Goal: Task Accomplishment & Management: Manage account settings

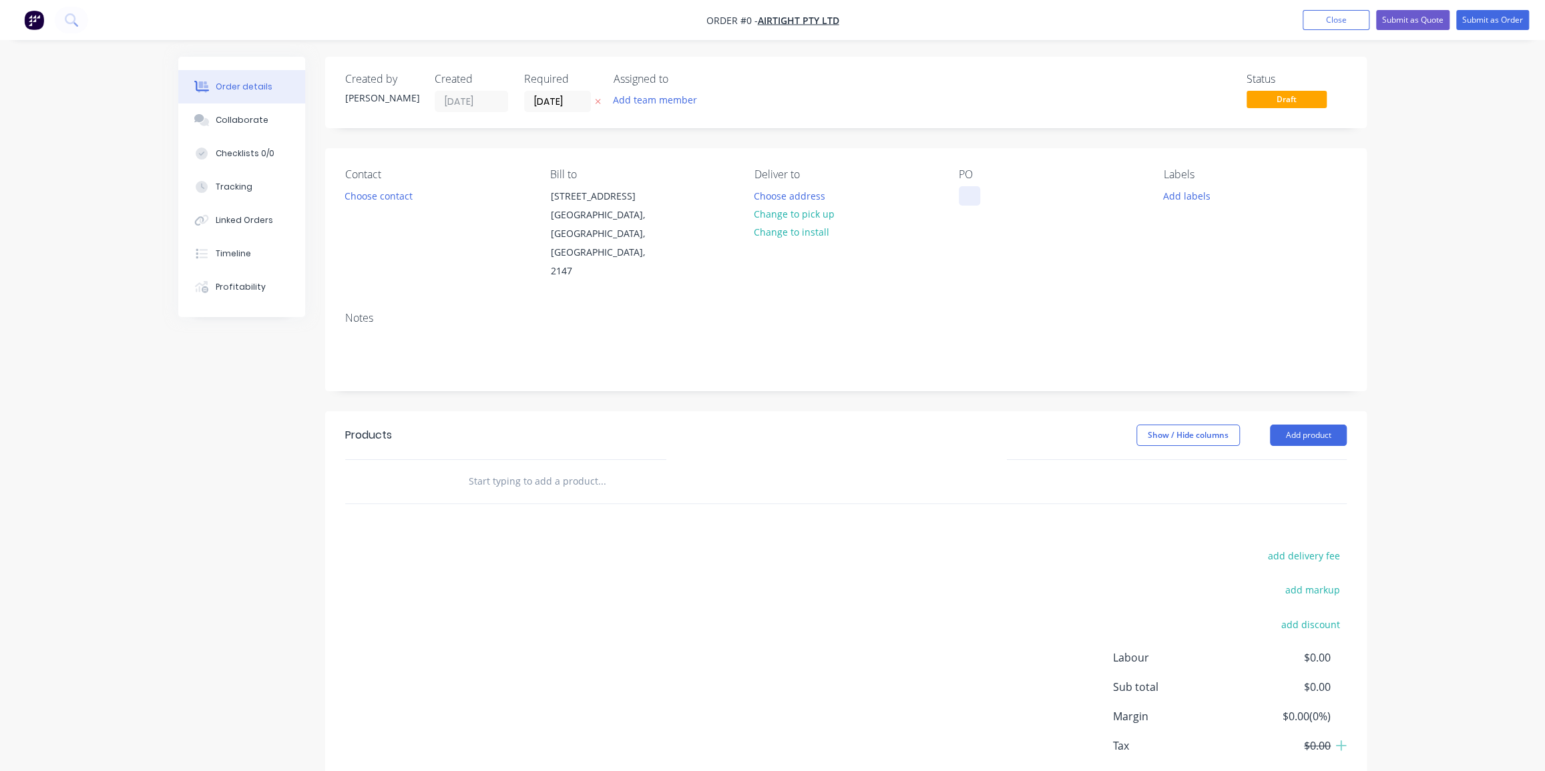
click at [979, 194] on div at bounding box center [969, 195] width 21 height 19
paste div
click at [387, 200] on div "Creating draft order... Loading... Order details Collaborate Checklists 0/0 Tra…" at bounding box center [772, 451] width 1215 height 788
click at [390, 190] on button "Choose contact" at bounding box center [379, 195] width 82 height 18
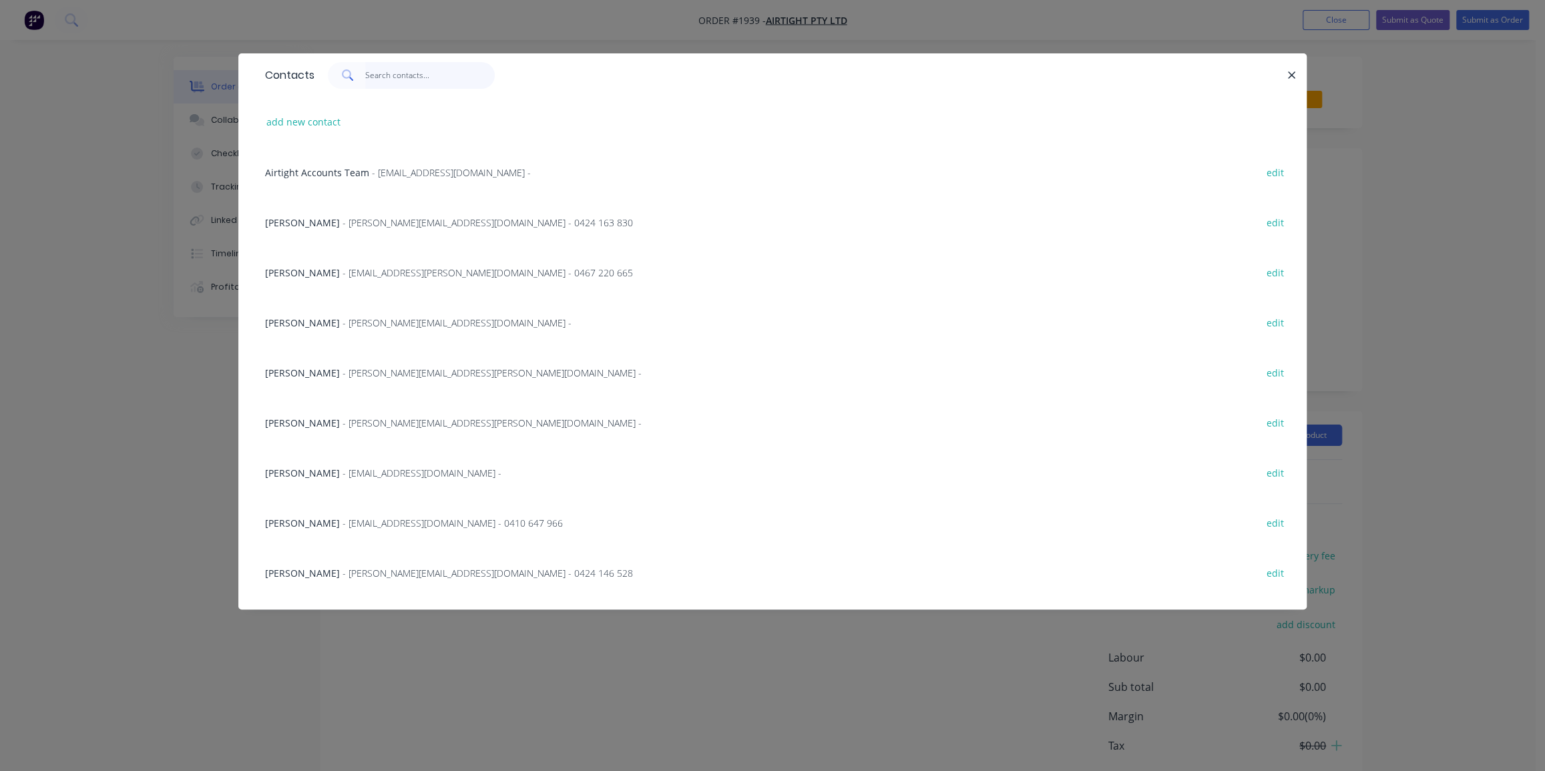
click at [377, 77] on input "text" at bounding box center [430, 75] width 130 height 27
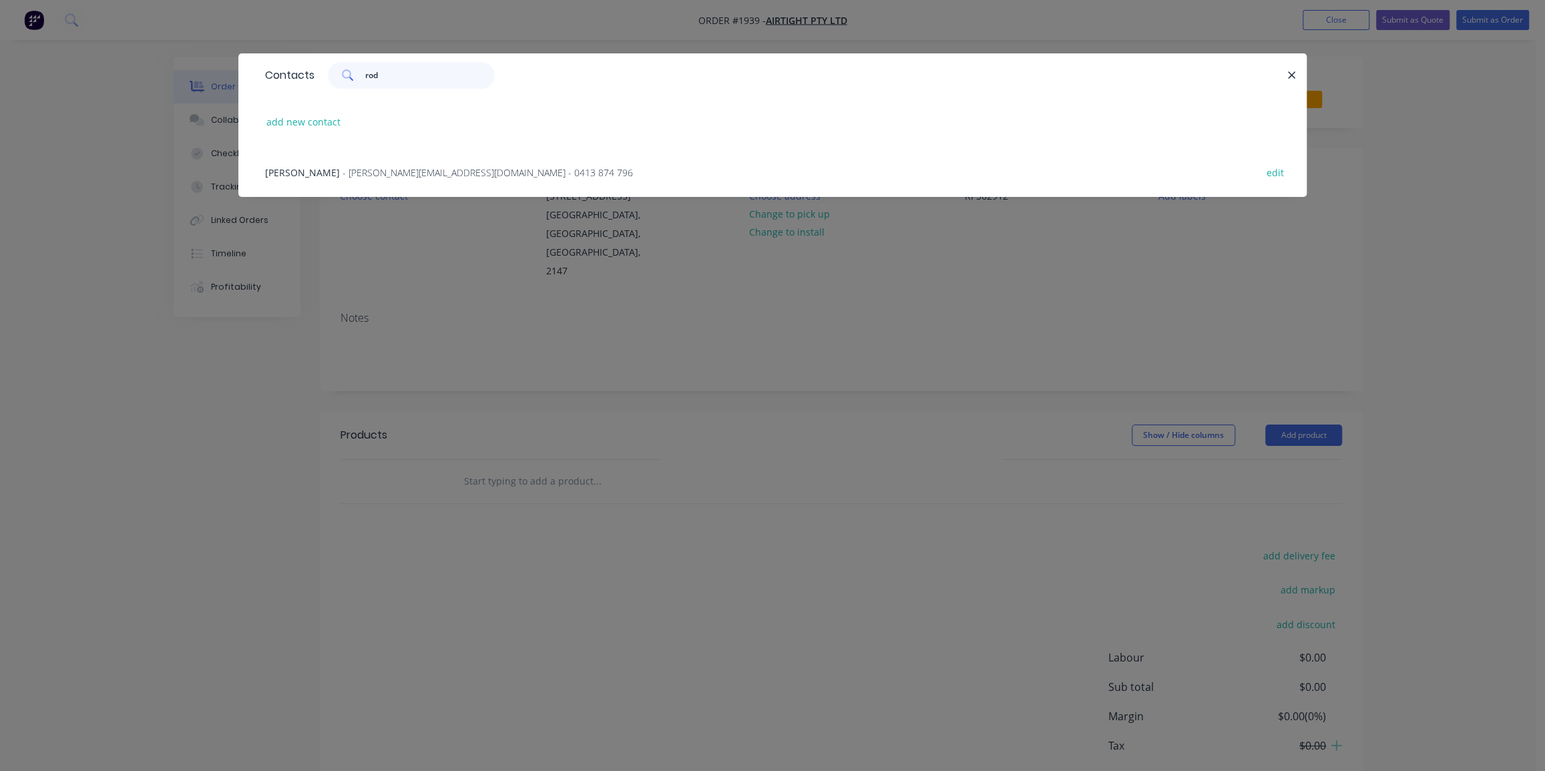
type input "rod"
click at [387, 170] on span "- [PERSON_NAME][EMAIL_ADDRESS][DOMAIN_NAME] - 0413 874 796" at bounding box center [488, 172] width 291 height 13
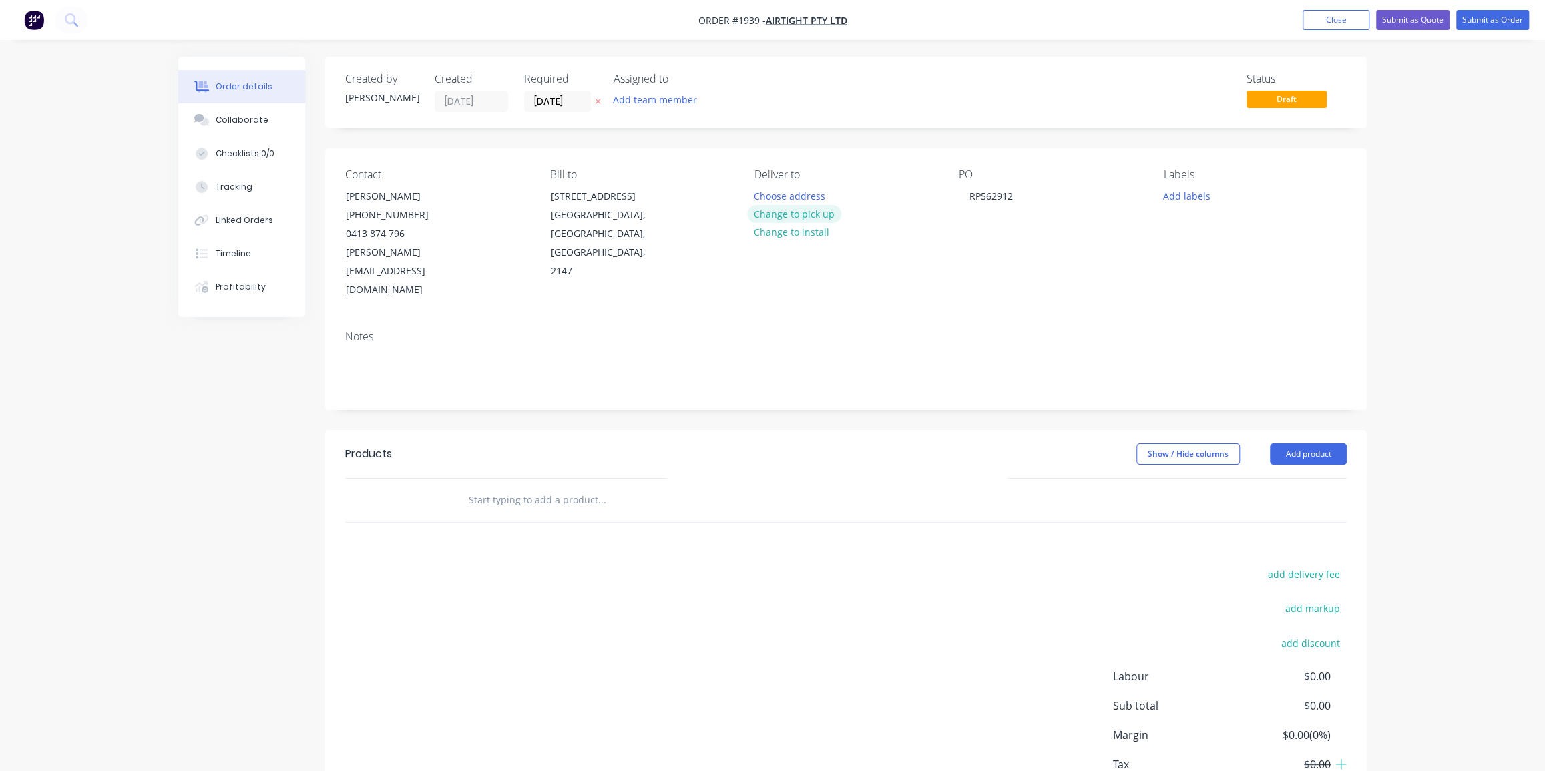
click at [823, 212] on button "Change to pick up" at bounding box center [794, 214] width 95 height 18
click at [1177, 194] on button "Add labels" at bounding box center [1186, 195] width 61 height 18
click at [1221, 235] on input "text" at bounding box center [1275, 235] width 140 height 27
click at [1223, 317] on div "Airtight" at bounding box center [1220, 315] width 40 height 15
click at [1209, 234] on input "air" at bounding box center [1275, 228] width 140 height 27
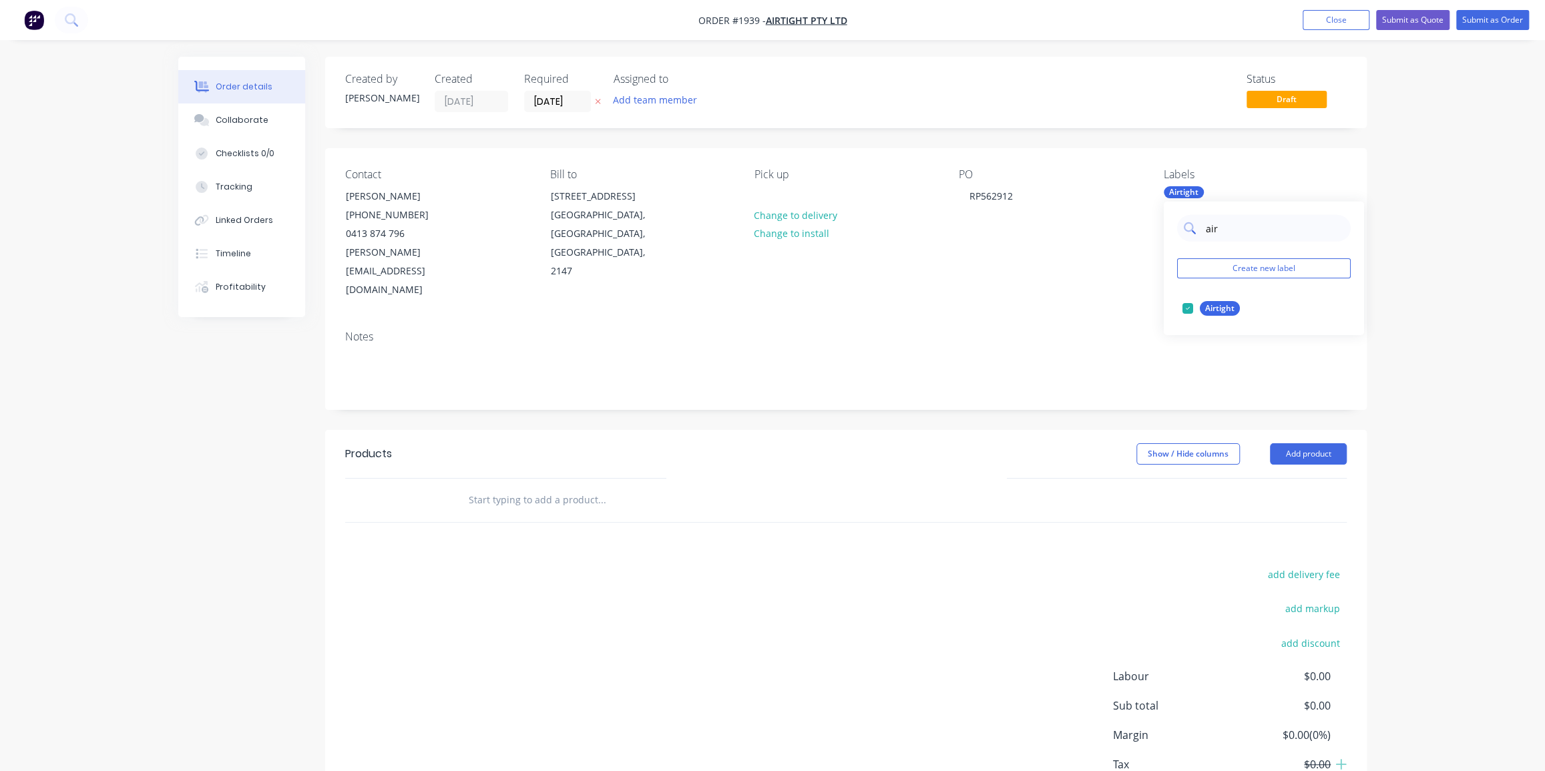
click at [1209, 234] on input "air" at bounding box center [1275, 228] width 140 height 27
type input "duc"
click at [1215, 307] on div "Duct Parts" at bounding box center [1225, 308] width 51 height 15
click at [1211, 231] on input "duc" at bounding box center [1275, 228] width 140 height 27
click at [1211, 232] on input "duc" at bounding box center [1275, 228] width 140 height 27
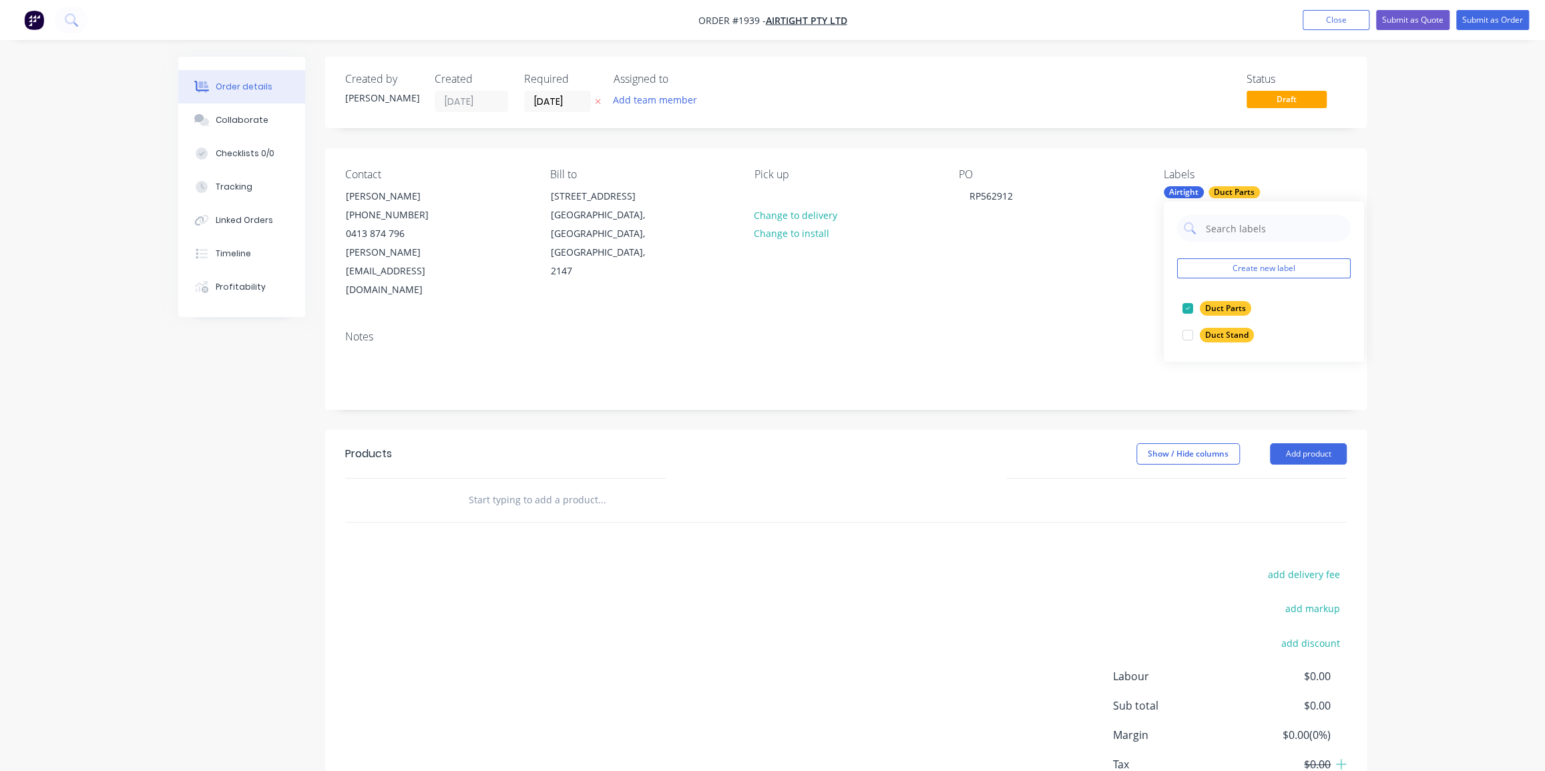
click at [1428, 202] on div "Order details Collaborate Checklists 0/0 Tracking Linked Orders Timeline Profit…" at bounding box center [772, 432] width 1545 height 864
click at [604, 487] on input "text" at bounding box center [601, 500] width 267 height 27
click at [626, 487] on input "text" at bounding box center [601, 500] width 267 height 27
click at [558, 487] on input "text" at bounding box center [601, 500] width 267 height 27
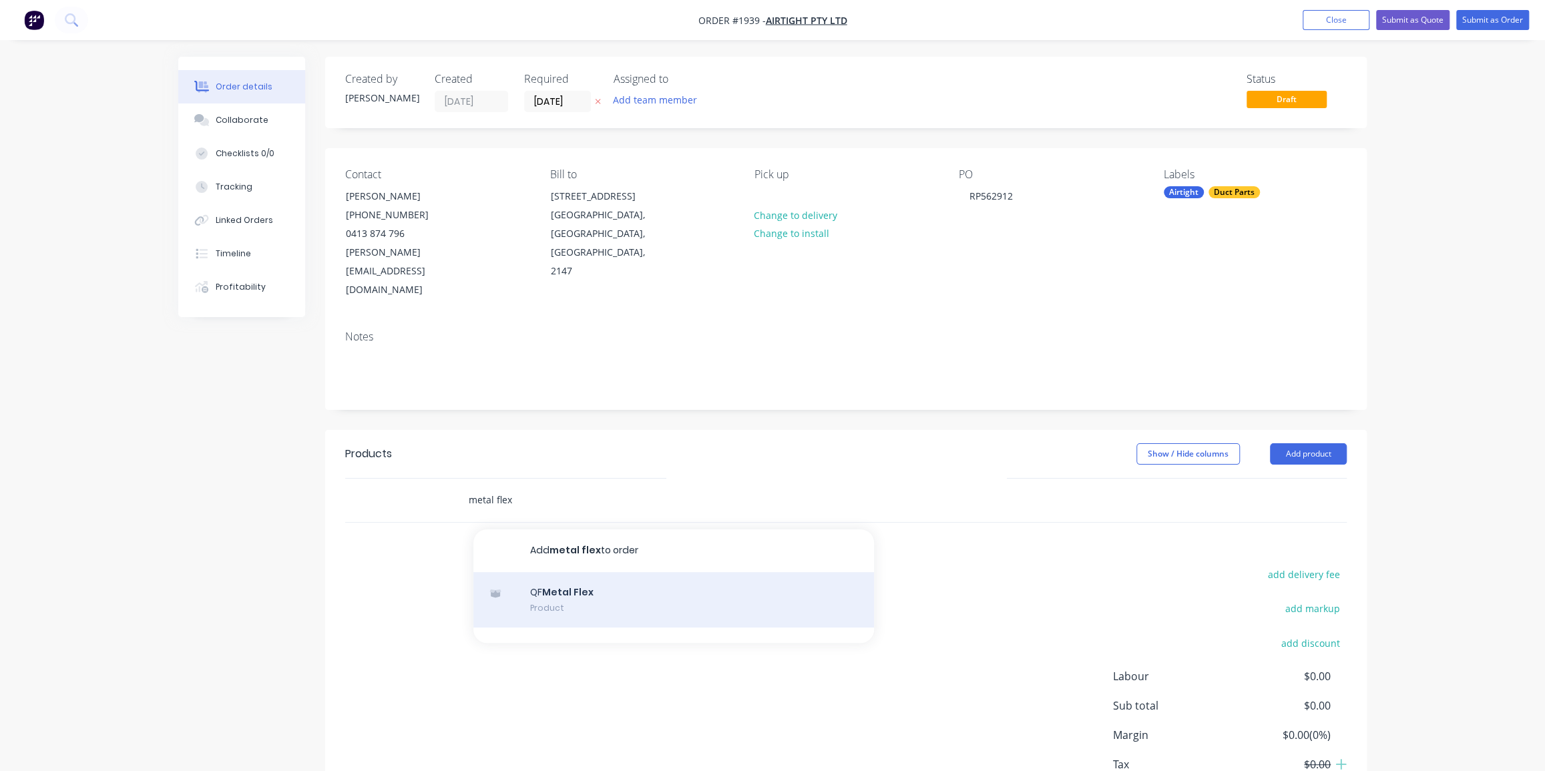
type input "metal flex"
click at [605, 572] on div "QF Metal Flex Product" at bounding box center [673, 600] width 401 height 56
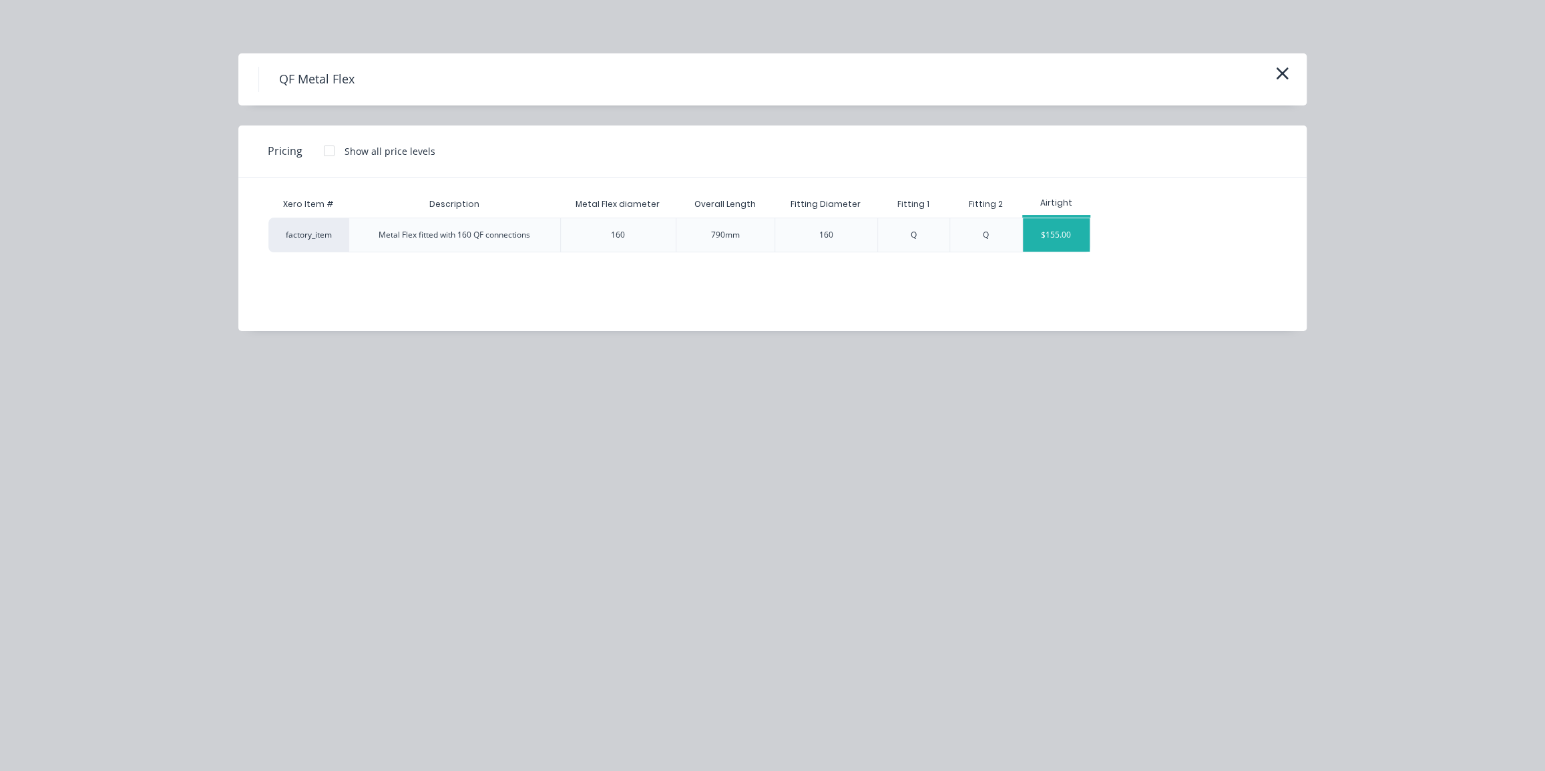
click at [1065, 233] on div "$155.00" at bounding box center [1056, 234] width 67 height 33
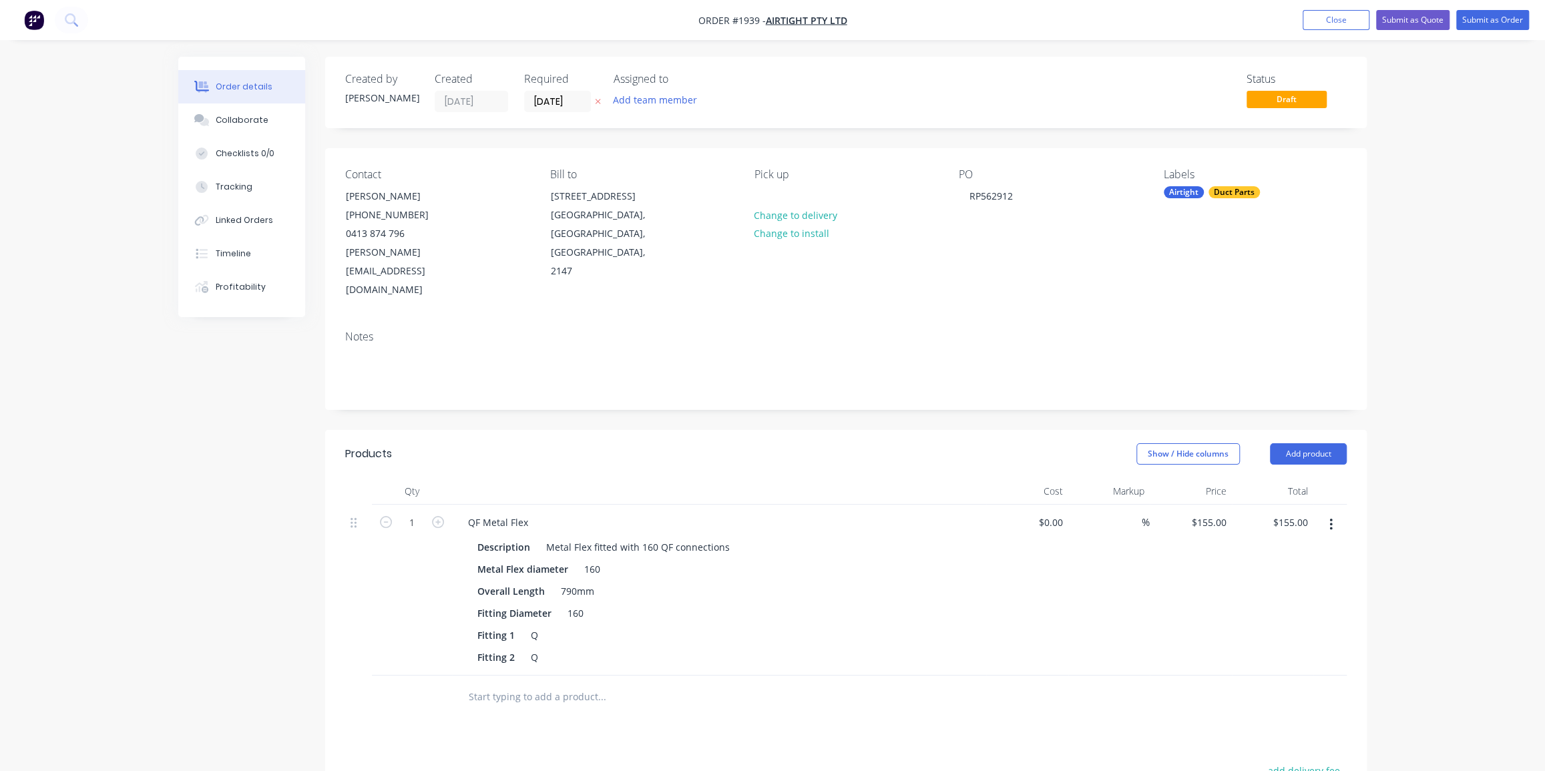
click at [1400, 460] on div "Order details Collaborate Checklists 0/0 Tracking Linked Orders Timeline Profit…" at bounding box center [772, 530] width 1545 height 1060
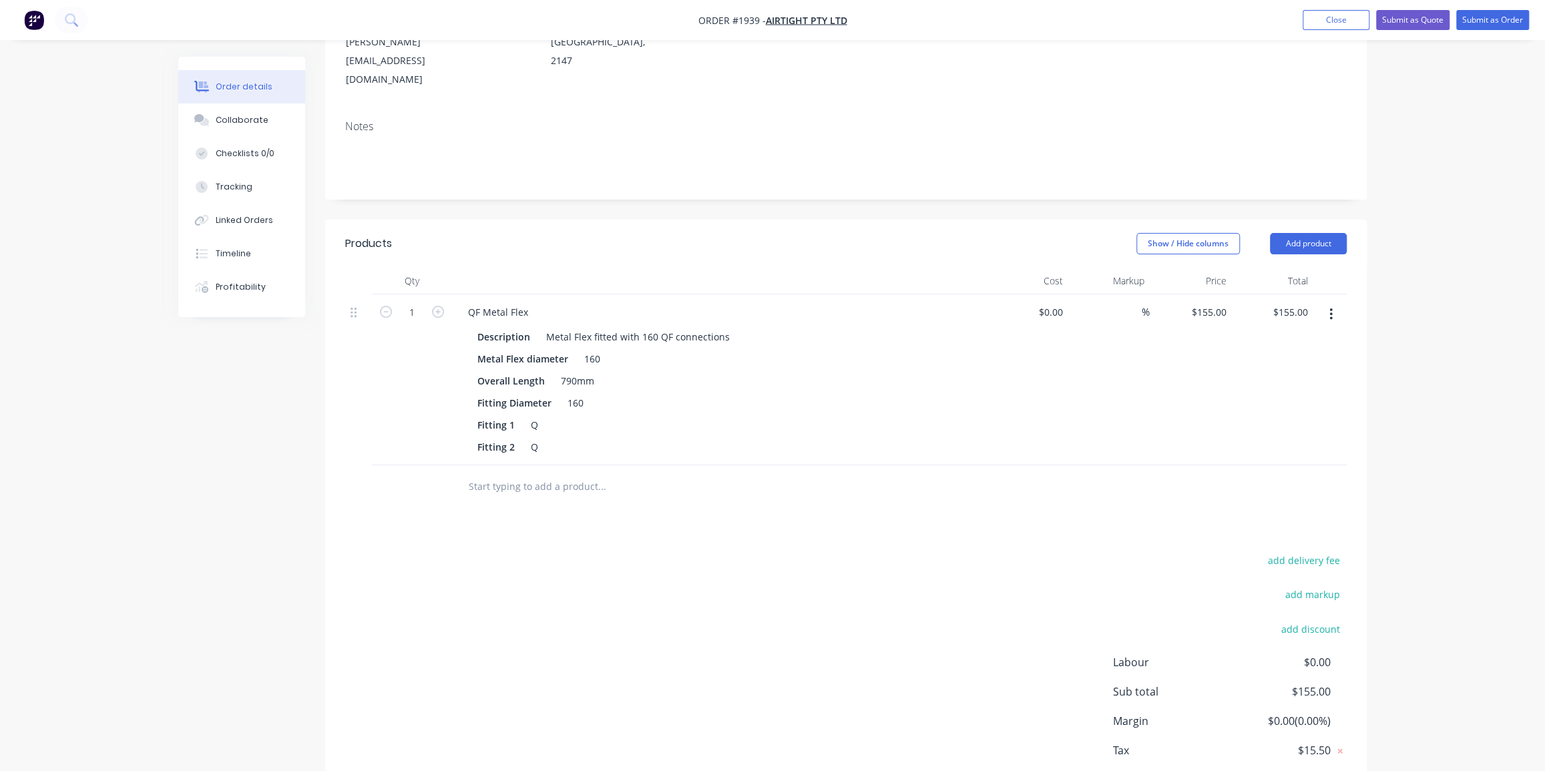
scroll to position [242, 0]
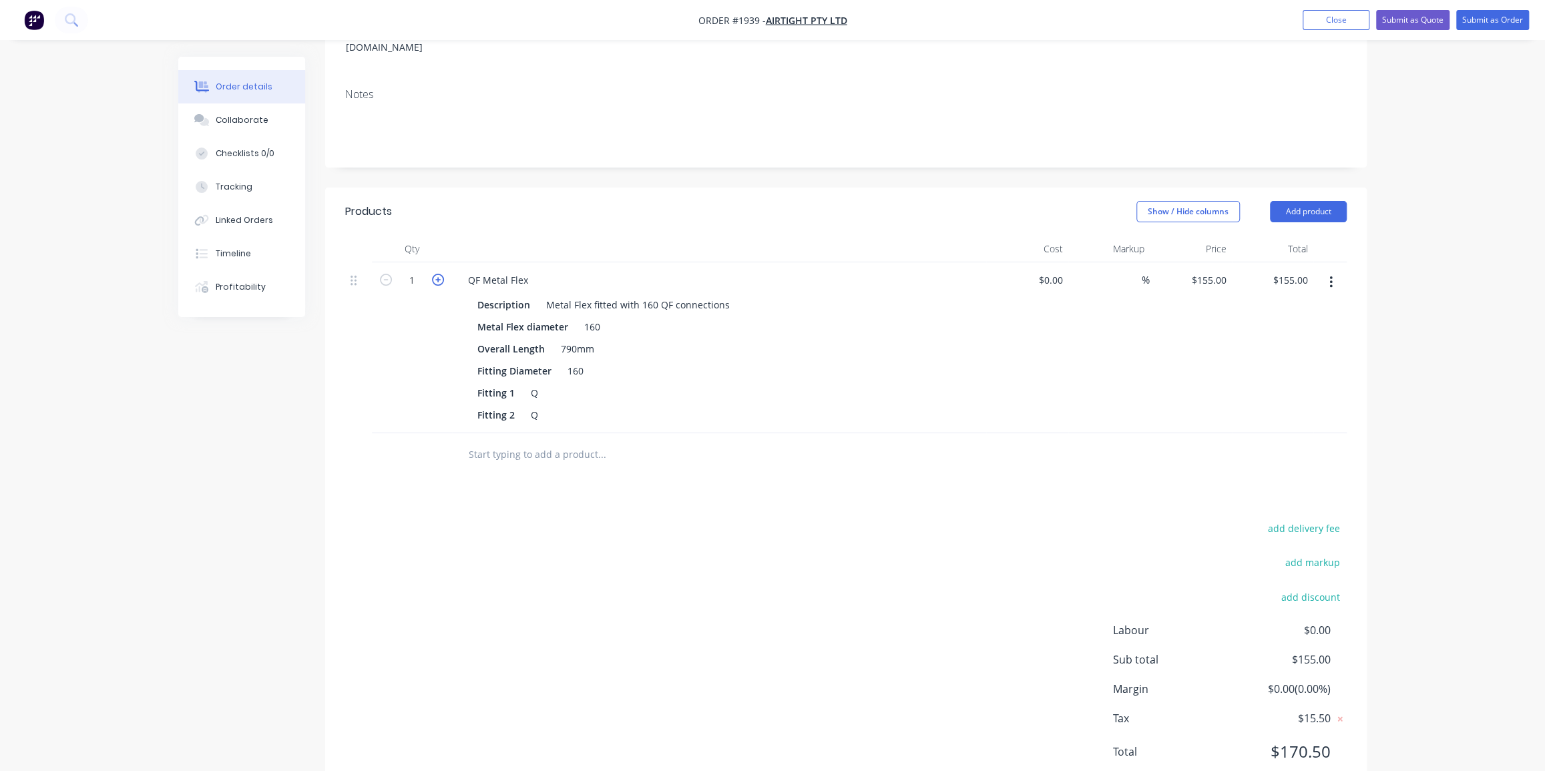
click at [437, 274] on icon "button" at bounding box center [438, 280] width 12 height 12
type input "2"
type input "$310.00"
click at [437, 274] on icon "button" at bounding box center [438, 280] width 12 height 12
type input "3"
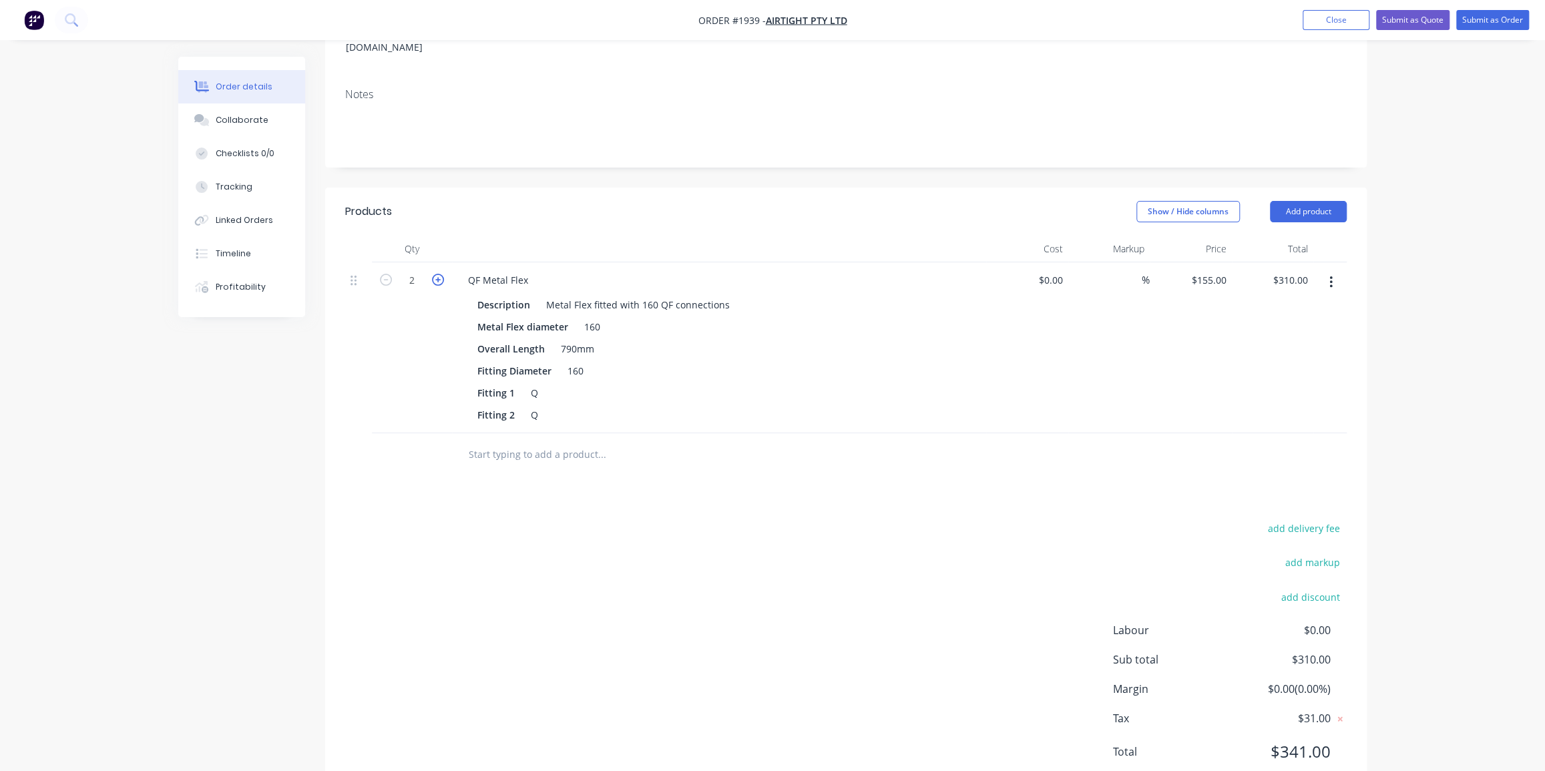
type input "$465.00"
click at [437, 274] on icon "button" at bounding box center [438, 280] width 12 height 12
type input "4"
type input "$620.00"
click at [564, 441] on input "text" at bounding box center [601, 454] width 267 height 27
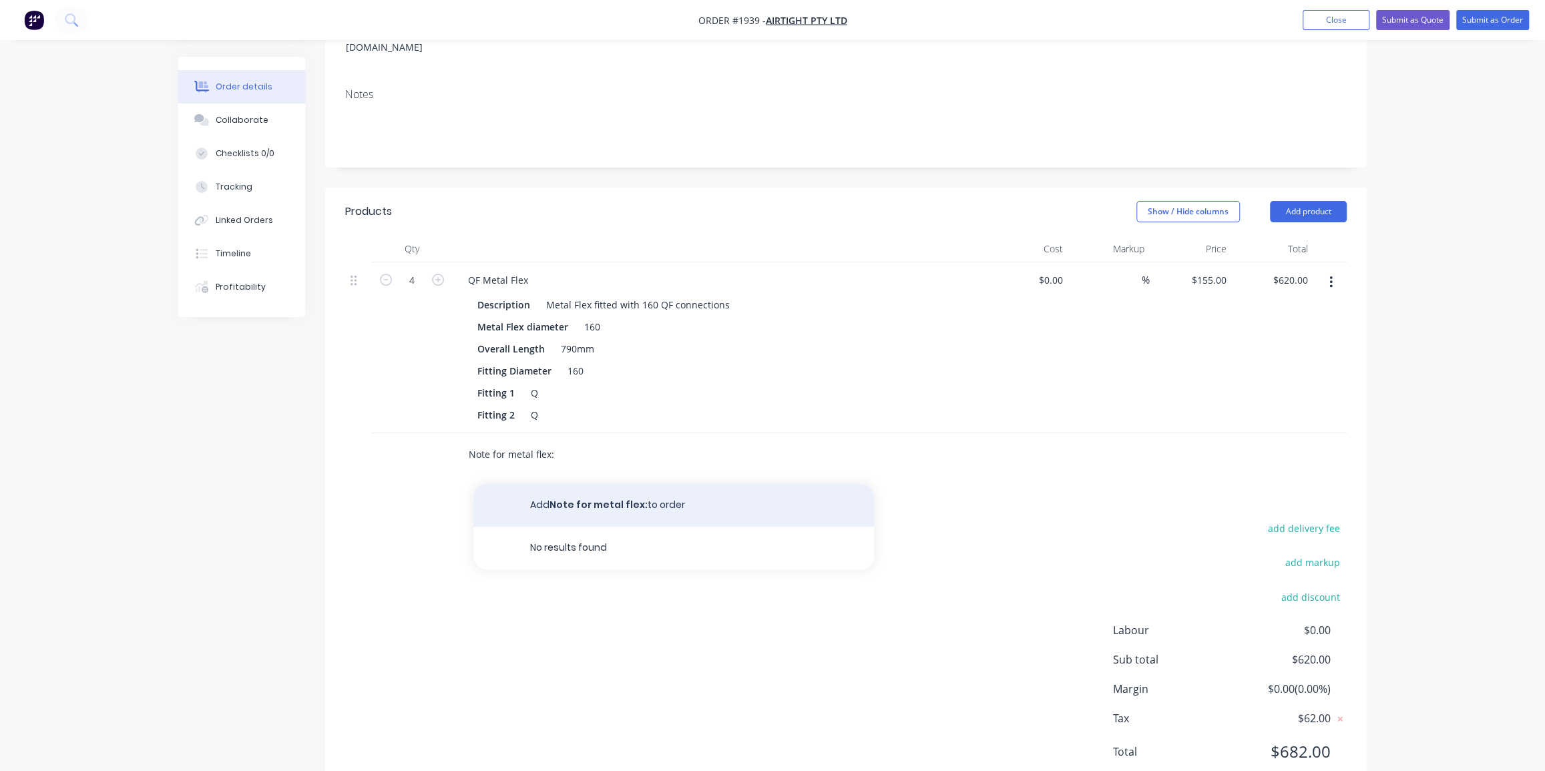
type input "Note for metal flex:"
click at [669, 484] on button "Add Note for metal flex: to order" at bounding box center [673, 505] width 401 height 43
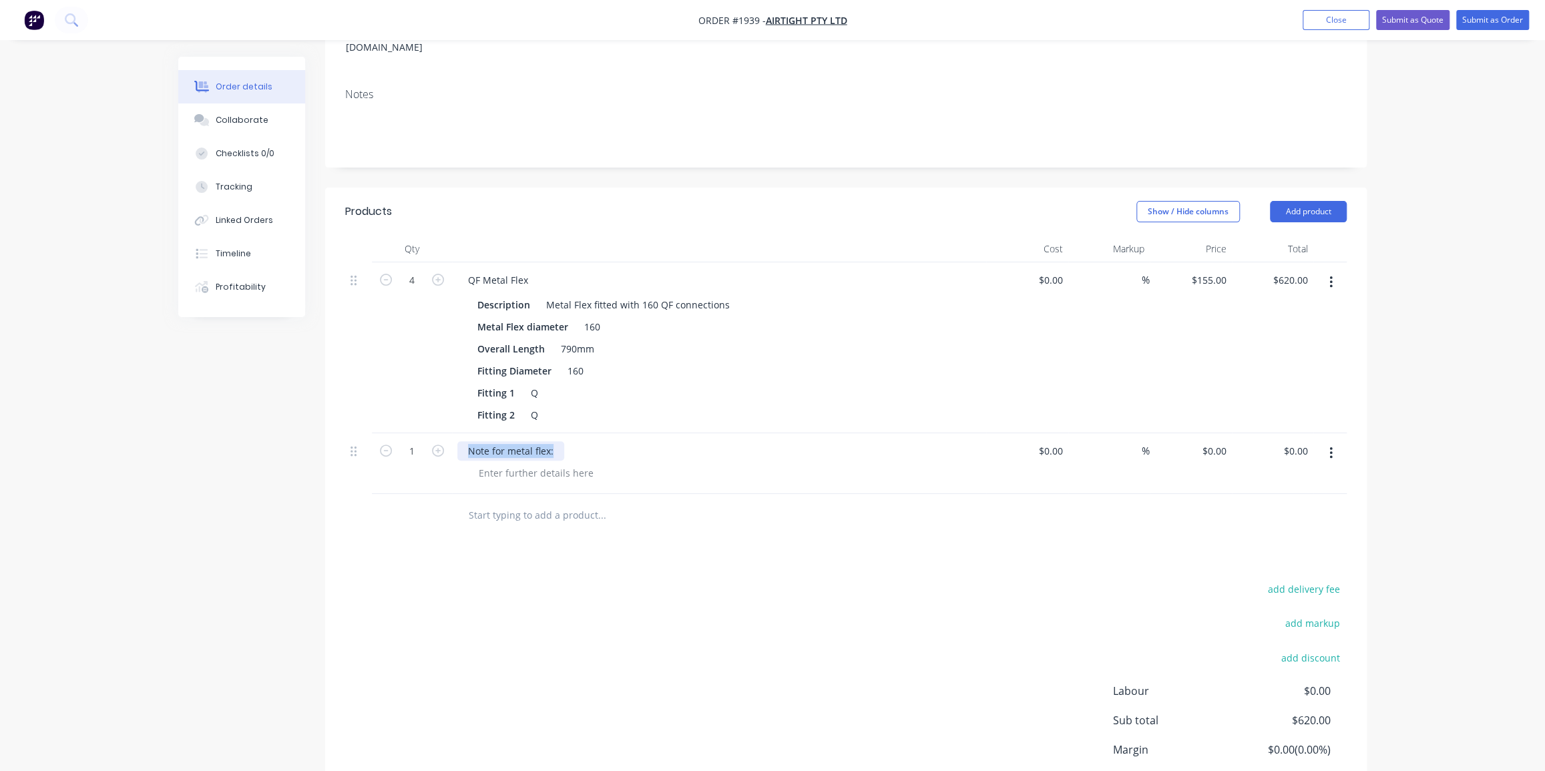
drag, startPoint x: 574, startPoint y: 413, endPoint x: 457, endPoint y: 413, distance: 116.9
click at [457, 441] on div "Note for metal flex:" at bounding box center [719, 450] width 524 height 19
copy div "Note for metal flex:"
click at [1328, 441] on button "button" at bounding box center [1331, 453] width 31 height 24
drag, startPoint x: 1272, startPoint y: 520, endPoint x: 1300, endPoint y: 326, distance: 196.4
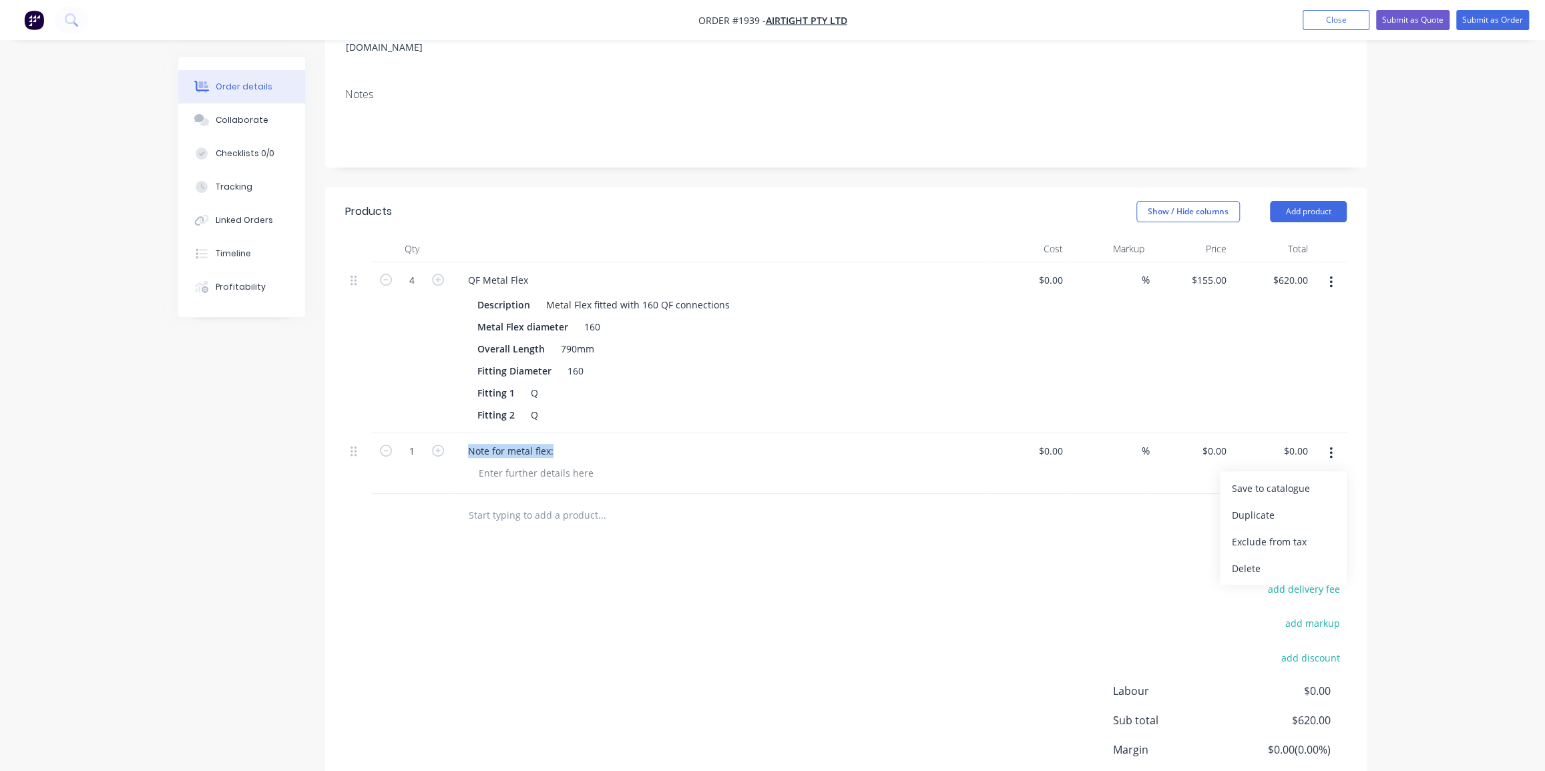
click at [1273, 555] on button "Delete" at bounding box center [1283, 568] width 127 height 27
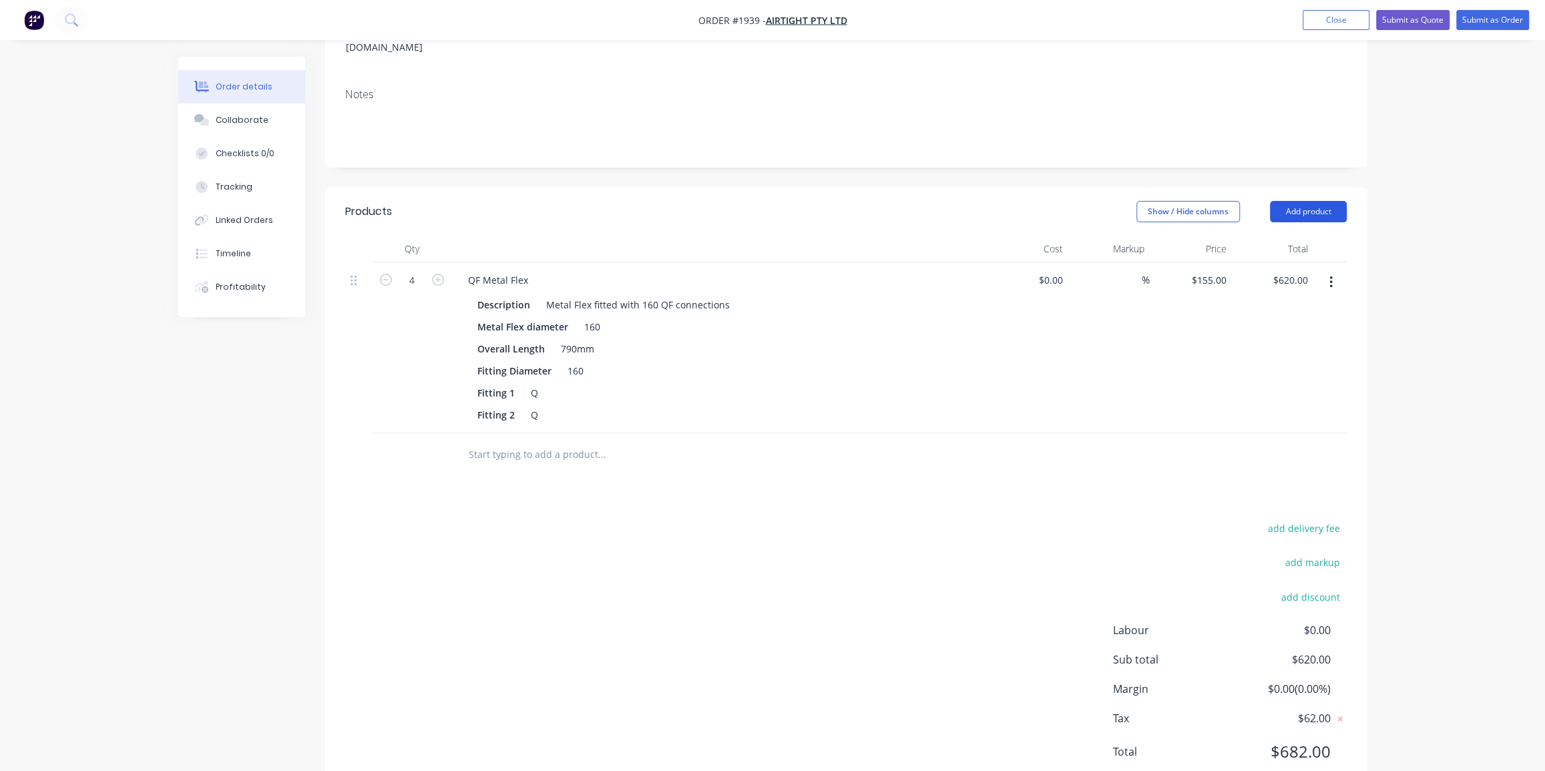
click at [1298, 201] on button "Add product" at bounding box center [1308, 211] width 77 height 21
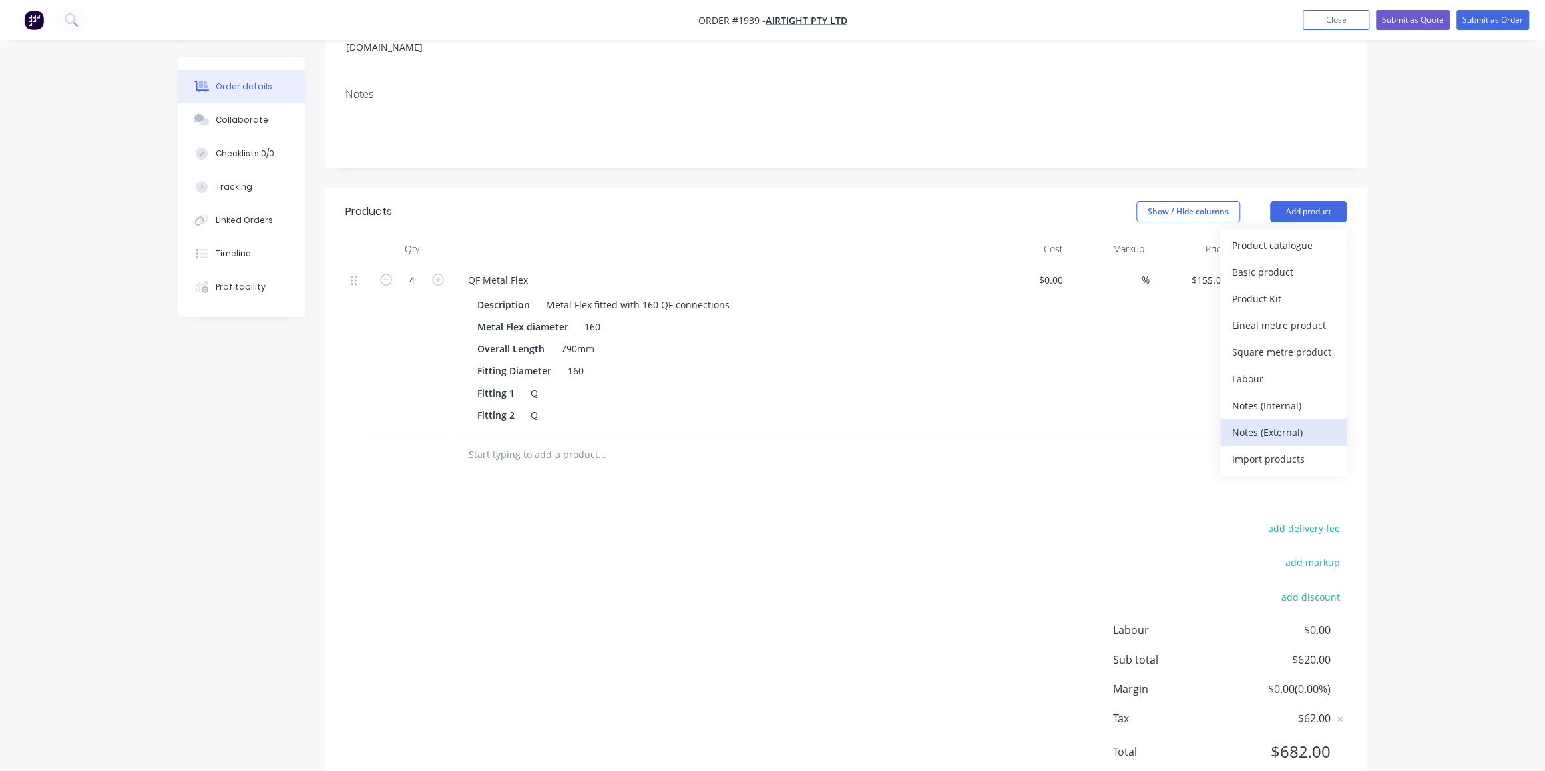
click at [1263, 423] on div "Notes (External)" at bounding box center [1283, 432] width 103 height 19
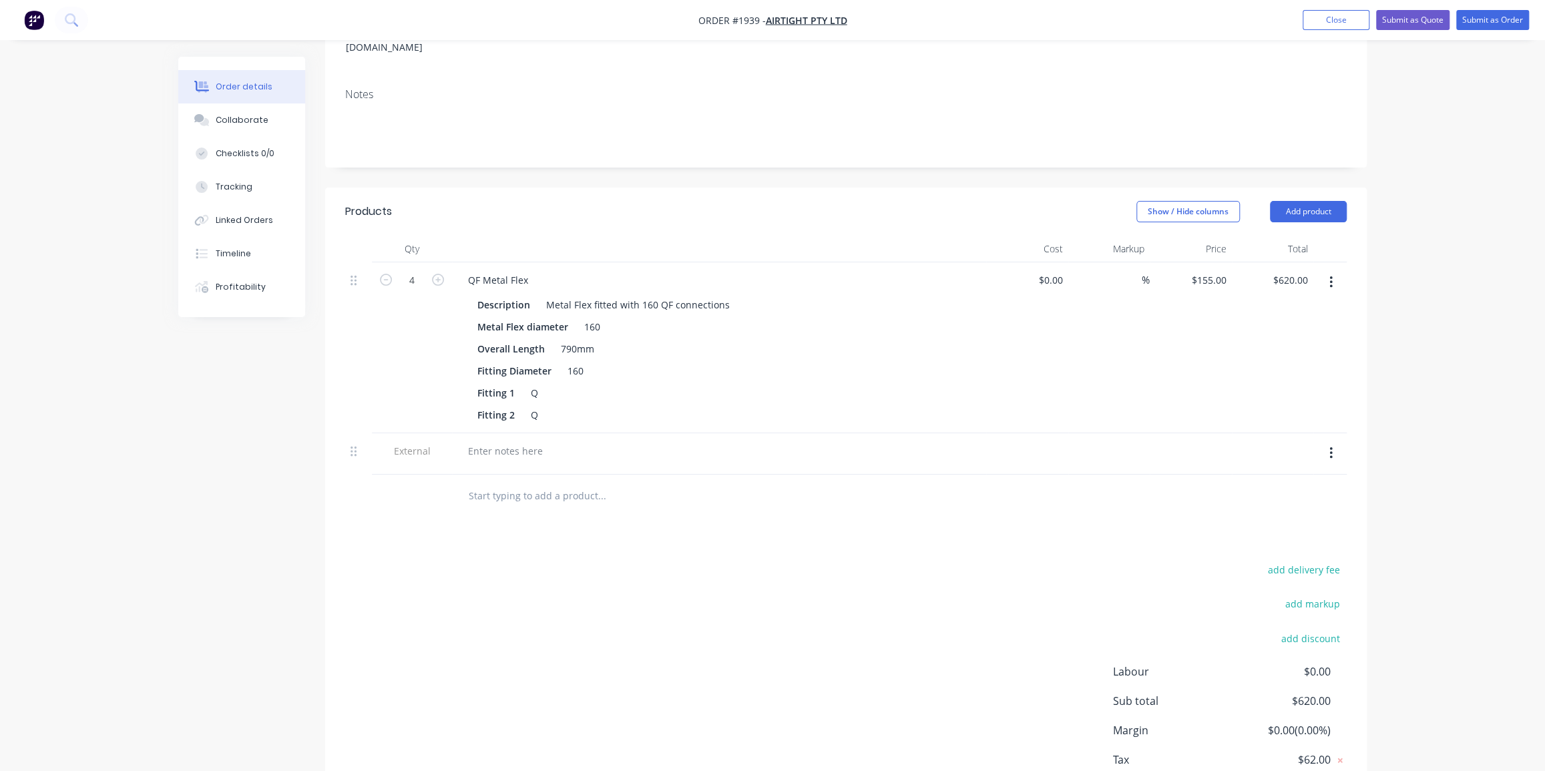
click at [567, 441] on div at bounding box center [719, 450] width 524 height 19
click at [546, 441] on div at bounding box center [505, 450] width 96 height 19
paste div
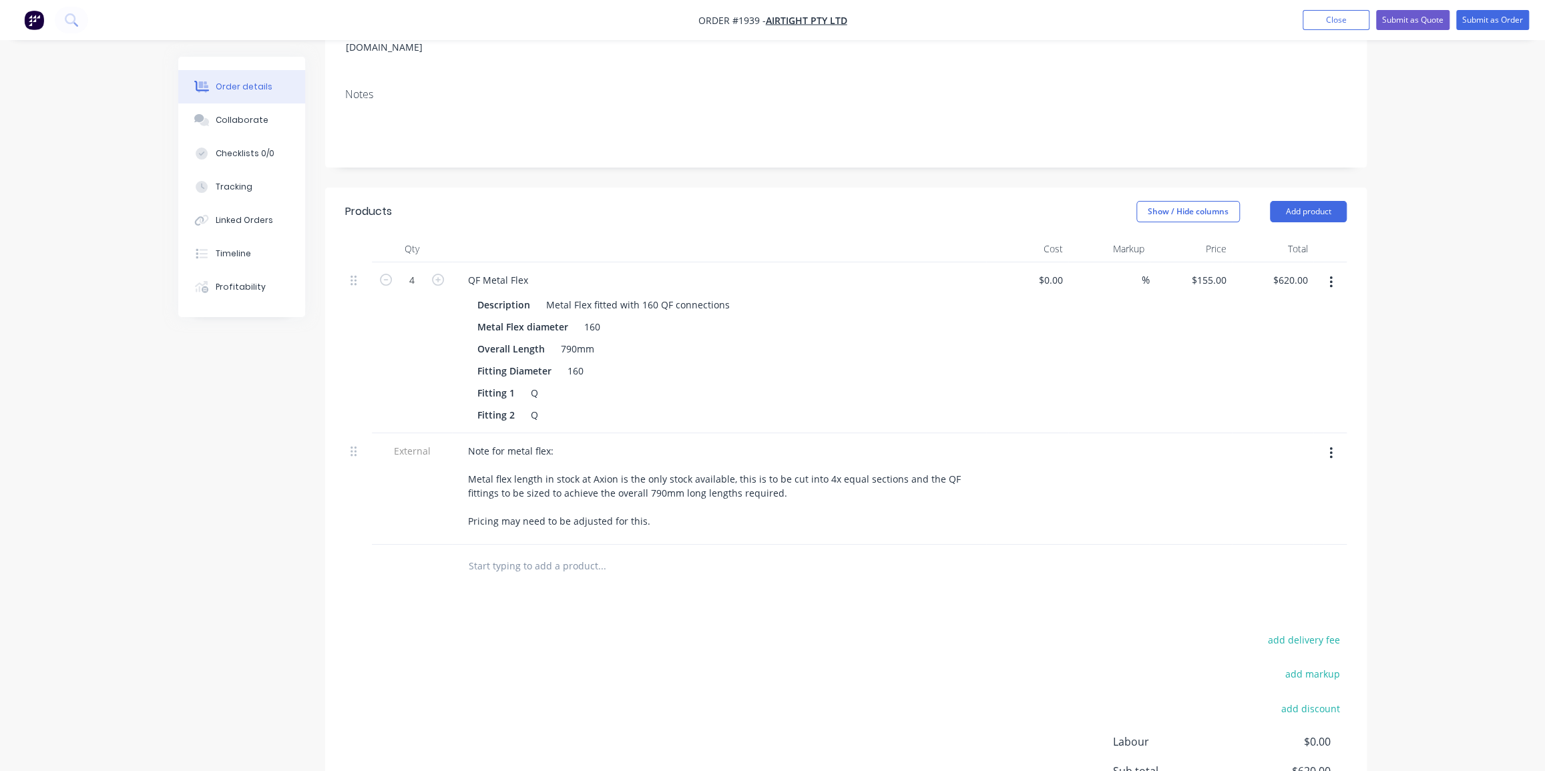
click at [886, 553] on div at bounding box center [692, 566] width 470 height 27
click at [561, 553] on input "text" at bounding box center [601, 566] width 267 height 27
drag, startPoint x: 514, startPoint y: 527, endPoint x: 455, endPoint y: 529, distance: 58.8
click at [455, 545] on div "de 200 Add de 200 to order DE 400 Xero Item # factory_item Description DE 400 2…" at bounding box center [692, 566] width 481 height 43
type input "de 200"
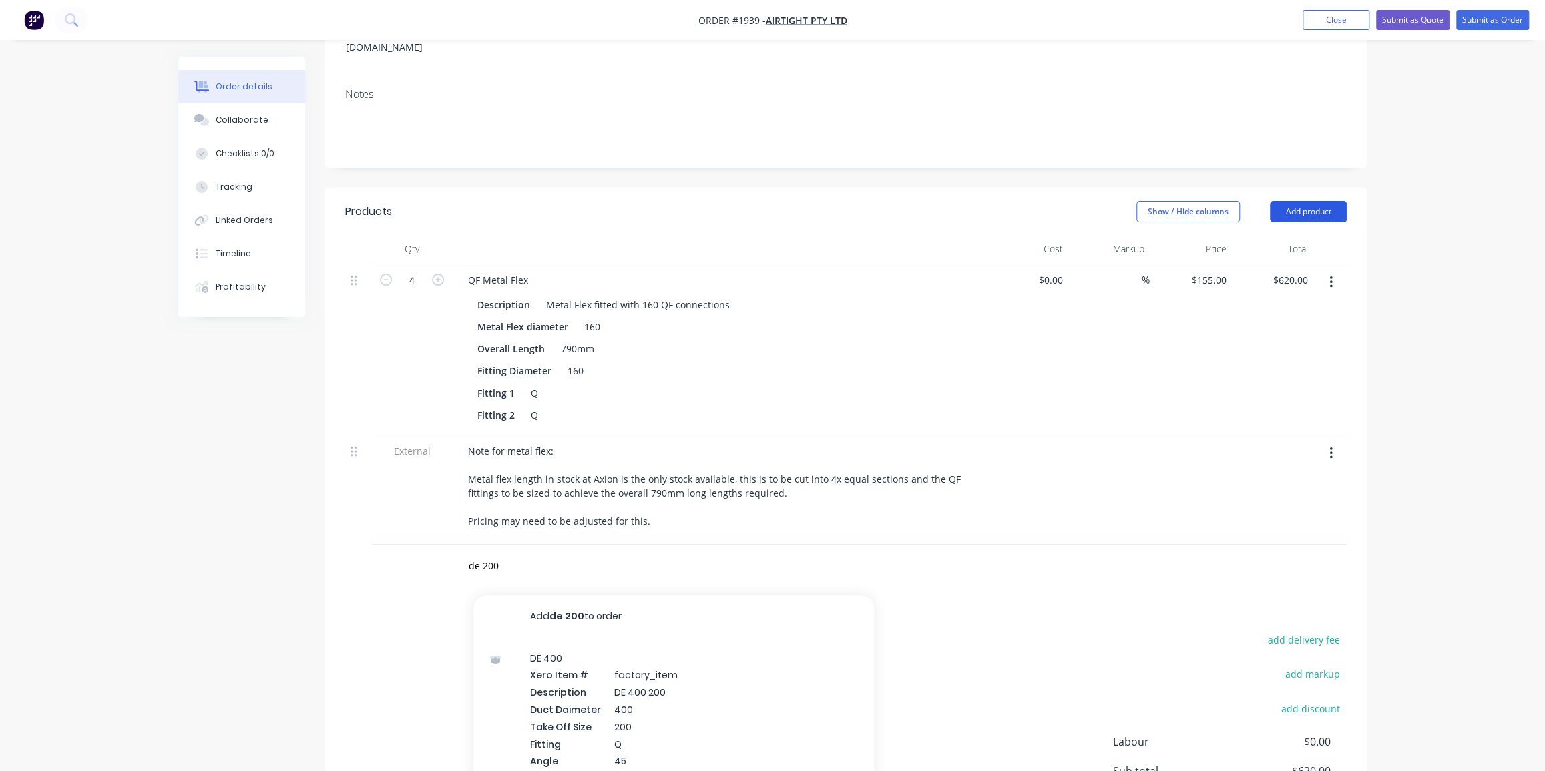
click at [1296, 201] on button "Add product" at bounding box center [1308, 211] width 77 height 21
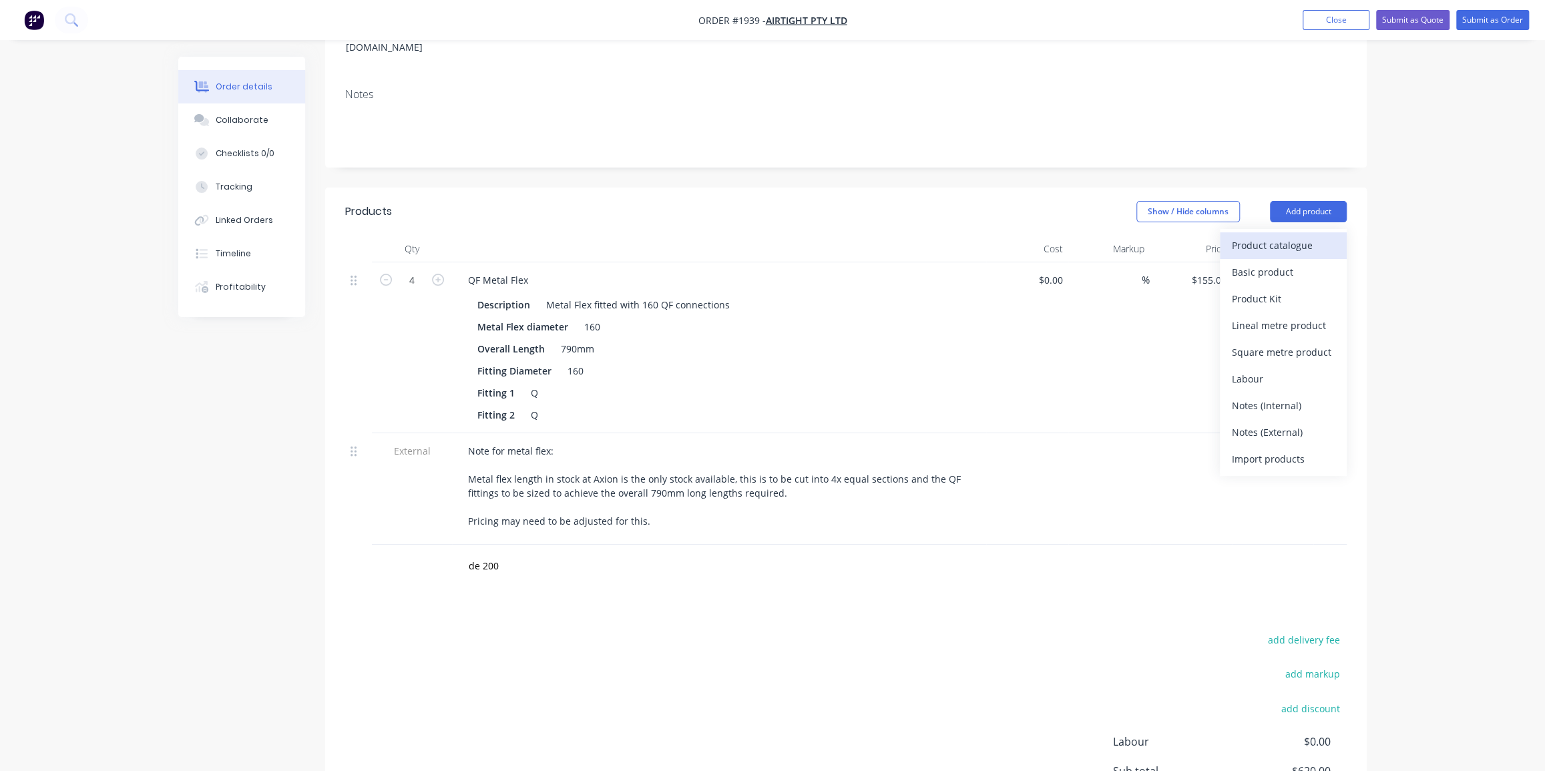
click at [1288, 236] on div "Product catalogue" at bounding box center [1283, 245] width 103 height 19
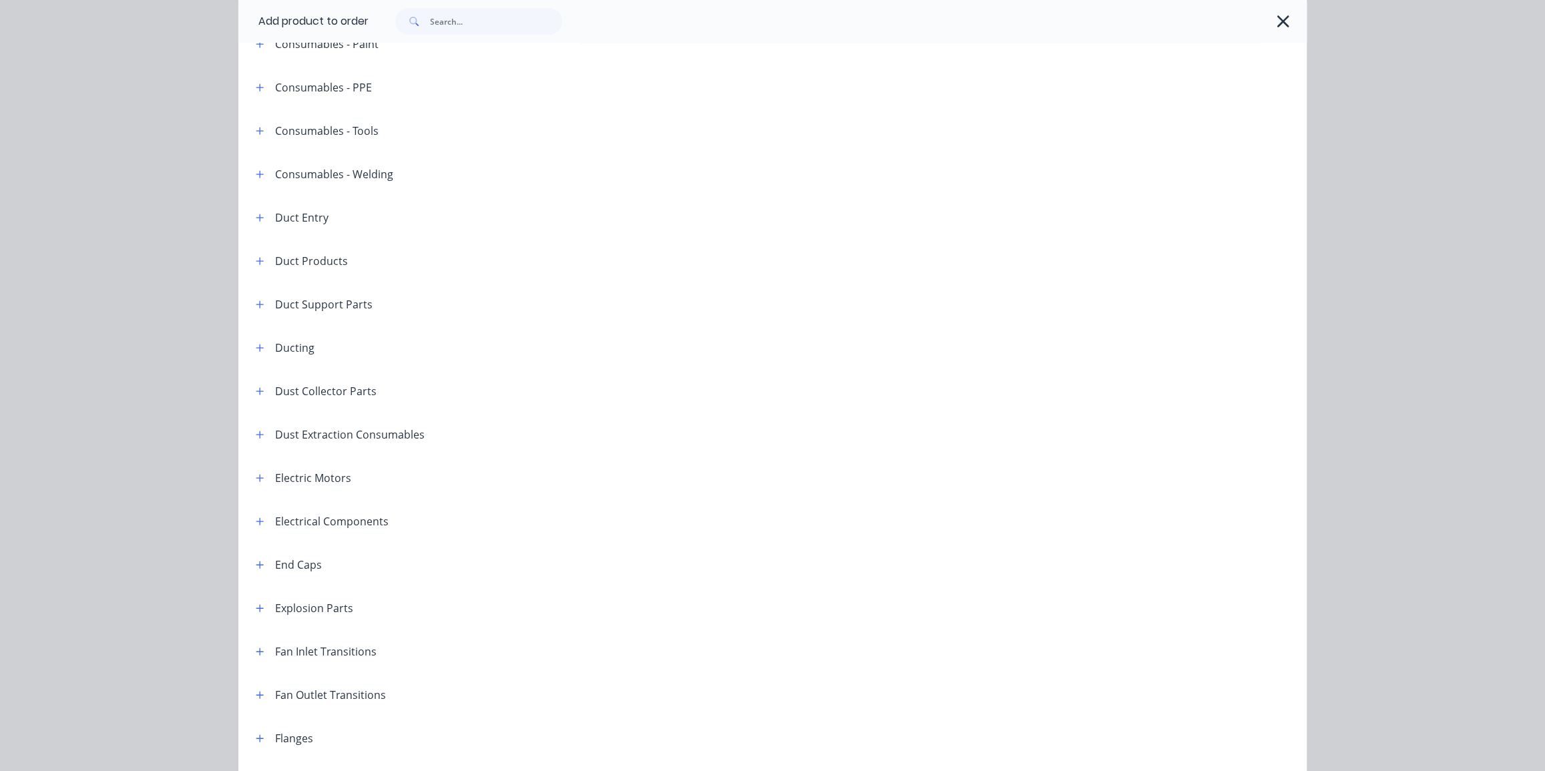
scroll to position [425, 0]
click at [256, 178] on icon "button" at bounding box center [260, 177] width 8 height 9
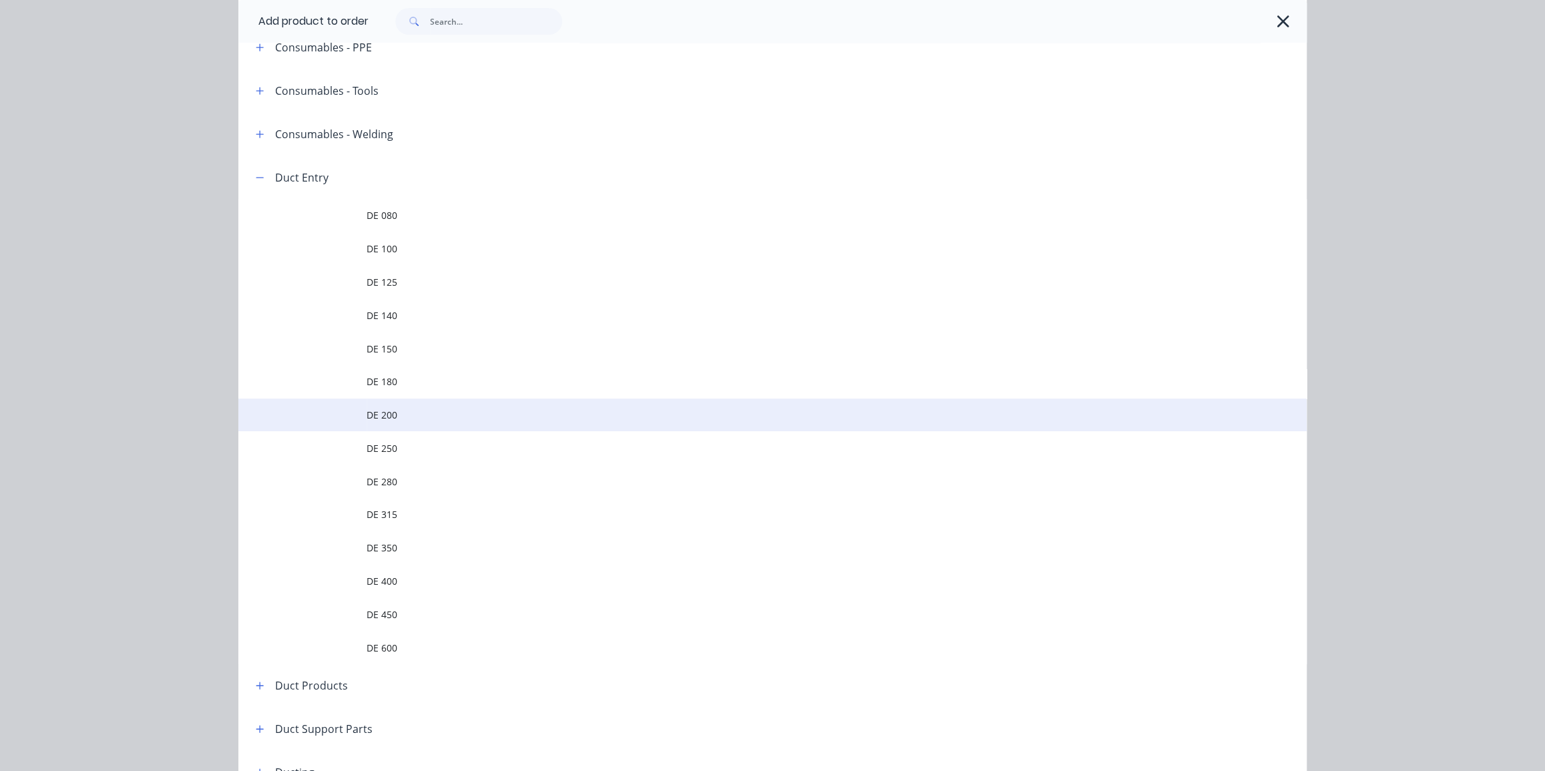
click at [534, 414] on span "DE 200" at bounding box center [743, 415] width 752 height 14
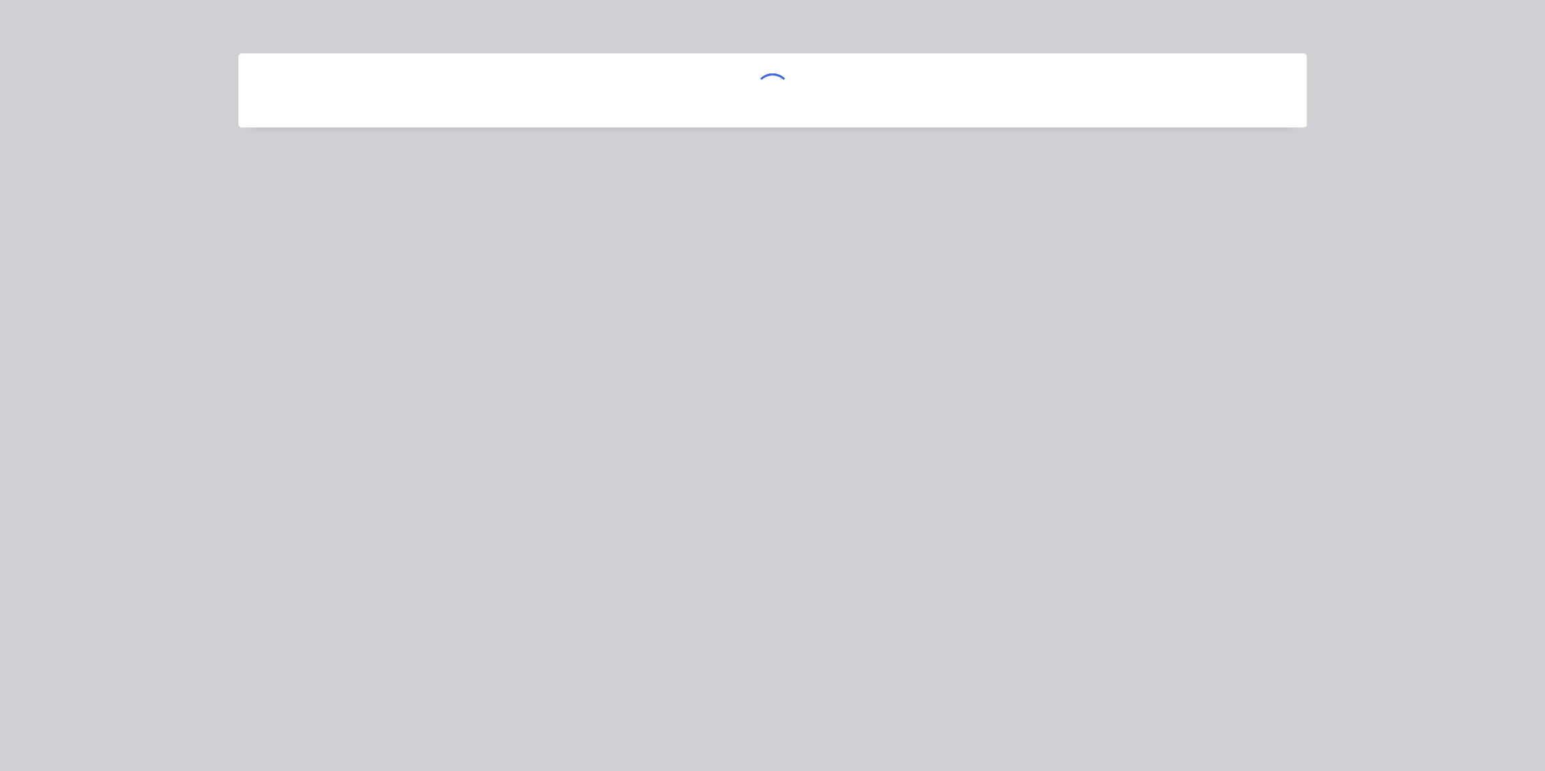
scroll to position [0, 0]
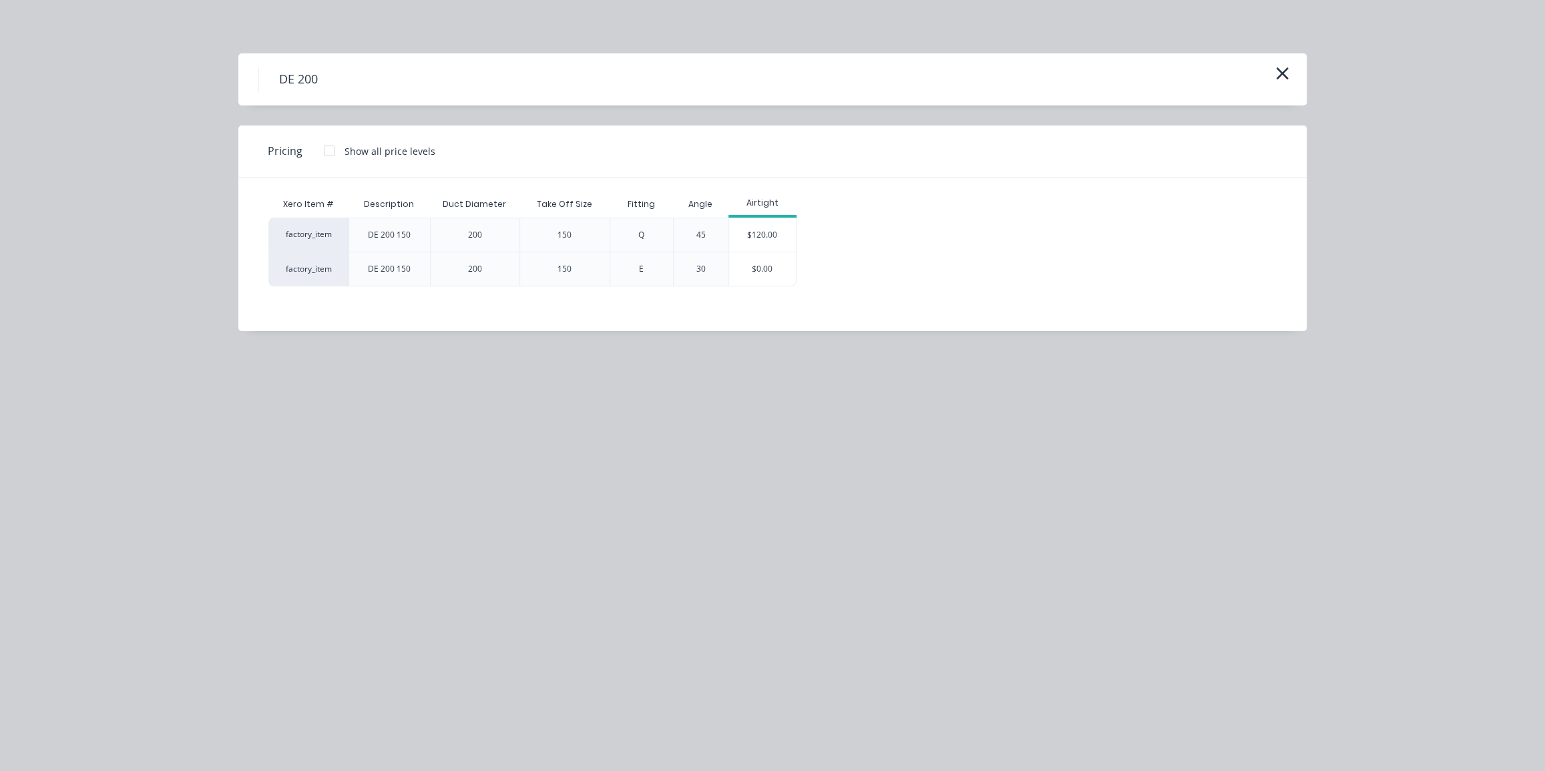
click at [973, 250] on div "factory_item DE 200 150 200 150 Q 45 $120.00 factory_item DE 200 150 200 150 E …" at bounding box center [762, 252] width 988 height 69
click at [776, 228] on div "$120.00" at bounding box center [762, 234] width 67 height 33
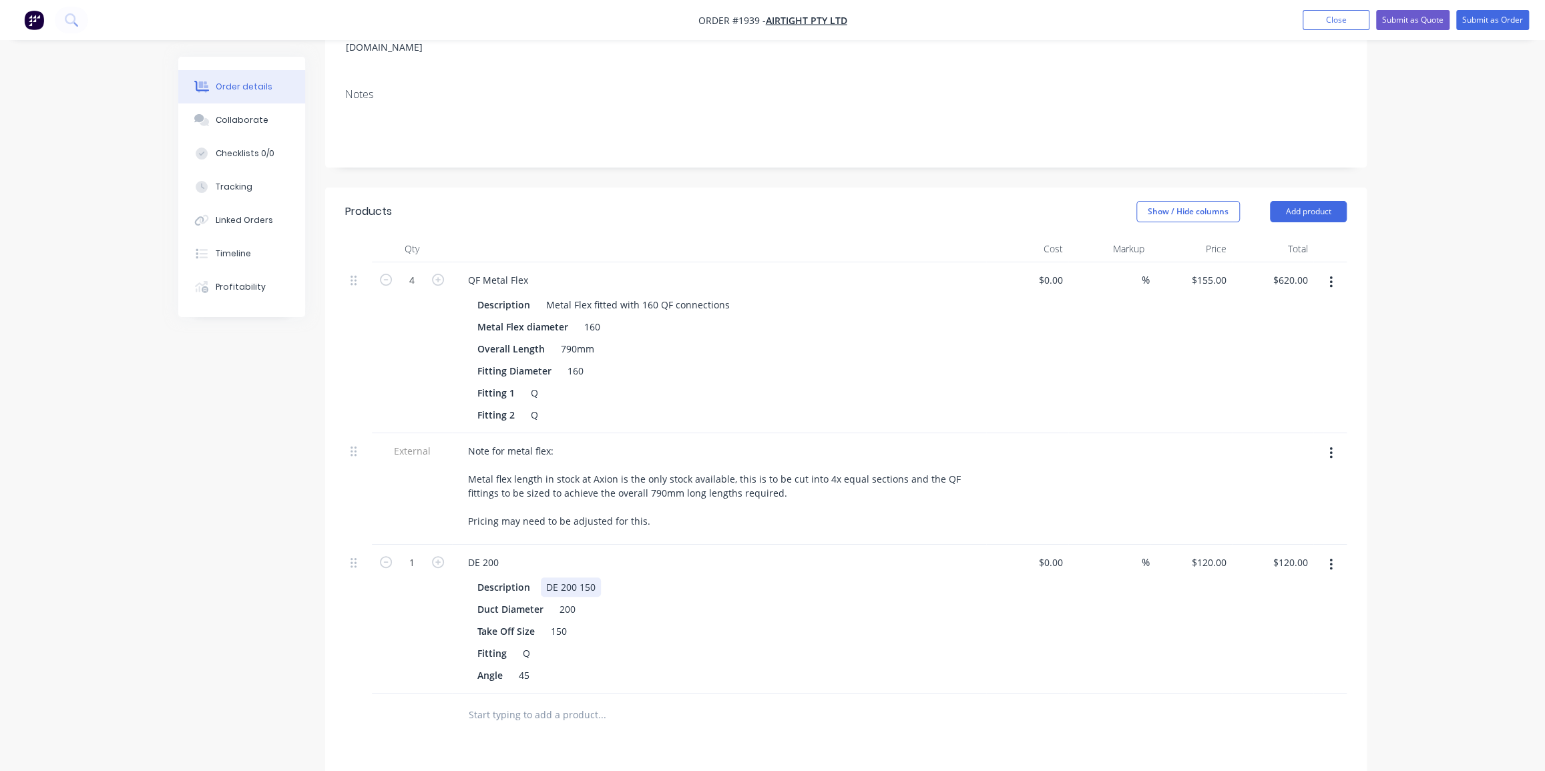
click at [581, 578] on div "DE 200 150" at bounding box center [571, 587] width 60 height 19
click at [556, 622] on div "150" at bounding box center [559, 631] width 27 height 19
click at [557, 622] on div "150" at bounding box center [559, 631] width 27 height 19
click at [1371, 520] on div "Order details Collaborate Checklists 0/0 Tracking Linked Orders Timeline Profit…" at bounding box center [772, 446] width 1215 height 1264
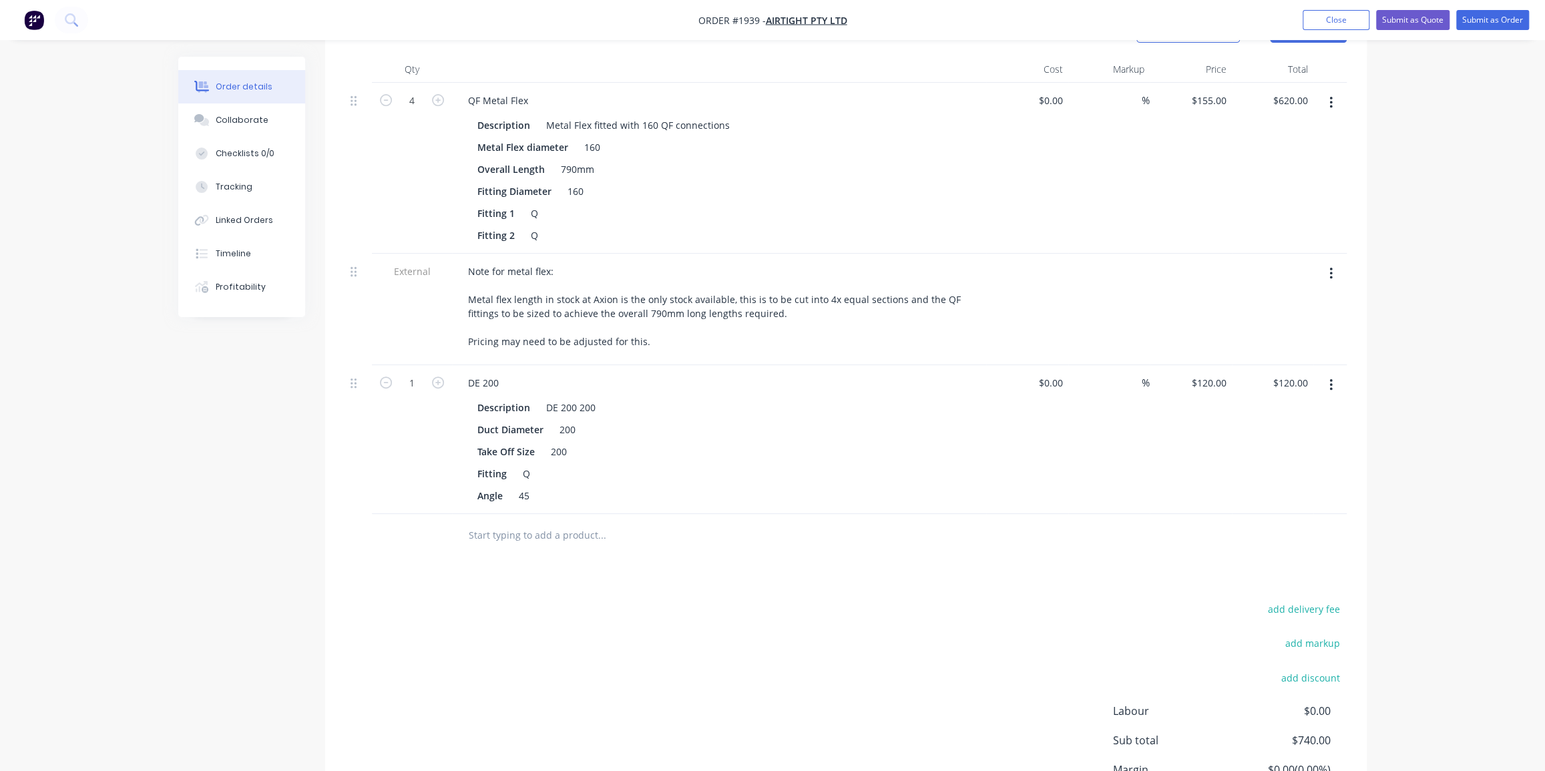
scroll to position [510, 0]
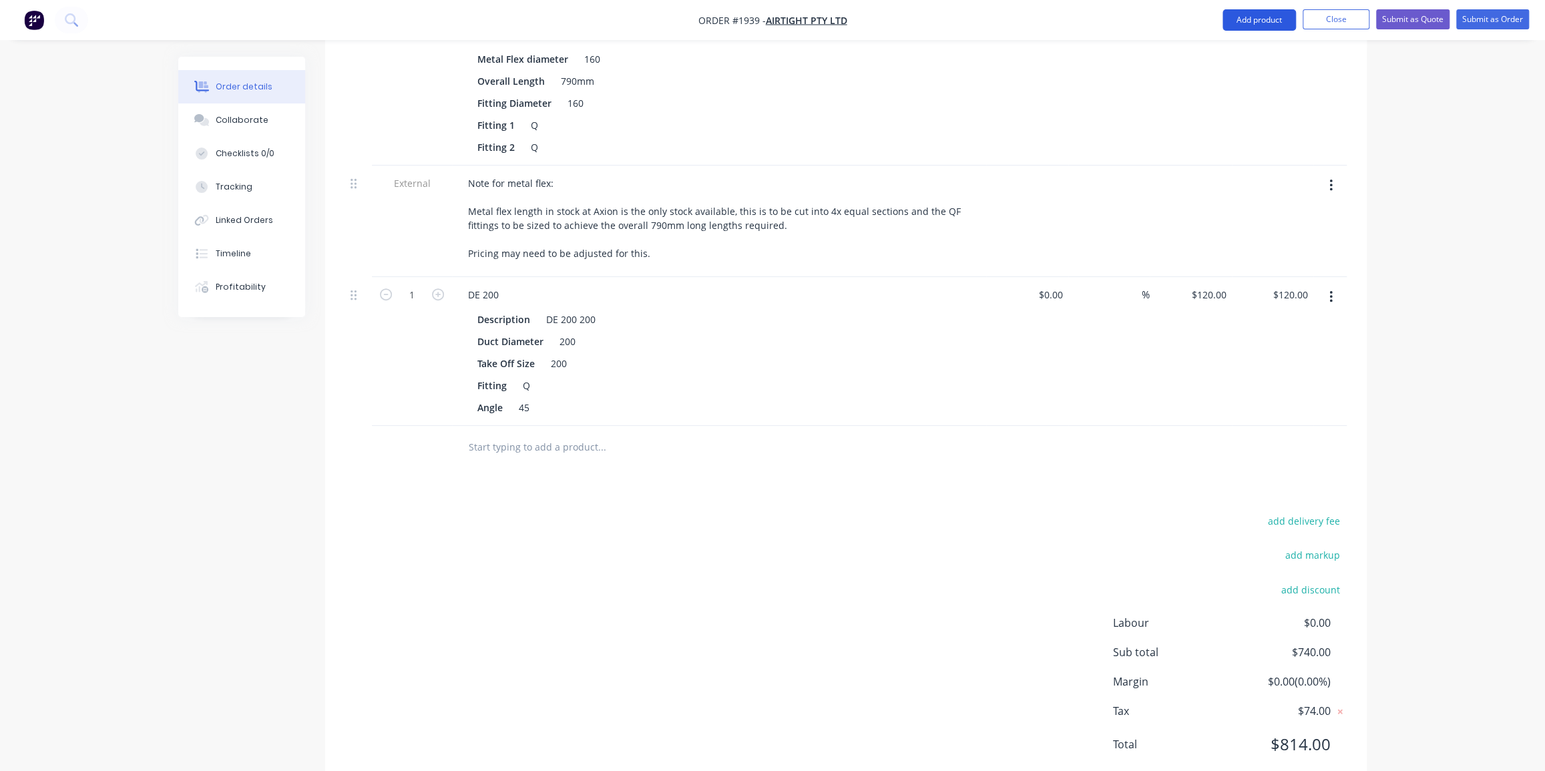
click at [1264, 19] on button "Add product" at bounding box center [1259, 19] width 73 height 21
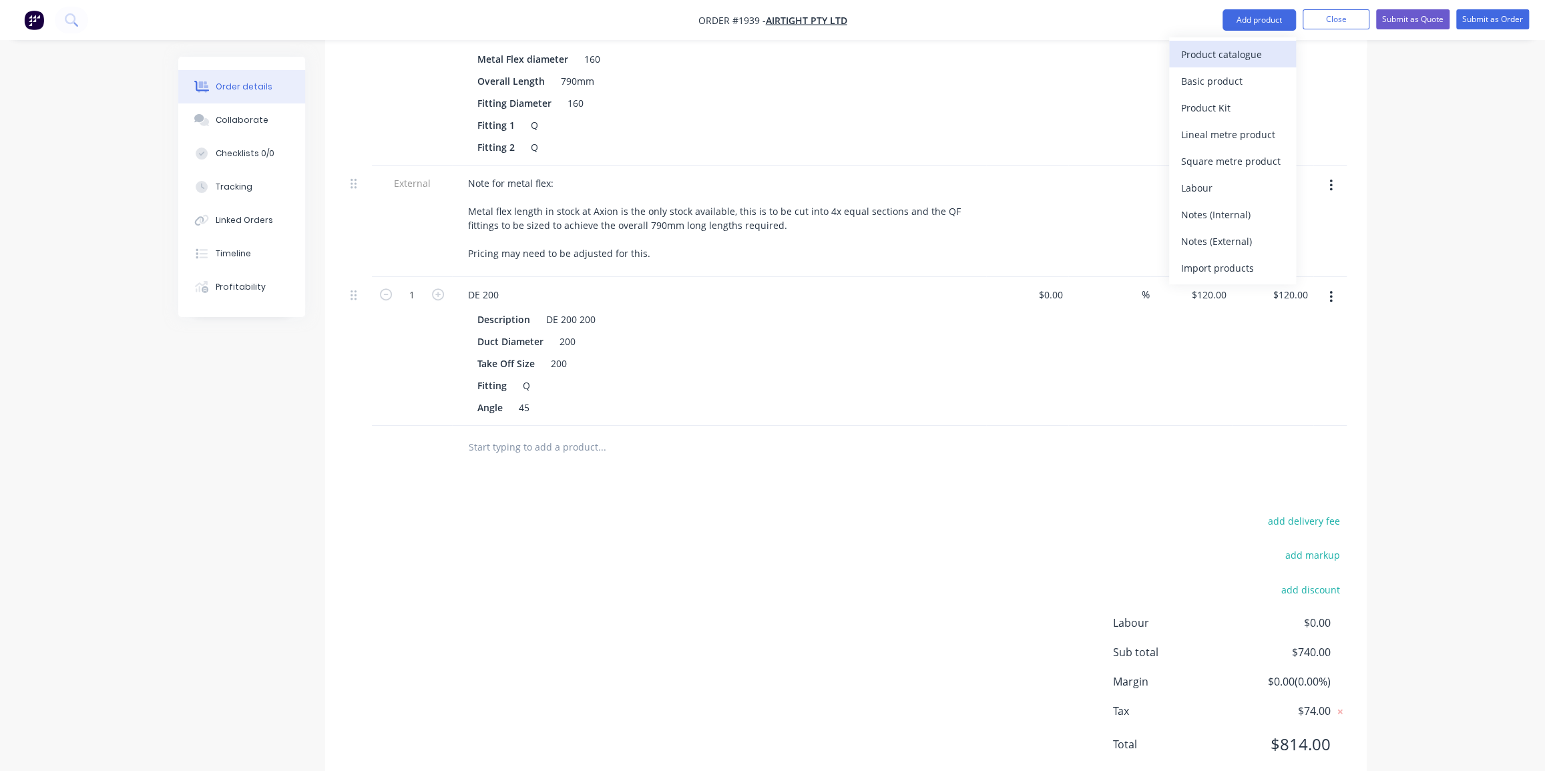
click at [1218, 57] on div "Product catalogue" at bounding box center [1232, 54] width 103 height 19
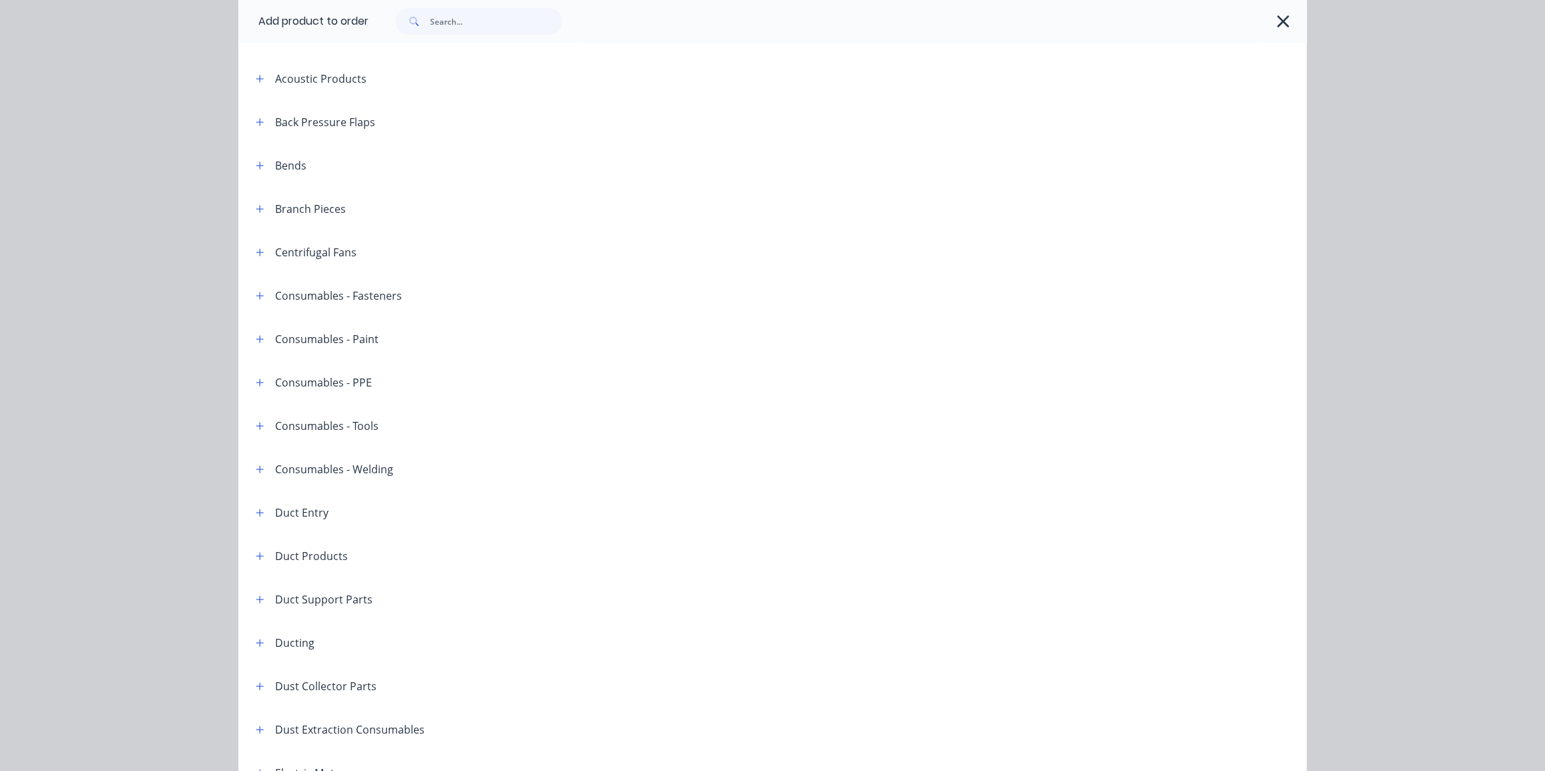
scroll to position [182, 0]
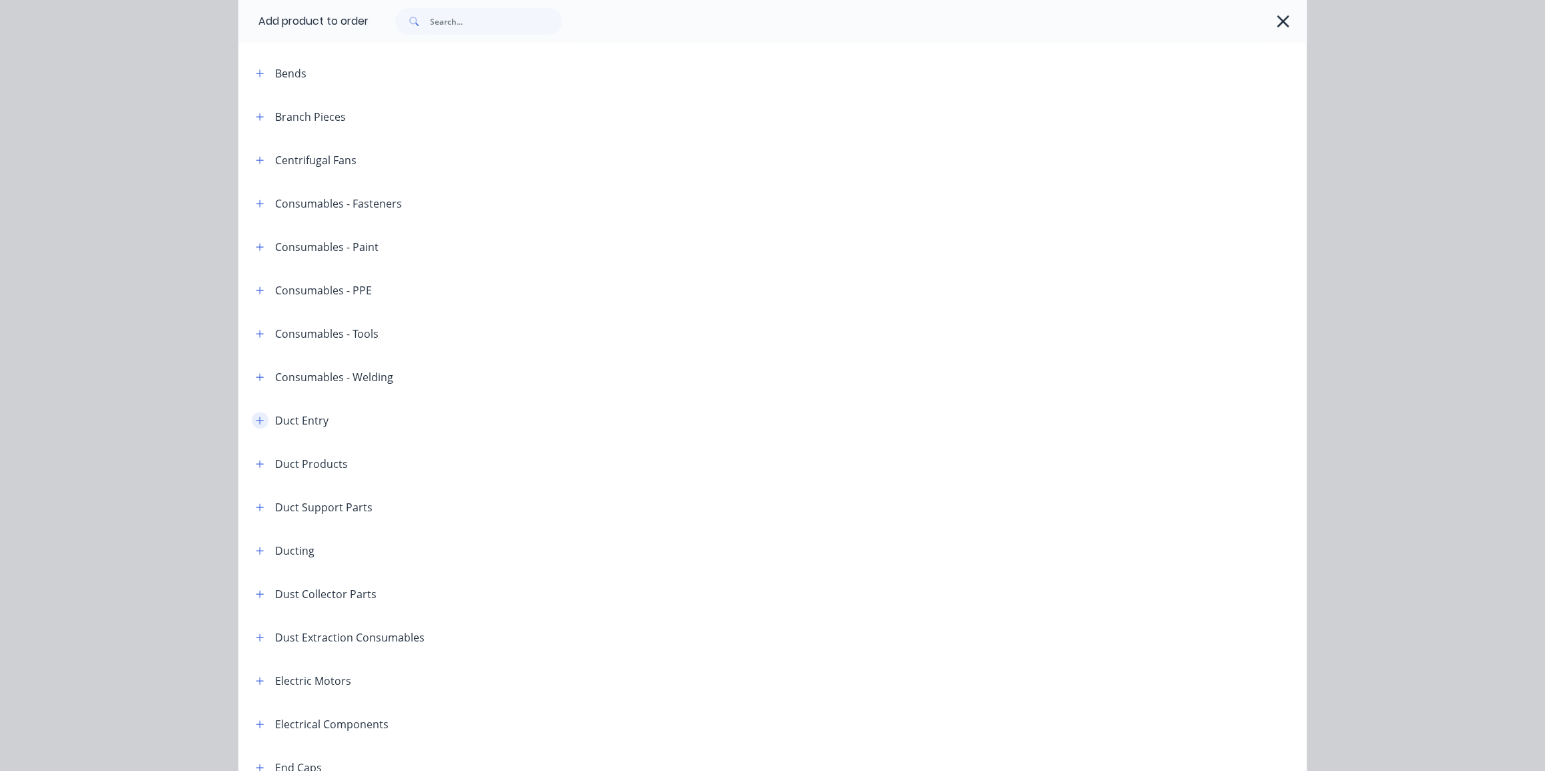
click at [256, 421] on icon "button" at bounding box center [260, 420] width 8 height 9
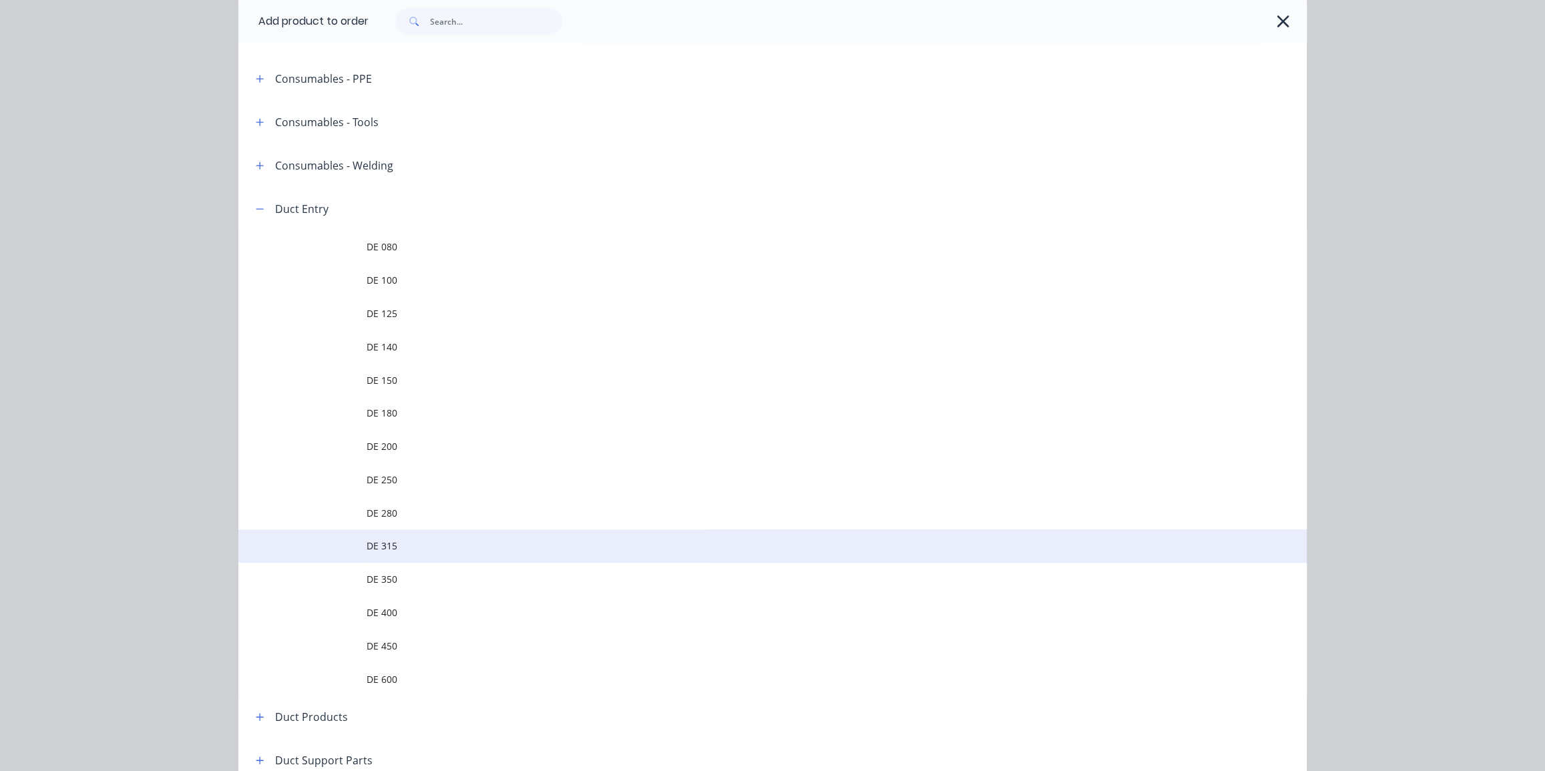
scroll to position [425, 0]
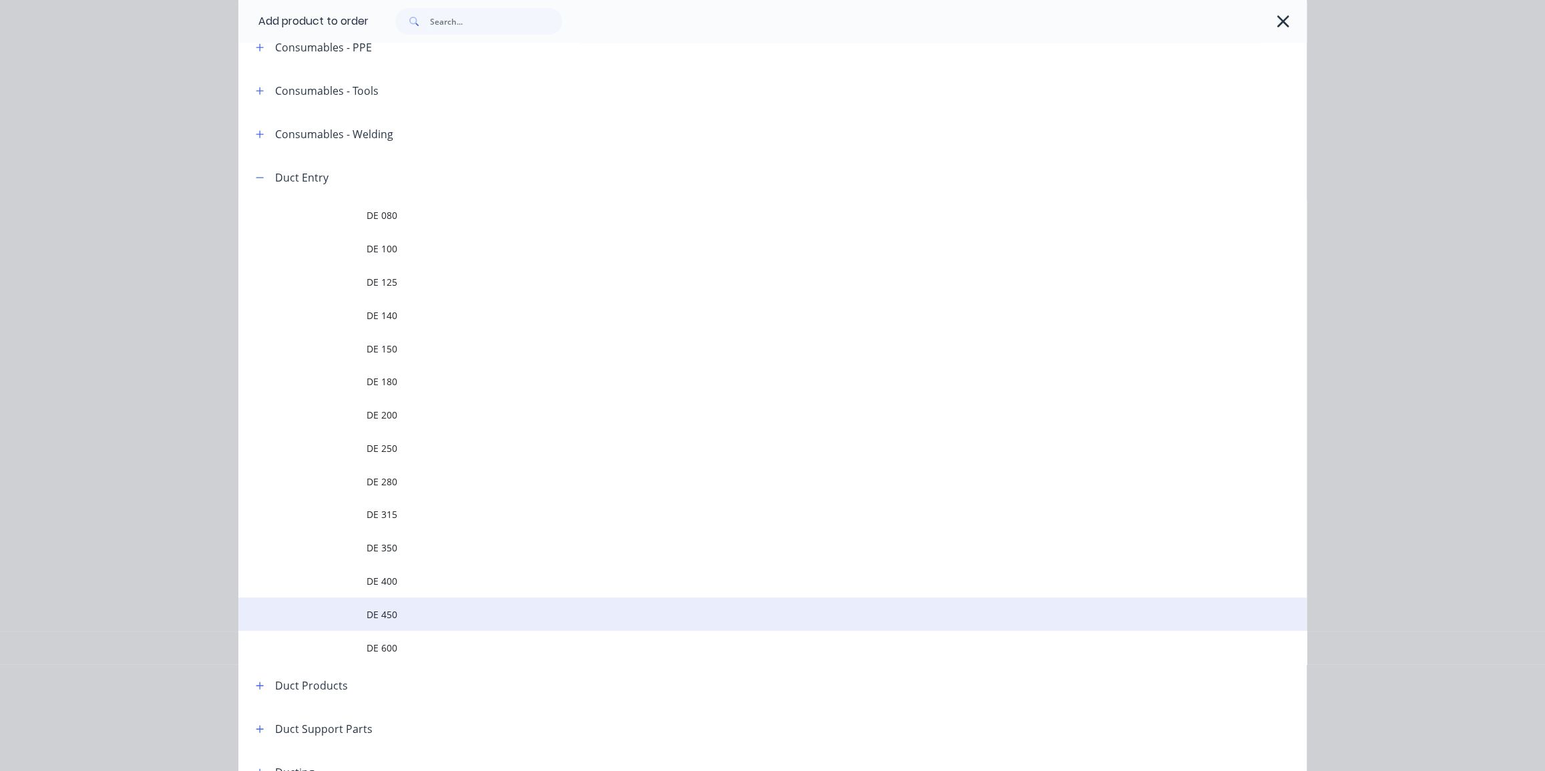
click at [446, 612] on span "DE 450" at bounding box center [743, 615] width 752 height 14
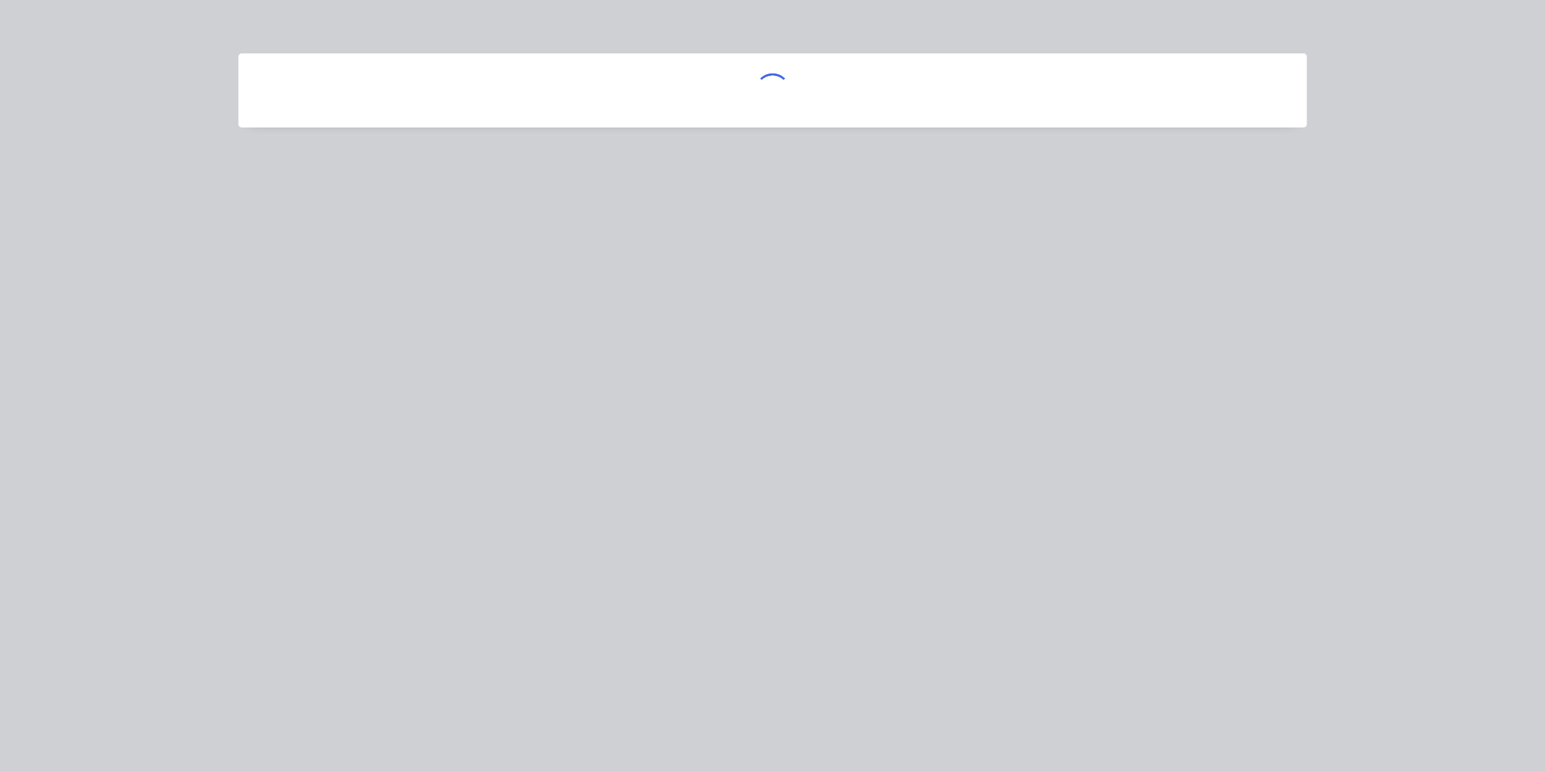
scroll to position [0, 0]
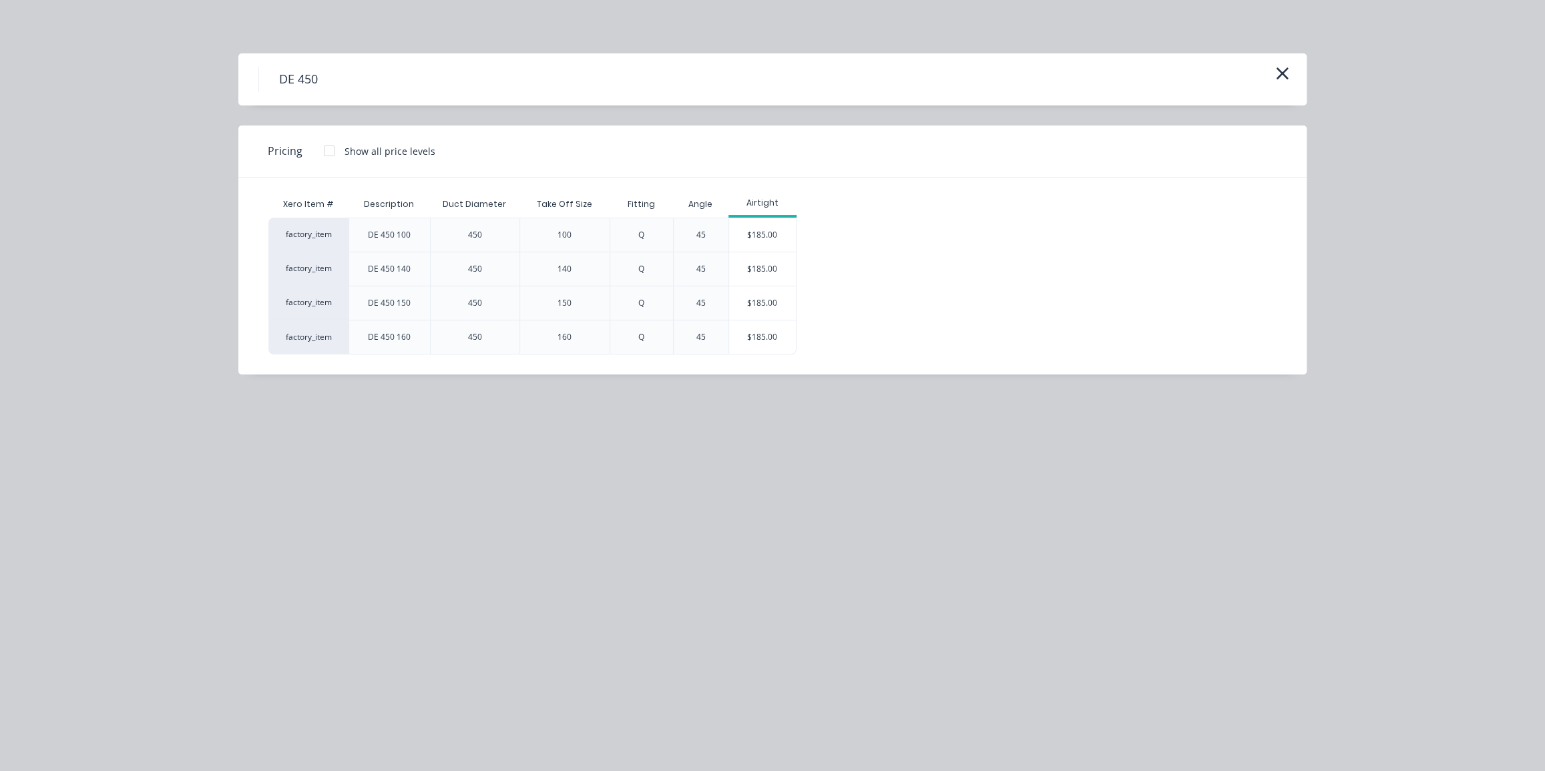
click at [494, 534] on div "DE 450 Pricing Show all price levels Xero Item # Description Duct Diameter Take…" at bounding box center [772, 385] width 1545 height 771
click at [769, 328] on div "$185.00" at bounding box center [762, 337] width 67 height 33
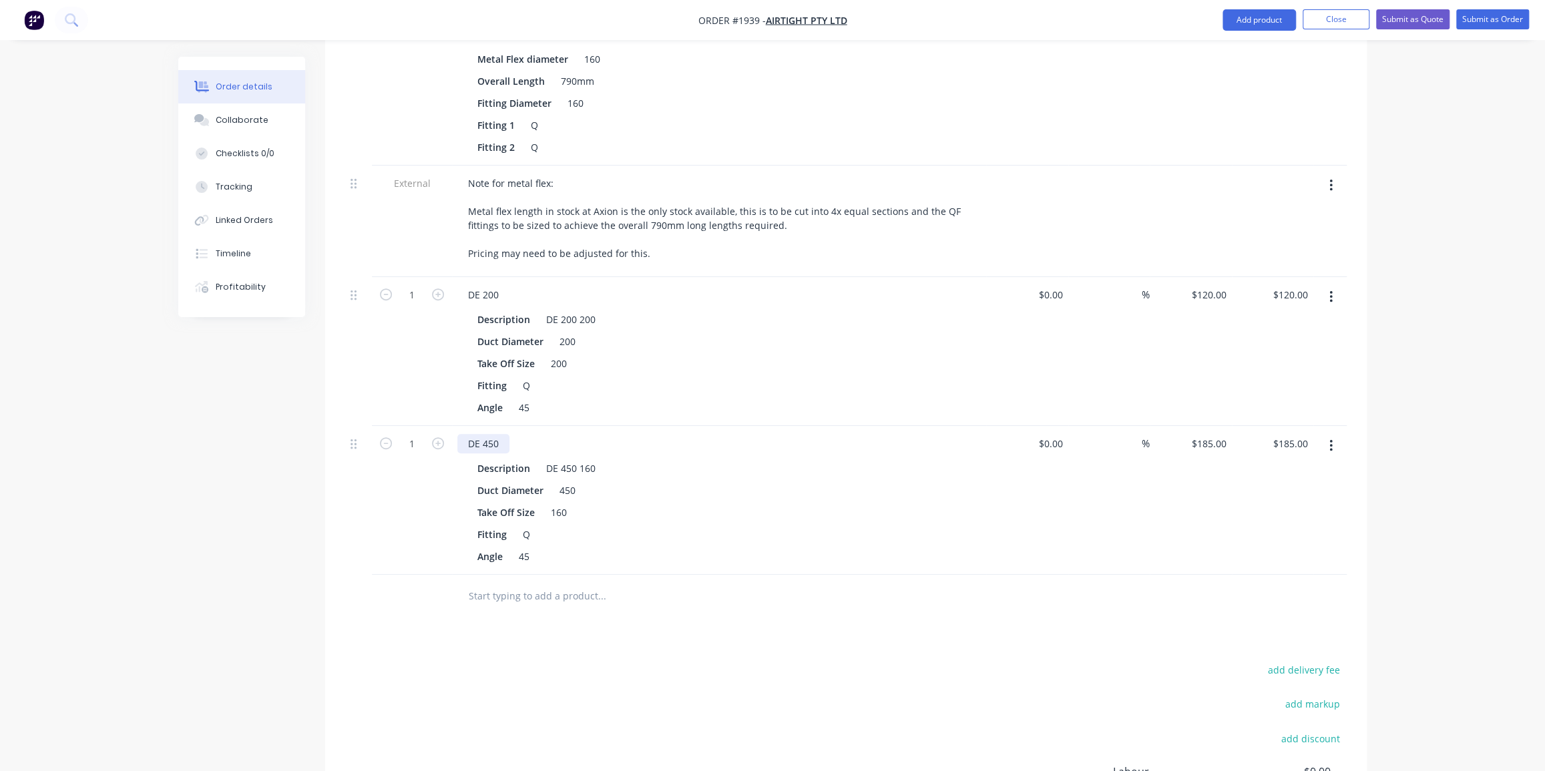
click at [489, 434] on div "DE 450" at bounding box center [483, 443] width 52 height 19
drag, startPoint x: 594, startPoint y: 427, endPoint x: 561, endPoint y: 431, distance: 33.0
click at [561, 459] on div "DE 450 160" at bounding box center [571, 468] width 60 height 19
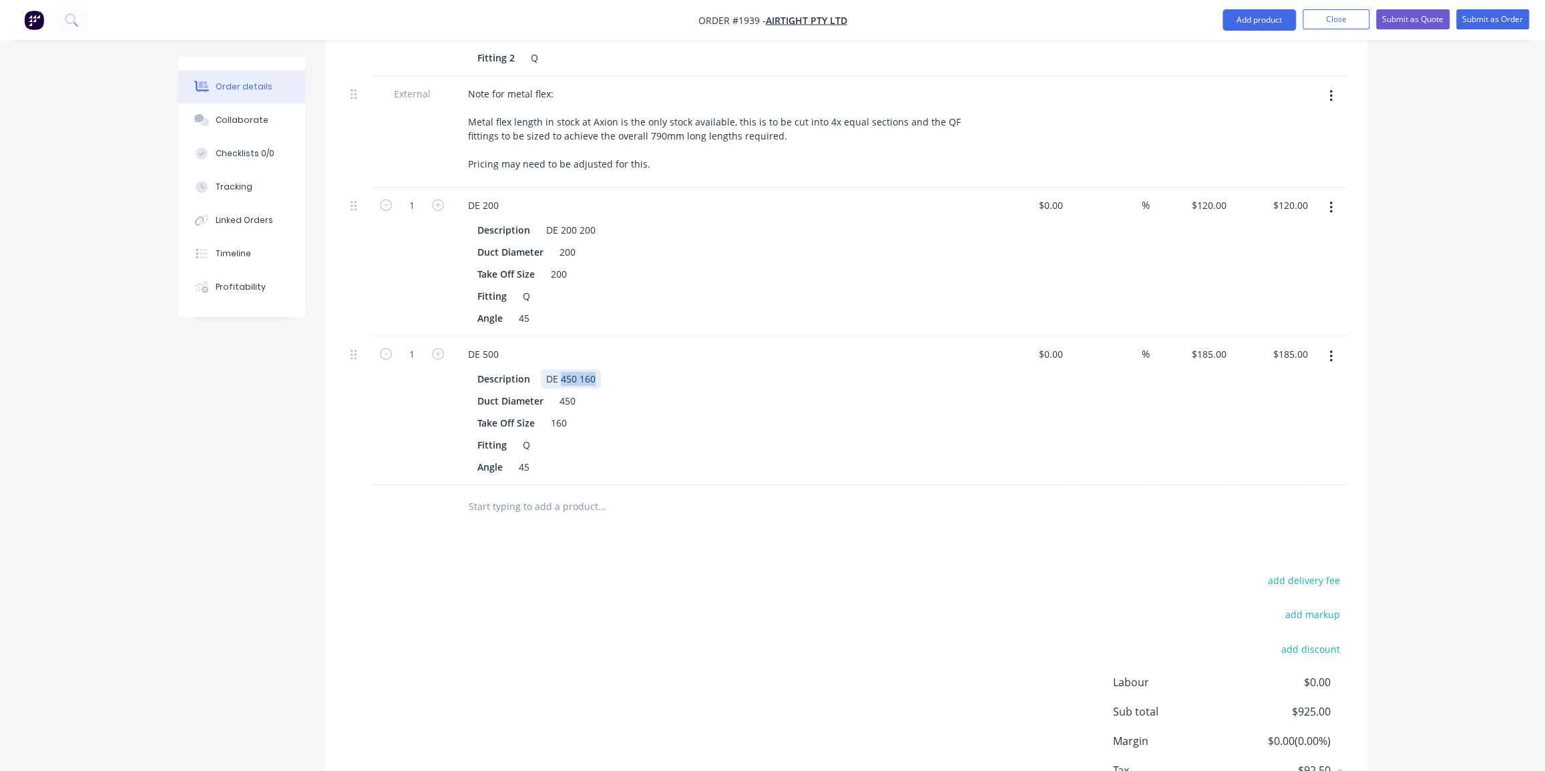
scroll to position [659, 0]
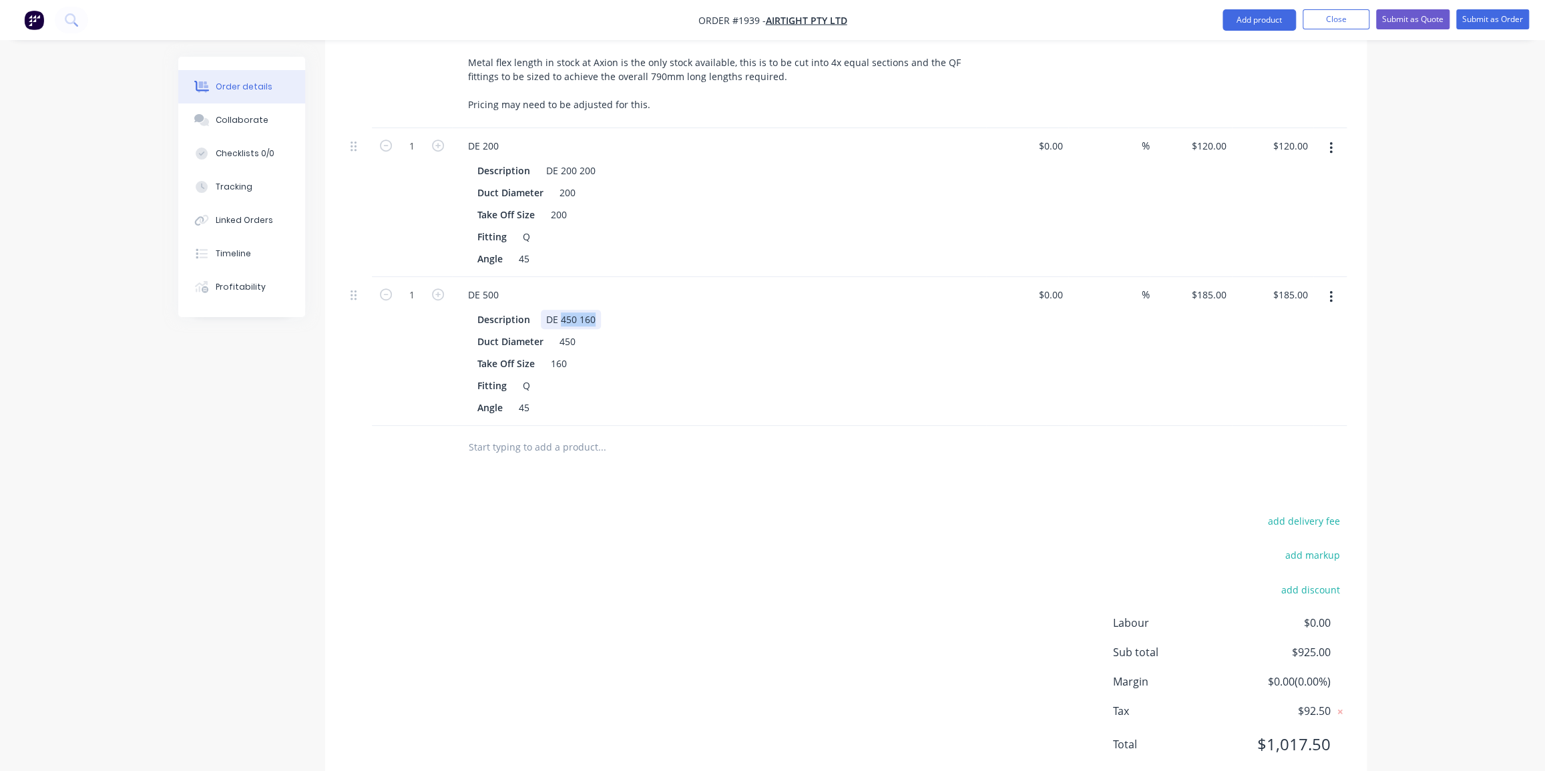
click at [572, 310] on div "DE 450 160" at bounding box center [571, 319] width 60 height 19
click at [574, 310] on div "DE 450 160" at bounding box center [571, 319] width 60 height 19
click at [592, 310] on div "DE 450 160" at bounding box center [571, 319] width 60 height 19
click at [571, 332] on div "450" at bounding box center [567, 341] width 27 height 19
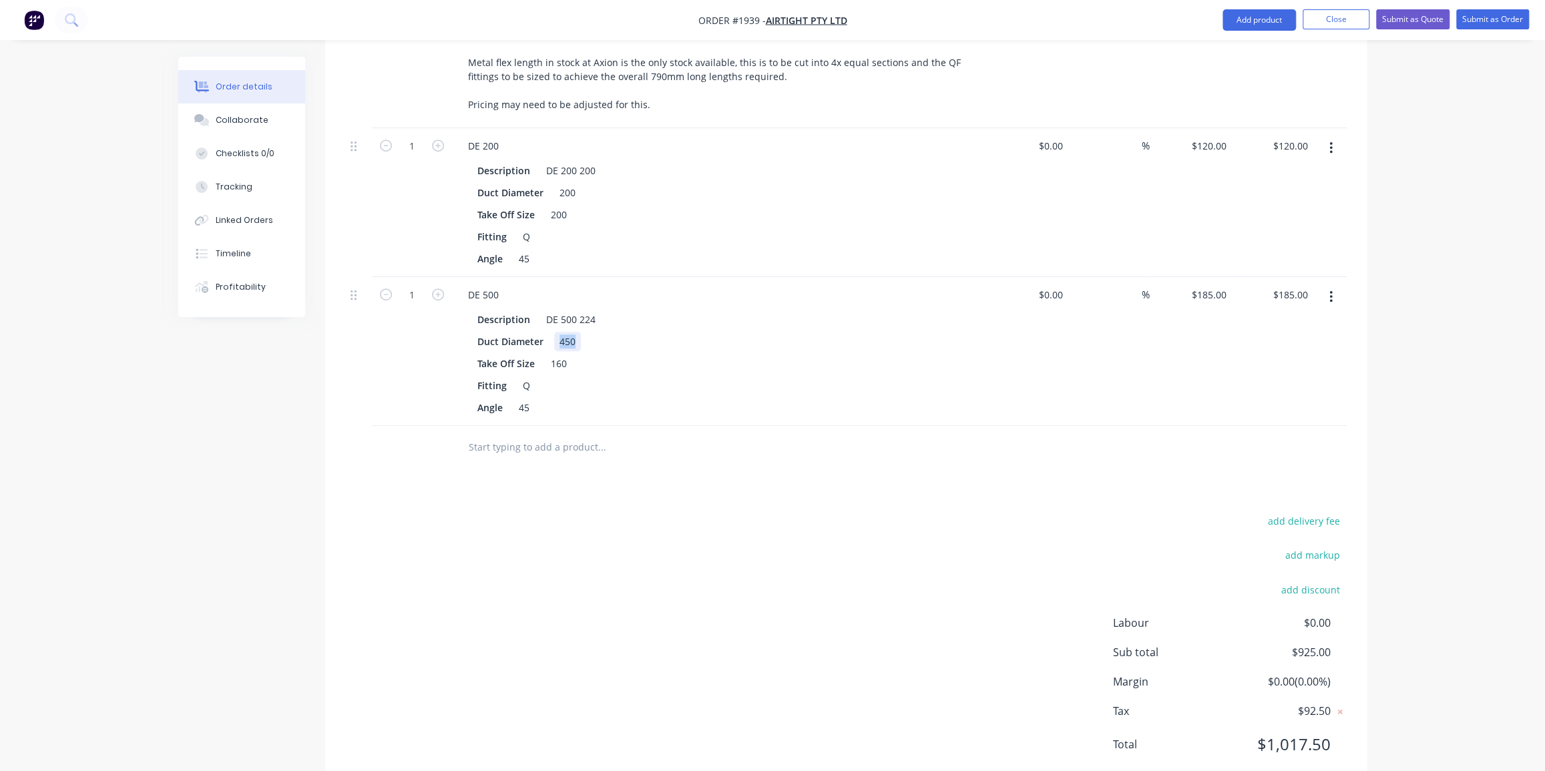
click at [571, 332] on div "450" at bounding box center [567, 341] width 27 height 19
click at [558, 354] on div "160" at bounding box center [559, 363] width 27 height 19
click at [716, 512] on div "add delivery fee add markup add discount Labour $0.00 Sub total $925.00 Margin …" at bounding box center [846, 641] width 1002 height 258
click at [1258, 14] on button "Add product" at bounding box center [1259, 19] width 73 height 21
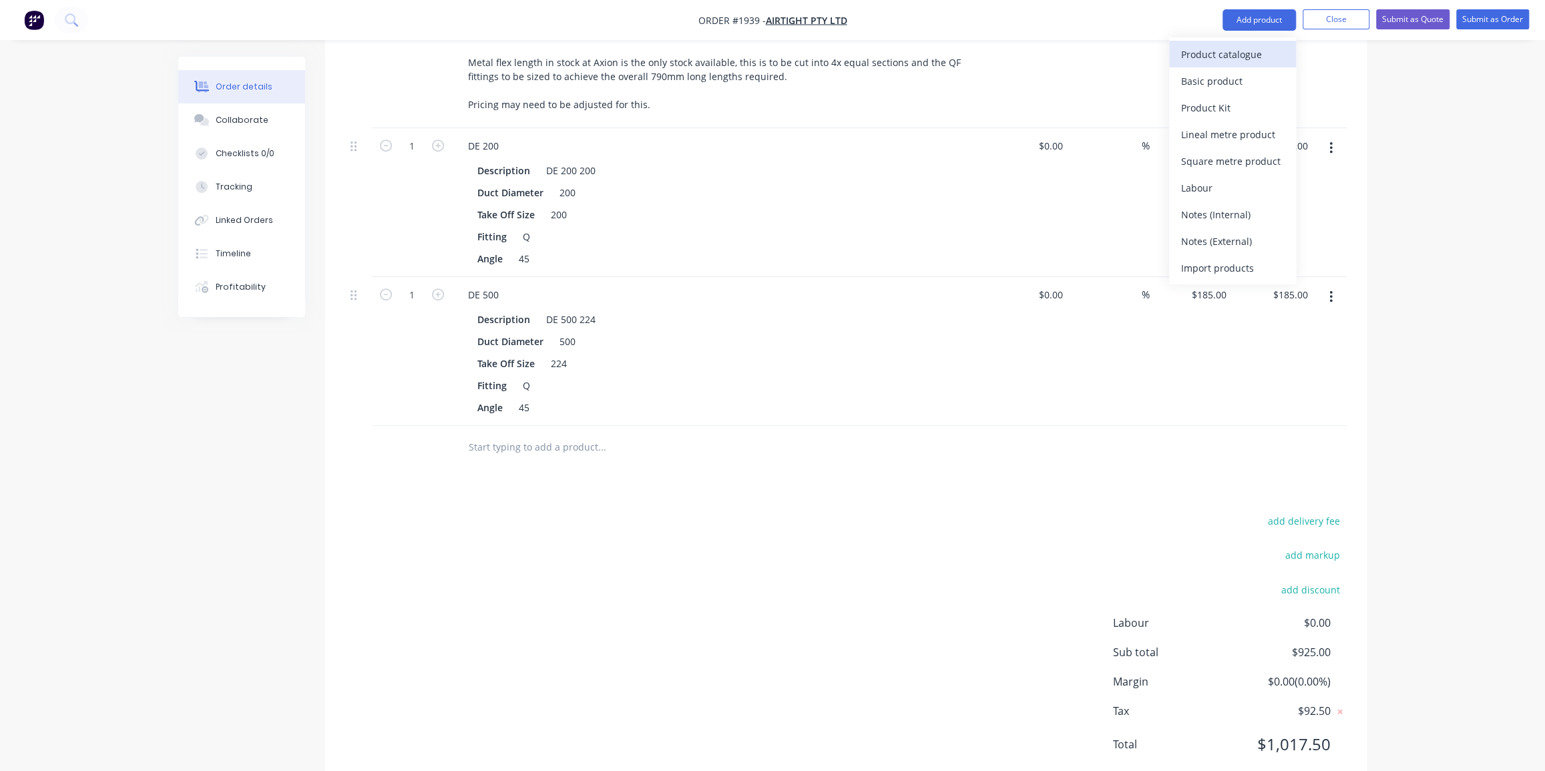
click at [1243, 59] on div "Product catalogue" at bounding box center [1232, 54] width 103 height 19
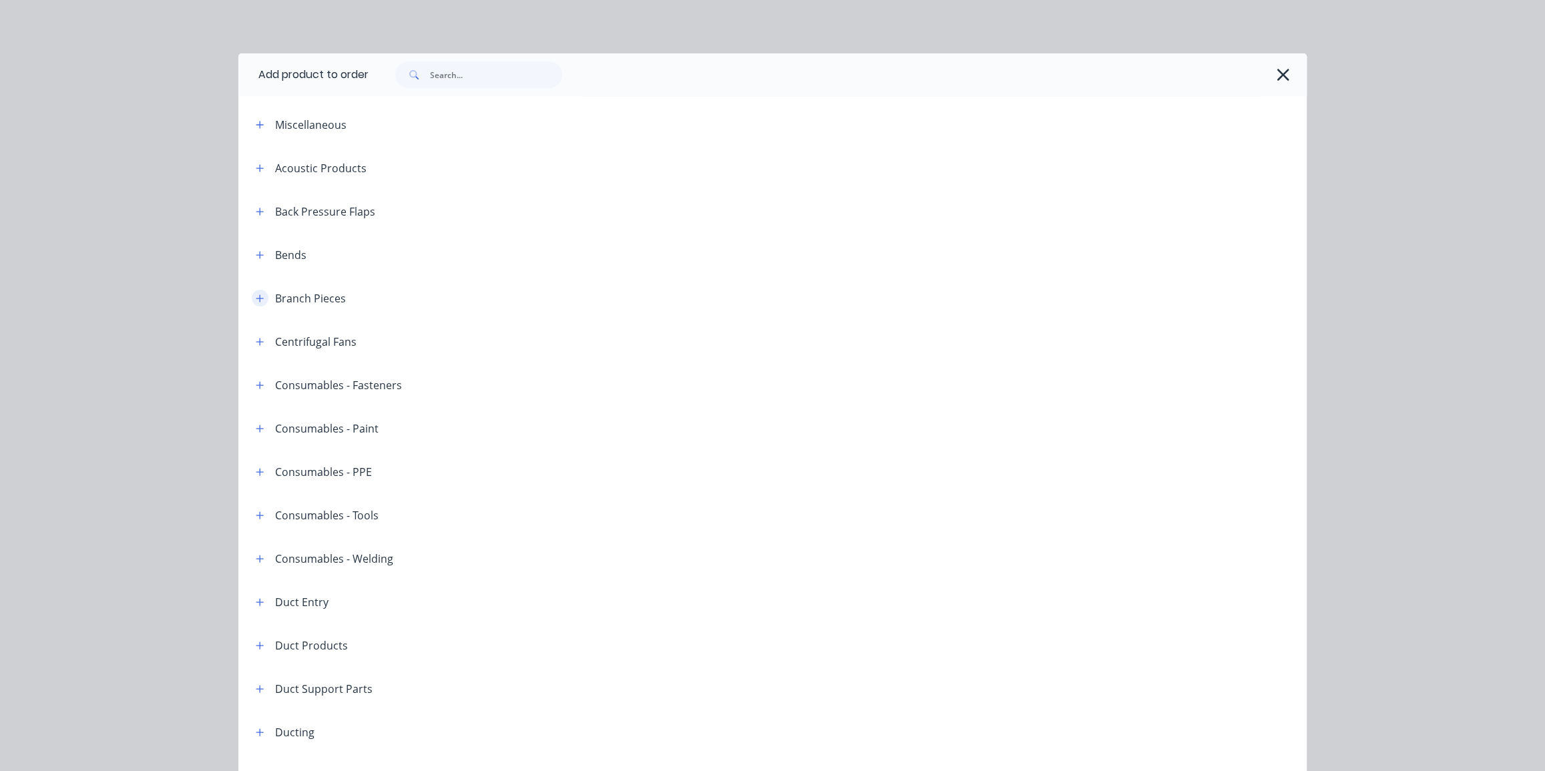
click at [256, 295] on icon "button" at bounding box center [260, 298] width 8 height 9
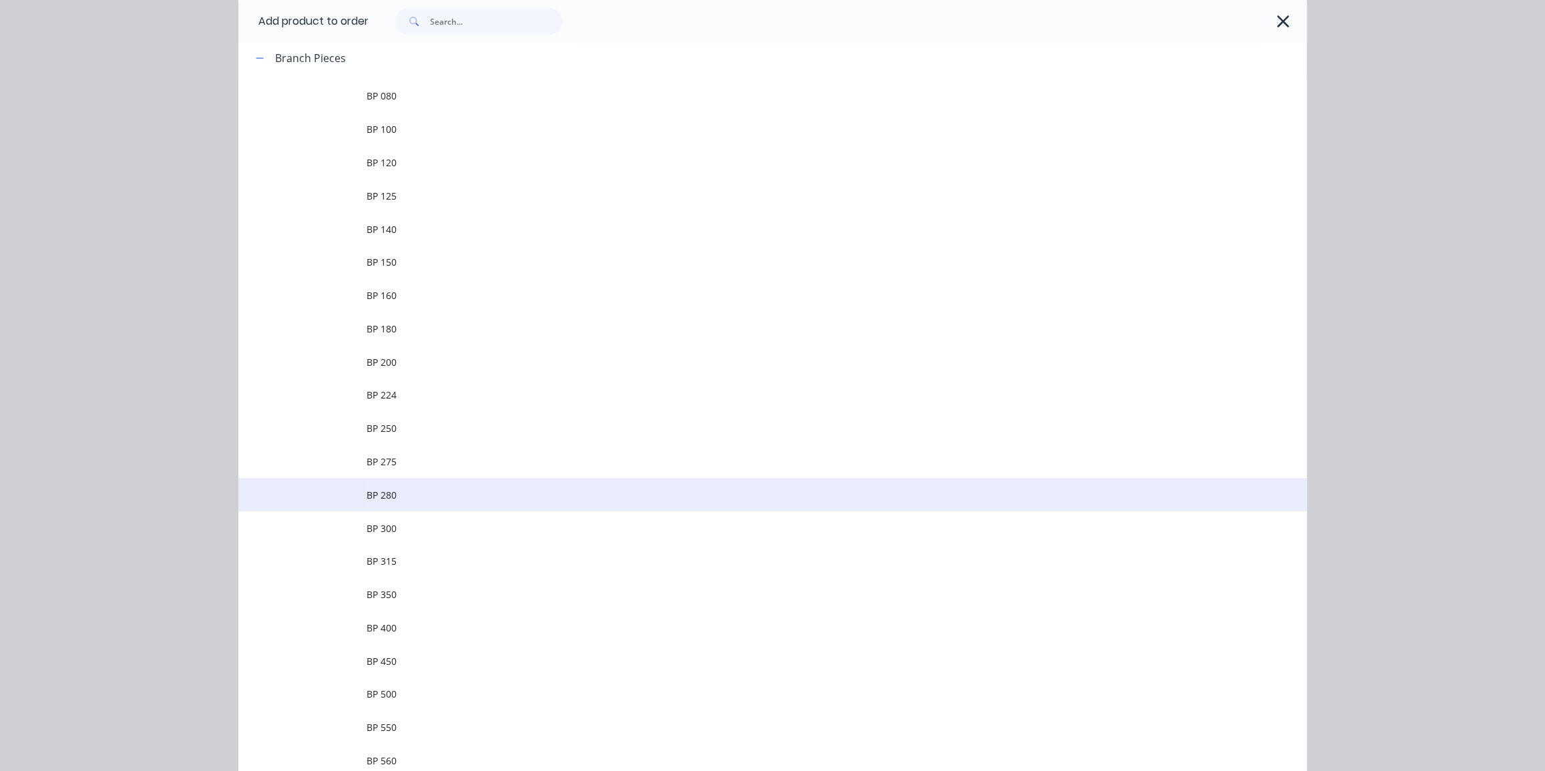
scroll to position [242, 0]
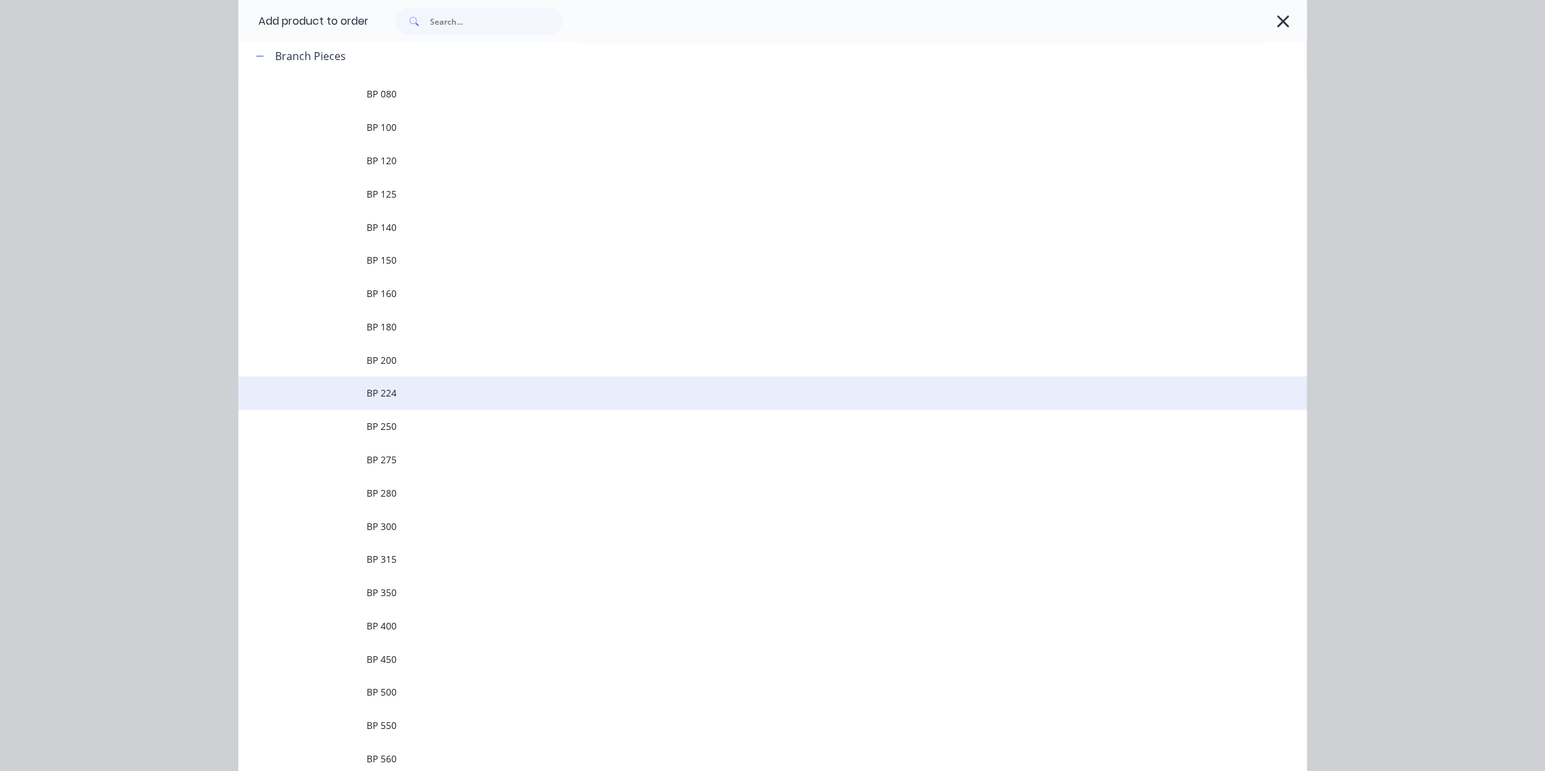
click at [450, 394] on span "BP 224" at bounding box center [743, 393] width 752 height 14
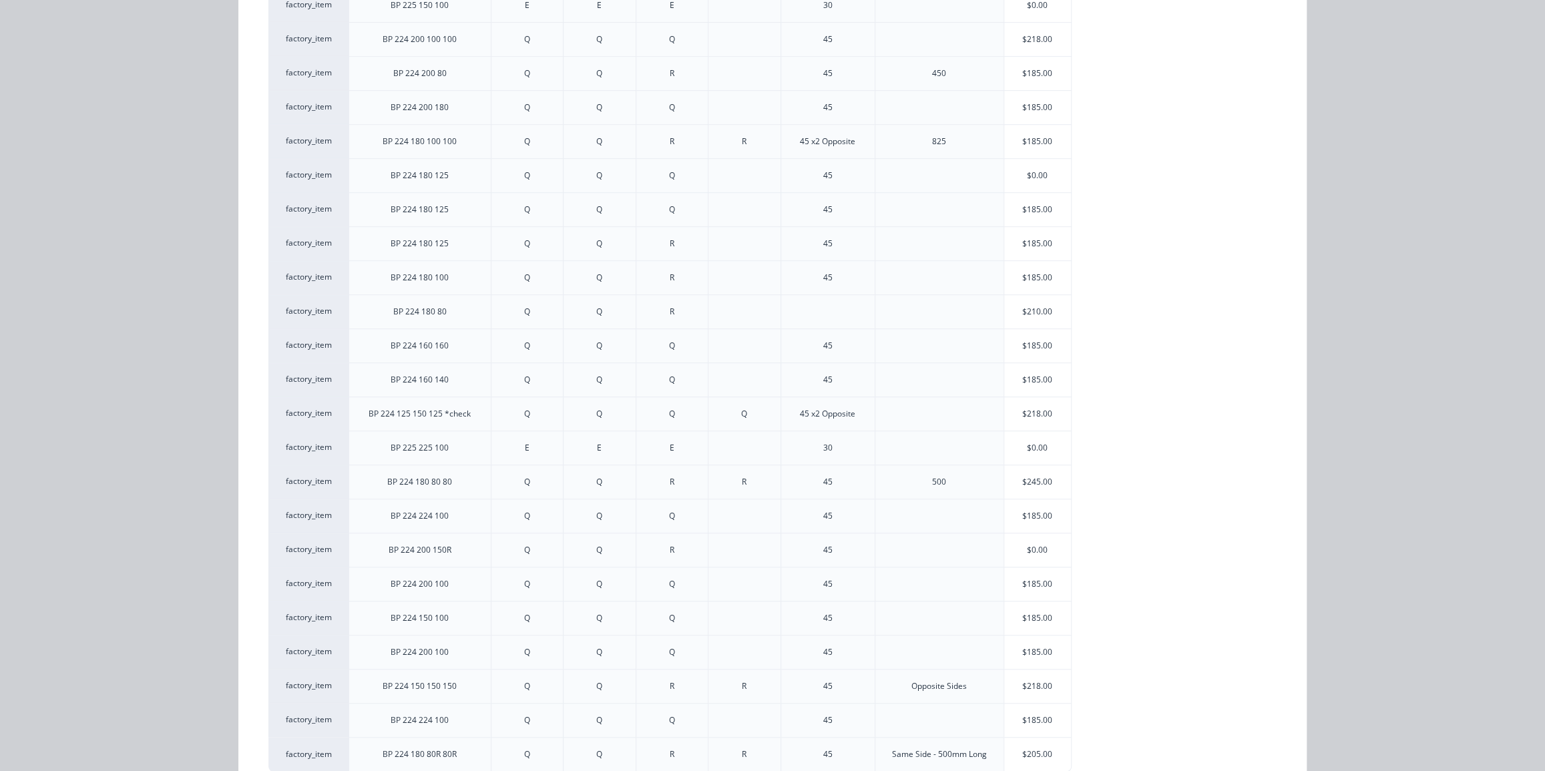
scroll to position [606, 0]
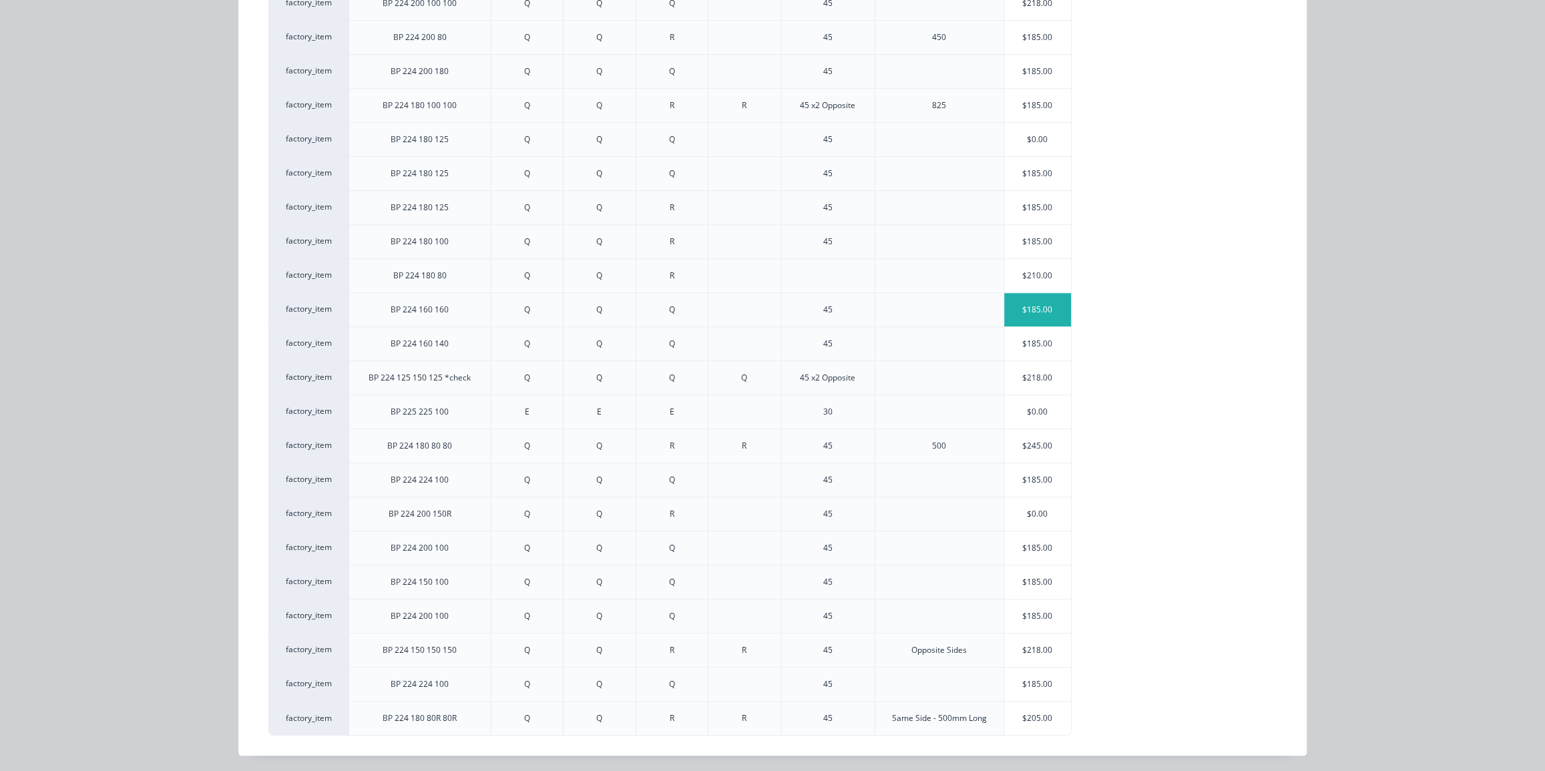
click at [1015, 301] on div "$185.00" at bounding box center [1037, 309] width 67 height 33
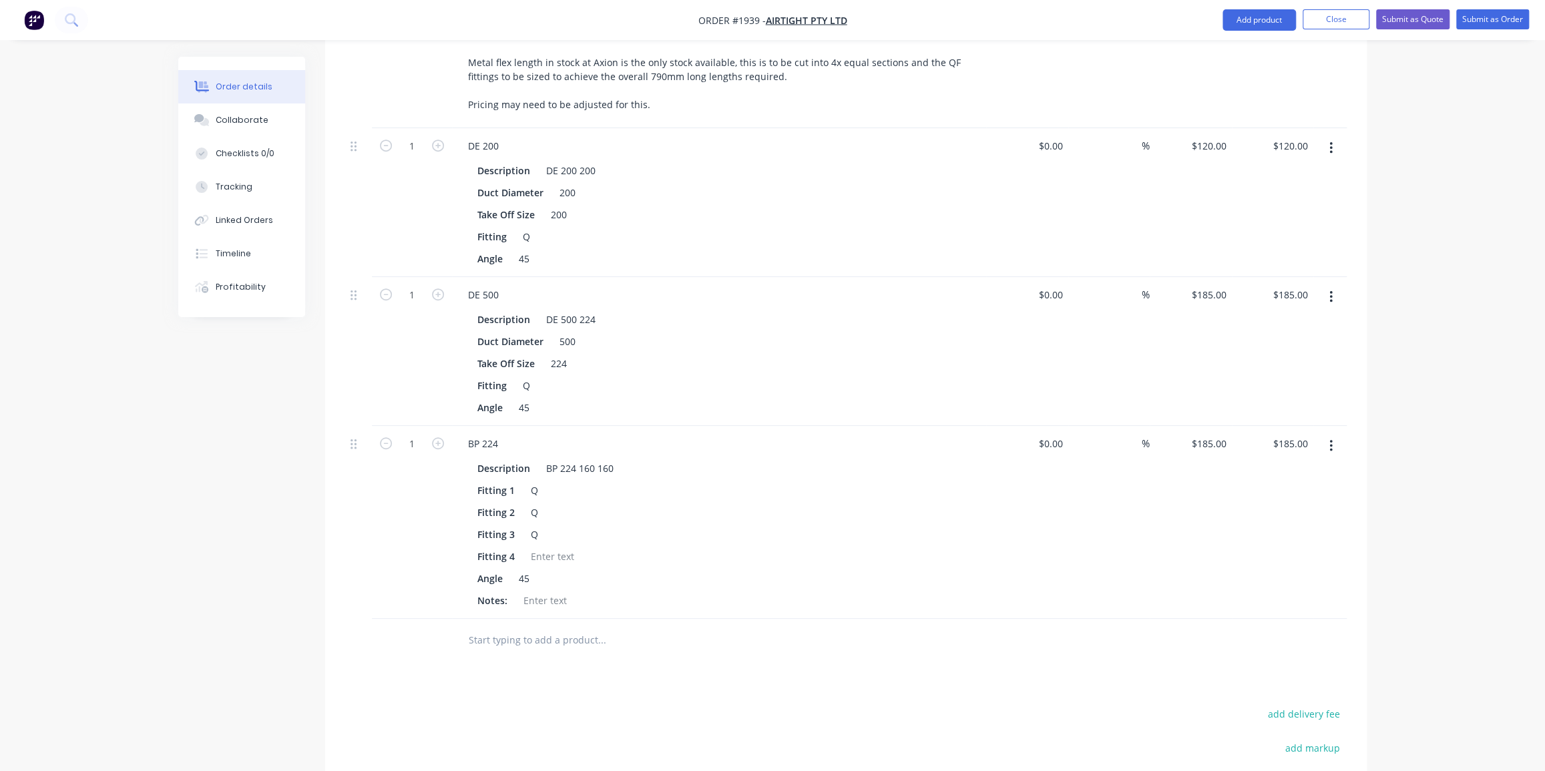
click at [1377, 387] on div "Order details Collaborate Checklists 0/0 Tracking Linked Orders Timeline Profit…" at bounding box center [772, 200] width 1215 height 1605
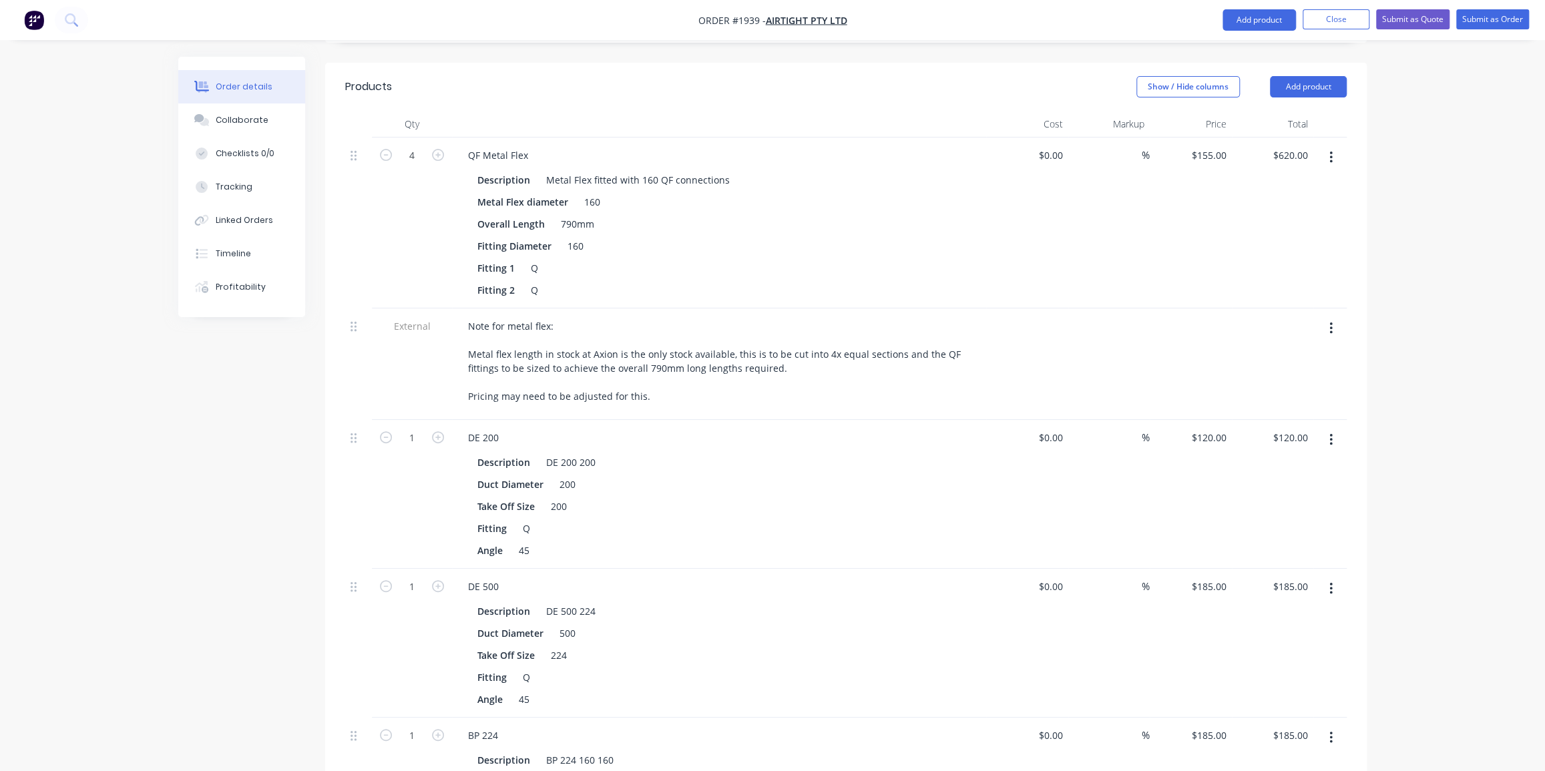
scroll to position [355, 0]
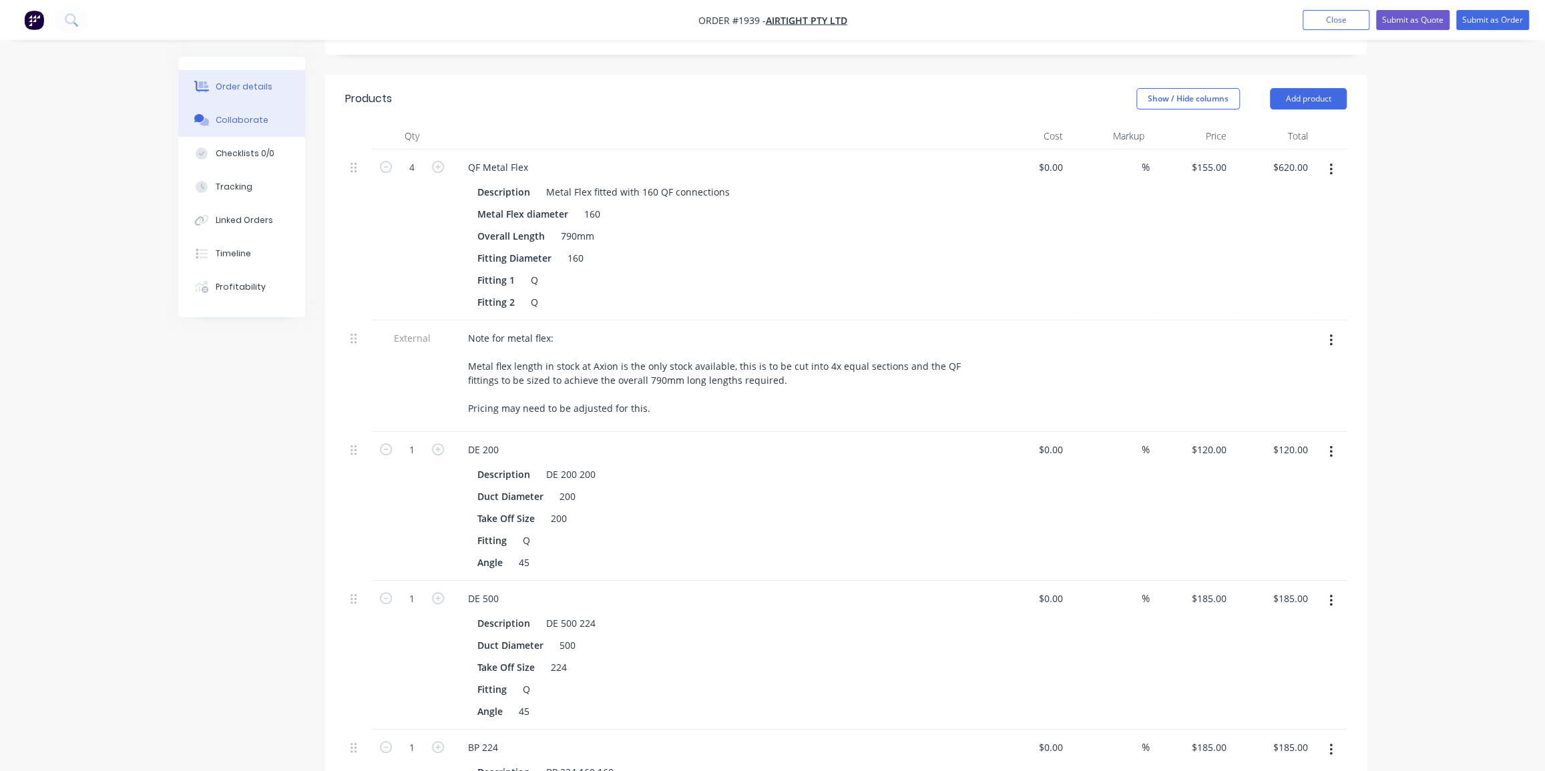
click at [241, 116] on div "Collaborate" at bounding box center [242, 120] width 53 height 12
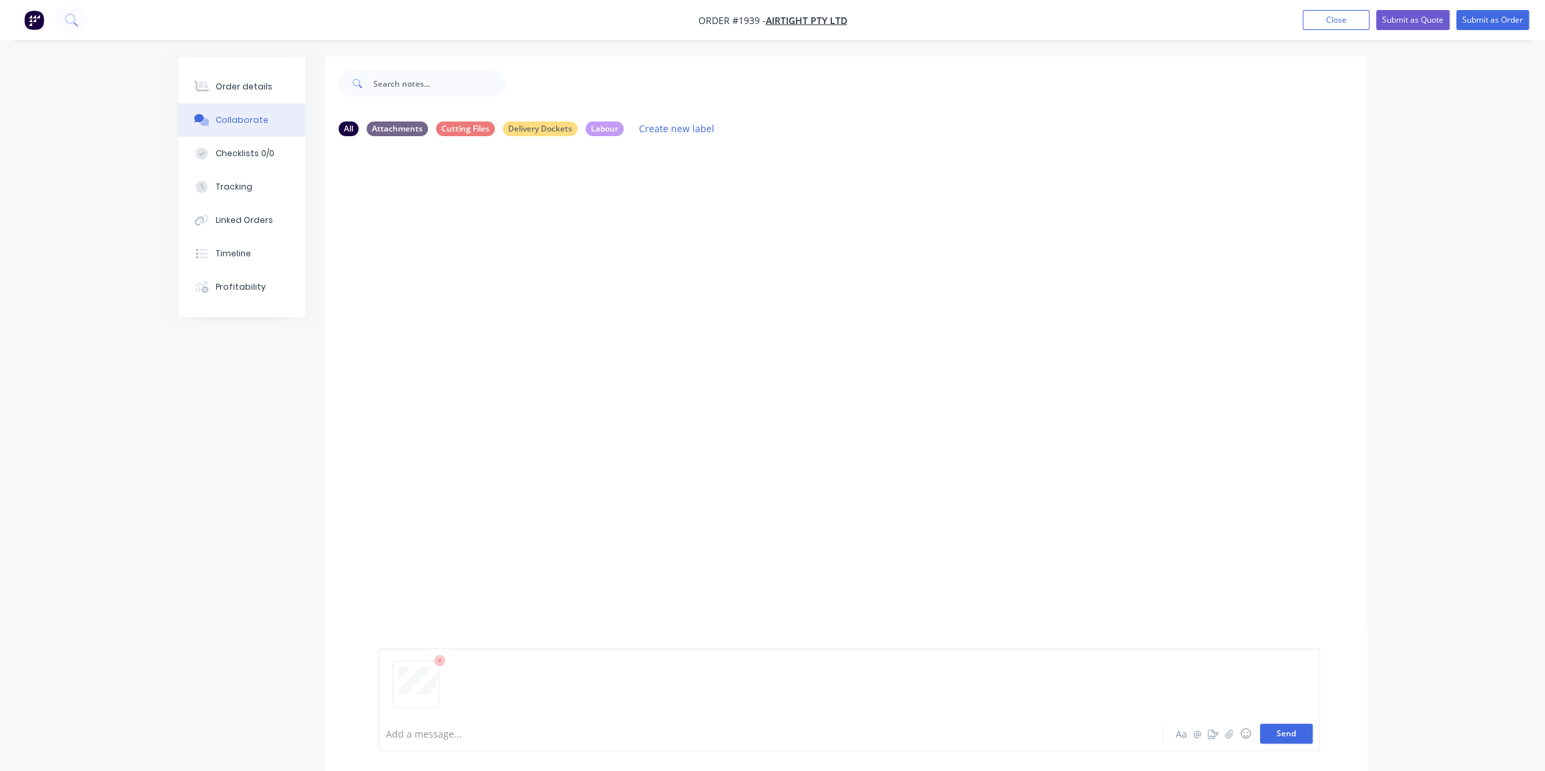
click at [1289, 739] on button "Send" at bounding box center [1286, 734] width 53 height 20
click at [238, 82] on div "Order details" at bounding box center [244, 87] width 57 height 12
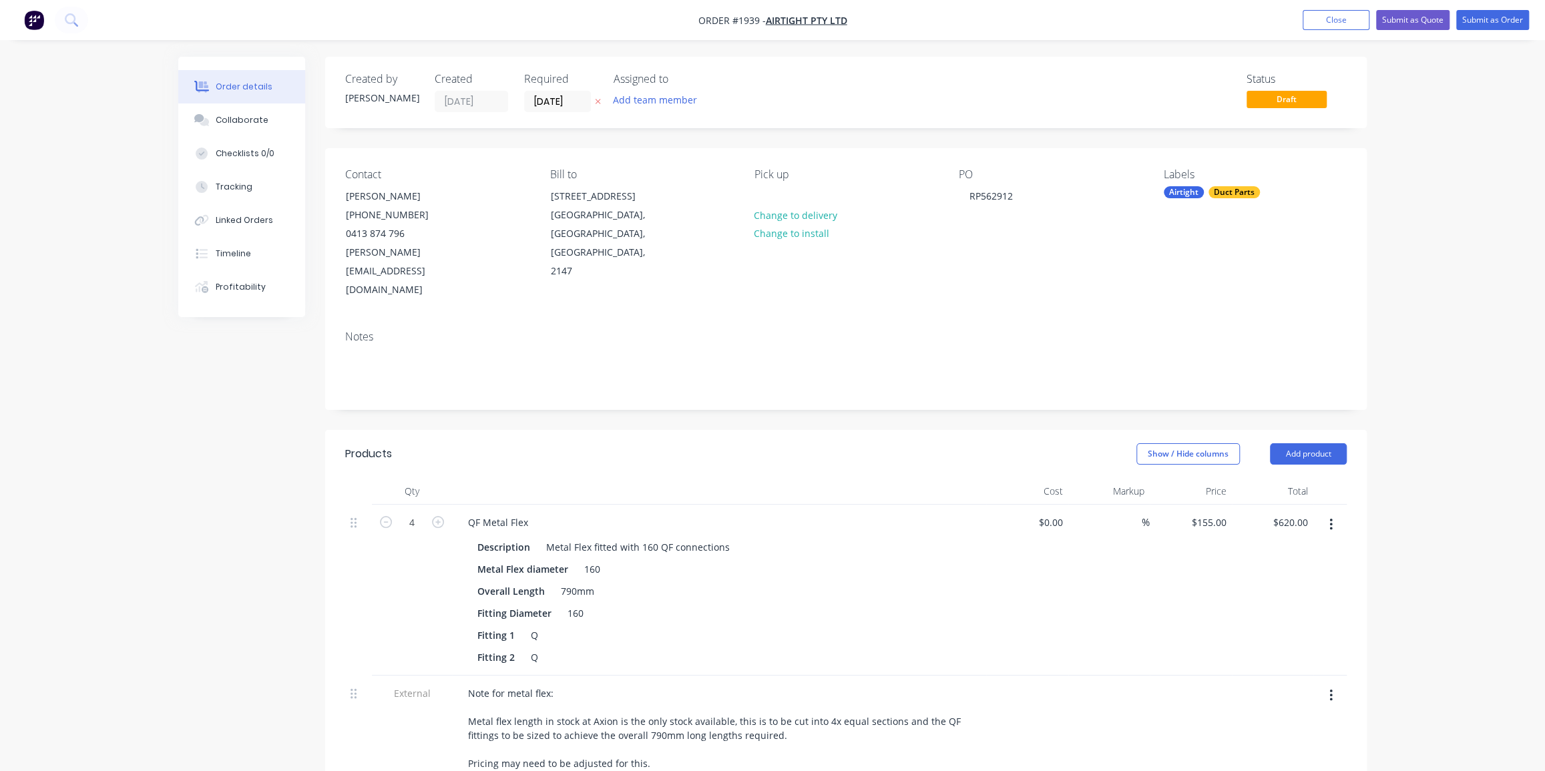
click at [551, 100] on input "[DATE]" at bounding box center [557, 101] width 65 height 20
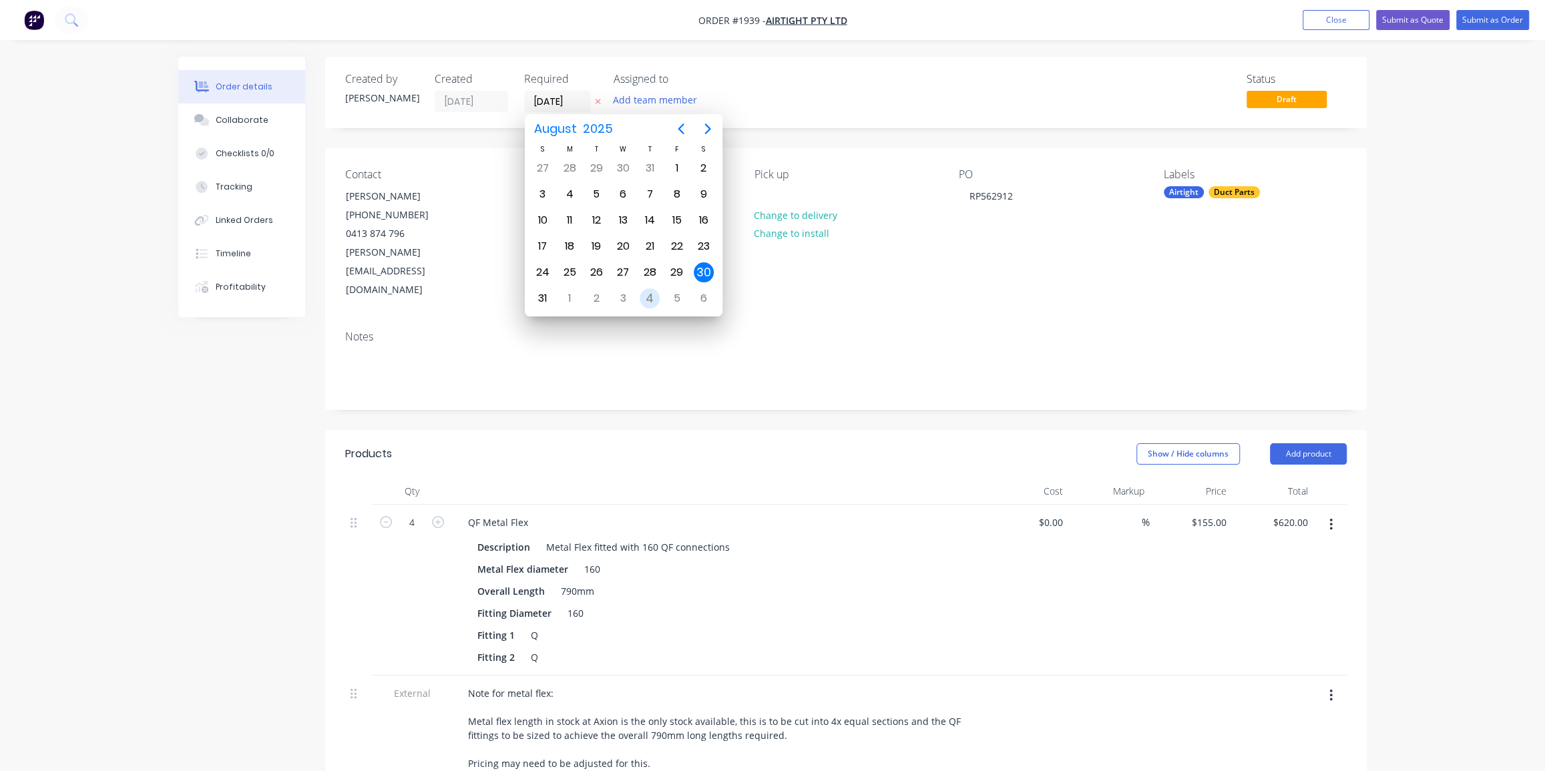
click at [654, 293] on div "4" at bounding box center [650, 299] width 20 height 20
type input "04/09/25"
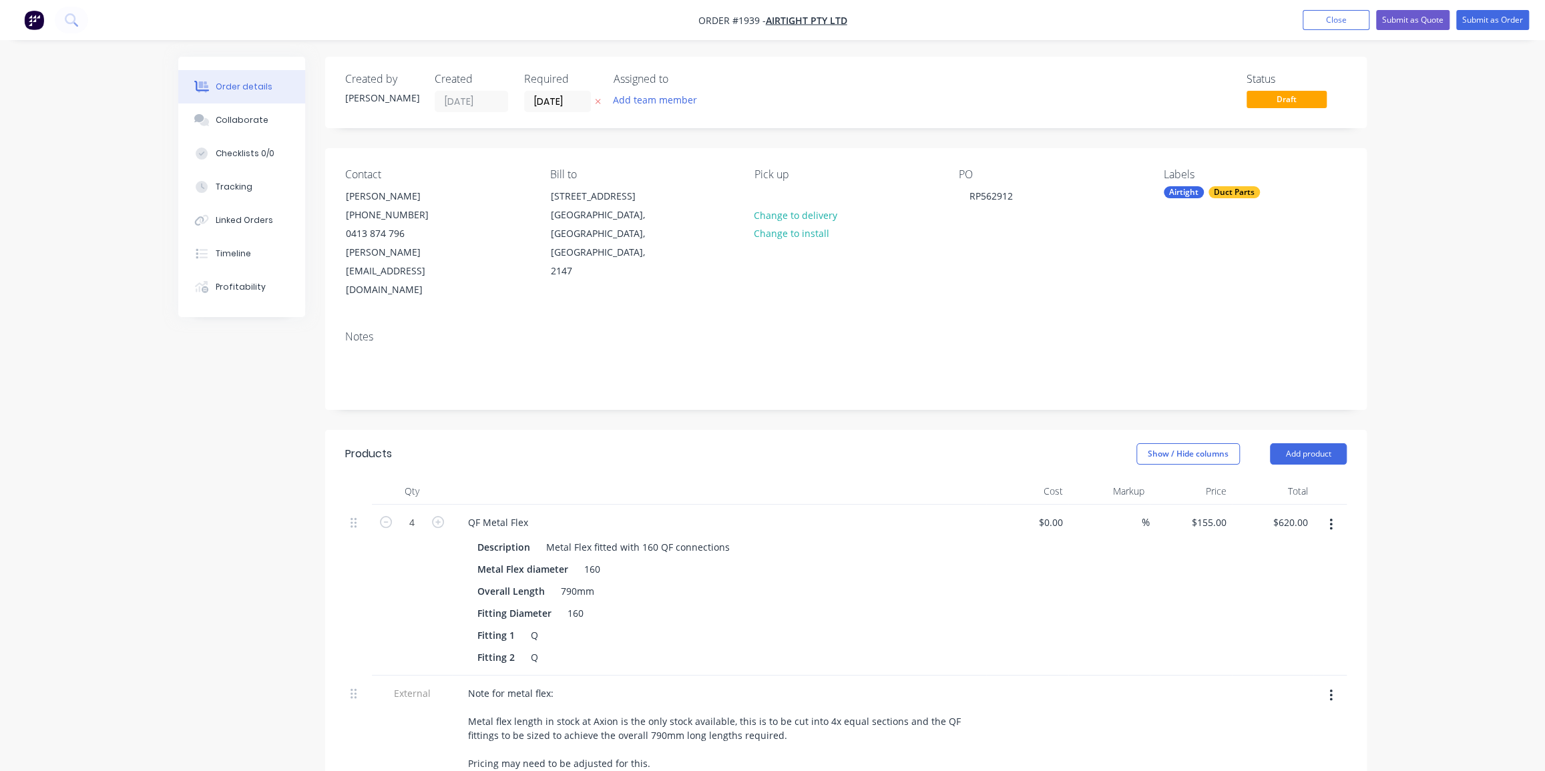
click at [908, 71] on div "Created by Dean Created 30/08/25 Required 04/09/25 Assigned to Add team member …" at bounding box center [846, 92] width 1042 height 71
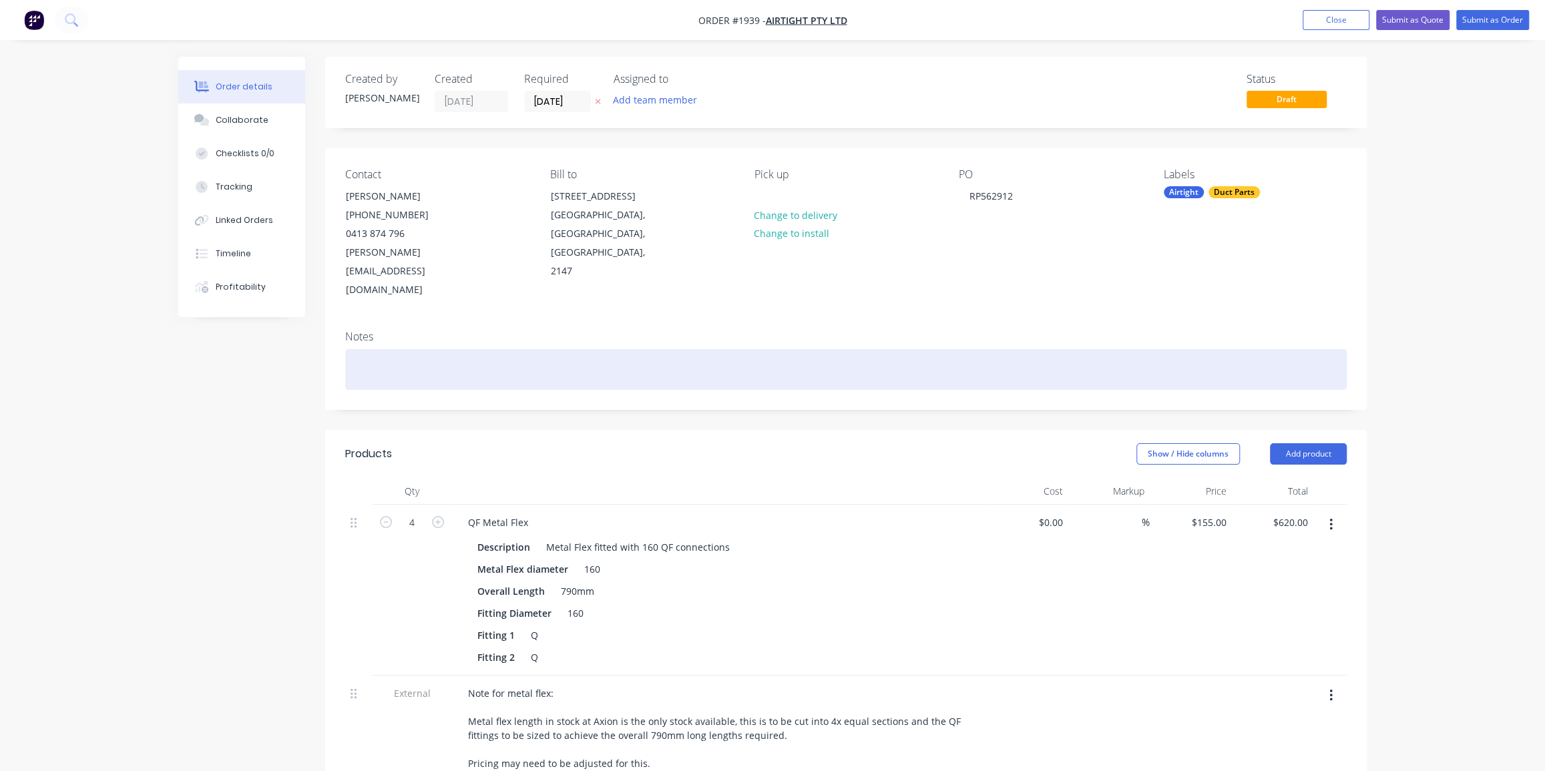
click at [506, 349] on div at bounding box center [846, 369] width 1002 height 41
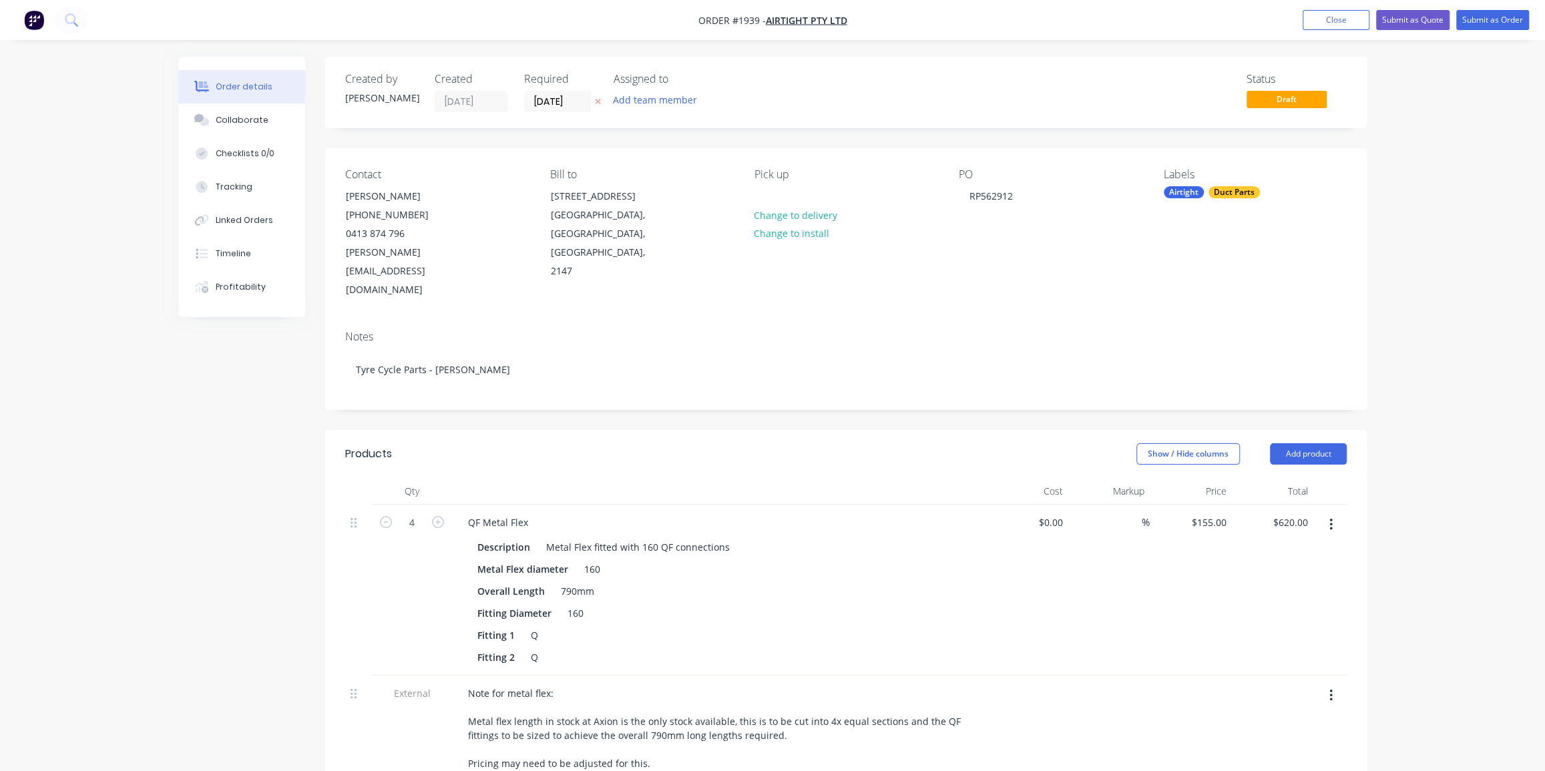
drag, startPoint x: 358, startPoint y: 329, endPoint x: 695, endPoint y: 401, distance: 344.7
click at [676, 443] on div "Show / Hide columns Add product" at bounding box center [952, 453] width 789 height 21
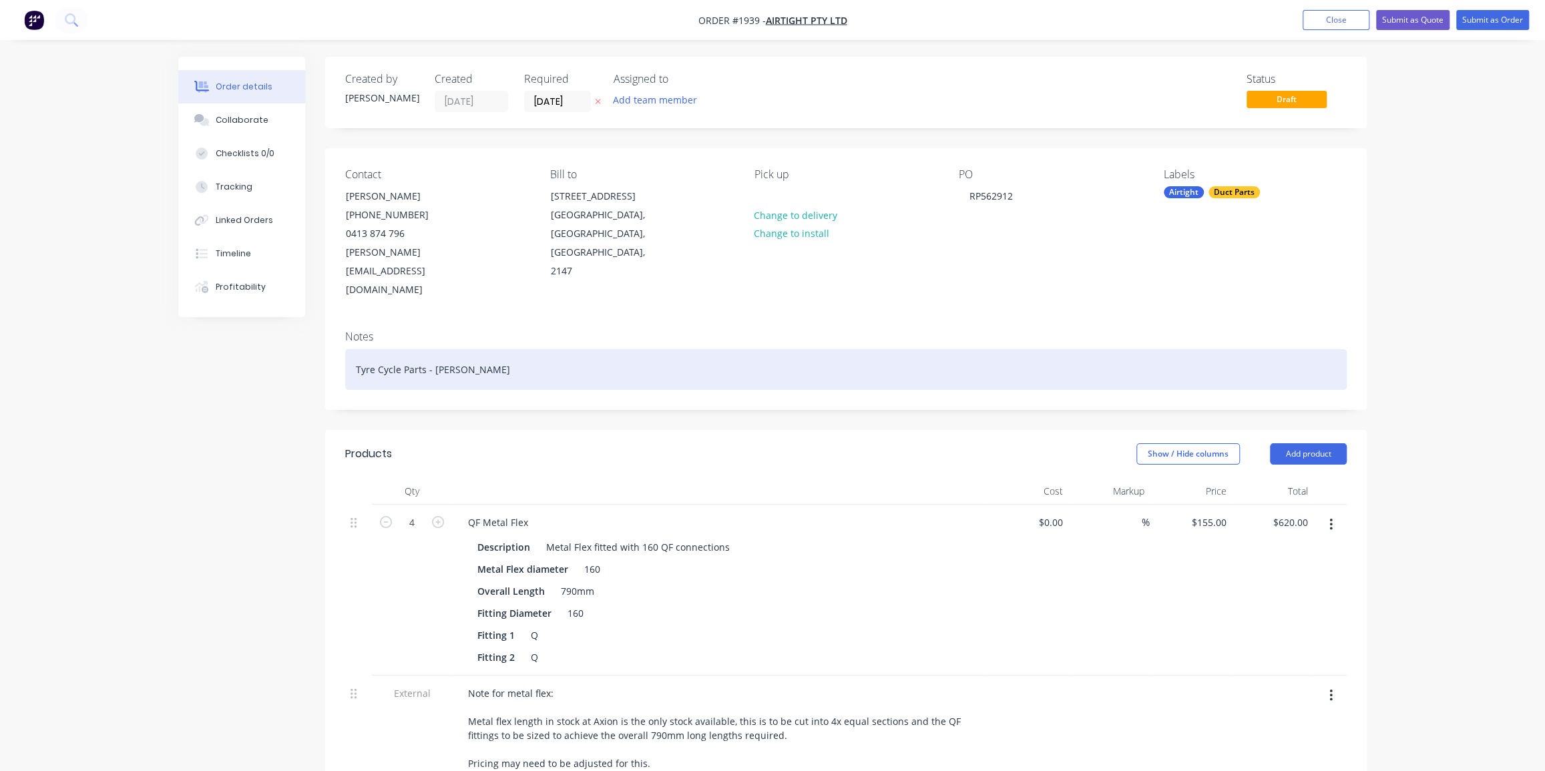
click at [381, 349] on div "Tyre Cycle Parts - Joe" at bounding box center [846, 369] width 1002 height 41
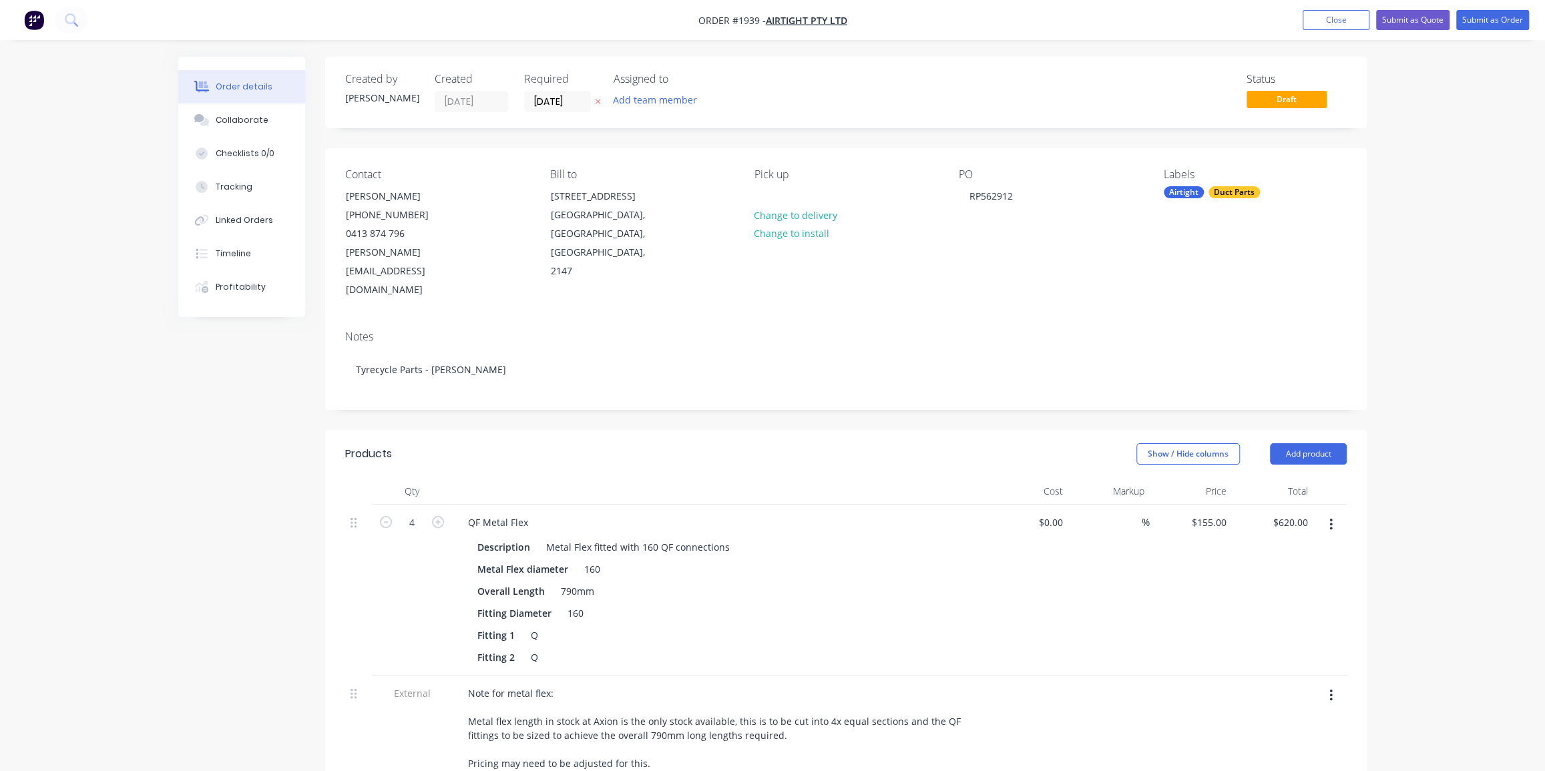
click at [1491, 26] on button "Submit as Order" at bounding box center [1493, 20] width 73 height 20
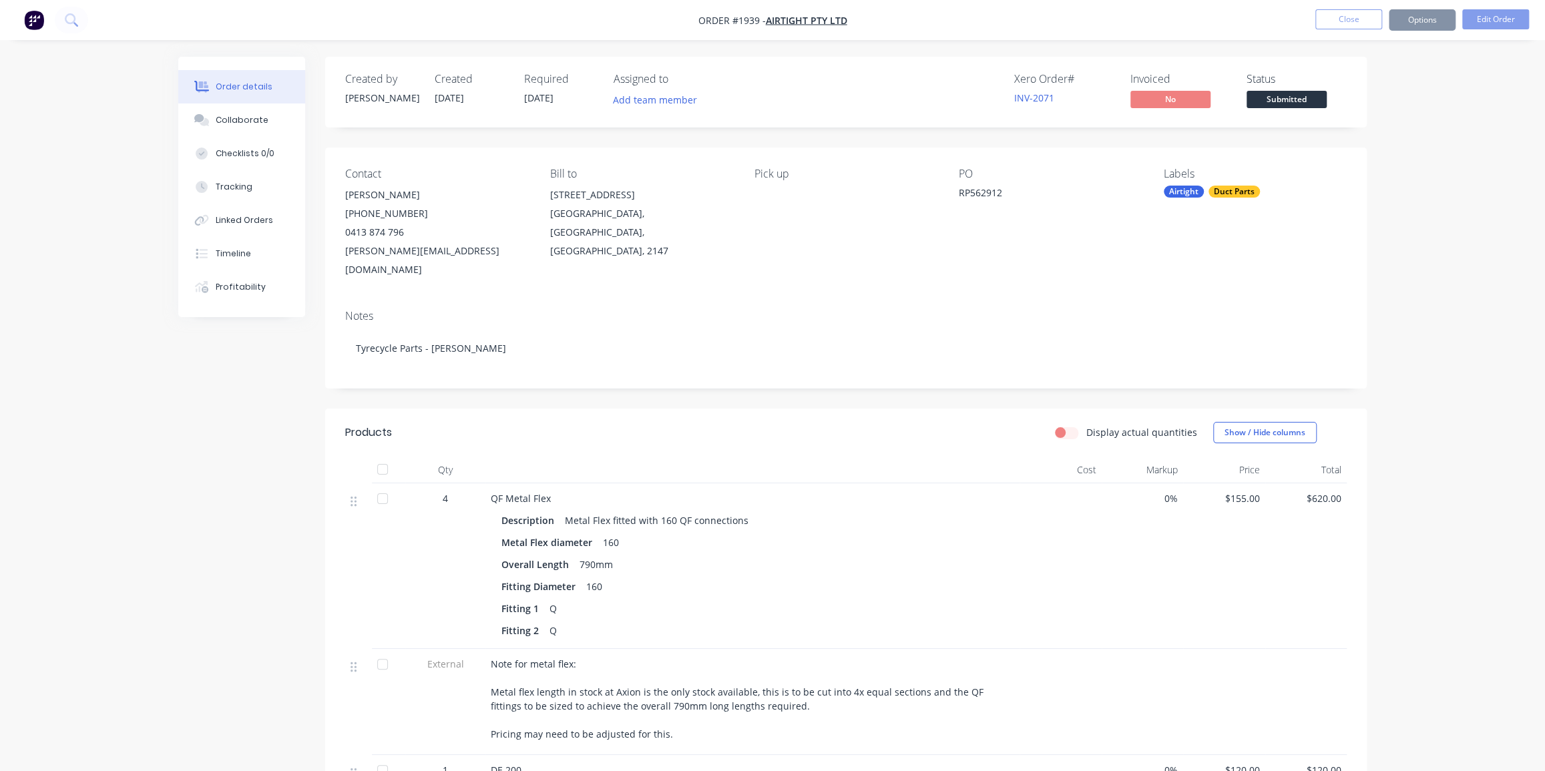
click at [1445, 219] on div "Order details Collaborate Checklists 0/0 Tracking Linked Orders Timeline Profit…" at bounding box center [772, 734] width 1545 height 1468
click at [1420, 18] on button "Options" at bounding box center [1422, 19] width 67 height 21
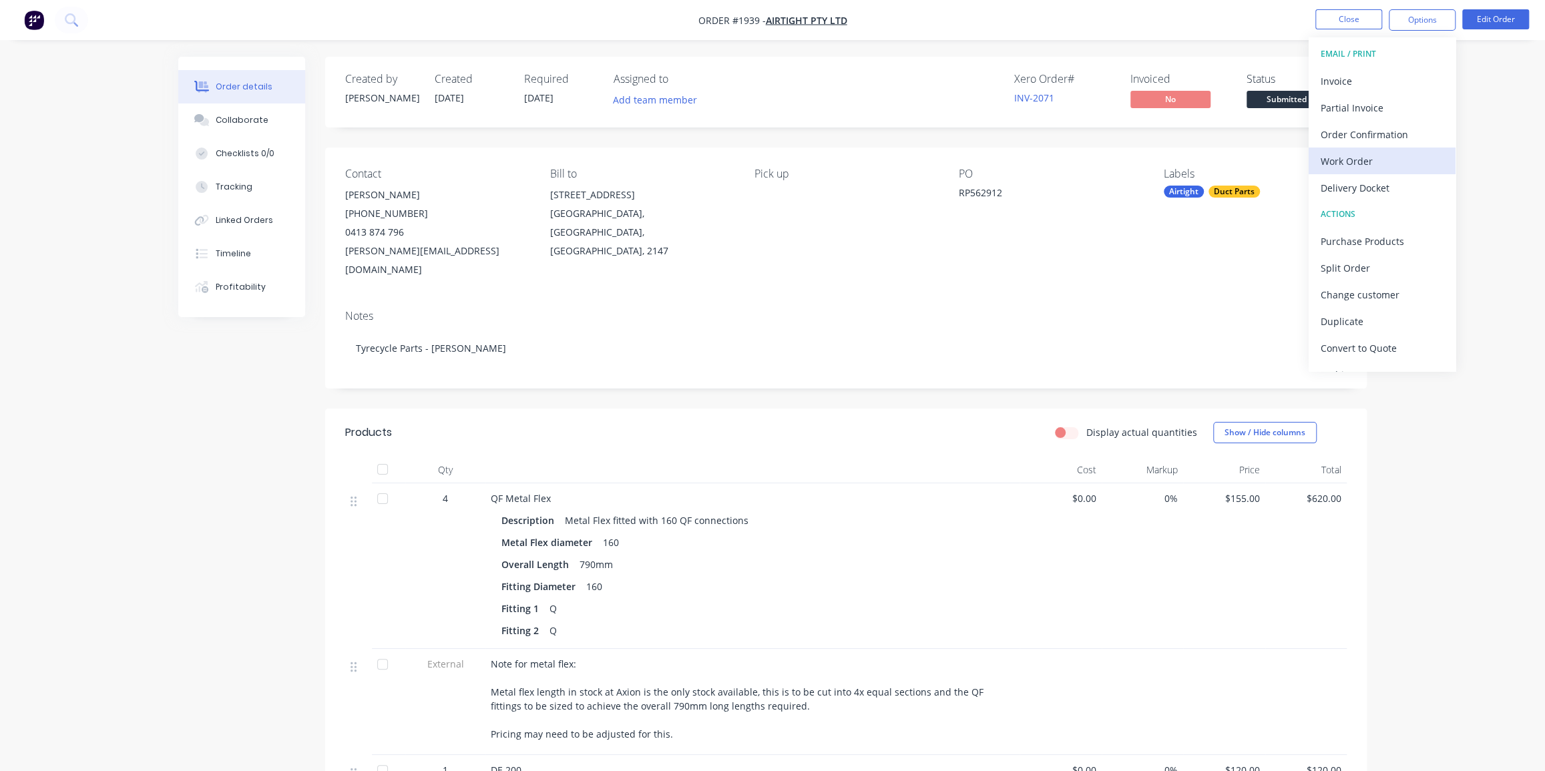
click at [1362, 160] on div "Work Order" at bounding box center [1382, 161] width 123 height 19
click at [1366, 132] on div "Without pricing" at bounding box center [1382, 134] width 123 height 19
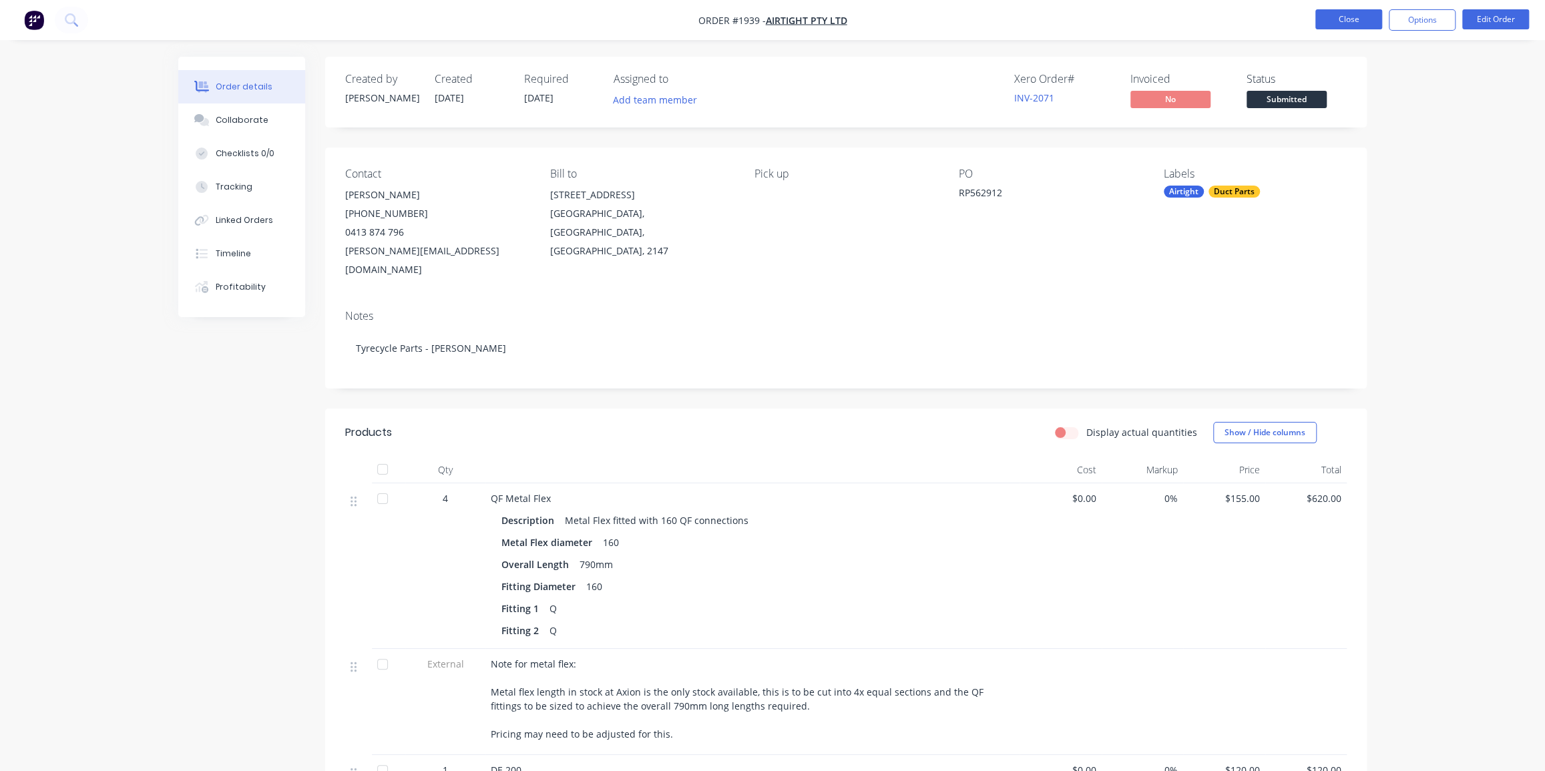
click at [1360, 21] on button "Close" at bounding box center [1349, 19] width 67 height 20
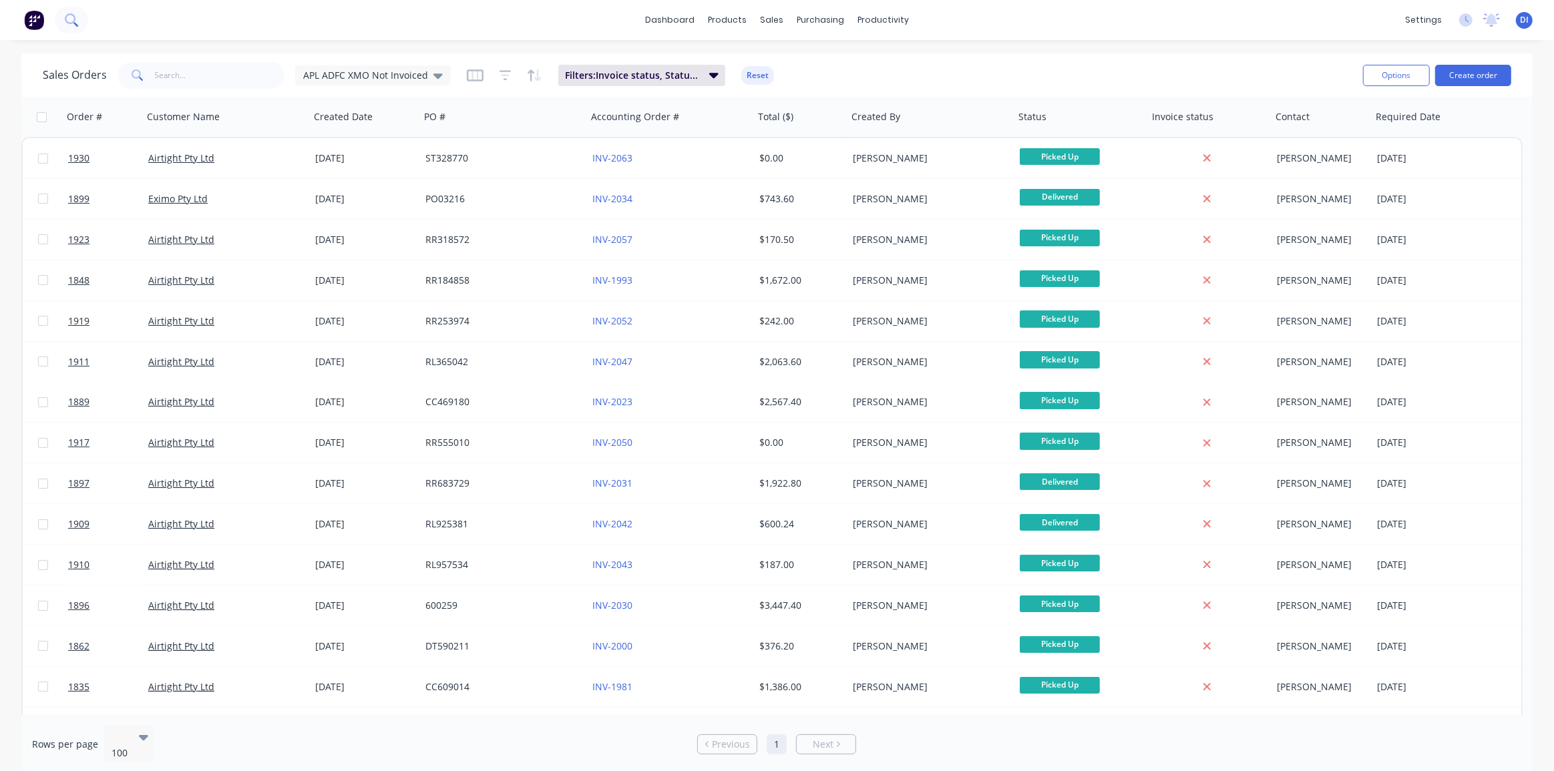
click at [77, 17] on icon at bounding box center [71, 19] width 13 height 13
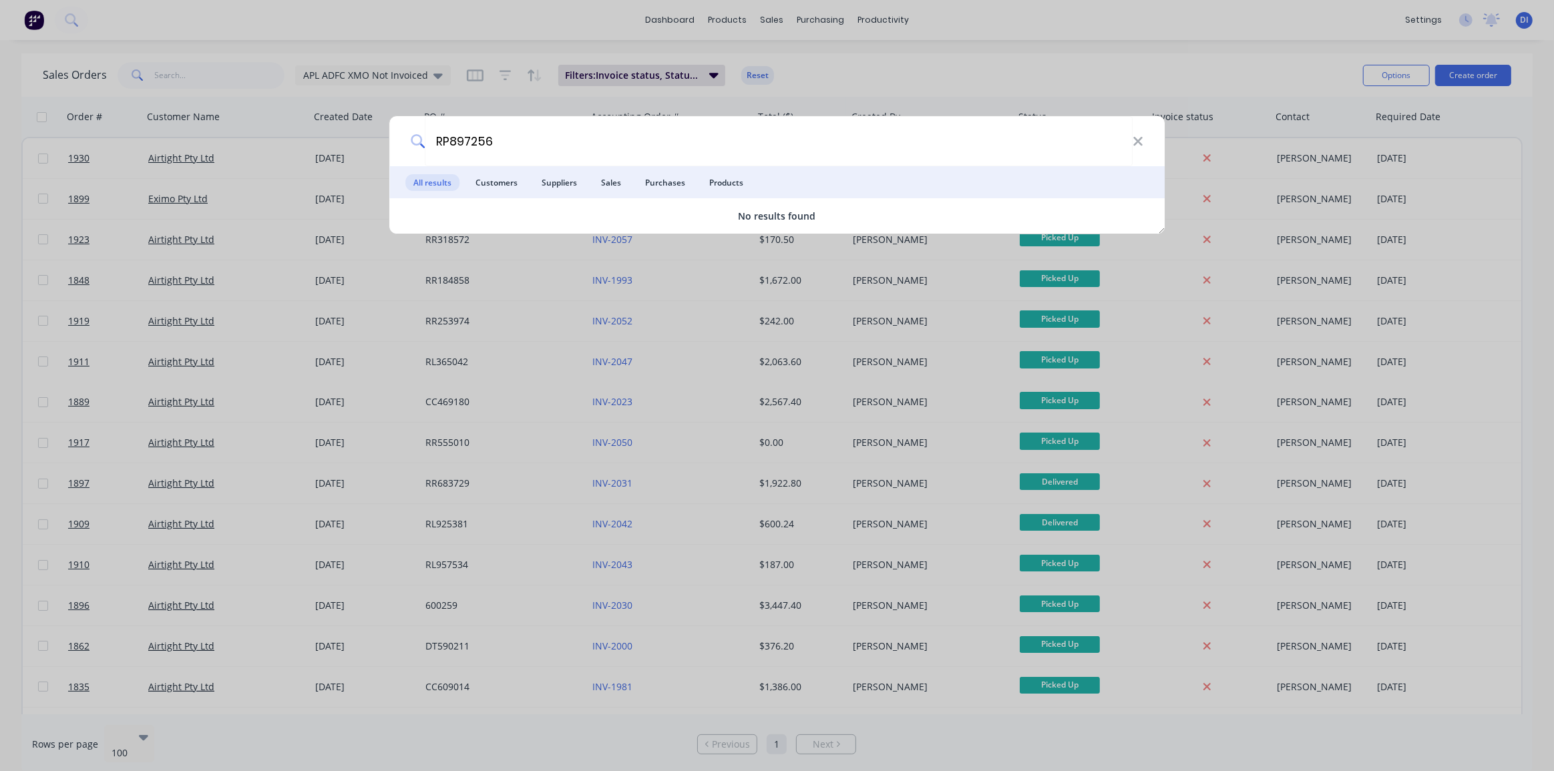
type input "RP897256"
click at [893, 55] on div "RP897256 All results Customers Suppliers Sales Purchases Products No results fo…" at bounding box center [777, 385] width 1554 height 771
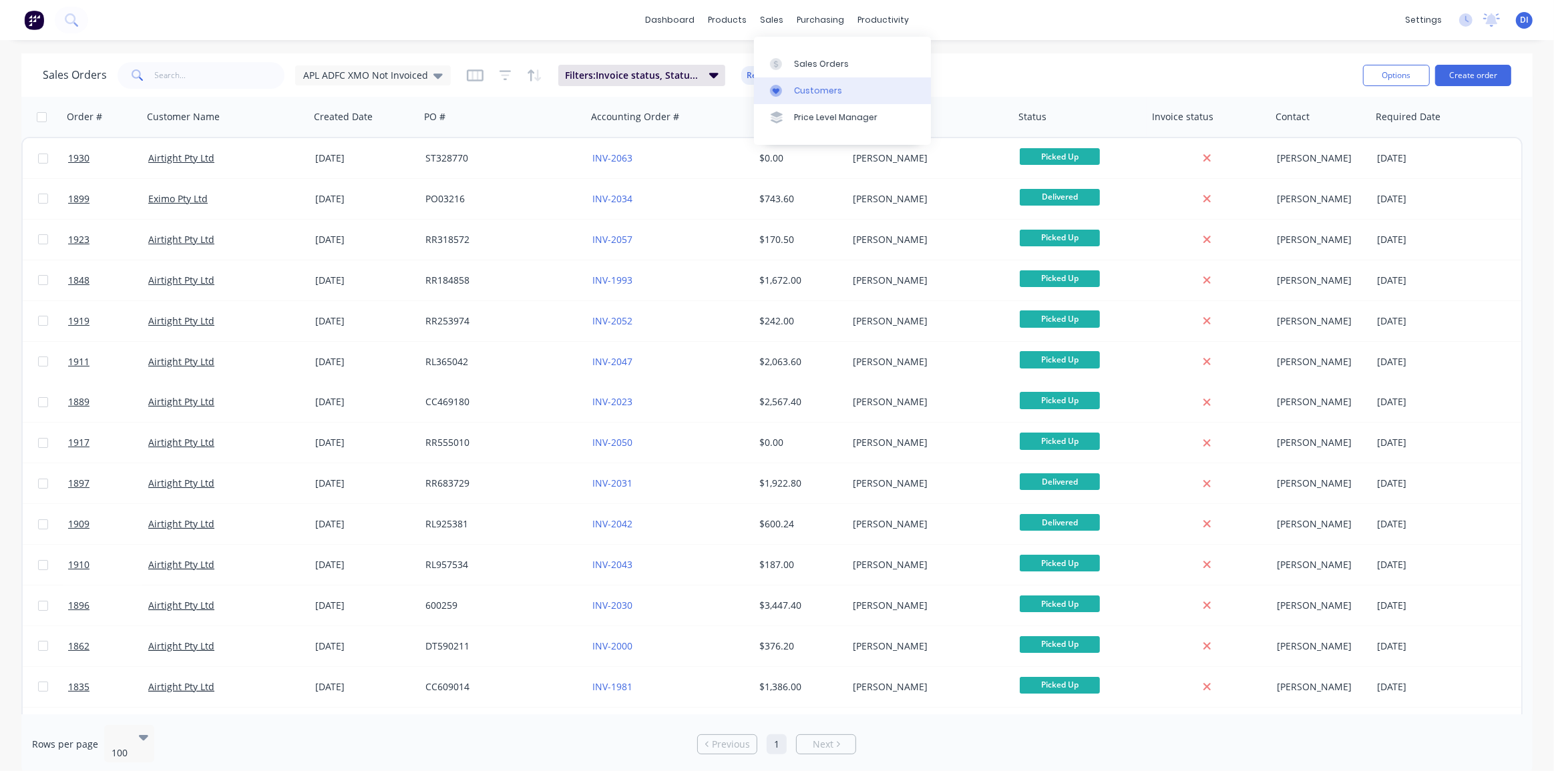
click at [796, 79] on link "Customers" at bounding box center [842, 90] width 177 height 27
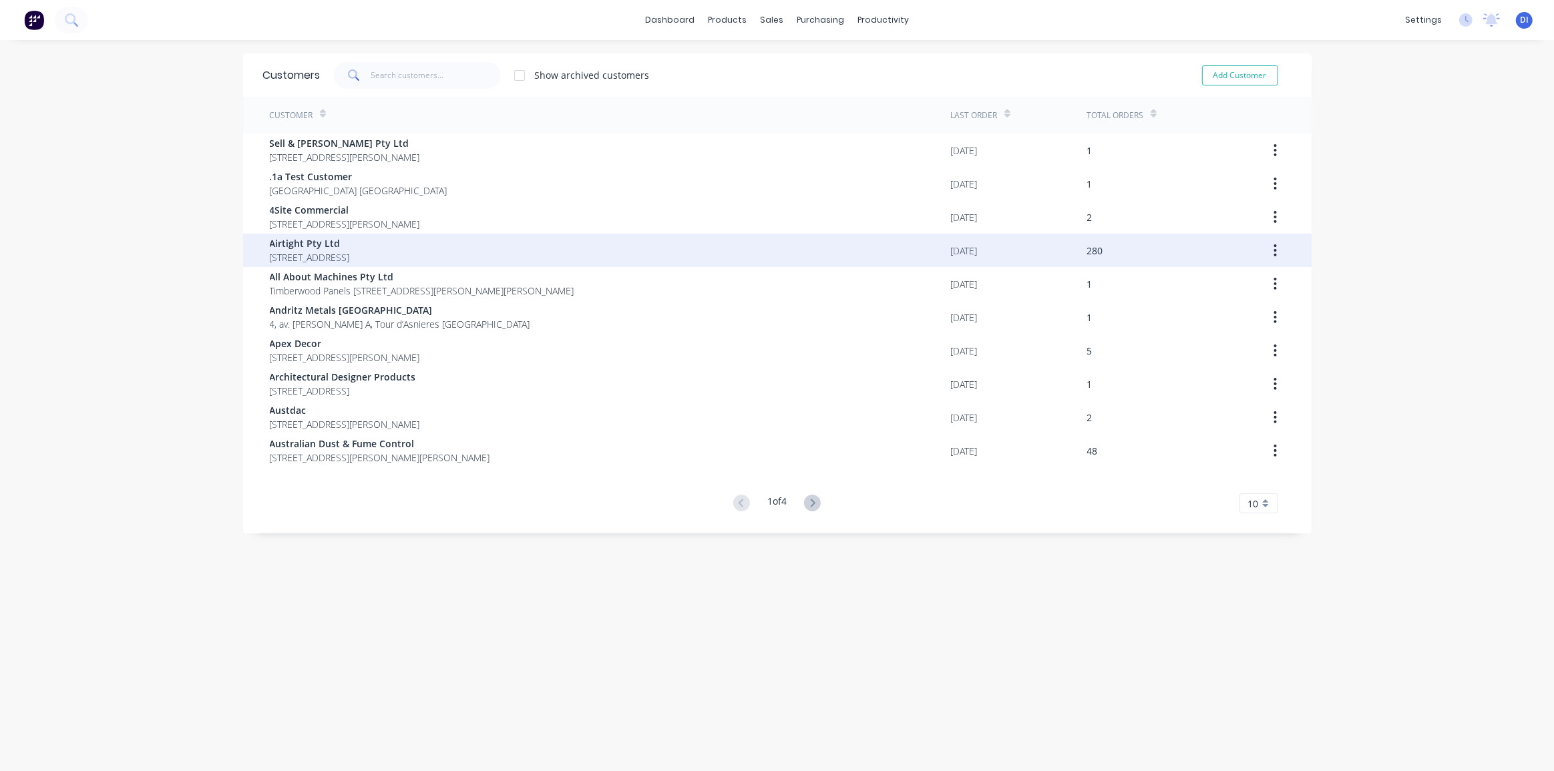
click at [350, 247] on span "Airtight Pty Ltd" at bounding box center [310, 243] width 80 height 14
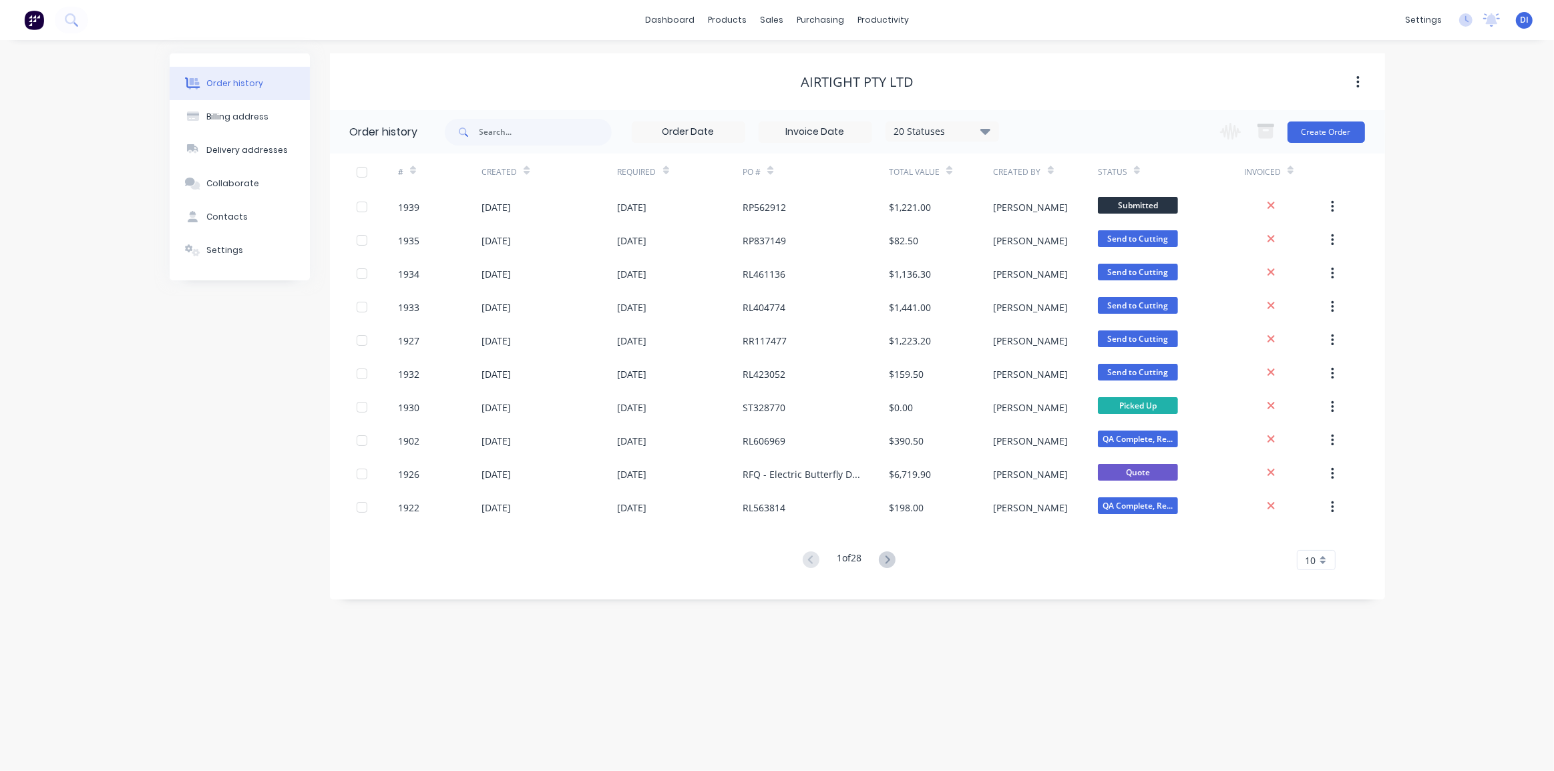
click at [1453, 200] on div "Order history Billing address Delivery addresses Collaborate Contacts Settings …" at bounding box center [777, 405] width 1554 height 731
click at [1332, 131] on button "Create Order" at bounding box center [1326, 132] width 77 height 21
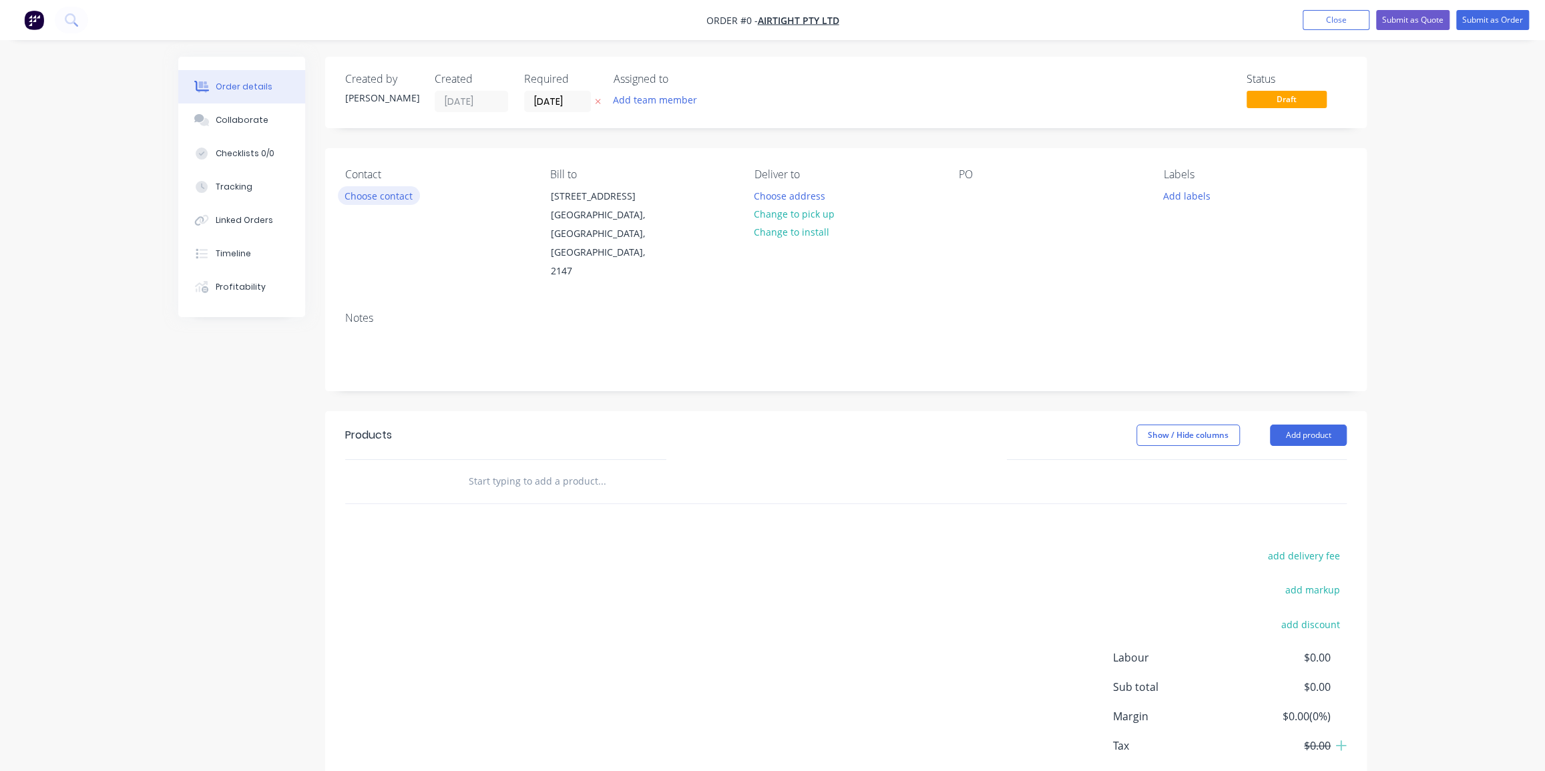
click at [387, 194] on button "Choose contact" at bounding box center [379, 195] width 82 height 18
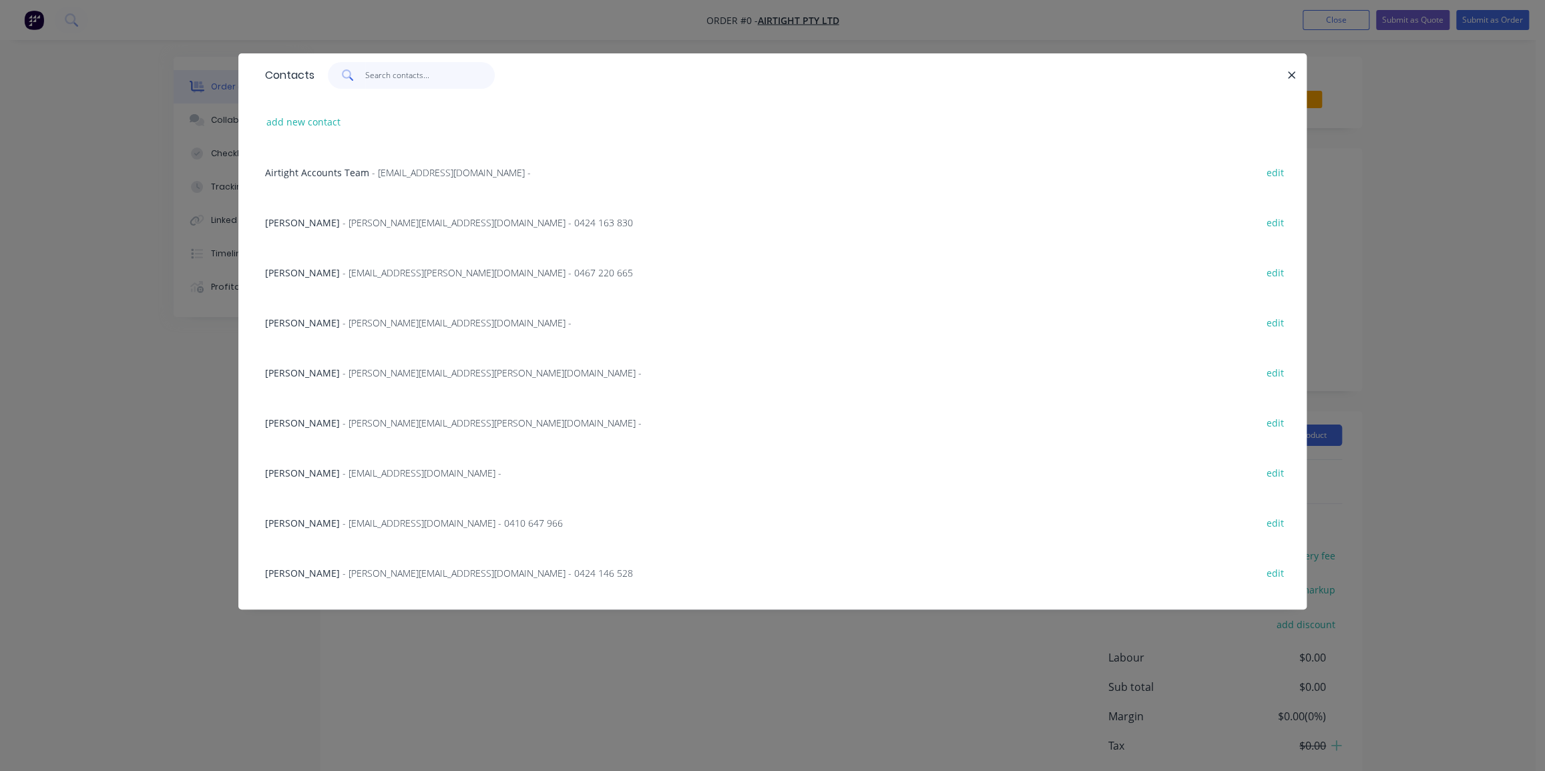
click at [385, 77] on input "text" at bounding box center [430, 75] width 130 height 27
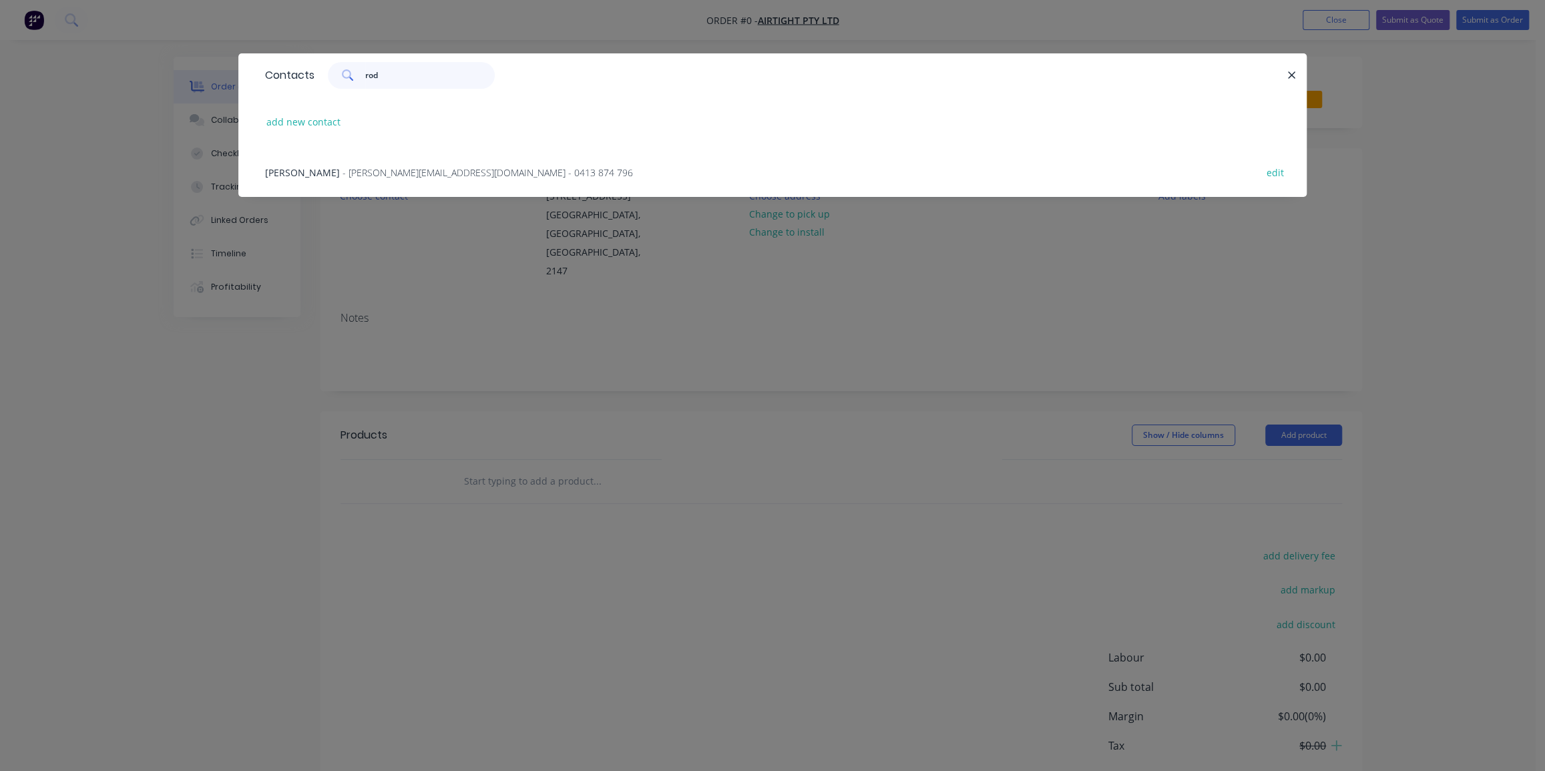
type input "rod"
click at [486, 166] on span "- rodney@airtight.com.au - 0413 874 796" at bounding box center [488, 172] width 291 height 13
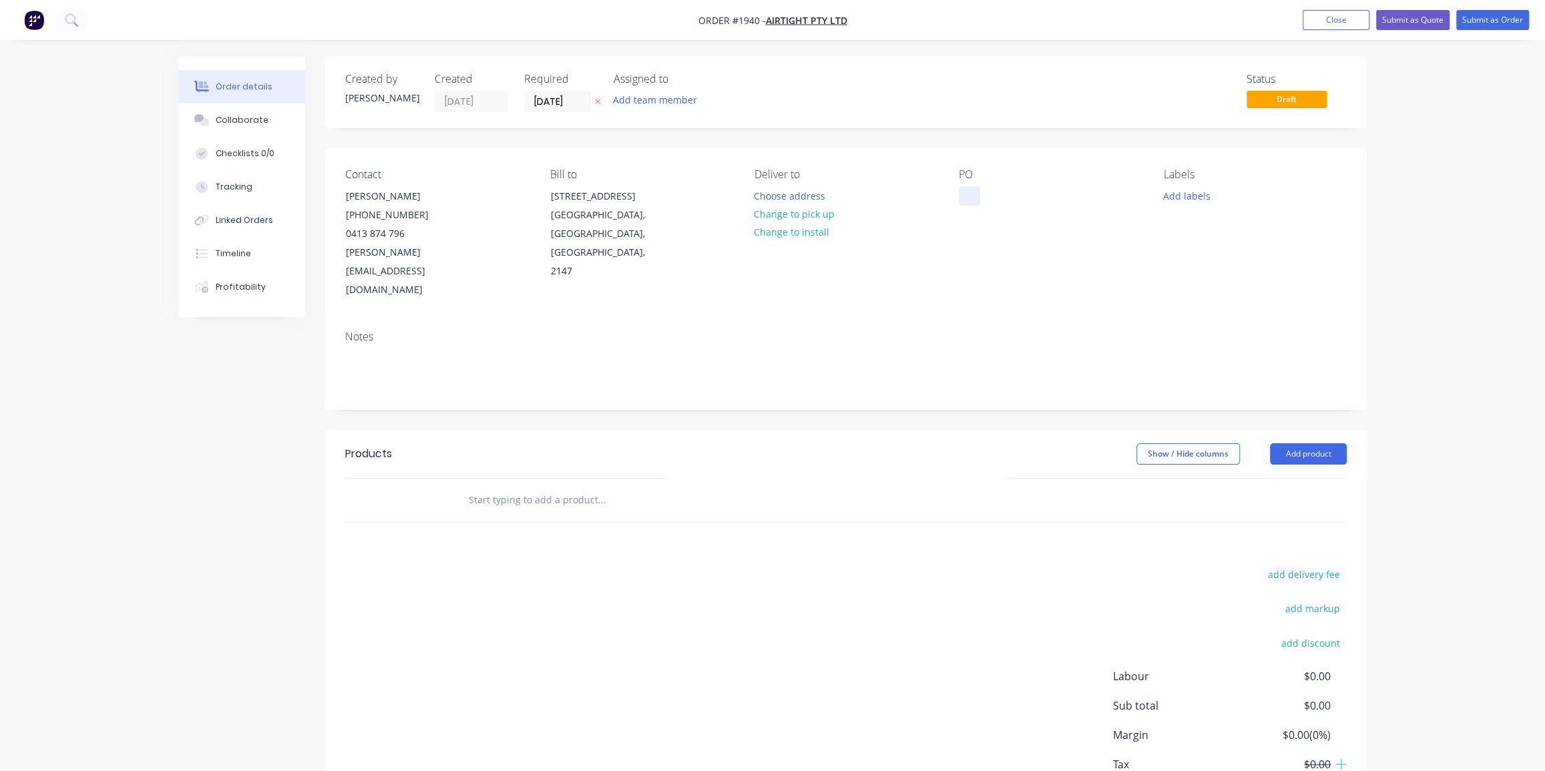
click at [968, 187] on div at bounding box center [969, 195] width 21 height 19
paste div
click at [492, 487] on input "text" at bounding box center [601, 500] width 267 height 27
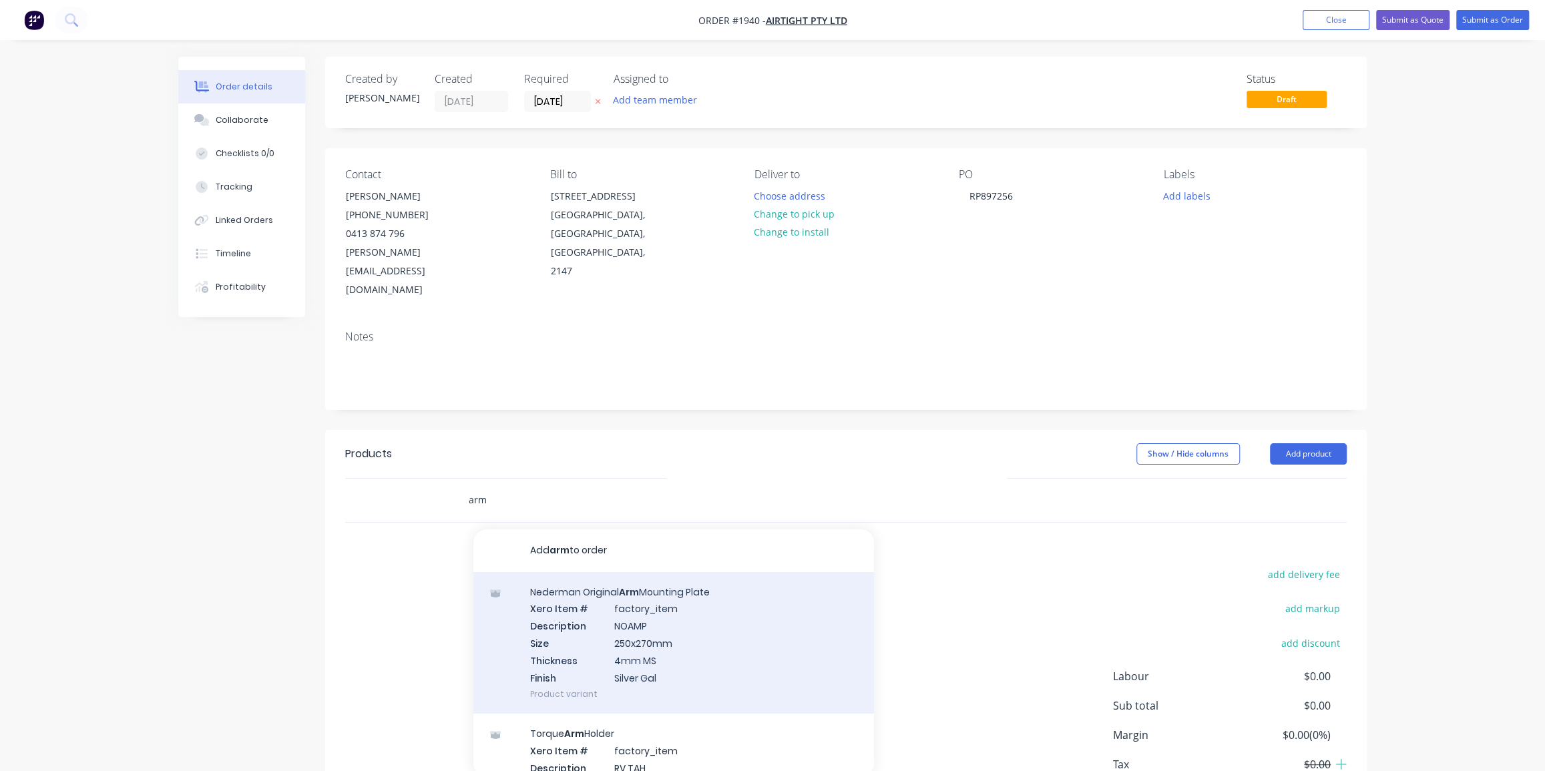
type input "arm"
click at [681, 598] on div "Nederman Original Arm Mounting Plate Xero Item # factory_item Description NOAMP…" at bounding box center [673, 643] width 401 height 142
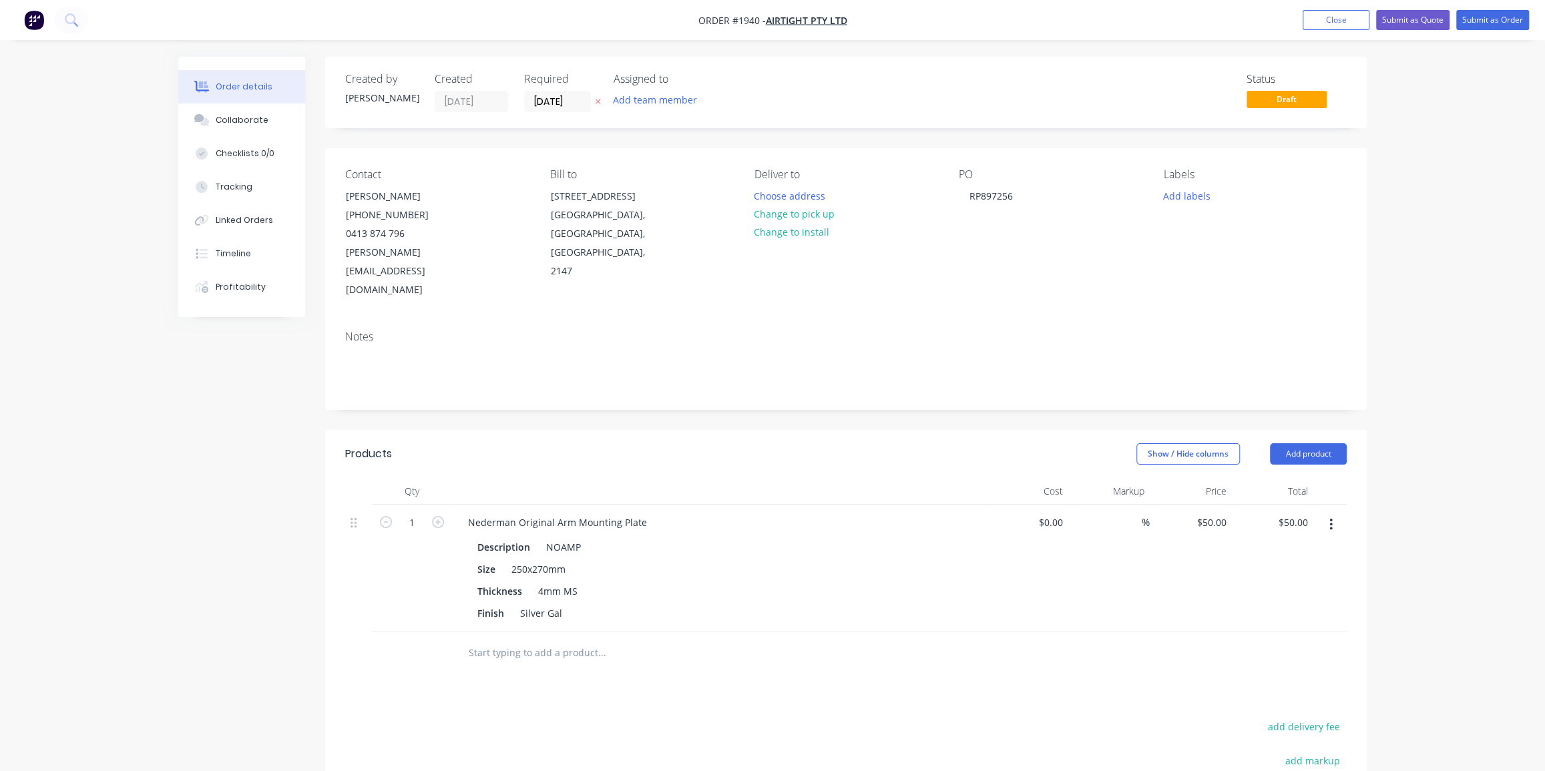
click at [1472, 450] on div "Order details Collaborate Checklists 0/0 Tracking Linked Orders Timeline Profit…" at bounding box center [772, 508] width 1545 height 1016
click at [1215, 513] on input "50" at bounding box center [1223, 522] width 17 height 19
type input "$55.00"
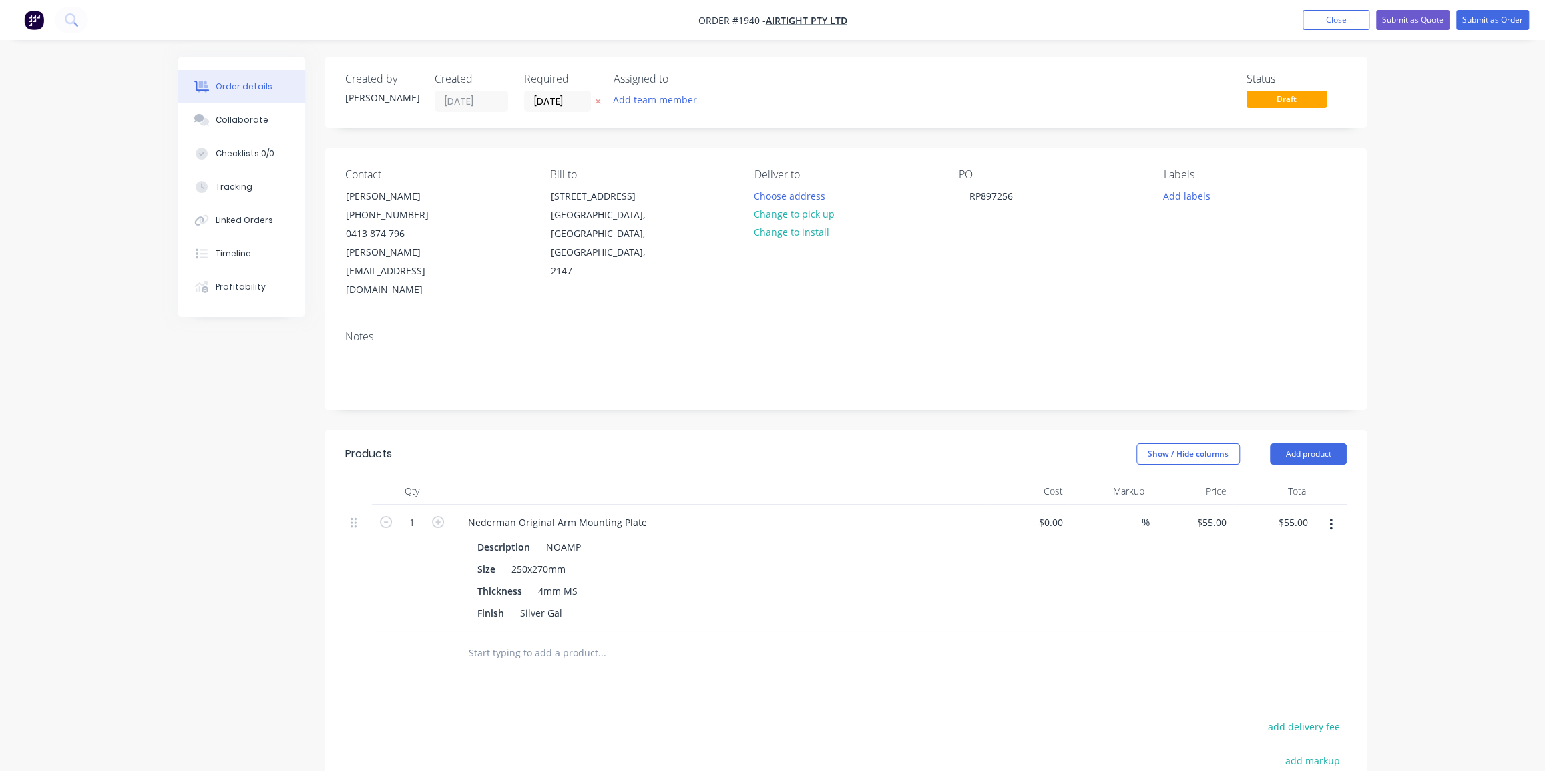
drag, startPoint x: 1453, startPoint y: 461, endPoint x: 1439, endPoint y: 461, distance: 13.4
click at [1452, 461] on div "Order details Collaborate Checklists 0/0 Tracking Linked Orders Timeline Profit…" at bounding box center [772, 508] width 1545 height 1016
click at [1439, 450] on div "Order details Collaborate Checklists 0/0 Tracking Linked Orders Timeline Profit…" at bounding box center [772, 508] width 1545 height 1016
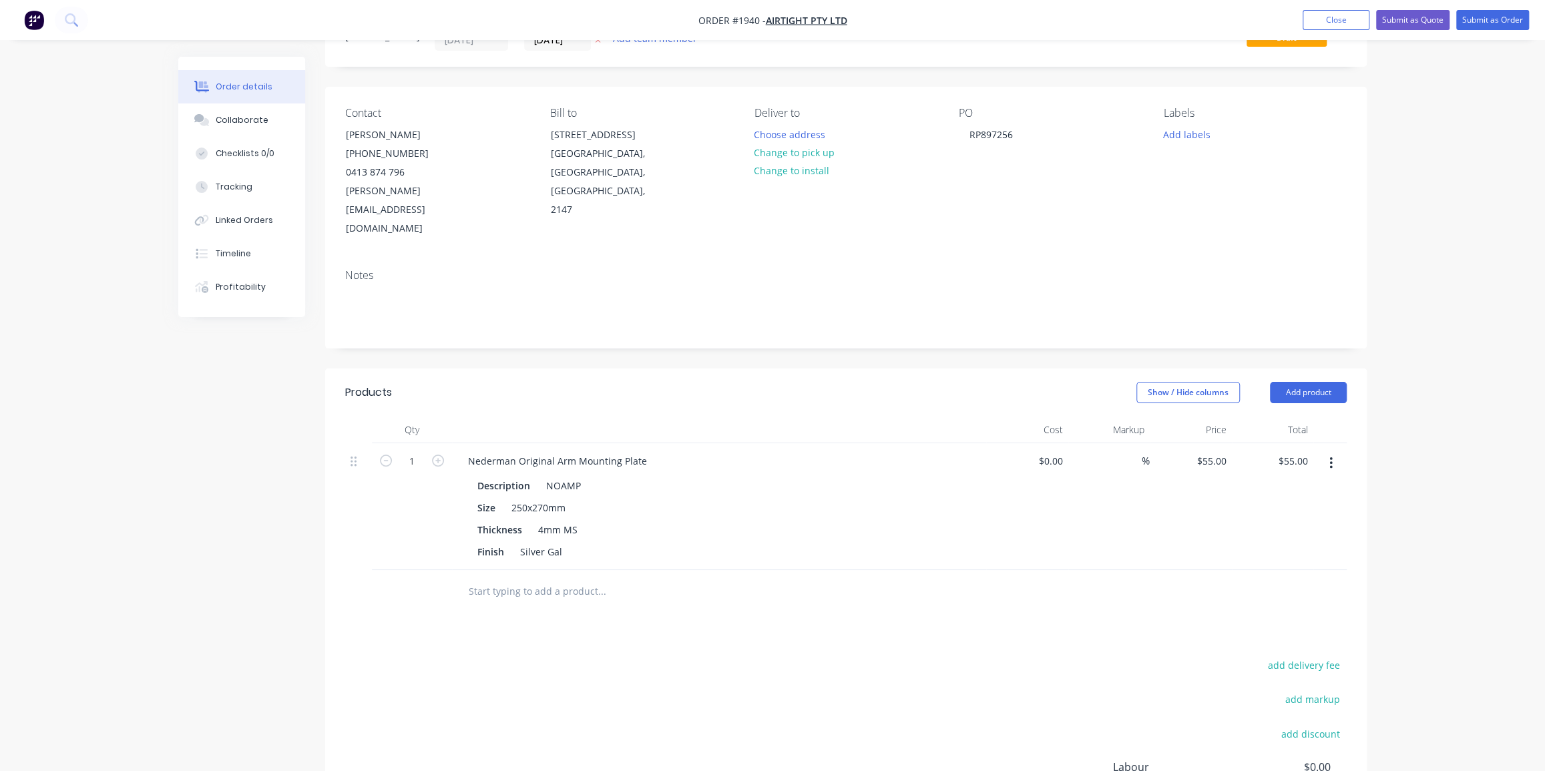
scroll to position [60, 0]
click at [1469, 311] on div "Order details Collaborate Checklists 0/0 Tracking Linked Orders Timeline Profit…" at bounding box center [772, 448] width 1545 height 1016
click at [432, 456] on icon "button" at bounding box center [438, 462] width 12 height 12
type input "2"
type input "$110.00"
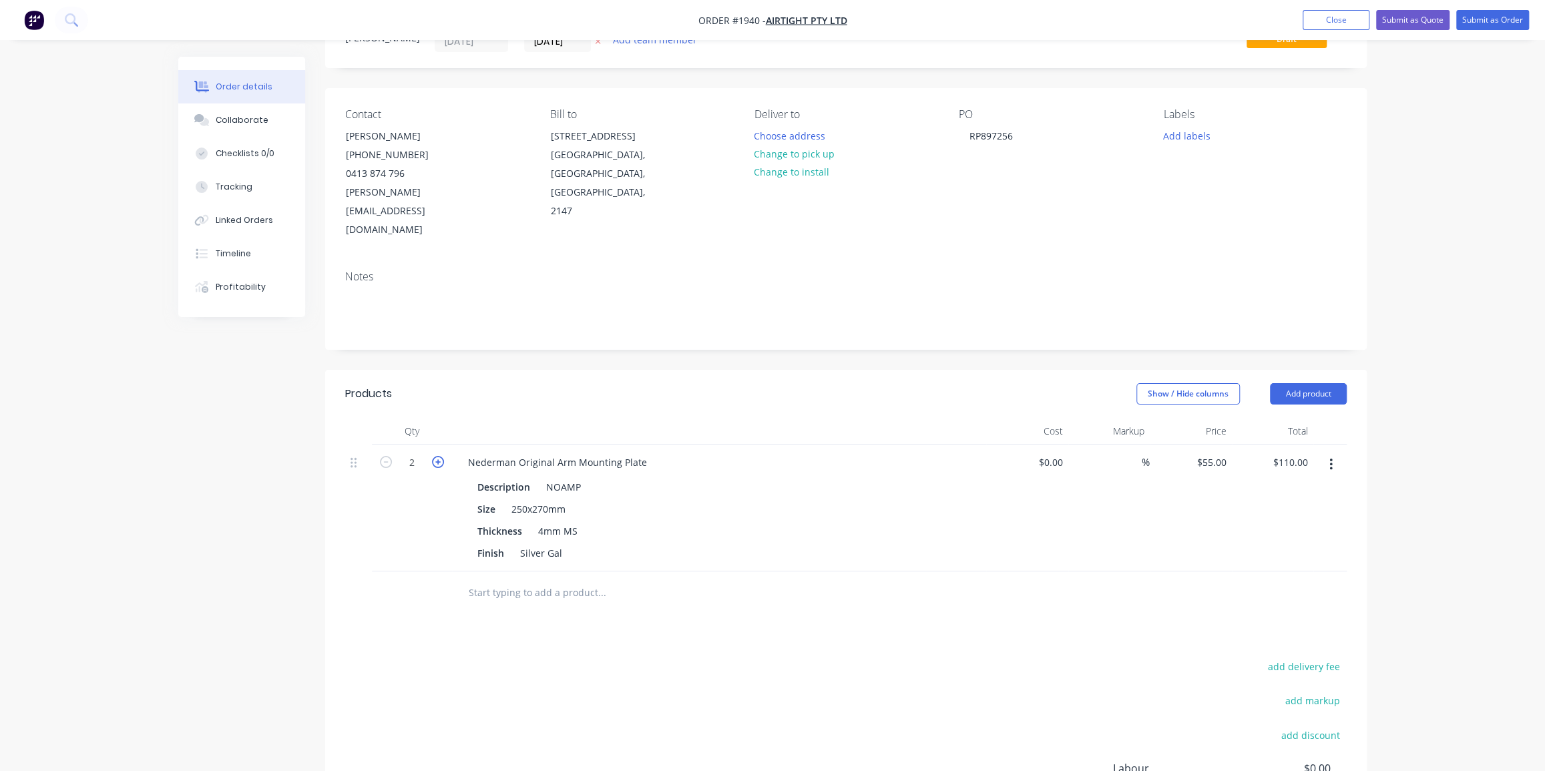
click at [432, 456] on icon "button" at bounding box center [438, 462] width 12 height 12
type input "3"
type input "$165.00"
click at [737, 580] on div at bounding box center [657, 593] width 401 height 27
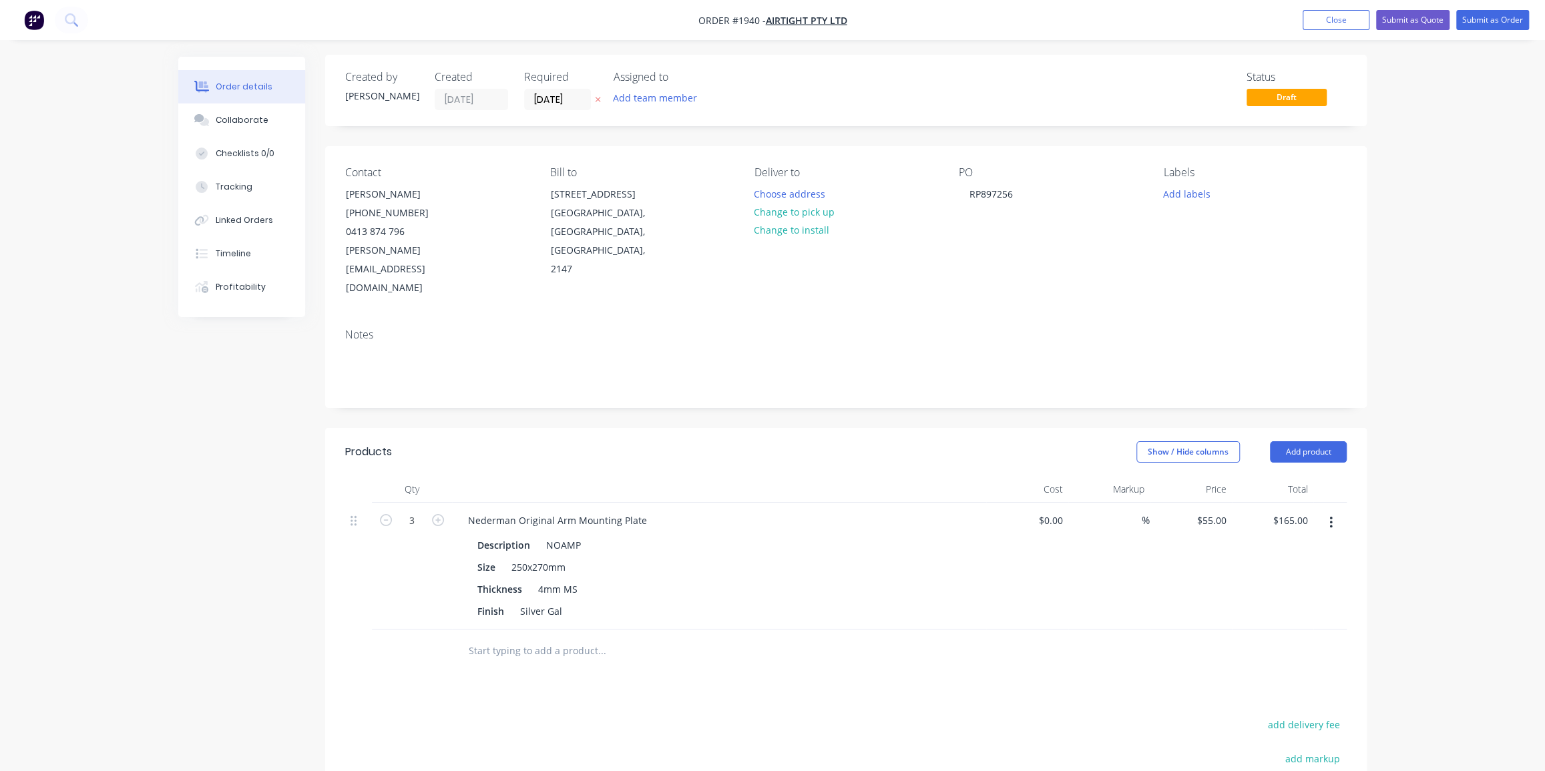
scroll to position [0, 0]
click at [254, 114] on div "Collaborate" at bounding box center [242, 120] width 53 height 12
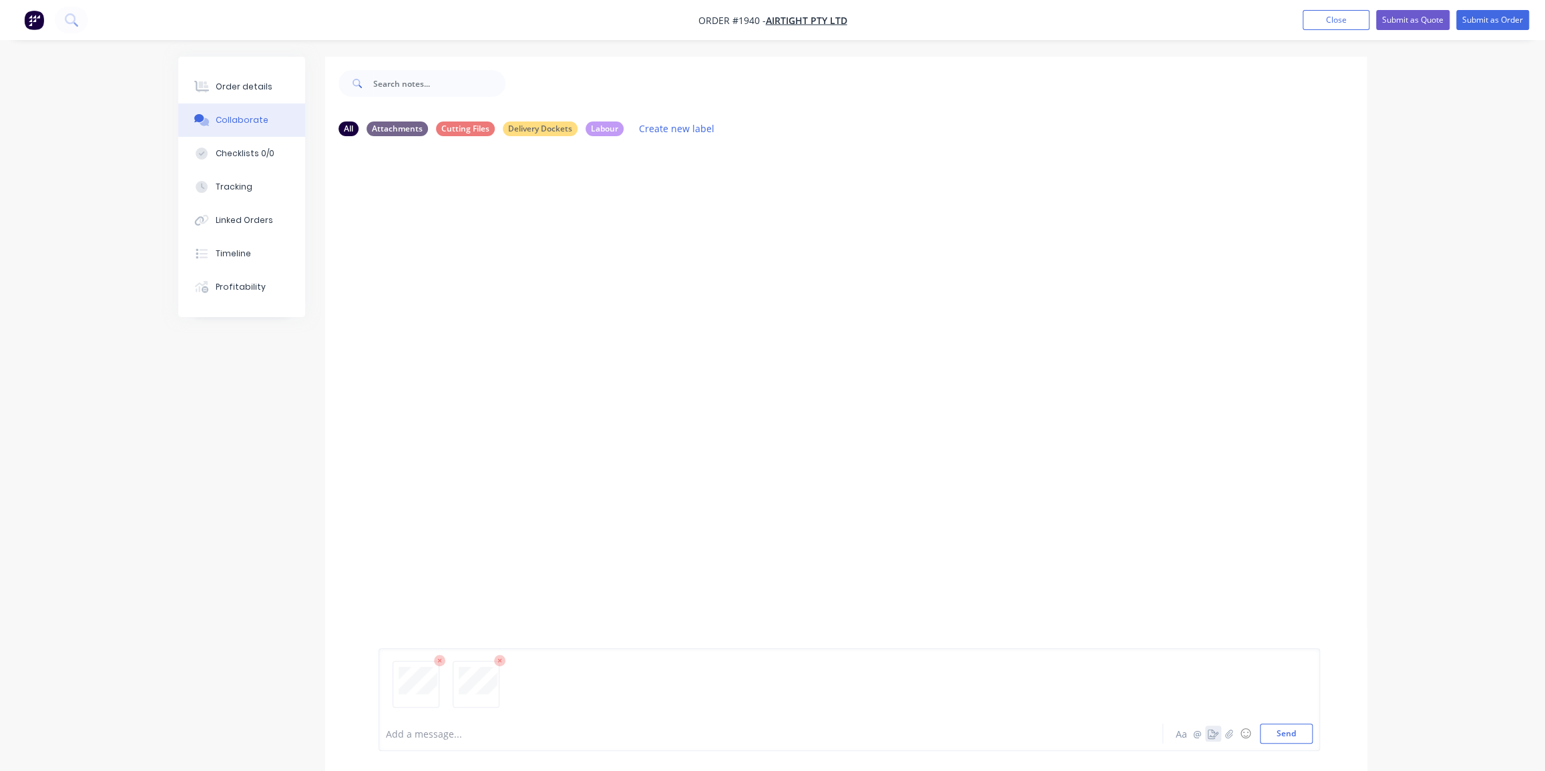
click at [1280, 741] on button "Send" at bounding box center [1286, 734] width 53 height 20
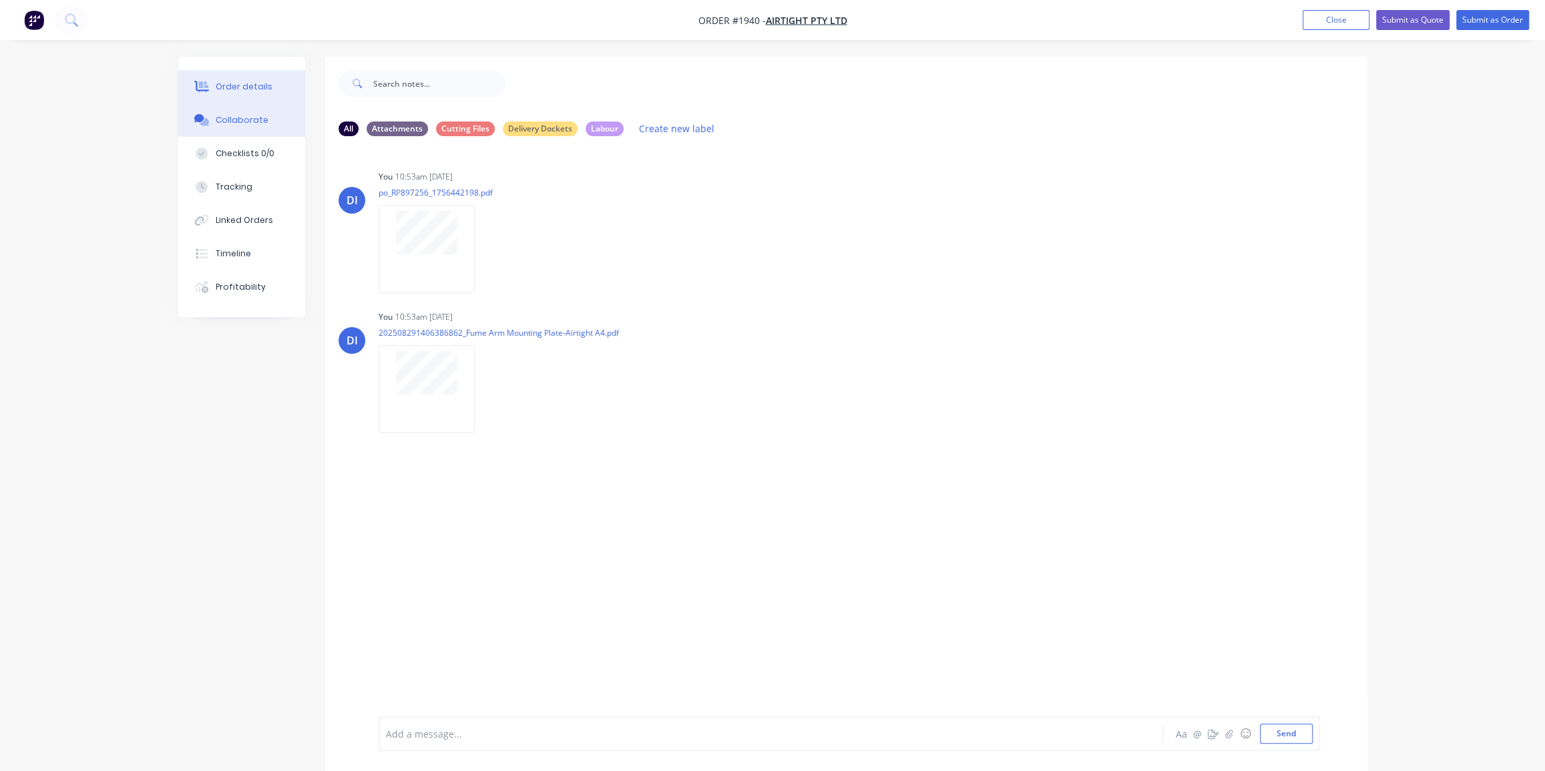
click at [232, 91] on div "Order details" at bounding box center [244, 87] width 57 height 12
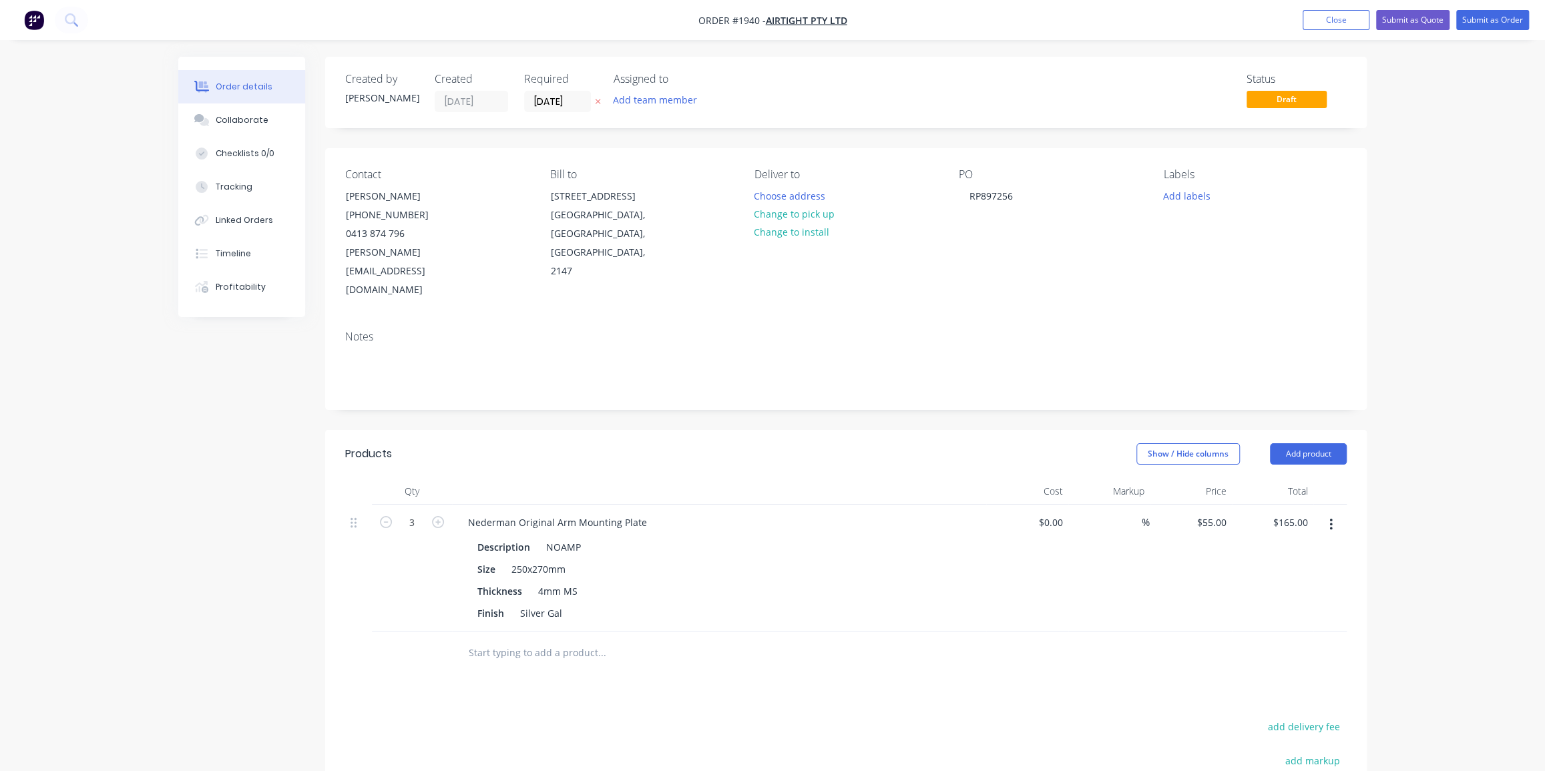
click at [1413, 116] on div "Order details Collaborate Checklists 0/0 Tracking Linked Orders Timeline Profit…" at bounding box center [772, 508] width 1545 height 1016
click at [566, 97] on input "[DATE]" at bounding box center [557, 101] width 65 height 20
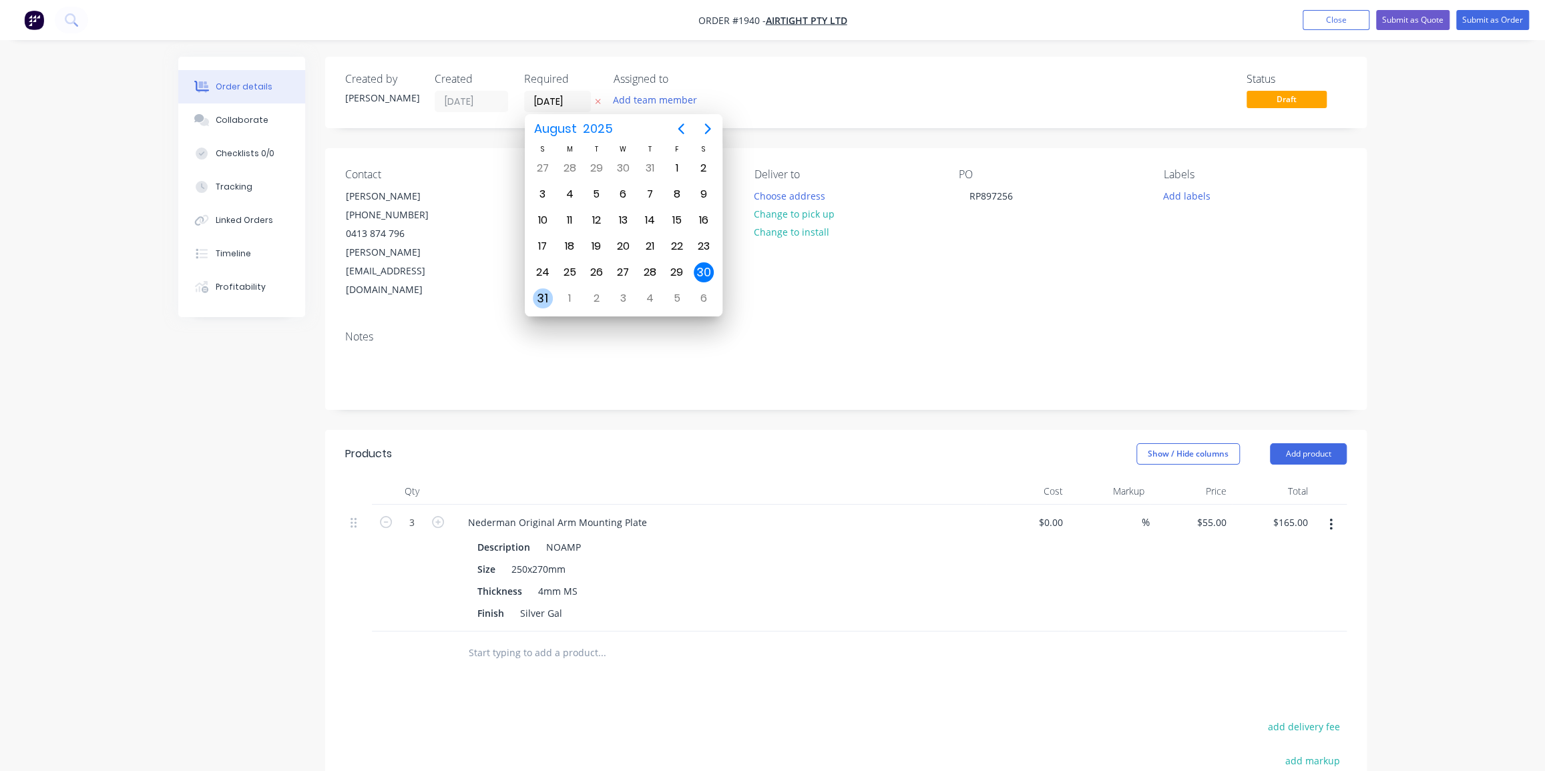
click at [542, 289] on div "31" at bounding box center [543, 299] width 20 height 20
type input "31/08/25"
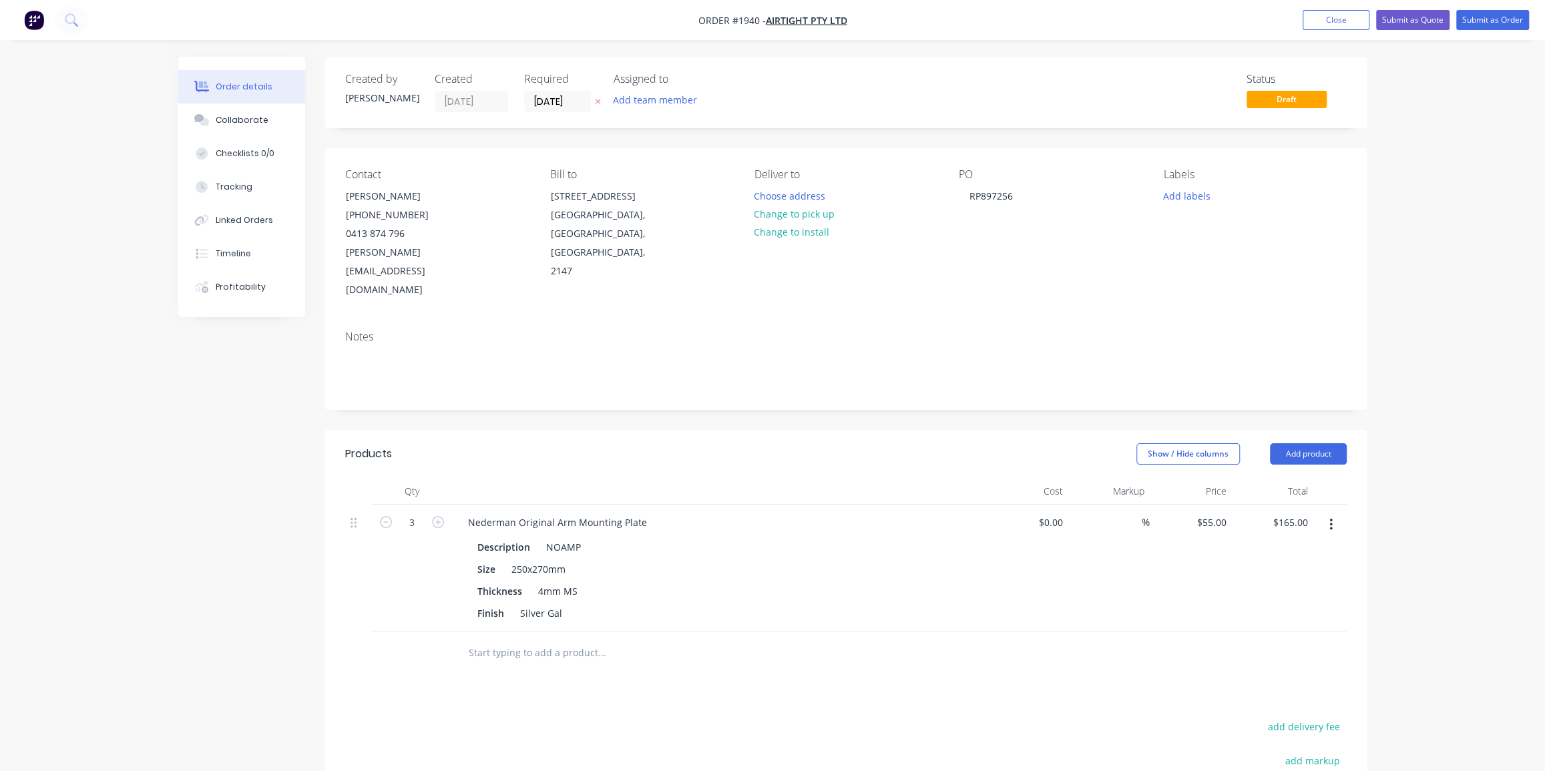
click at [1440, 169] on div "Order details Collaborate Checklists 0/0 Tracking Linked Orders Timeline Profit…" at bounding box center [772, 508] width 1545 height 1016
click at [1448, 162] on div "Order details Collaborate Checklists 0/0 Tracking Linked Orders Timeline Profit…" at bounding box center [772, 508] width 1545 height 1016
click at [1496, 21] on button "Submit as Order" at bounding box center [1493, 20] width 73 height 20
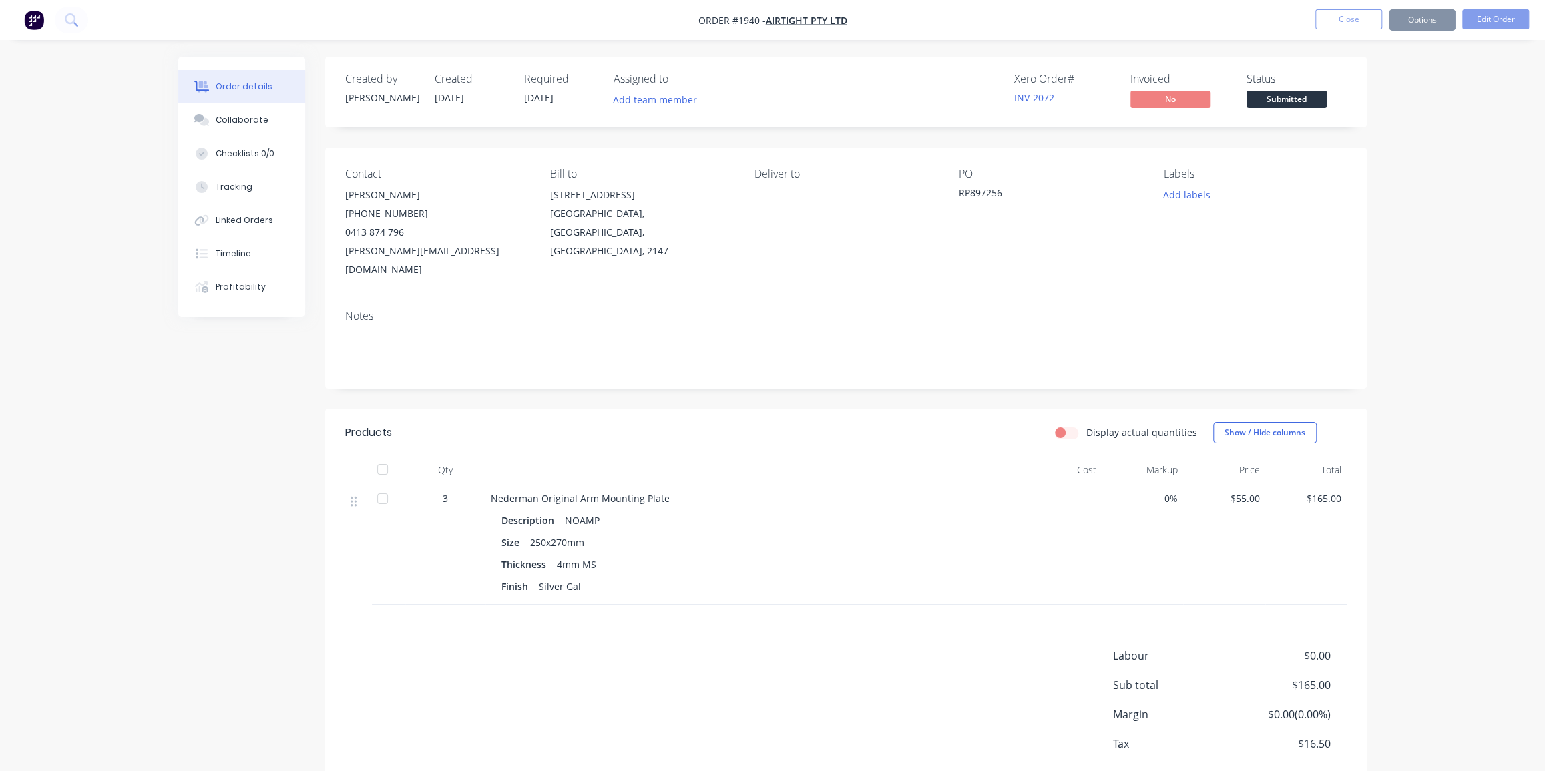
click at [1425, 284] on div "Order details Collaborate Checklists 0/0 Tracking Linked Orders Timeline Profit…" at bounding box center [772, 421] width 1545 height 843
click at [1426, 17] on button "Options" at bounding box center [1422, 19] width 67 height 21
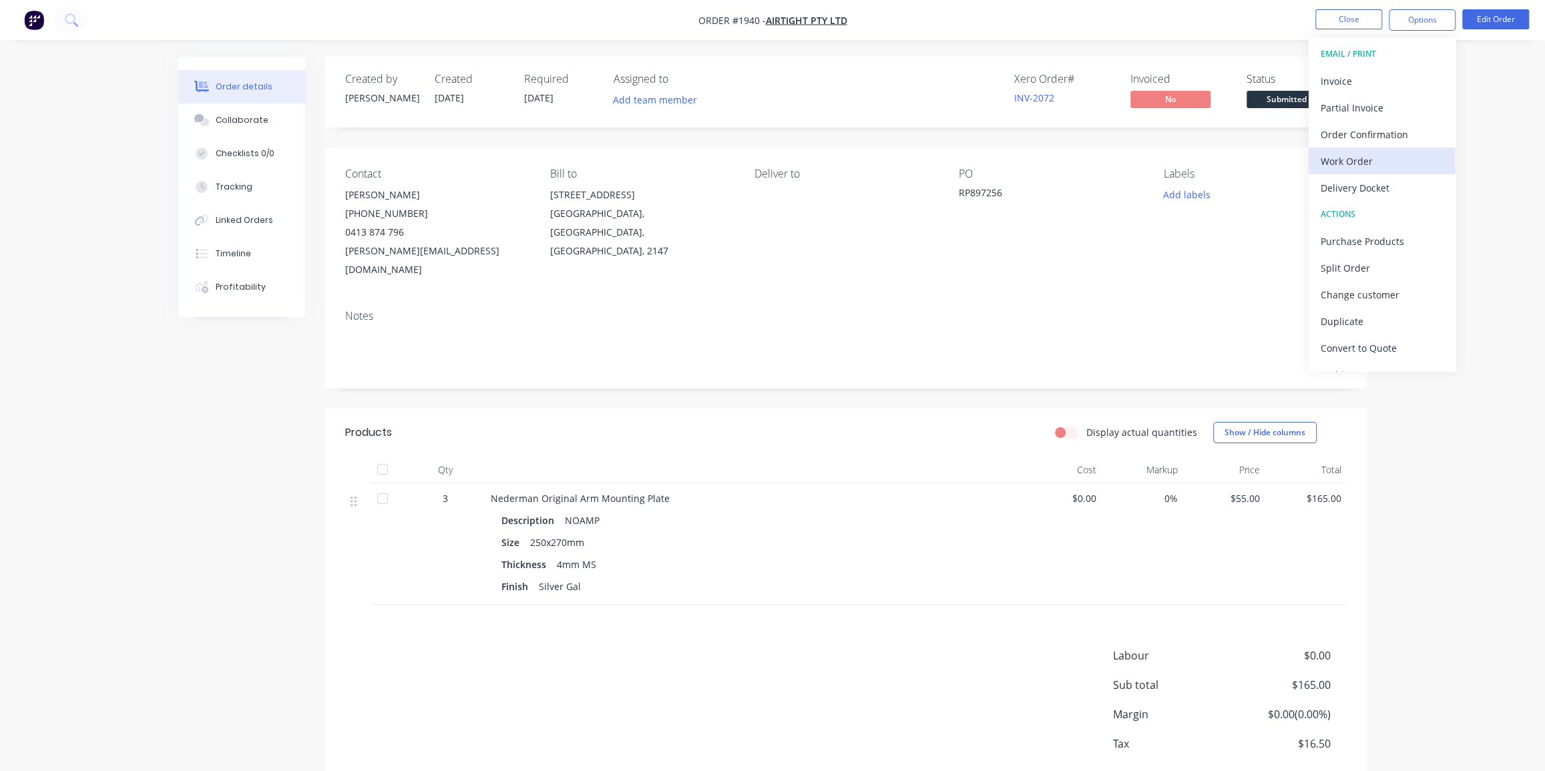
click at [1360, 159] on div "Work Order" at bounding box center [1382, 161] width 123 height 19
click at [1380, 128] on div "Without pricing" at bounding box center [1382, 134] width 123 height 19
click at [1489, 142] on div "Order details Collaborate Checklists 0/0 Tracking Linked Orders Timeline Profit…" at bounding box center [772, 421] width 1545 height 843
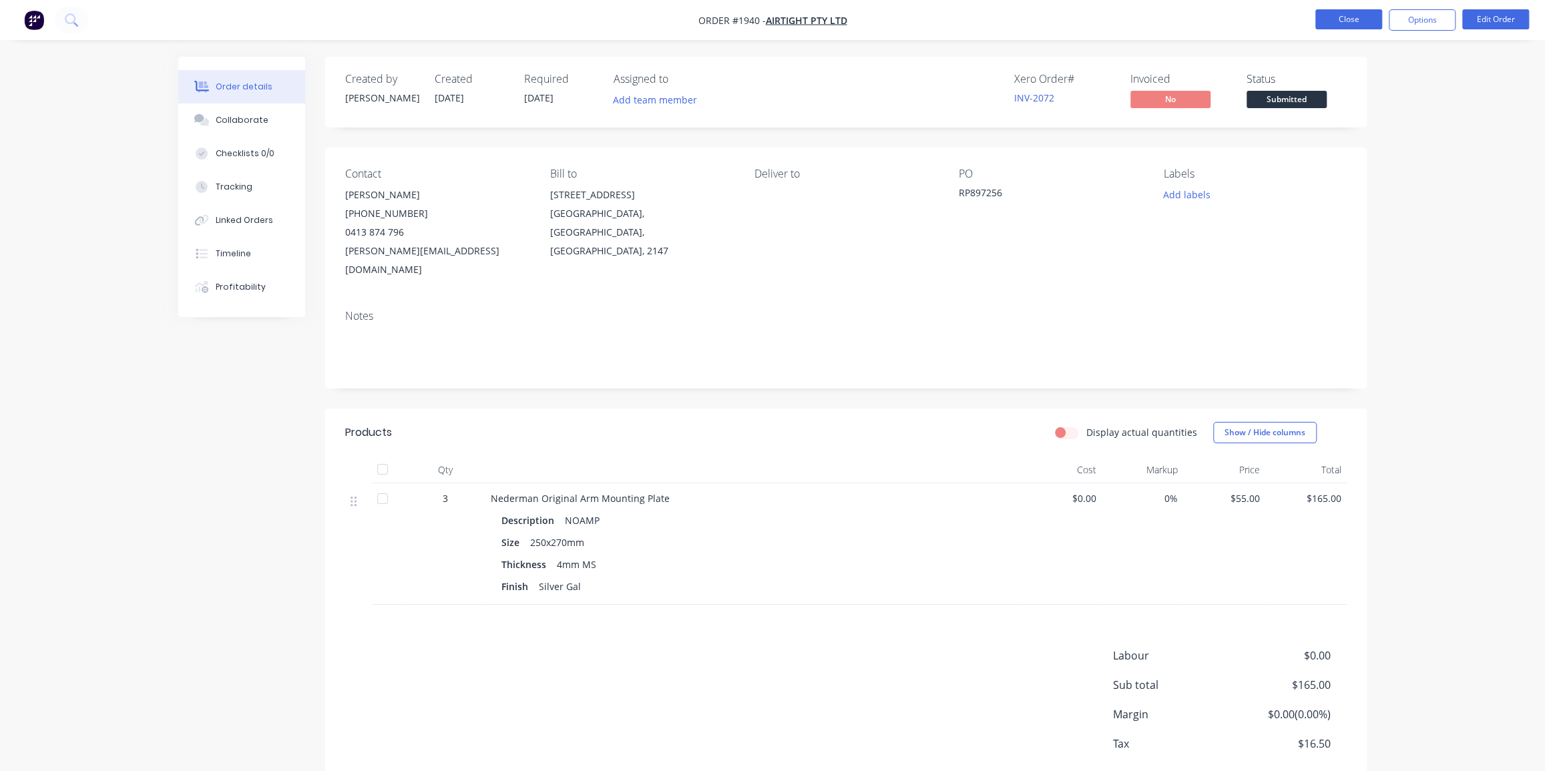
click at [1362, 9] on button "Close" at bounding box center [1349, 19] width 67 height 20
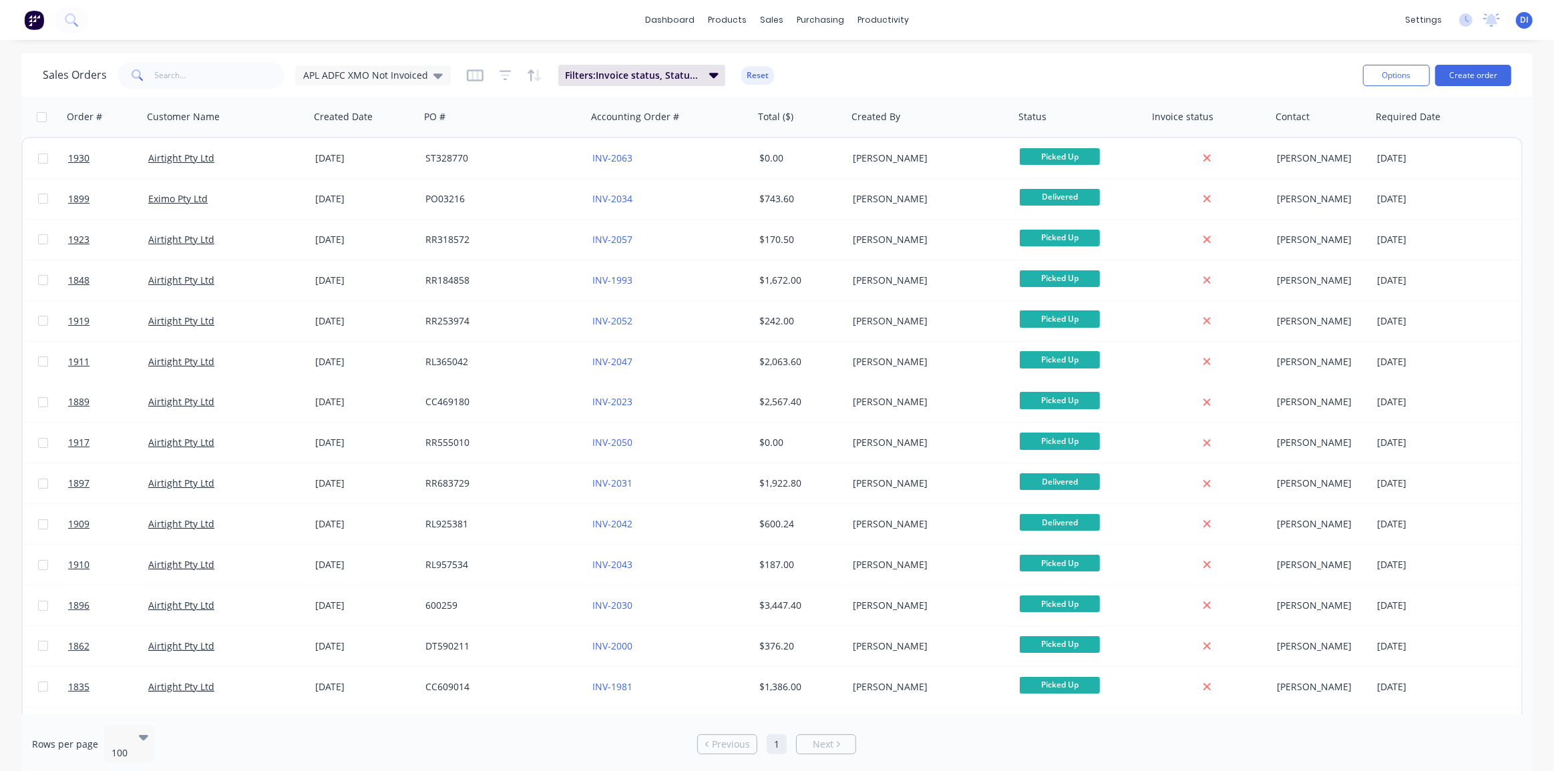
click at [41, 16] on img at bounding box center [34, 20] width 20 height 20
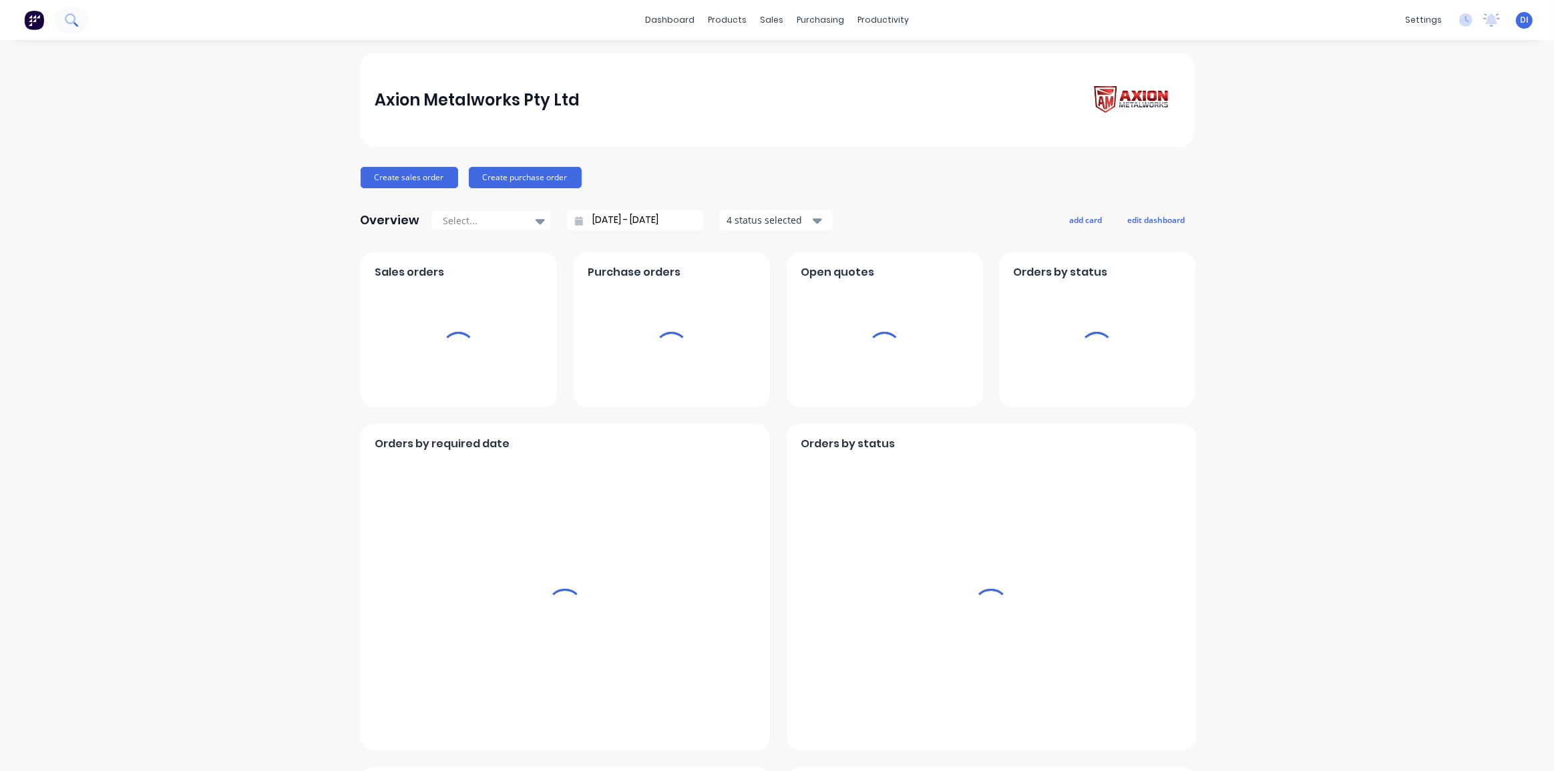
click at [69, 17] on icon at bounding box center [71, 19] width 13 height 13
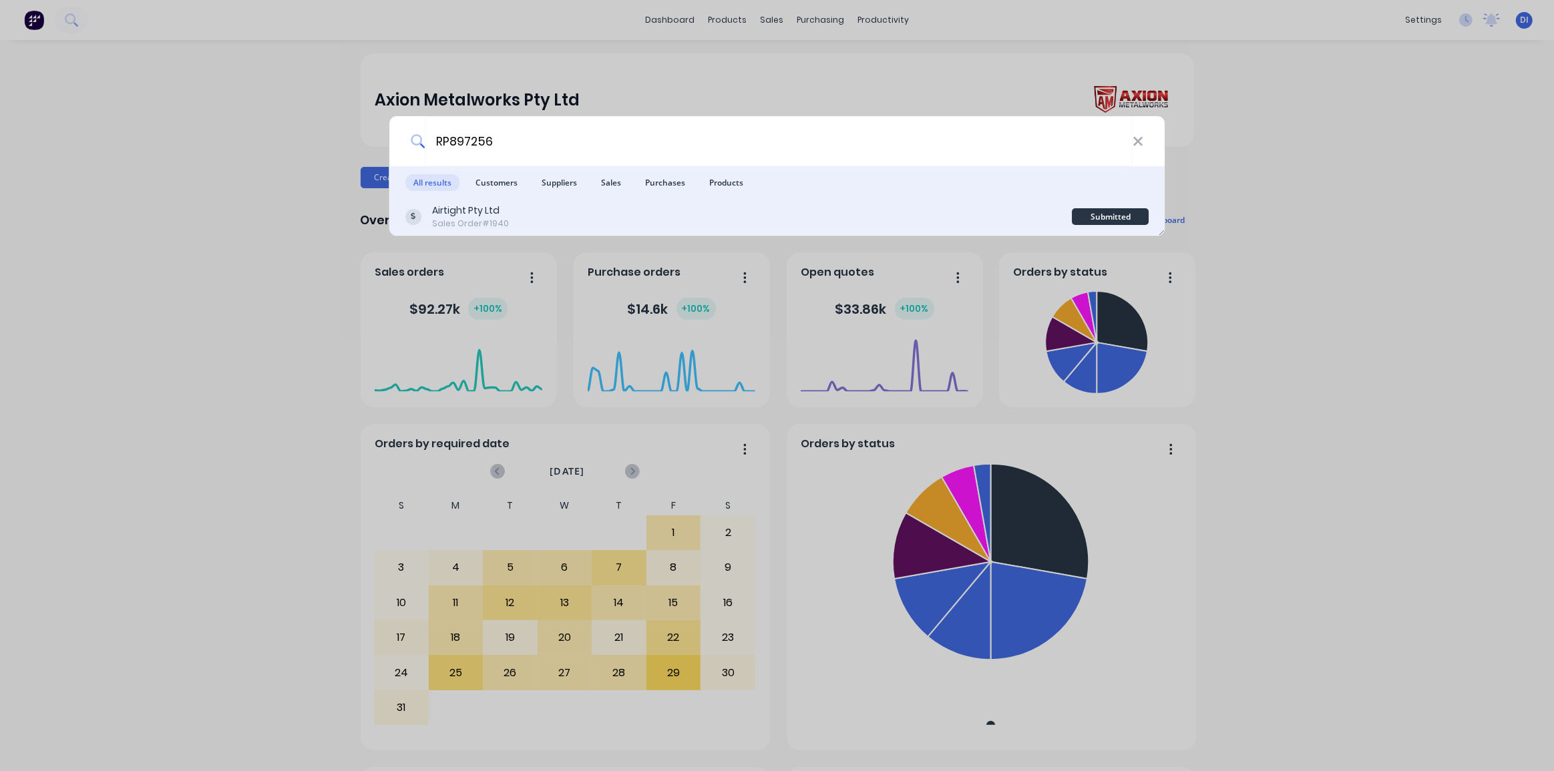
type input "RP897256"
click at [922, 218] on div "Airtight Pty Ltd Sales Order #1940" at bounding box center [738, 217] width 667 height 26
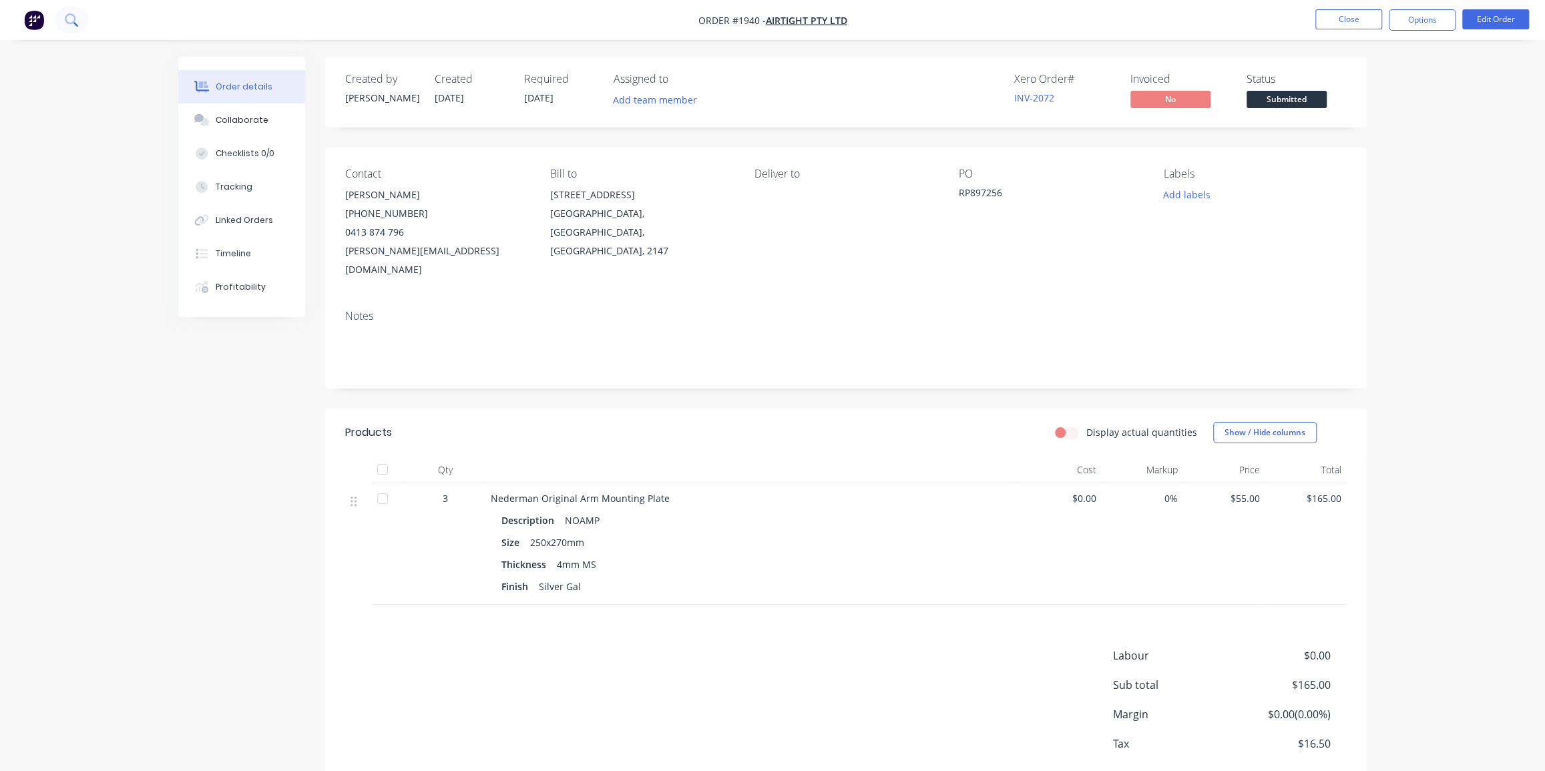
click at [68, 19] on icon at bounding box center [71, 19] width 13 height 13
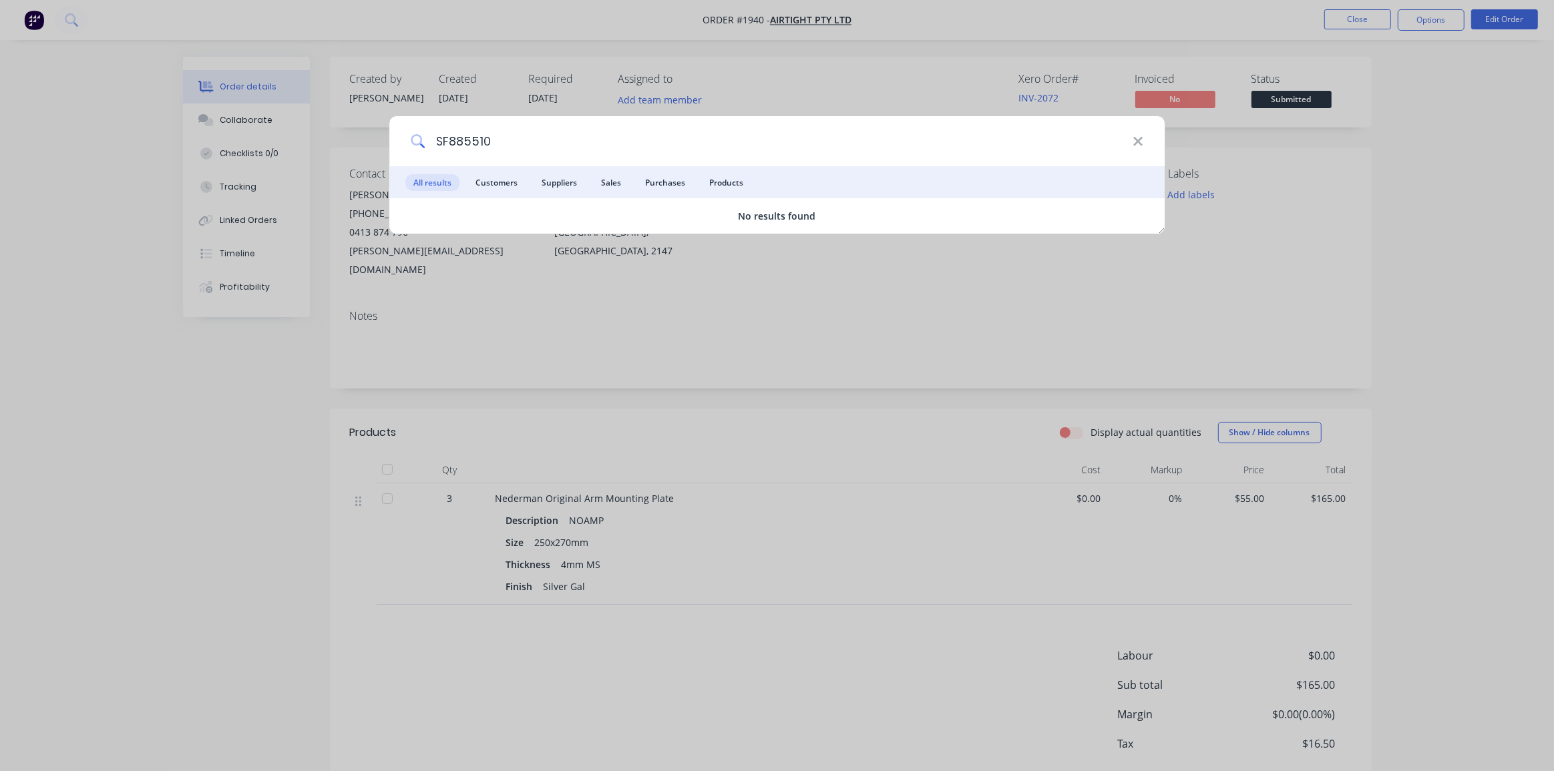
click at [475, 141] on input "SF885510" at bounding box center [779, 141] width 708 height 50
paste input "RP562912"
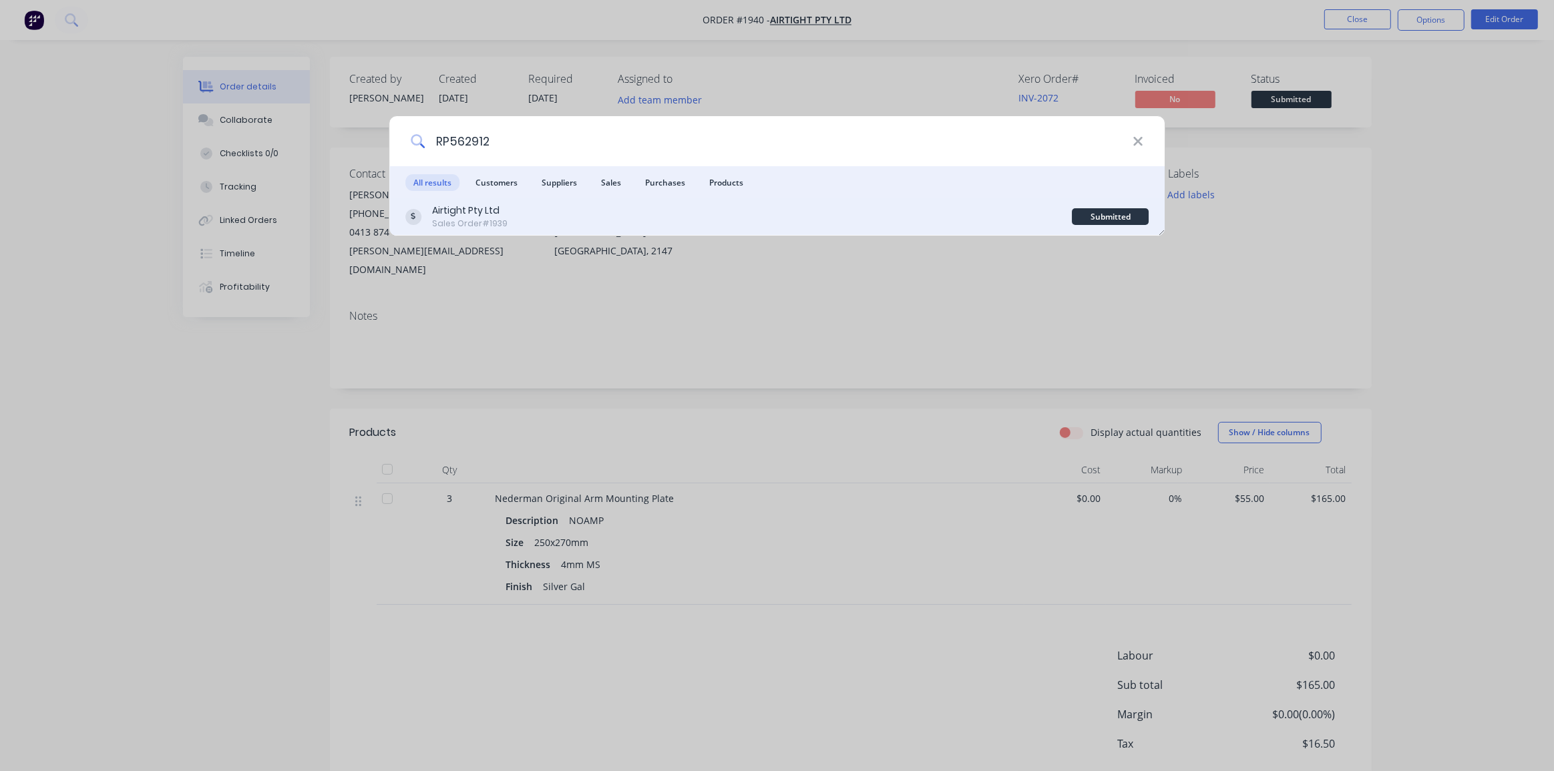
type input "RP562912"
click at [582, 220] on div "Airtight Pty Ltd Sales Order #1939" at bounding box center [738, 217] width 667 height 26
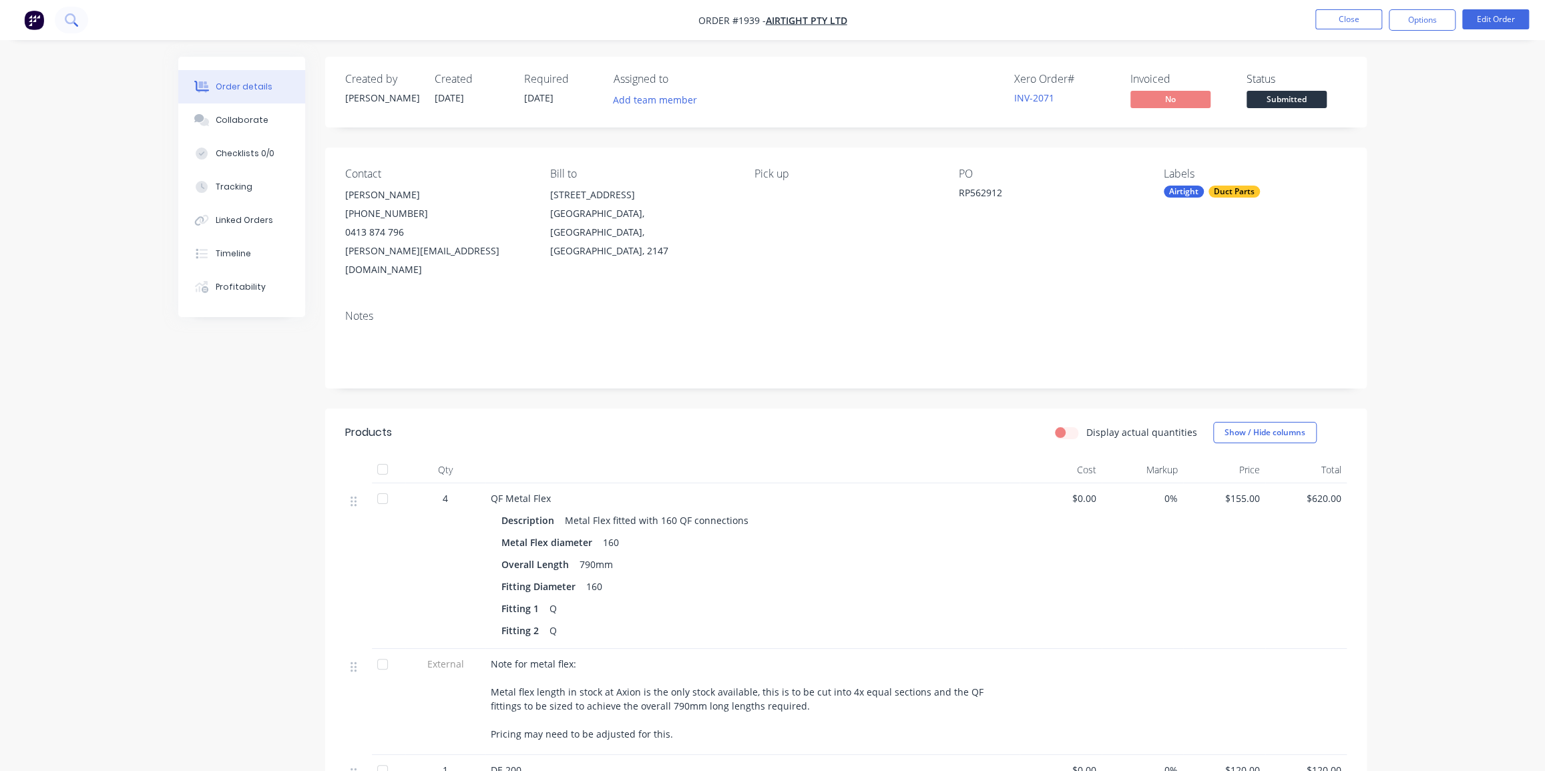
click at [71, 12] on button at bounding box center [71, 20] width 33 height 27
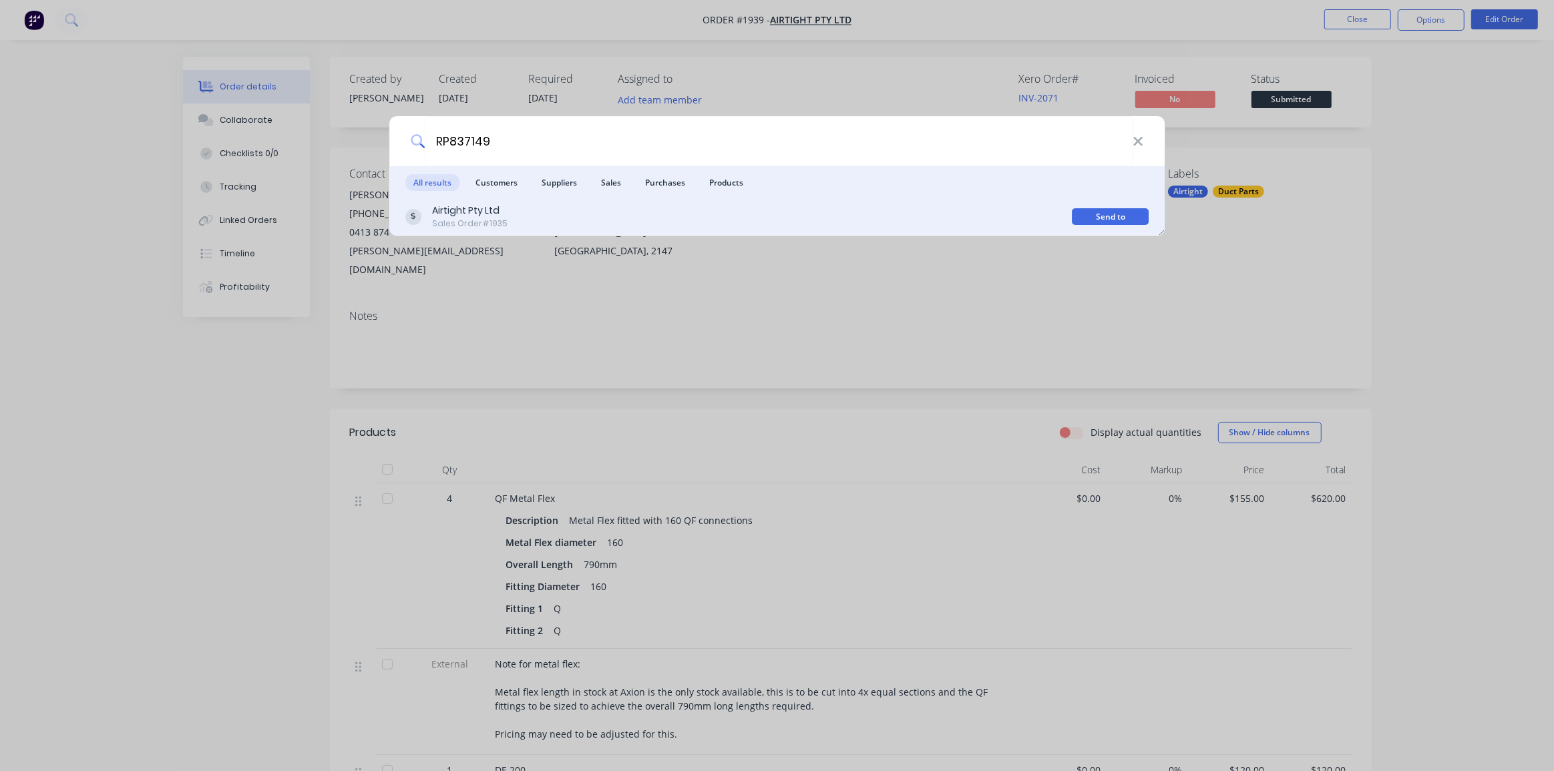
type input "RP837149"
click at [801, 212] on div "Airtight Pty Ltd Sales Order #1935" at bounding box center [738, 217] width 667 height 26
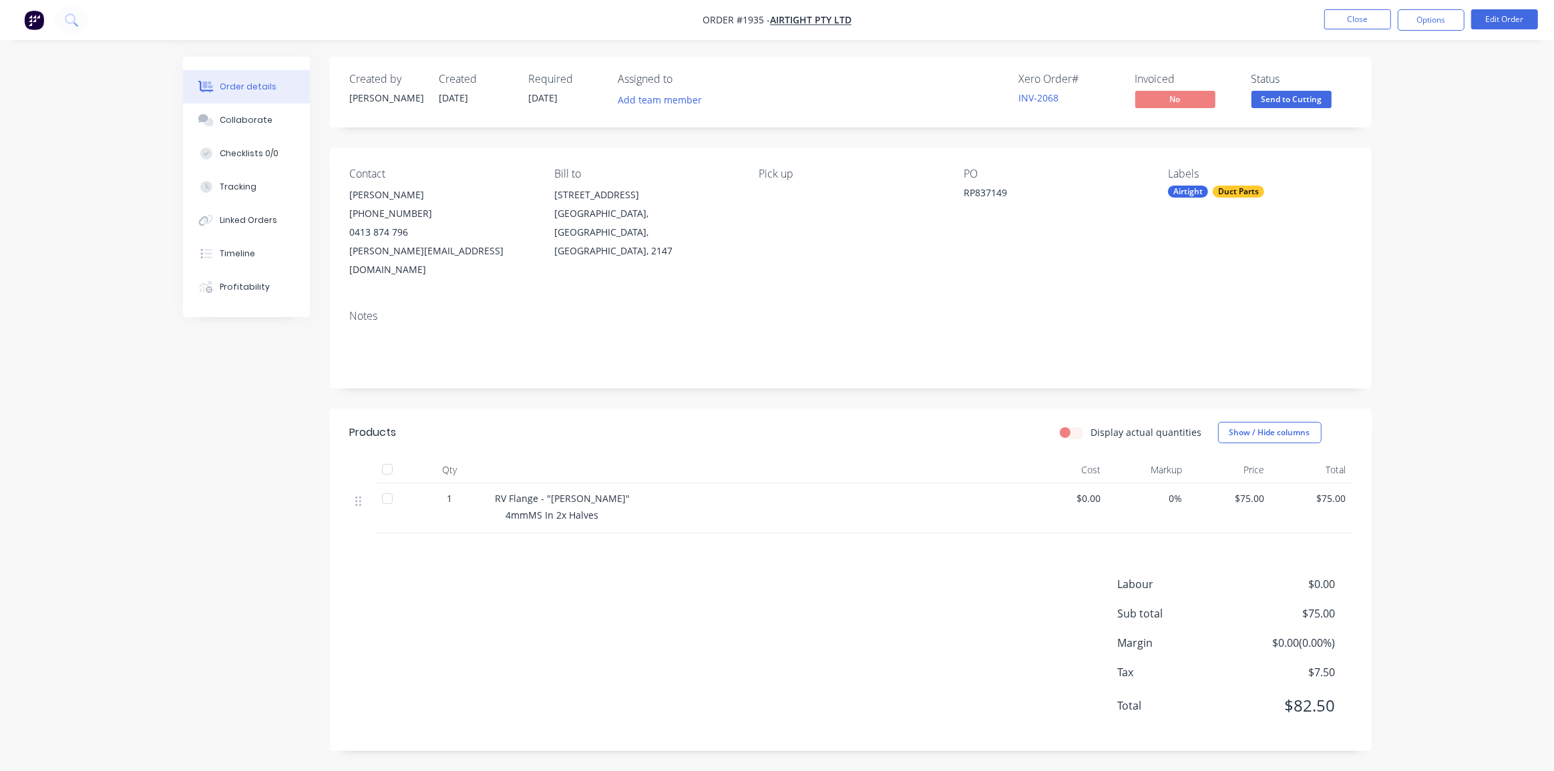
click at [1440, 307] on div "Order details Collaborate Checklists 0/0 Tracking Linked Orders Timeline Profit…" at bounding box center [777, 385] width 1554 height 771
click at [69, 21] on icon at bounding box center [71, 19] width 13 height 13
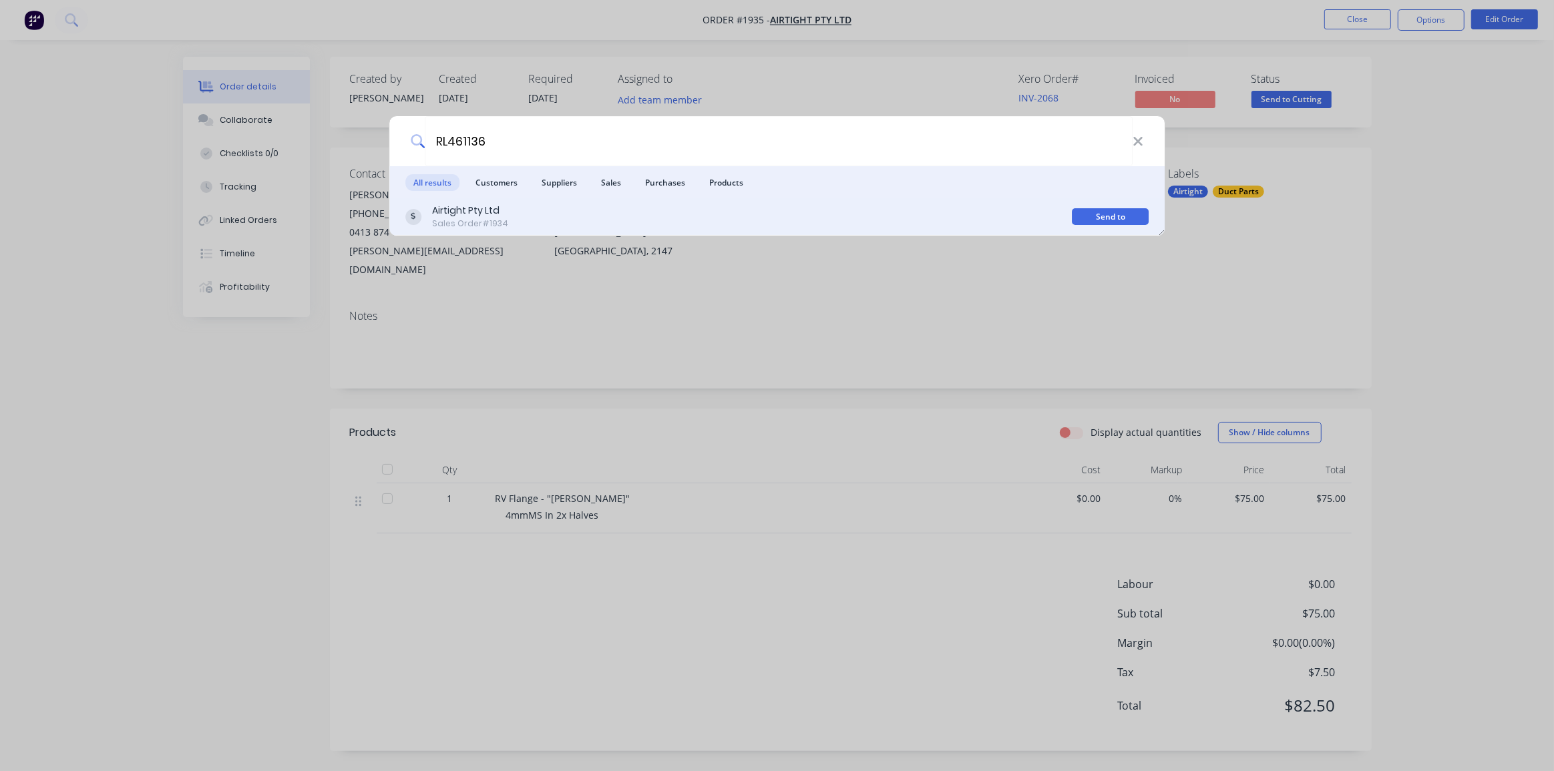
type input "RL461136"
click at [750, 207] on div "Airtight Pty Ltd Sales Order #1934" at bounding box center [738, 217] width 667 height 26
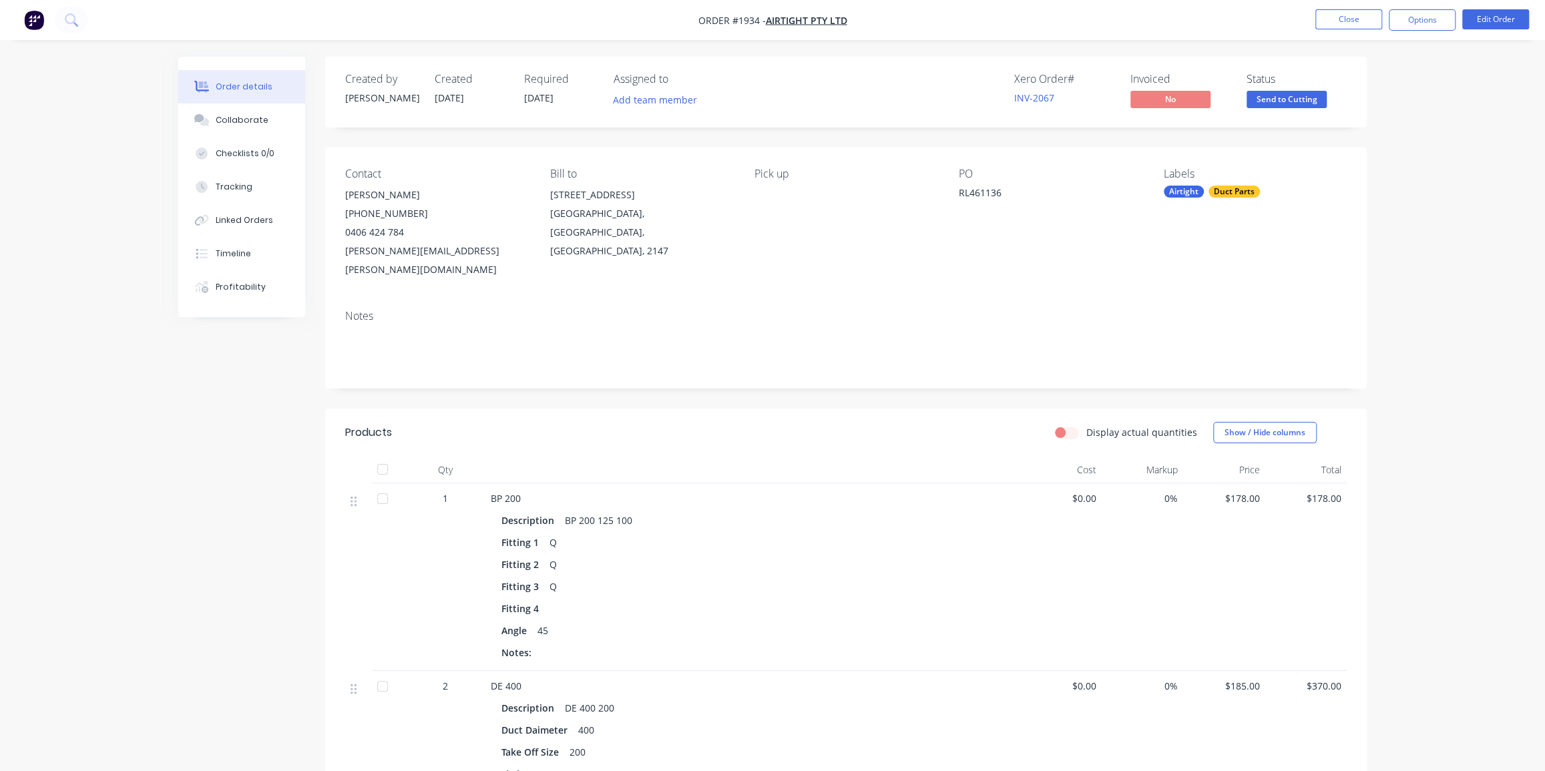
click at [1366, 23] on button "Close" at bounding box center [1349, 19] width 67 height 20
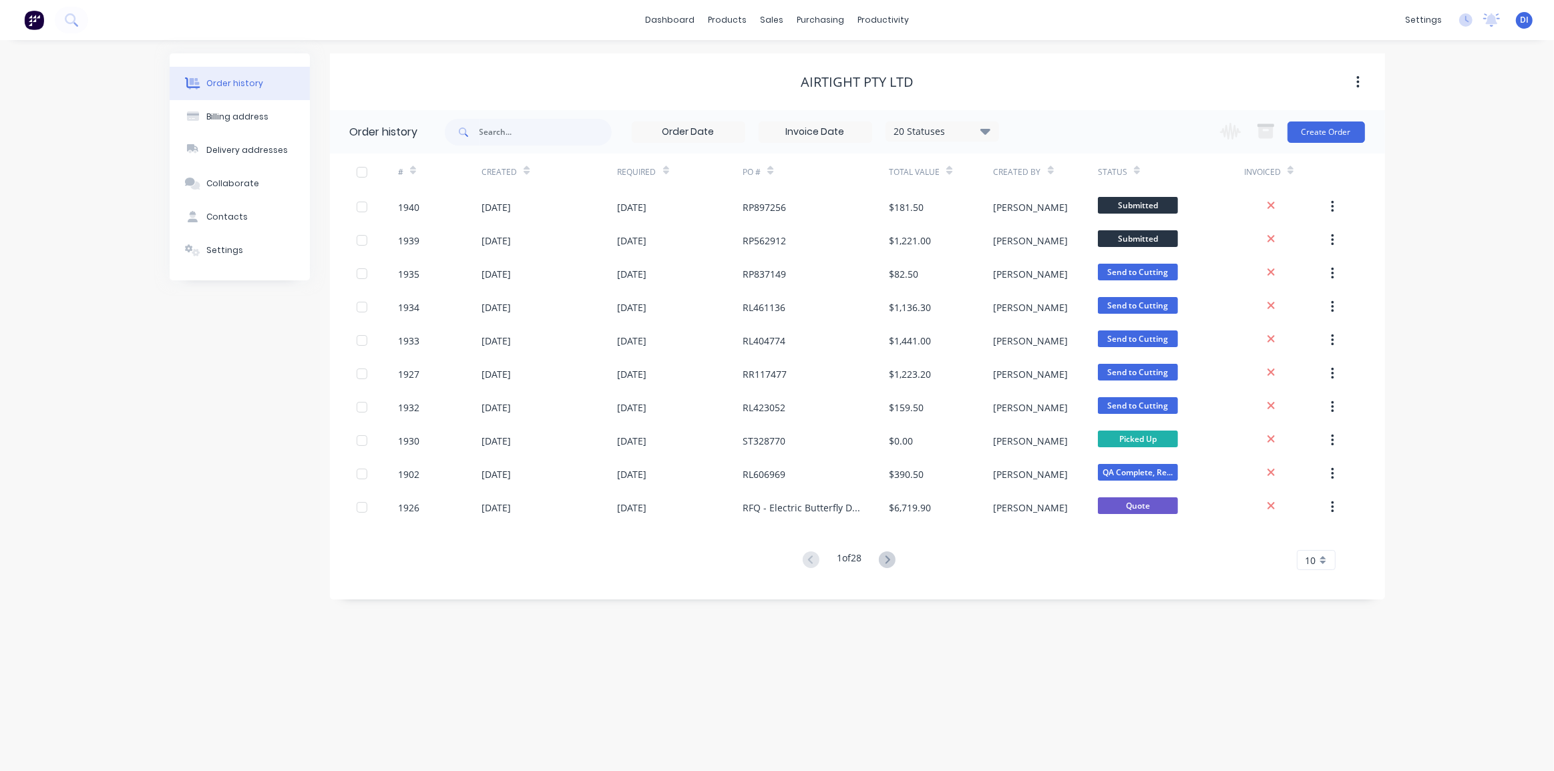
click at [470, 129] on span at bounding box center [462, 132] width 35 height 27
drag, startPoint x: 490, startPoint y: 132, endPoint x: 502, endPoint y: 132, distance: 12.7
click at [491, 132] on input "text" at bounding box center [545, 132] width 132 height 27
paste input "RL404774"
type input "RL404774"
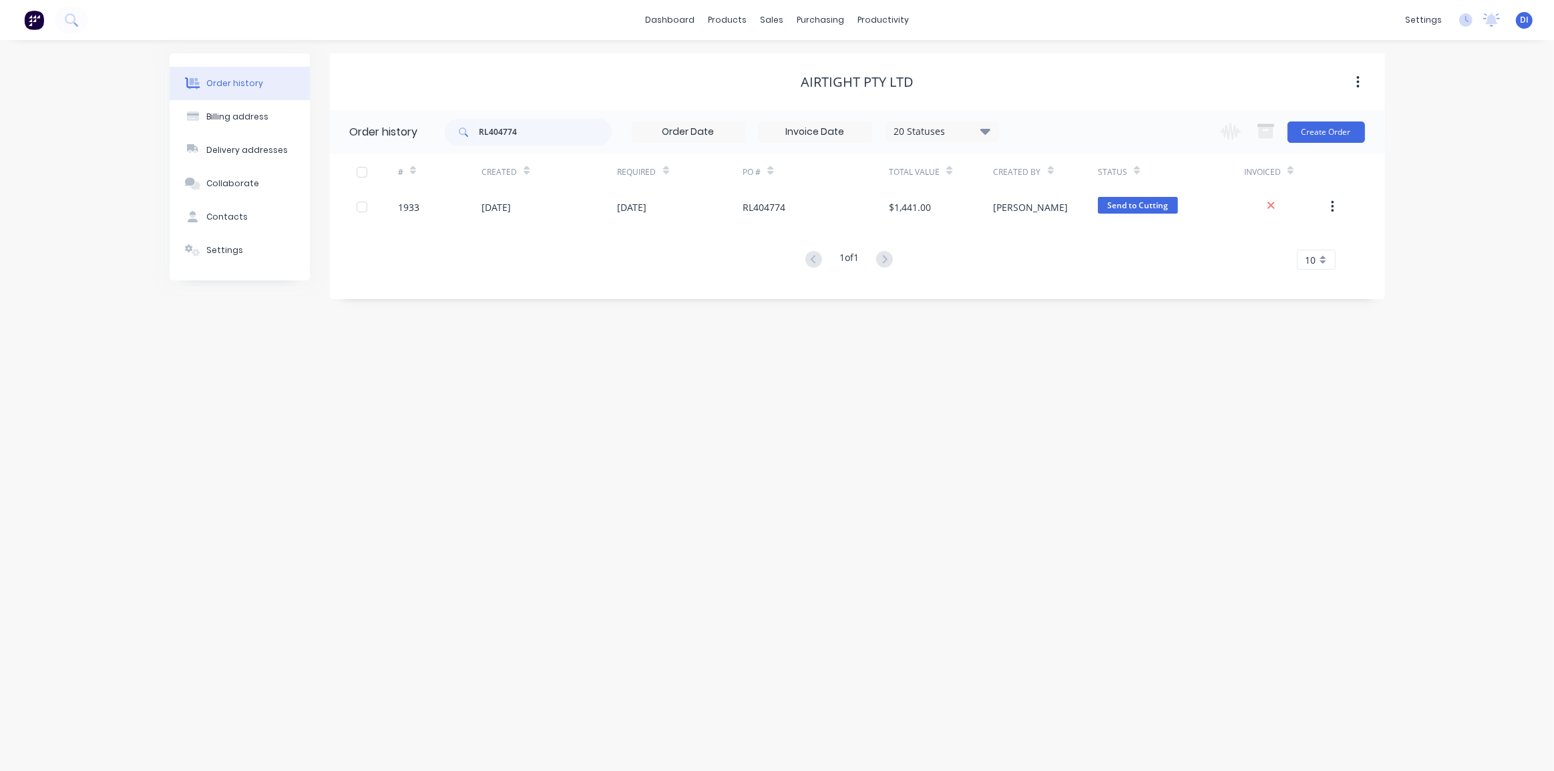
drag, startPoint x: 1109, startPoint y: 333, endPoint x: 1052, endPoint y: 327, distance: 56.5
click at [1109, 333] on div "Order history Billing address Delivery addresses Collaborate Contacts Settings …" at bounding box center [777, 405] width 1554 height 731
click at [540, 128] on input "RL404774" at bounding box center [545, 132] width 132 height 27
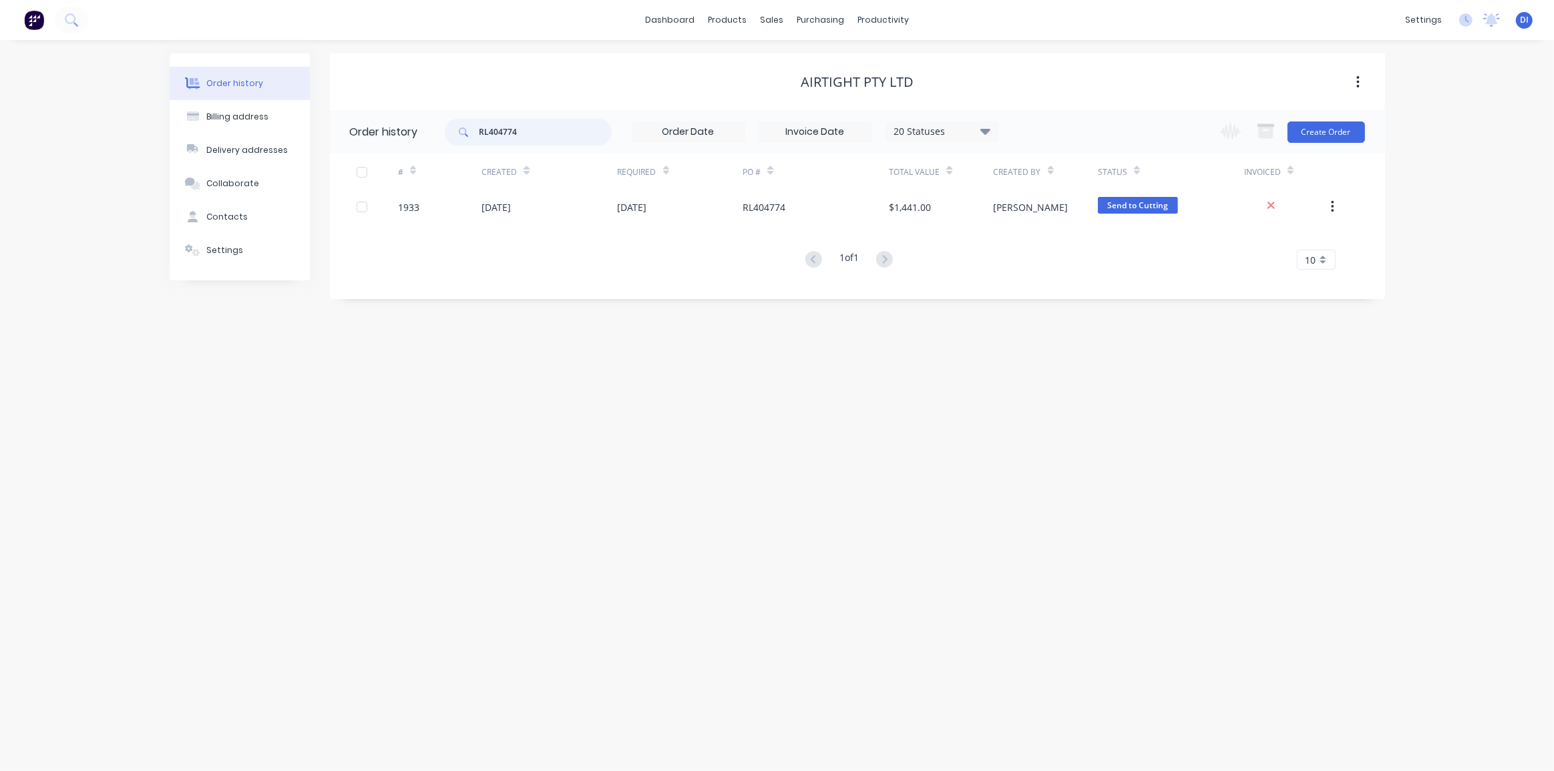
paste input "ST328770"
type input "ST328770"
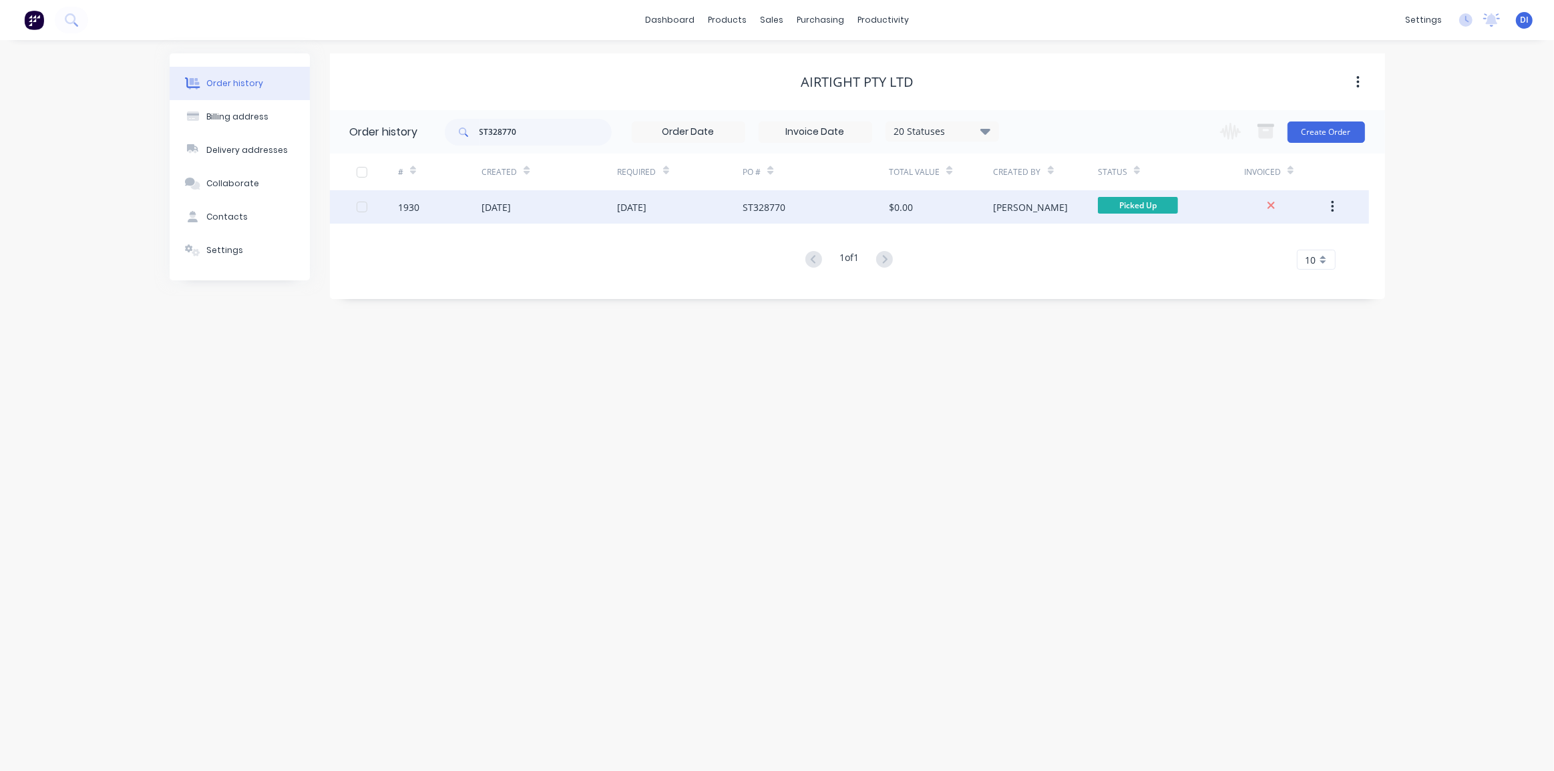
click at [775, 198] on div "ST328770" at bounding box center [816, 206] width 146 height 33
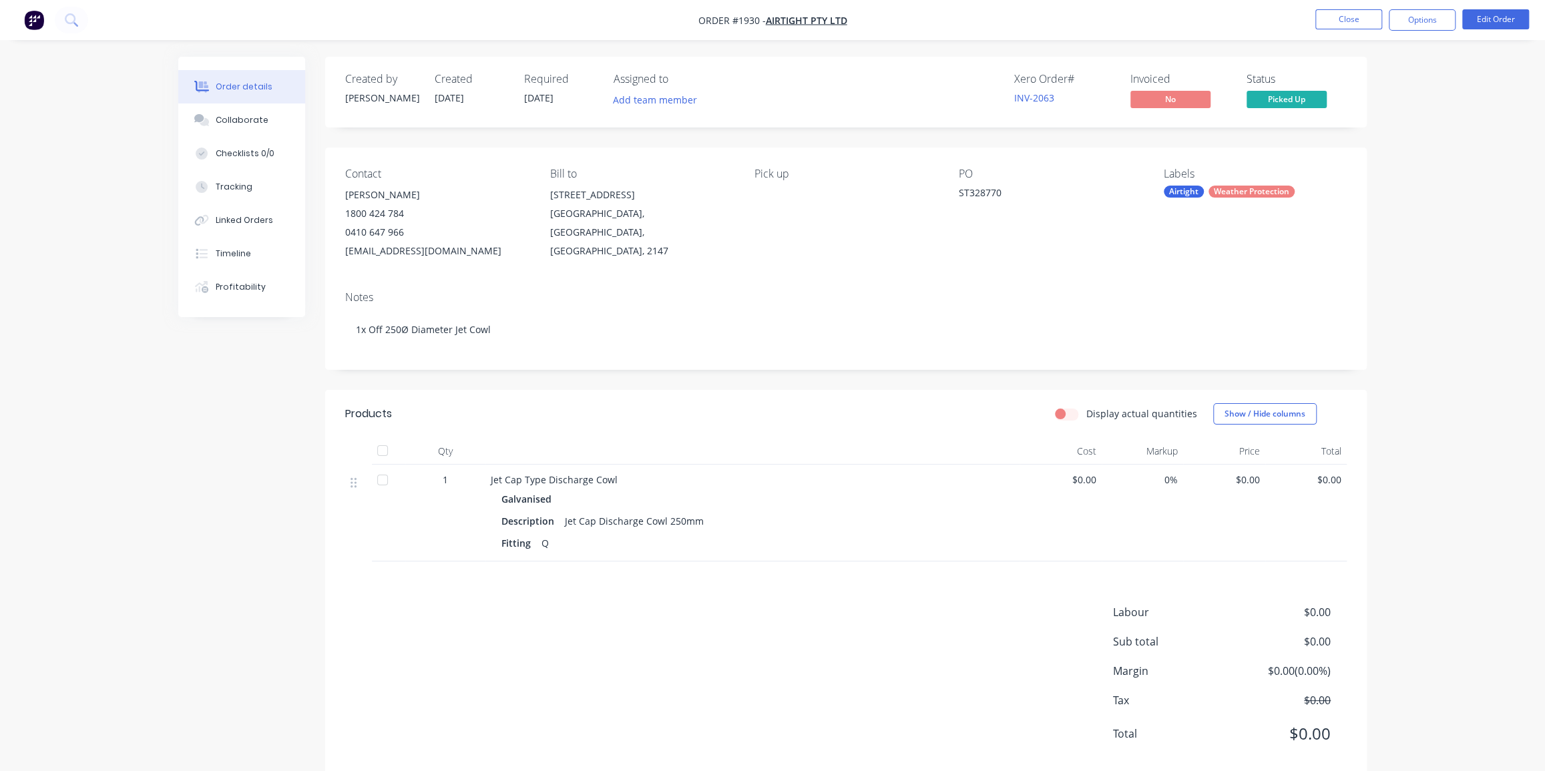
click at [1426, 192] on div "Order details Collaborate Checklists 0/0 Tracking Linked Orders Timeline Profit…" at bounding box center [772, 399] width 1545 height 799
click at [1245, 479] on span "$0.00" at bounding box center [1224, 480] width 71 height 14
drag, startPoint x: 1418, startPoint y: 387, endPoint x: 1434, endPoint y: 373, distance: 21.3
click at [1427, 379] on div "Order details Collaborate Checklists 0/0 Tracking Linked Orders Timeline Profit…" at bounding box center [772, 399] width 1545 height 799
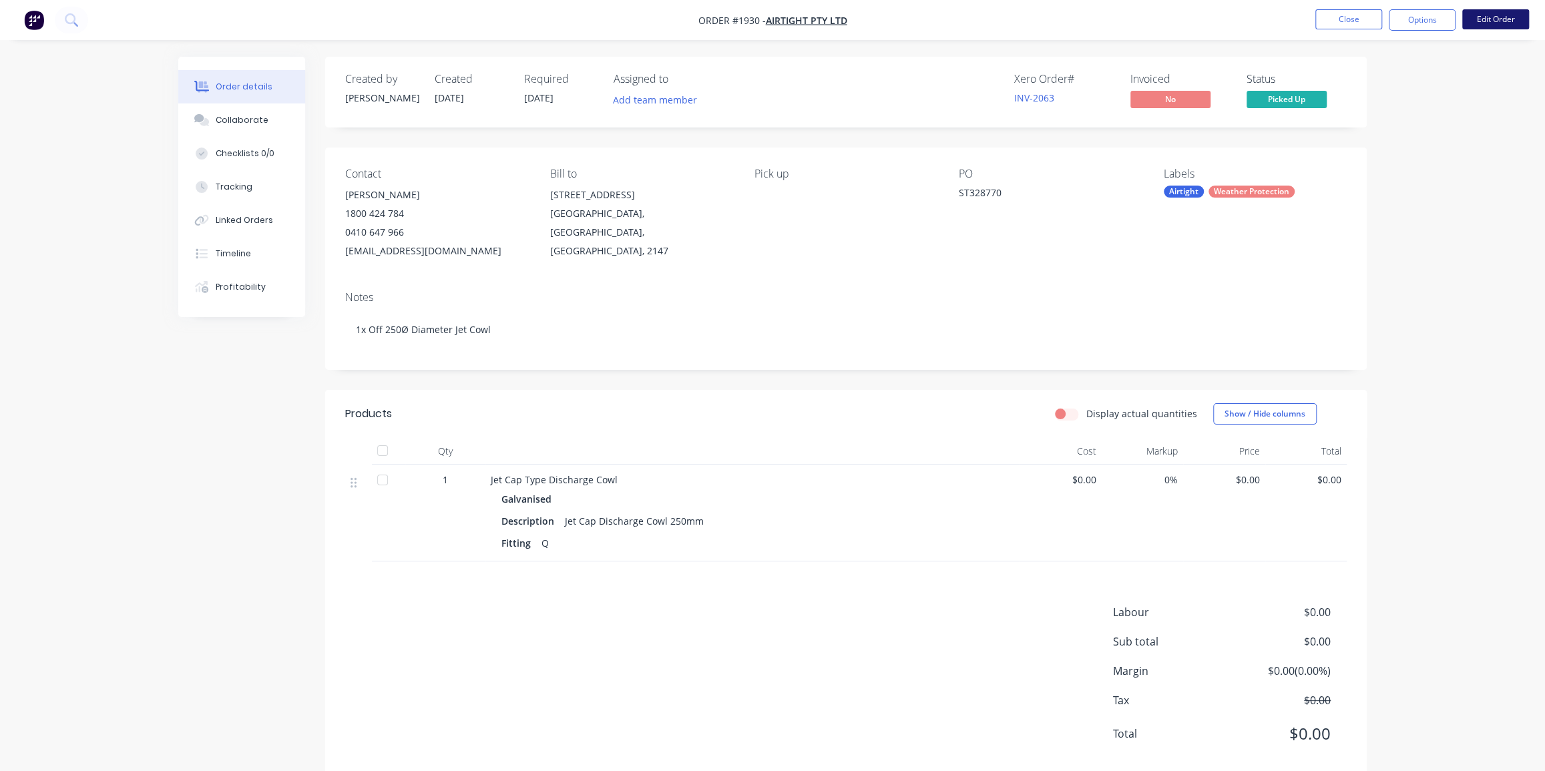
click at [1500, 19] on button "Edit Order" at bounding box center [1496, 19] width 67 height 20
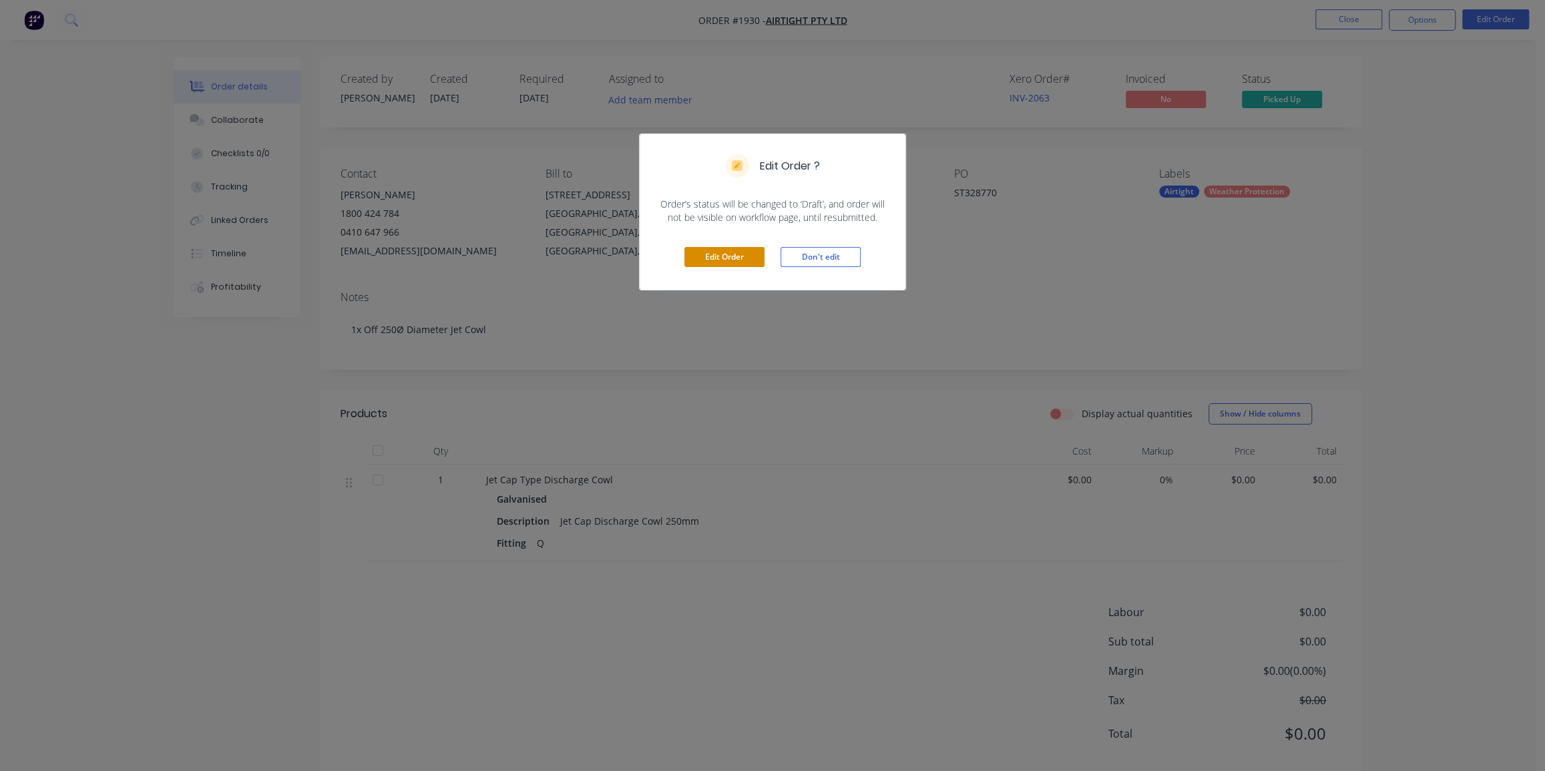
click at [725, 258] on button "Edit Order" at bounding box center [725, 257] width 80 height 20
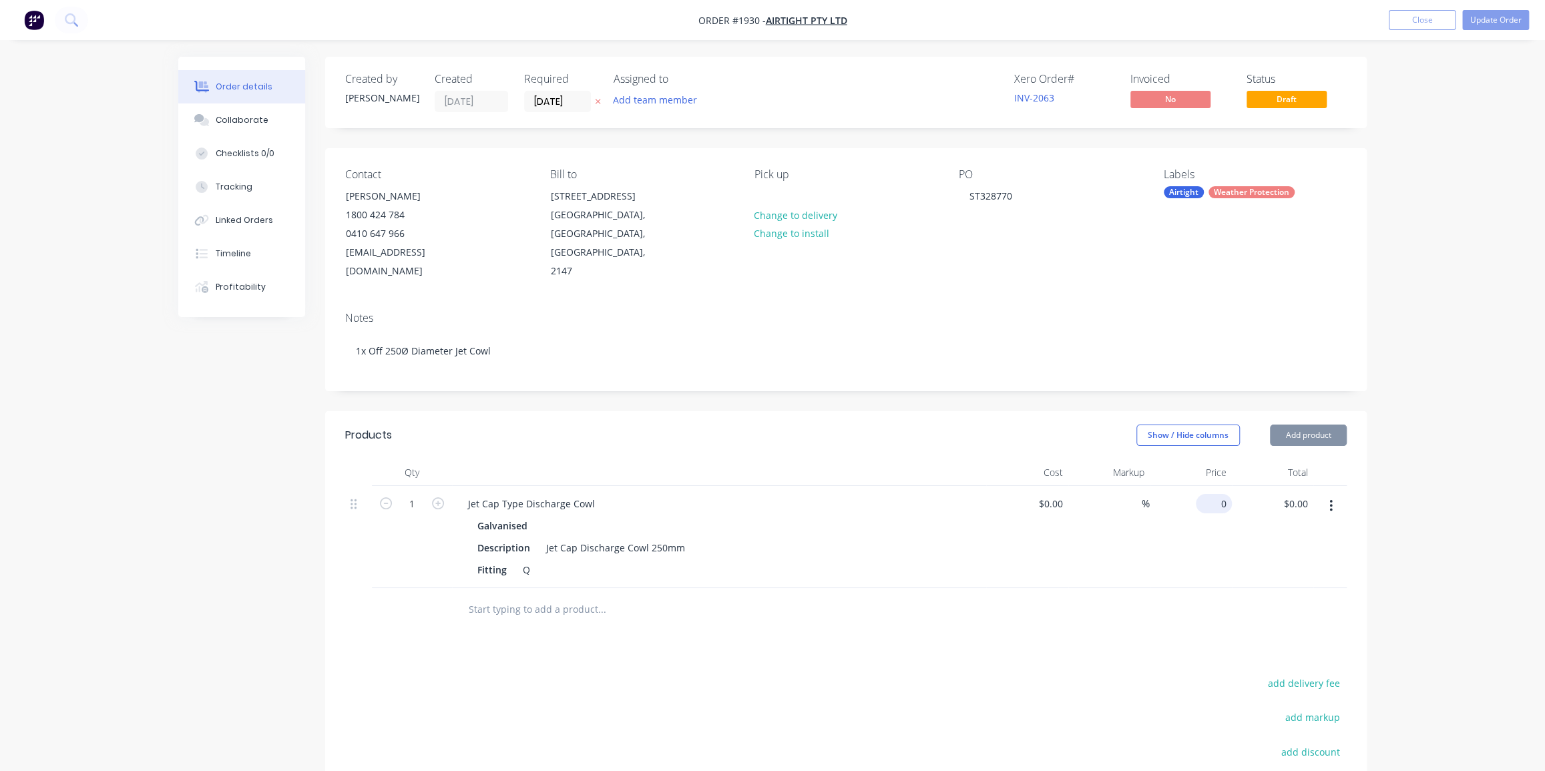
click at [1219, 494] on input "0" at bounding box center [1216, 503] width 31 height 19
type input "$330.00"
click at [1368, 371] on div "Order details Collaborate Checklists 0/0 Tracking Linked Orders Timeline Profit…" at bounding box center [772, 515] width 1215 height 916
click at [1003, 193] on div "ST328770" at bounding box center [991, 195] width 64 height 19
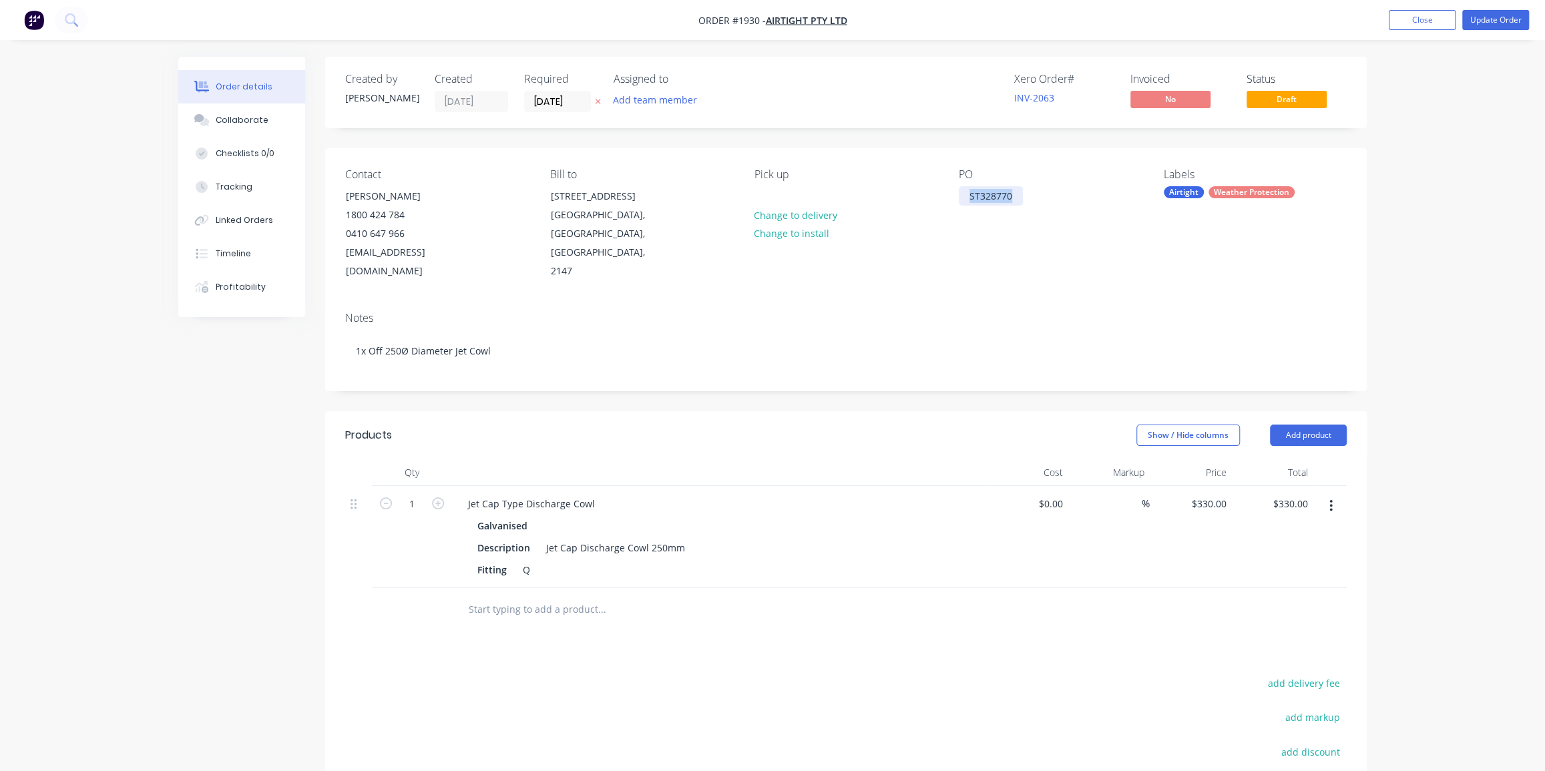
click at [1003, 193] on div "ST328770" at bounding box center [991, 195] width 64 height 19
click at [982, 190] on div "ST328770" at bounding box center [991, 195] width 64 height 19
click at [985, 192] on div "ST328770" at bounding box center [991, 195] width 64 height 19
copy div "ST328770"
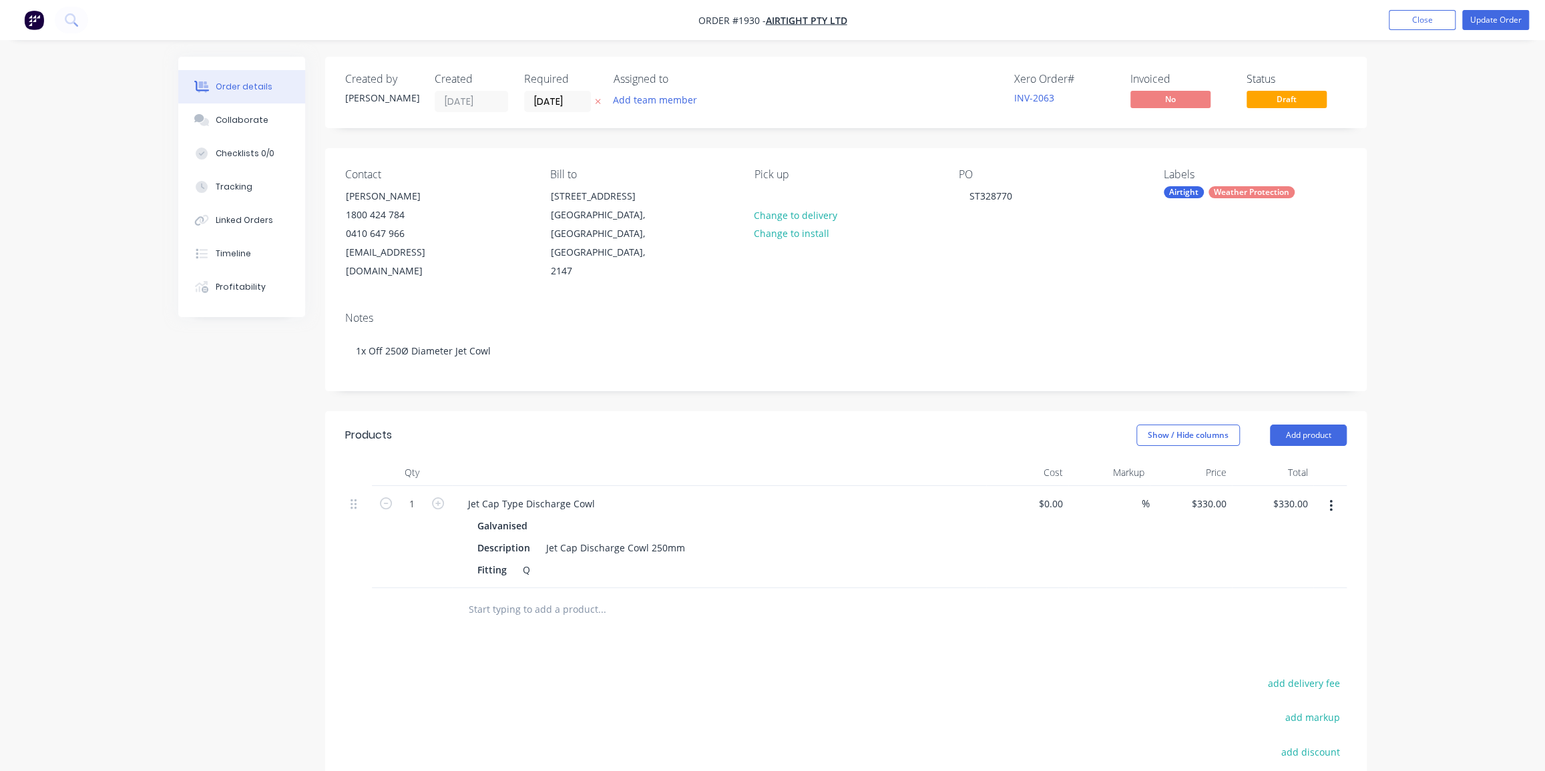
drag, startPoint x: 1365, startPoint y: 199, endPoint x: 1400, endPoint y: 196, distance: 34.9
click at [1365, 199] on div "Contact Sayed Tabibian 1800 424 784 0410 647 966 Sayed.T@airtight.com.au Bill t…" at bounding box center [846, 224] width 1042 height 153
click at [1421, 85] on div "Order details Collaborate Checklists 0/0 Tracking Linked Orders Timeline Profit…" at bounding box center [772, 486] width 1545 height 972
click at [1481, 20] on button "Update Order" at bounding box center [1496, 20] width 67 height 20
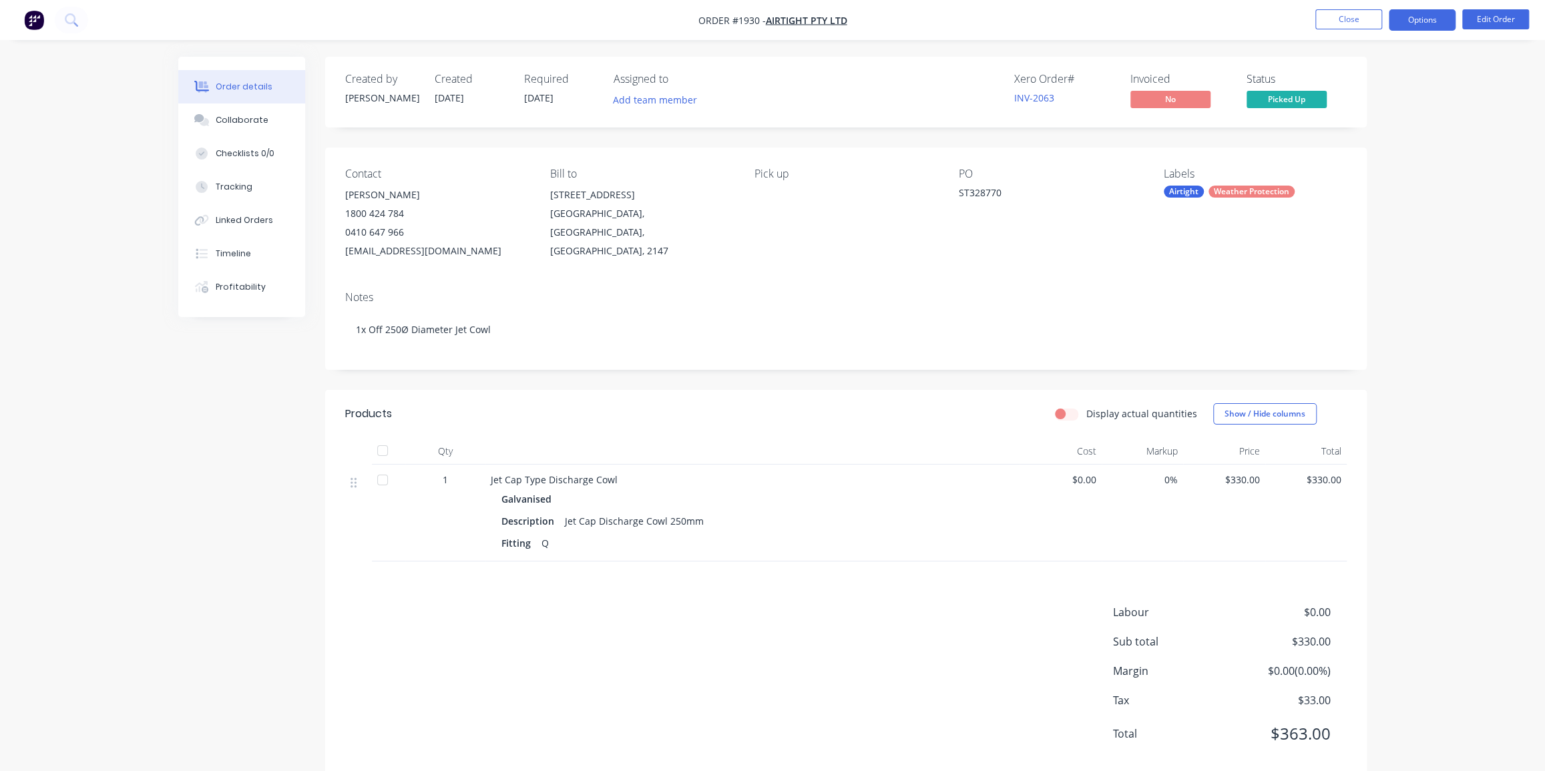
click at [1406, 17] on button "Options" at bounding box center [1422, 19] width 67 height 21
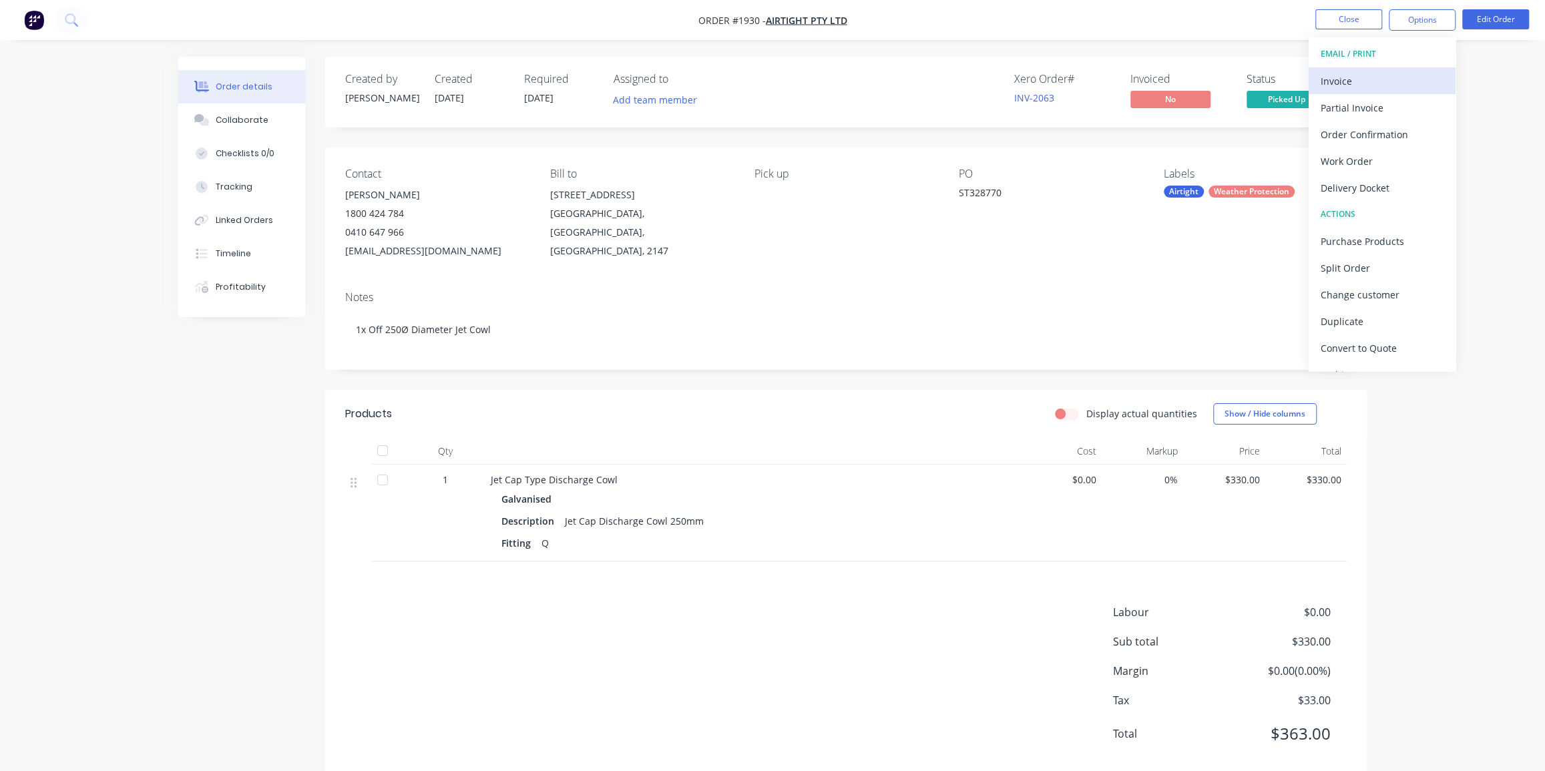
click at [1348, 77] on div "Invoice" at bounding box center [1382, 80] width 123 height 19
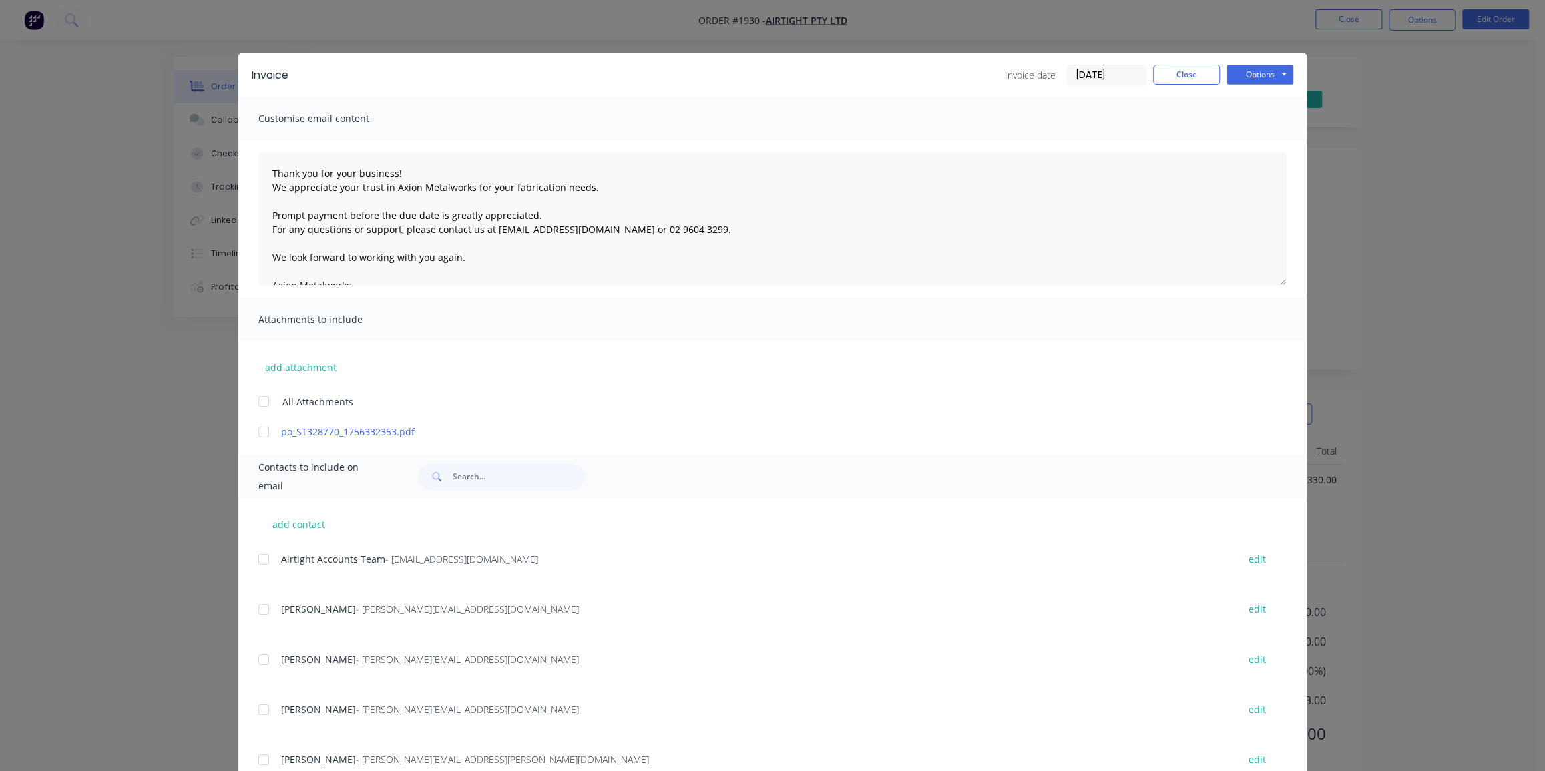
click at [261, 406] on div at bounding box center [263, 401] width 27 height 27
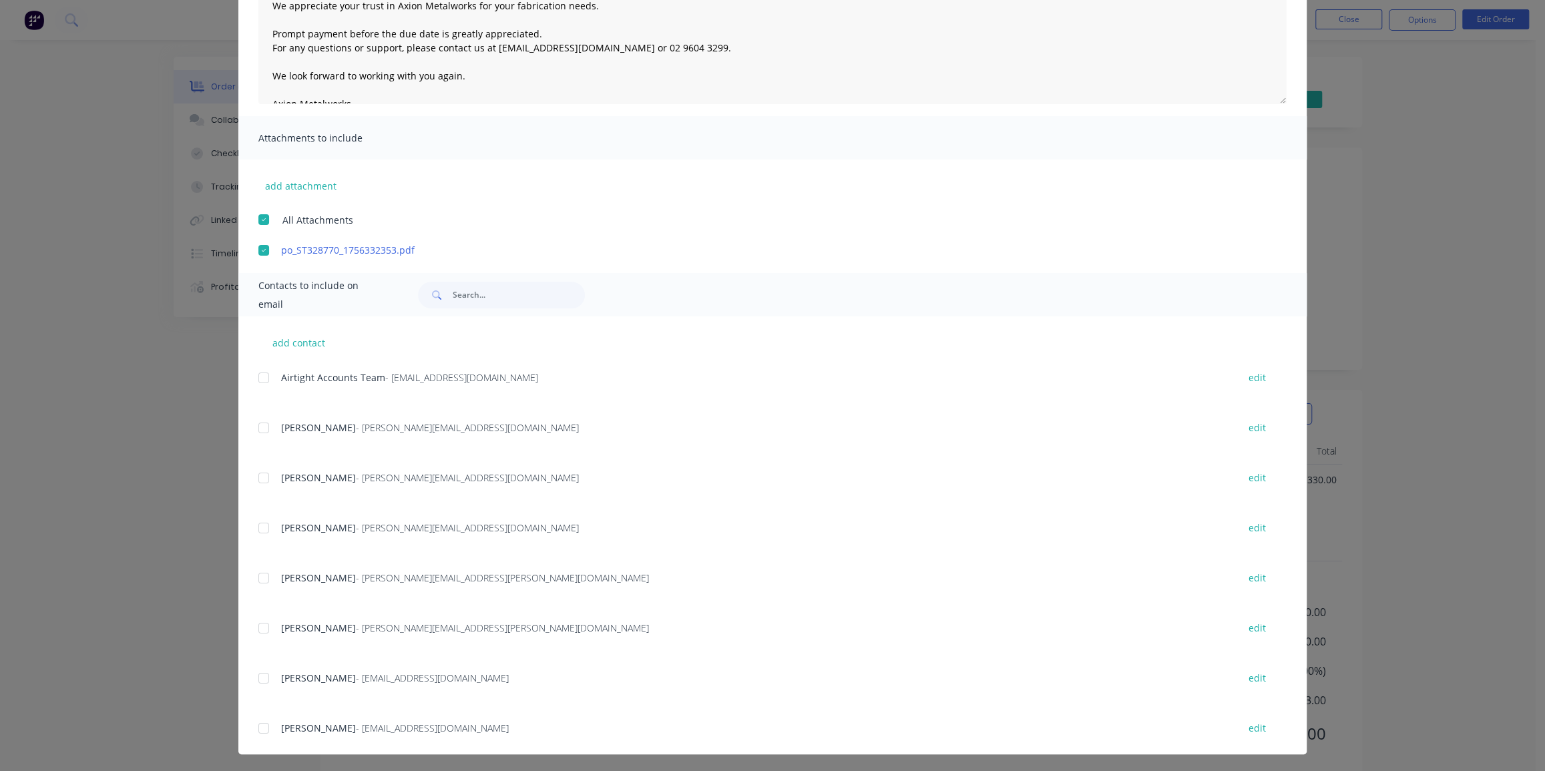
scroll to position [121, 0]
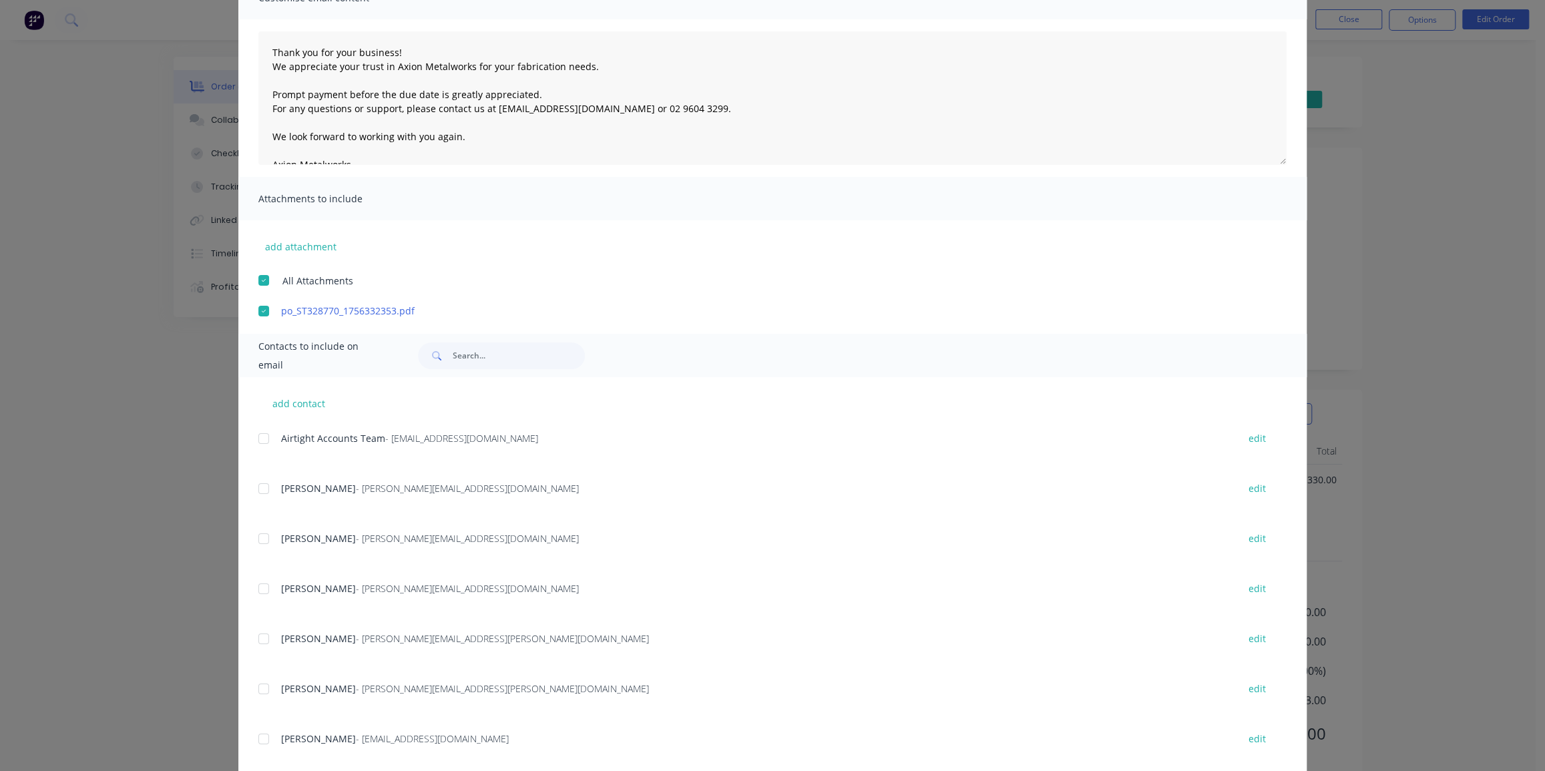
click at [260, 441] on div at bounding box center [263, 438] width 27 height 27
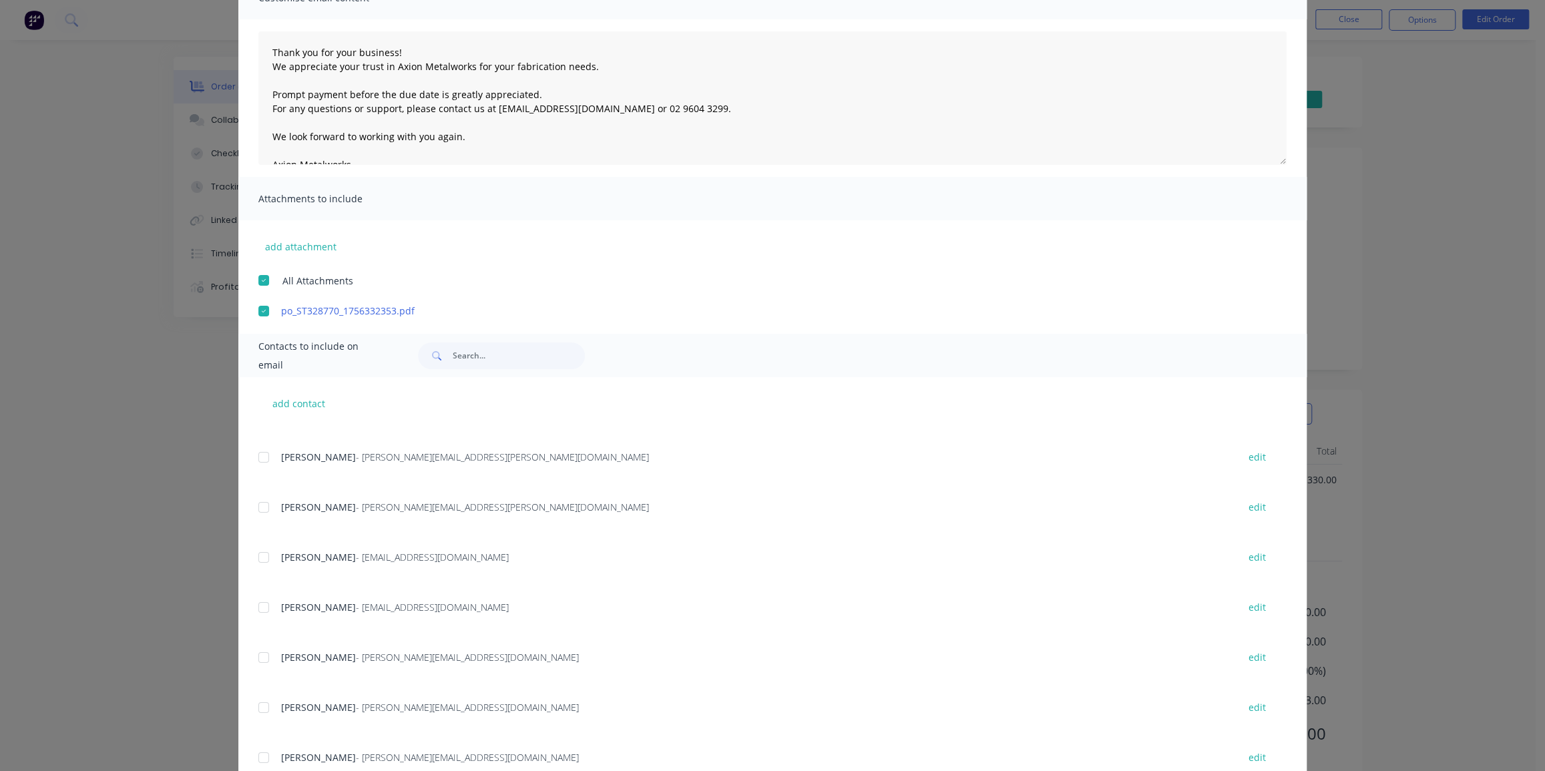
click at [256, 603] on div at bounding box center [263, 607] width 27 height 27
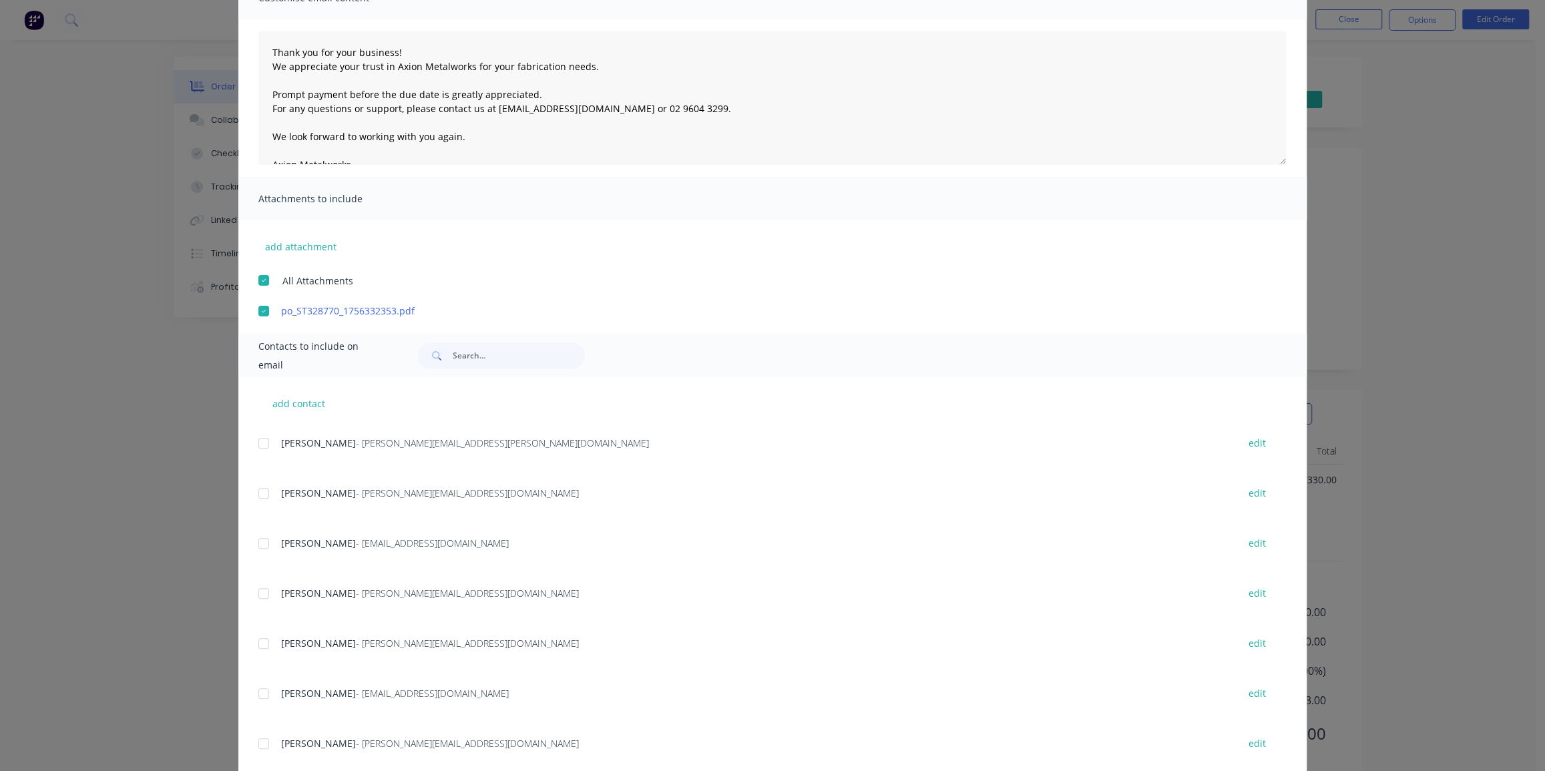
scroll to position [607, 0]
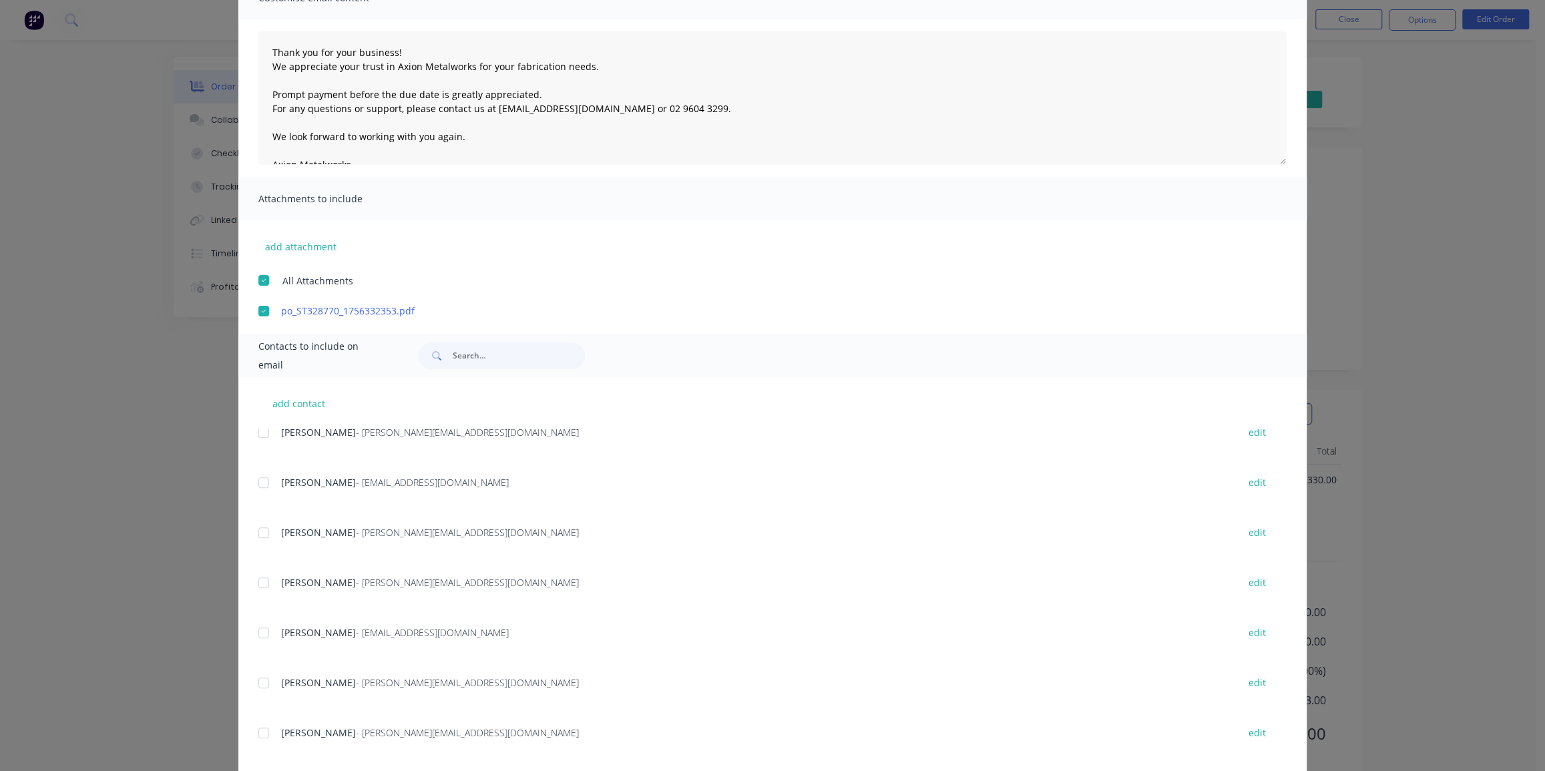
click at [260, 586] on div at bounding box center [263, 583] width 27 height 27
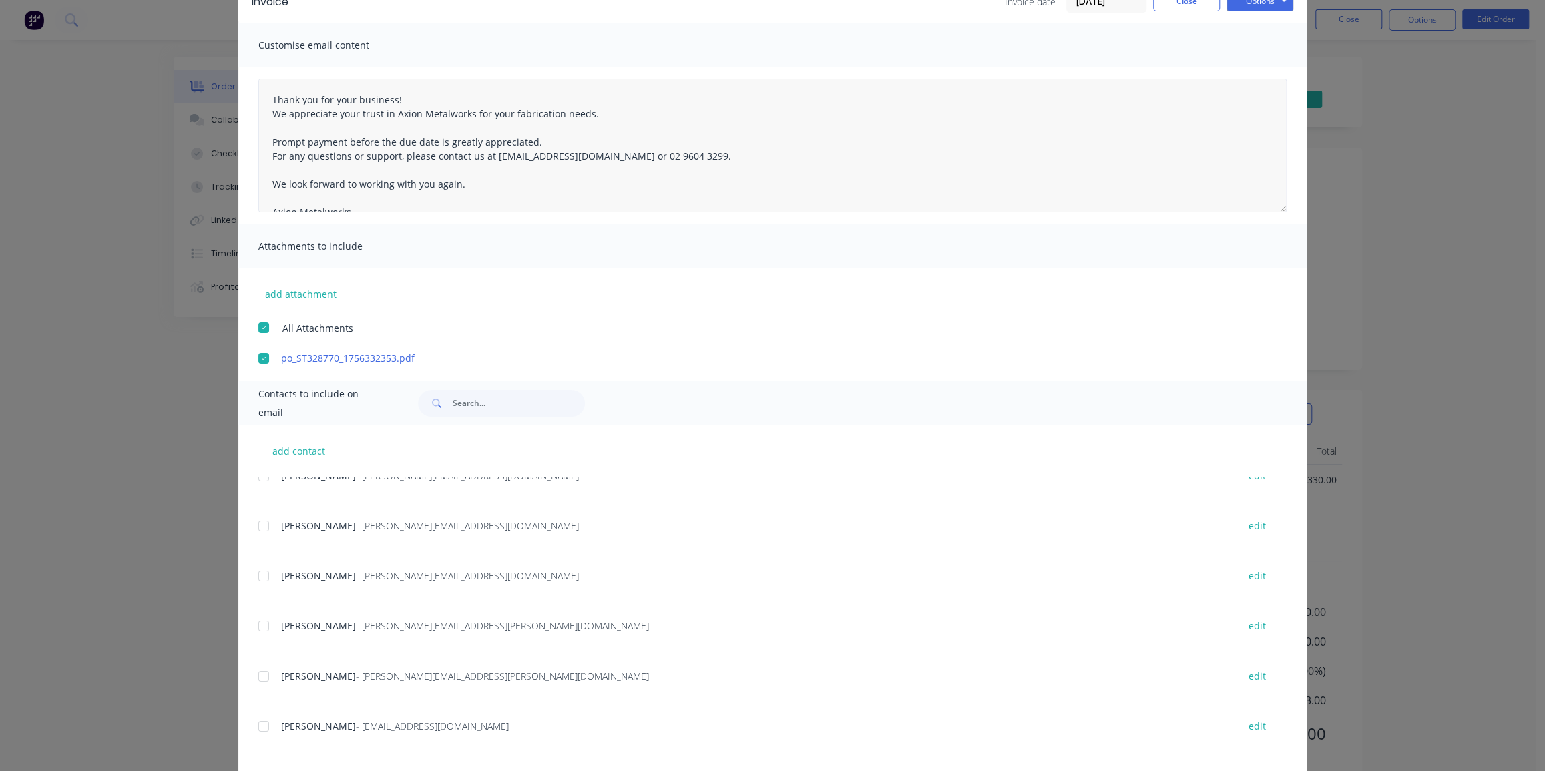
scroll to position [0, 0]
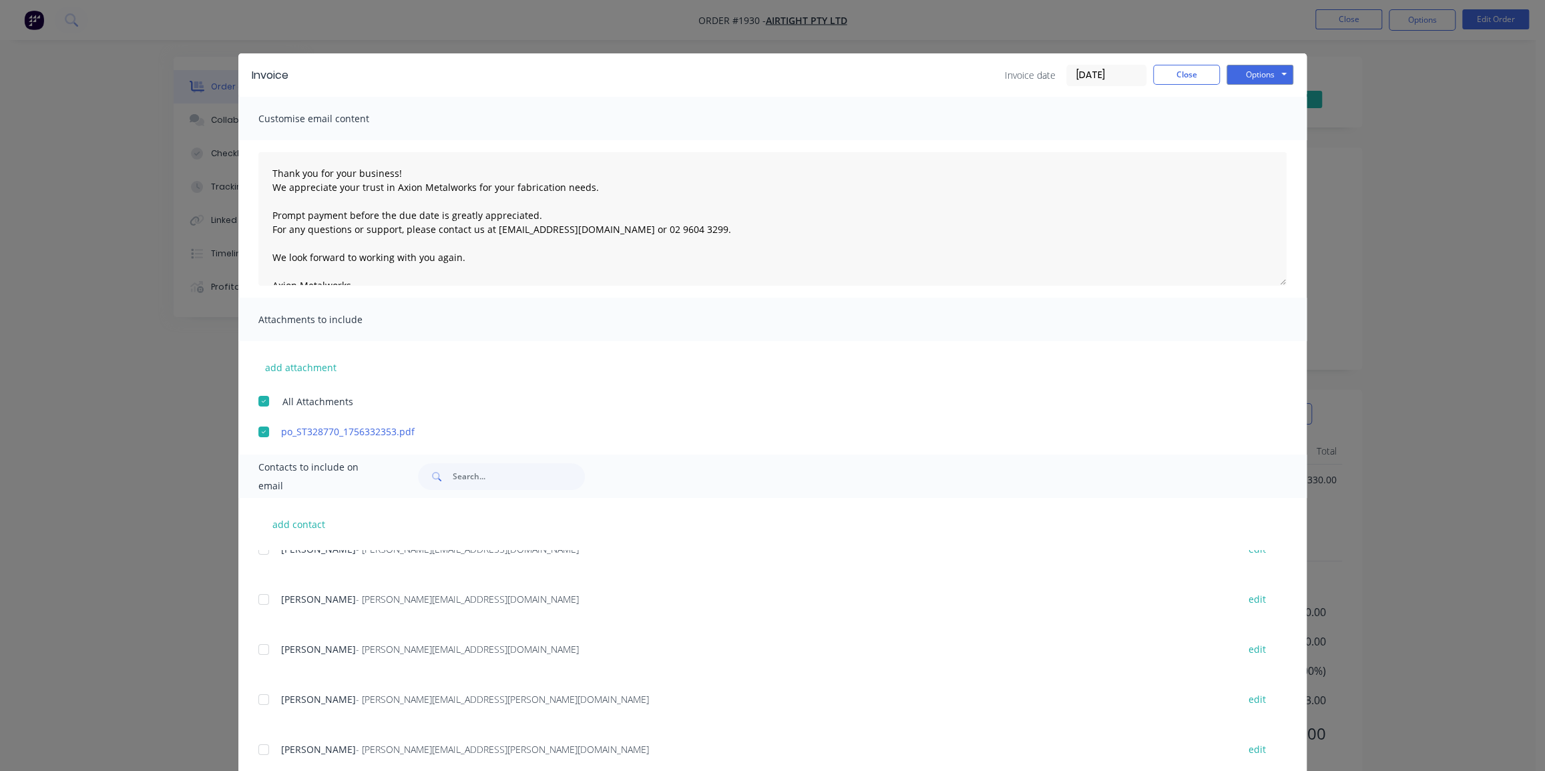
click at [1089, 75] on input "[DATE]" at bounding box center [1106, 75] width 79 height 20
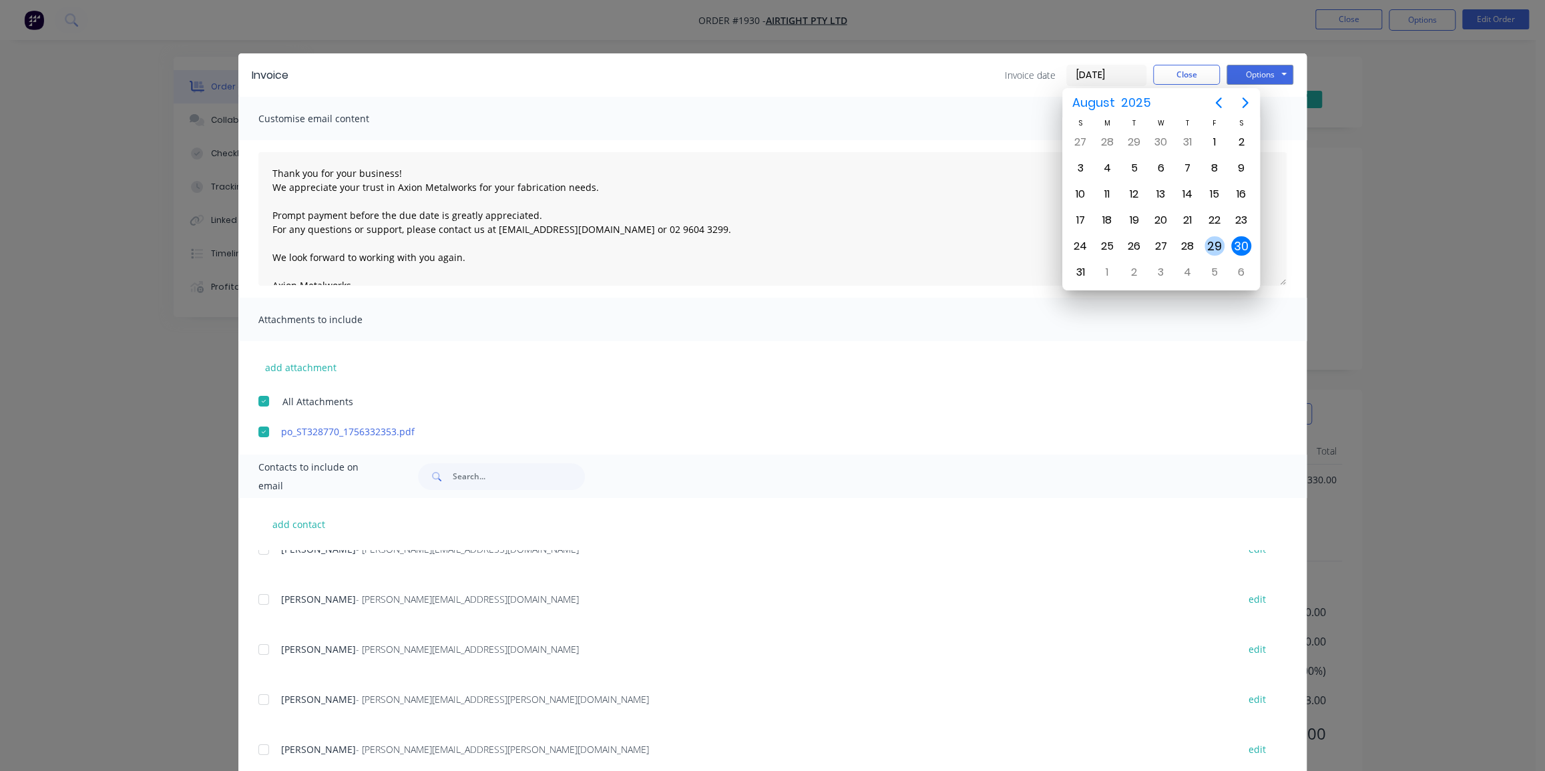
click at [1209, 240] on div "29" at bounding box center [1215, 246] width 20 height 20
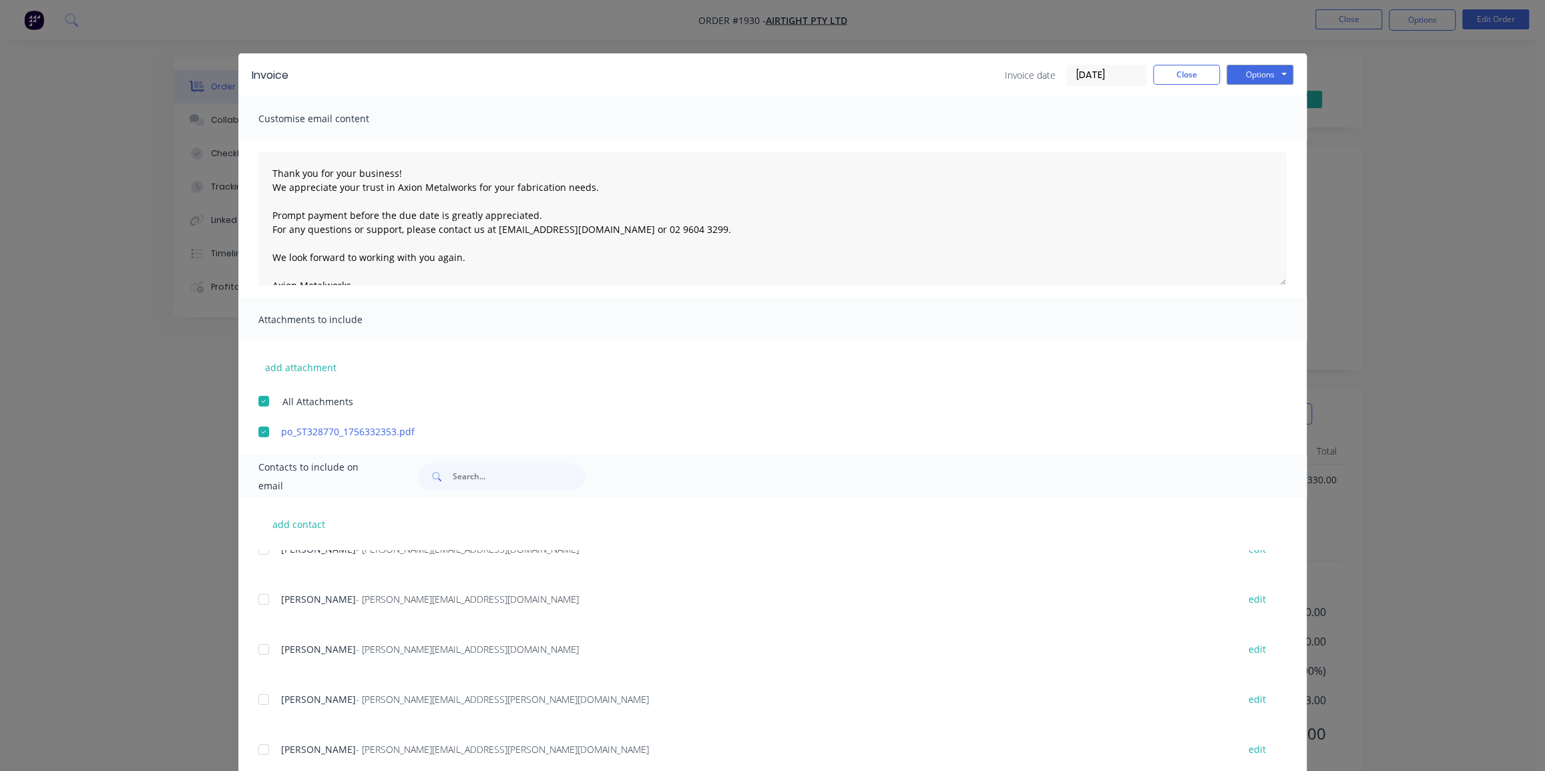
type input "[DATE]"
click at [1258, 77] on button "Options" at bounding box center [1260, 75] width 67 height 20
click at [1249, 139] on button "Email" at bounding box center [1269, 143] width 85 height 22
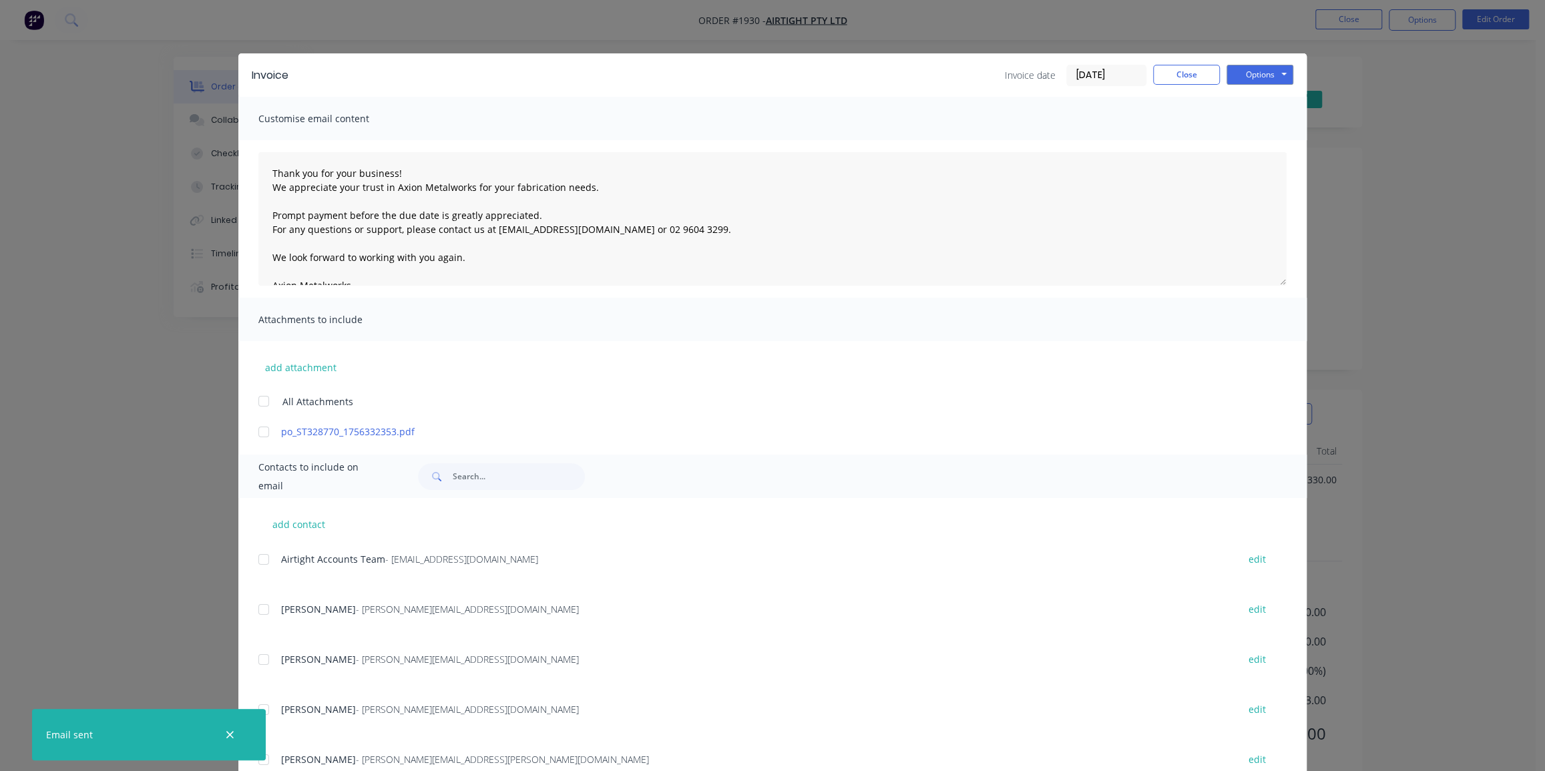
scroll to position [60, 0]
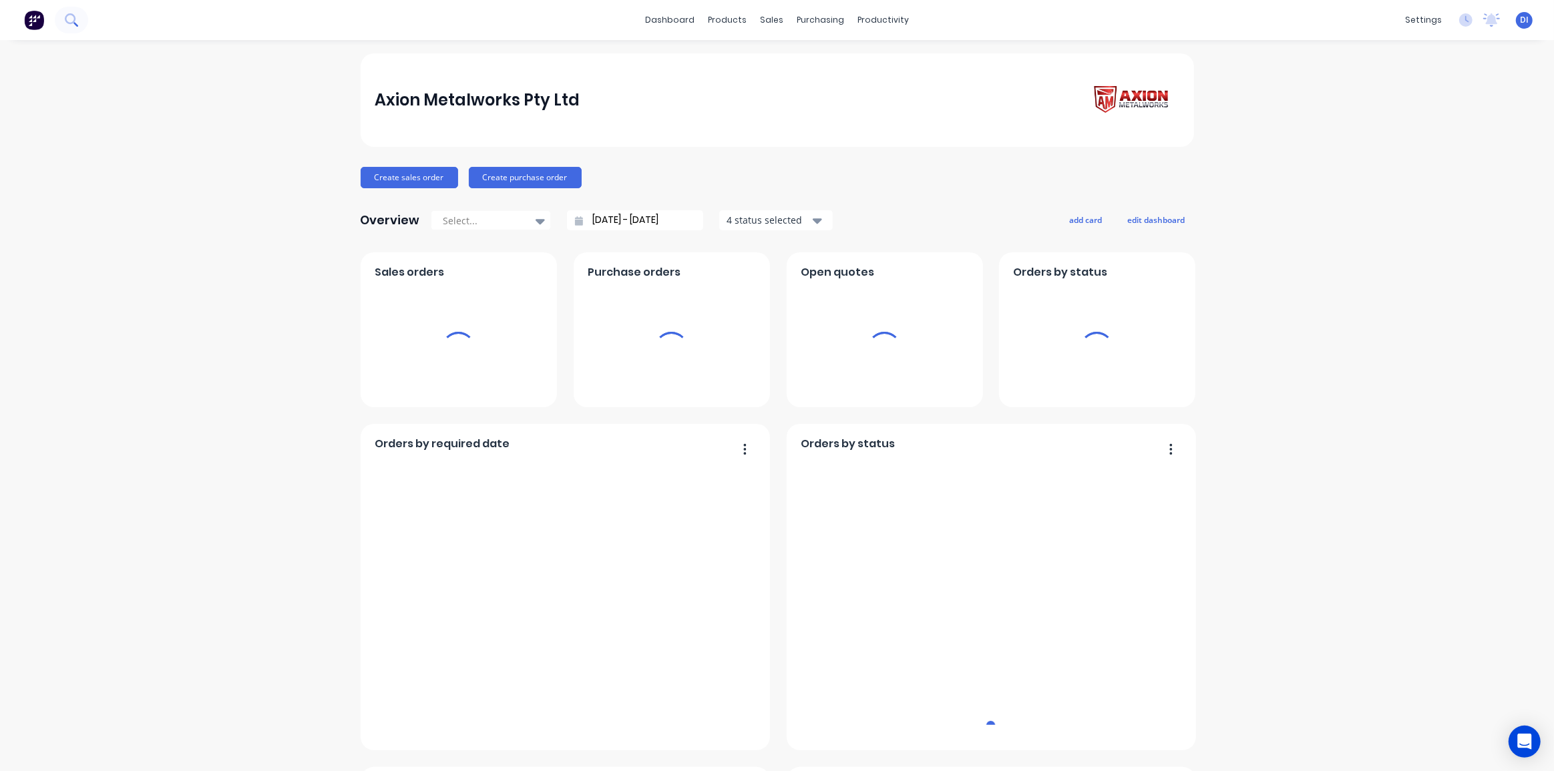
click at [67, 19] on icon at bounding box center [71, 19] width 13 height 13
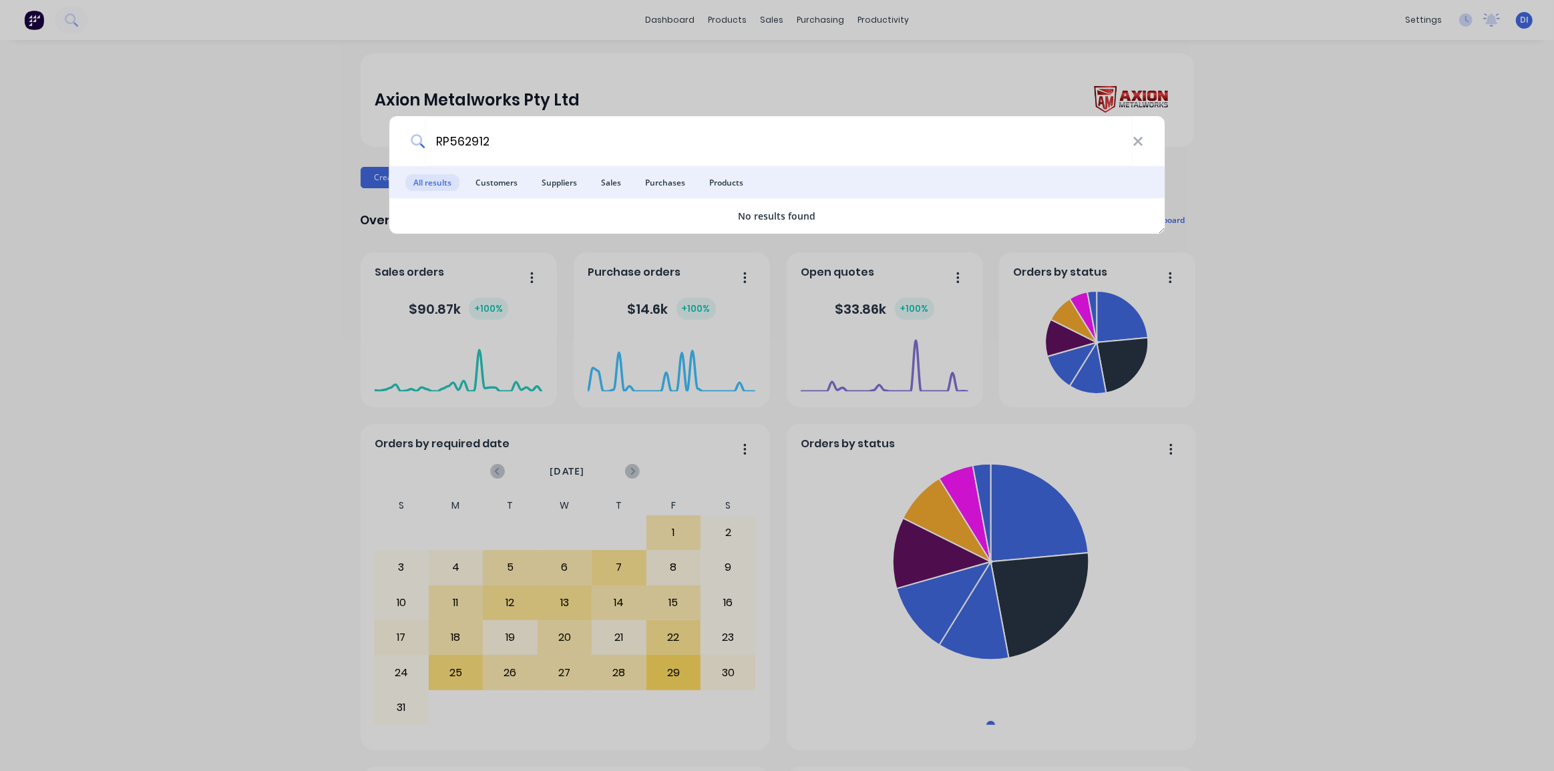
type input "RP562912"
click at [1231, 150] on div "RP562912 All results Customers Suppliers Sales Purchases Products No results fo…" at bounding box center [777, 385] width 1554 height 771
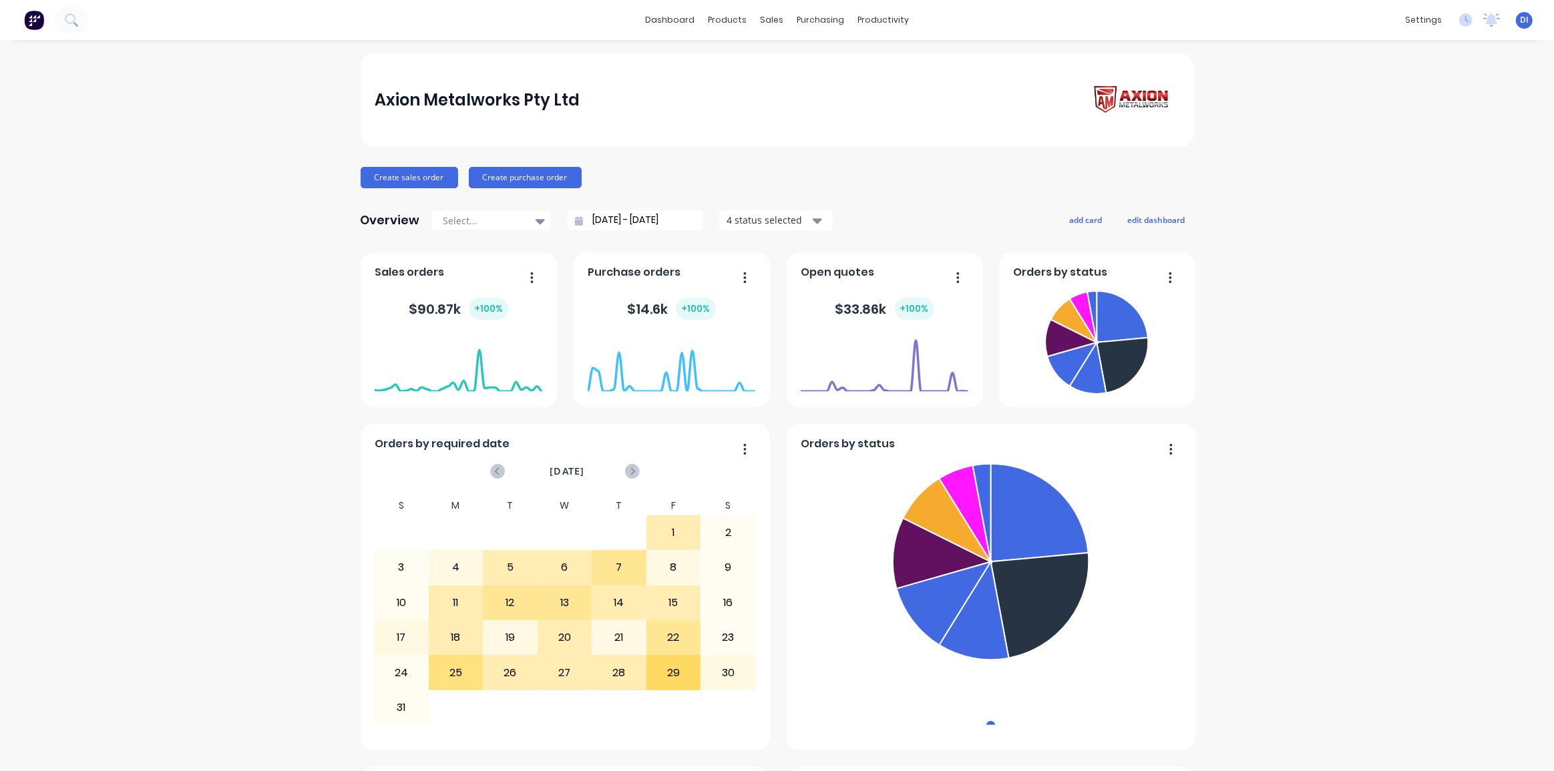
click at [198, 192] on div "Axion Metalworks Pty Ltd Create sales order Create purchase order Overview Sele…" at bounding box center [777, 745] width 1554 height 1384
click at [775, 61] on div "Product Catalogue" at bounding box center [782, 64] width 83 height 12
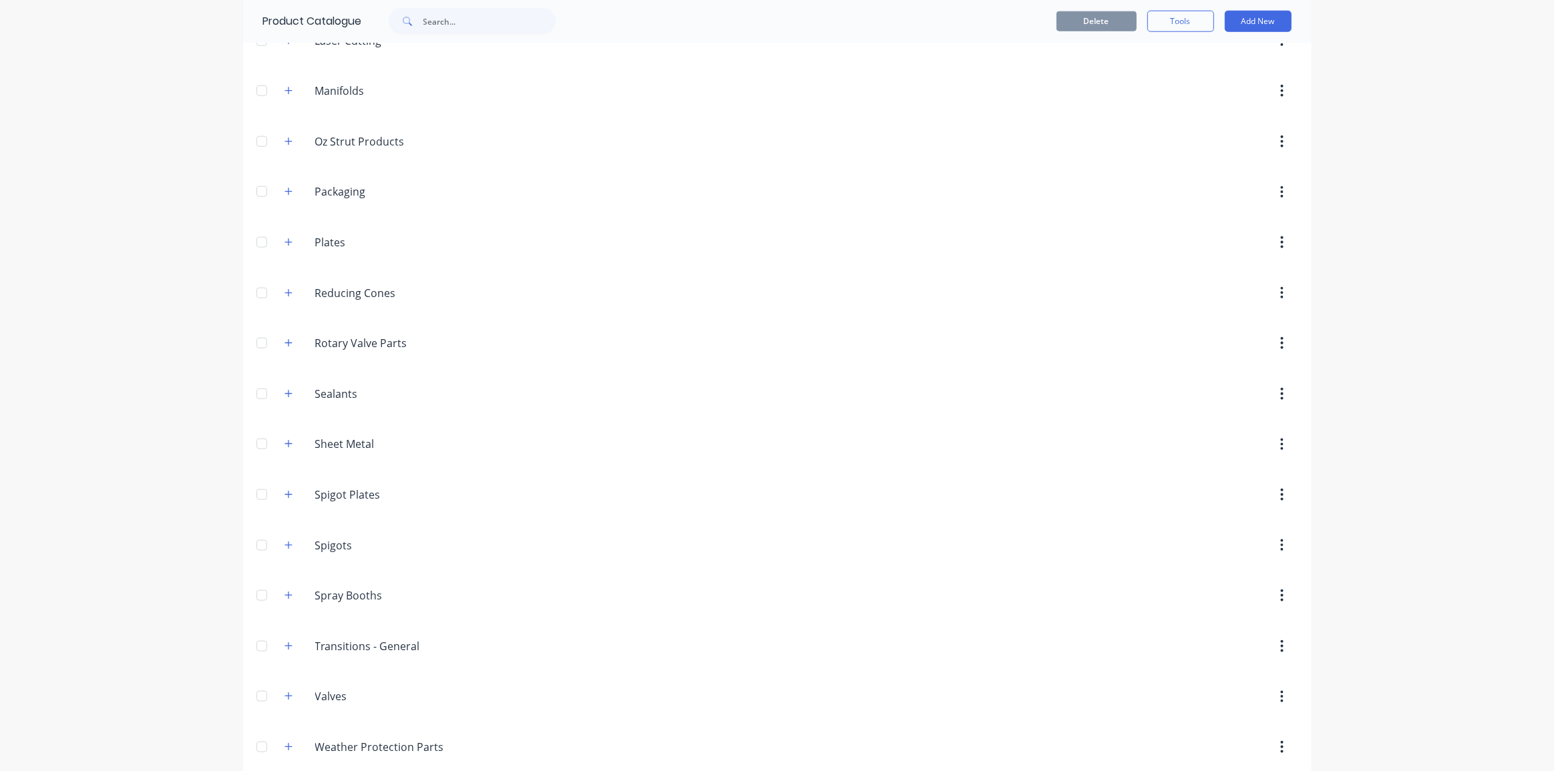
scroll to position [1647, 0]
click at [286, 634] on icon "button" at bounding box center [288, 638] width 8 height 9
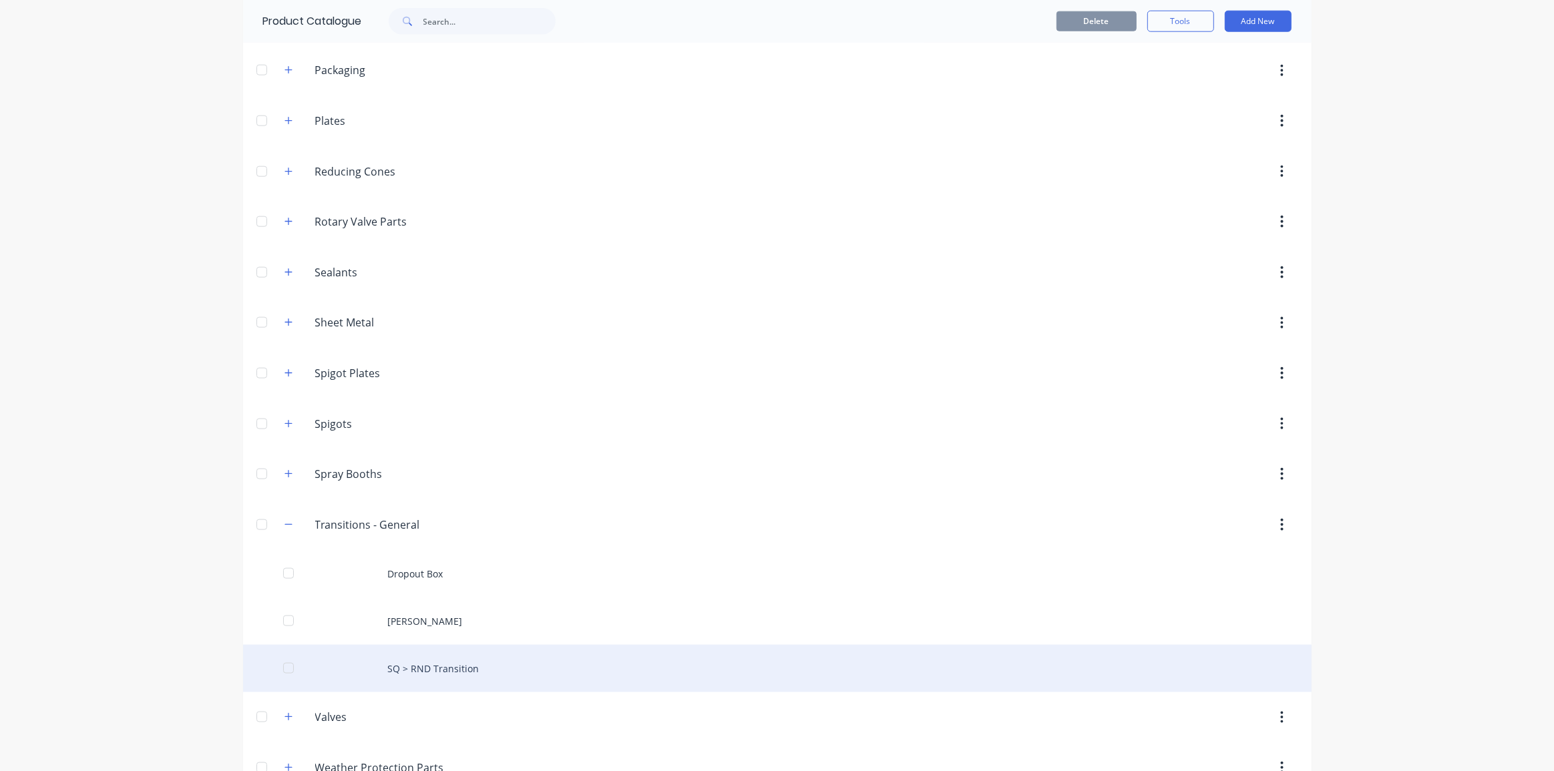
scroll to position [1789, 0]
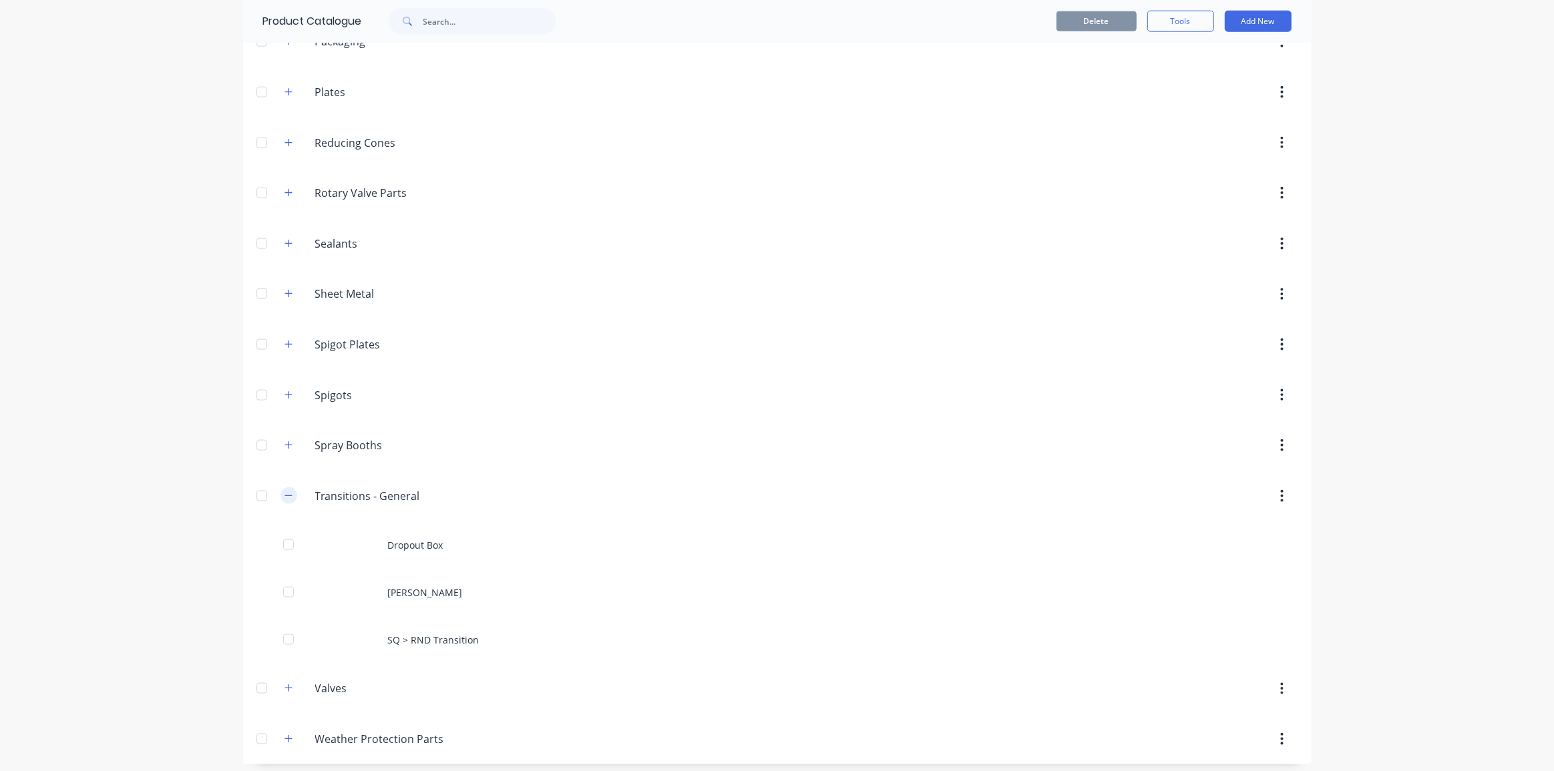
click at [284, 492] on icon "button" at bounding box center [288, 496] width 8 height 9
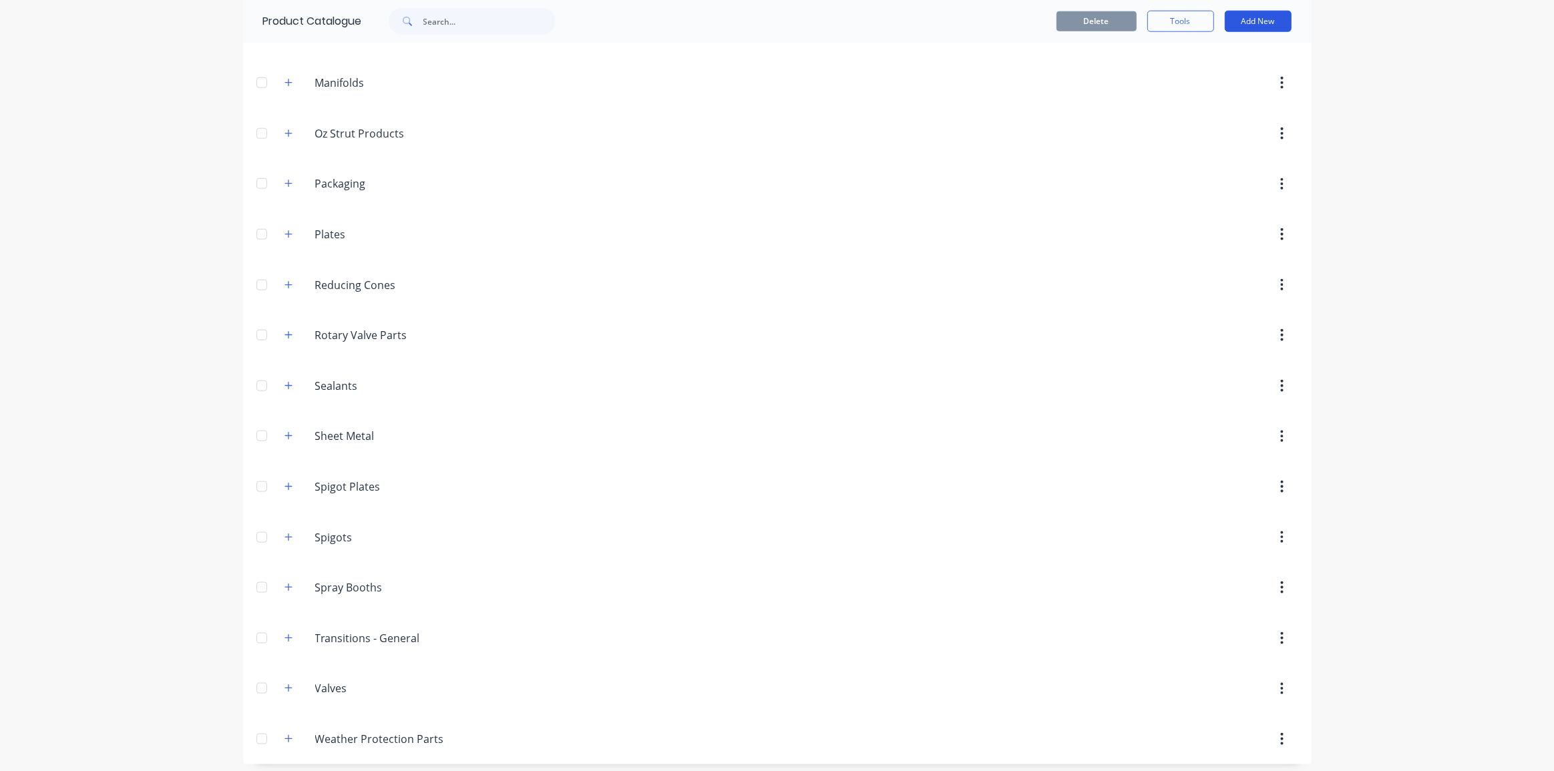
click at [1262, 17] on button "Add New" at bounding box center [1258, 21] width 67 height 21
drag, startPoint x: 1207, startPoint y: 83, endPoint x: 1203, endPoint y: 61, distance: 23.1
click at [1203, 61] on div "Category Product Product Kit" at bounding box center [1228, 82] width 127 height 87
click at [1203, 58] on div "Category" at bounding box center [1228, 55] width 103 height 19
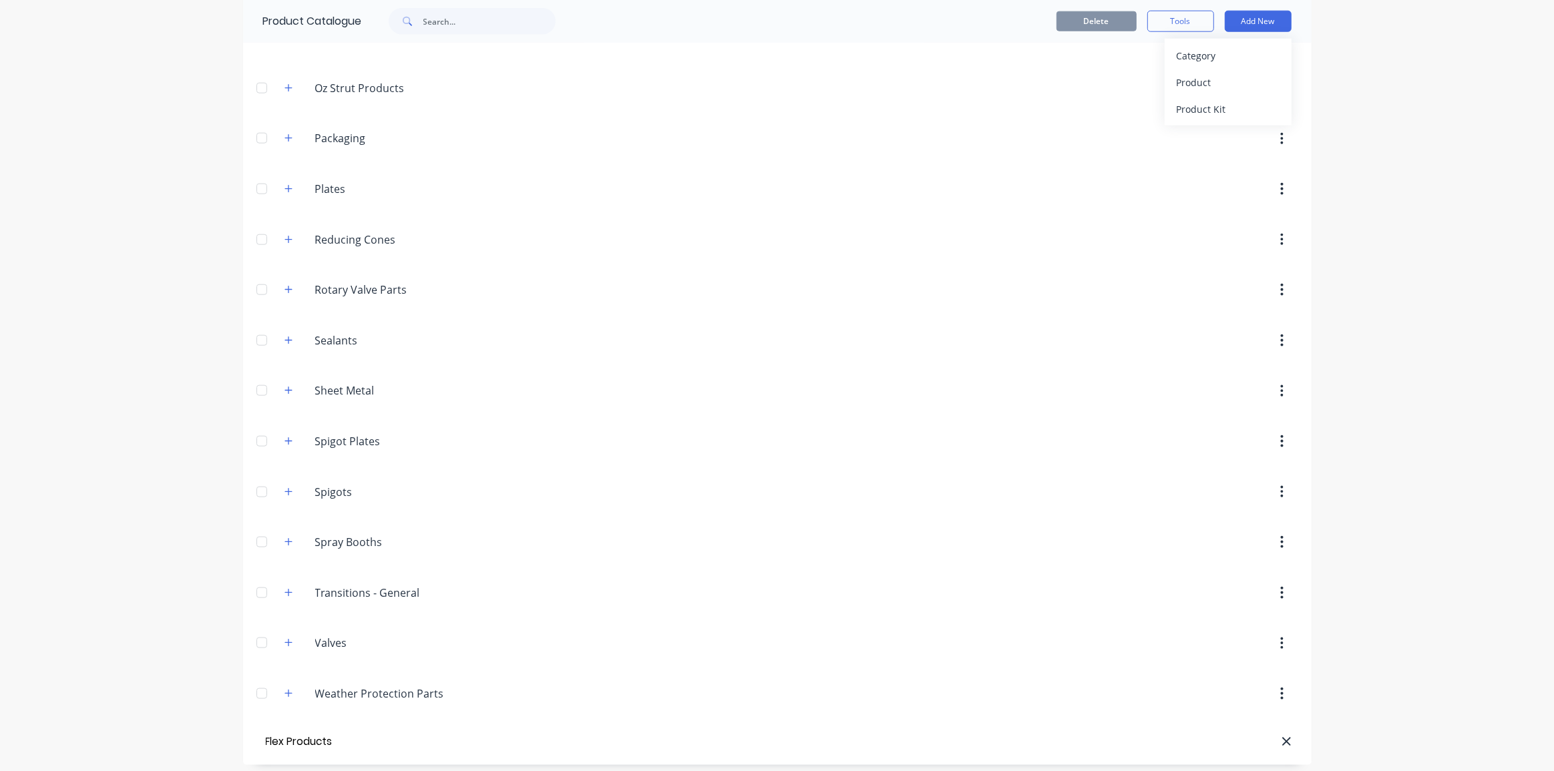
type input "Flex Products"
click at [1401, 312] on div "dashboard products sales purchasing productivity dashboard products Product Cat…" at bounding box center [777, 385] width 1554 height 771
click at [1254, 25] on button "Add New" at bounding box center [1258, 21] width 67 height 21
click at [1203, 84] on div "Product" at bounding box center [1228, 82] width 103 height 19
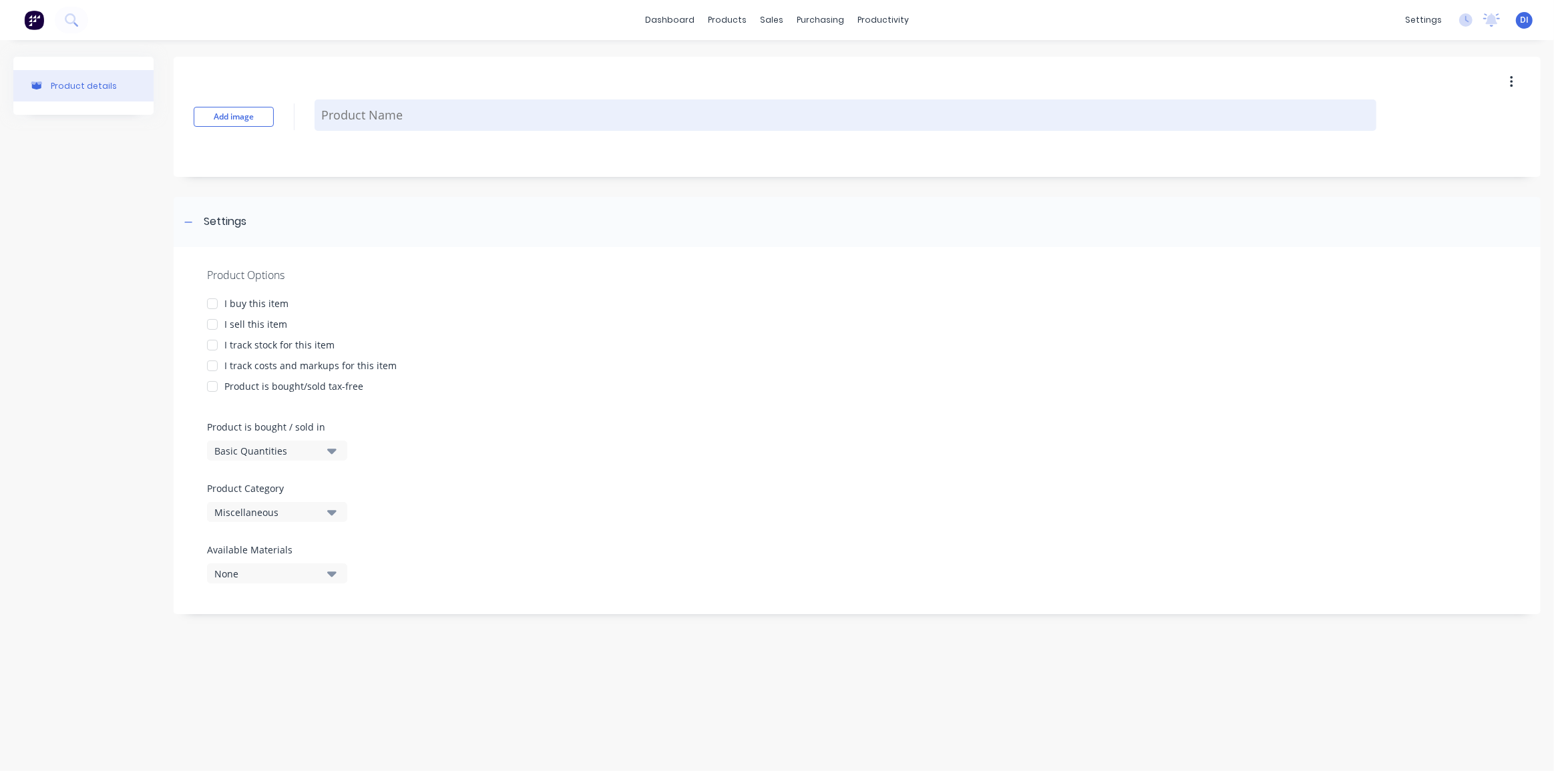
click at [372, 116] on textarea at bounding box center [846, 115] width 1062 height 31
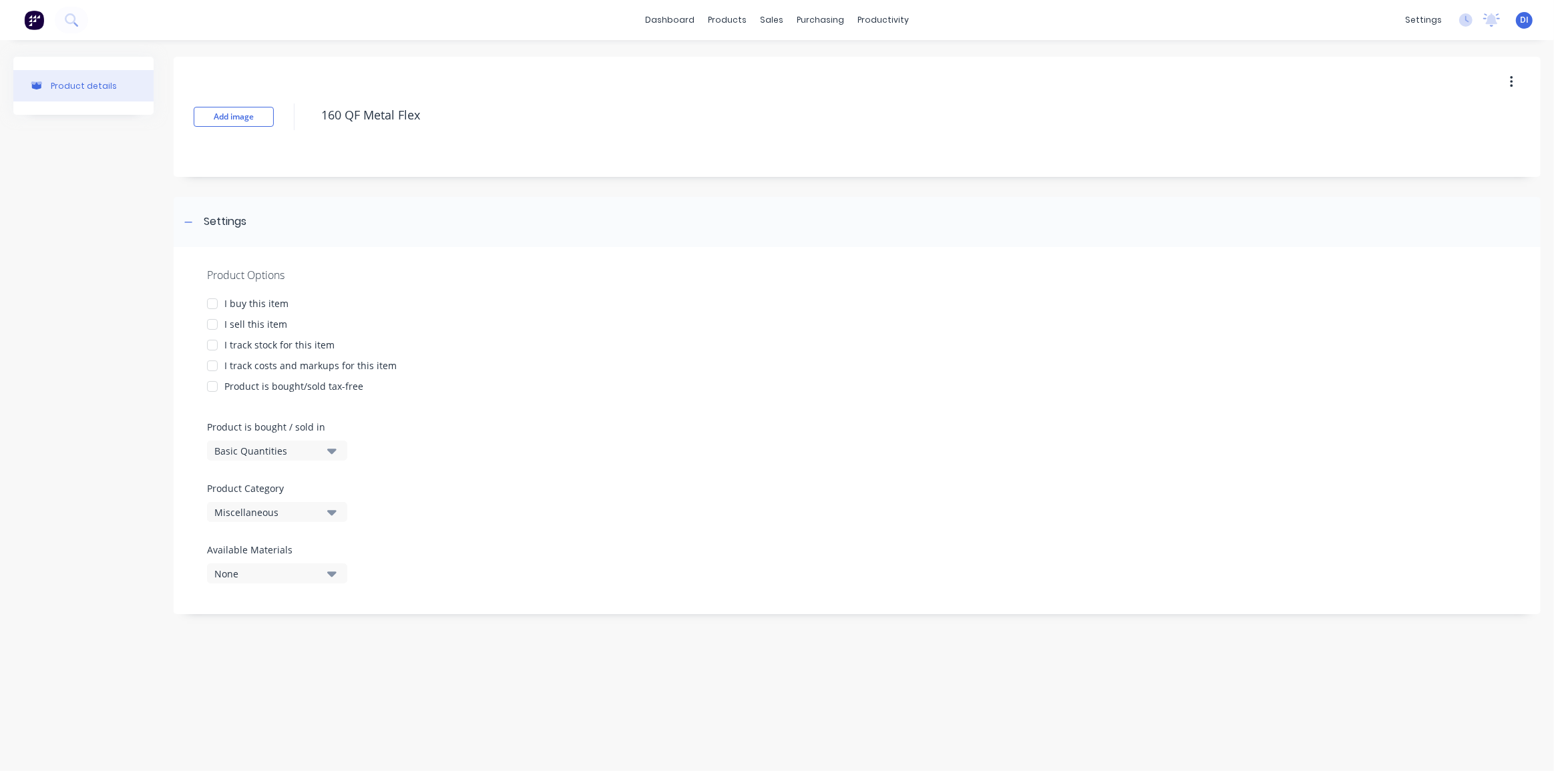
click at [210, 321] on div at bounding box center [212, 324] width 27 height 27
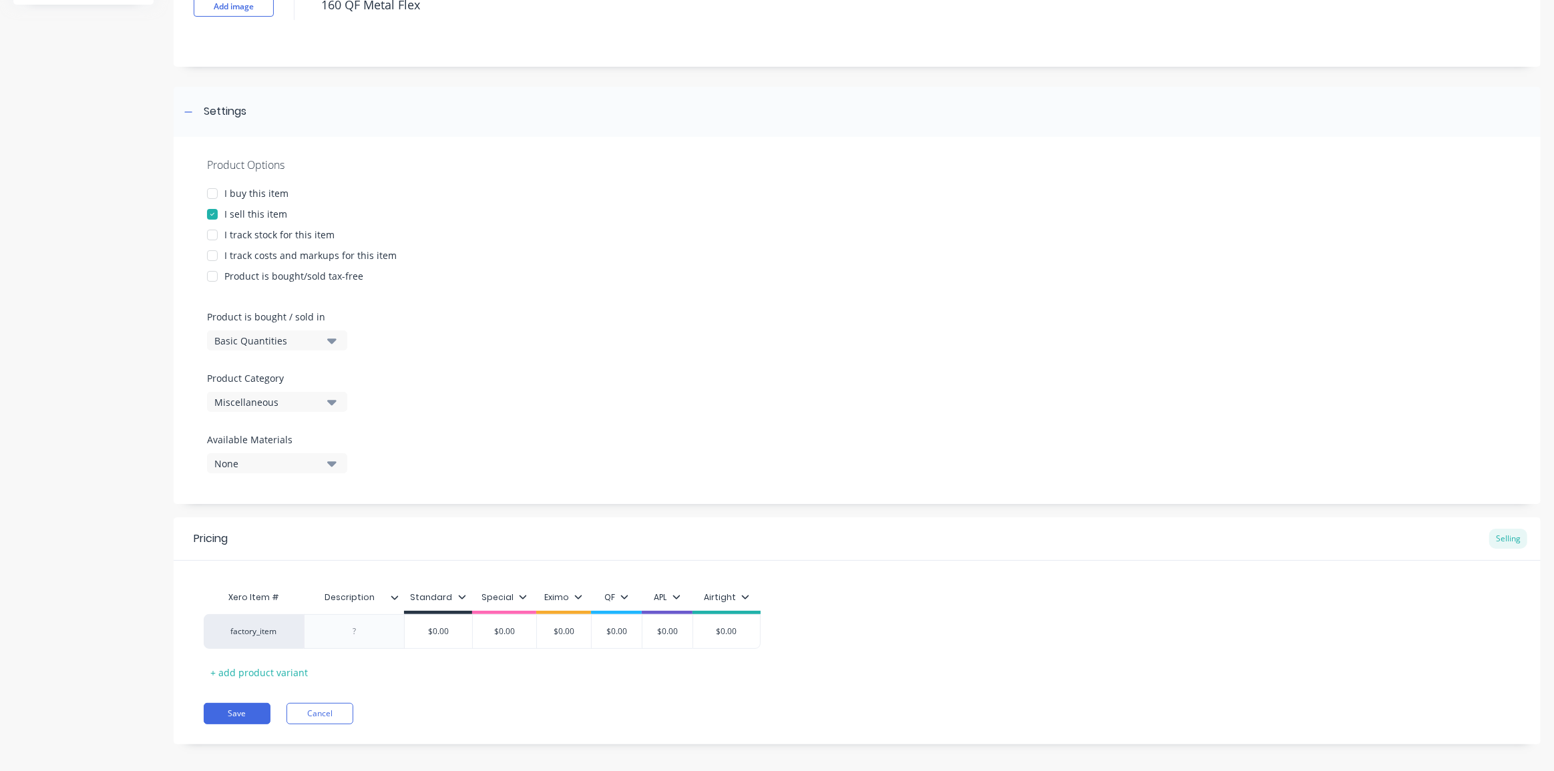
scroll to position [120, 0]
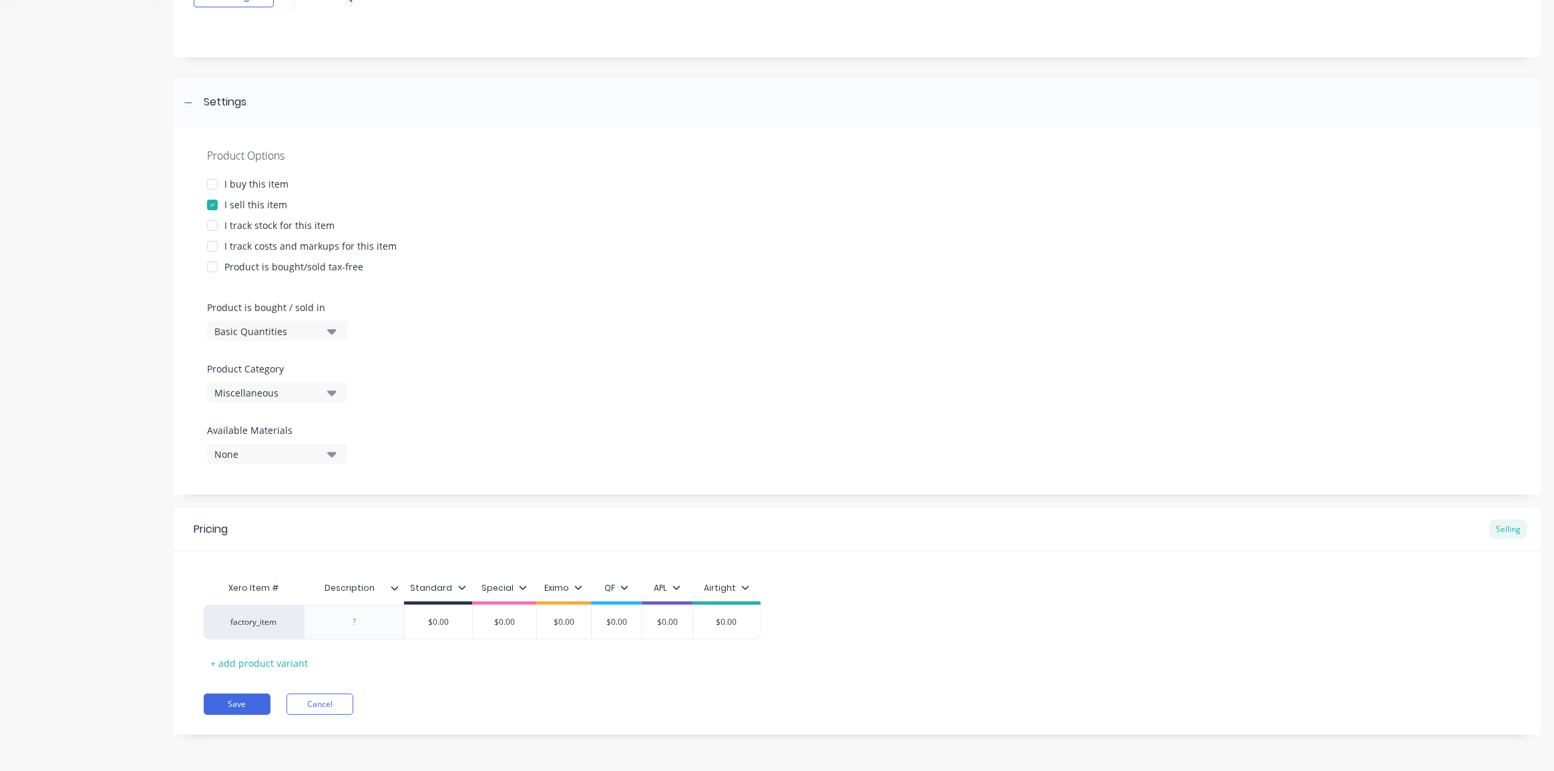
type textarea "160 QF Metal Flex"
drag, startPoint x: 335, startPoint y: 392, endPoint x: 327, endPoint y: 395, distance: 8.4
click at [333, 392] on icon "button" at bounding box center [331, 393] width 9 height 5
click at [276, 389] on div "Miscellaneous" at bounding box center [267, 393] width 107 height 14
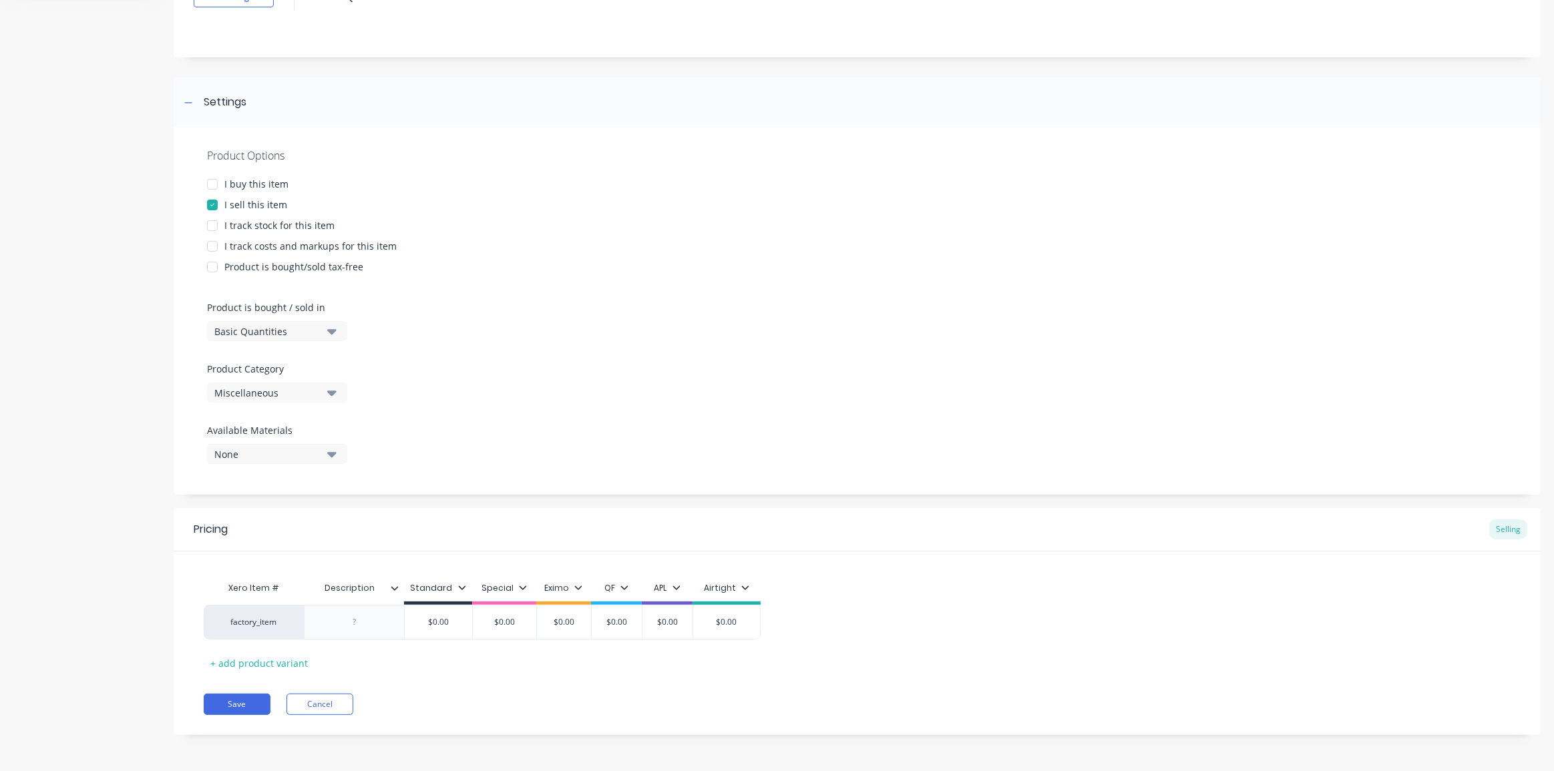
drag, startPoint x: 681, startPoint y: 431, endPoint x: 642, endPoint y: 295, distance: 141.6
click at [681, 428] on div "Product Options I buy this item I sell this item I track stock for this item I …" at bounding box center [857, 311] width 1367 height 367
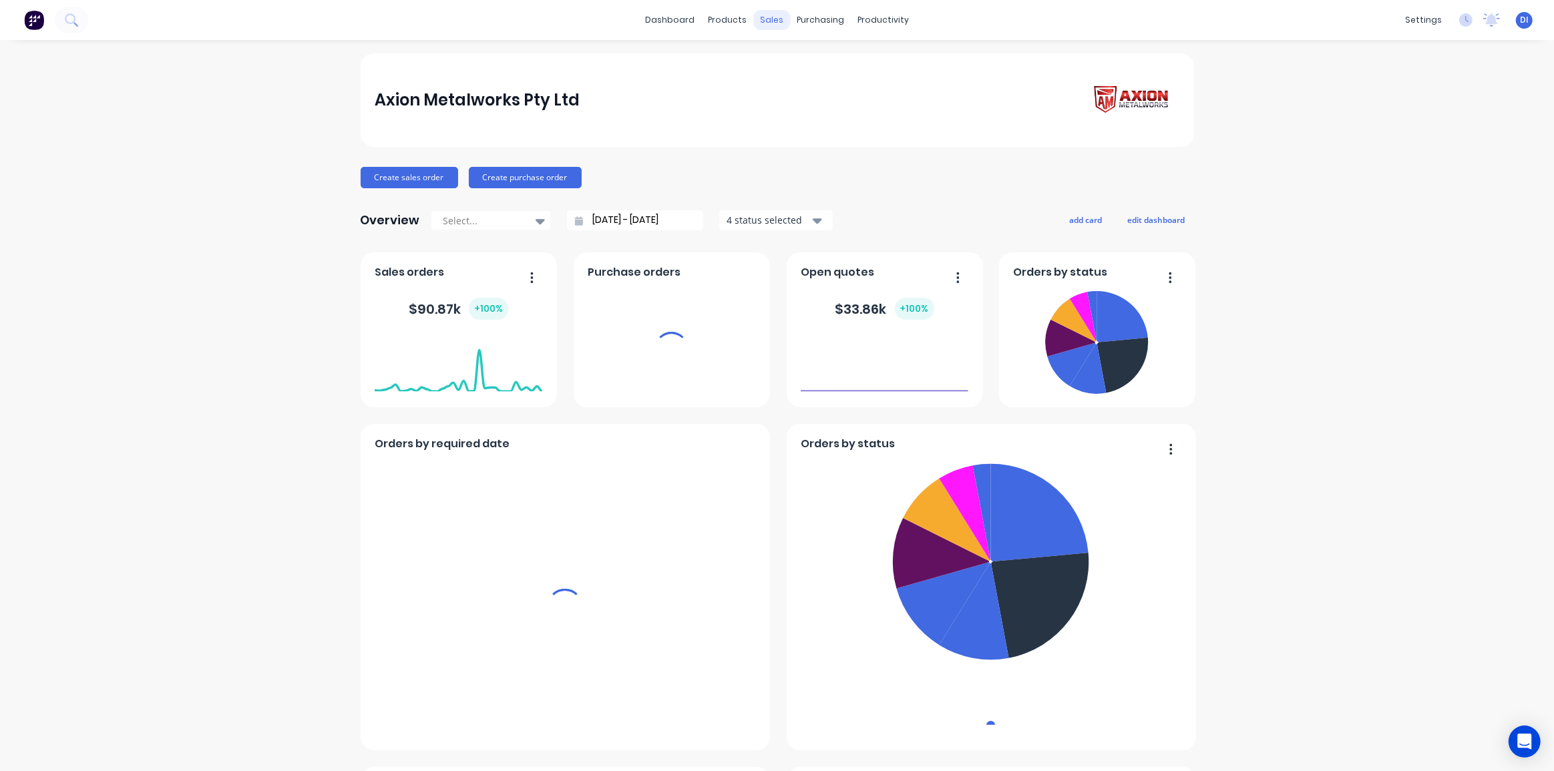
click at [764, 20] on div "sales" at bounding box center [771, 20] width 37 height 20
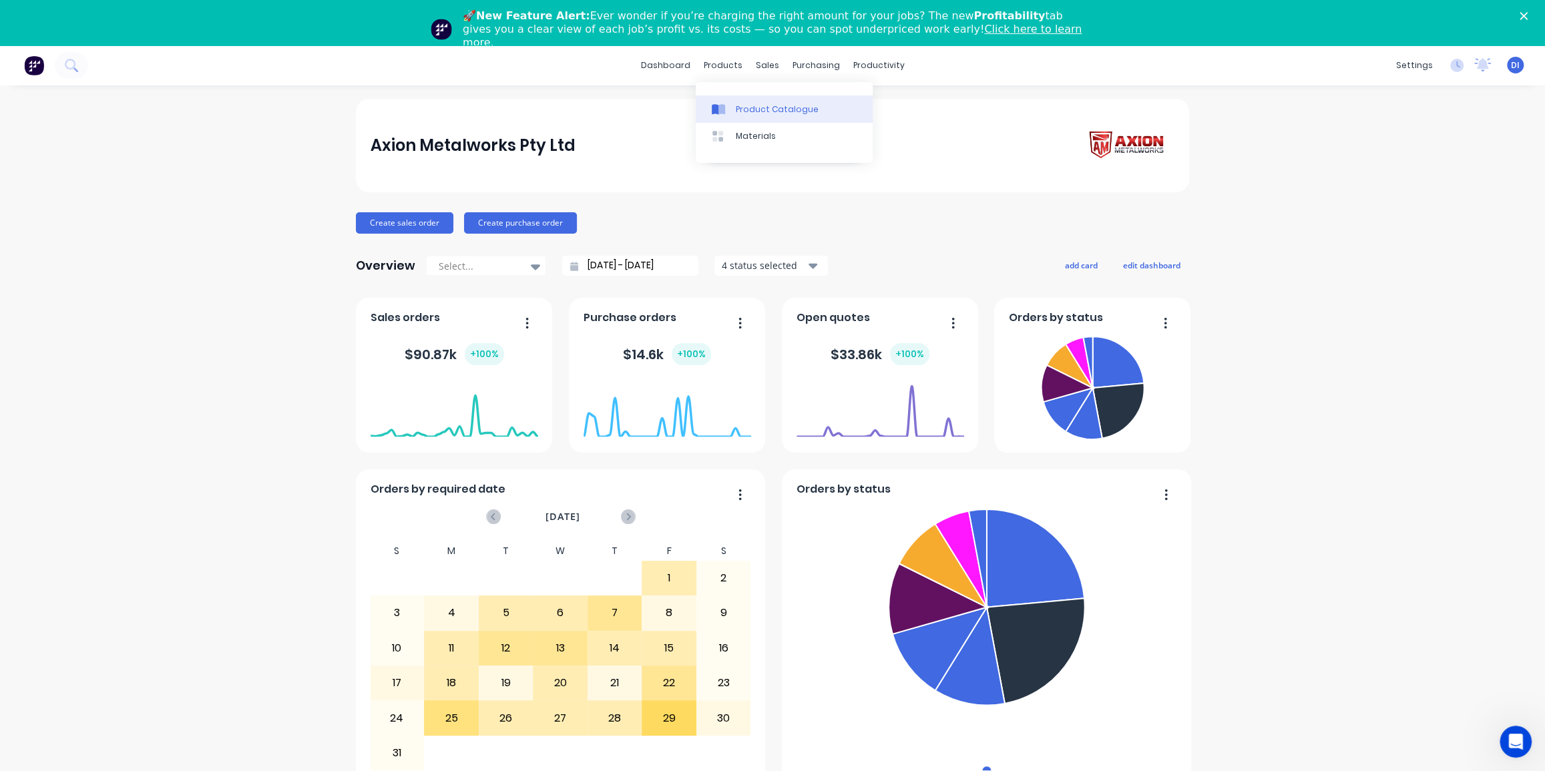
click at [739, 110] on div "Product Catalogue" at bounding box center [777, 110] width 83 height 12
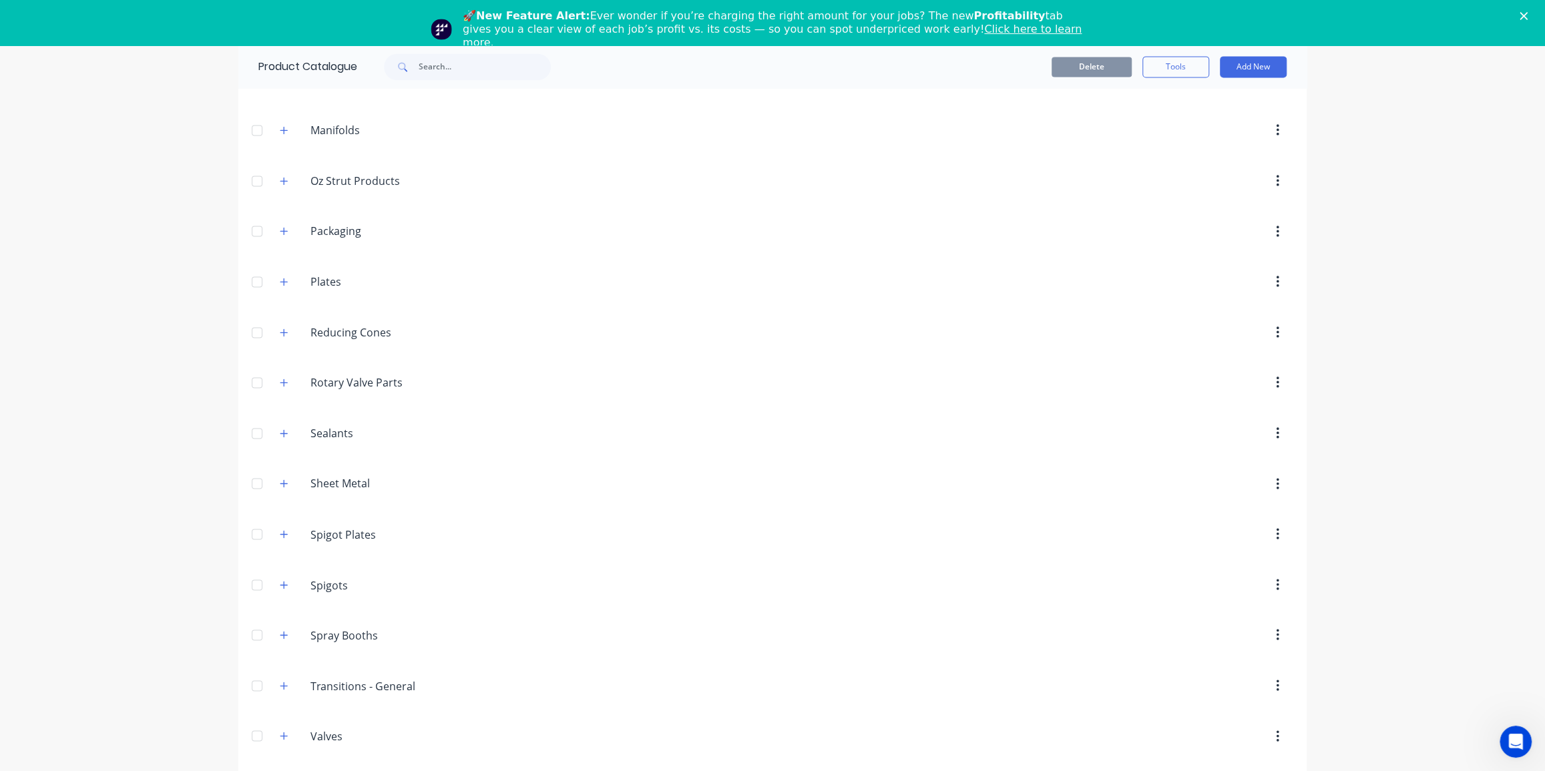
scroll to position [1647, 0]
click at [1238, 63] on button "Add New" at bounding box center [1253, 66] width 67 height 21
click at [1193, 102] on div "Category" at bounding box center [1223, 100] width 103 height 19
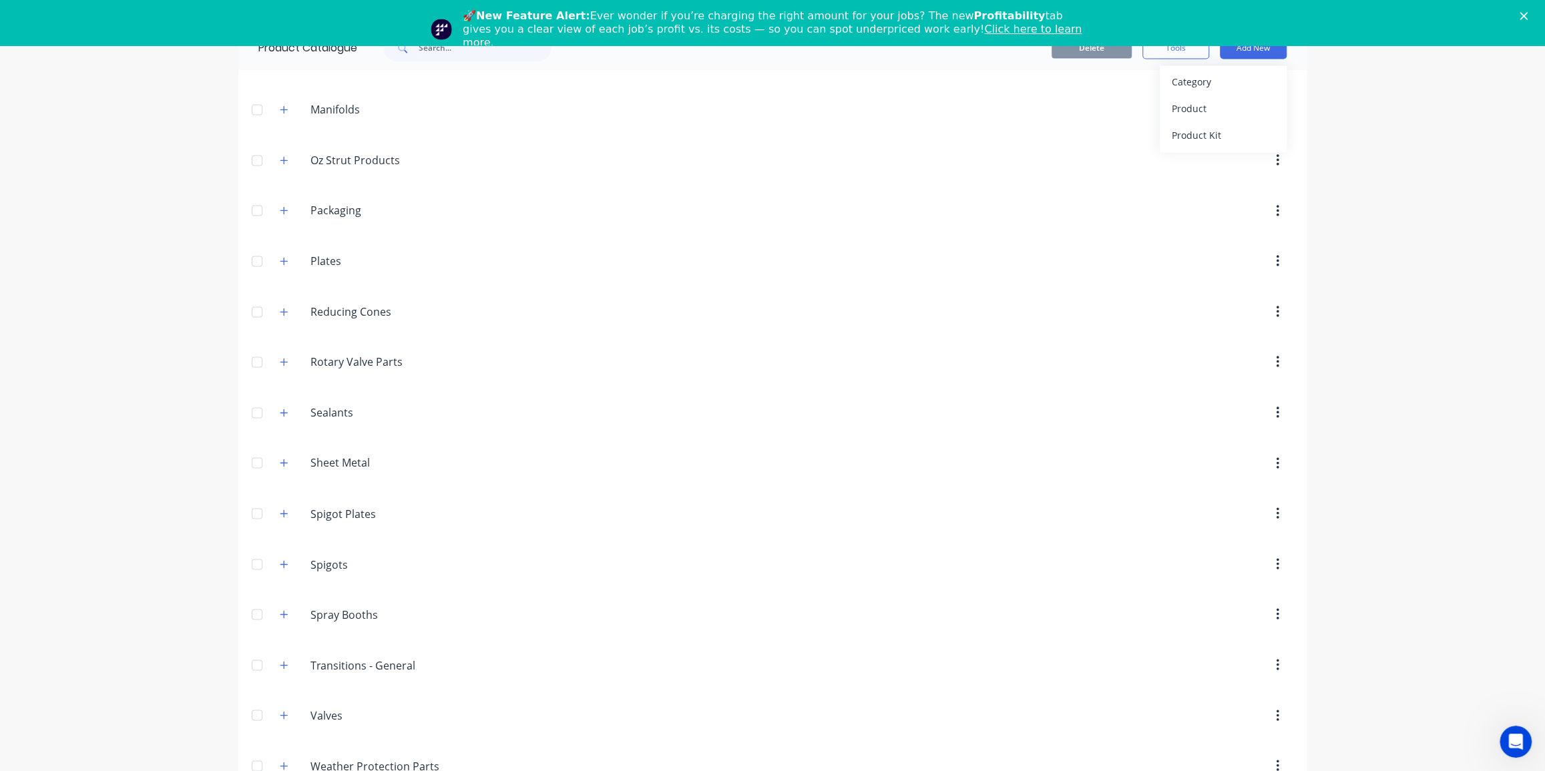
scroll to position [1692, 0]
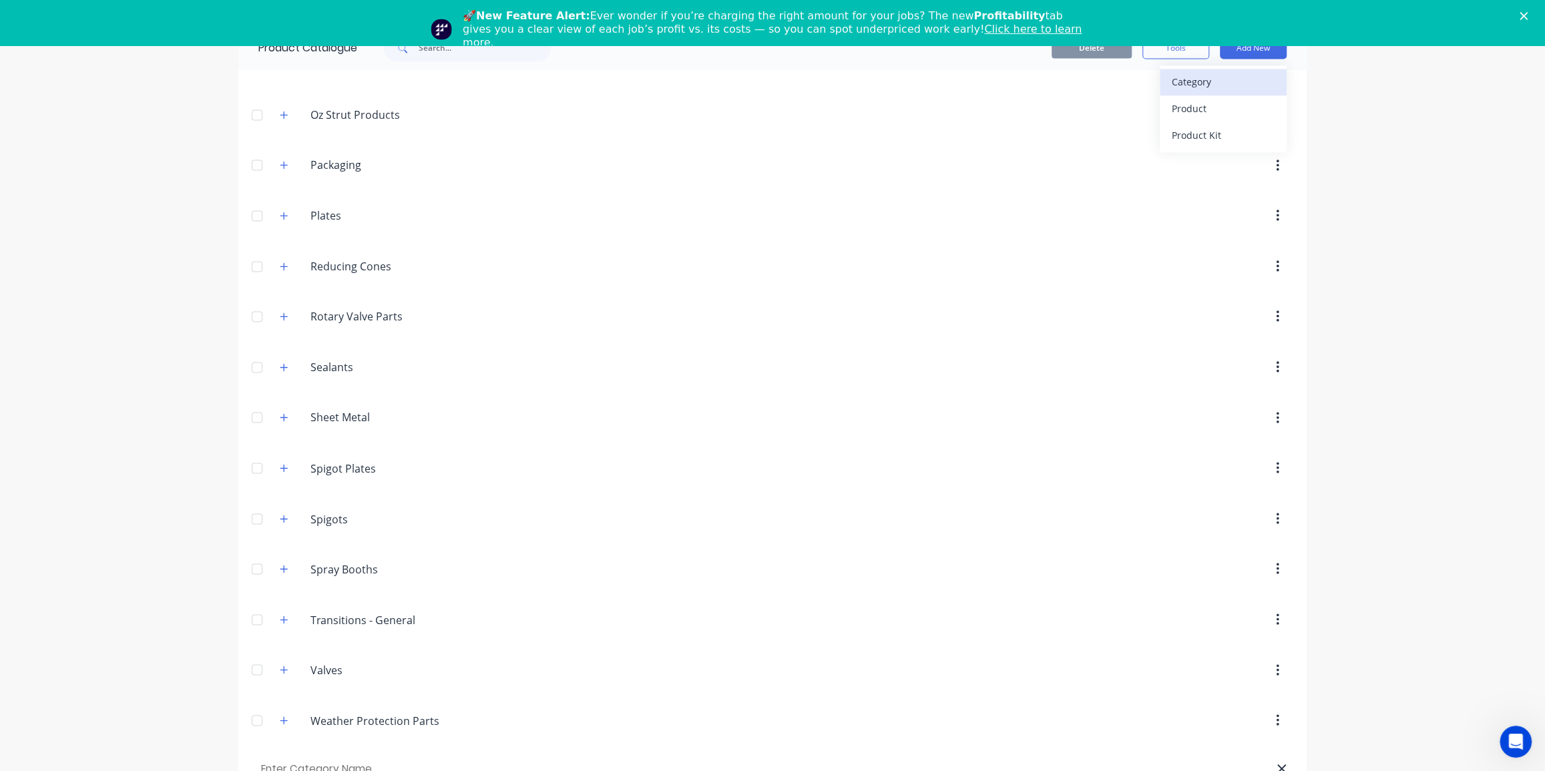
click at [1194, 84] on div "Category" at bounding box center [1223, 81] width 103 height 19
drag, startPoint x: 101, startPoint y: 187, endPoint x: 134, endPoint y: 126, distance: 69.0
click at [100, 183] on div "dashboard products sales purchasing productivity dashboard products Product Cat…" at bounding box center [772, 412] width 1545 height 771
click at [857, 190] on header "Plates Plates" at bounding box center [772, 215] width 1069 height 51
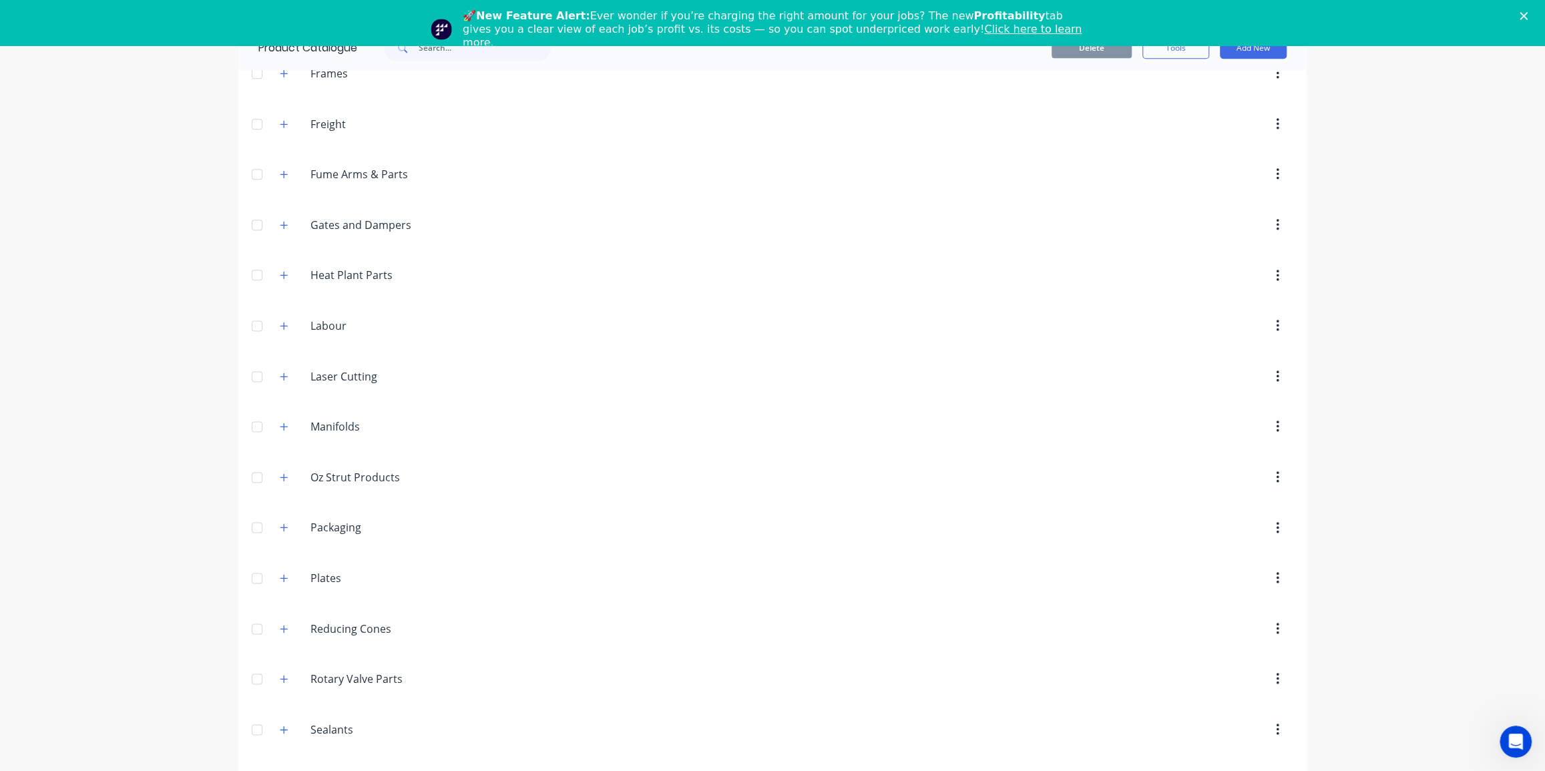
scroll to position [1328, 0]
click at [1528, 14] on icon "Close" at bounding box center [1524, 16] width 8 height 8
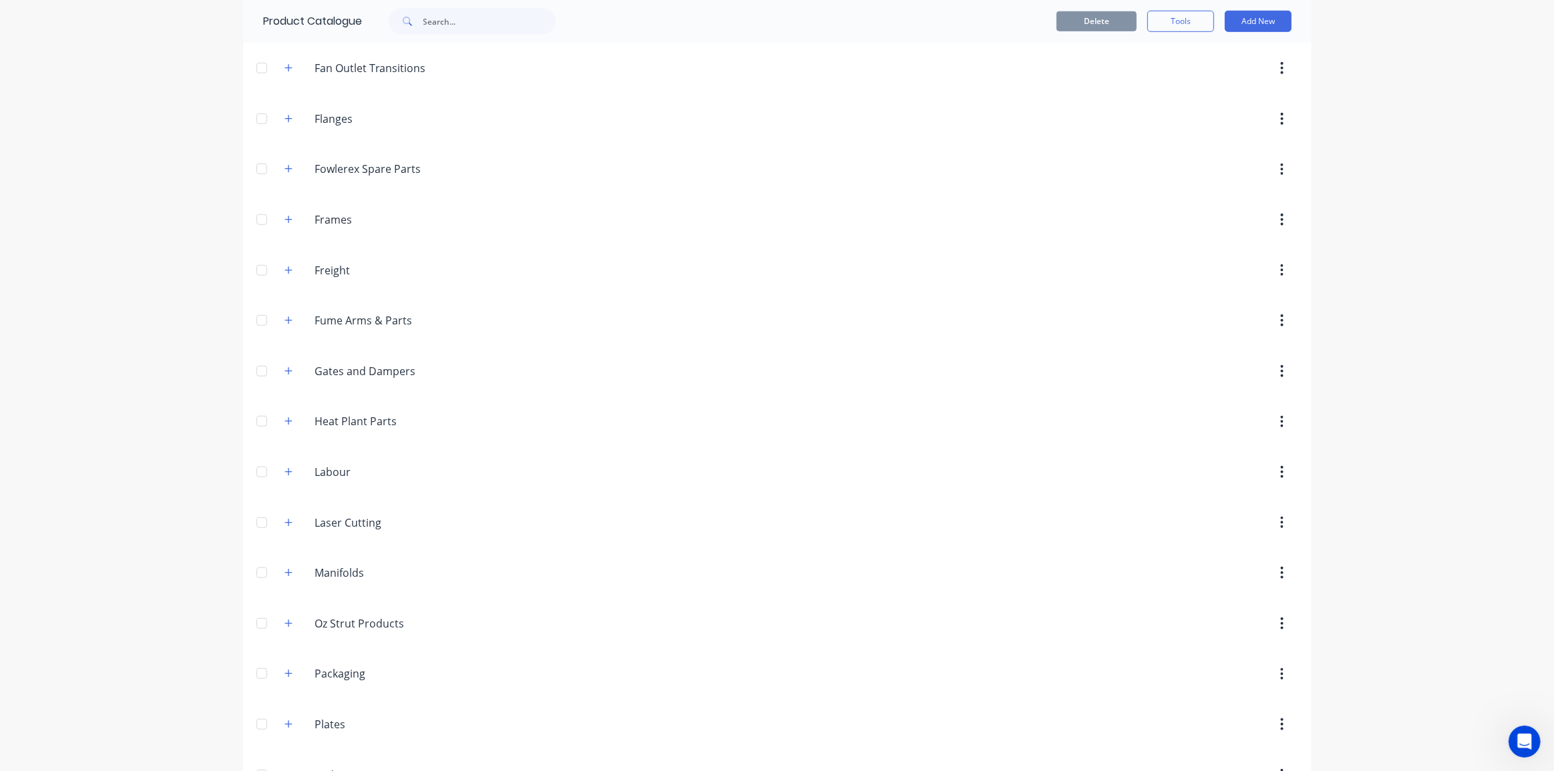
scroll to position [1146, 0]
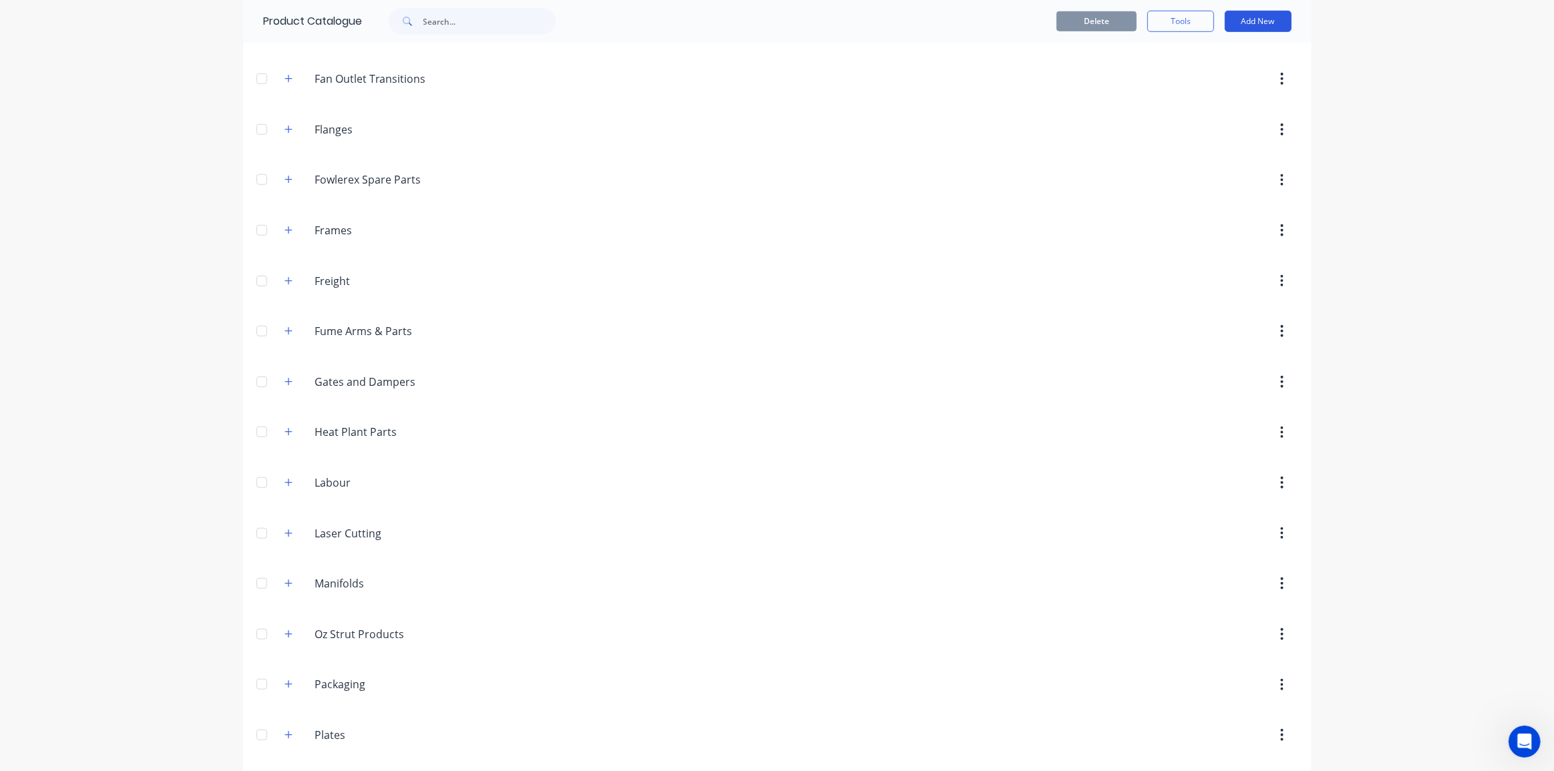
click at [1250, 19] on button "Add New" at bounding box center [1258, 21] width 67 height 21
click at [1200, 59] on div "Category" at bounding box center [1228, 55] width 103 height 19
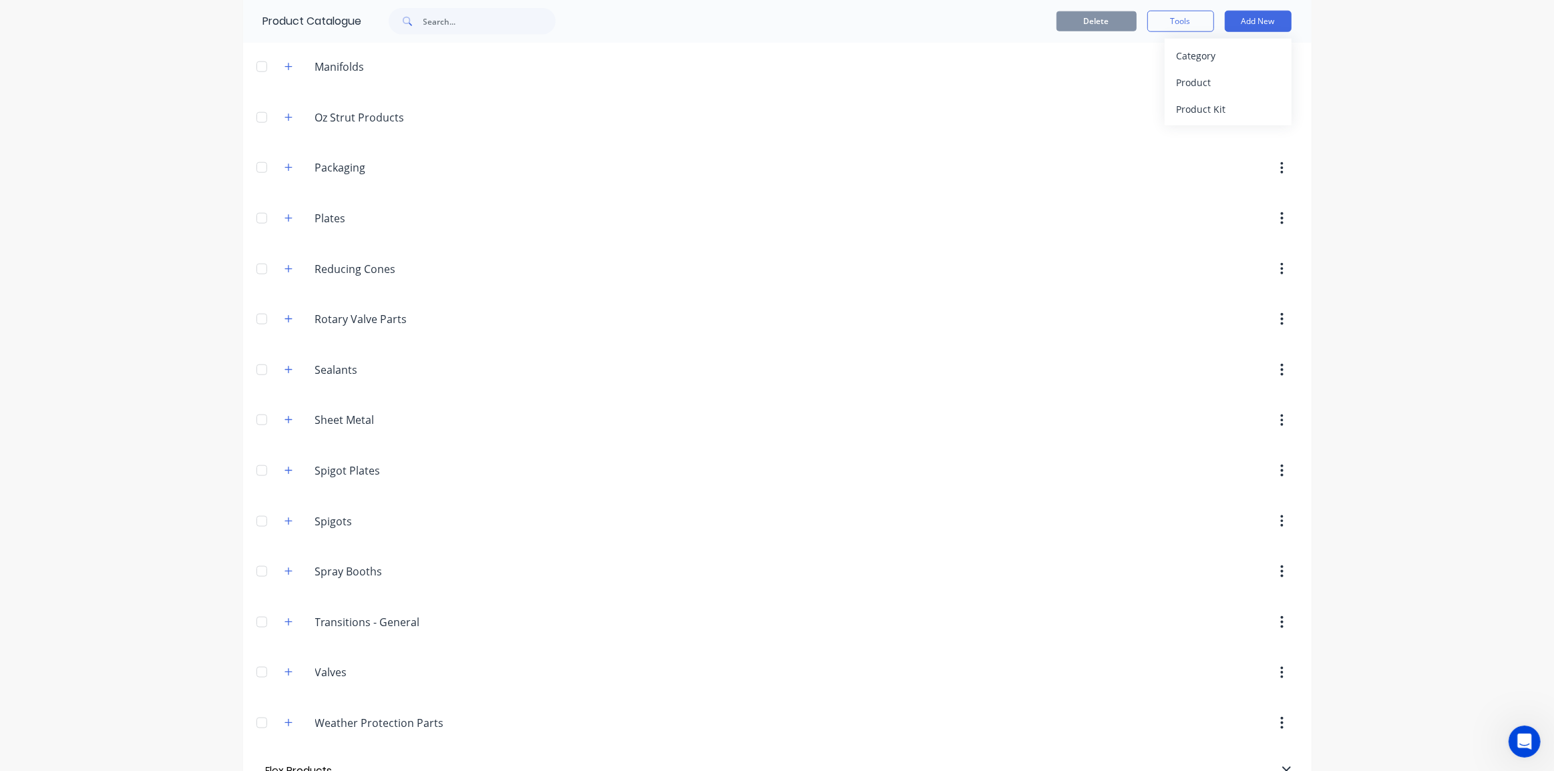
scroll to position [1692, 0]
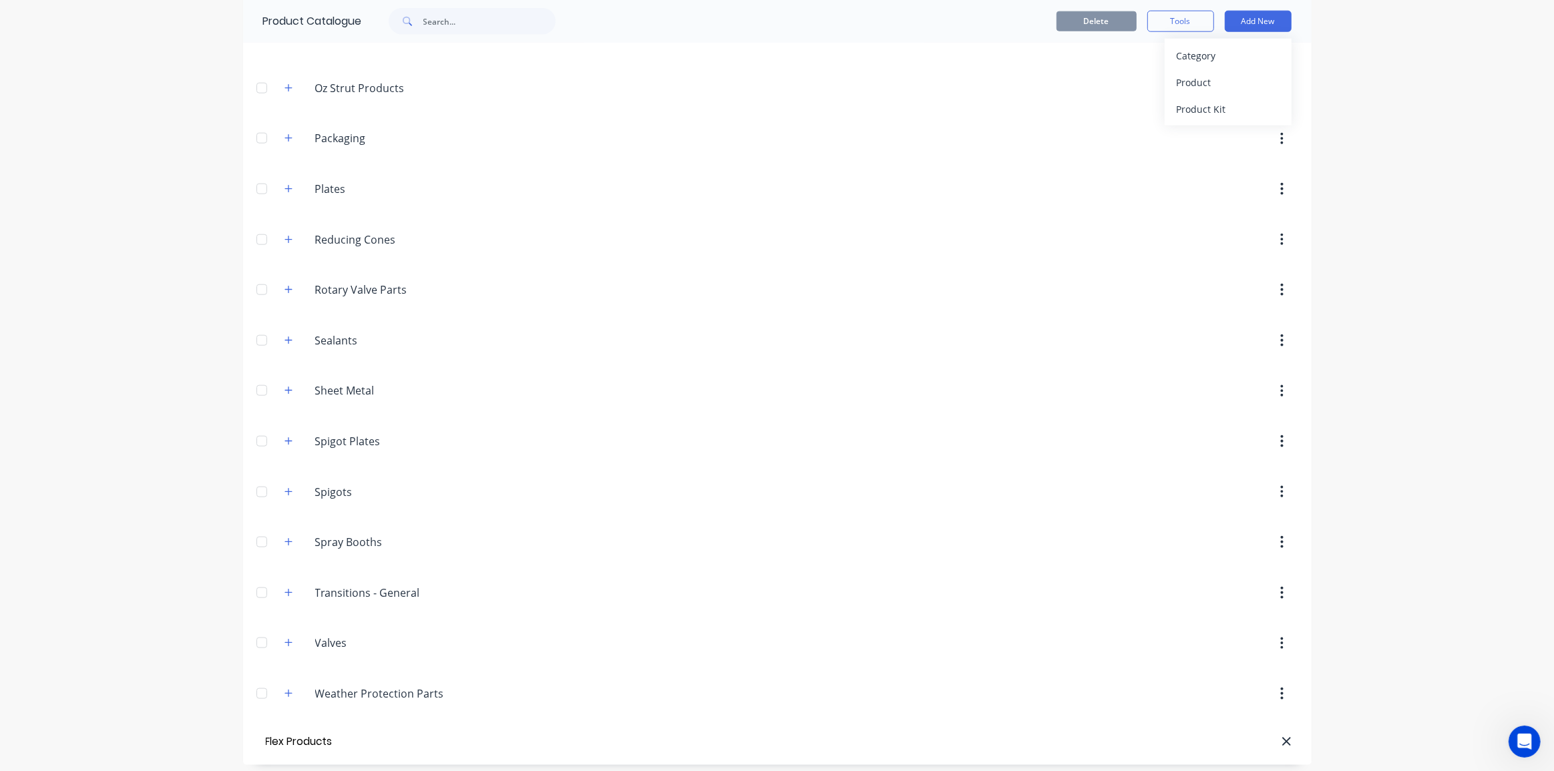
type input "Flex Products"
drag, startPoint x: 1376, startPoint y: 649, endPoint x: 1374, endPoint y: 640, distance: 8.9
click at [1376, 647] on div "dashboard products sales purchasing productivity dashboard products Product Cat…" at bounding box center [777, 385] width 1554 height 771
click at [1376, 592] on div "dashboard products sales purchasing productivity dashboard products Product Cat…" at bounding box center [777, 385] width 1554 height 771
click at [1441, 349] on div "dashboard products sales purchasing productivity dashboard products Product Cat…" at bounding box center [777, 385] width 1554 height 771
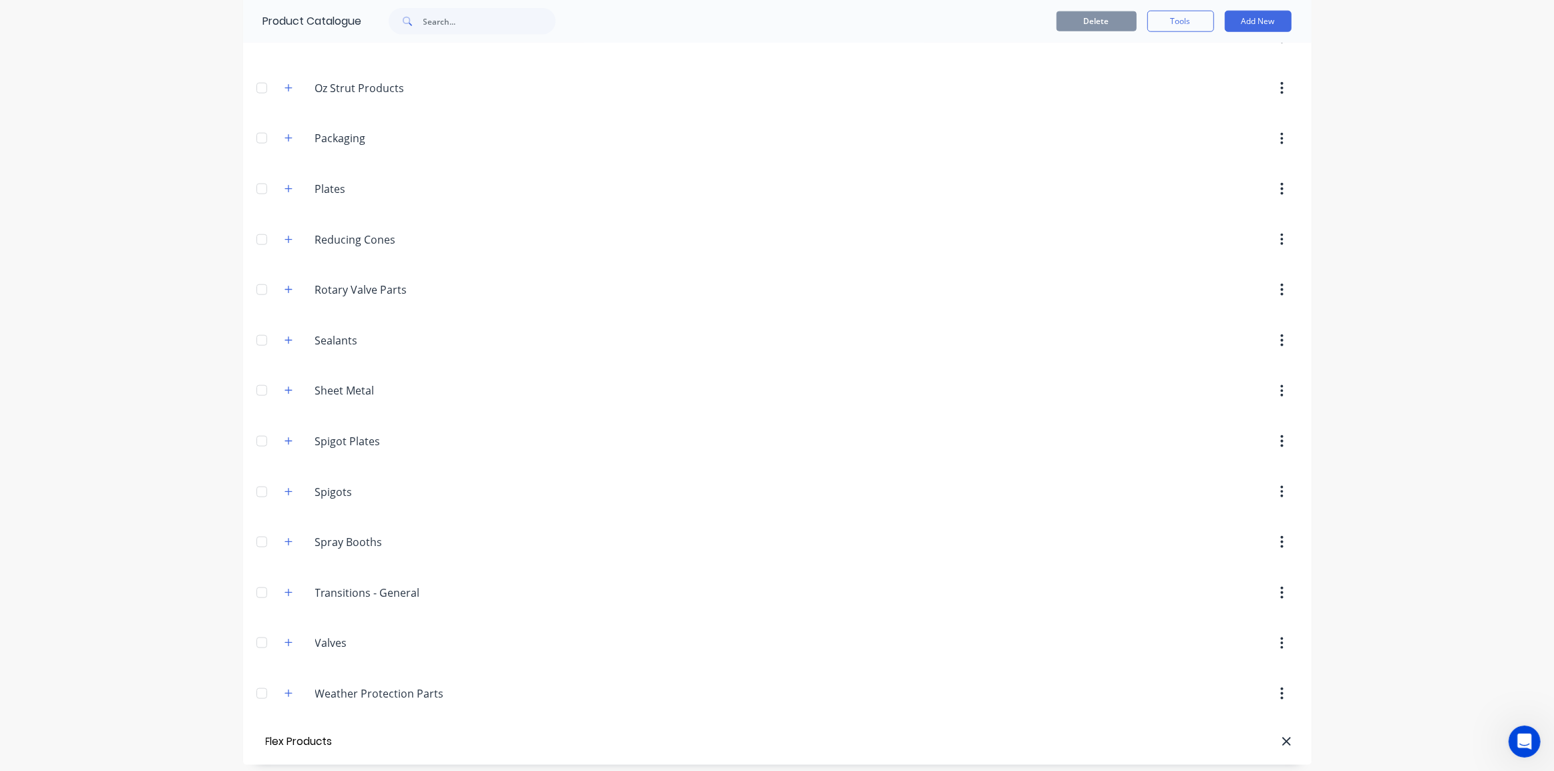
drag, startPoint x: 1440, startPoint y: 347, endPoint x: 580, endPoint y: 510, distance: 874.7
click at [1346, 365] on div "dashboard products sales purchasing productivity dashboard products Product Cat…" at bounding box center [777, 385] width 1554 height 771
click at [184, 566] on div "dashboard products sales purchasing productivity dashboard products Product Cat…" at bounding box center [777, 385] width 1554 height 771
click at [313, 734] on input "Flex Products" at bounding box center [338, 742] width 151 height 19
click at [337, 748] on header "Flex Products" at bounding box center [777, 742] width 1069 height 46
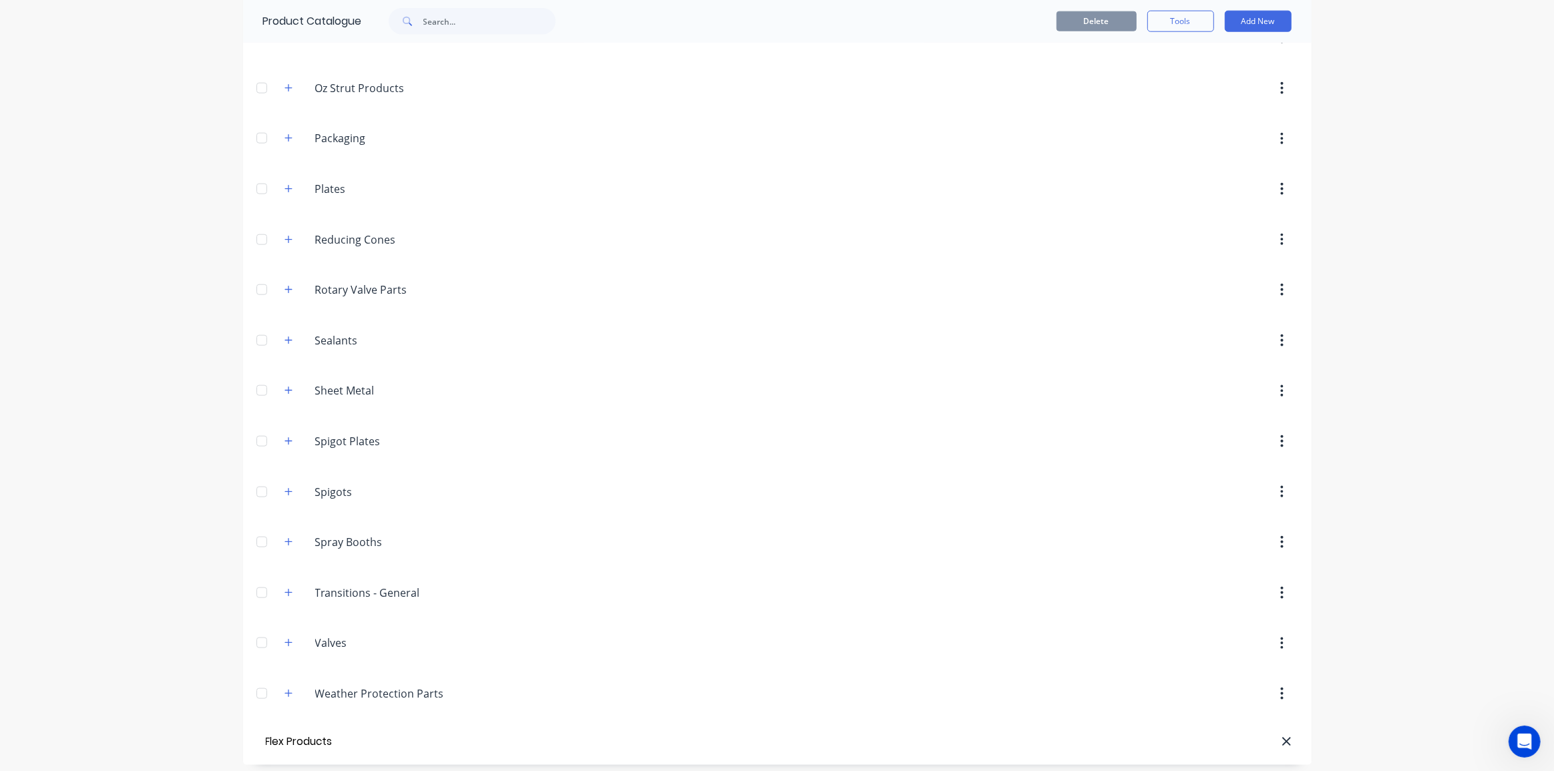
click at [325, 744] on input "Flex Products" at bounding box center [338, 742] width 151 height 19
drag, startPoint x: 1155, startPoint y: 715, endPoint x: 1182, endPoint y: 727, distance: 29.9
click at [1153, 719] on header "Flex Products" at bounding box center [777, 742] width 1069 height 46
click at [1282, 738] on icon at bounding box center [1286, 742] width 9 height 9
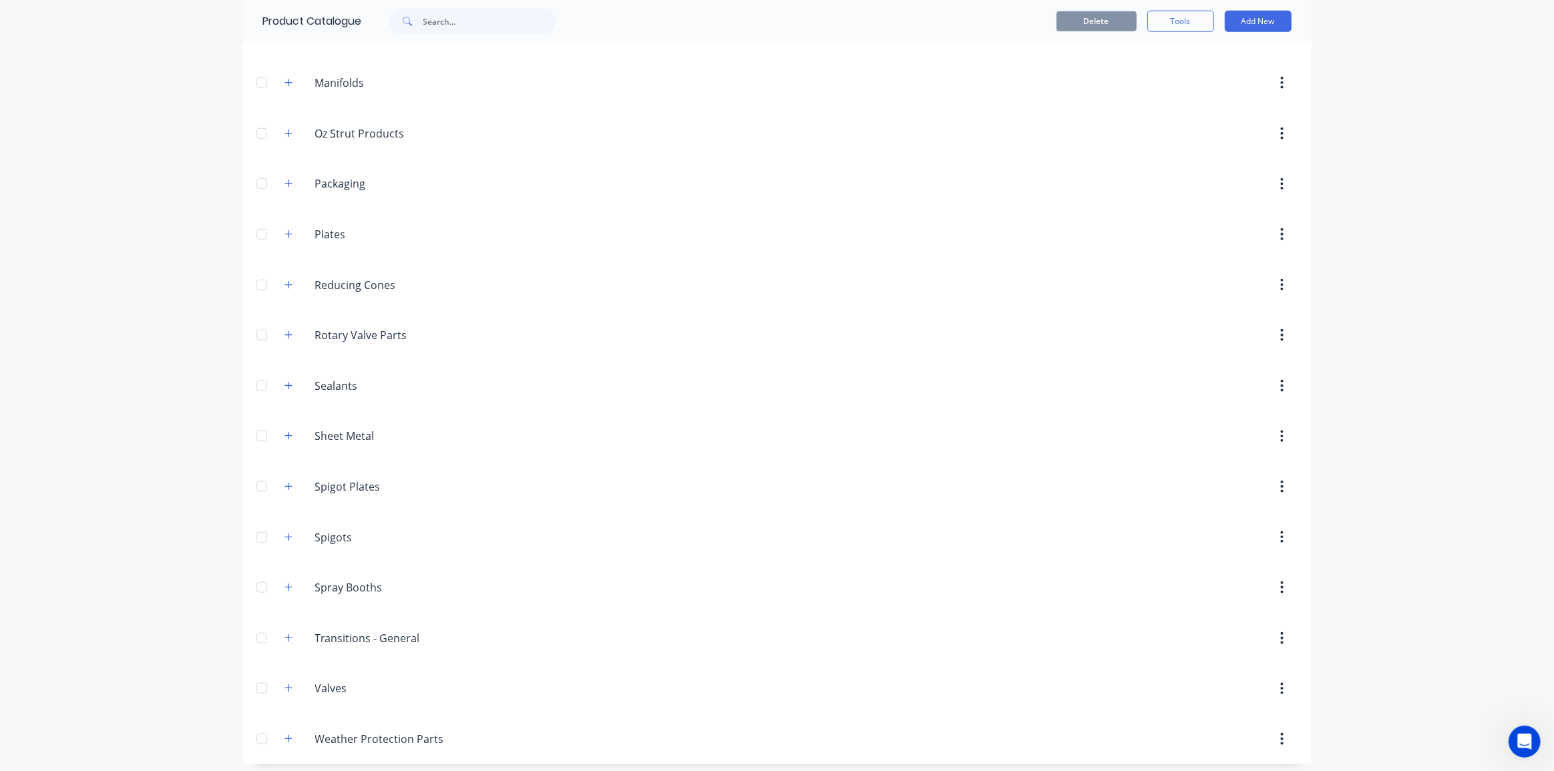
click at [1362, 622] on div "dashboard products sales purchasing productivity dashboard products Product Cat…" at bounding box center [777, 385] width 1554 height 771
click at [1254, 19] on button "Add New" at bounding box center [1258, 21] width 67 height 21
click at [1199, 61] on div "Category" at bounding box center [1228, 55] width 103 height 19
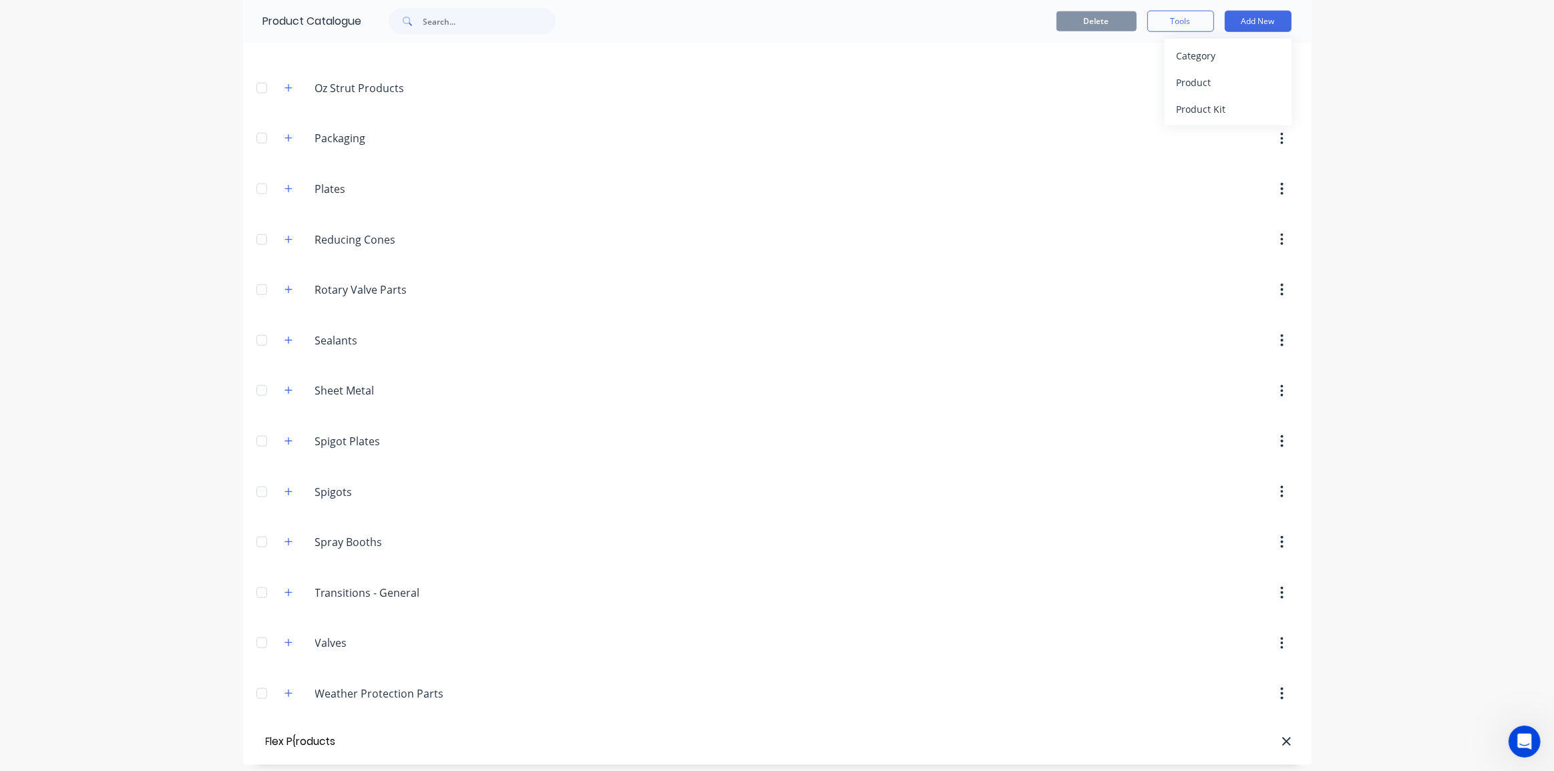
type input "Flex P{roducts"
click at [350, 740] on input "Flex P{roducts" at bounding box center [394, 745] width 158 height 16
click at [343, 740] on input "Flex P{roducts" at bounding box center [394, 745] width 158 height 16
type input "Flex Products"
click at [190, 612] on div "dashboard products sales purchasing productivity dashboard products Product Cat…" at bounding box center [777, 385] width 1554 height 771
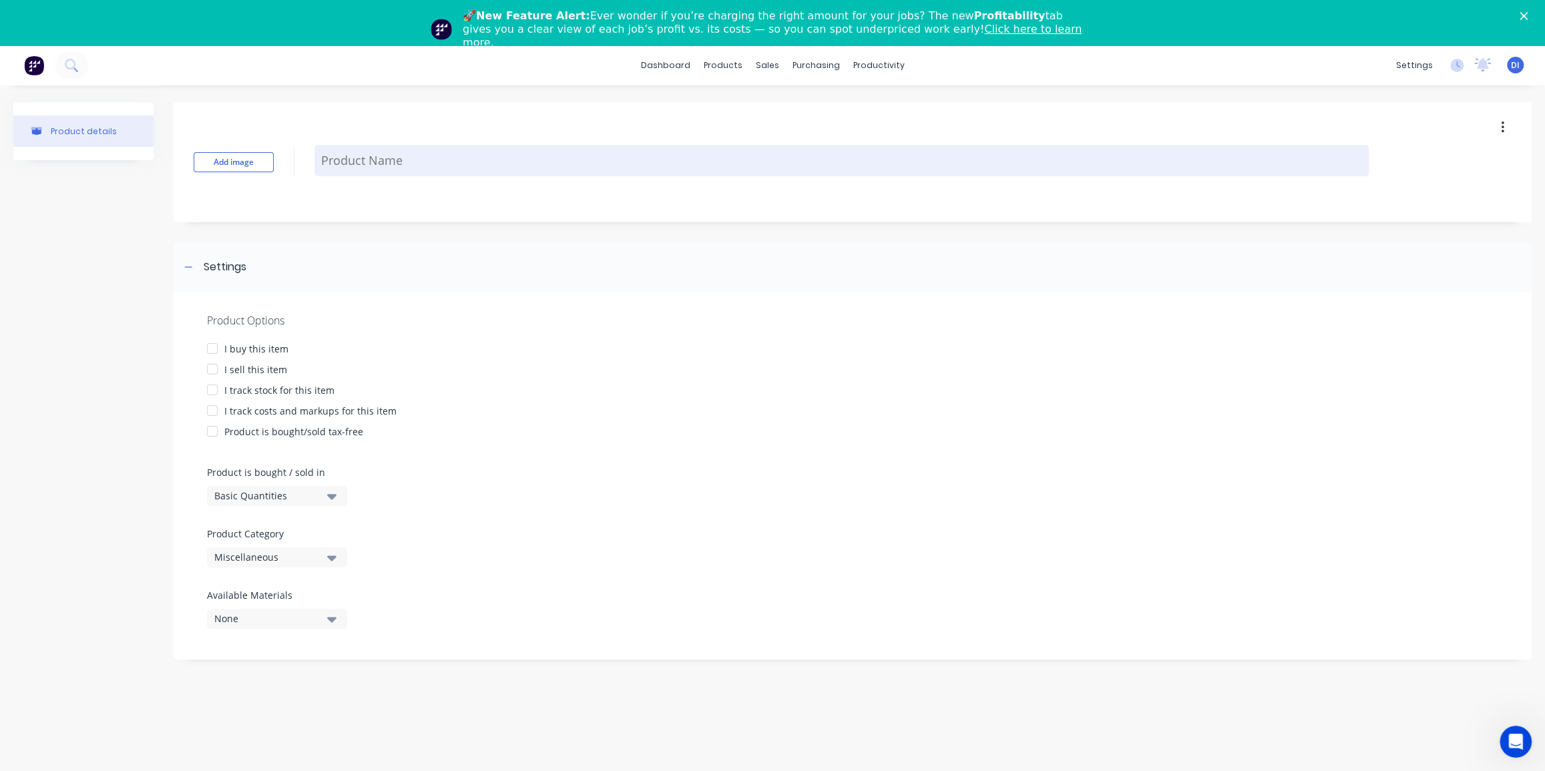
type textarea "x"
click at [403, 151] on textarea at bounding box center [842, 160] width 1054 height 31
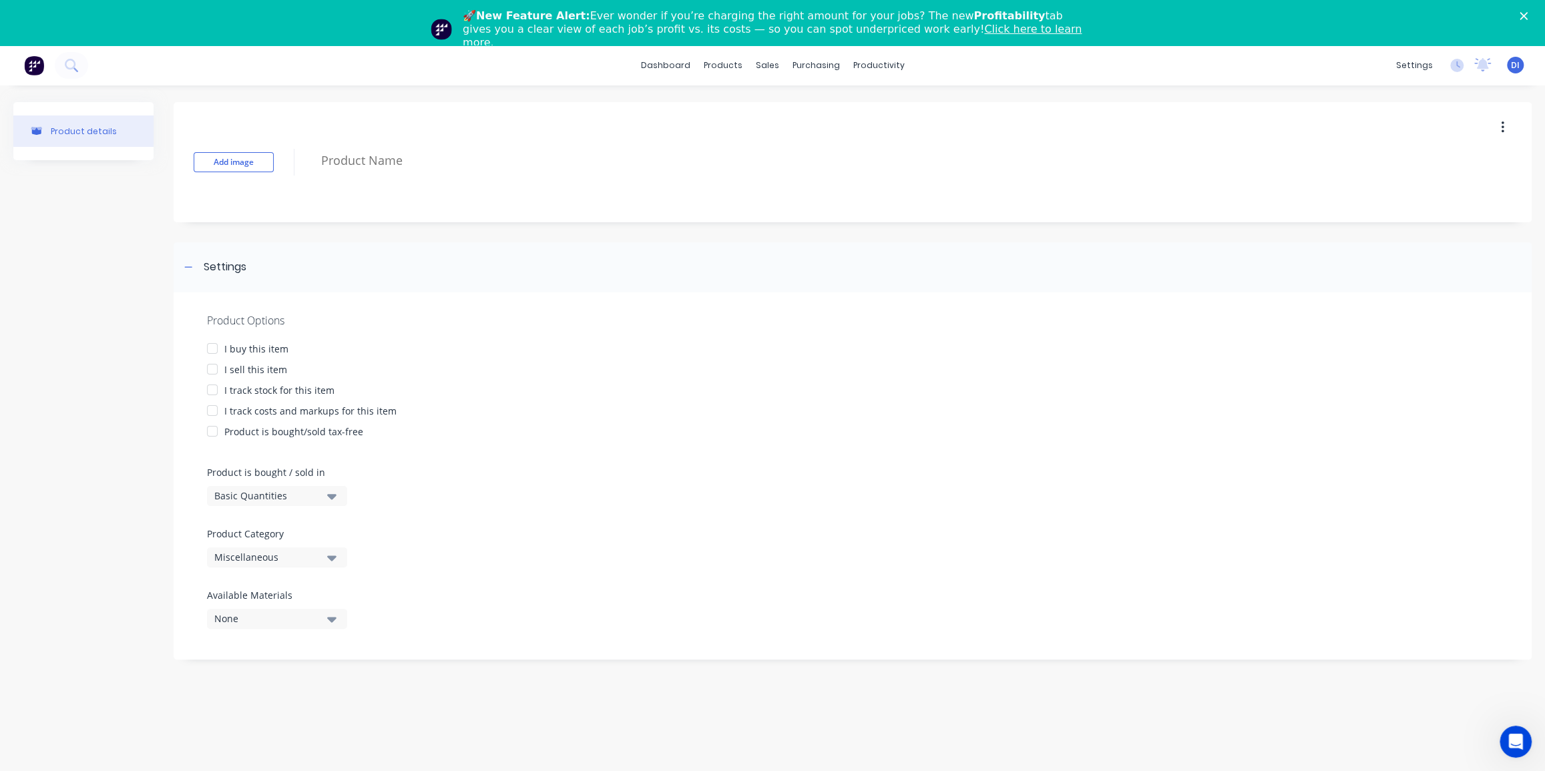
click at [330, 555] on icon "button" at bounding box center [331, 557] width 9 height 15
drag, startPoint x: 677, startPoint y: 443, endPoint x: 681, endPoint y: 435, distance: 8.1
click at [678, 443] on div "Product Options I buy this item I sell this item I track stock for this item I …" at bounding box center [853, 476] width 1358 height 367
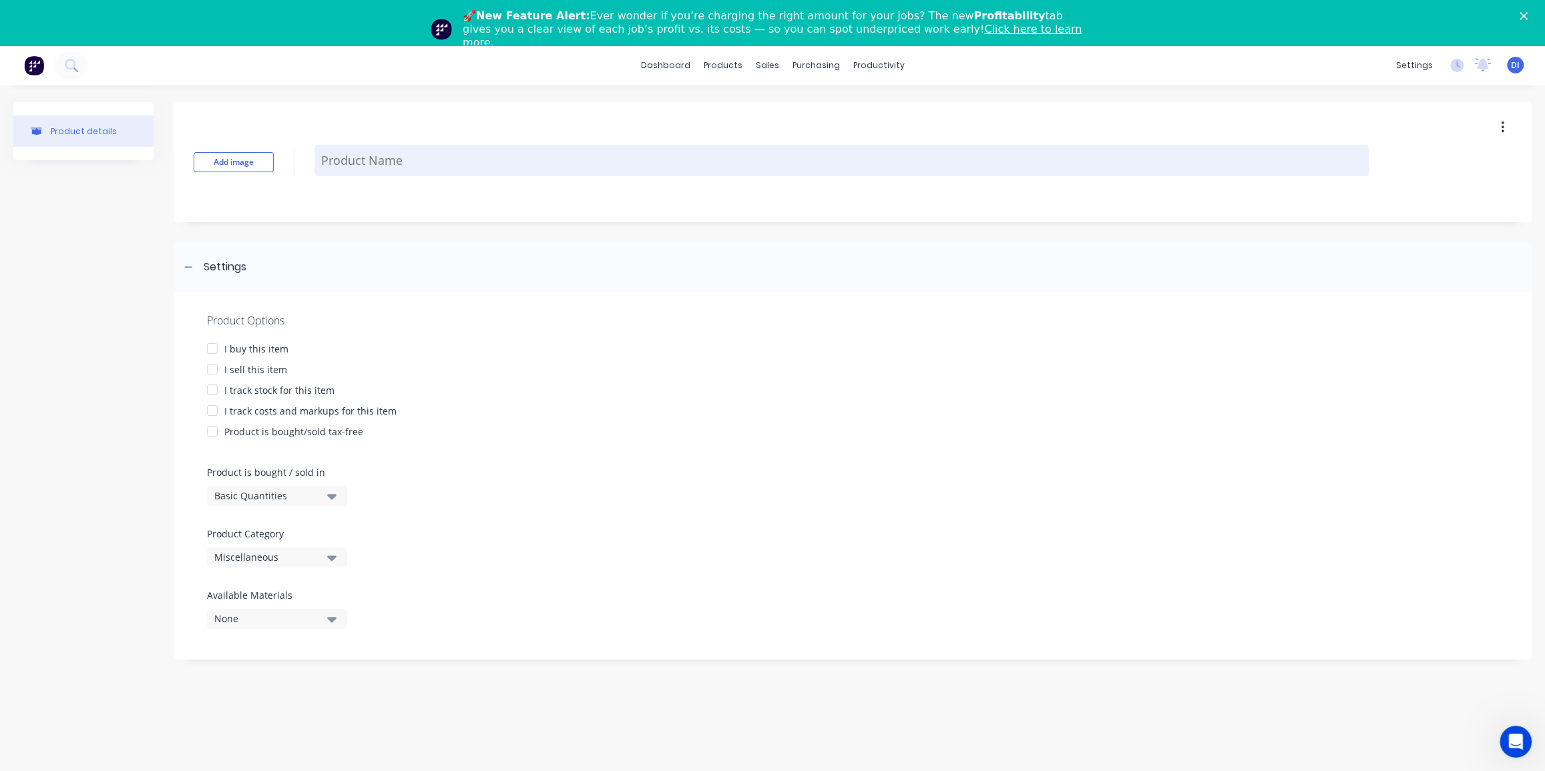
click at [383, 159] on textarea at bounding box center [842, 160] width 1054 height 31
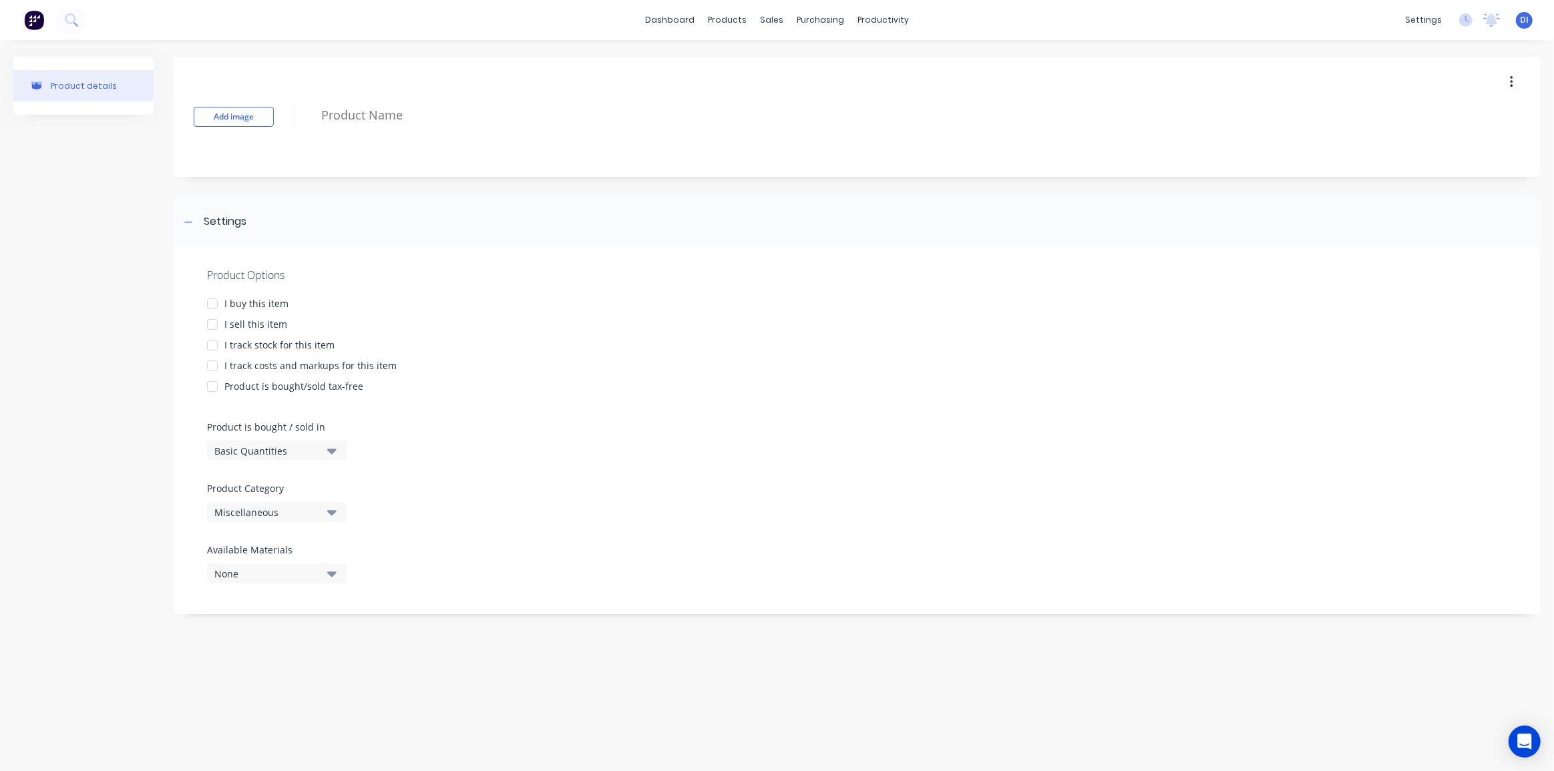
click at [297, 516] on div "Miscellaneous" at bounding box center [267, 513] width 107 height 14
click at [305, 426] on div "Flex Products" at bounding box center [307, 430] width 200 height 27
click at [662, 364] on div "I track costs and markups for this item" at bounding box center [857, 366] width 1300 height 14
click at [208, 366] on div at bounding box center [212, 366] width 27 height 27
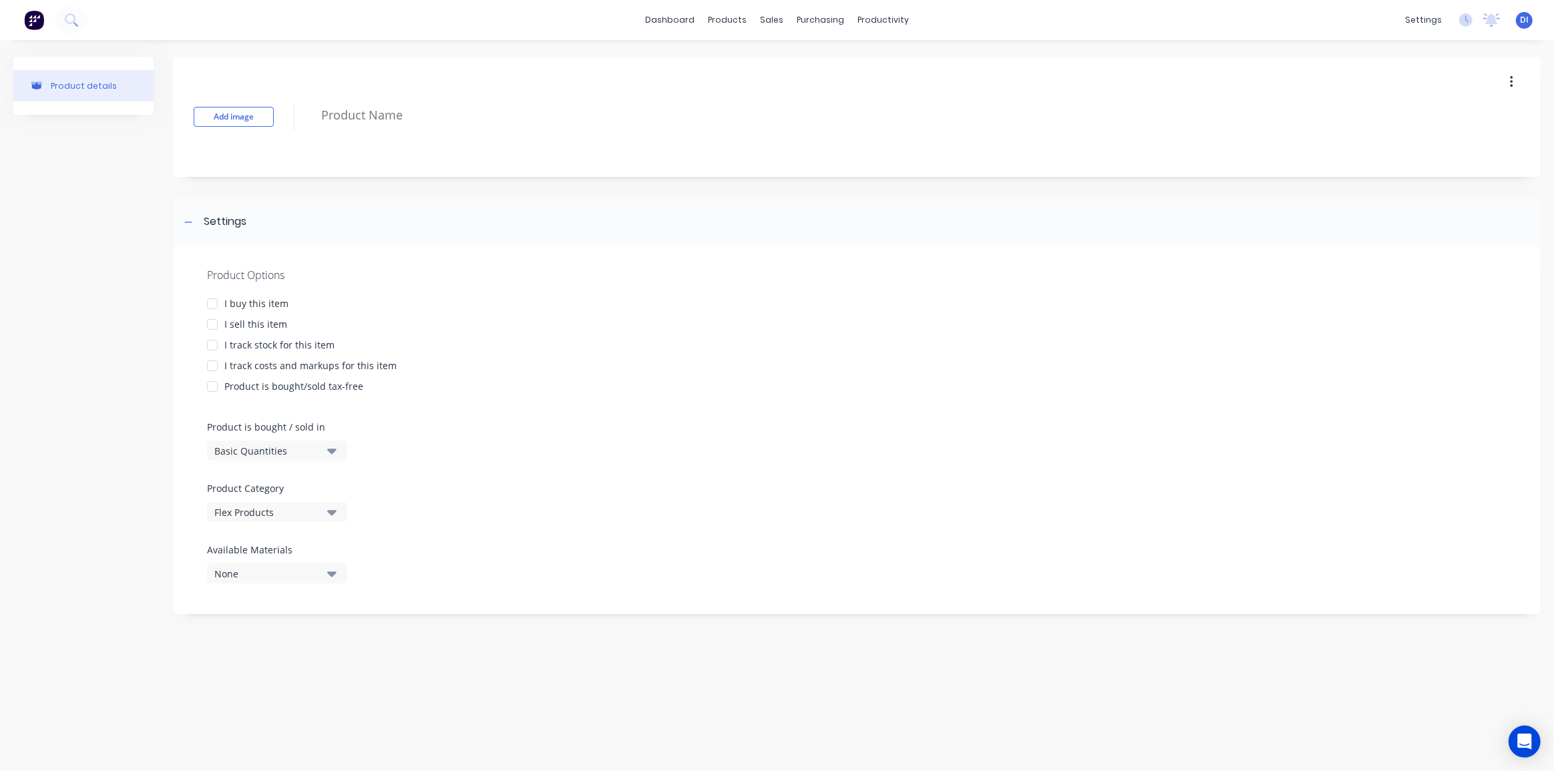
click at [212, 327] on div at bounding box center [212, 324] width 27 height 27
type textarea "x"
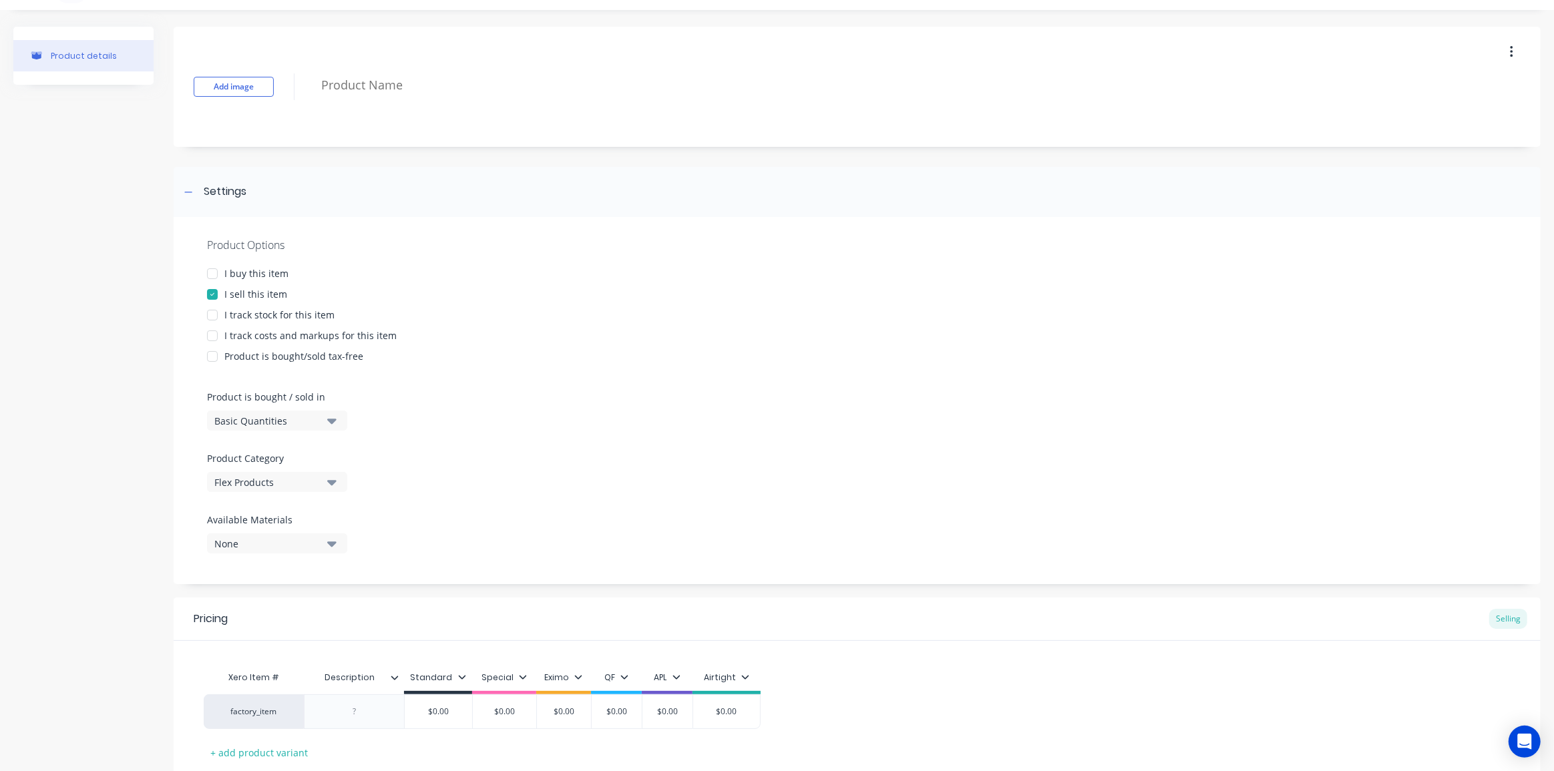
scroll to position [120, 0]
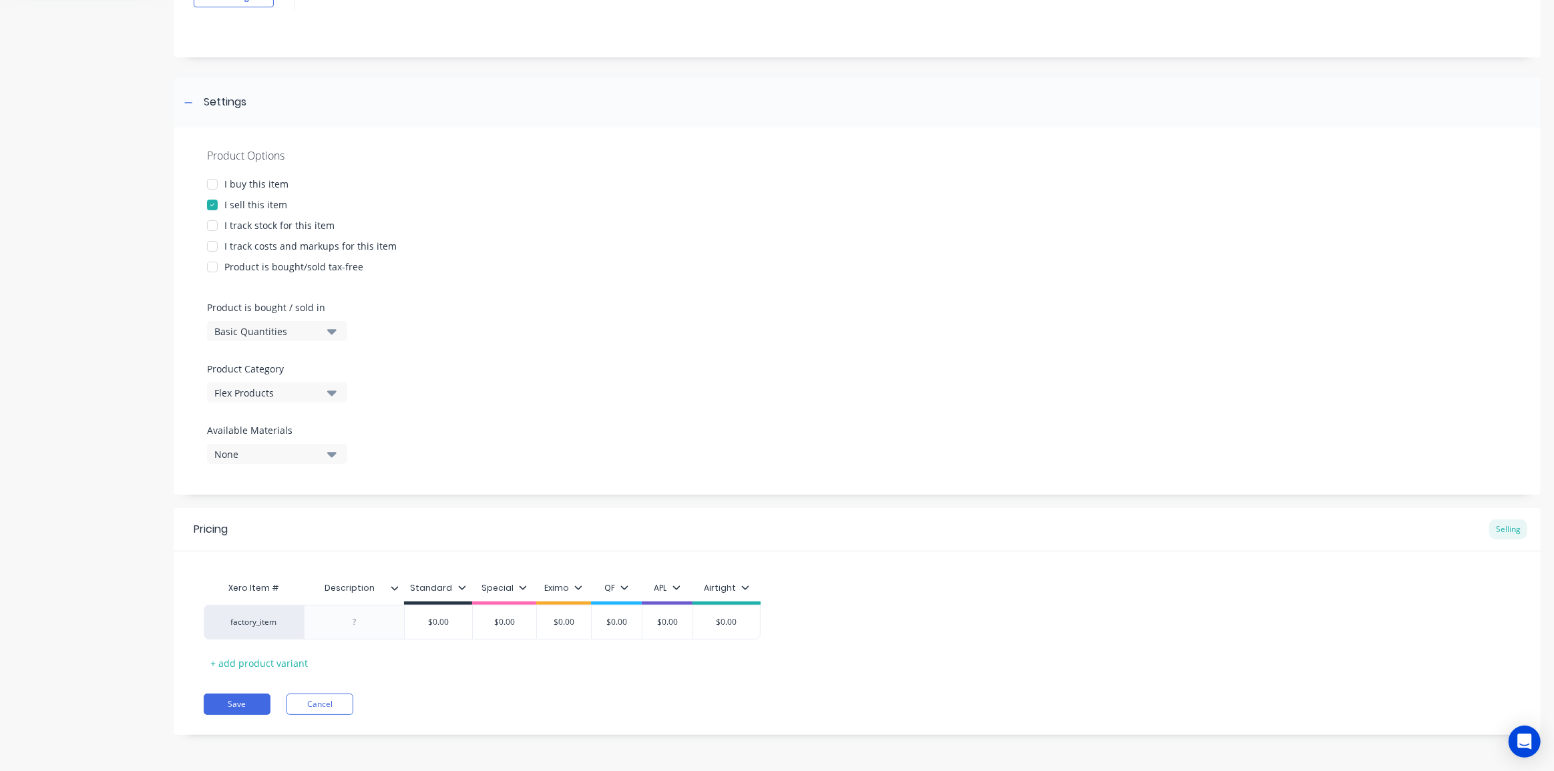
type input "Description"
click at [357, 588] on input "Description" at bounding box center [350, 588] width 92 height 12
type textarea "x"
click at [354, 630] on div at bounding box center [354, 622] width 67 height 17
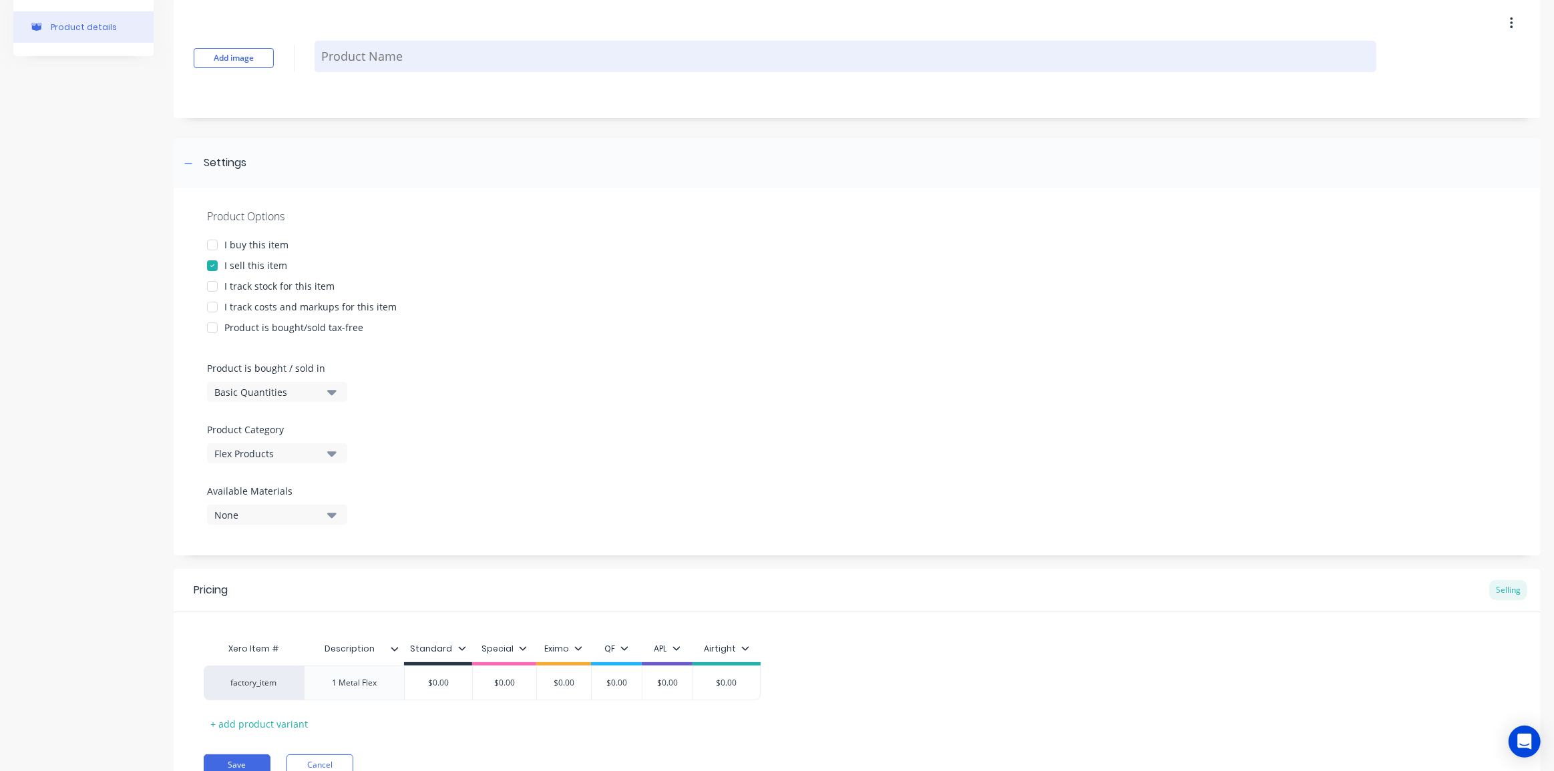
click at [393, 47] on textarea at bounding box center [846, 56] width 1062 height 31
type textarea "x"
type textarea "1"
type textarea "x"
type textarea "16"
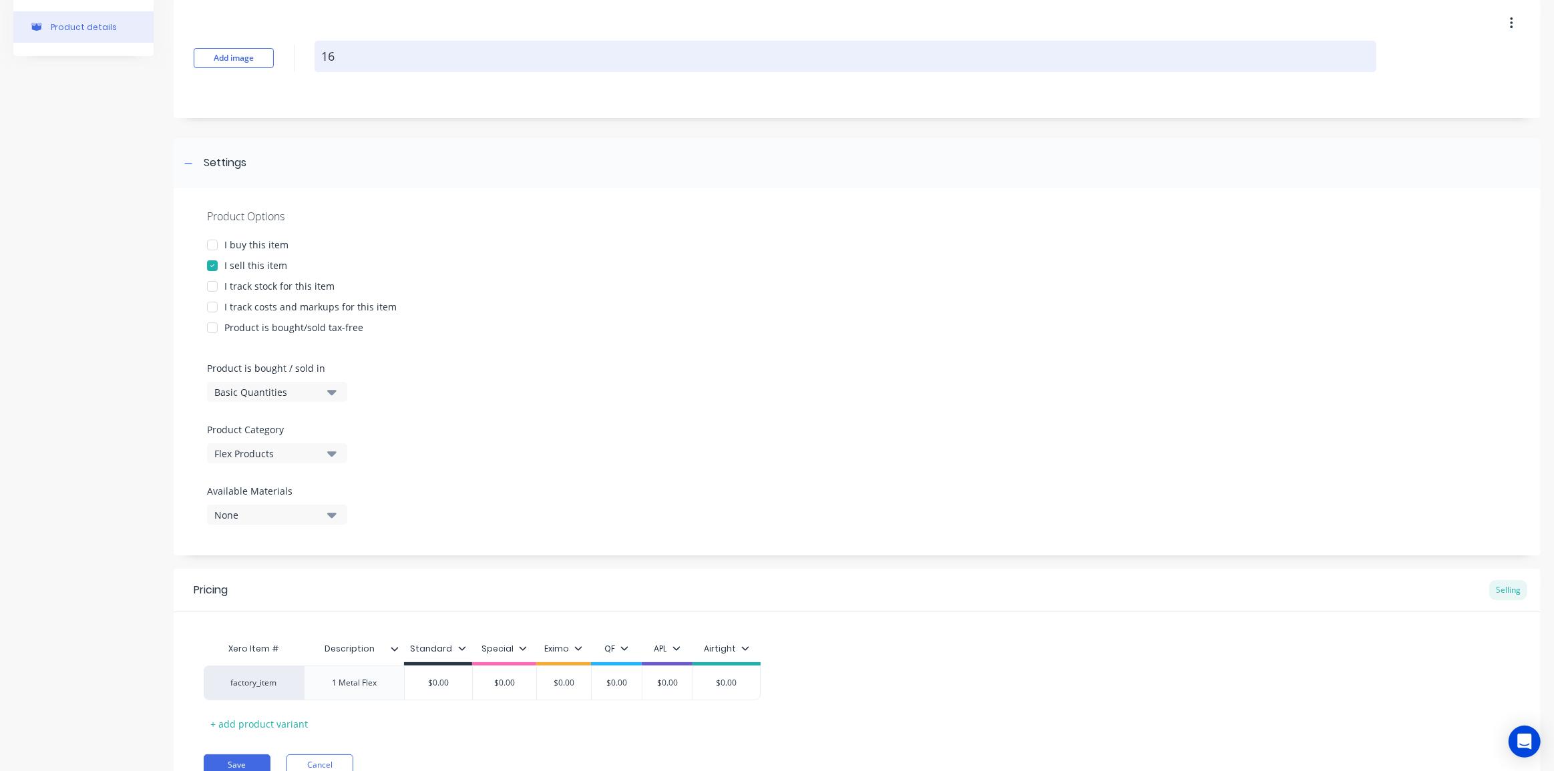
type textarea "x"
type textarea "160"
type textarea "x"
type textarea "160"
type textarea "x"
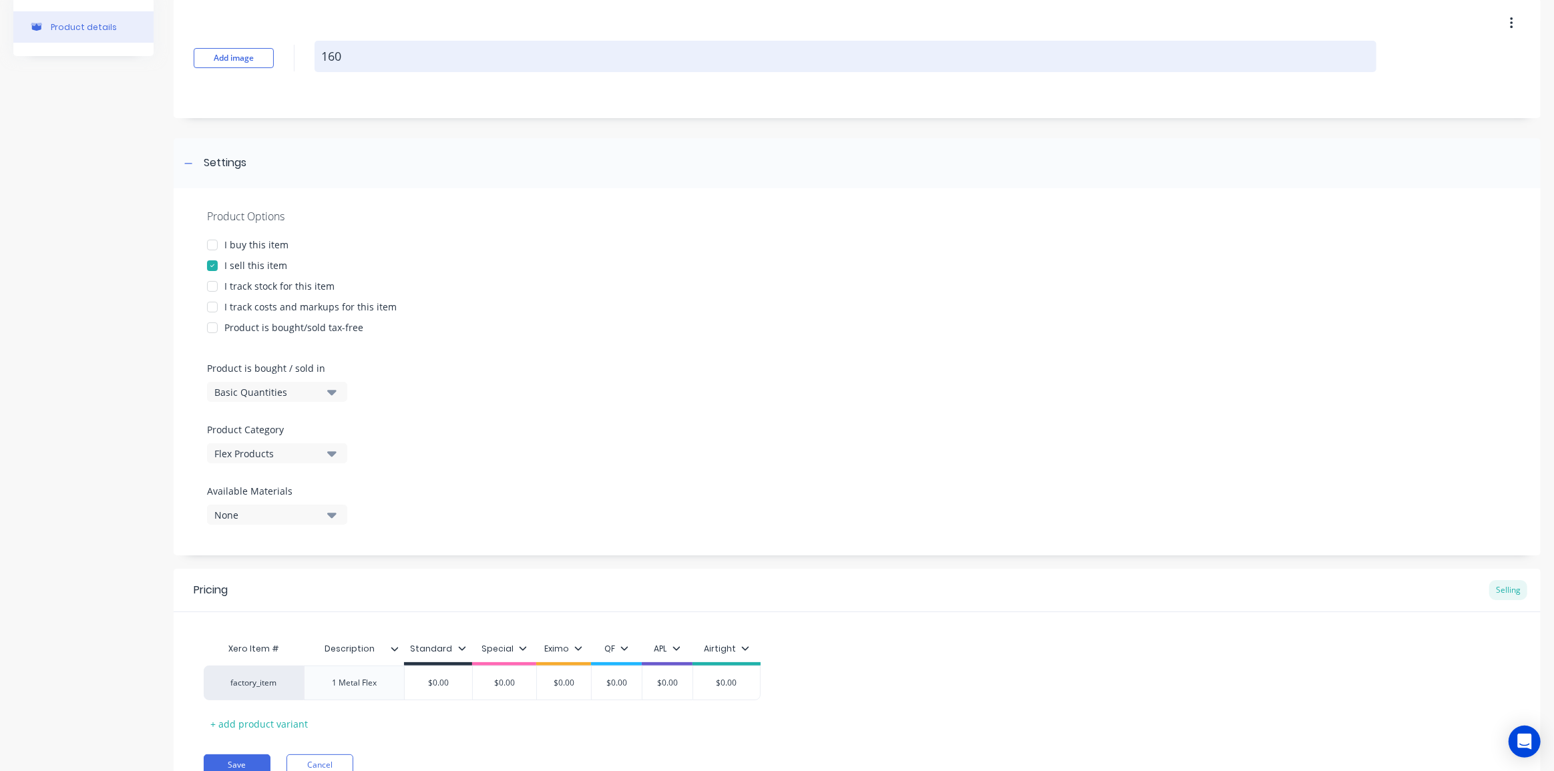
type textarea "160 Q"
type textarea "x"
type textarea "160 QF"
type textarea "x"
type textarea "160 QF"
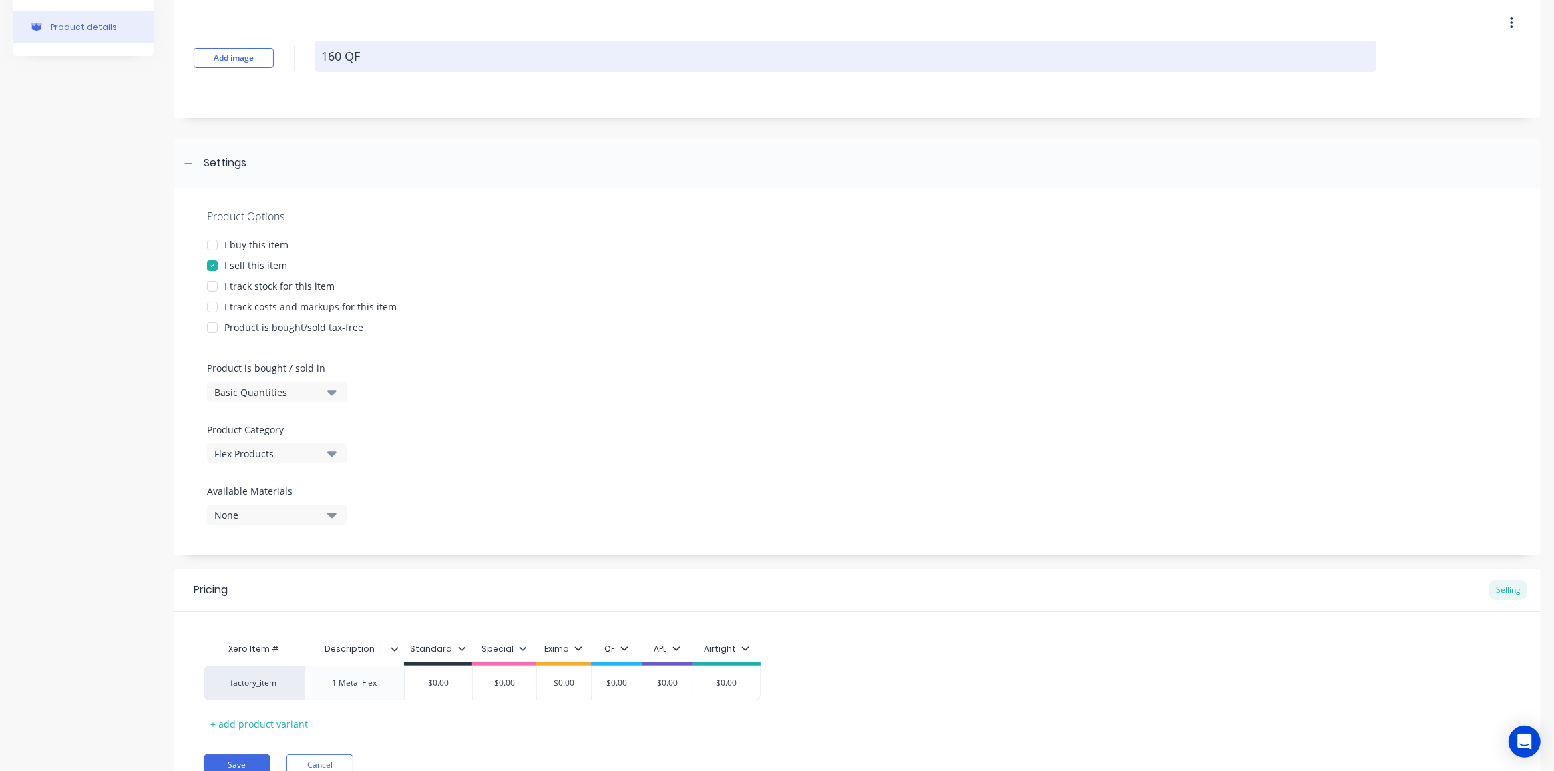
type textarea "x"
type textarea "160 QF M"
type textarea "x"
type textarea "160 QF Me"
type textarea "x"
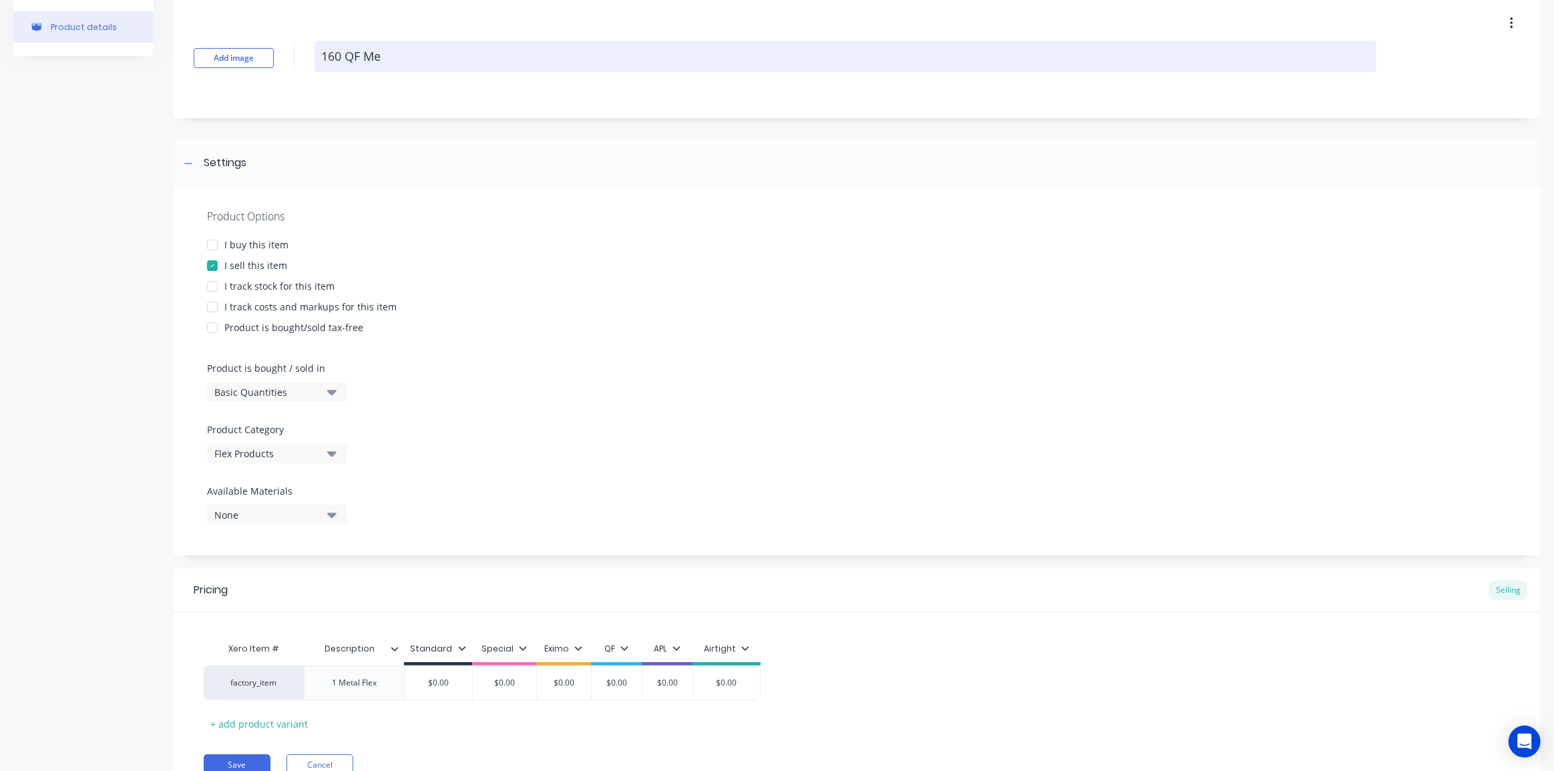
type textarea "160 QF Met"
type textarea "x"
type textarea "160 QF Meta"
type textarea "x"
type textarea "160 QF Metal"
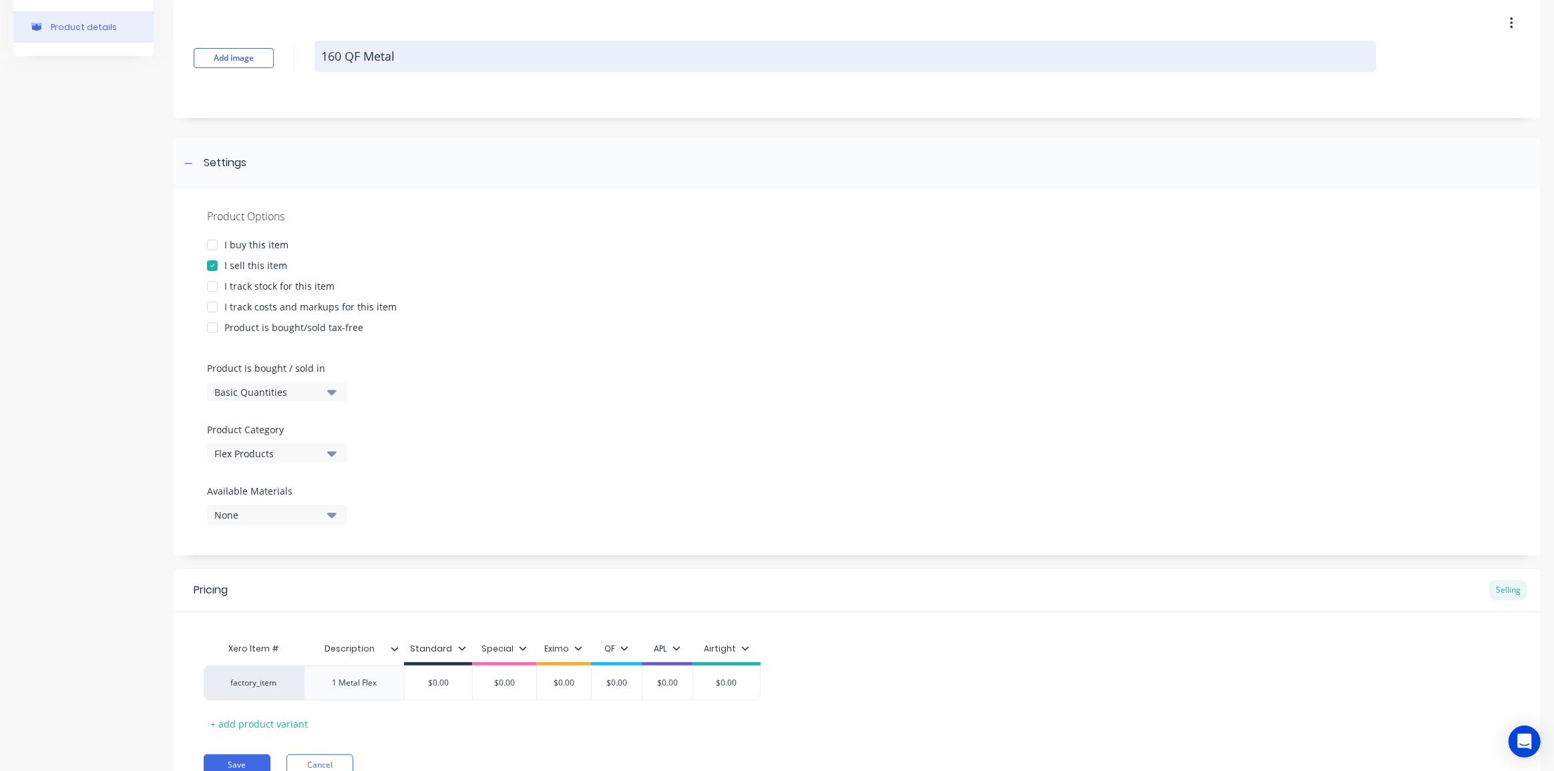
type textarea "x"
type textarea "160 QF Metal"
type textarea "x"
type textarea "160 QF Metal L"
type textarea "x"
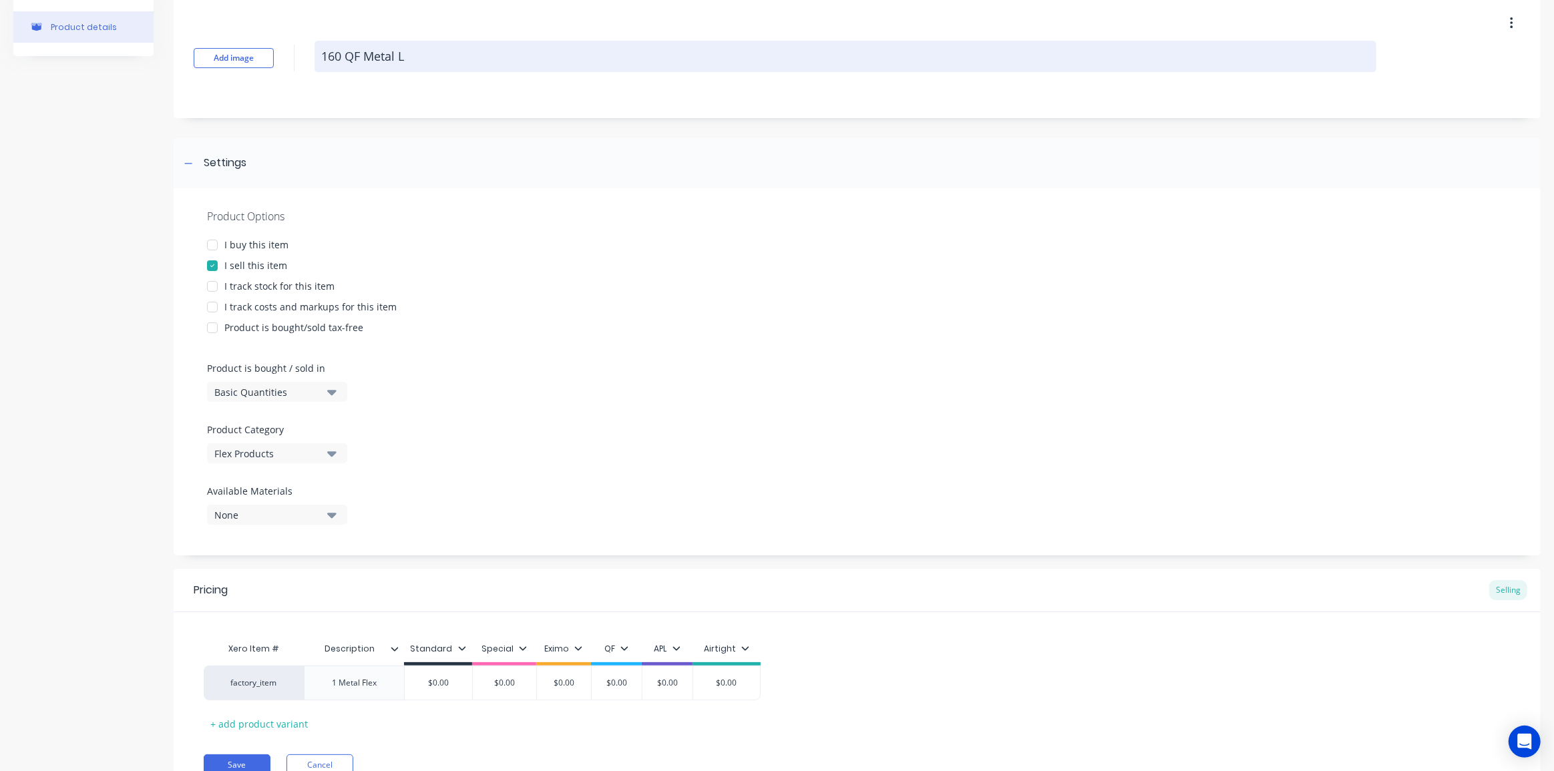
type textarea "160 QF Metal LF"
type textarea "x"
type textarea "160 QF Metal L"
type textarea "x"
type textarea "160 QF Metal"
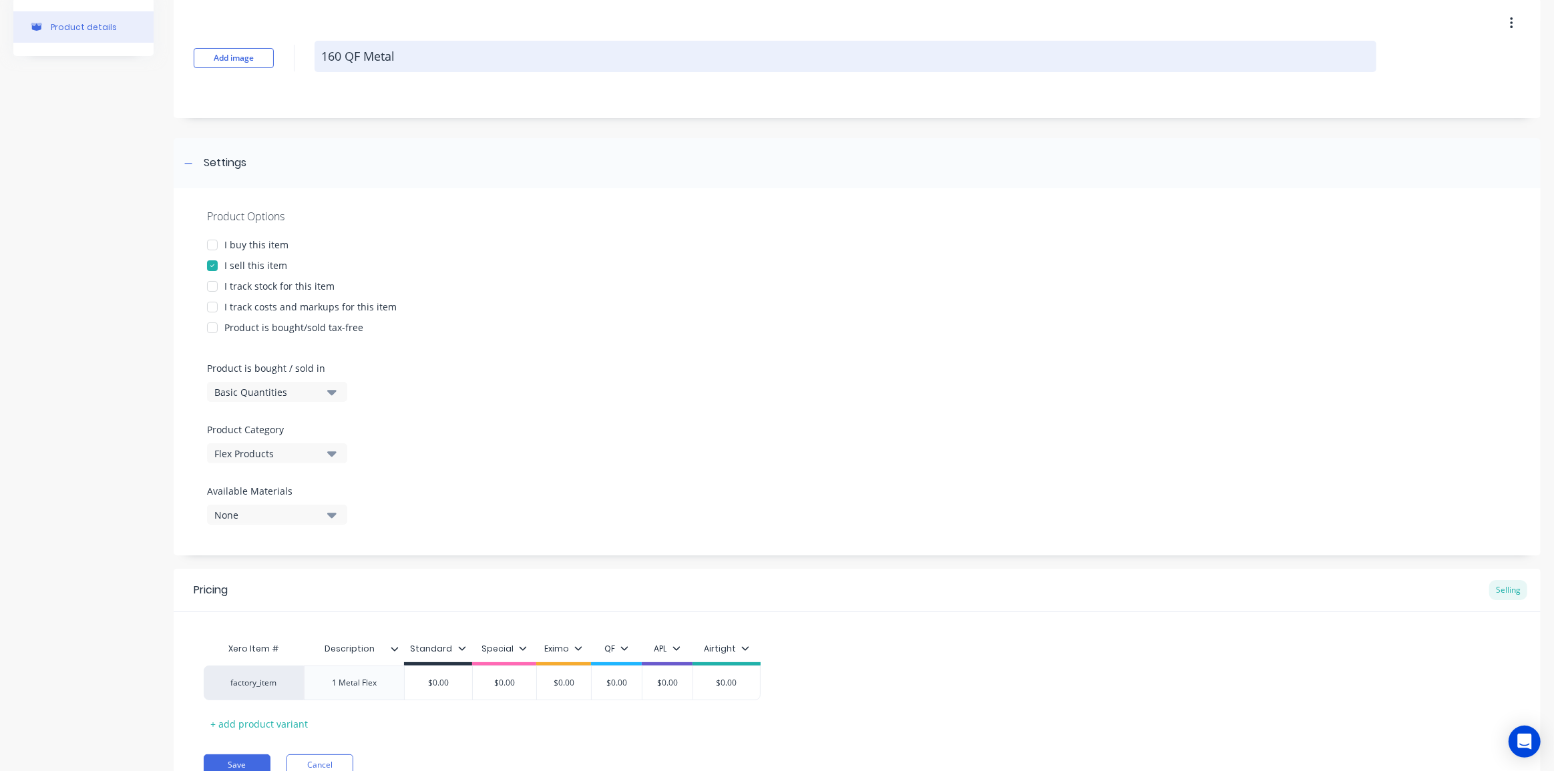
type textarea "x"
type textarea "160 QF Metal F"
type textarea "x"
type textarea "160 QF Metal Fl"
type textarea "x"
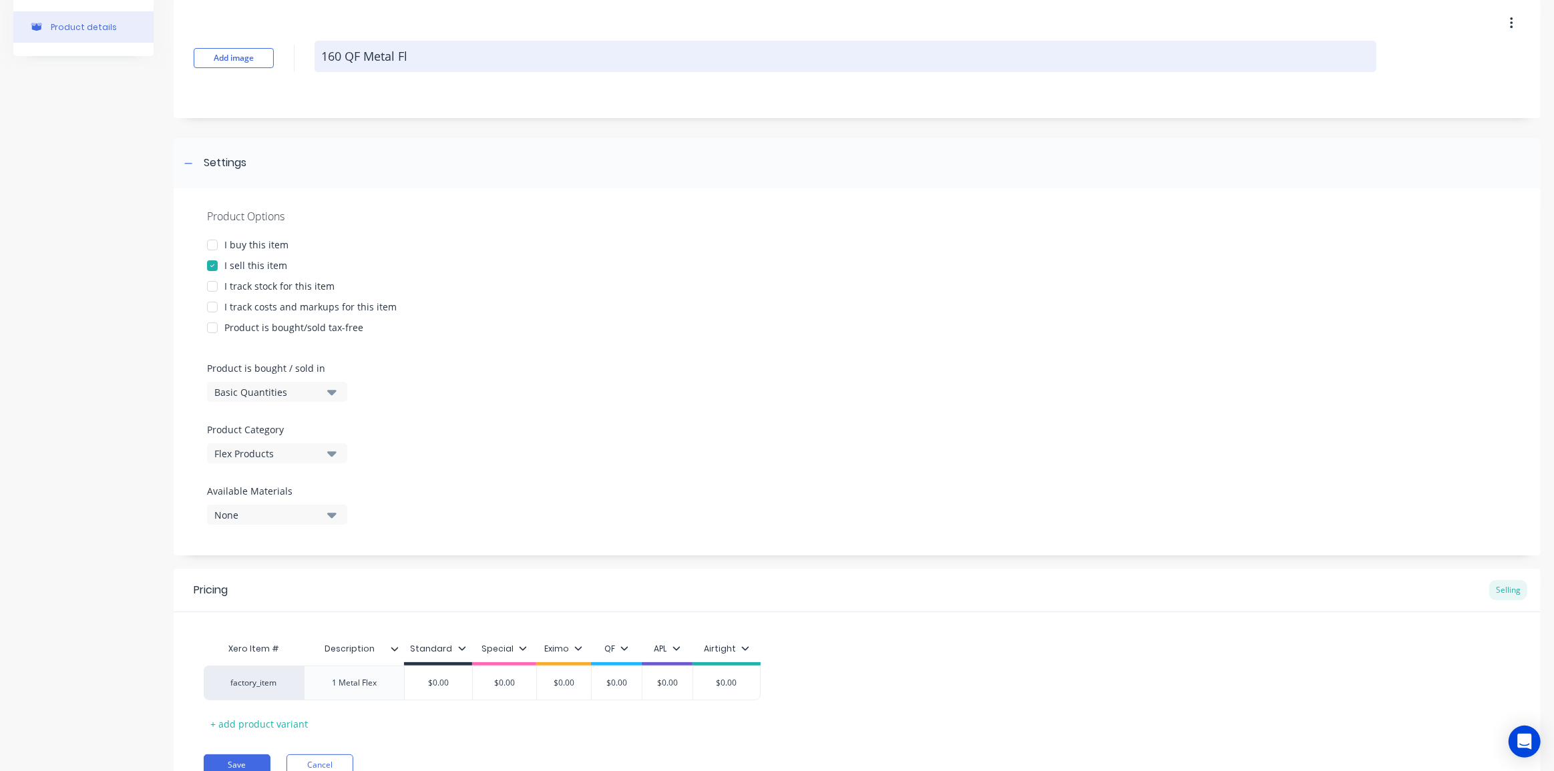
type textarea "160 QF Metal Fle"
type textarea "x"
type textarea "160 QF Metal Flex"
type textarea "x"
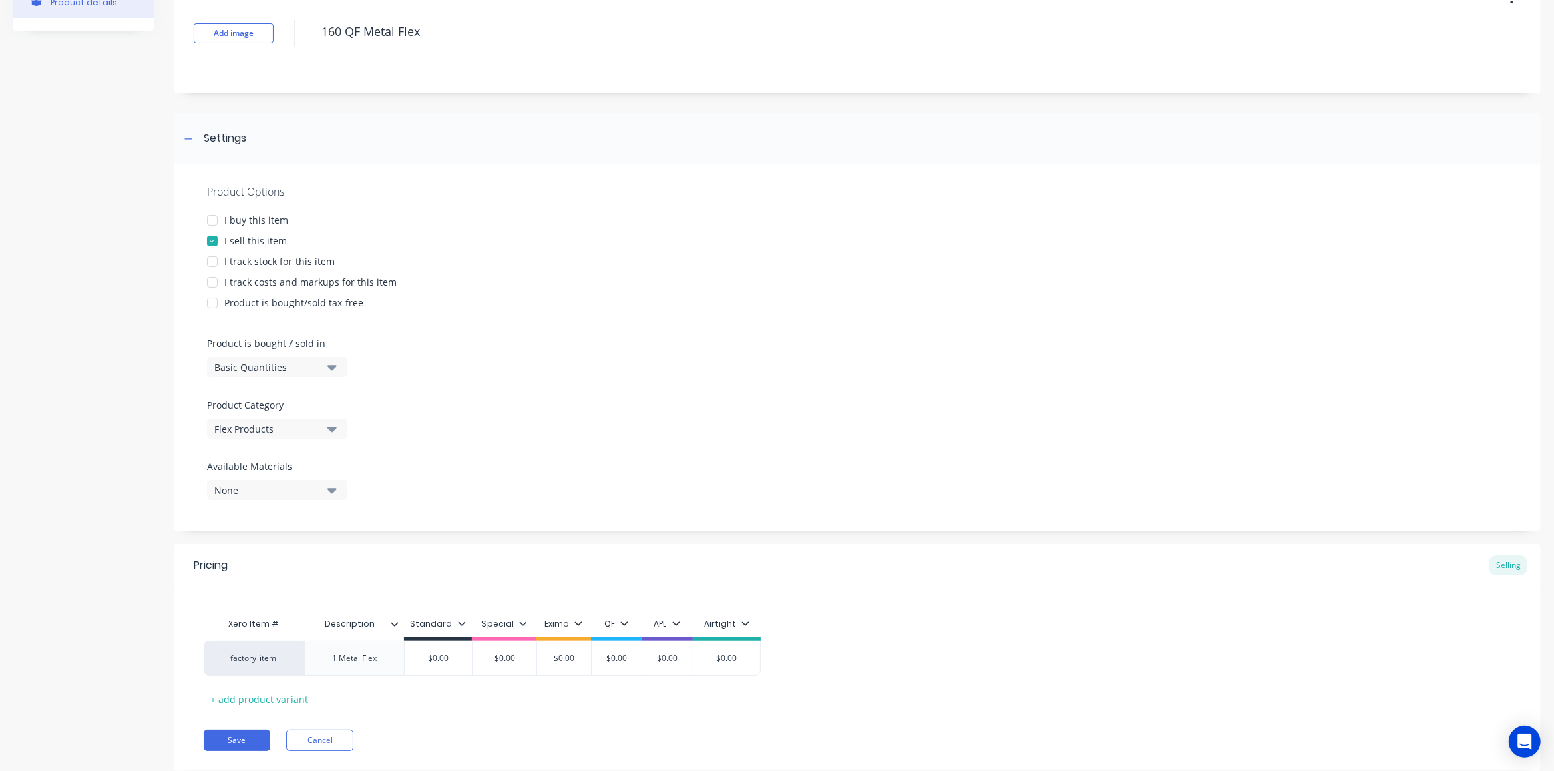
scroll to position [120, 0]
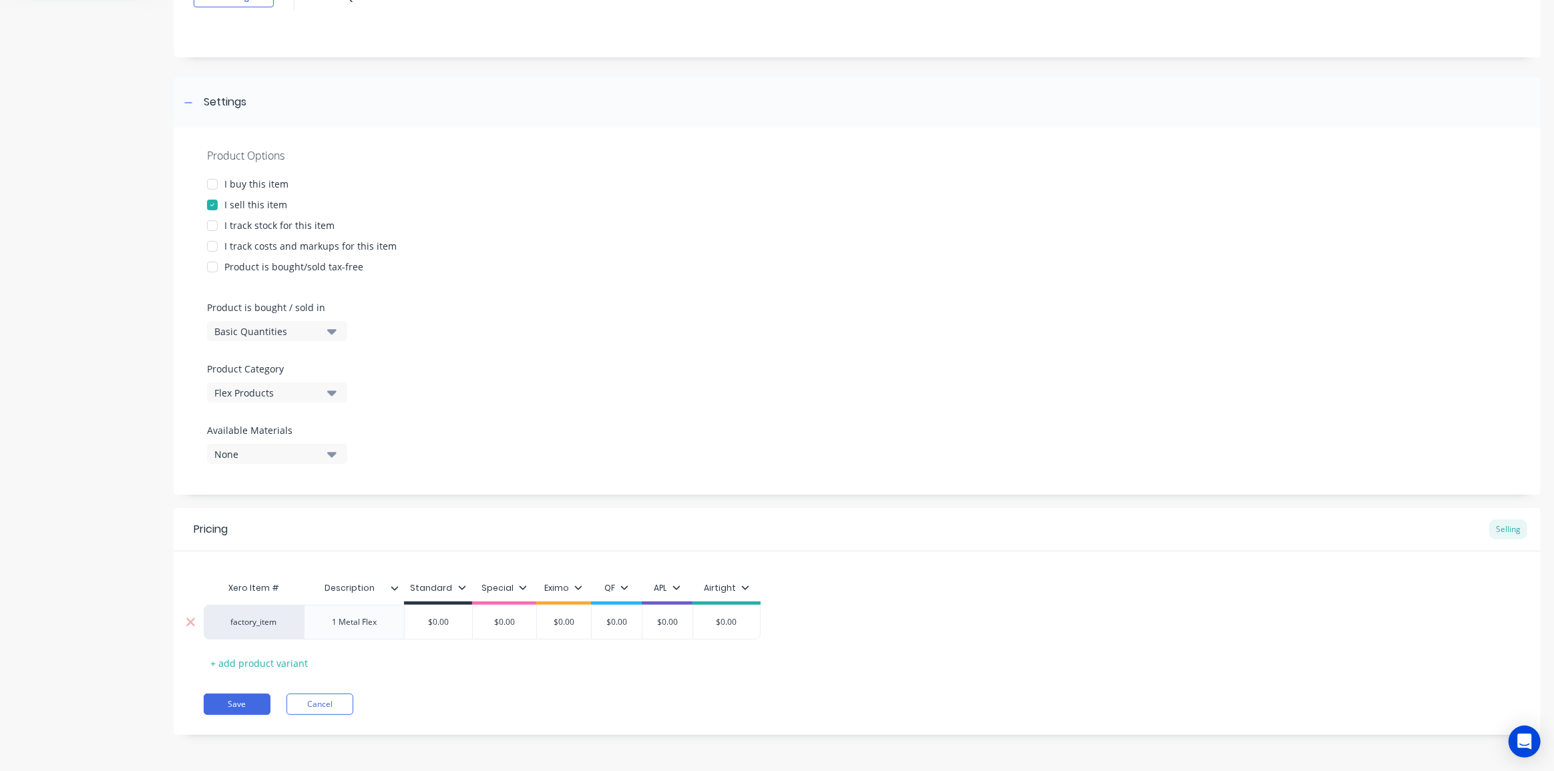
type textarea "160 QF Metal Flex"
type textarea "x"
type textarea "160 QF Metal Flex"
drag, startPoint x: 381, startPoint y: 626, endPoint x: 309, endPoint y: 627, distance: 72.1
click at [309, 627] on div "1 Metal Flex" at bounding box center [354, 622] width 100 height 35
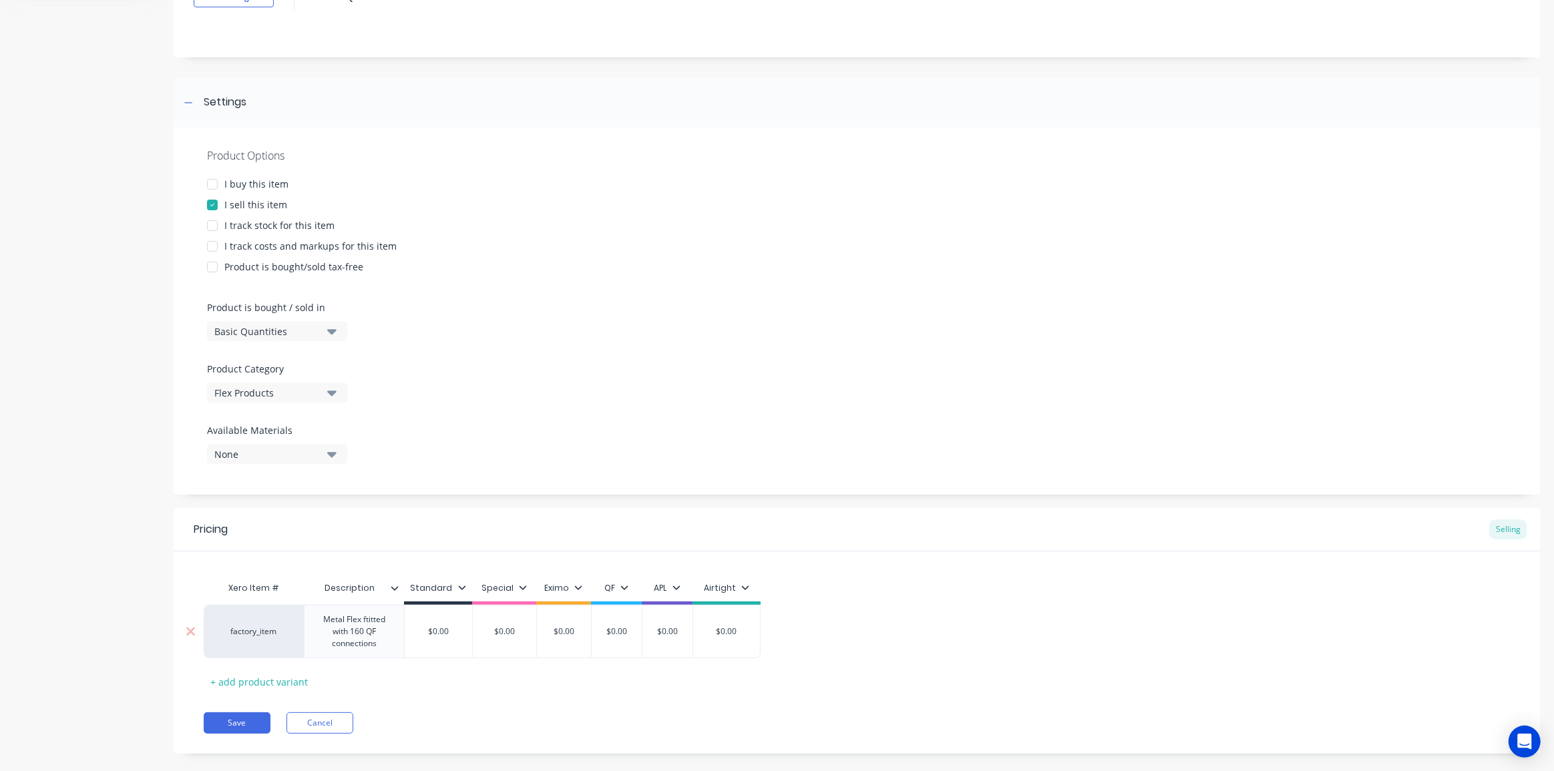
click at [371, 620] on div "Metal Flex ftitted with 160 QF connections" at bounding box center [354, 631] width 89 height 41
click at [378, 622] on div "Metal Flex ftitted with 160 QF connections" at bounding box center [354, 631] width 89 height 41
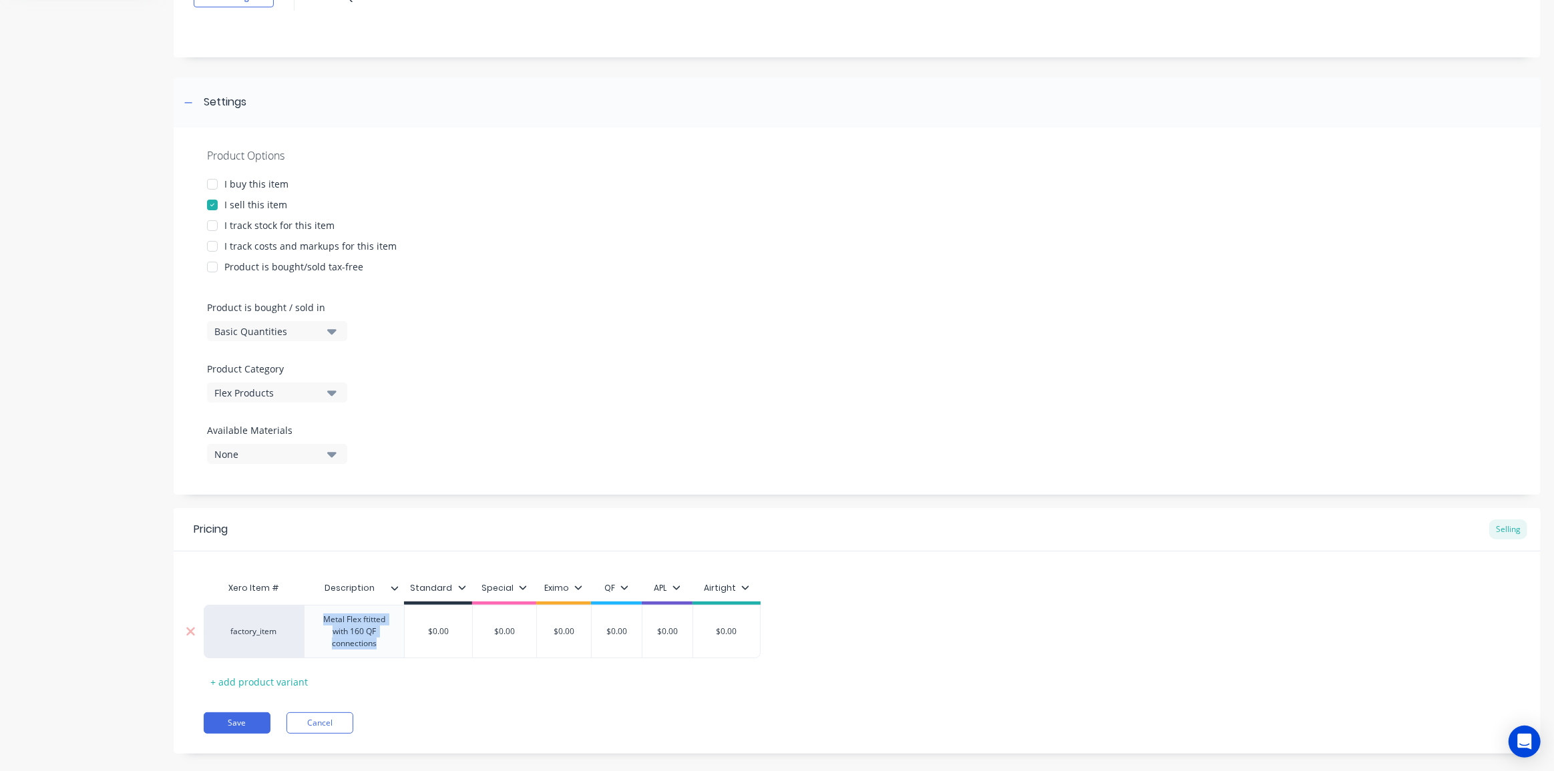
click at [389, 640] on div "Metal Flex ftitted with 160 QF connections" at bounding box center [354, 631] width 89 height 41
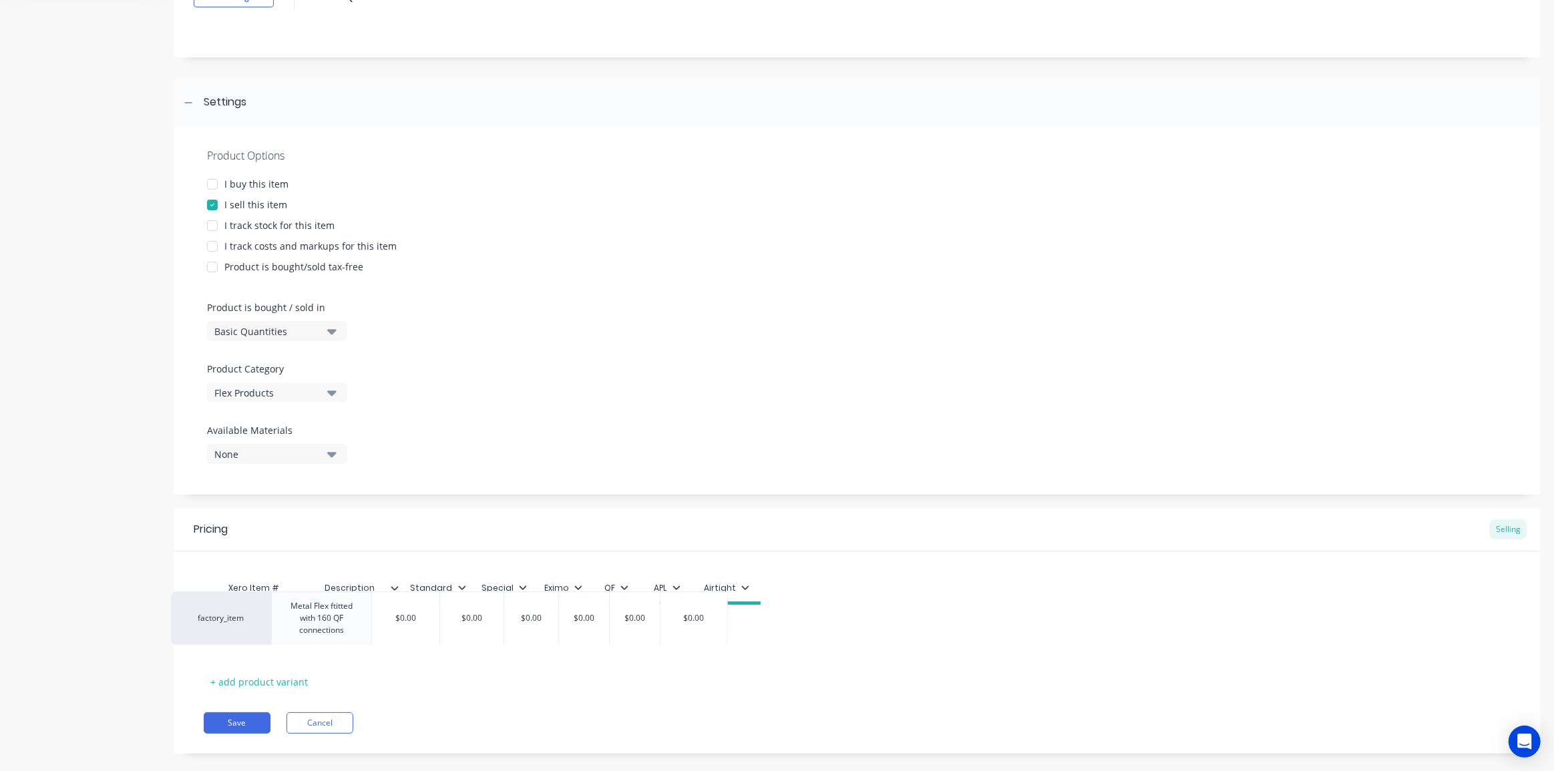
drag, startPoint x: 385, startPoint y: 652, endPoint x: 399, endPoint y: 643, distance: 16.3
click at [391, 643] on div "factory_item Metal Flex ftitted with 160 QF connections $0.00 $0.00 $0.00 $0.00…" at bounding box center [857, 631] width 1307 height 53
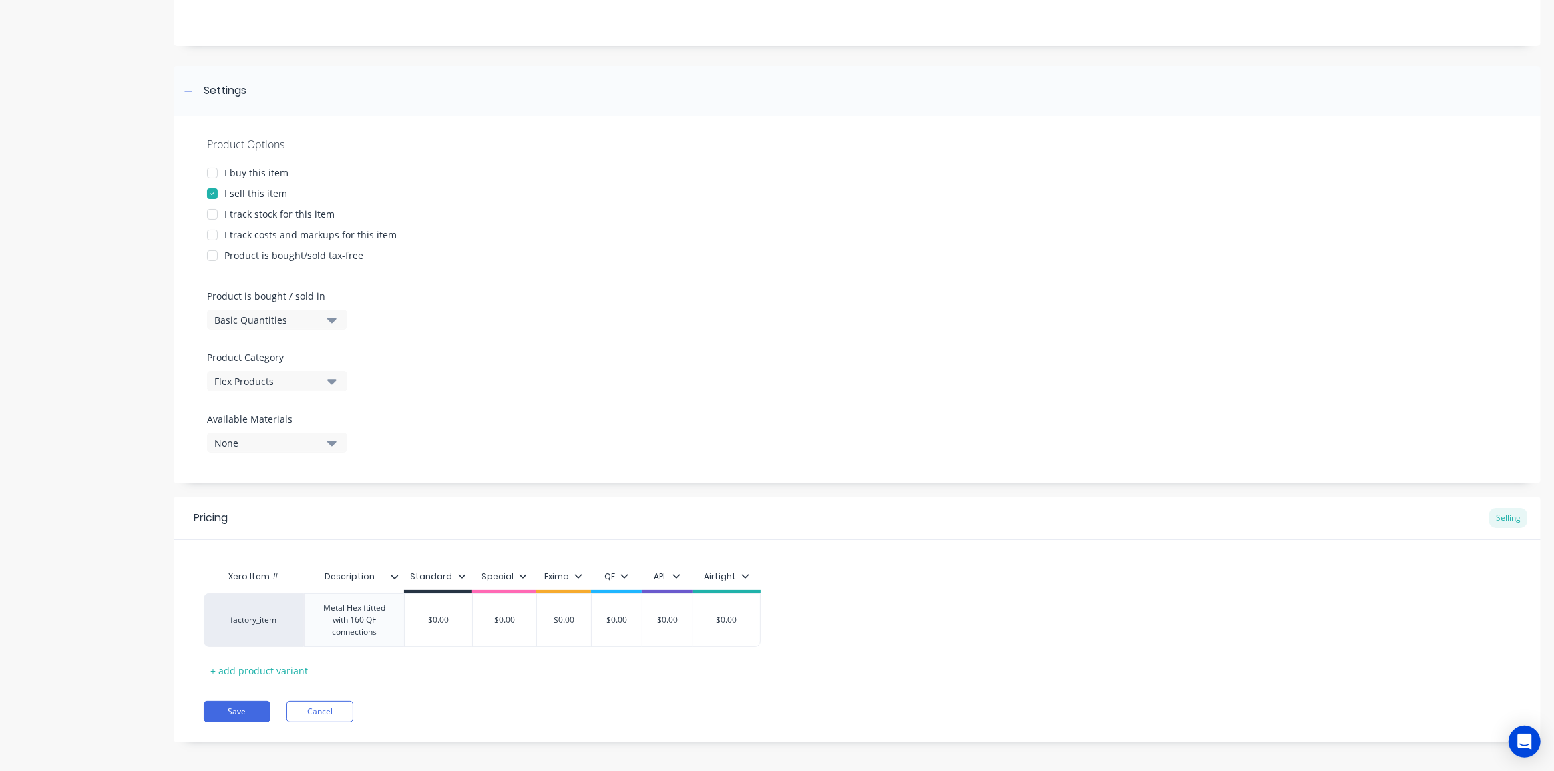
scroll to position [138, 0]
click at [429, 675] on div "Pricing Selling Xero Item # Description Standard Special Eximo QF APL Airtight …" at bounding box center [857, 613] width 1367 height 246
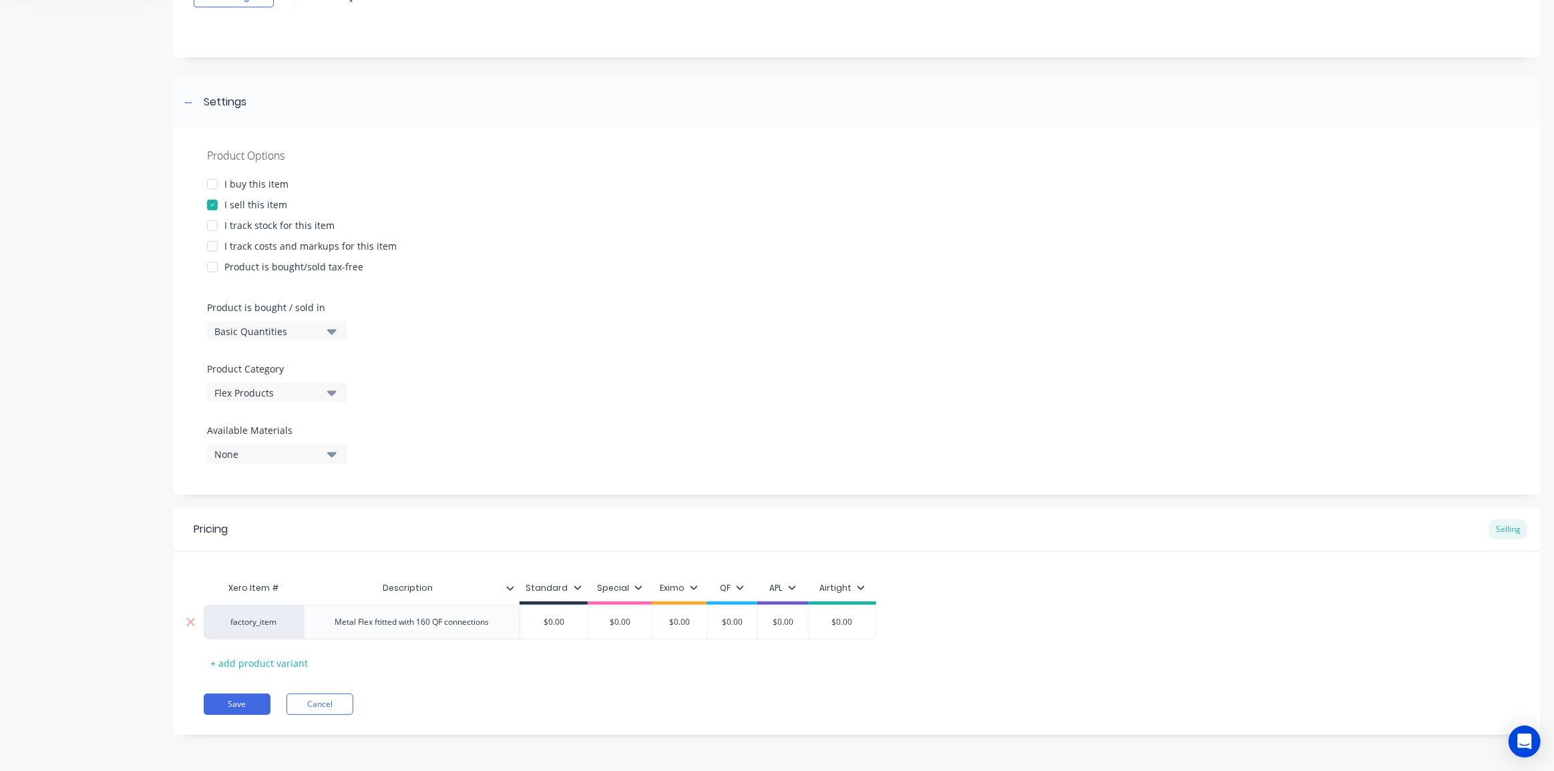
click at [418, 618] on div "Metal Flex ftitted with 160 QF connections" at bounding box center [413, 622] width 176 height 17
drag, startPoint x: 375, startPoint y: 622, endPoint x: 500, endPoint y: 622, distance: 125.6
click at [500, 622] on div "Metal Flex ftitted with 160 QF connections" at bounding box center [413, 622] width 176 height 17
click at [510, 586] on icon at bounding box center [510, 588] width 8 height 8
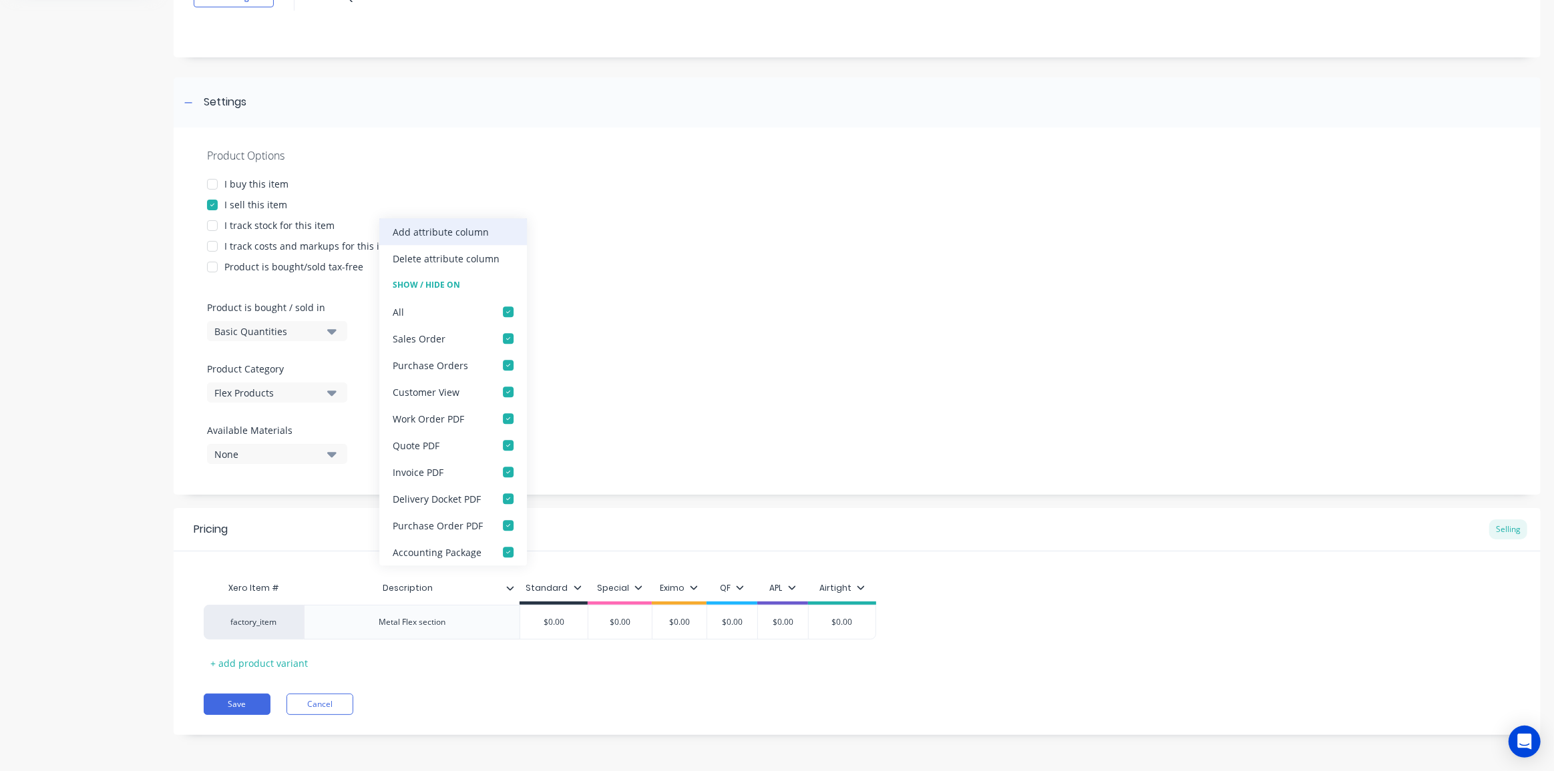
click at [446, 232] on div "Add attribute column" at bounding box center [441, 232] width 96 height 14
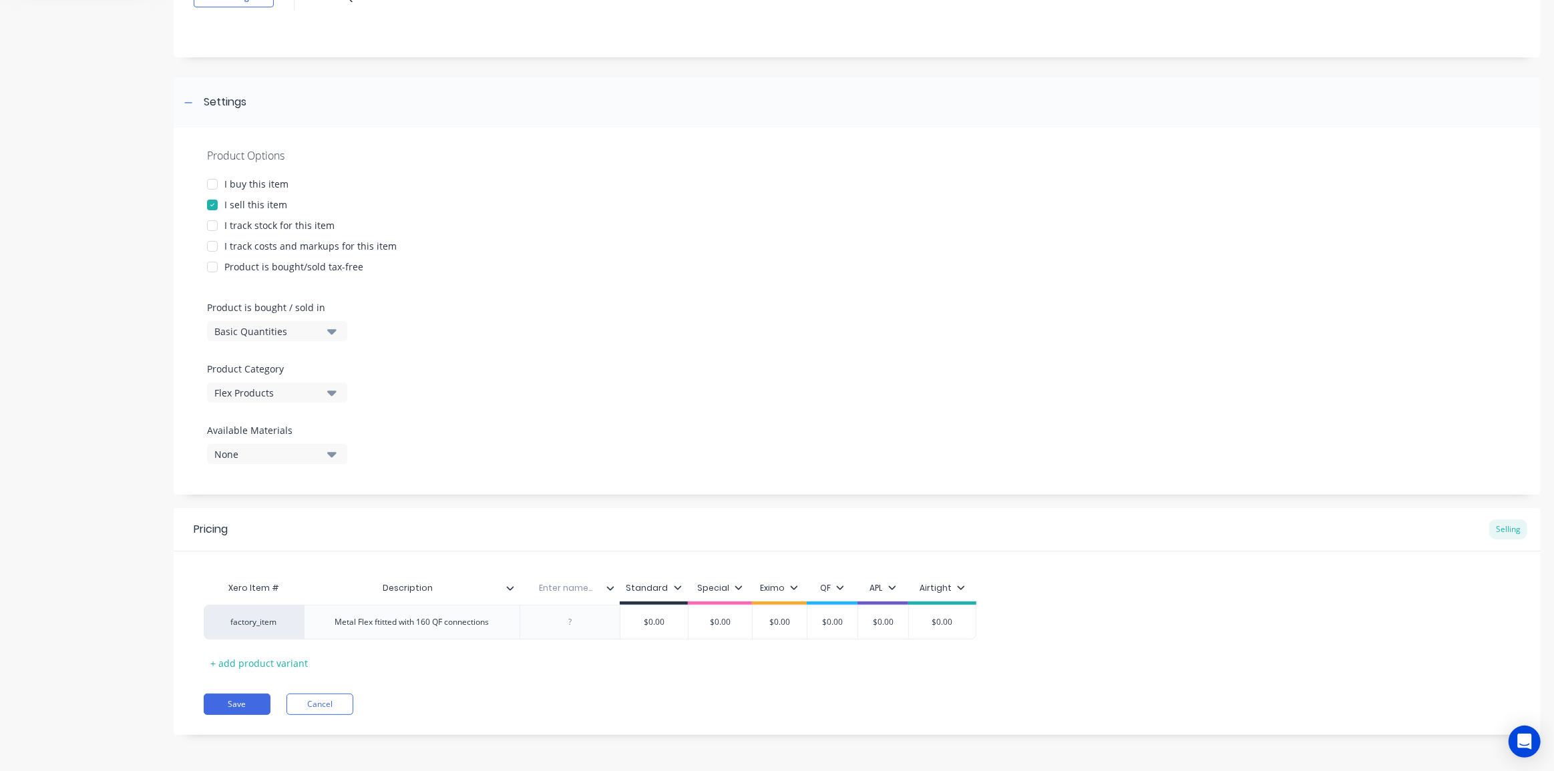
click at [611, 588] on icon at bounding box center [610, 588] width 7 height 4
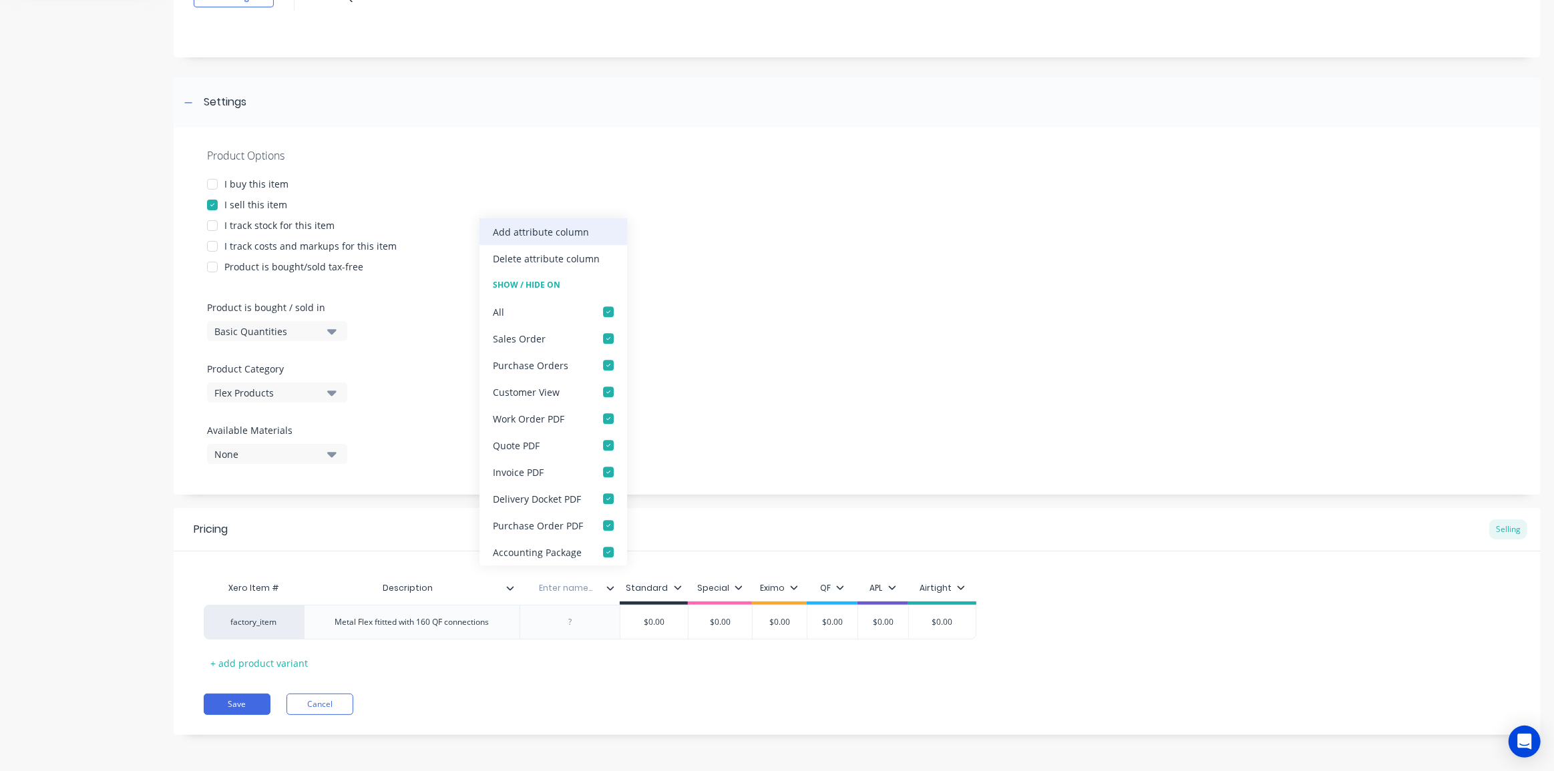
click at [536, 234] on div "Add attribute column" at bounding box center [541, 232] width 96 height 14
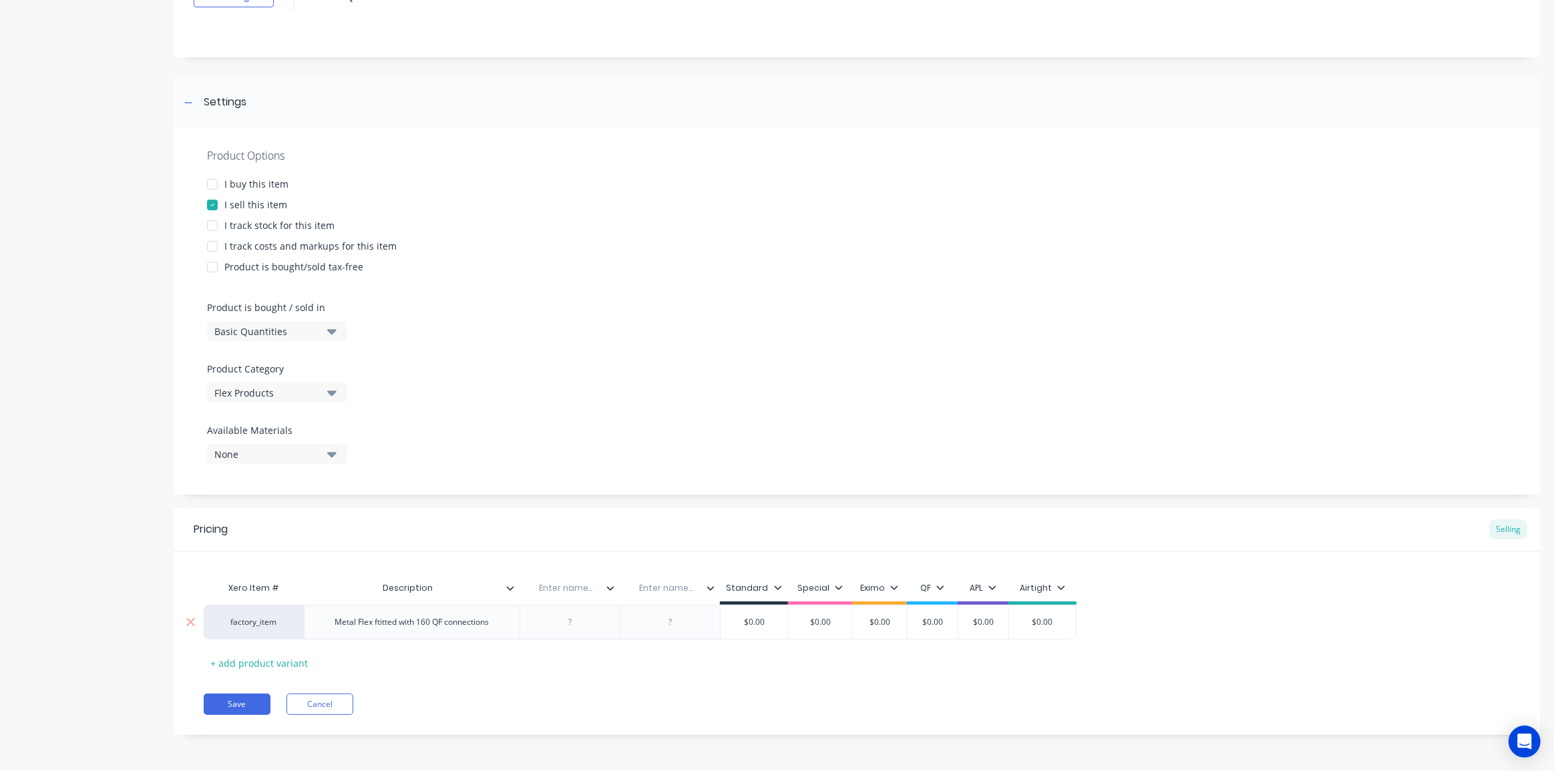
click at [387, 630] on div "Metal Flex ftitted with 160 QF connections" at bounding box center [413, 622] width 176 height 17
click at [607, 655] on div "Xero Item # Description Enter name... Enter name... Standard Special Eximo QF A…" at bounding box center [857, 624] width 1307 height 99
click at [570, 586] on input "text" at bounding box center [562, 588] width 92 height 12
click at [421, 622] on div "Metal Flex fitted with 160 QF connections" at bounding box center [409, 622] width 173 height 17
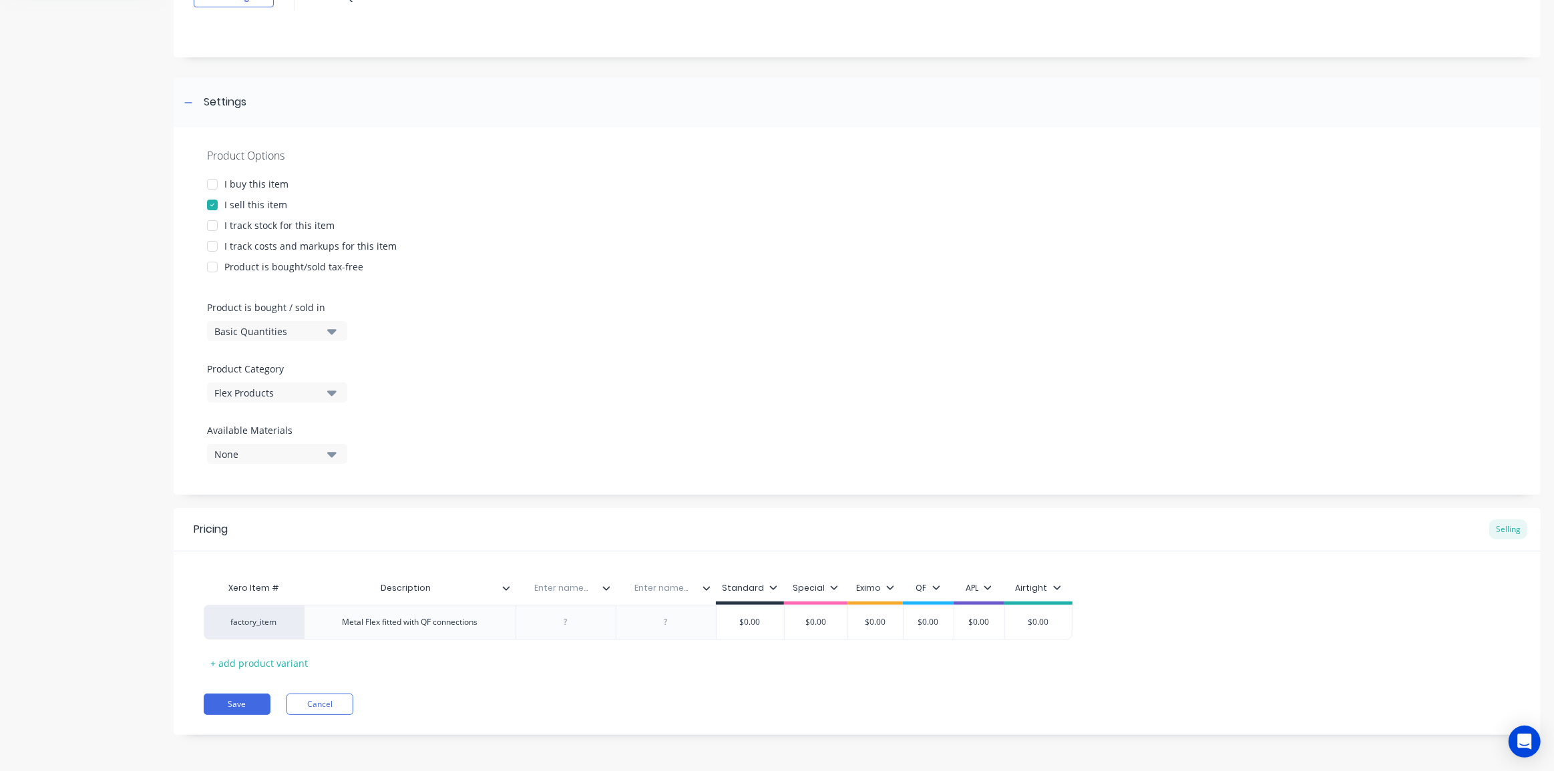
click at [605, 585] on icon at bounding box center [606, 588] width 8 height 8
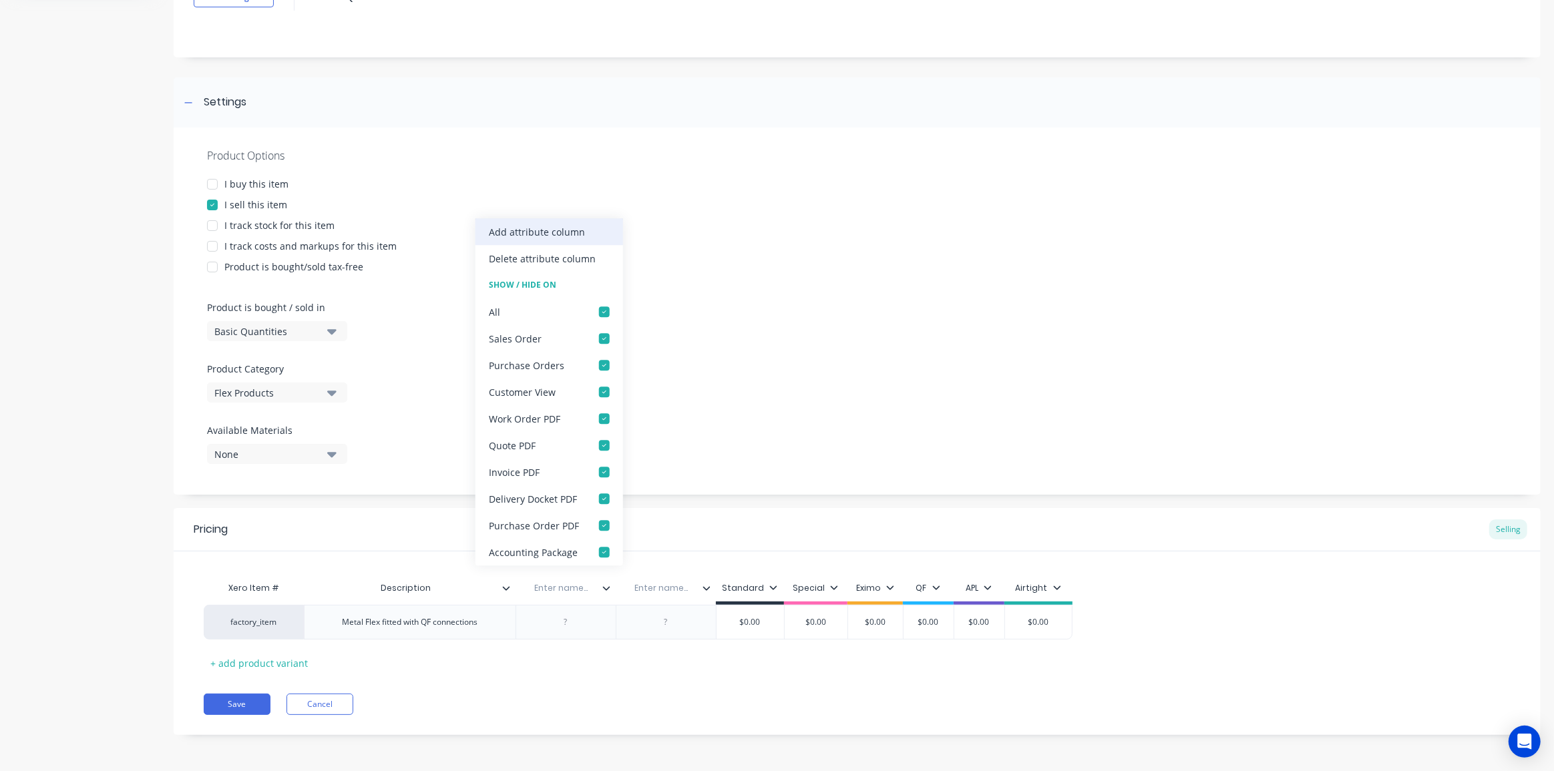
click at [554, 228] on div "Add attribute column" at bounding box center [537, 232] width 96 height 14
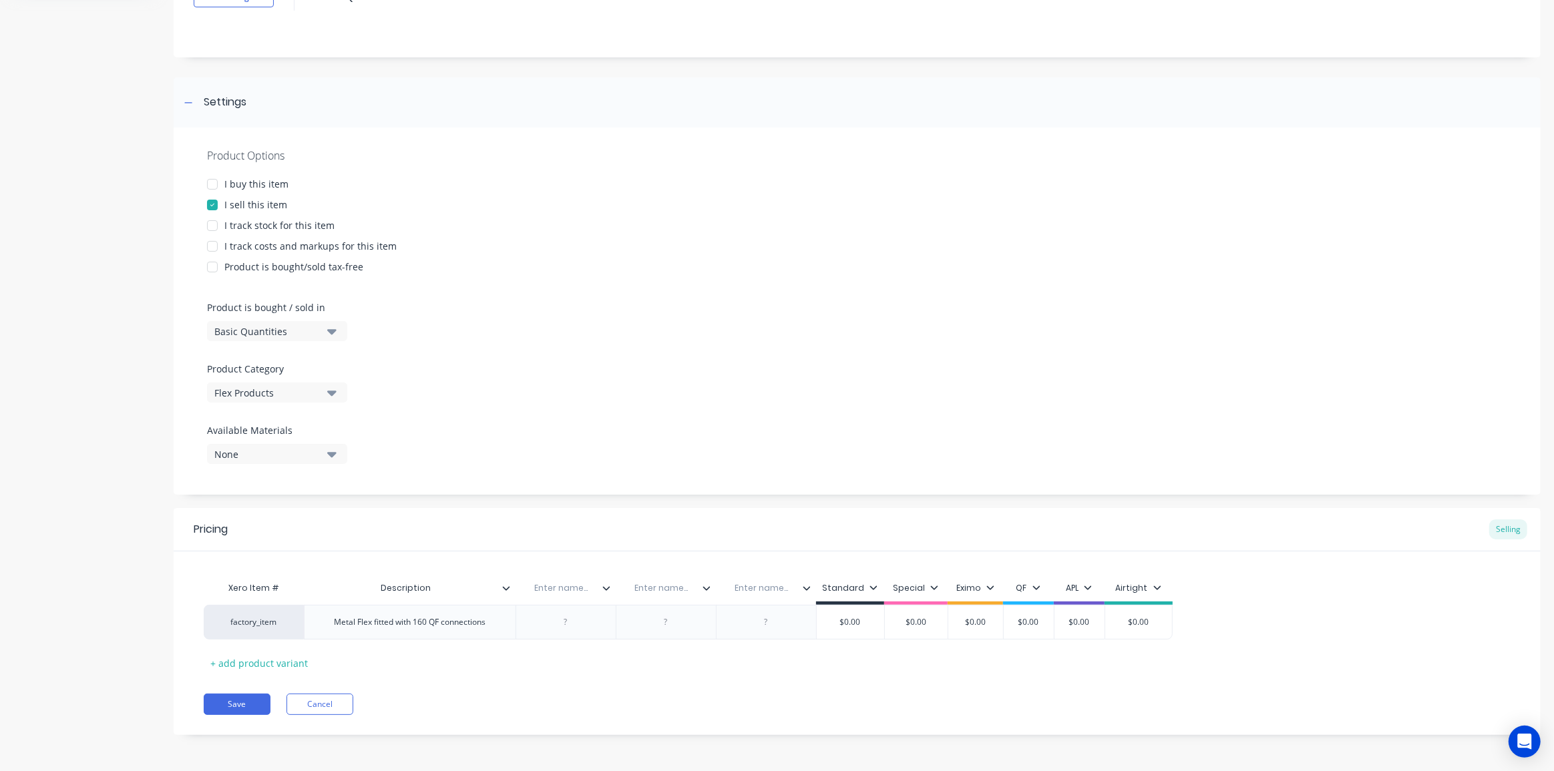
click at [604, 591] on icon at bounding box center [606, 588] width 8 height 8
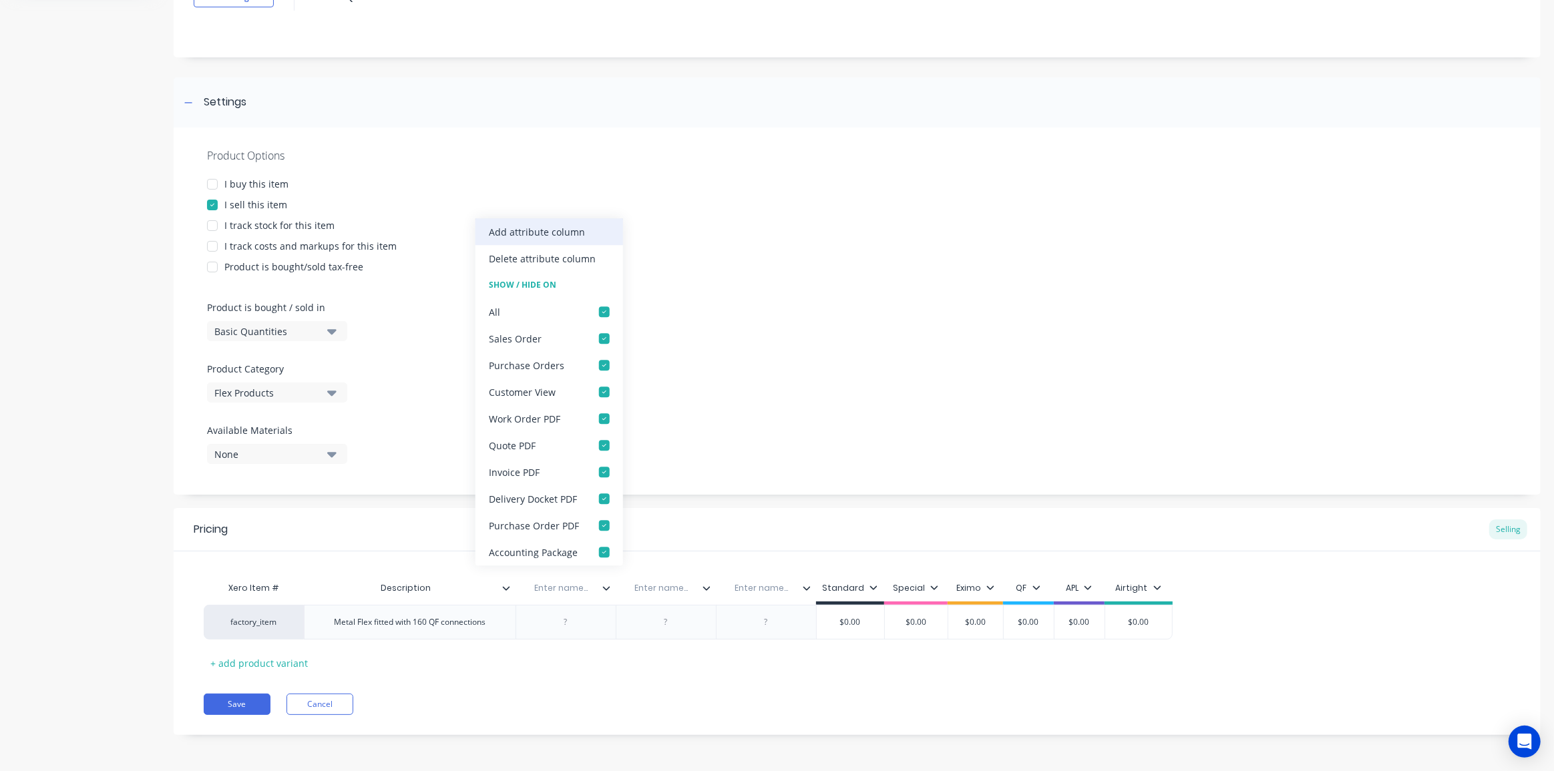
click at [520, 228] on div "Add attribute column" at bounding box center [537, 232] width 96 height 14
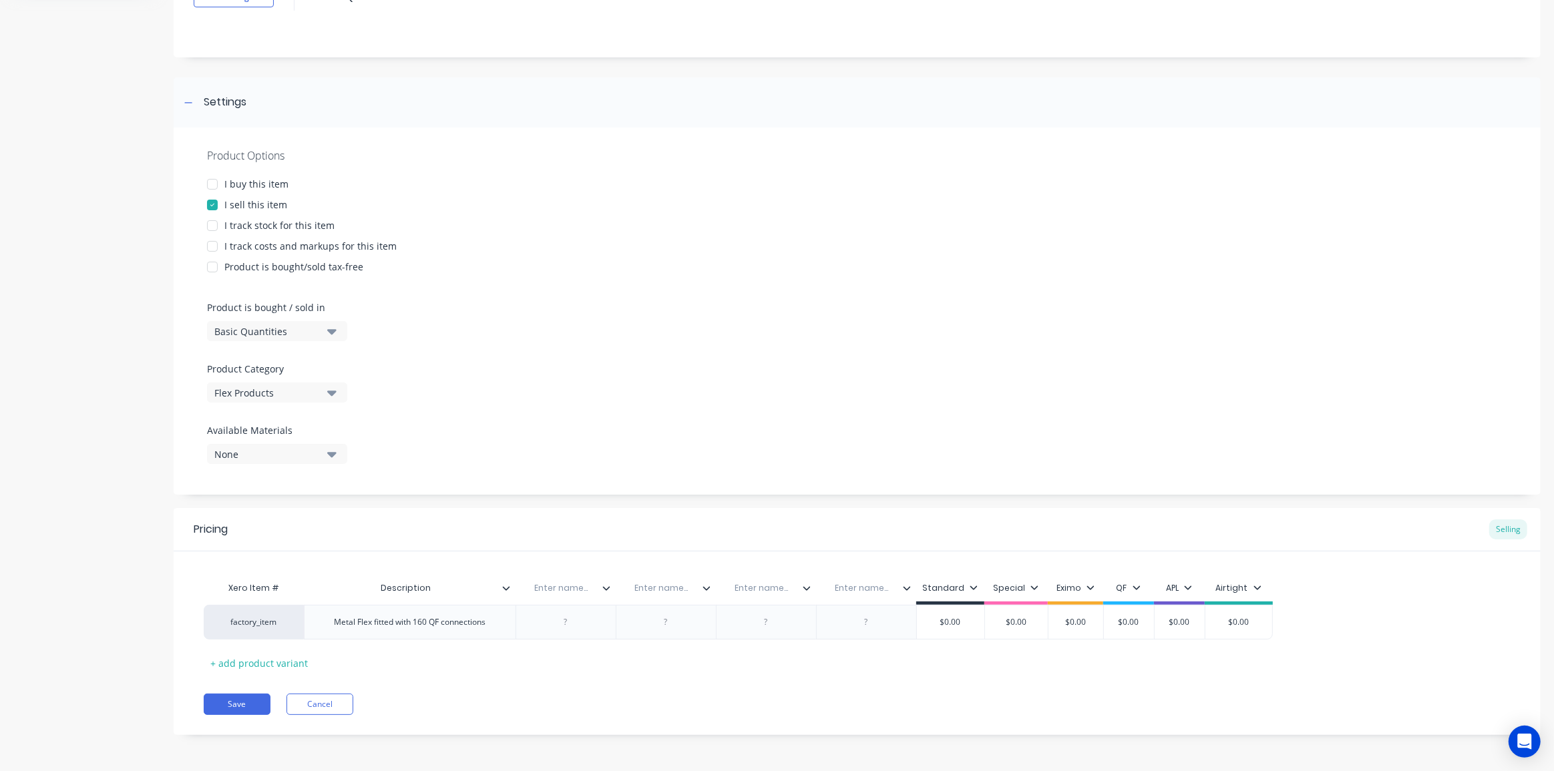
click at [558, 589] on input "text" at bounding box center [562, 588] width 92 height 12
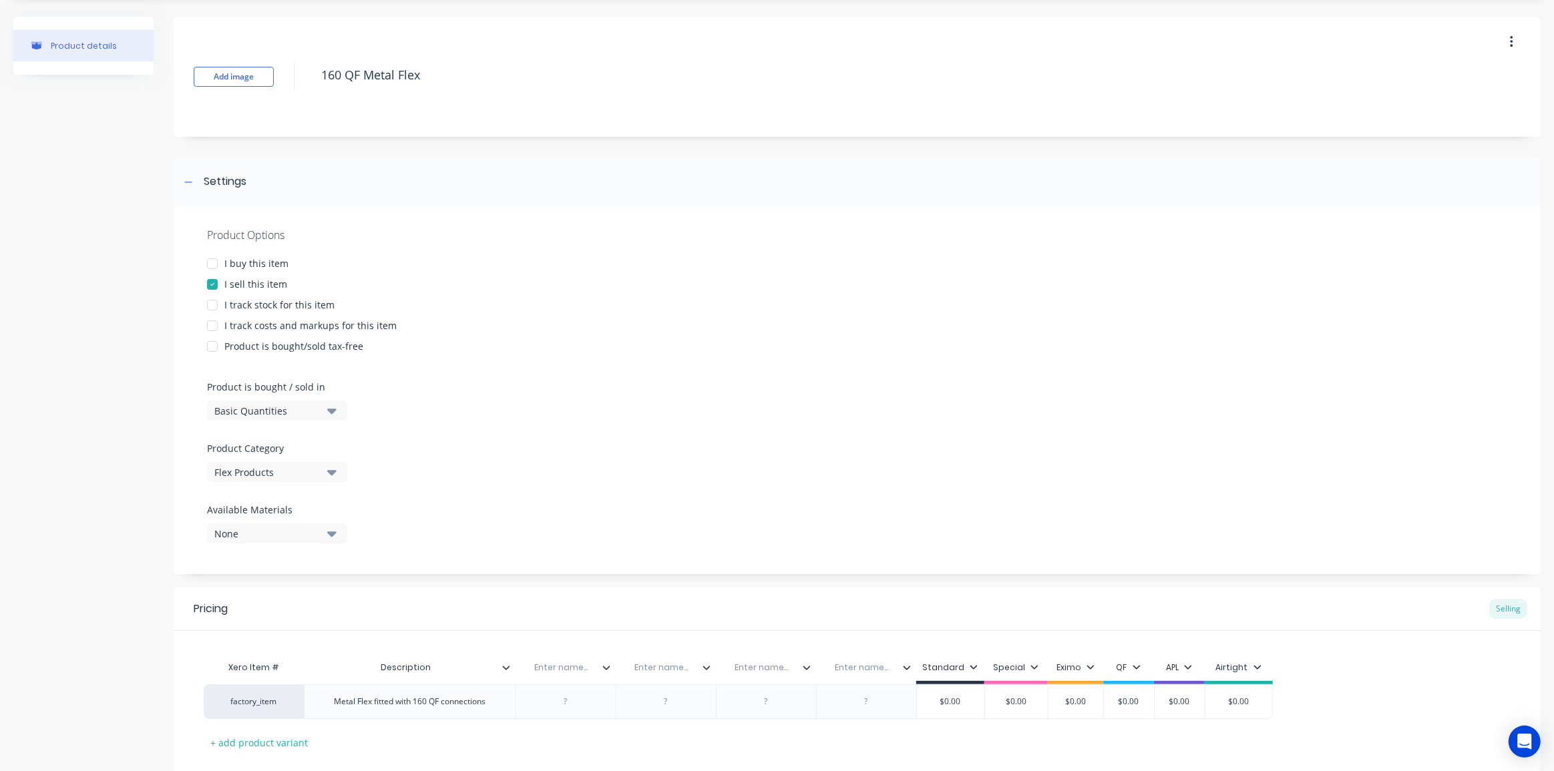
scroll to position [0, 0]
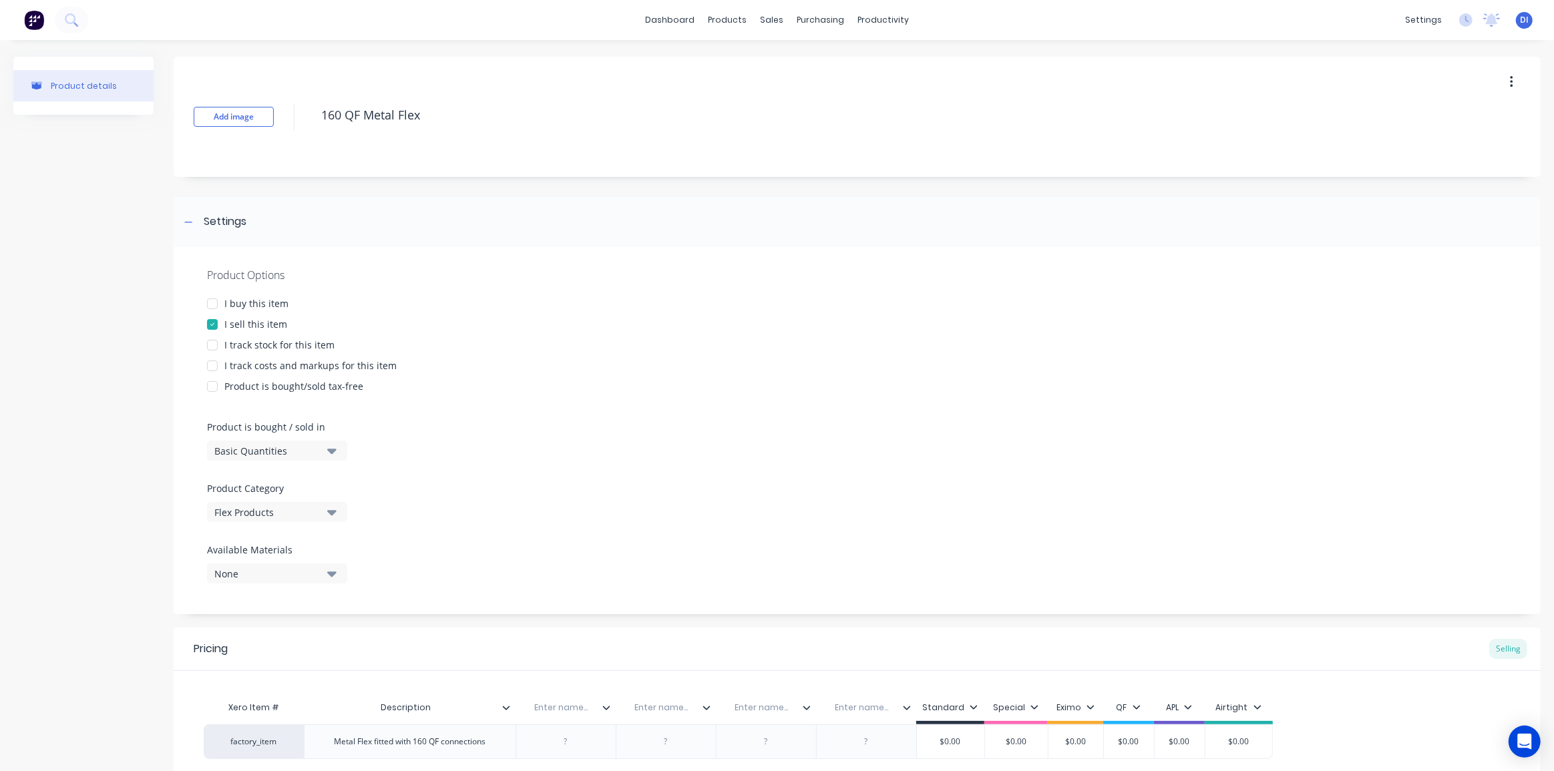
drag, startPoint x: 344, startPoint y: 113, endPoint x: 299, endPoint y: 114, distance: 44.8
click at [299, 114] on div "Add image 160 QF Metal Flex" at bounding box center [857, 117] width 1367 height 120
type textarea "x"
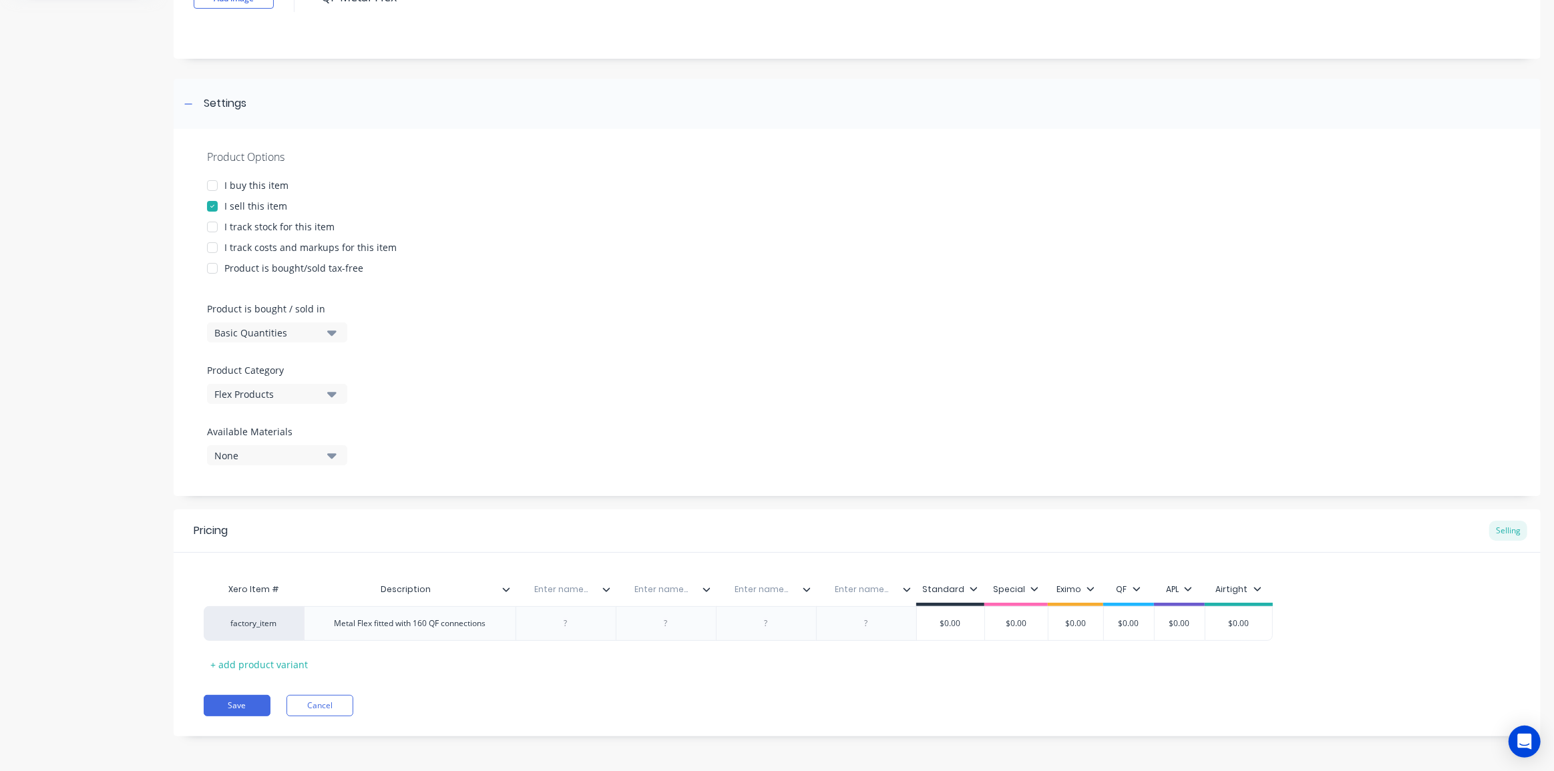
scroll to position [120, 0]
click at [570, 609] on div at bounding box center [566, 622] width 100 height 35
type textarea "QF Metal Flex"
type textarea "x"
type textarea "QF Metal Flex"
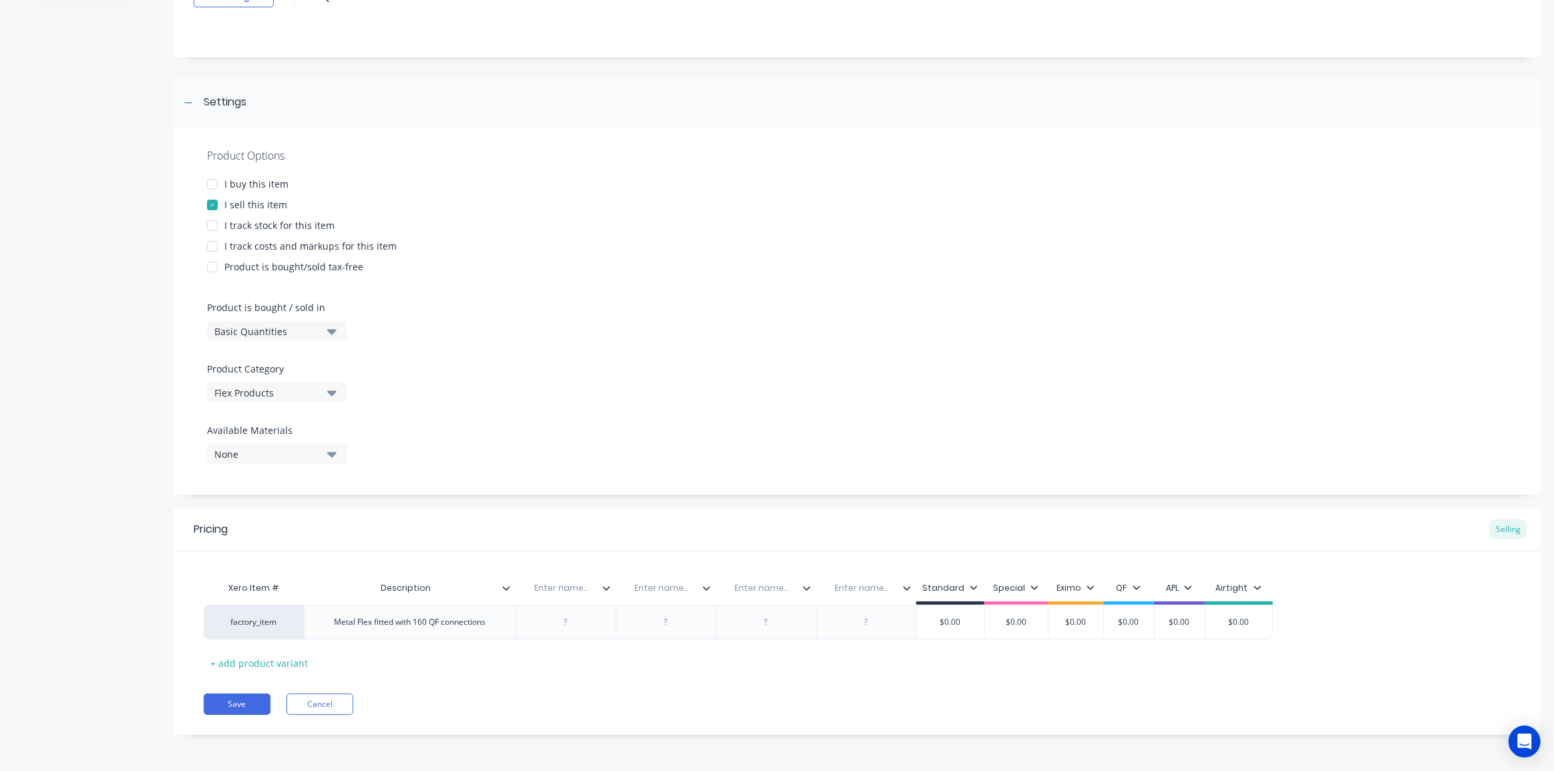
click at [562, 590] on input "text" at bounding box center [562, 588] width 92 height 12
type input "Metal Flex diameter"
type textarea "x"
click at [663, 585] on input "text" at bounding box center [677, 588] width 92 height 12
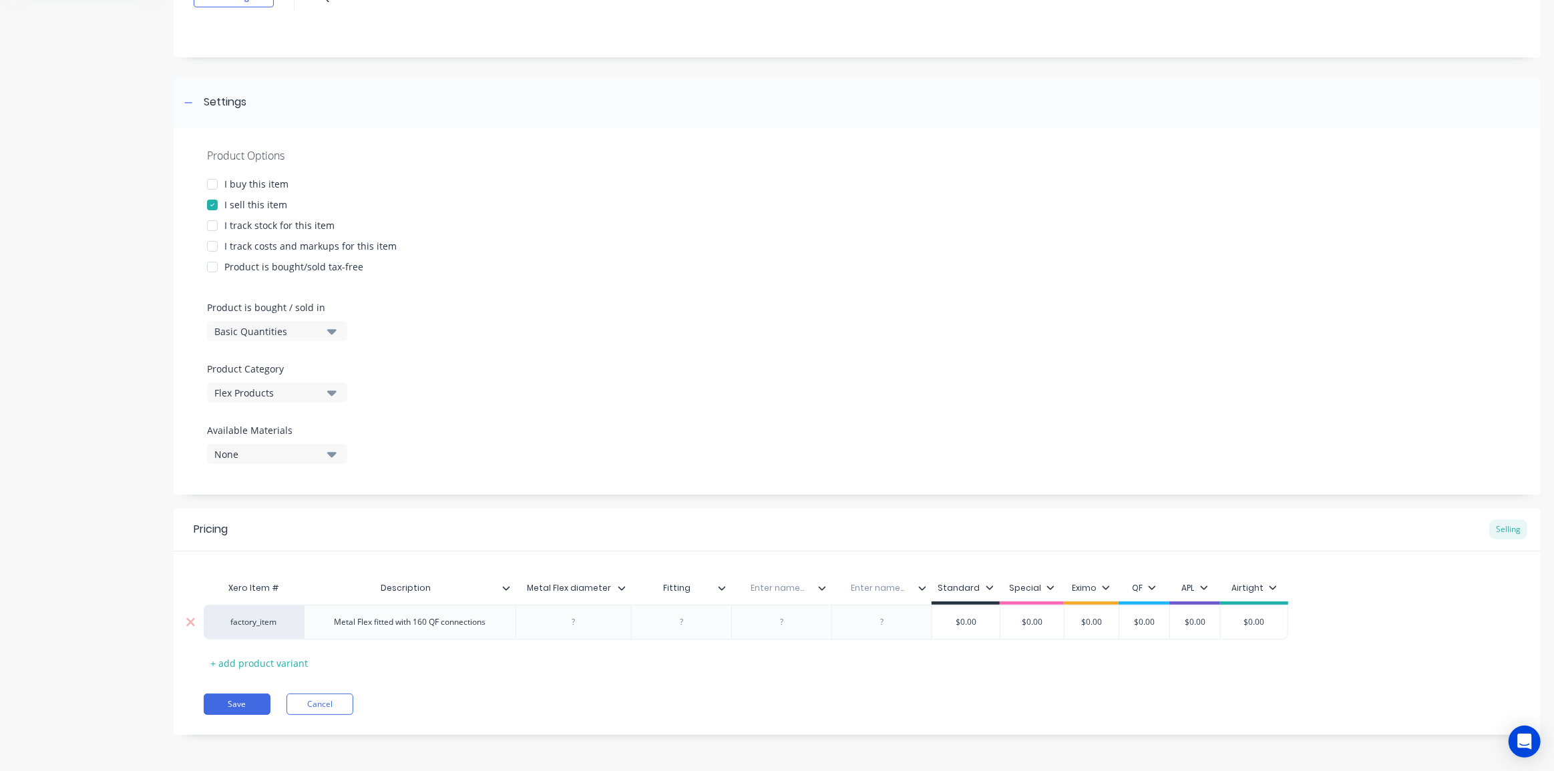
type input "Fitting 1"
type textarea "x"
click at [781, 594] on input "text" at bounding box center [777, 588] width 92 height 12
type input "Fitting 2"
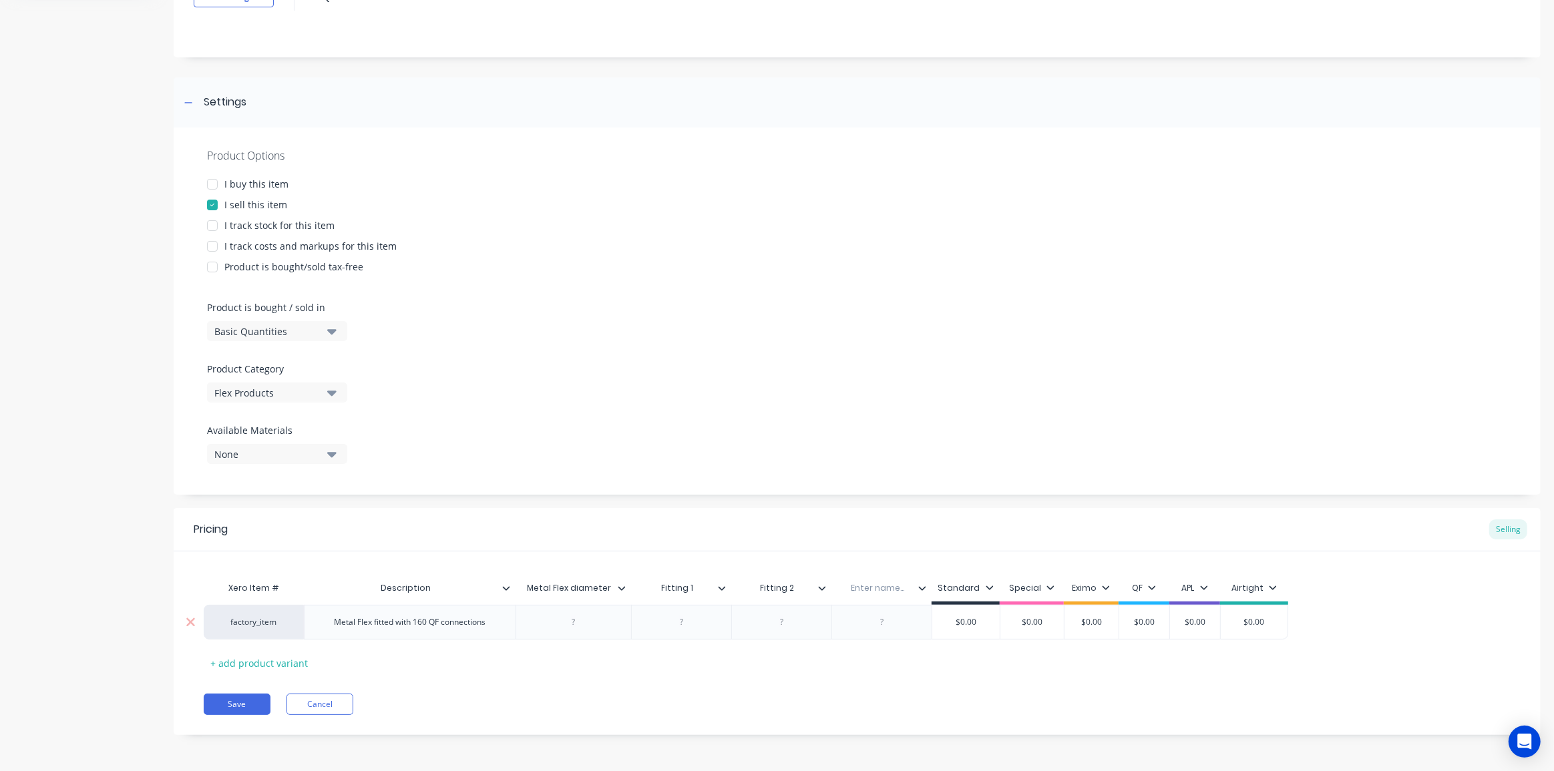
click at [622, 591] on icon at bounding box center [622, 588] width 8 height 8
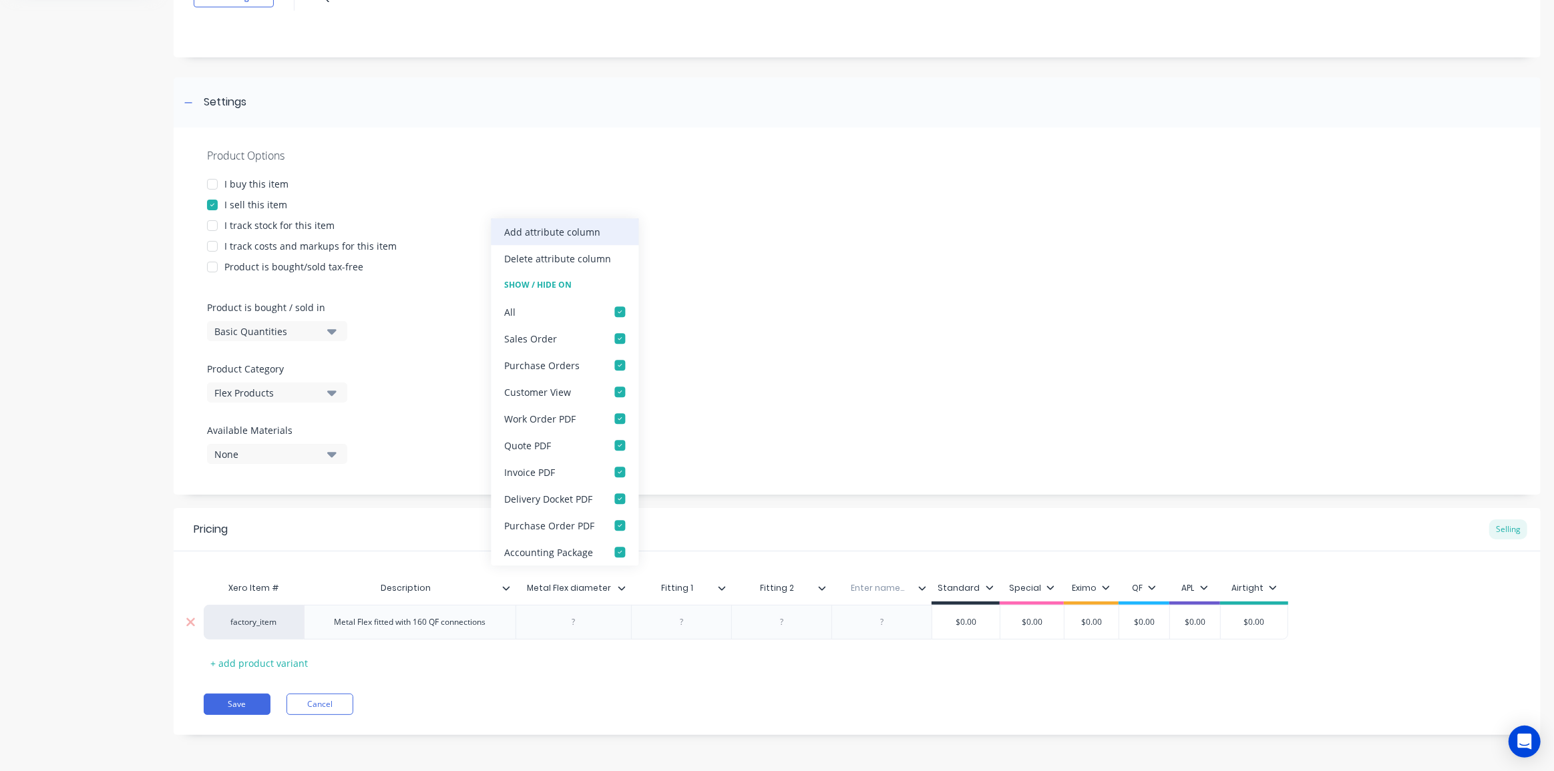
click at [541, 234] on div "Add attribute column" at bounding box center [552, 232] width 96 height 14
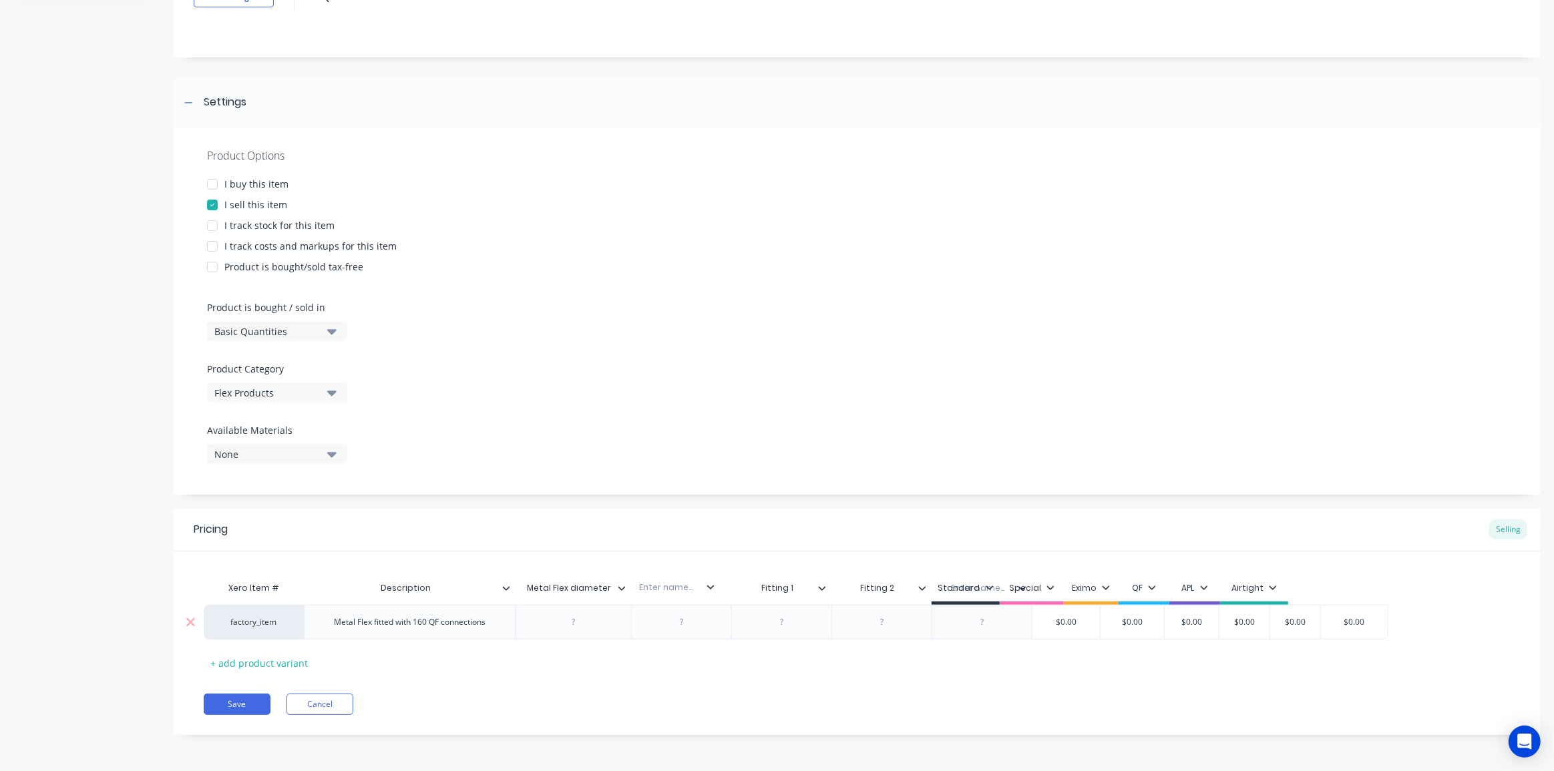
drag, startPoint x: 890, startPoint y: 597, endPoint x: 673, endPoint y: 596, distance: 217.0
click at [673, 596] on div "Xero Item # Description Metal Flex diameter Fitting 1 Fitting 2 Enter name... E…" at bounding box center [796, 590] width 1185 height 30
type textarea "x"
click at [679, 587] on input "text" at bounding box center [677, 588] width 92 height 12
type input "Fitting Diameter"
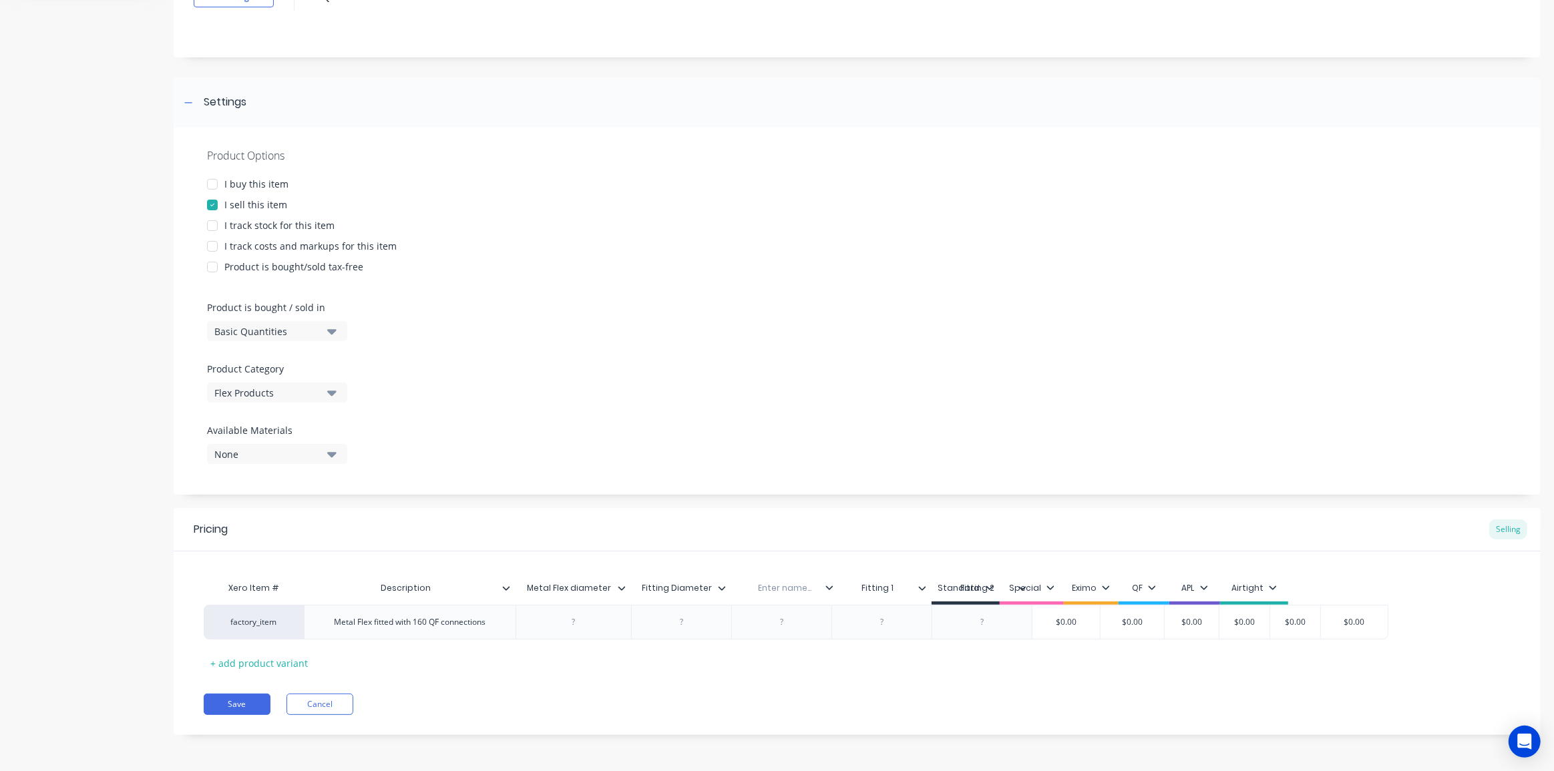
drag, startPoint x: 986, startPoint y: 600, endPoint x: 785, endPoint y: 600, distance: 200.3
click at [785, 600] on div "Xero Item # Description Metal Flex diameter Fitting Diameter Fitting Diameter F…" at bounding box center [796, 590] width 1185 height 30
click at [779, 593] on input "text" at bounding box center [777, 588] width 92 height 12
click at [693, 596] on div "Enter name..." at bounding box center [677, 588] width 92 height 33
type textarea "x"
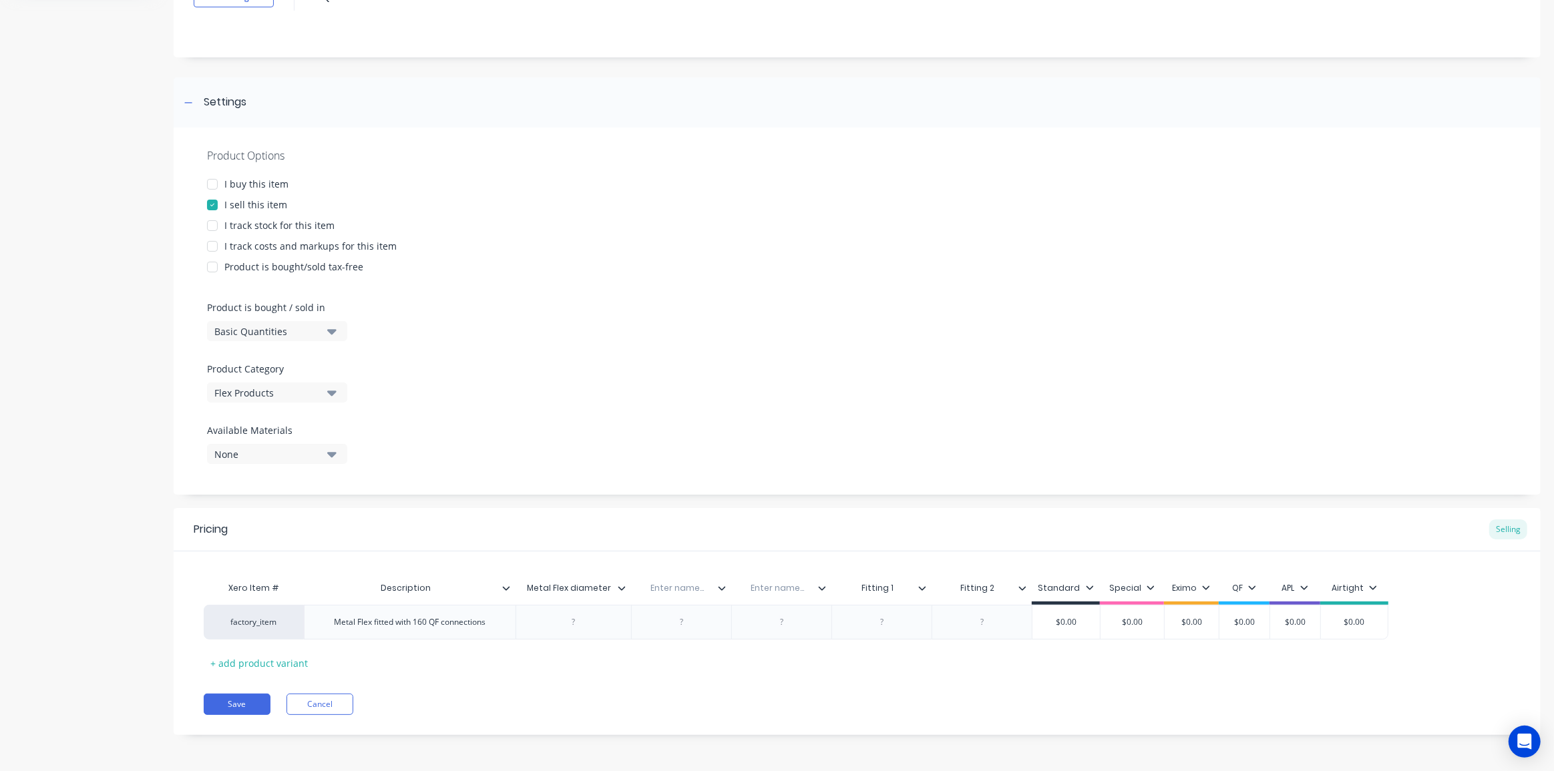
click at [674, 591] on input "text" at bounding box center [677, 588] width 92 height 12
type input "Fitting Diamter"
type textarea "x"
click at [714, 536] on div "Pricing Selling" at bounding box center [857, 529] width 1367 height 43
type input "Fitting Diameter"
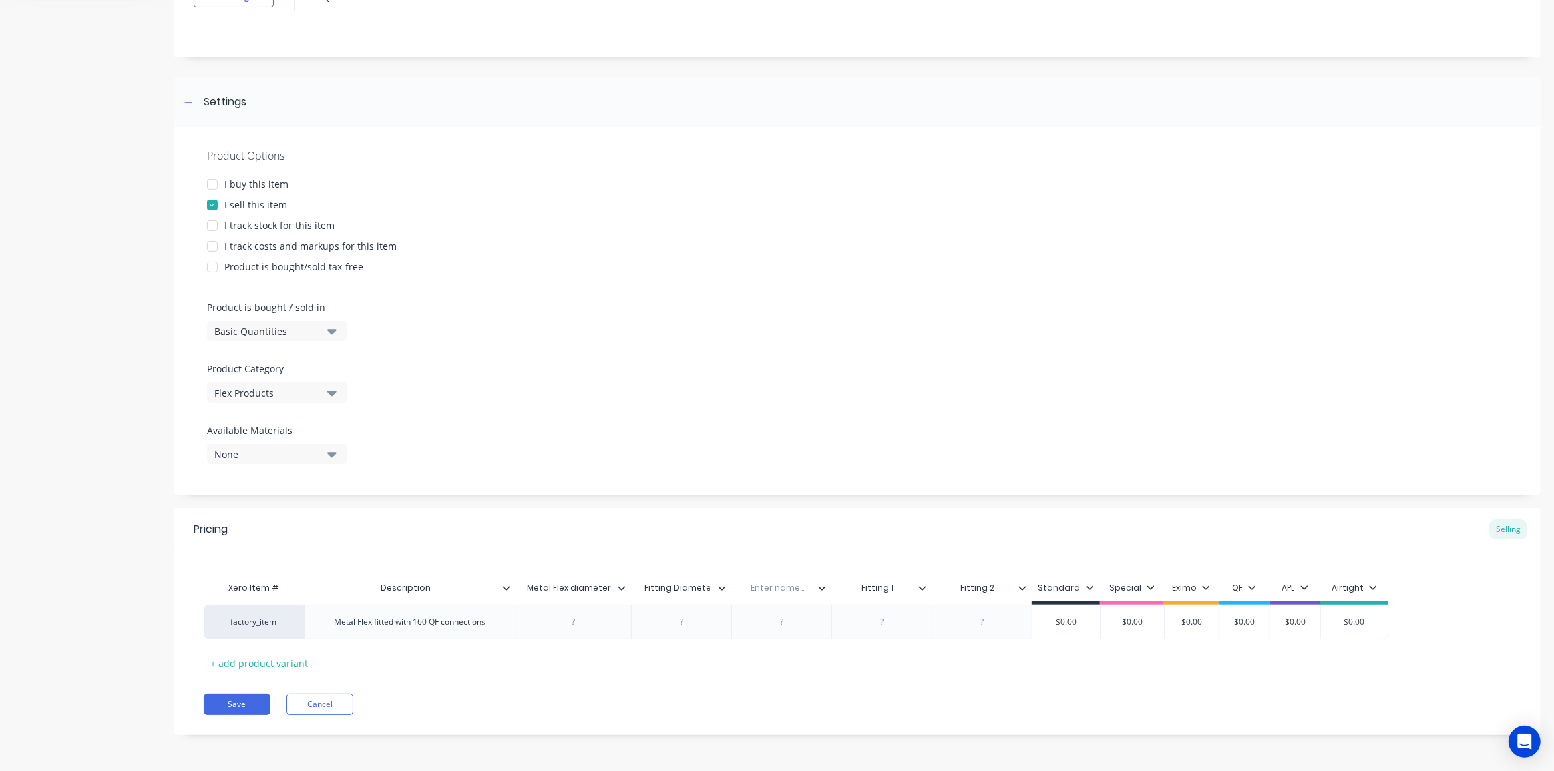
click at [664, 552] on div "Xero Item # Description Metal Flex diameter Fitting Diamter Fitting Diameter En…" at bounding box center [857, 613] width 1367 height 122
click at [1026, 590] on icon at bounding box center [1025, 588] width 8 height 8
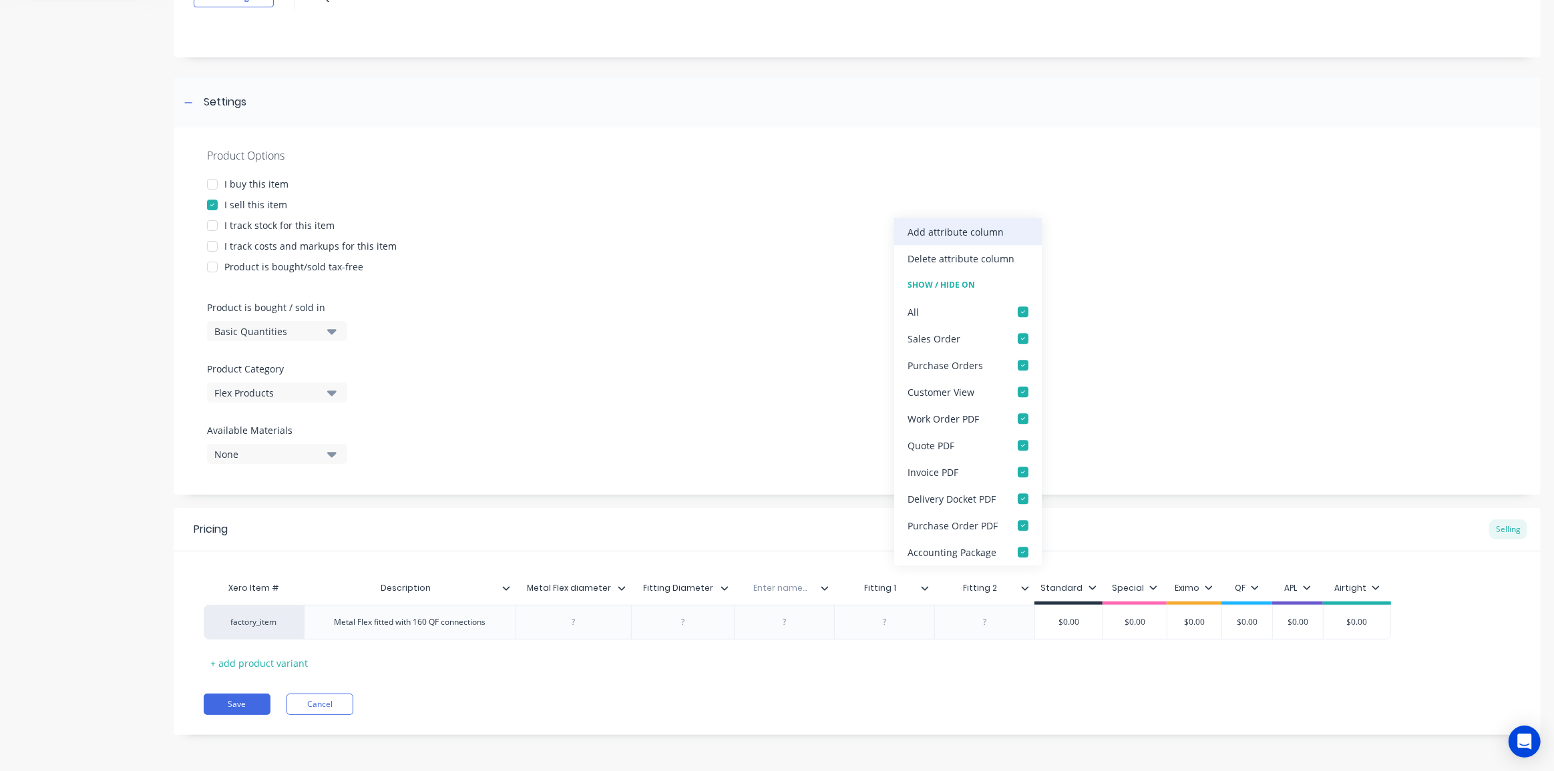
click at [945, 227] on div "Add attribute column" at bounding box center [956, 232] width 96 height 14
type textarea "x"
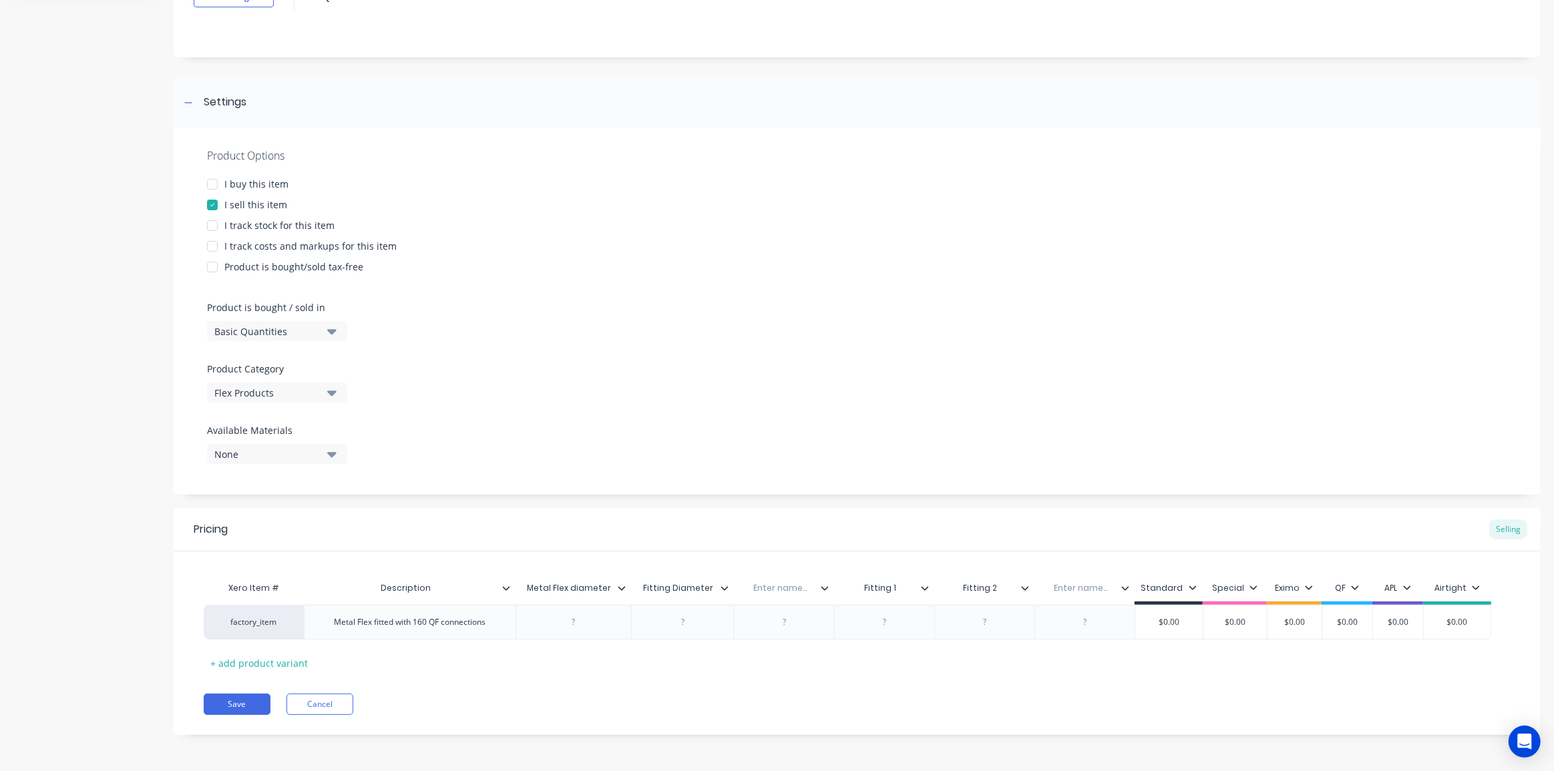
click at [1083, 591] on input "text" at bounding box center [1080, 588] width 92 height 12
type input "Overall Length"
click at [1034, 521] on div "Pricing Selling" at bounding box center [857, 529] width 1367 height 43
drag, startPoint x: 1073, startPoint y: 600, endPoint x: 663, endPoint y: 600, distance: 410.0
click at [663, 600] on div "Xero Item # Description Metal Flex diameter Fitting Diameter Enter name... Fitt…" at bounding box center [848, 590] width 1288 height 30
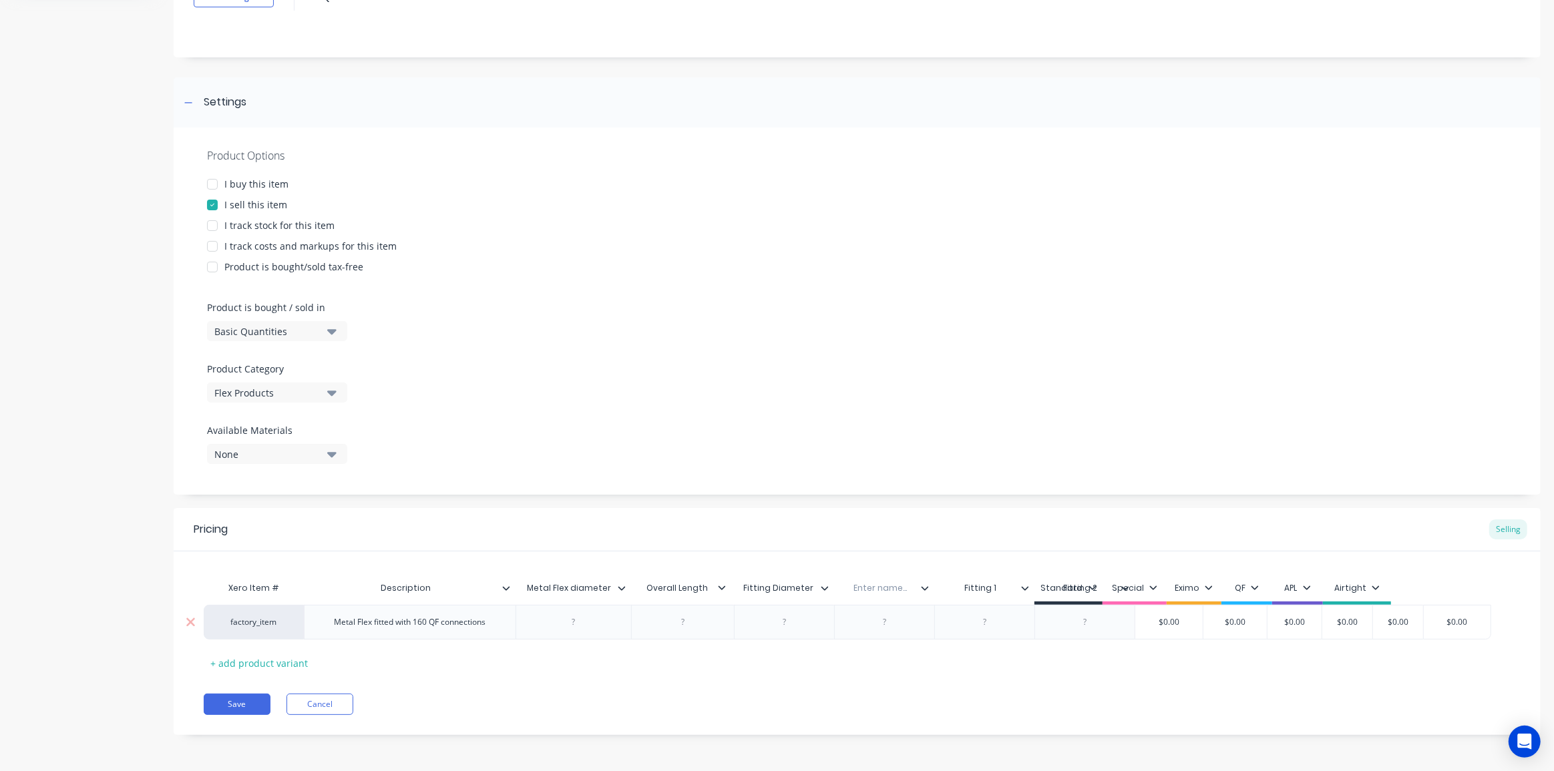
type textarea "x"
click at [576, 626] on div at bounding box center [573, 622] width 67 height 17
type textarea "x"
drag, startPoint x: 925, startPoint y: 587, endPoint x: 902, endPoint y: 440, distance: 148.8
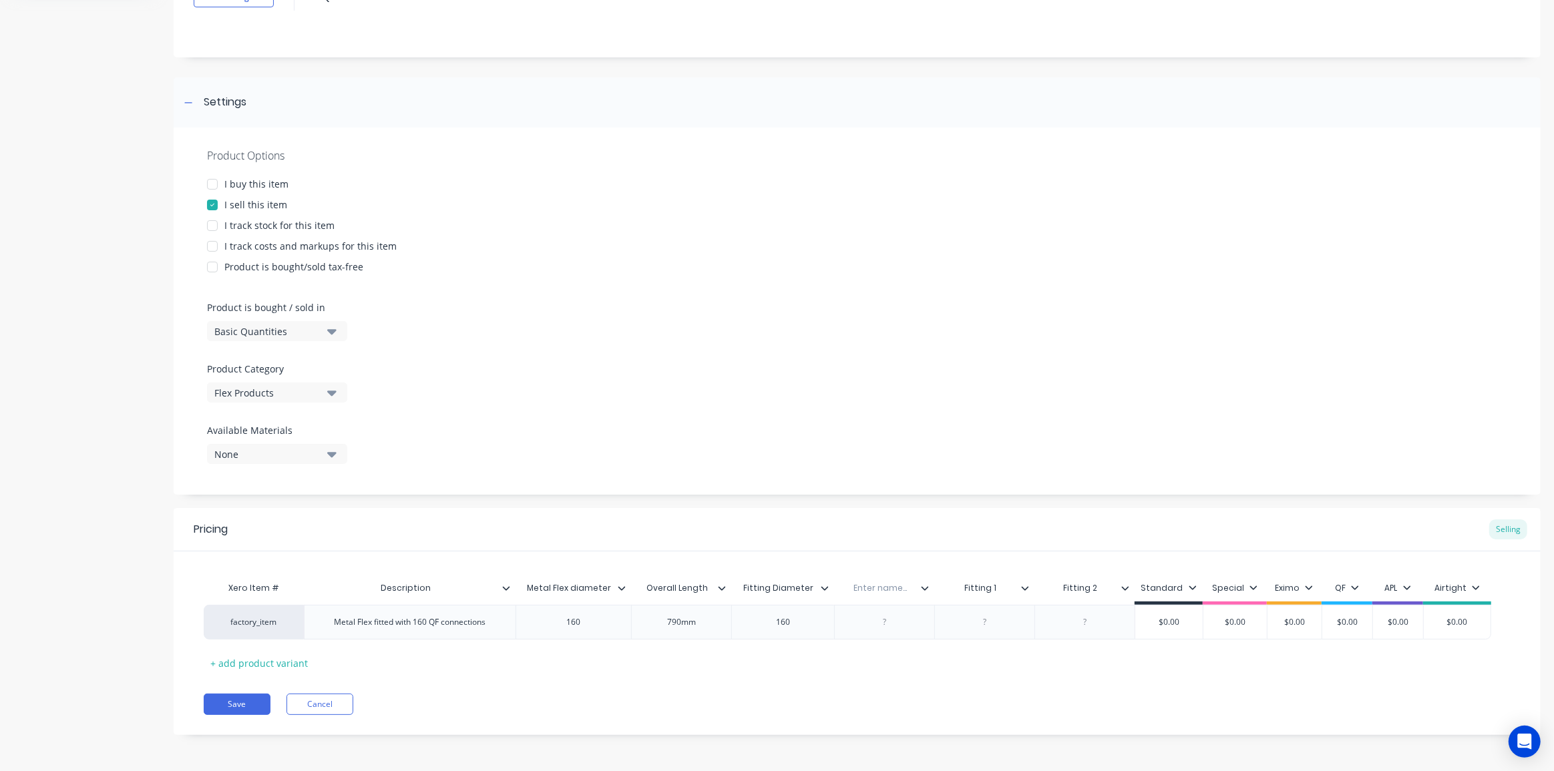
click at [845, 328] on div "Product Options I buy this item I sell this item I track stock for this item I …" at bounding box center [857, 311] width 1367 height 367
click at [896, 593] on input "text" at bounding box center [880, 588] width 92 height 12
click at [928, 594] on div at bounding box center [930, 588] width 8 height 12
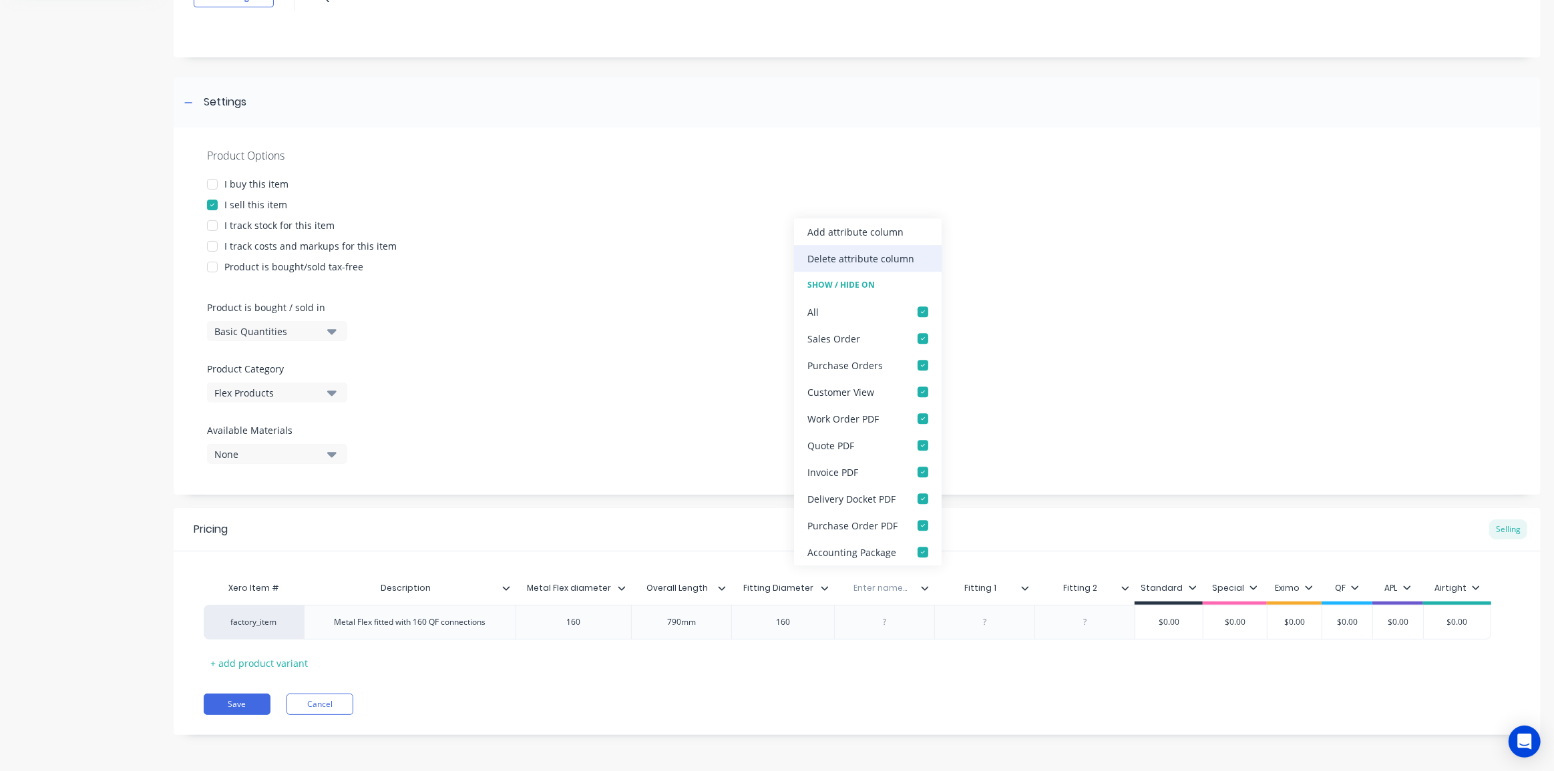
click at [863, 256] on div "Delete attribute column" at bounding box center [860, 259] width 107 height 14
type textarea "x"
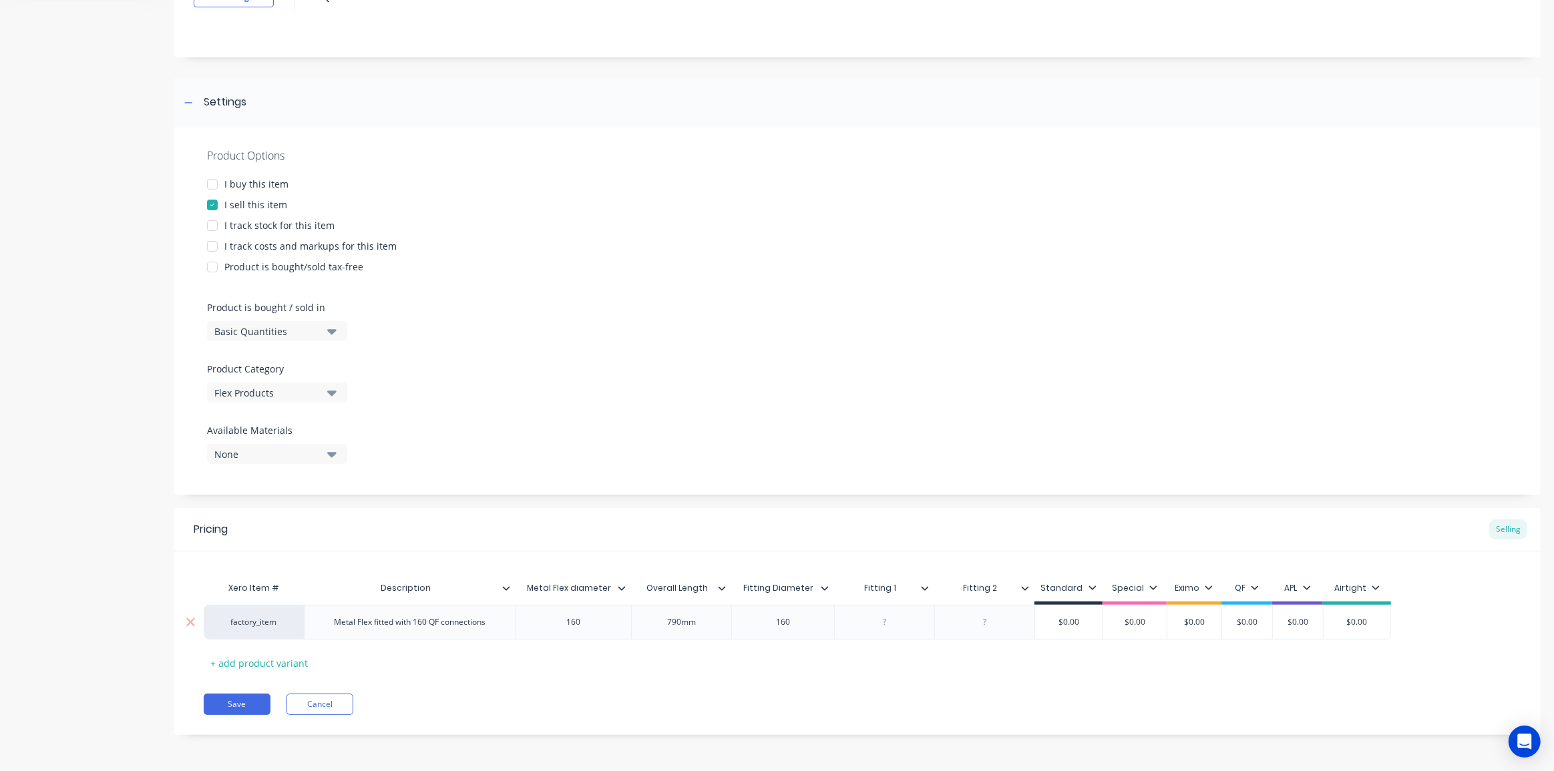
click at [885, 626] on div at bounding box center [884, 622] width 67 height 17
click at [992, 633] on div at bounding box center [984, 622] width 100 height 35
type textarea "x"
click at [988, 627] on div at bounding box center [985, 622] width 67 height 17
type textarea "x"
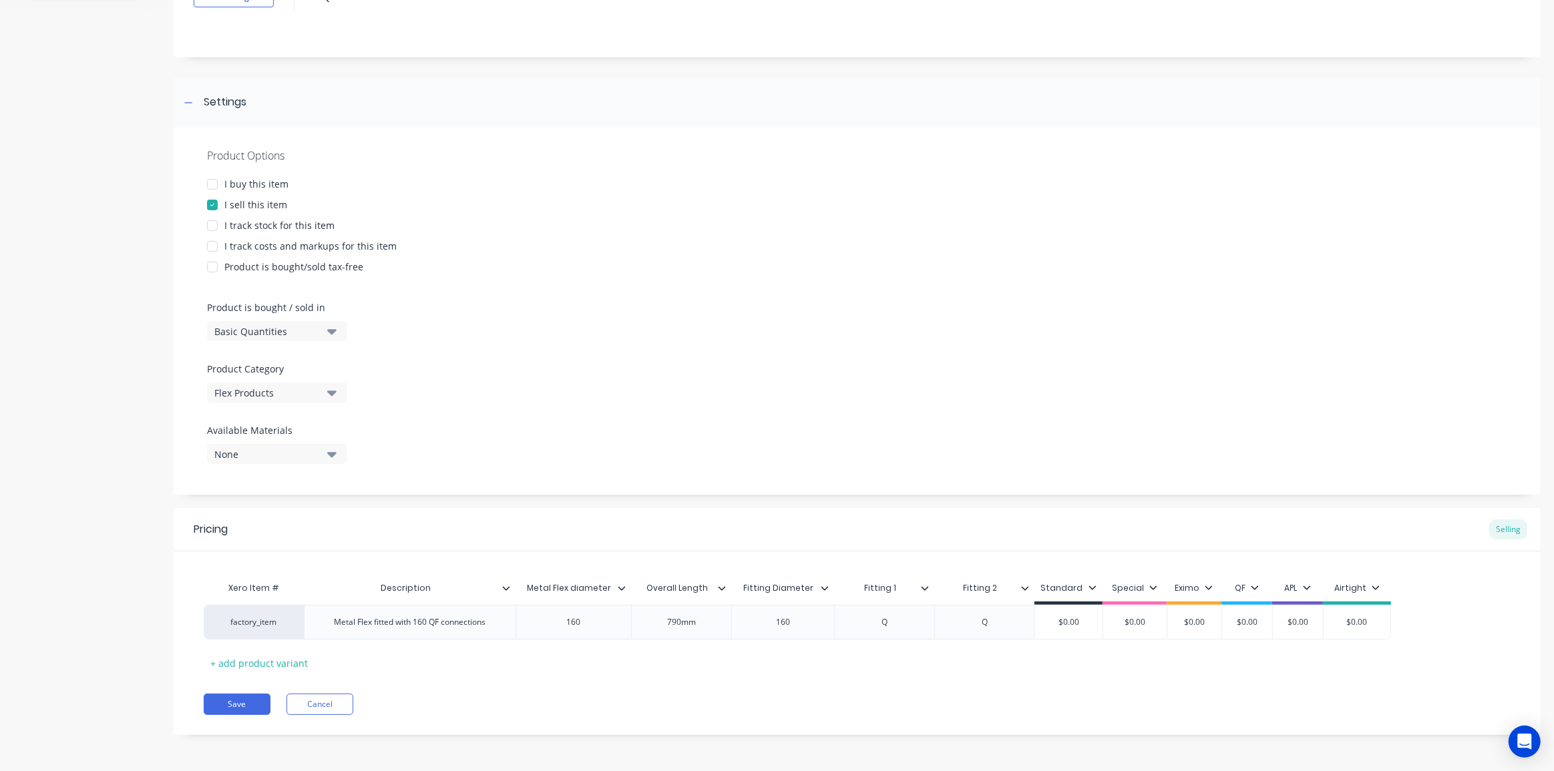
drag, startPoint x: 1071, startPoint y: 736, endPoint x: 1050, endPoint y: 709, distance: 33.8
click at [1071, 735] on div "Add image QF Metal Flex Settings Product Options I buy this item I sell this it…" at bounding box center [857, 346] width 1367 height 818
type input "$0.00"
click at [1348, 620] on input "$0.00" at bounding box center [1357, 622] width 67 height 12
click at [1367, 620] on input "$0.00" at bounding box center [1357, 622] width 67 height 12
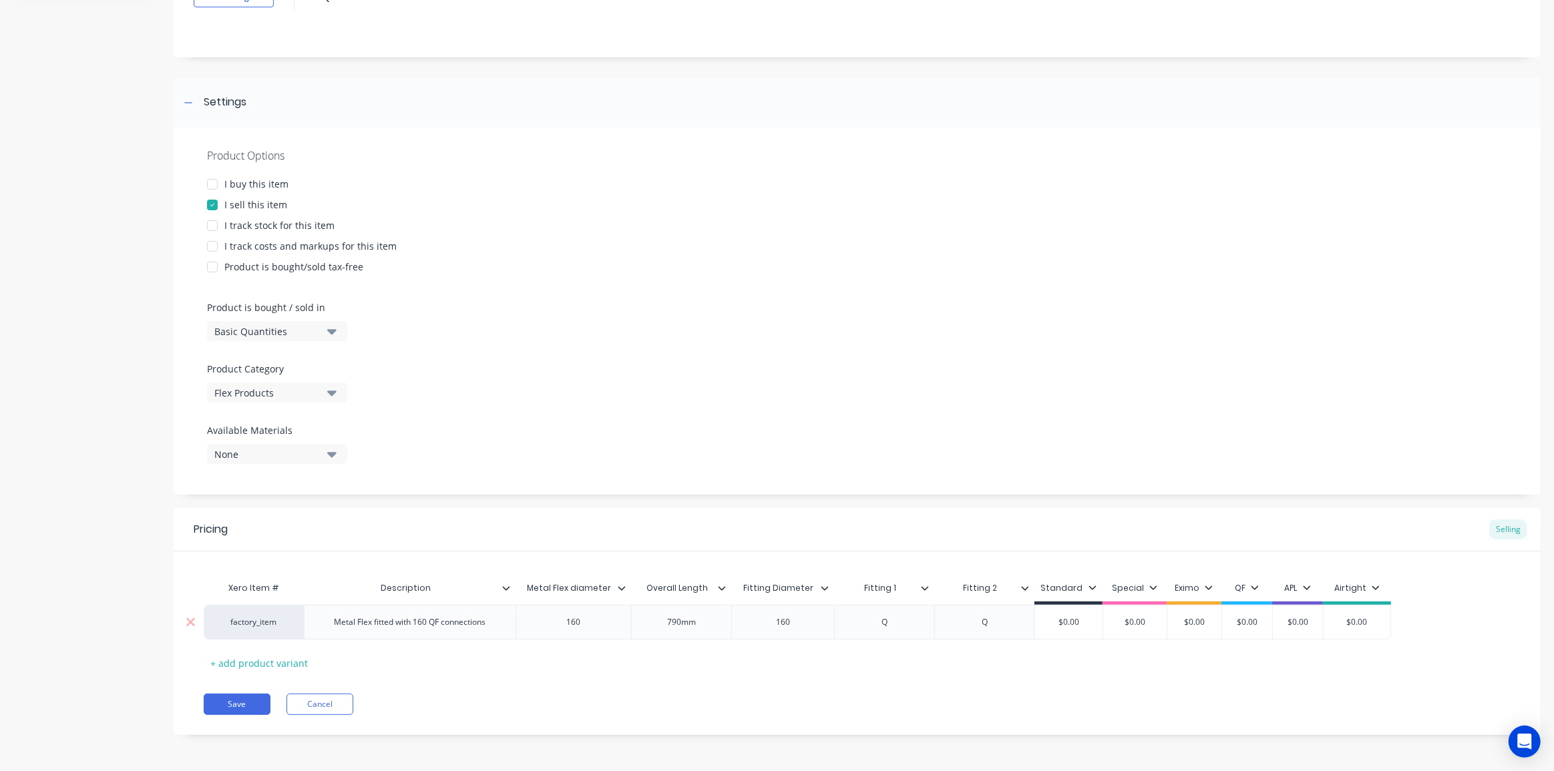
click at [1366, 620] on input "$0.00" at bounding box center [1357, 622] width 67 height 12
type textarea "x"
type input "$1"
type textarea "x"
type input "$15"
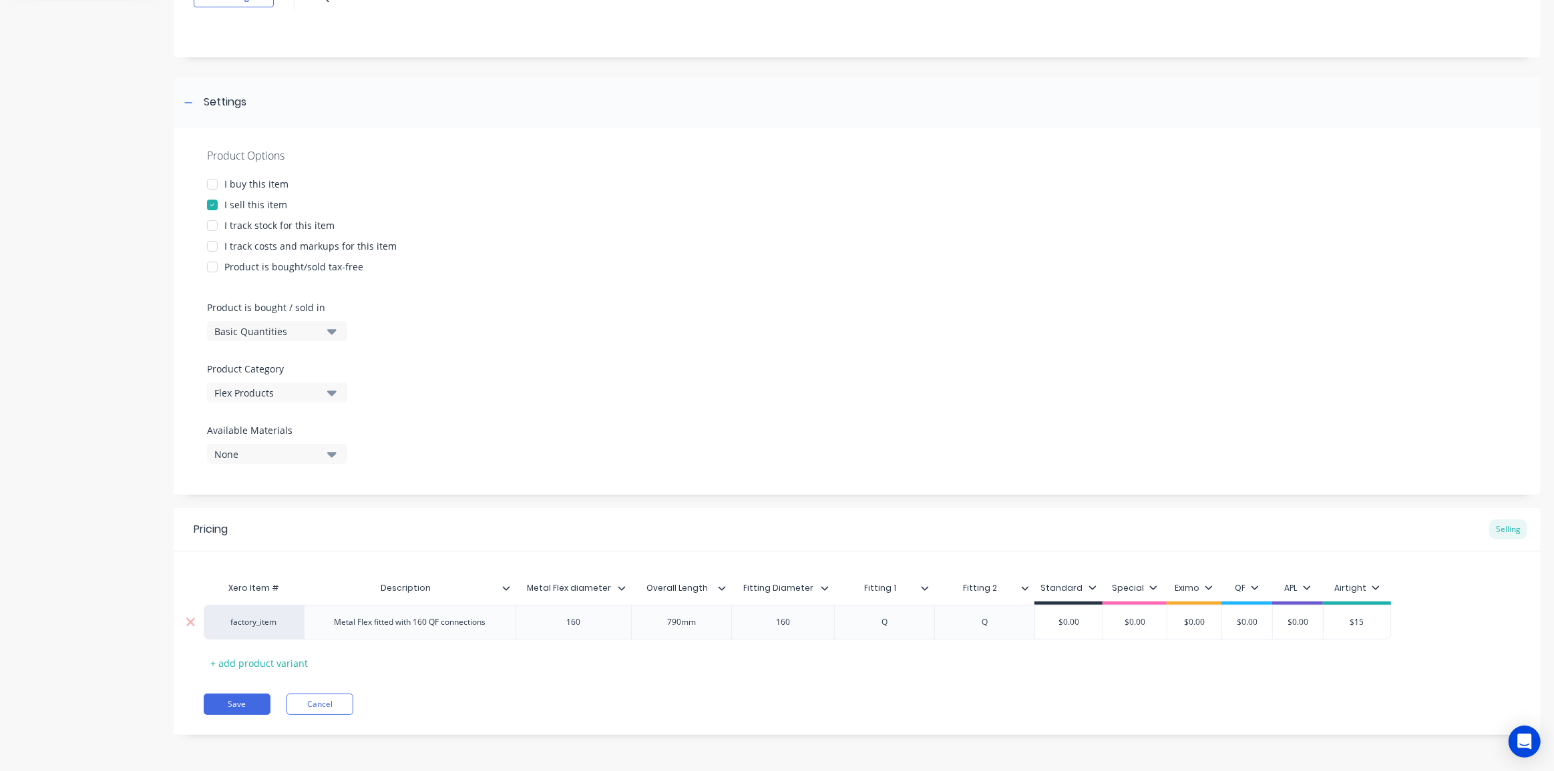
type textarea "x"
type input "$155"
click at [1448, 610] on div "factory_item Metal Flex fitted with 160 QF connections 160 790mm 160 Q Q $0.00 …" at bounding box center [857, 622] width 1307 height 35
click at [232, 698] on button "Save" at bounding box center [237, 704] width 67 height 21
type textarea "x"
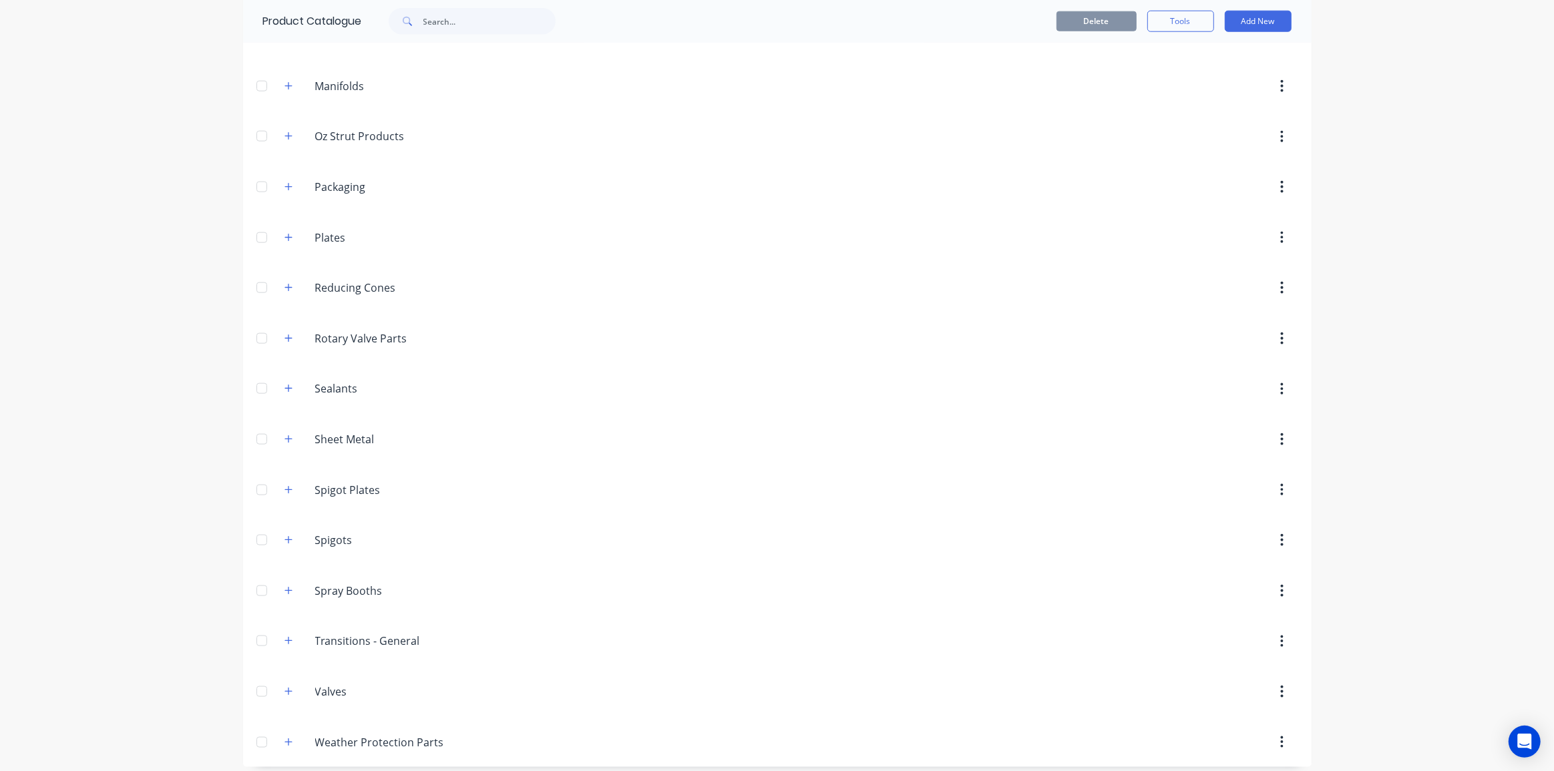
scroll to position [1744, 0]
click at [284, 736] on icon "button" at bounding box center [287, 739] width 7 height 7
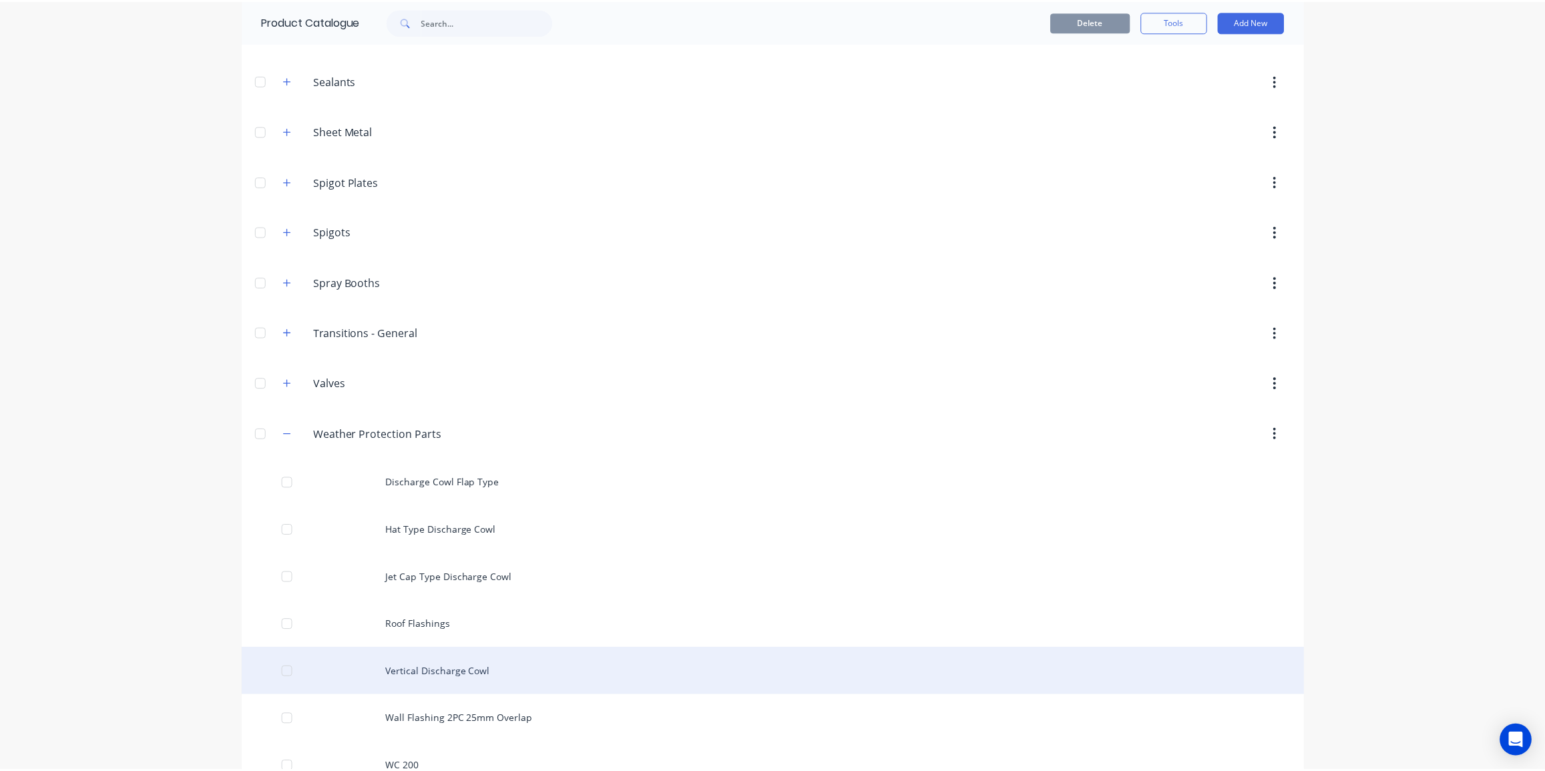
scroll to position [2109, 0]
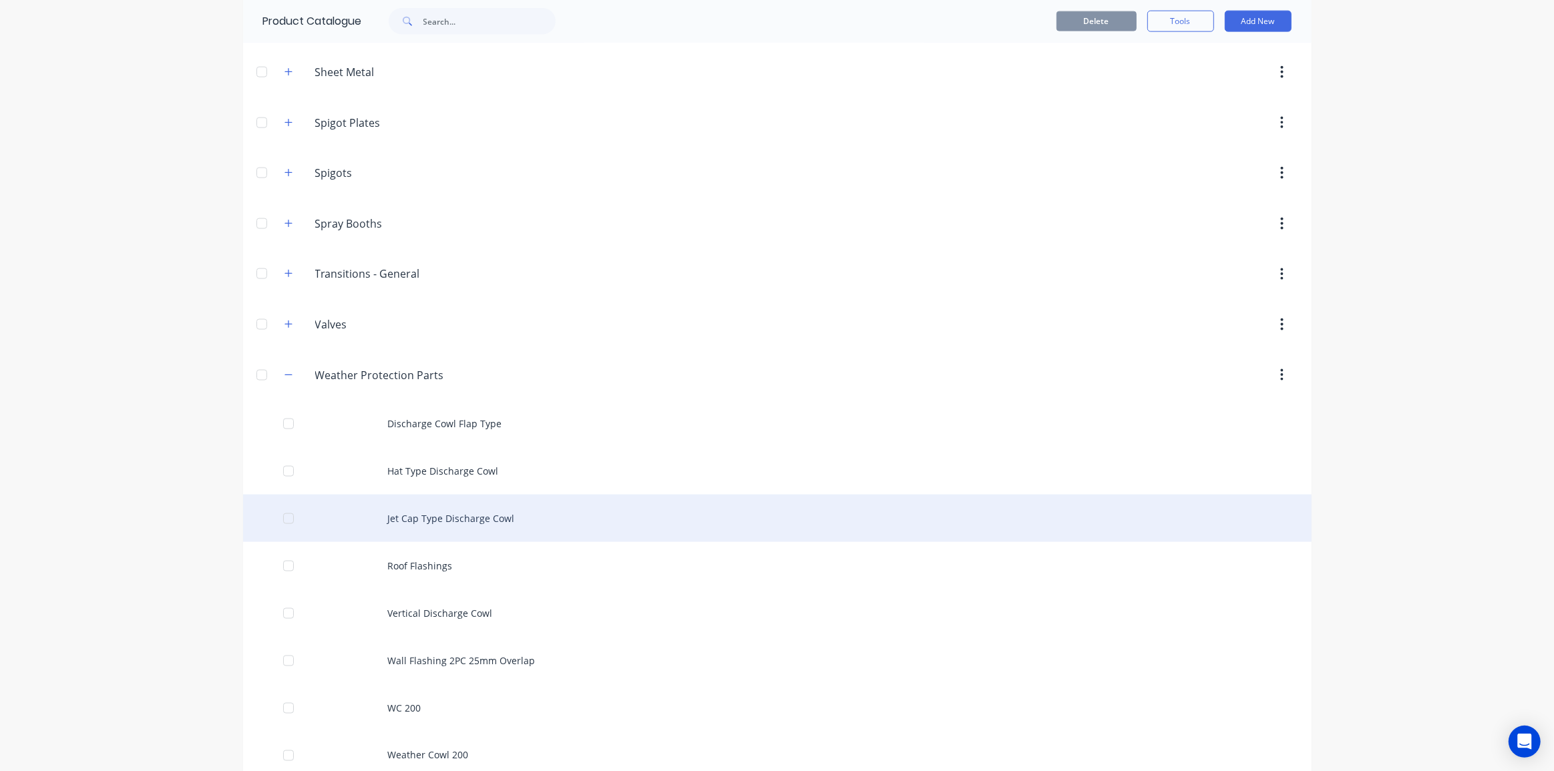
click at [534, 515] on div "Jet Cap Type Discharge Cowl" at bounding box center [777, 518] width 1069 height 47
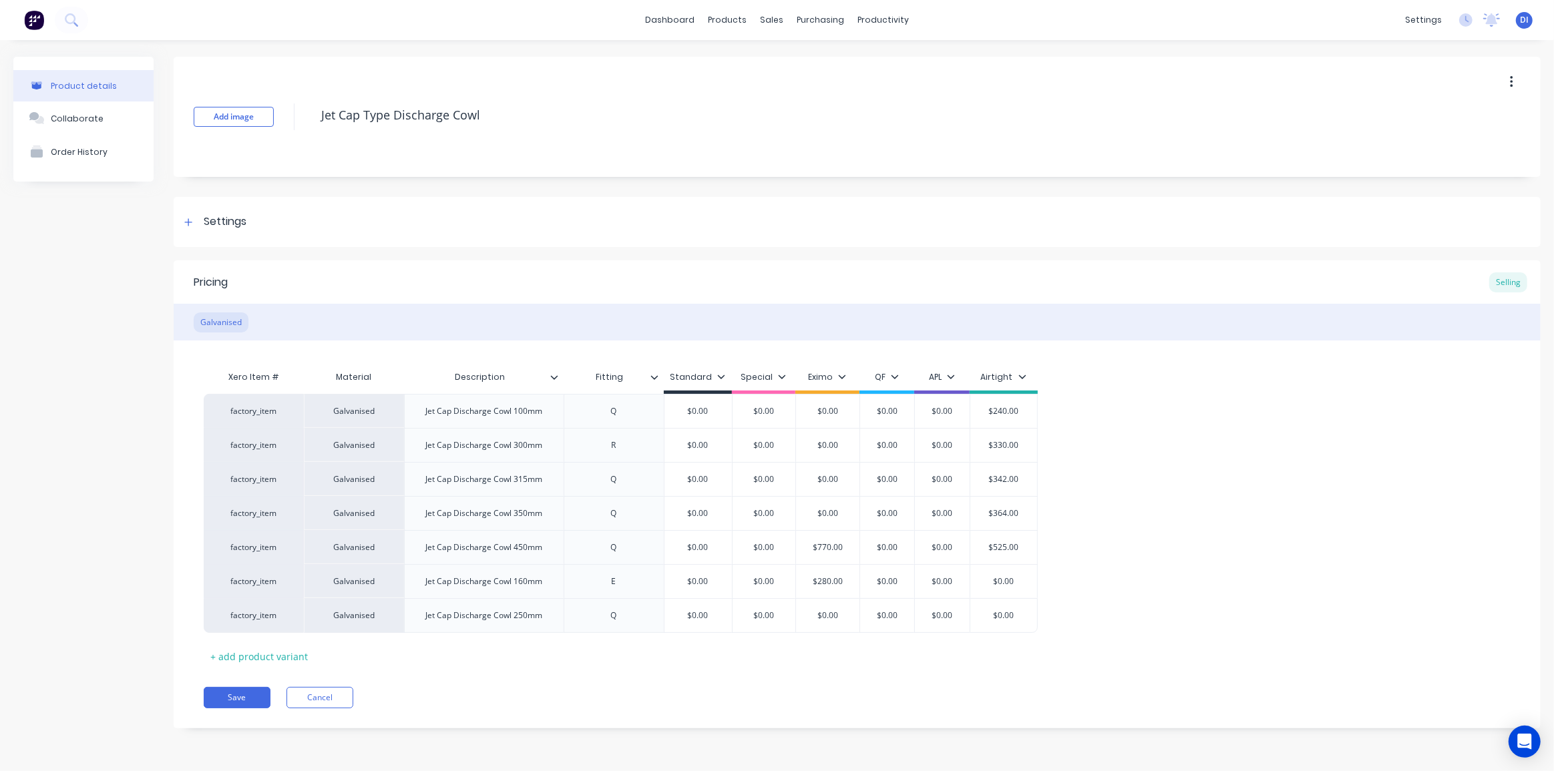
click at [1205, 421] on div "factory_item Galvanised Jet Cap Discharge Cowl 100mm Q $0.00 $0.00 $0.00 $0.00 …" at bounding box center [857, 513] width 1307 height 239
drag, startPoint x: 389, startPoint y: 413, endPoint x: 394, endPoint y: 620, distance: 207.1
click at [394, 620] on div "factory_item Galvanised Jet Cap Discharge Cowl 100mm Q $0.00 $0.00 $0.00 $0.00 …" at bounding box center [857, 513] width 1307 height 238
drag, startPoint x: 394, startPoint y: 450, endPoint x: 399, endPoint y: 417, distance: 33.7
click at [399, 417] on div "factory_item Galvanised Jet Cap Discharge Cowl 300mm R $0.00 $0.00 $0.00 $0.00 …" at bounding box center [857, 513] width 1307 height 238
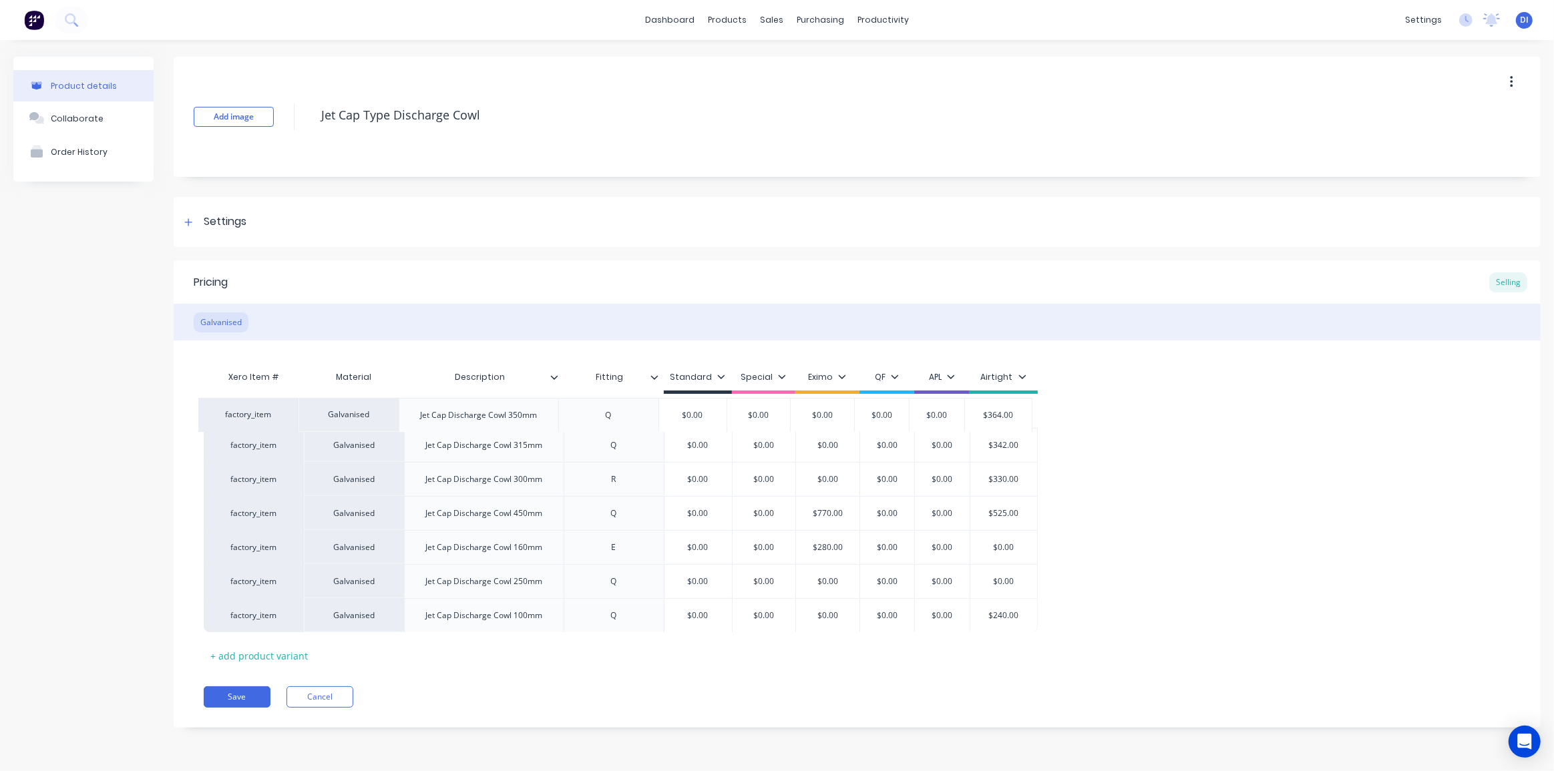
drag, startPoint x: 387, startPoint y: 487, endPoint x: 381, endPoint y: 419, distance: 67.7
click at [381, 419] on div "factory_item Galvanised Jet Cap Discharge Cowl 315mm Q $0.00 $0.00 $0.00 $0.00 …" at bounding box center [857, 513] width 1307 height 238
drag, startPoint x: 379, startPoint y: 515, endPoint x: 381, endPoint y: 413, distance: 101.5
click at [381, 413] on div "factory_item Galvanised Jet Cap Discharge Cowl 350mm Q $0.00 $0.00 $0.00 $0.00 …" at bounding box center [857, 513] width 1307 height 238
drag, startPoint x: 388, startPoint y: 581, endPoint x: 389, endPoint y: 552, distance: 28.7
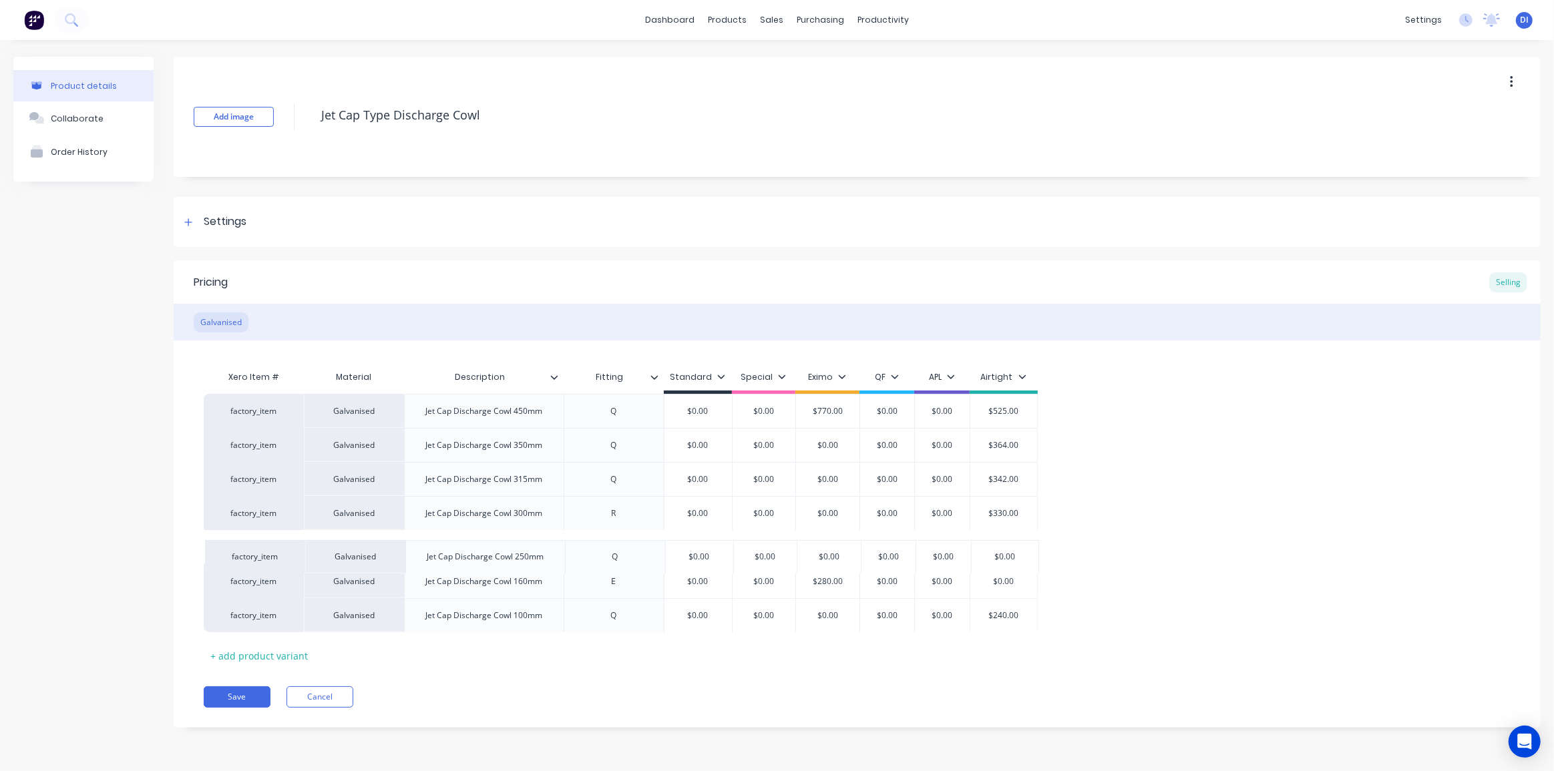
click at [389, 552] on div "factory_item Galvanised Jet Cap Discharge Cowl 450mm Q $0.00 $0.00 $770.00 $0.0…" at bounding box center [857, 513] width 1307 height 238
type textarea "x"
click at [1143, 565] on div "factory_item Galvanised Jet Cap Discharge Cowl 450mm Q $0.00 $0.00 $770.00 $0.0…" at bounding box center [857, 513] width 1307 height 239
type input "$0.00"
click at [1005, 542] on input "$0.00" at bounding box center [1003, 548] width 67 height 12
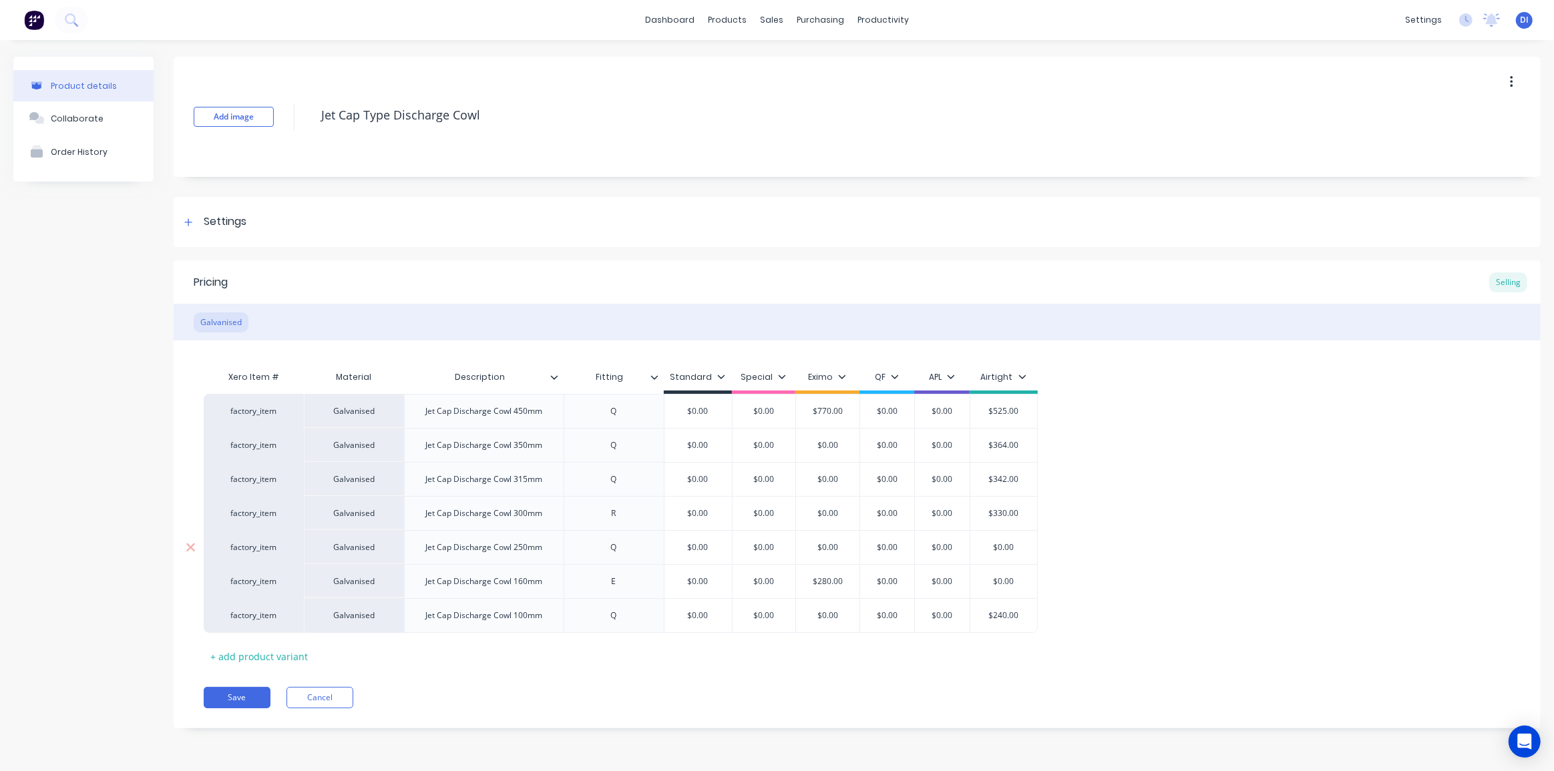
click at [1008, 547] on input "$0.00" at bounding box center [1003, 548] width 67 height 12
type textarea "x"
type input "$3"
type textarea "x"
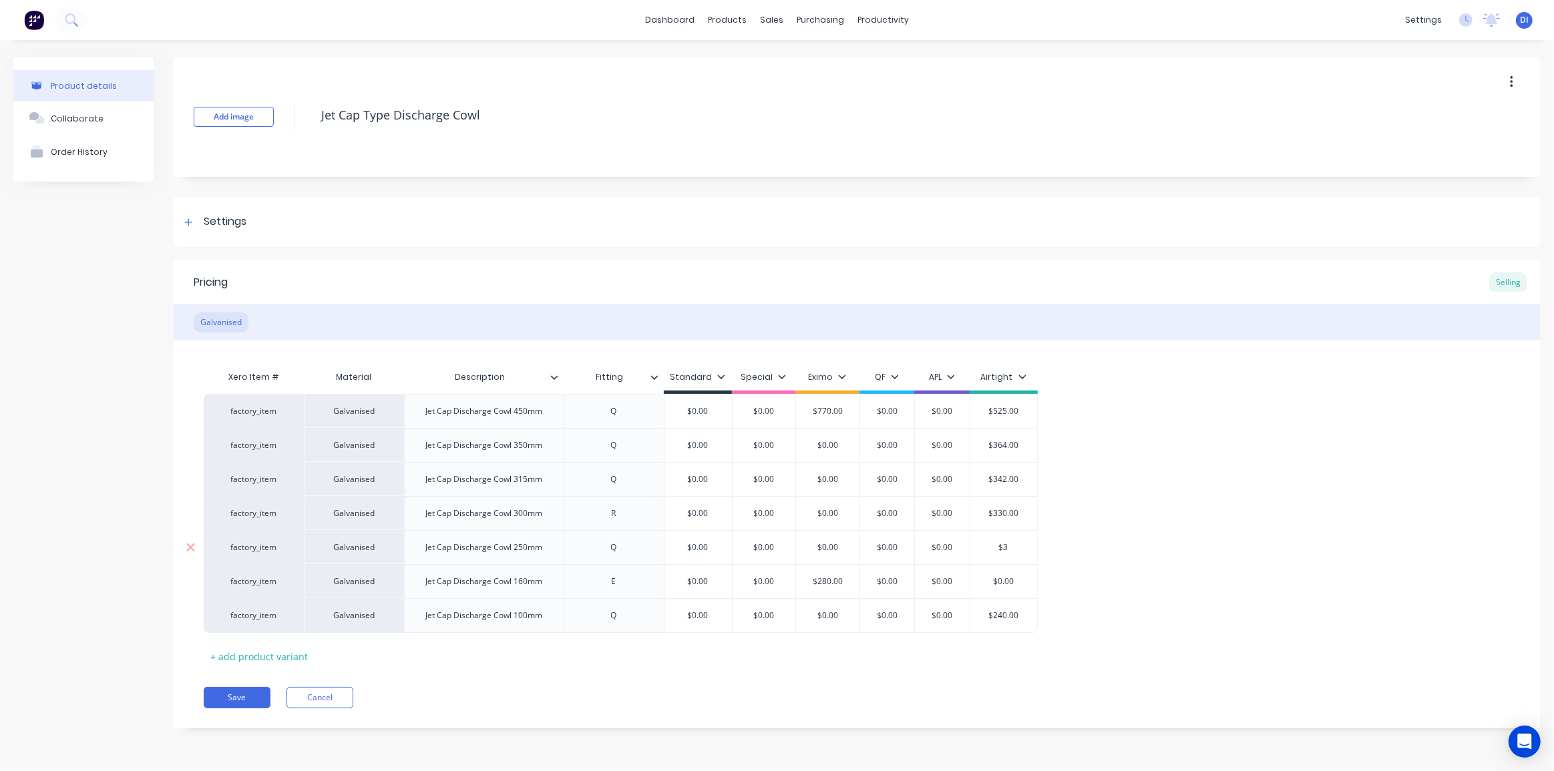
type input "$32"
type textarea "x"
type input "$325"
click at [1091, 542] on div "factory_item Galvanised Jet Cap Discharge Cowl 450mm Q $0.00 $0.00 $770.00 $0.0…" at bounding box center [857, 513] width 1307 height 239
click at [1090, 554] on div "factory_item Galvanised Jet Cap Discharge Cowl 450mm Q $0.00 $0.00 $770.00 $0.0…" at bounding box center [857, 513] width 1307 height 239
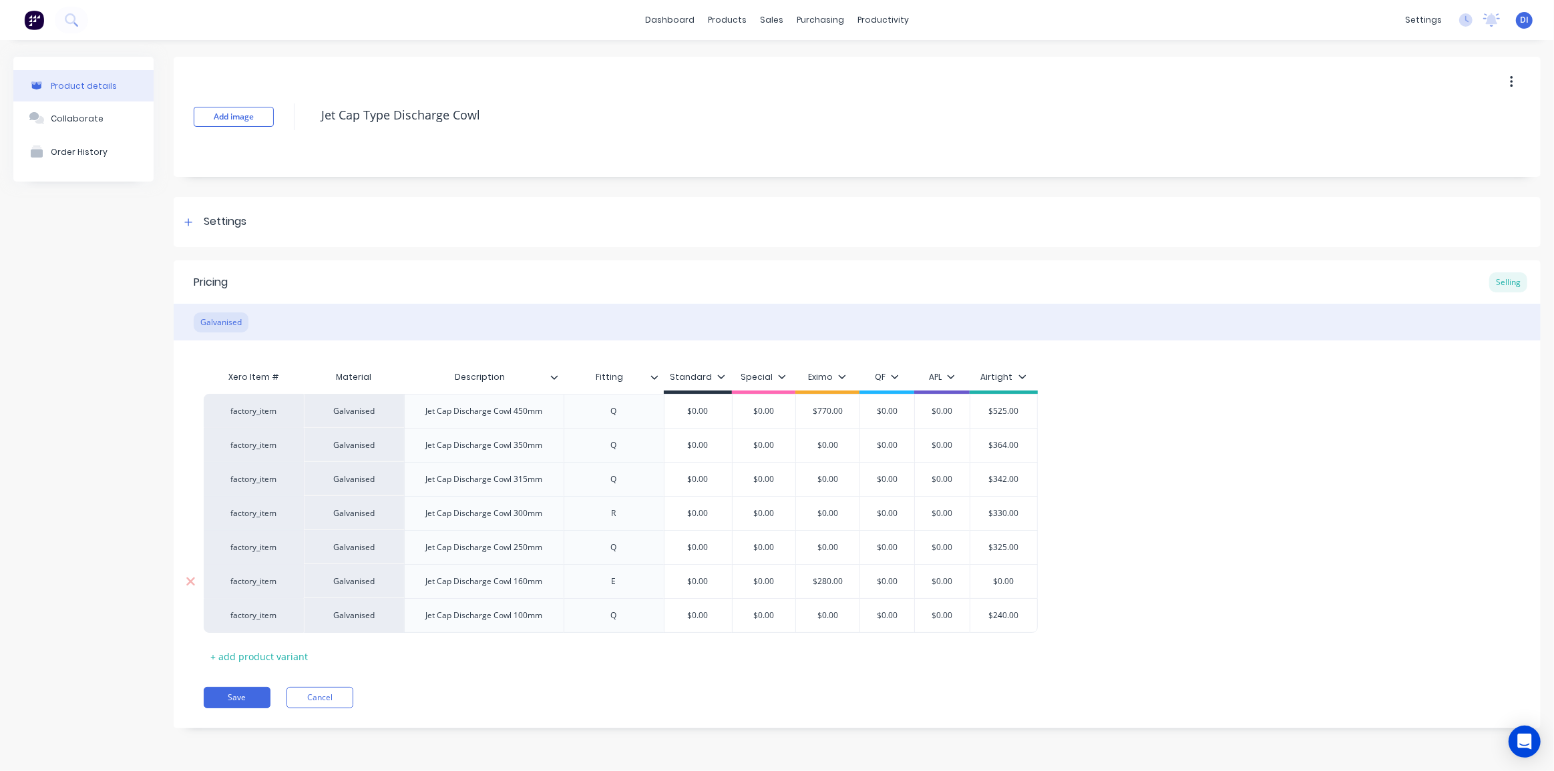
type input "$0.00"
click at [1008, 581] on input "$0.00" at bounding box center [1003, 582] width 67 height 12
click at [1004, 580] on input "$0.00" at bounding box center [1003, 582] width 67 height 12
type textarea "x"
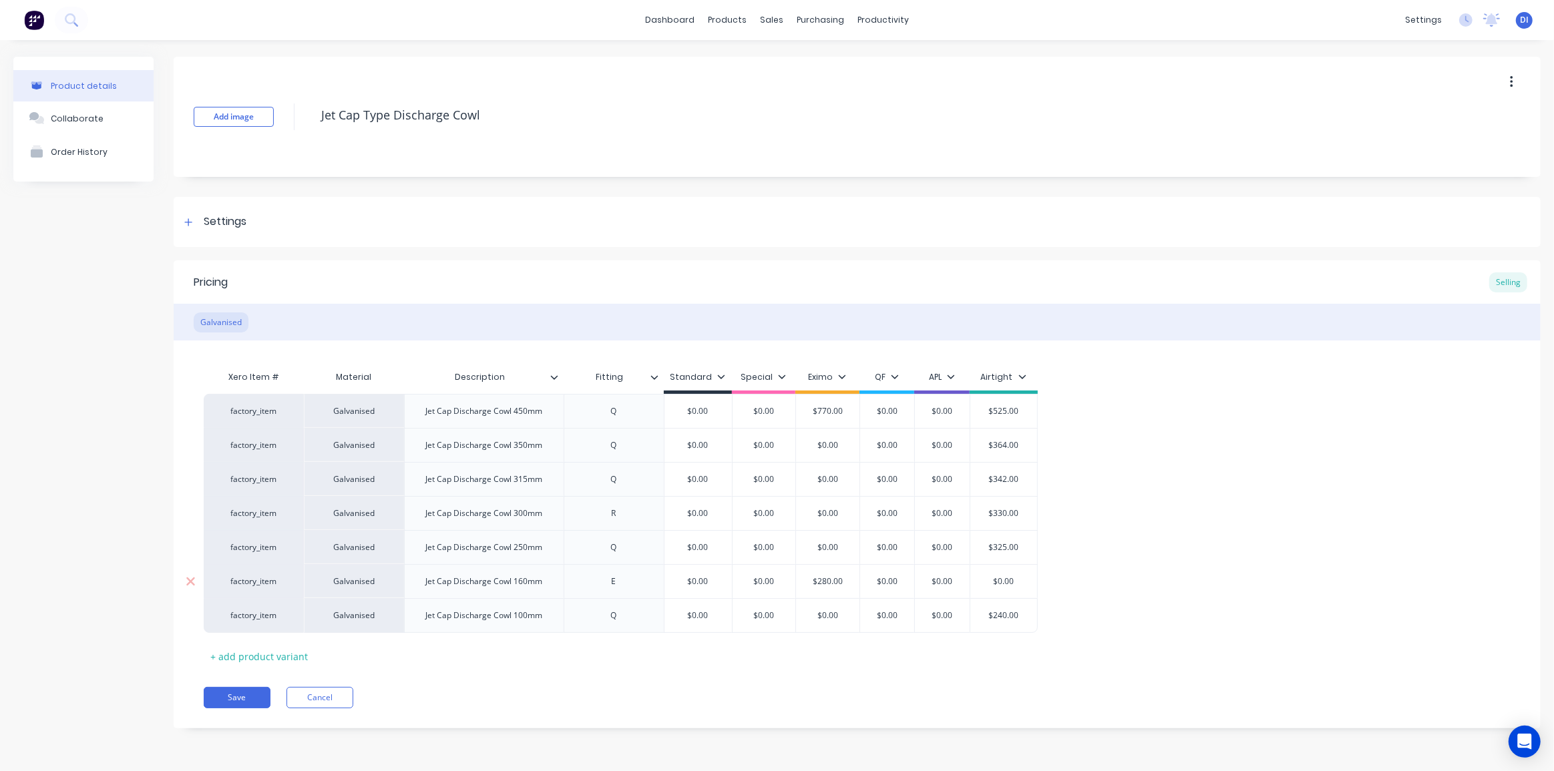
type input "$2"
type textarea "x"
type input "$28"
type textarea "x"
click at [1101, 551] on div "factory_item Galvanised Jet Cap Discharge Cowl 450mm Q $0.00 $0.00 $770.00 $0.0…" at bounding box center [857, 513] width 1307 height 239
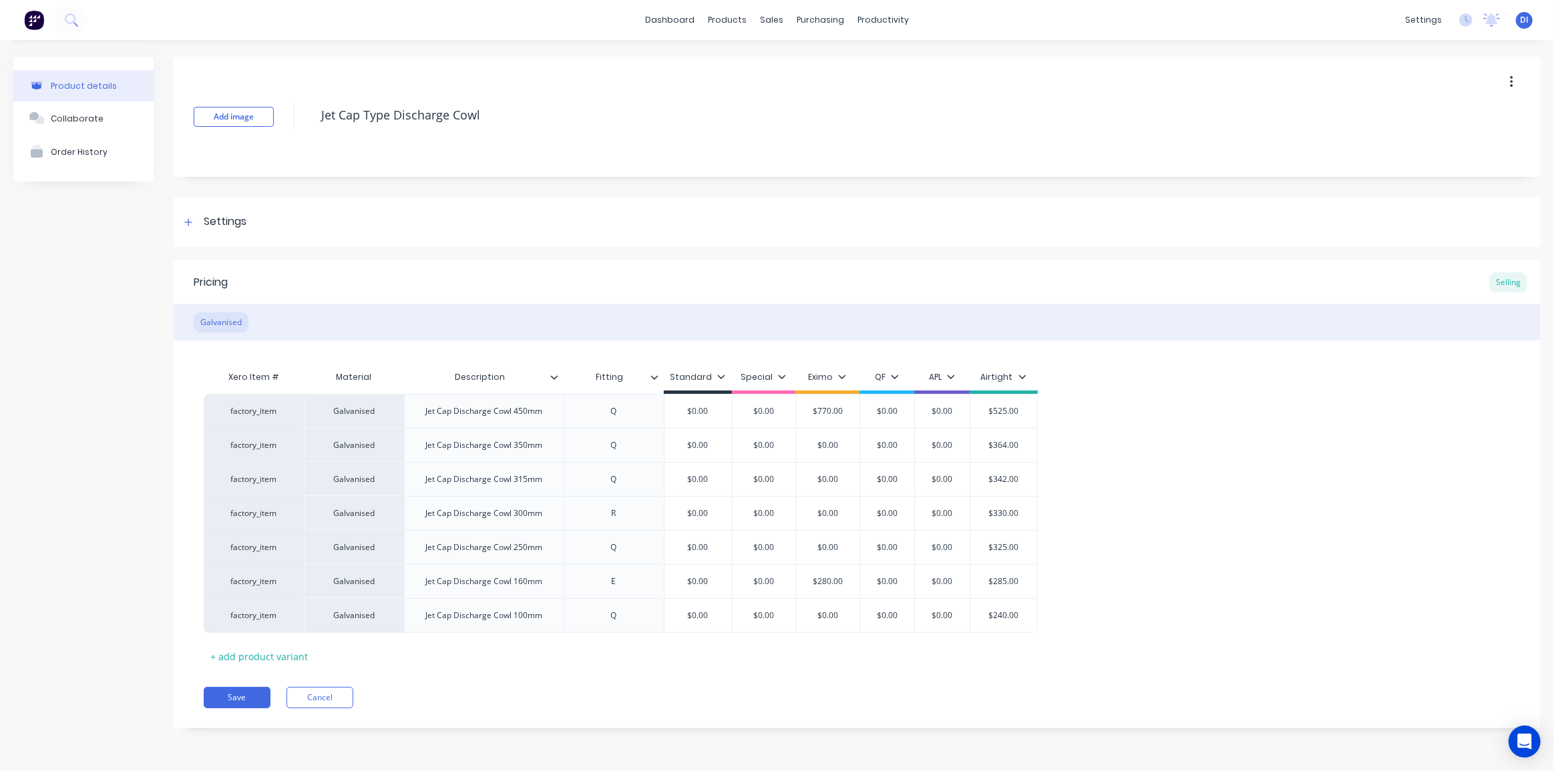
click at [1166, 542] on div "factory_item Galvanised Jet Cap Discharge Cowl 450mm Q $0.00 $0.00 $770.00 $0.0…" at bounding box center [857, 513] width 1307 height 239
type input "$285.00"
click at [1012, 586] on input "$285.00" at bounding box center [1003, 582] width 67 height 12
click at [1009, 581] on input "$285.00" at bounding box center [1003, 582] width 67 height 12
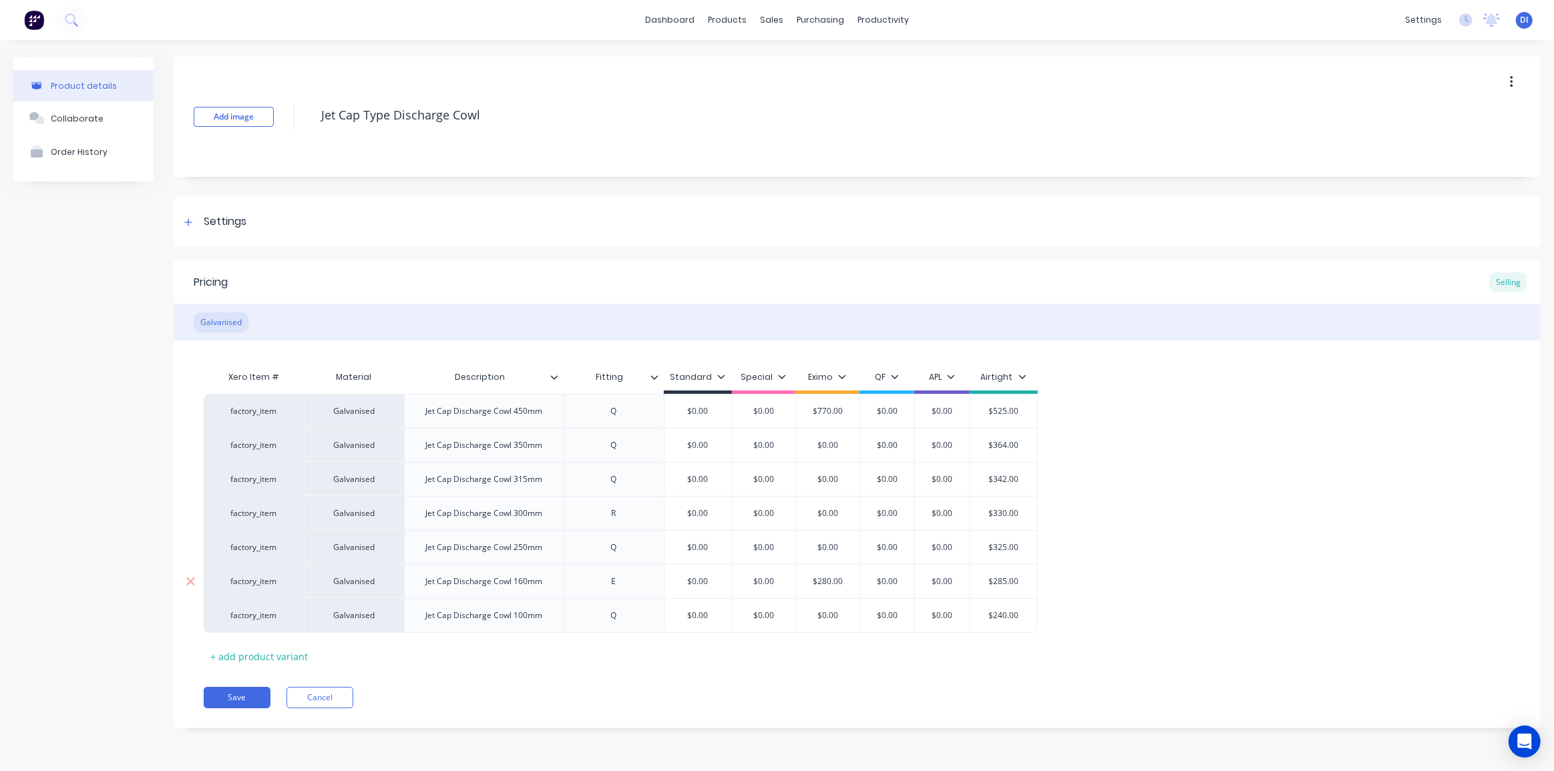
type textarea "x"
type input "$2"
type textarea "x"
type input "$29"
type textarea "x"
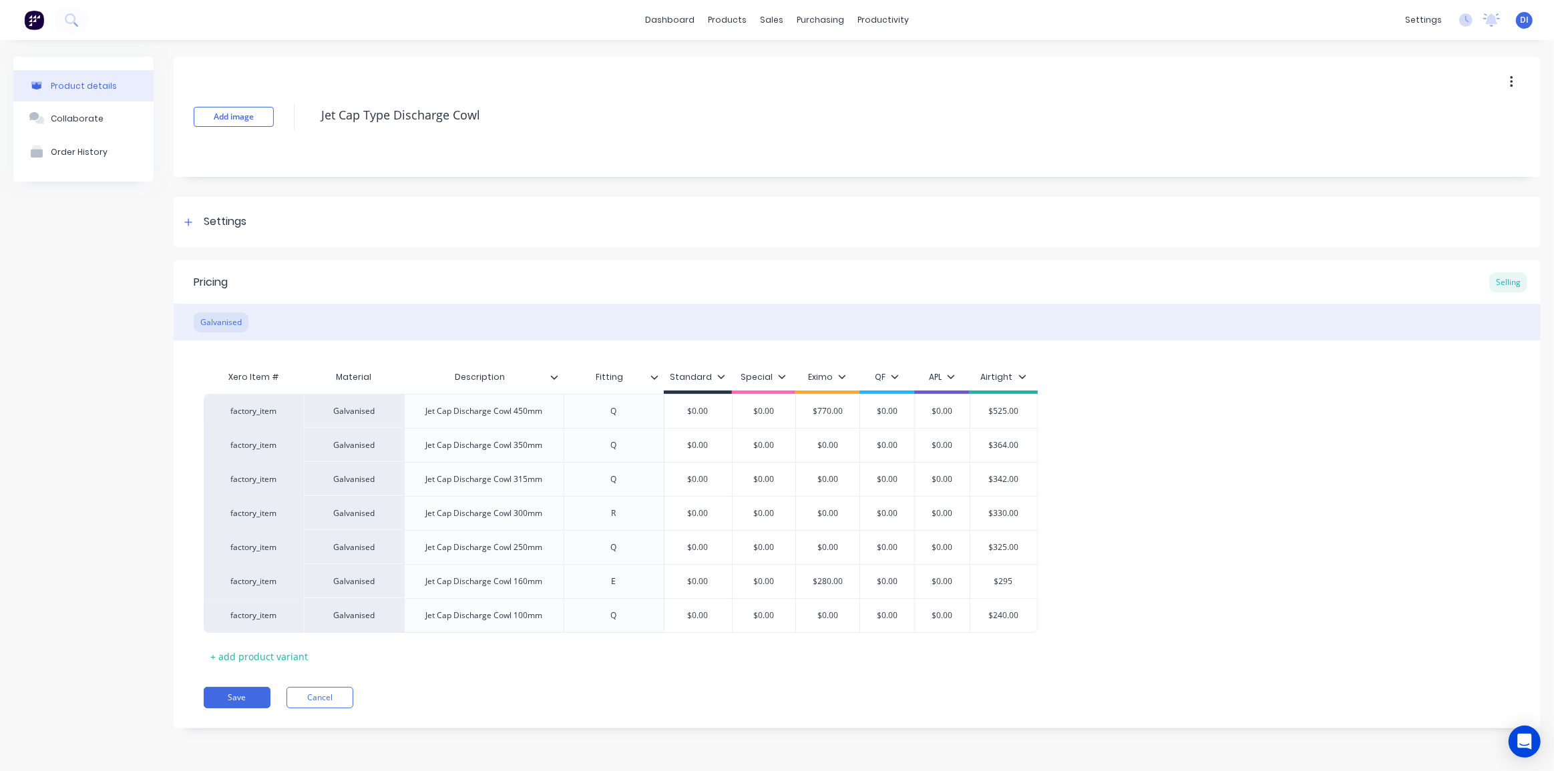
type input "$295"
click at [1113, 543] on div "factory_item Galvanised Jet Cap Discharge Cowl 450mm Q $0.00 $0.00 $770.00 $0.0…" at bounding box center [857, 513] width 1307 height 239
click at [1110, 534] on div "factory_item Galvanised Jet Cap Discharge Cowl 450mm Q $0.00 $0.00 $770.00 $0.0…" at bounding box center [857, 513] width 1307 height 239
type input "$325.00"
click at [1010, 546] on input "$325.00" at bounding box center [1003, 548] width 67 height 12
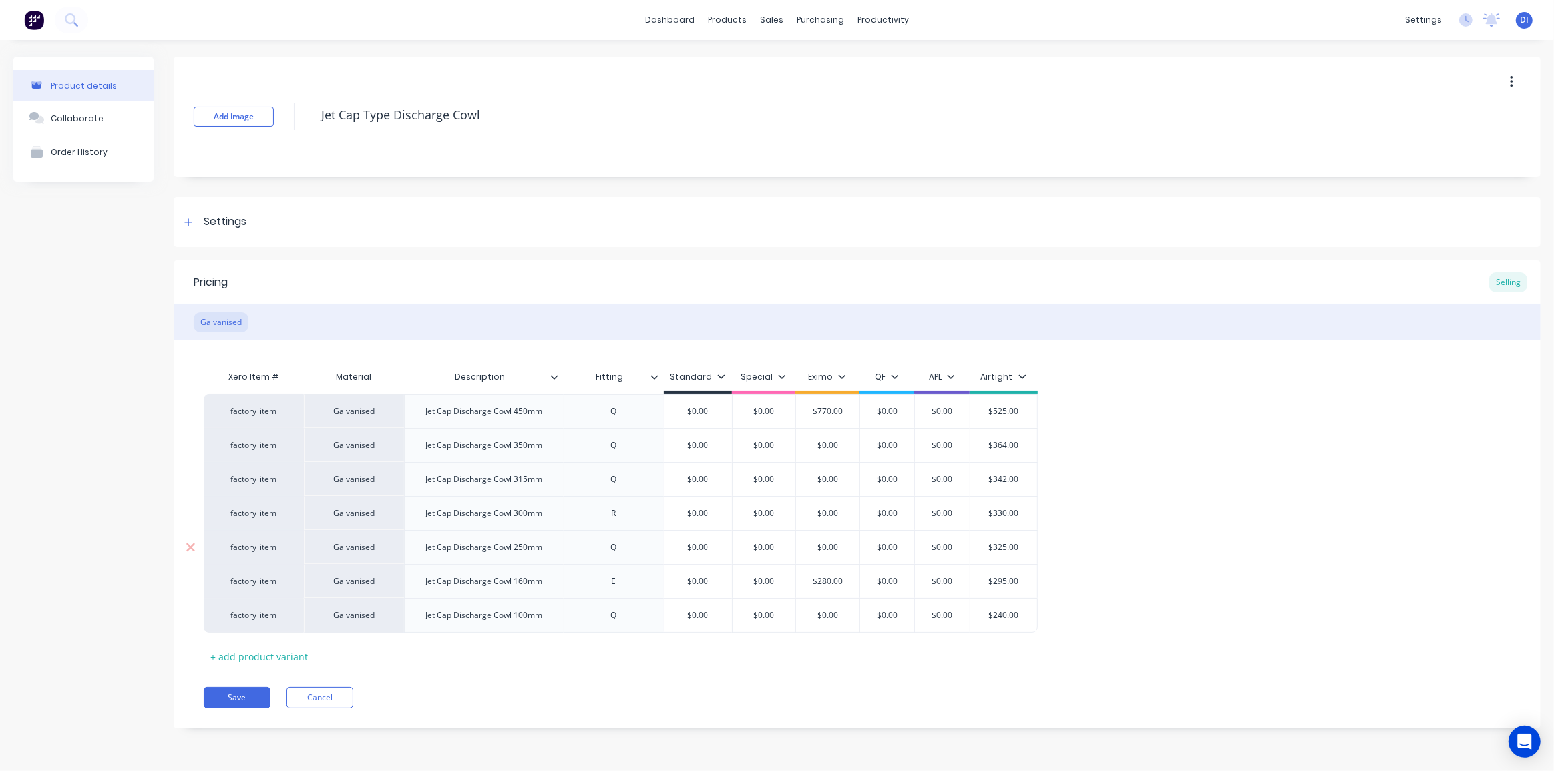
click at [1010, 546] on input "$325.00" at bounding box center [1003, 548] width 67 height 12
type textarea "x"
type input "$3"
type textarea "x"
type input "$33"
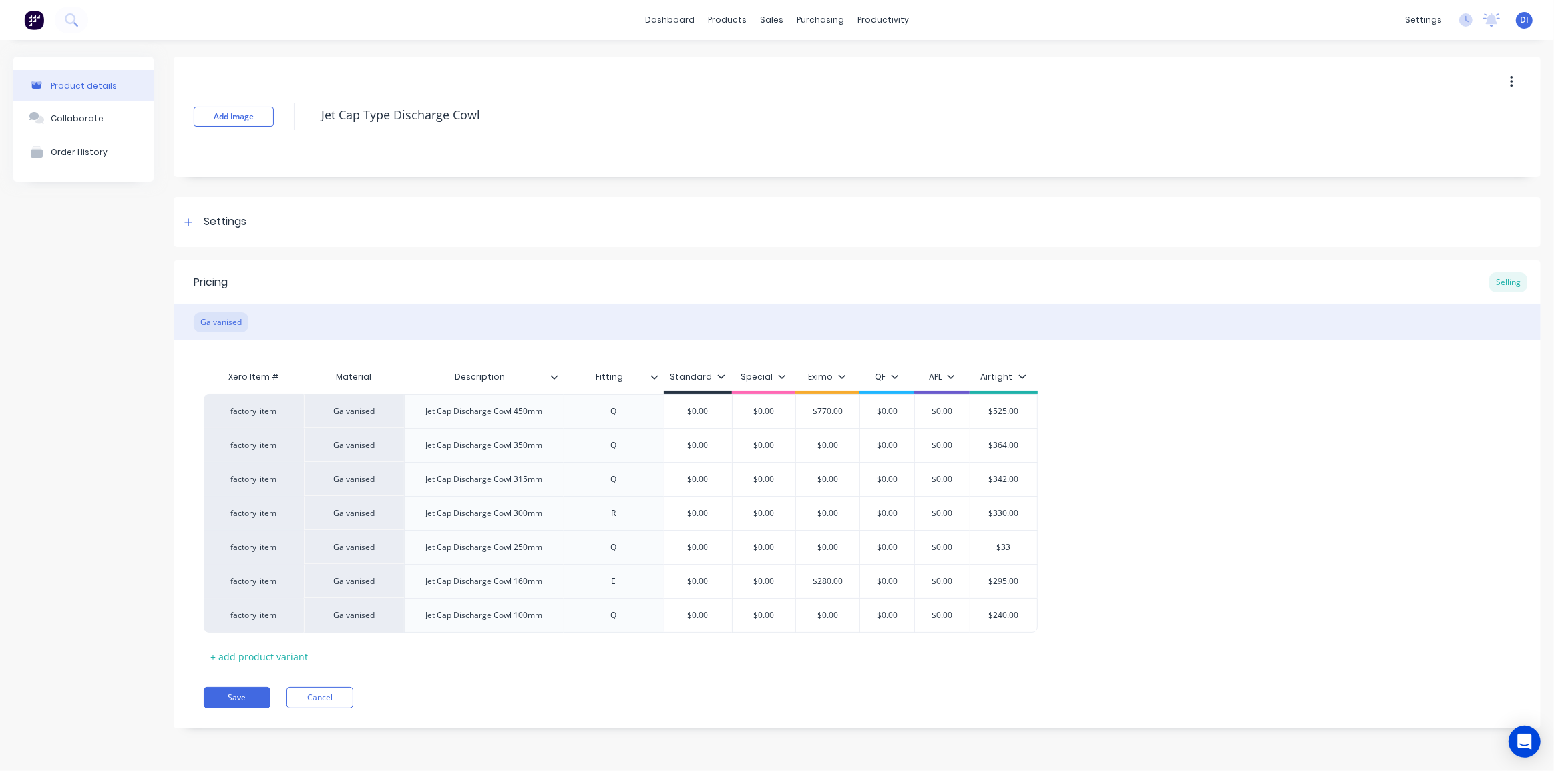
type textarea "x"
type input "$330"
click at [1074, 554] on div "factory_item Galvanised Jet Cap Discharge Cowl 450mm Q $0.00 $0.00 $770.00 $0.0…" at bounding box center [857, 513] width 1307 height 239
click at [231, 691] on button "Save" at bounding box center [237, 697] width 67 height 21
type textarea "x"
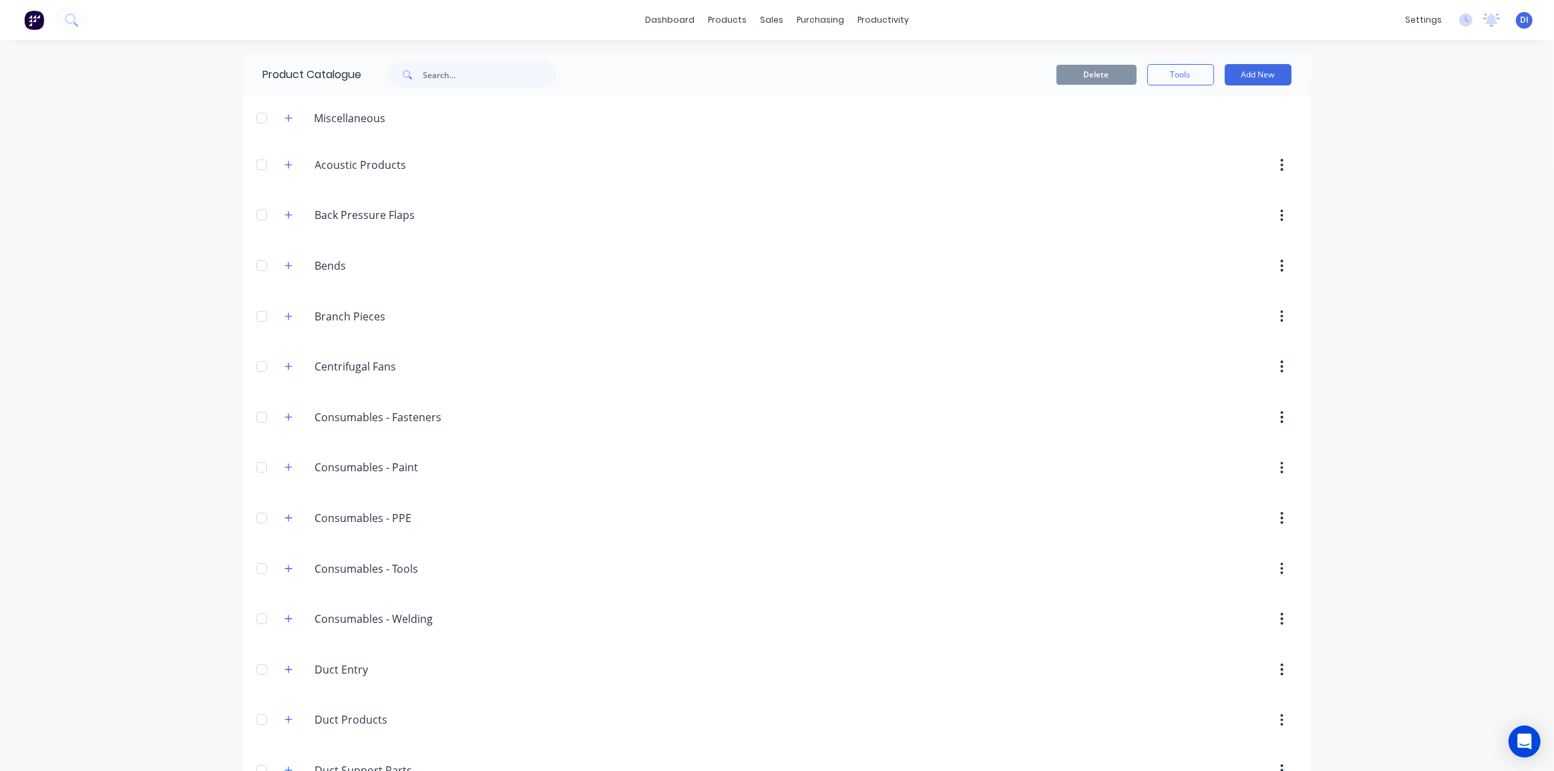
click at [1334, 204] on div "dashboard products sales purchasing productivity dashboard products Product Cat…" at bounding box center [777, 385] width 1554 height 771
click at [30, 13] on img at bounding box center [34, 20] width 20 height 20
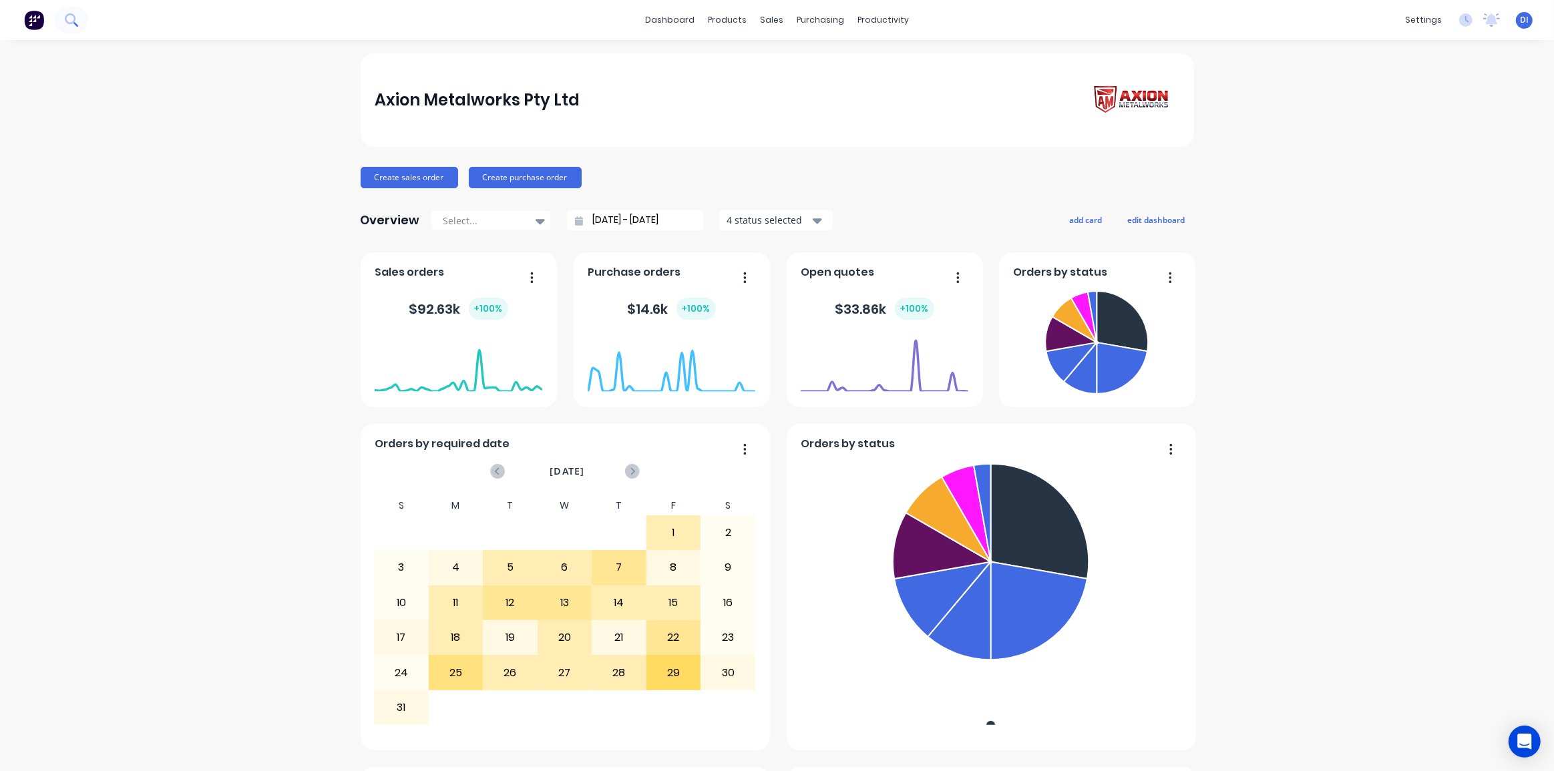
click at [72, 17] on icon at bounding box center [71, 19] width 13 height 13
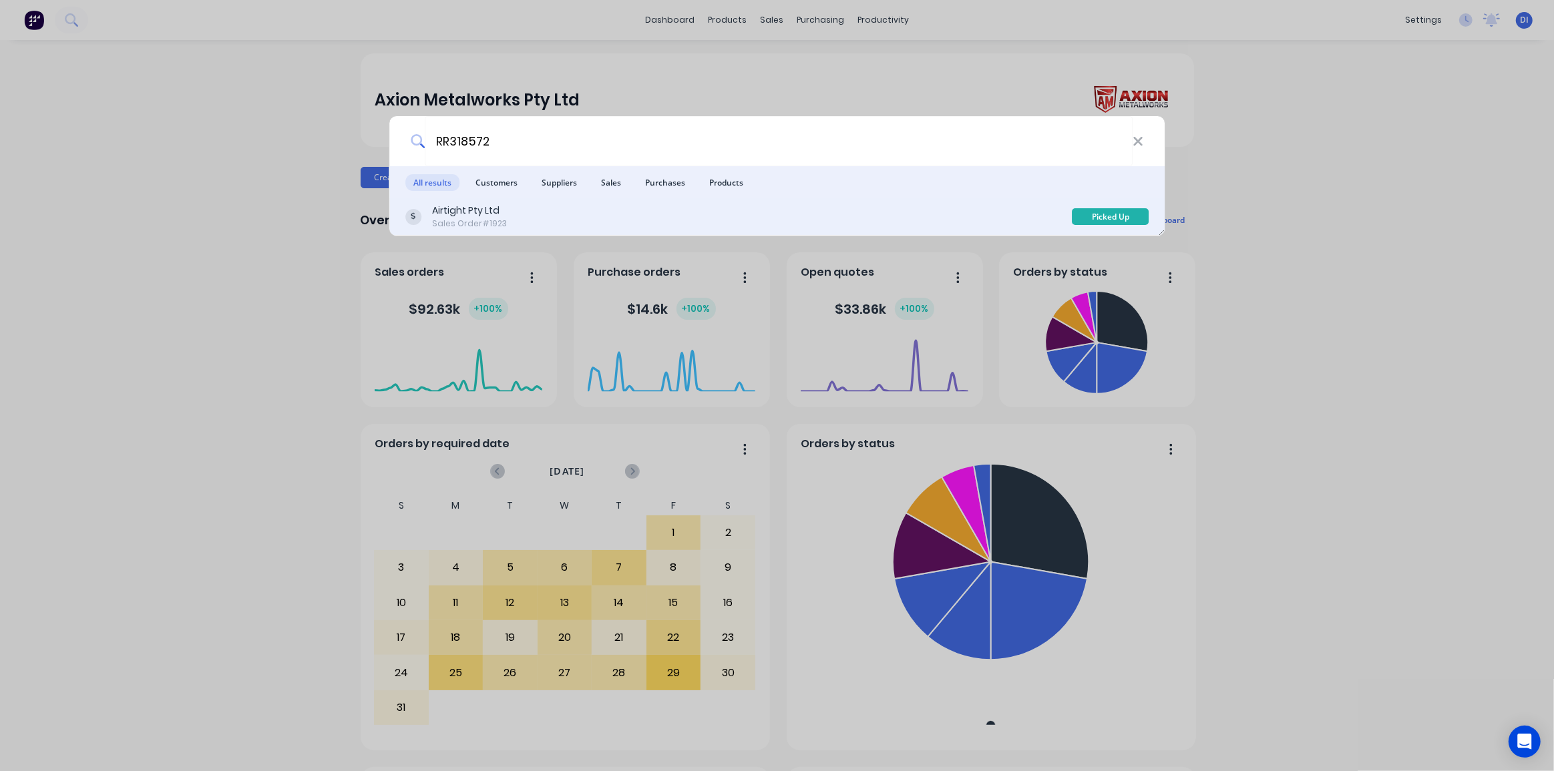
type input "RR318572"
click at [780, 204] on div "Airtight Pty Ltd Sales Order #1923" at bounding box center [738, 217] width 667 height 26
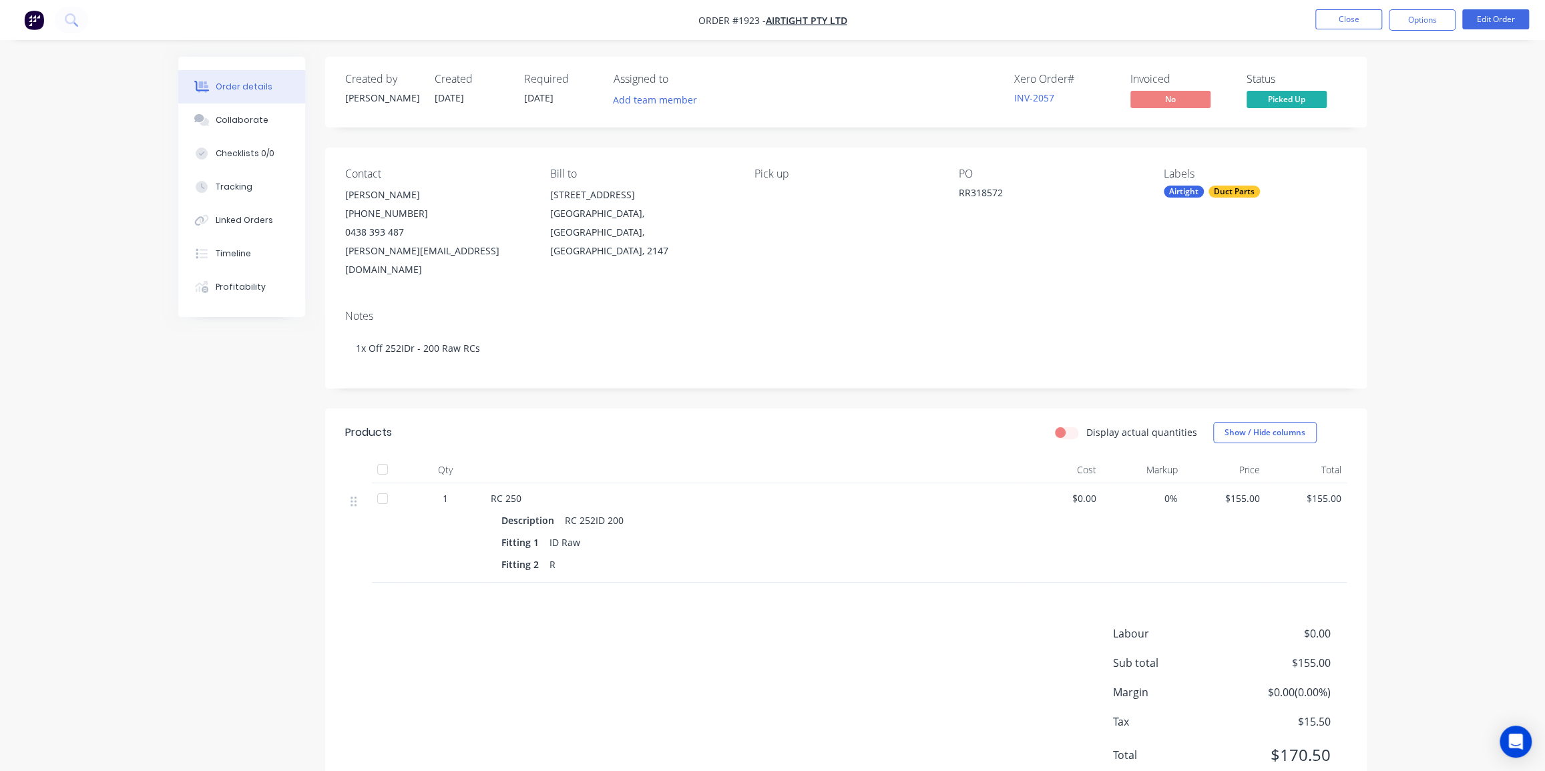
click at [1417, 177] on div "Order details Collaborate Checklists 0/0 Tracking Linked Orders Timeline Profit…" at bounding box center [772, 410] width 1545 height 821
click at [250, 110] on button "Collaborate" at bounding box center [241, 120] width 127 height 33
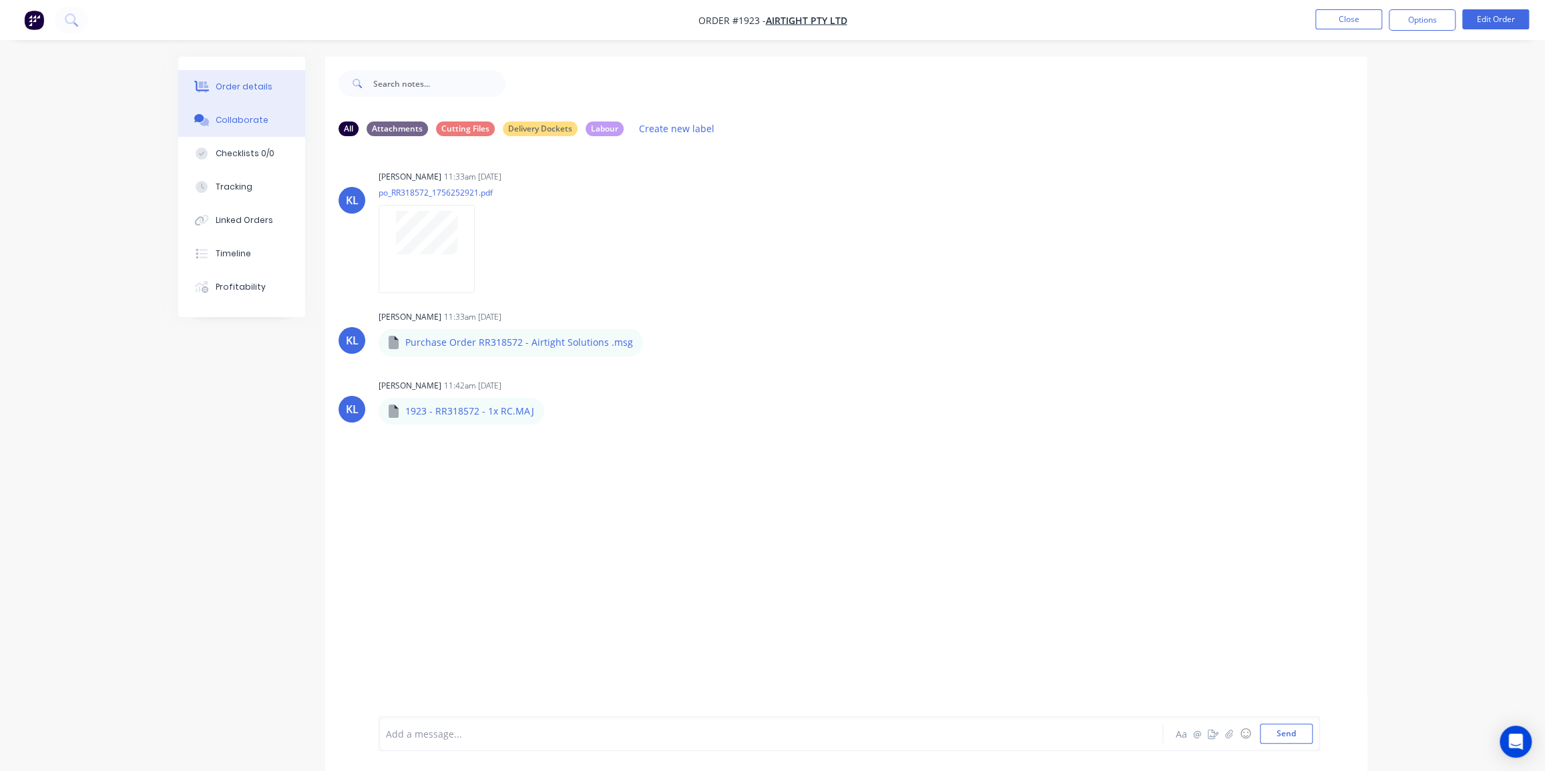
click at [250, 82] on div "Order details" at bounding box center [244, 87] width 57 height 12
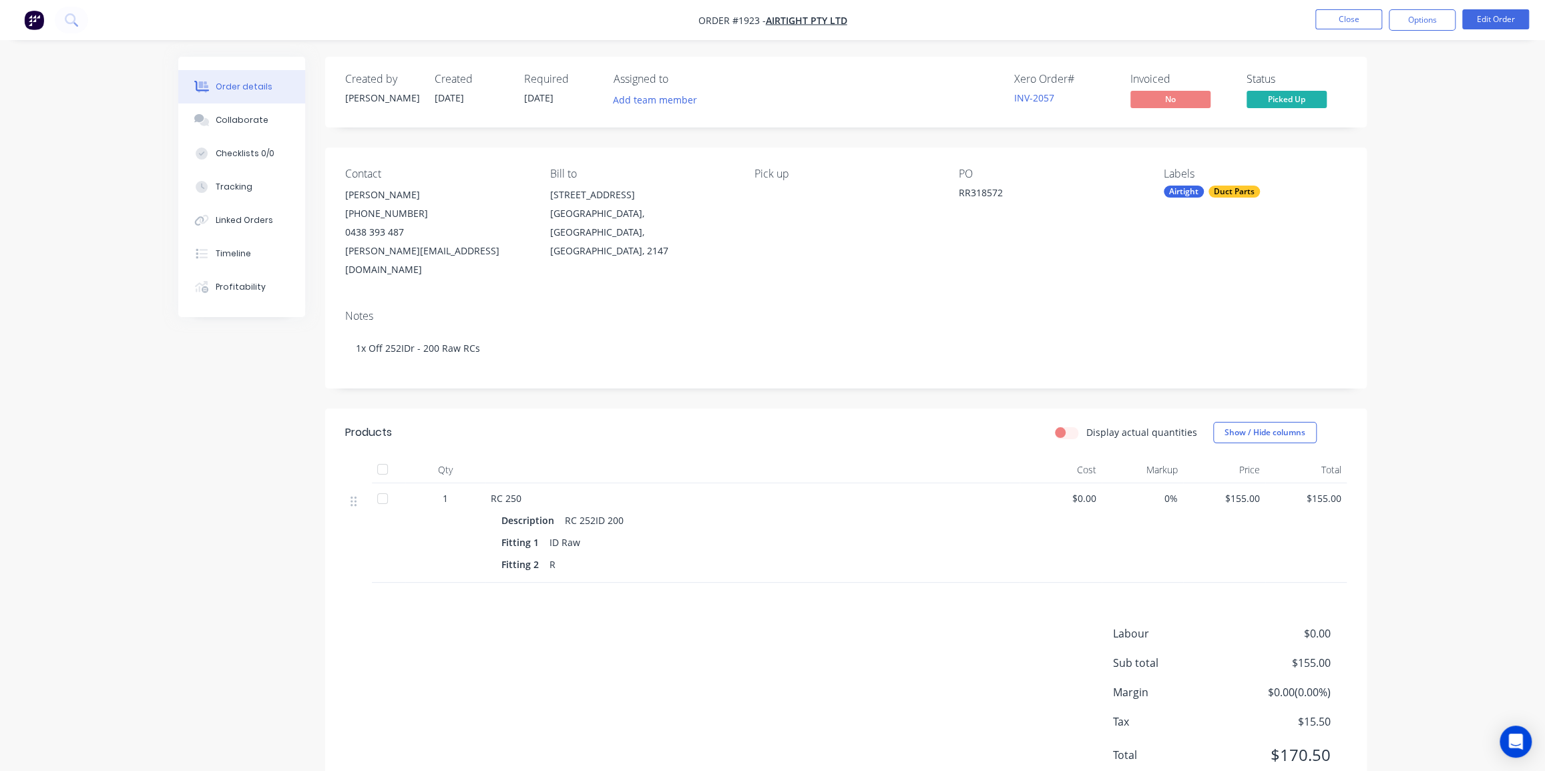
click at [1407, 93] on div "Order details Collaborate Checklists 0/0 Tracking Linked Orders Timeline Profit…" at bounding box center [772, 410] width 1545 height 821
click at [1402, 166] on div "Order details Collaborate Checklists 0/0 Tracking Linked Orders Timeline Profit…" at bounding box center [772, 410] width 1545 height 821
click at [1375, 155] on div "Order details Collaborate Checklists 0/0 Tracking Linked Orders Timeline Profit…" at bounding box center [772, 439] width 1215 height 764
click at [244, 254] on div "Timeline" at bounding box center [233, 254] width 35 height 12
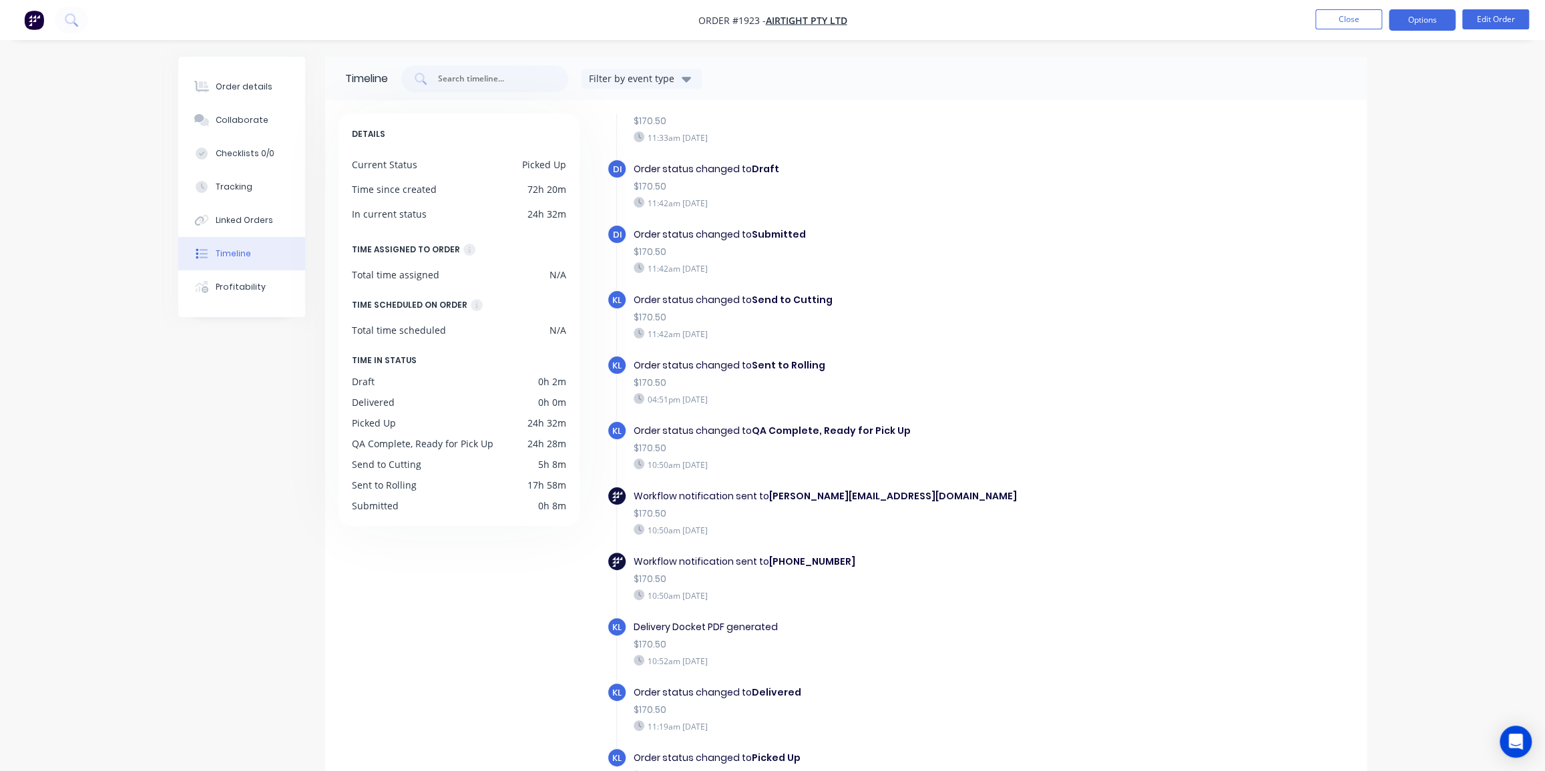
click at [1432, 20] on button "Options" at bounding box center [1422, 19] width 67 height 21
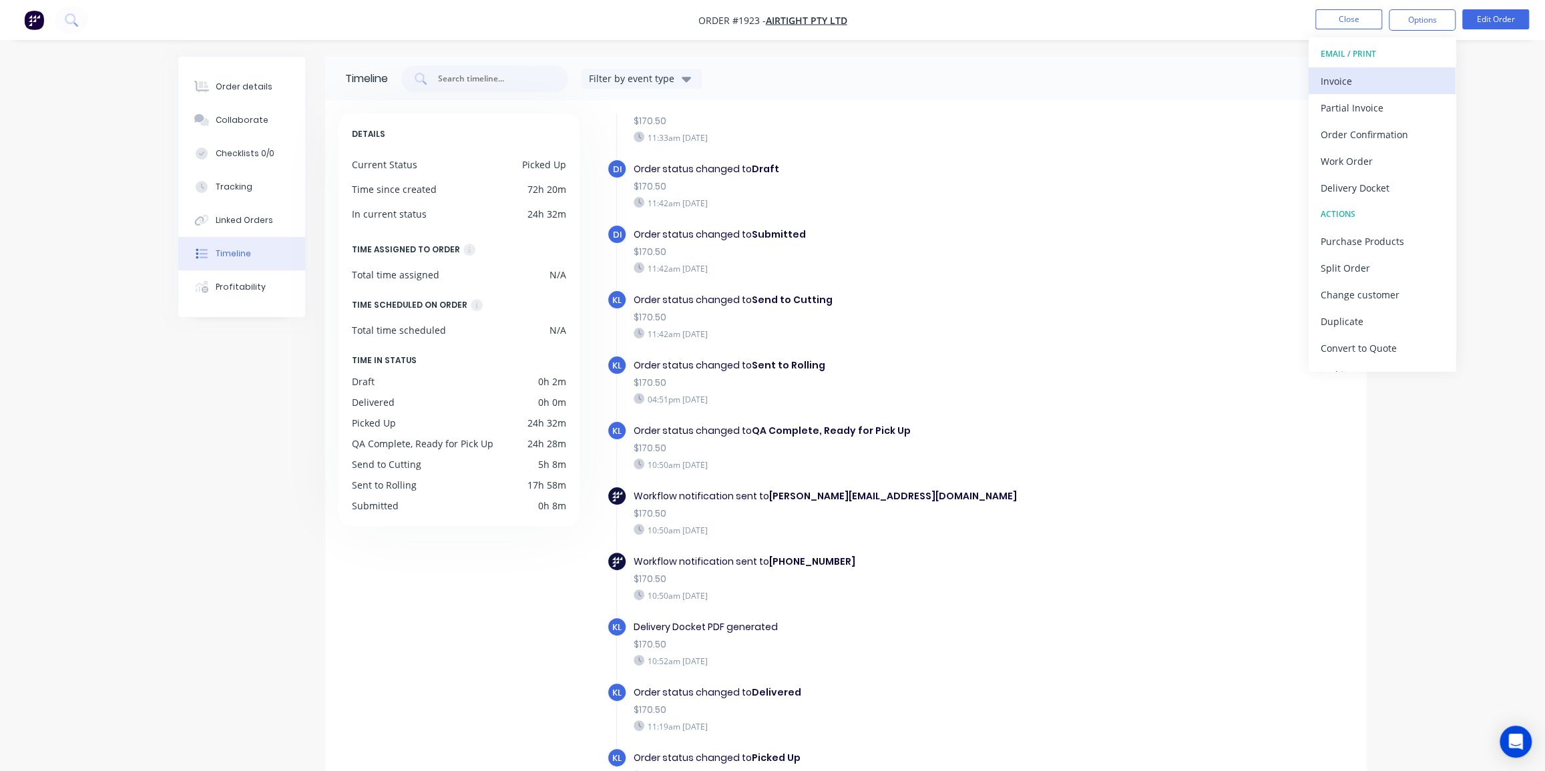
click at [1359, 85] on div "Invoice" at bounding box center [1382, 80] width 123 height 19
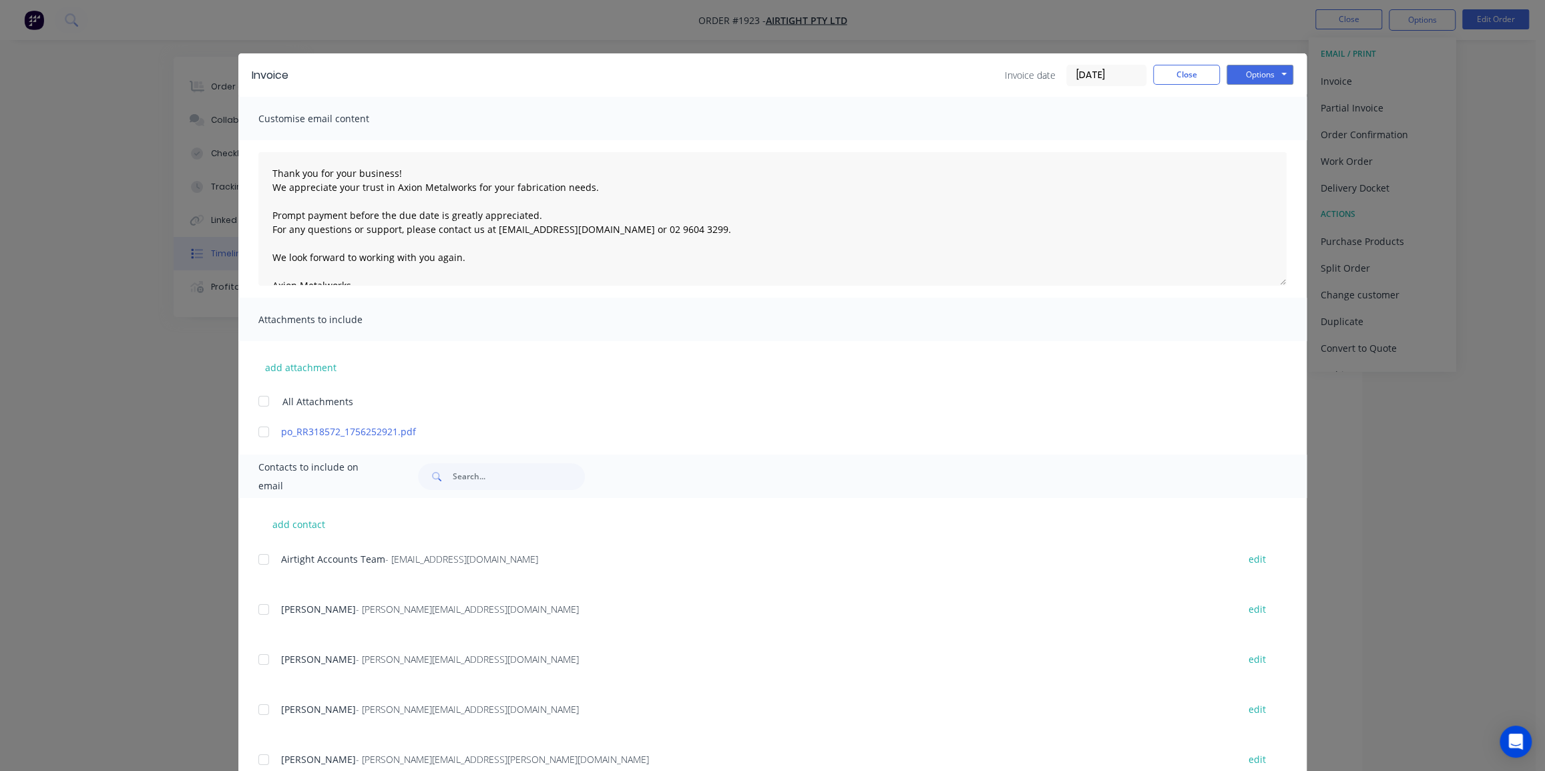
click at [1091, 75] on input "[DATE]" at bounding box center [1106, 75] width 79 height 20
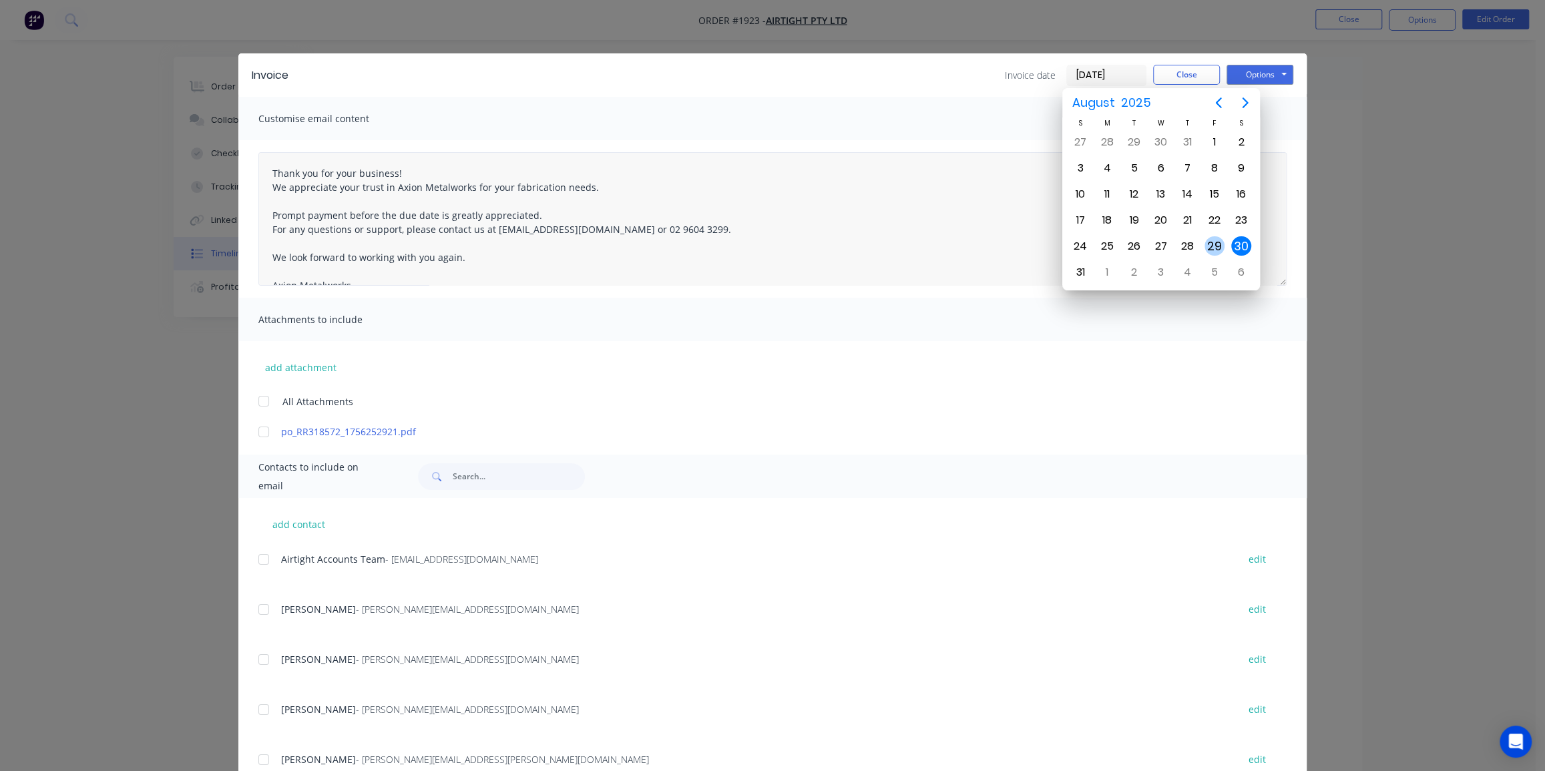
drag, startPoint x: 1218, startPoint y: 245, endPoint x: 1067, endPoint y: 269, distance: 153.5
click at [1217, 245] on div "29" at bounding box center [1215, 246] width 20 height 20
type input "[DATE]"
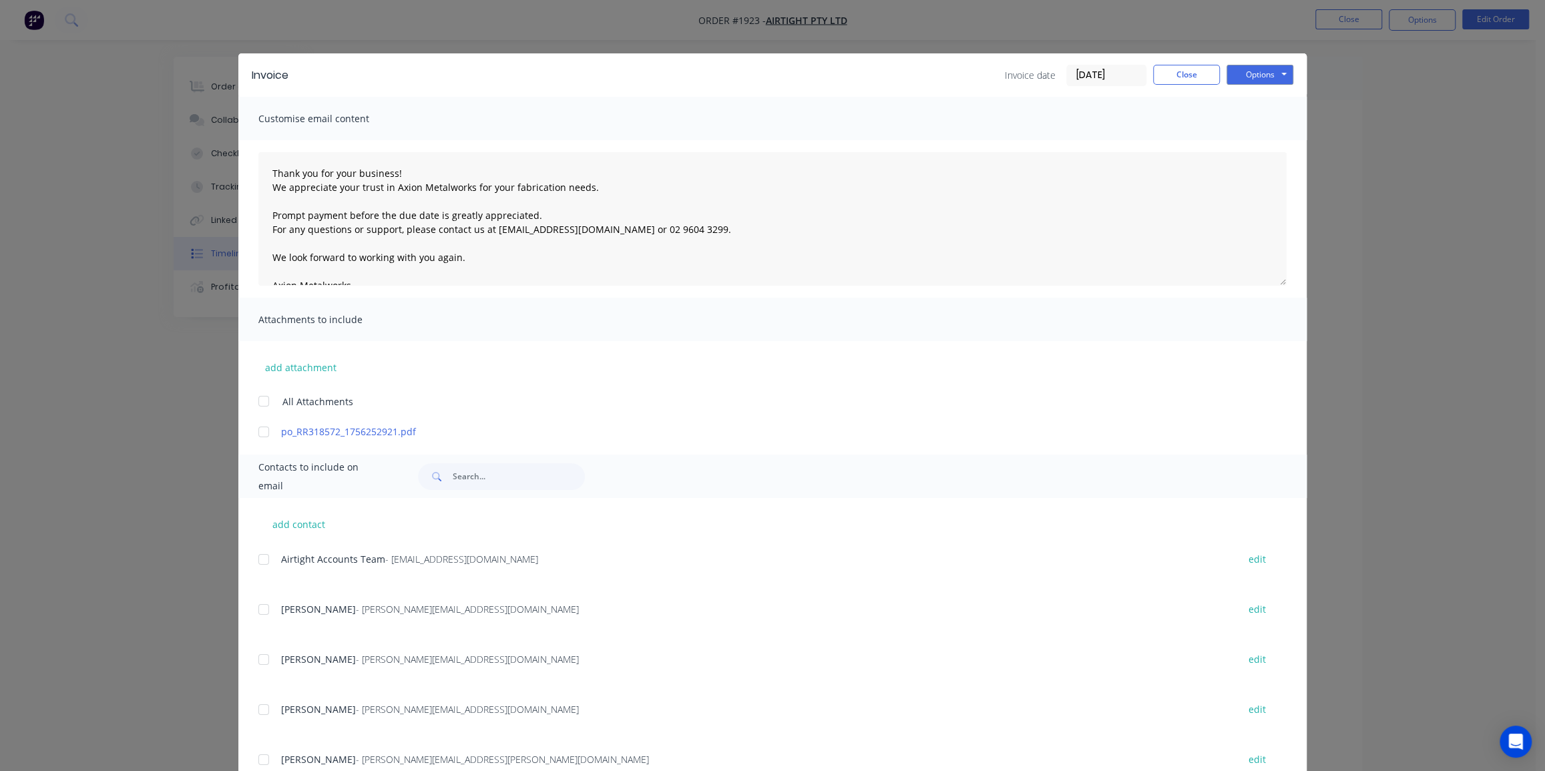
click at [258, 403] on div at bounding box center [263, 401] width 27 height 27
click at [262, 560] on div at bounding box center [263, 559] width 27 height 27
click at [1241, 73] on button "Options" at bounding box center [1260, 75] width 67 height 20
click at [1261, 141] on button "Email" at bounding box center [1269, 143] width 85 height 22
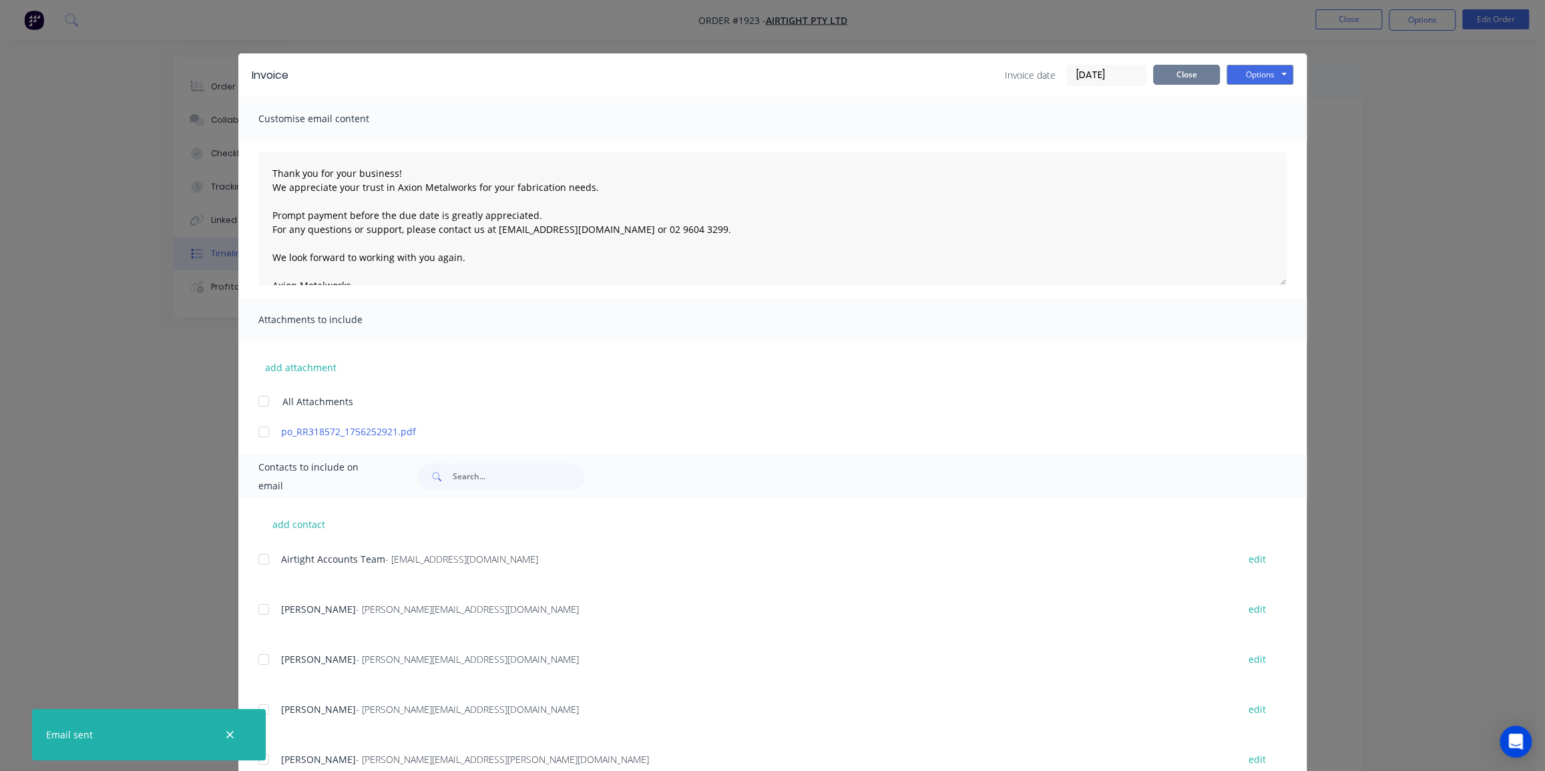
drag, startPoint x: 1177, startPoint y: 81, endPoint x: 1261, endPoint y: 54, distance: 87.6
click at [1182, 77] on button "Close" at bounding box center [1186, 75] width 67 height 20
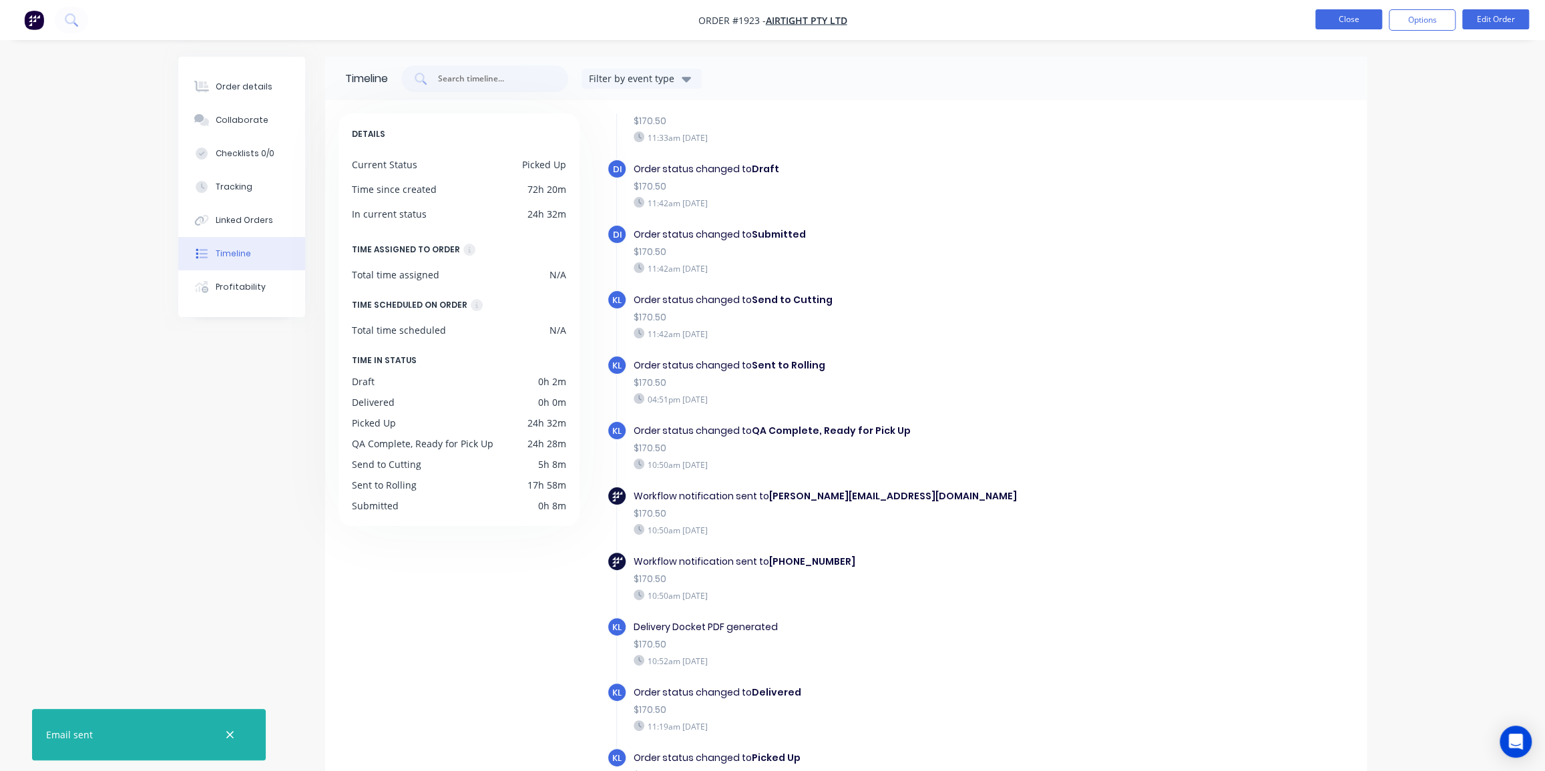
click at [1348, 20] on button "Close" at bounding box center [1349, 19] width 67 height 20
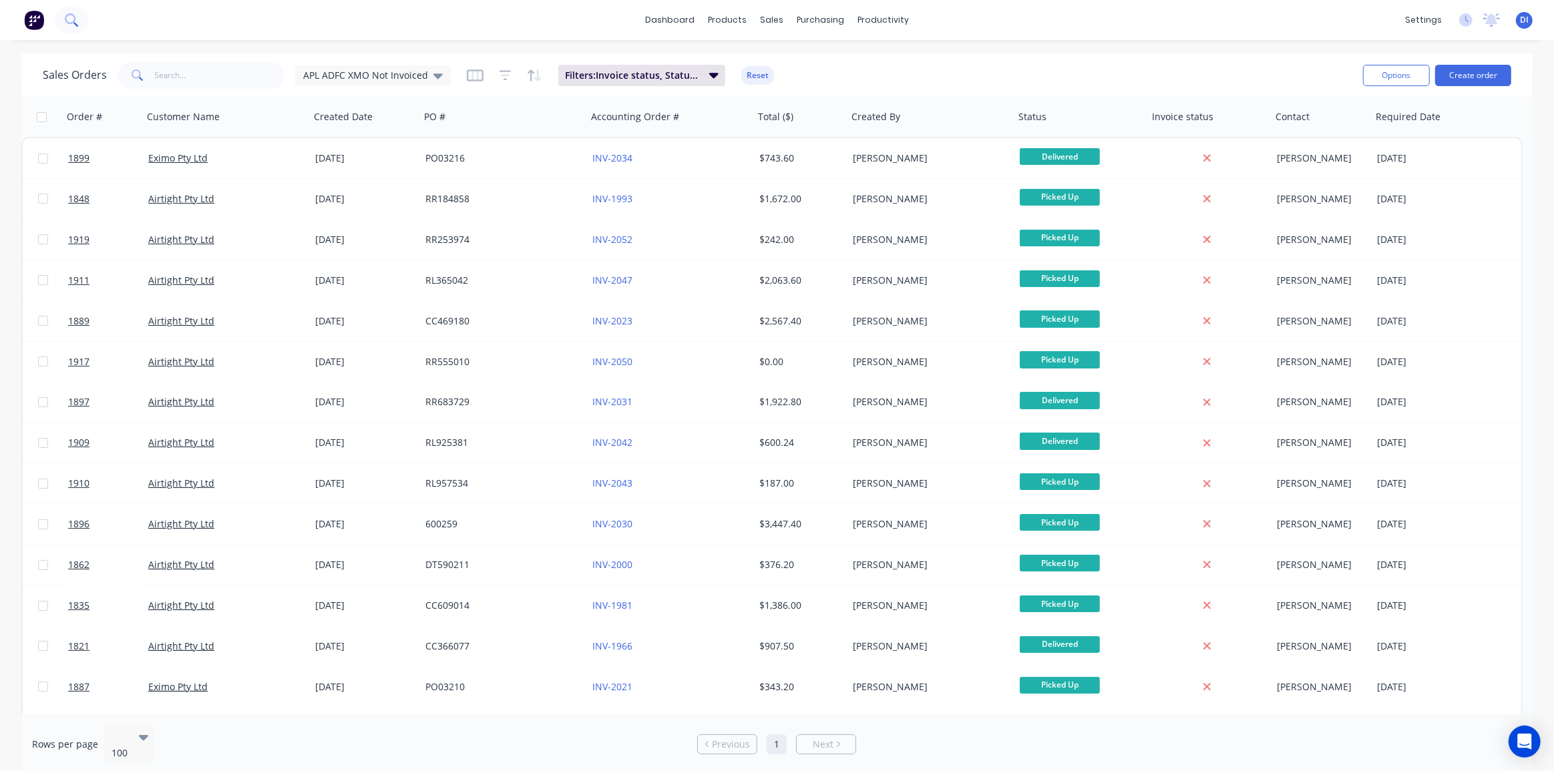
click at [78, 19] on button at bounding box center [71, 20] width 33 height 27
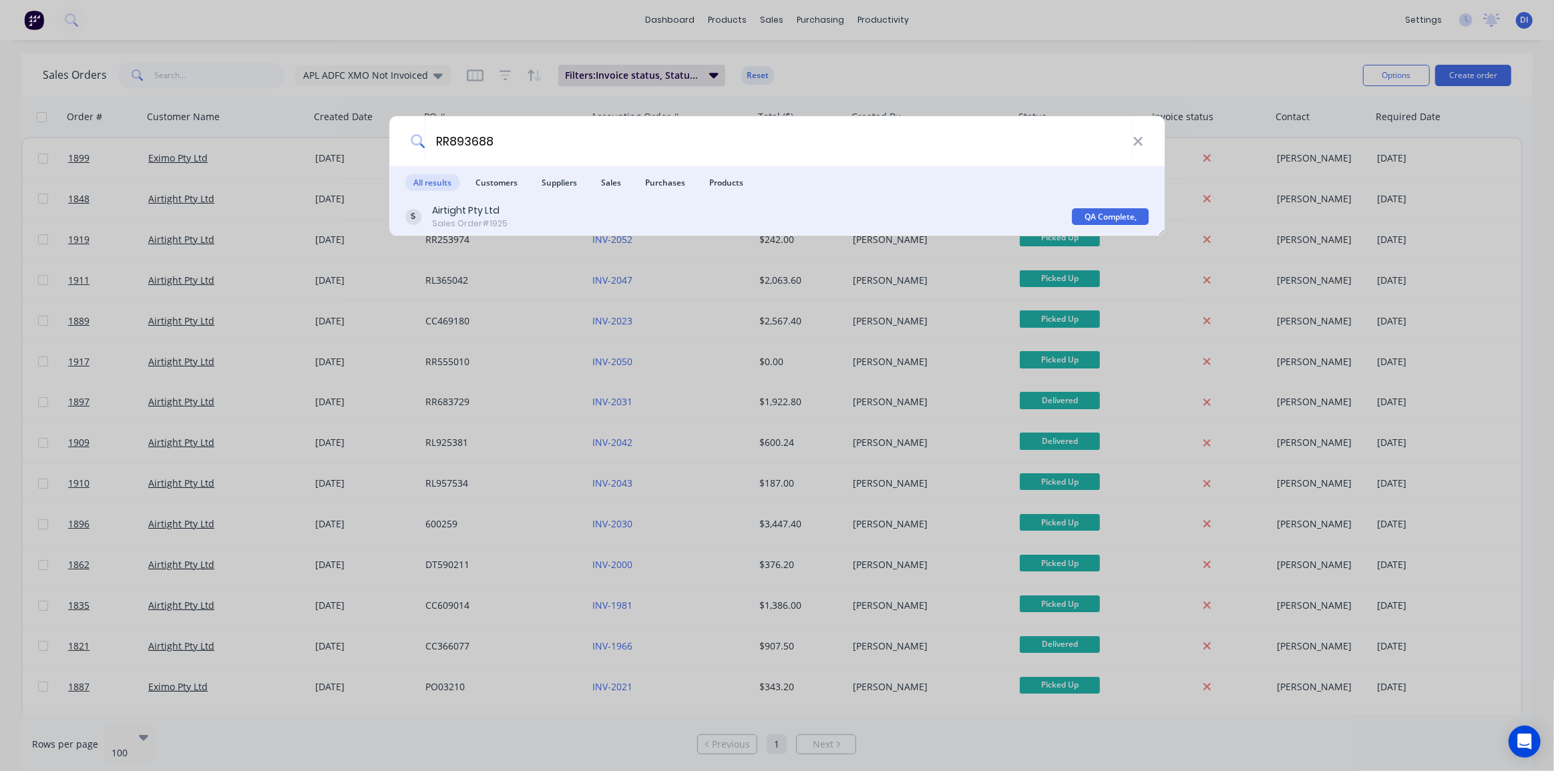
type input "RR893688"
click at [773, 208] on div "Airtight Pty Ltd Sales Order #1925" at bounding box center [738, 217] width 667 height 26
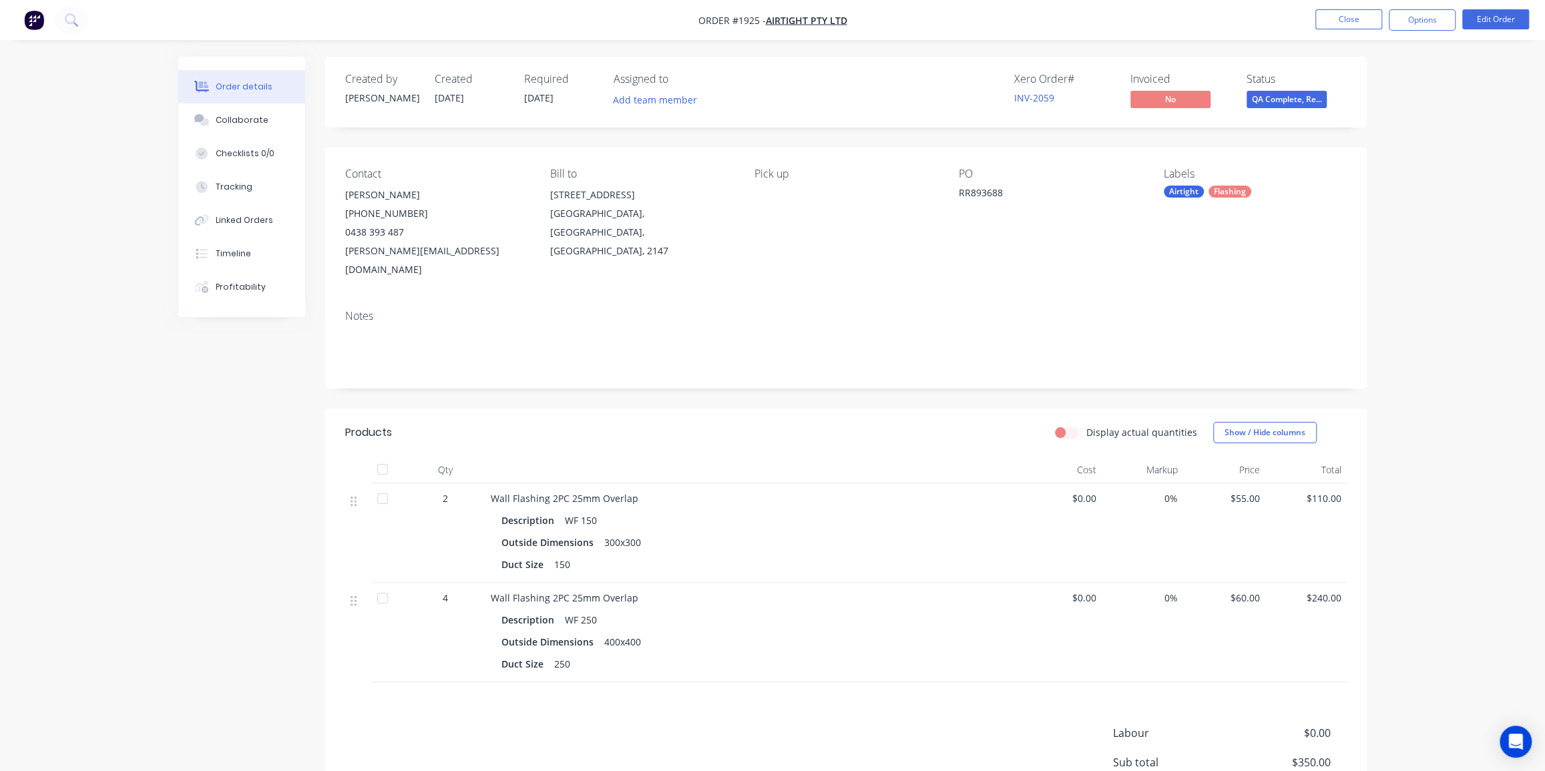
click at [1429, 313] on div "Order details Collaborate Checklists 0/0 Tracking Linked Orders Timeline Profit…" at bounding box center [772, 460] width 1545 height 920
click at [1437, 299] on div "Order details Collaborate Checklists 0/0 Tracking Linked Orders Timeline Profit…" at bounding box center [772, 460] width 1545 height 920
drag, startPoint x: 1369, startPoint y: 532, endPoint x: 1360, endPoint y: 531, distance: 9.4
click at [1369, 532] on div "Order details Collaborate Checklists 0/0 Tracking Linked Orders Timeline Profit…" at bounding box center [772, 489] width 1215 height 864
click at [234, 107] on button "Collaborate" at bounding box center [241, 120] width 127 height 33
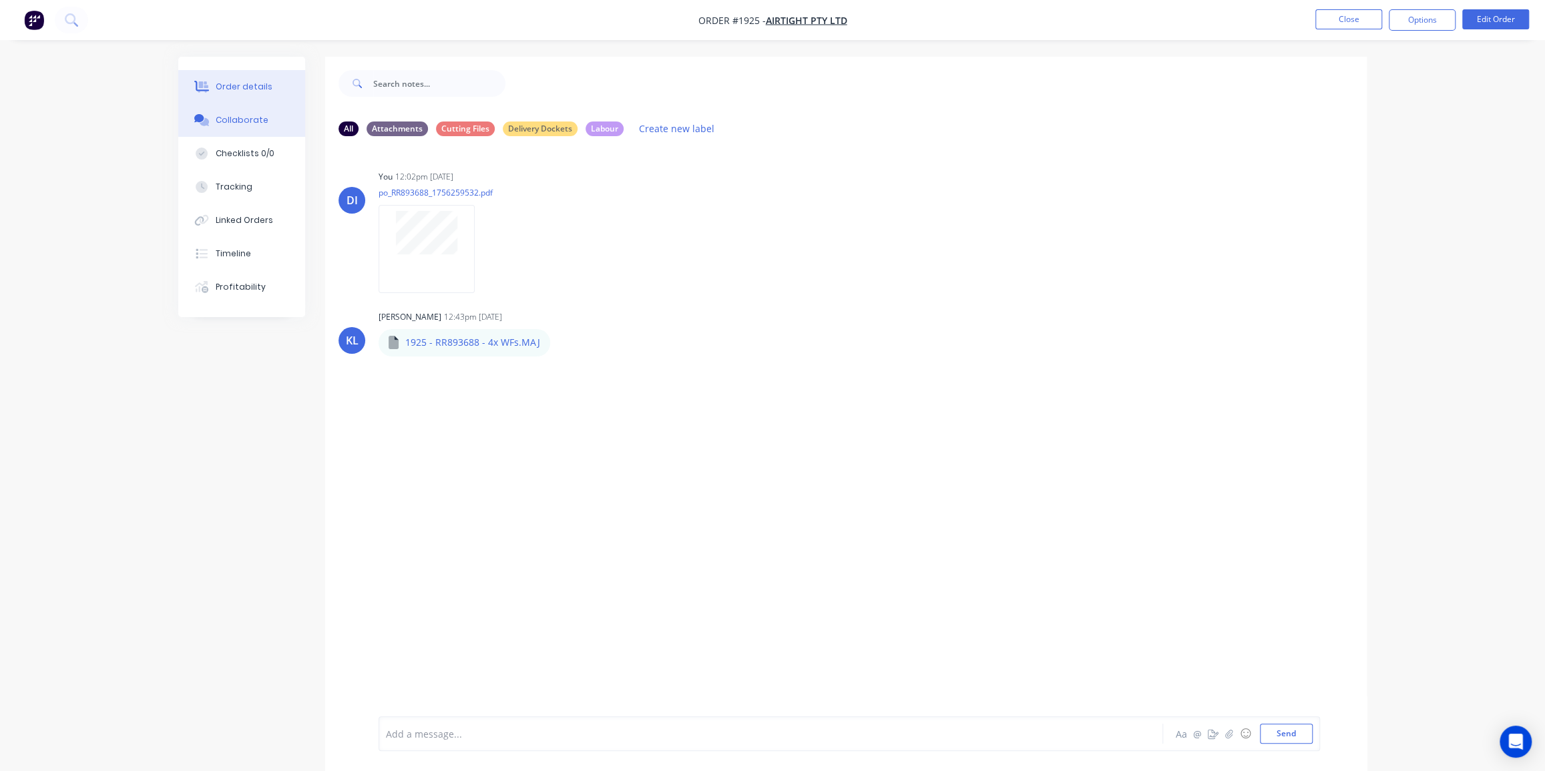
click at [244, 89] on div "Order details" at bounding box center [244, 87] width 57 height 12
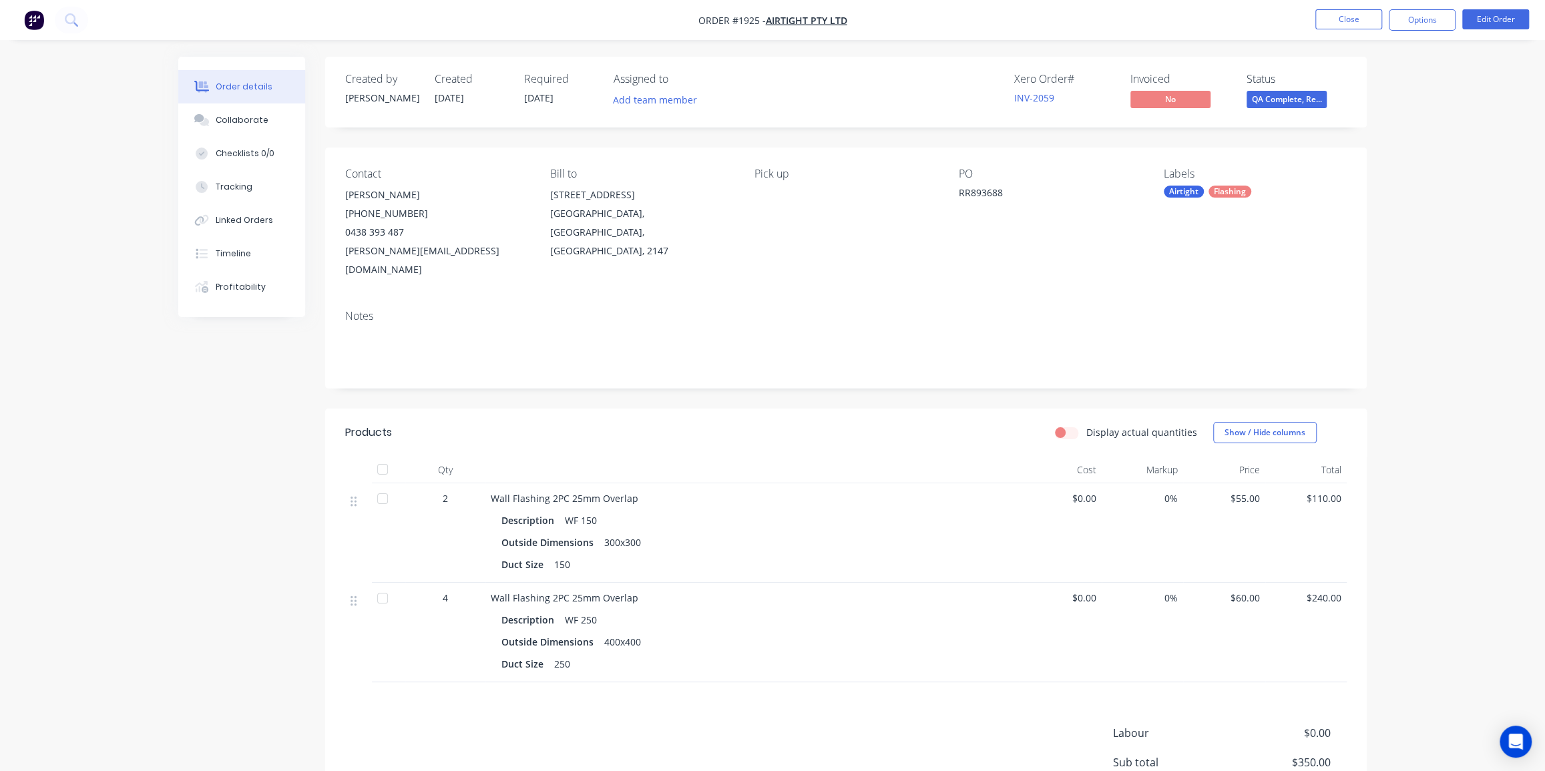
click at [1426, 207] on div "Order details Collaborate Checklists 0/0 Tracking Linked Orders Timeline Profit…" at bounding box center [772, 460] width 1545 height 920
click at [1304, 102] on span "QA Complete, Re..." at bounding box center [1287, 99] width 80 height 17
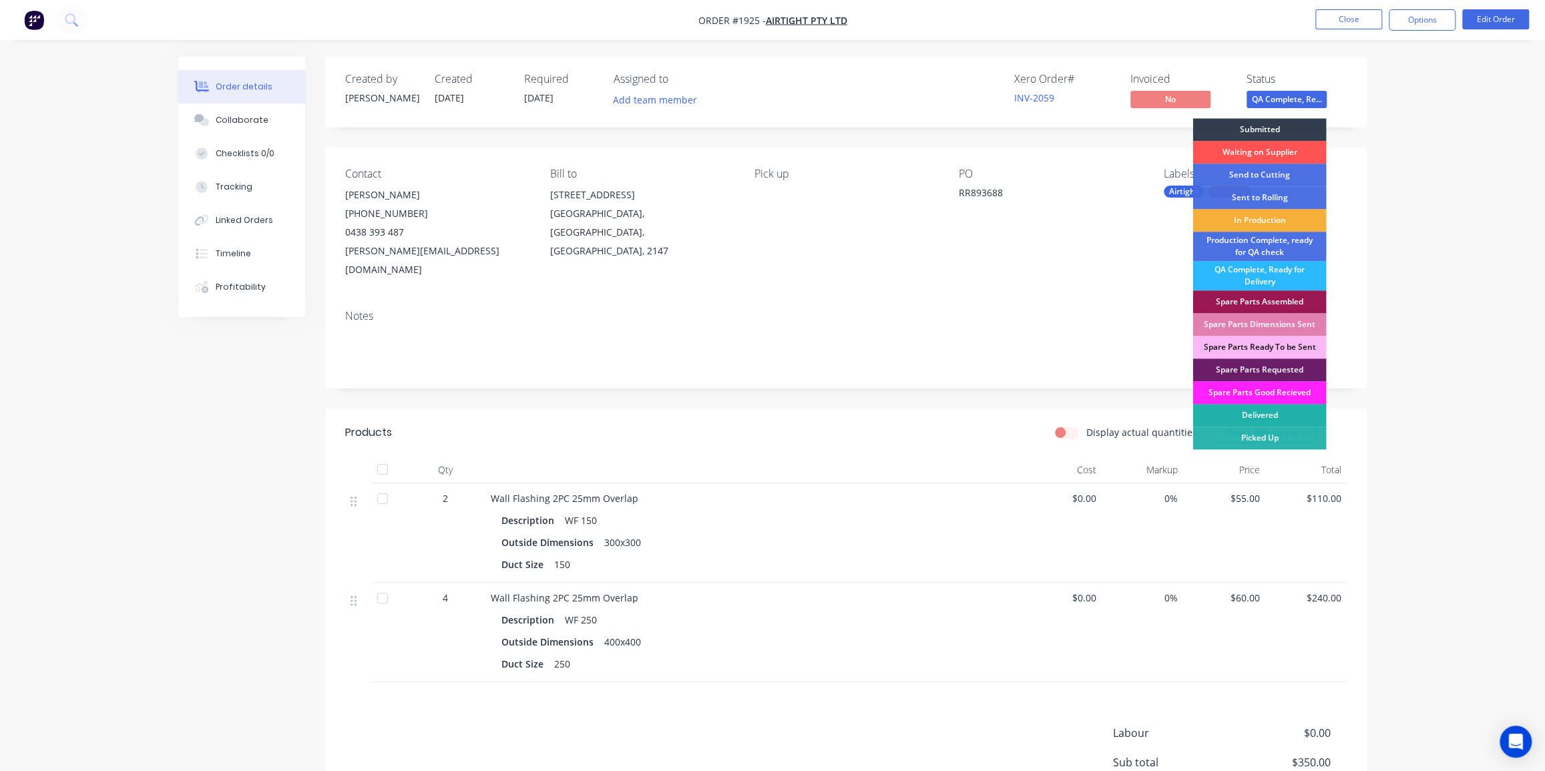
click at [1269, 411] on div "Delivered" at bounding box center [1260, 415] width 134 height 23
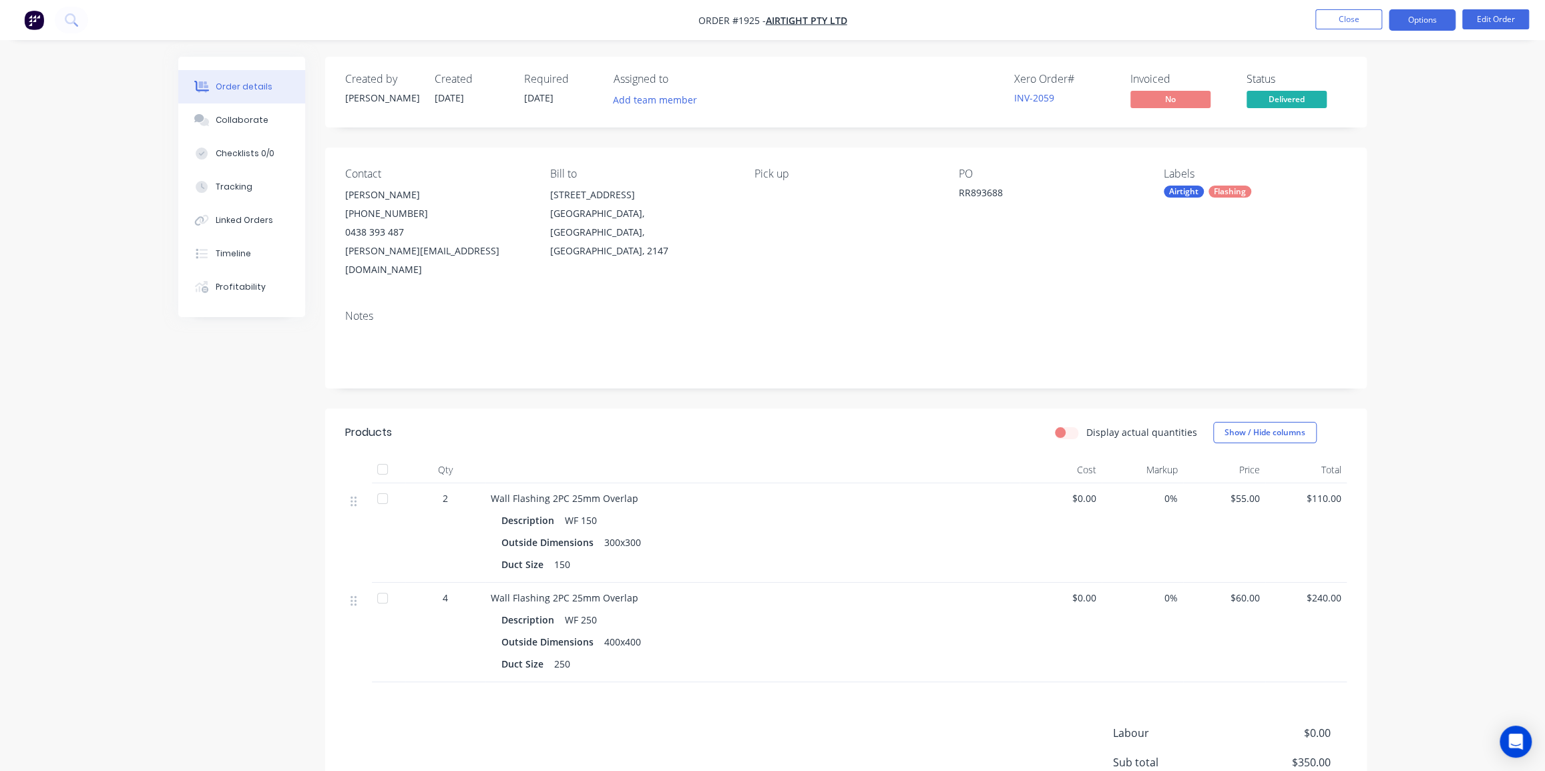
click at [1419, 21] on button "Options" at bounding box center [1422, 19] width 67 height 21
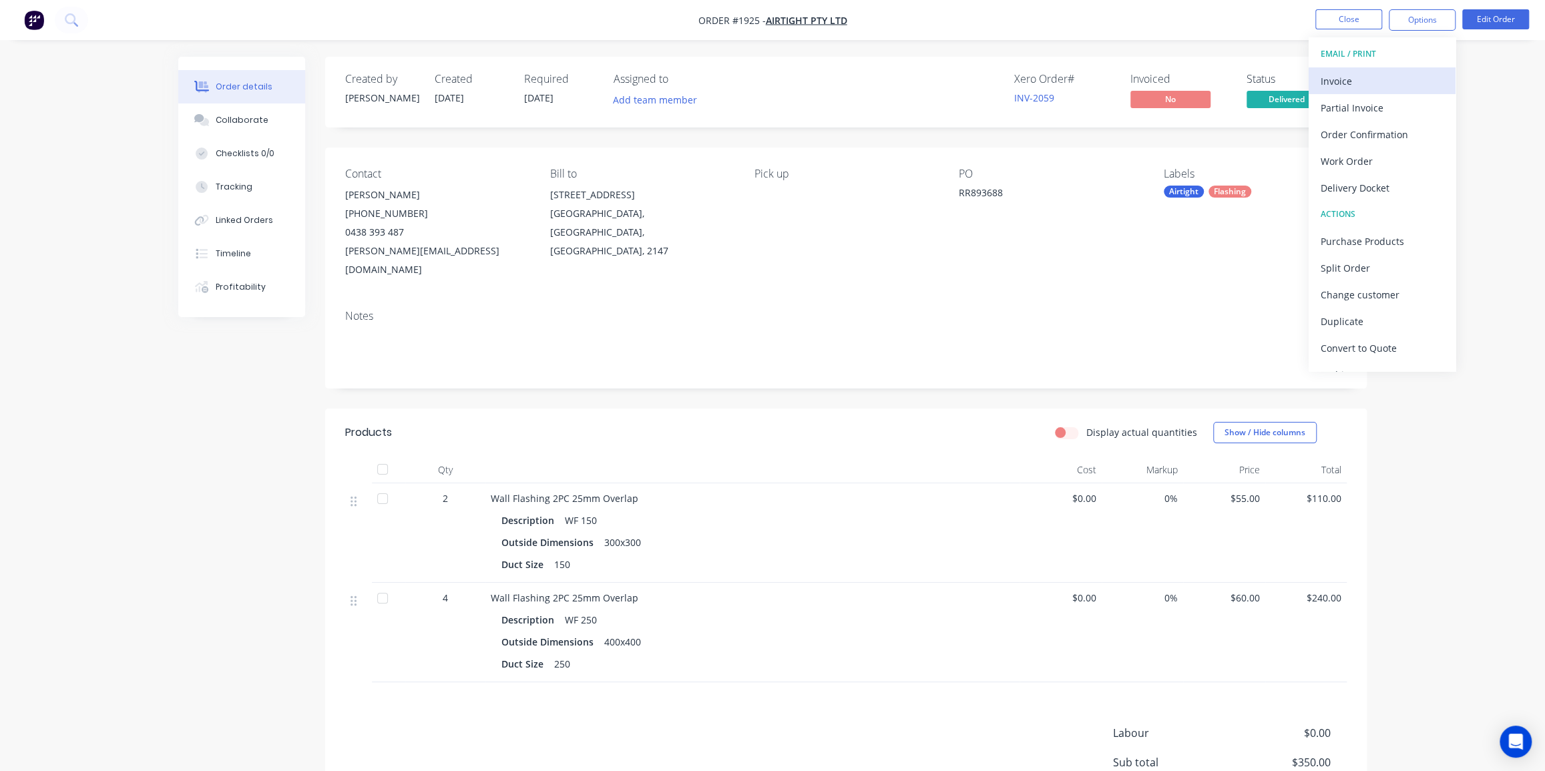
click at [1372, 82] on div "Invoice" at bounding box center [1382, 80] width 123 height 19
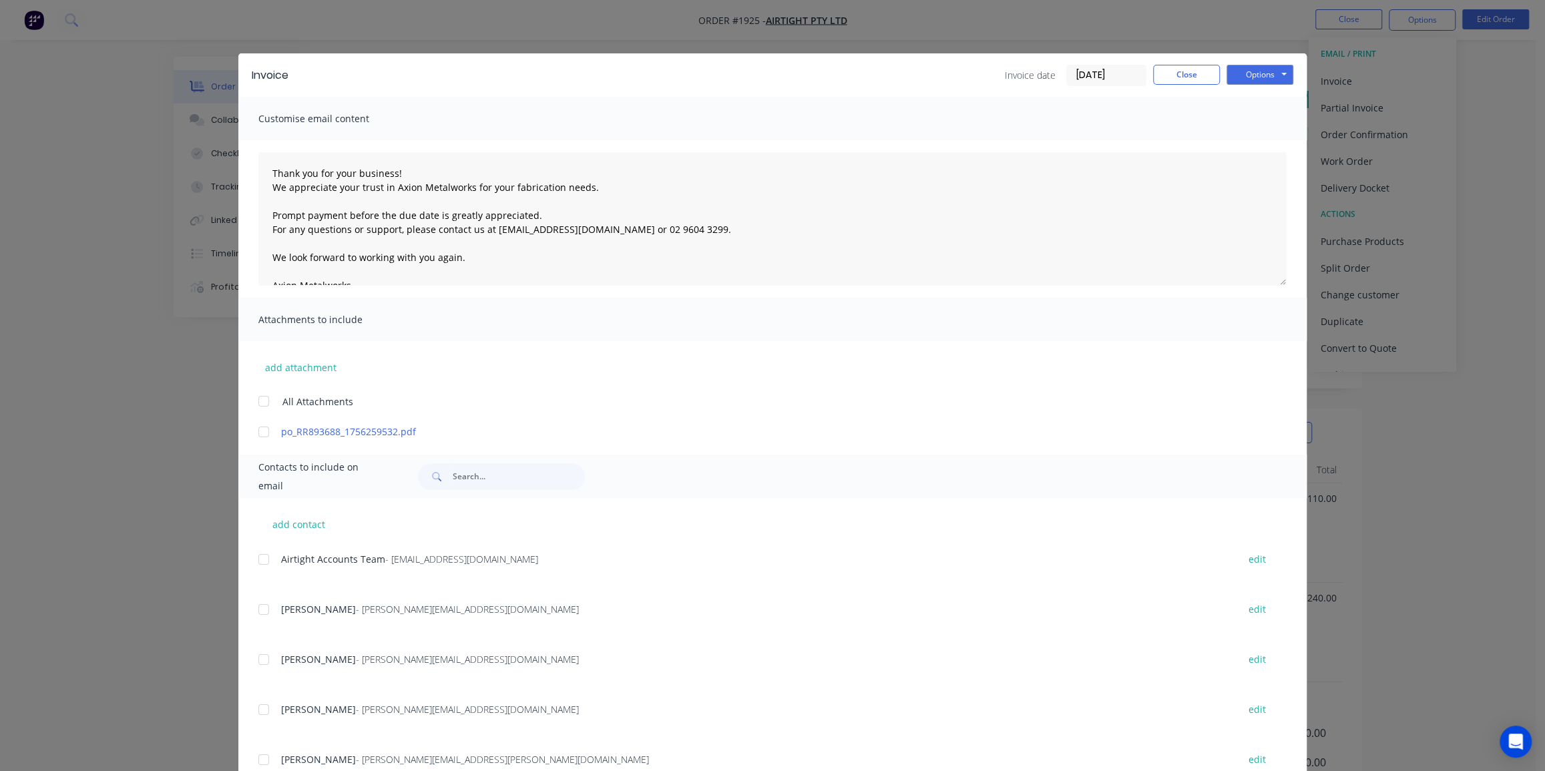
click at [1101, 71] on input "[DATE]" at bounding box center [1106, 75] width 79 height 20
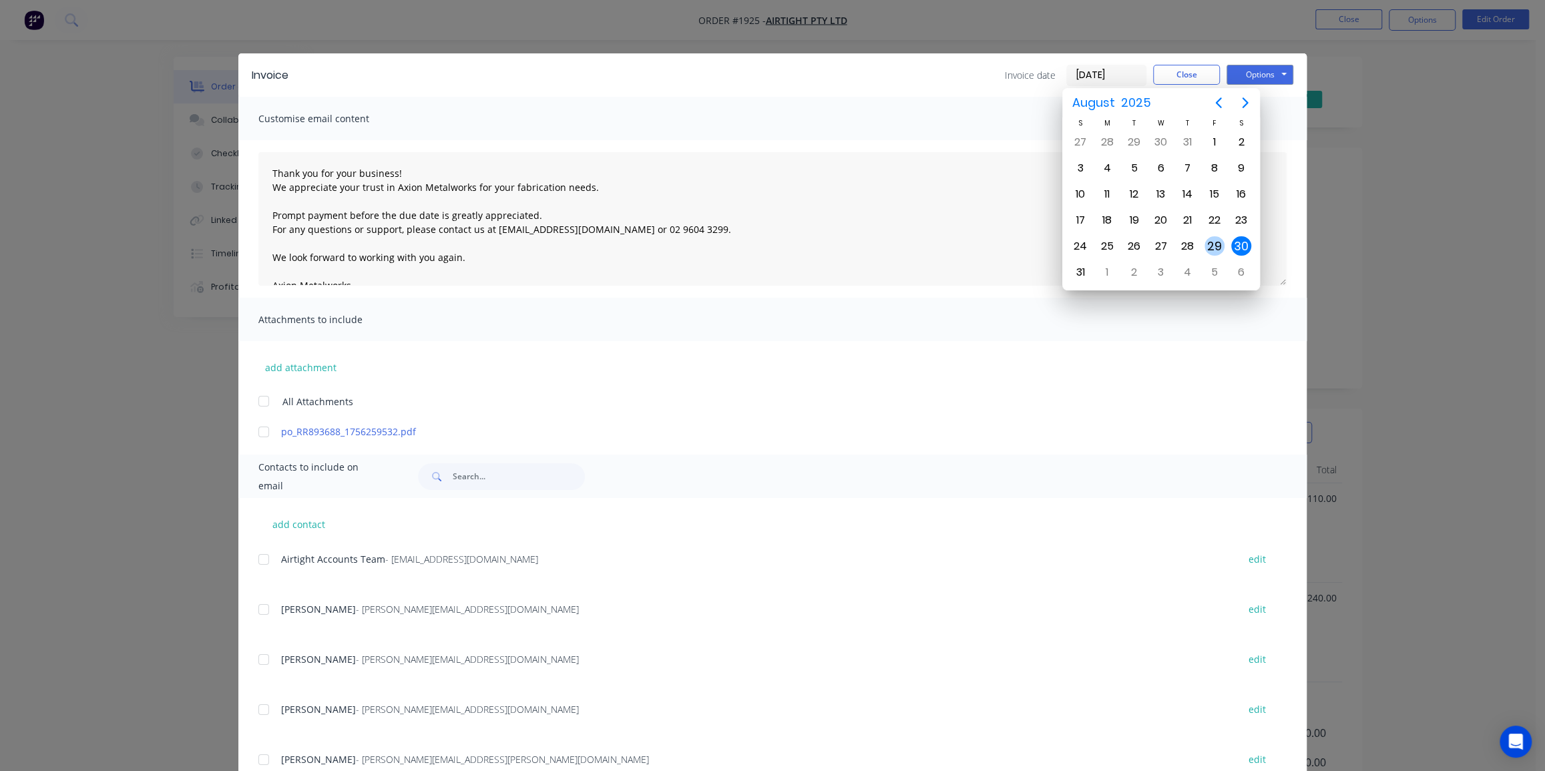
click at [1208, 241] on div "29" at bounding box center [1215, 246] width 20 height 20
type input "[DATE]"
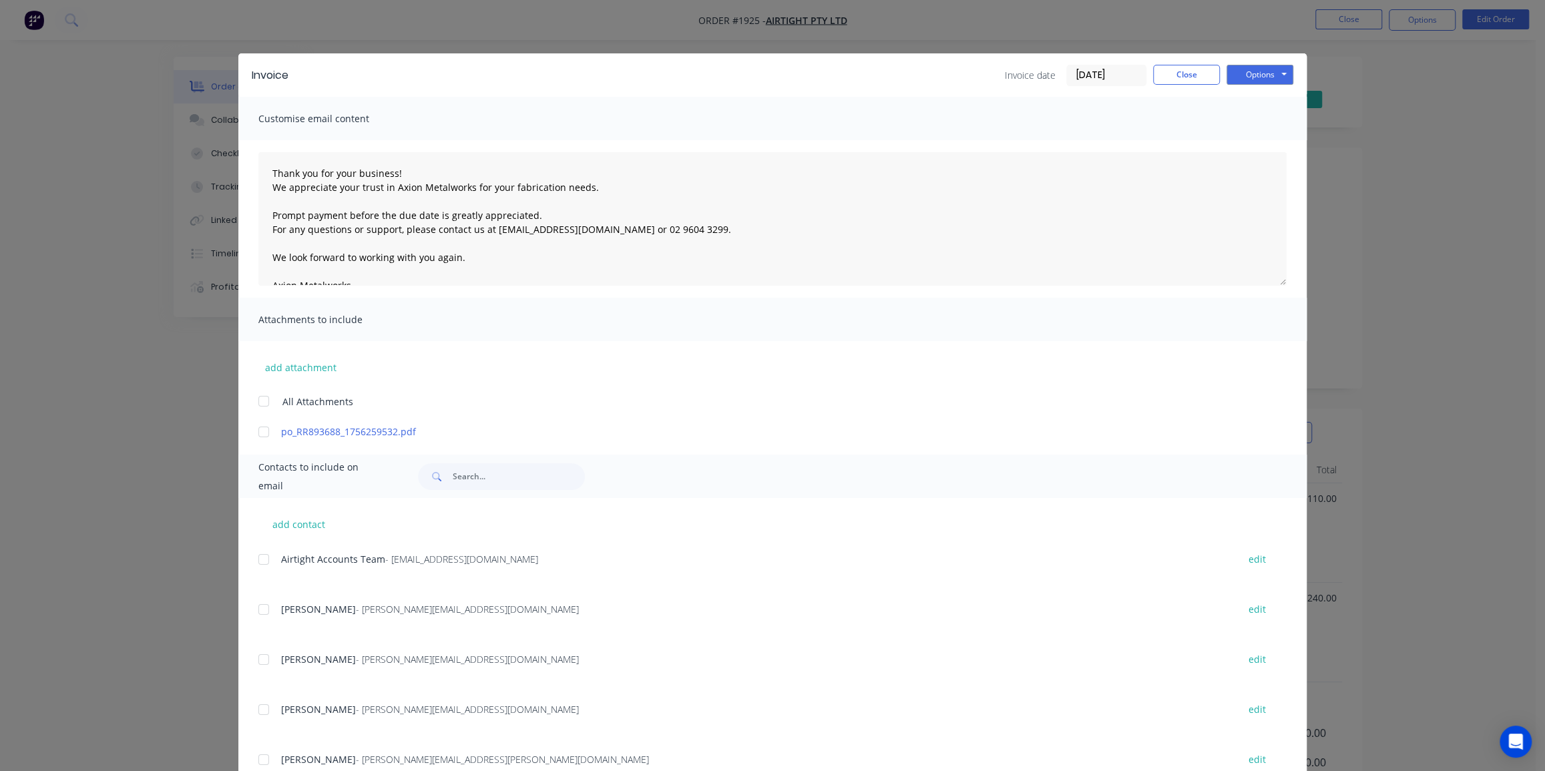
click at [253, 403] on div at bounding box center [263, 401] width 27 height 27
drag, startPoint x: 266, startPoint y: 561, endPoint x: 440, endPoint y: 541, distance: 175.5
click at [266, 560] on div at bounding box center [263, 559] width 27 height 27
click at [1254, 70] on button "Options" at bounding box center [1260, 75] width 67 height 20
click at [1253, 136] on button "Email" at bounding box center [1269, 143] width 85 height 22
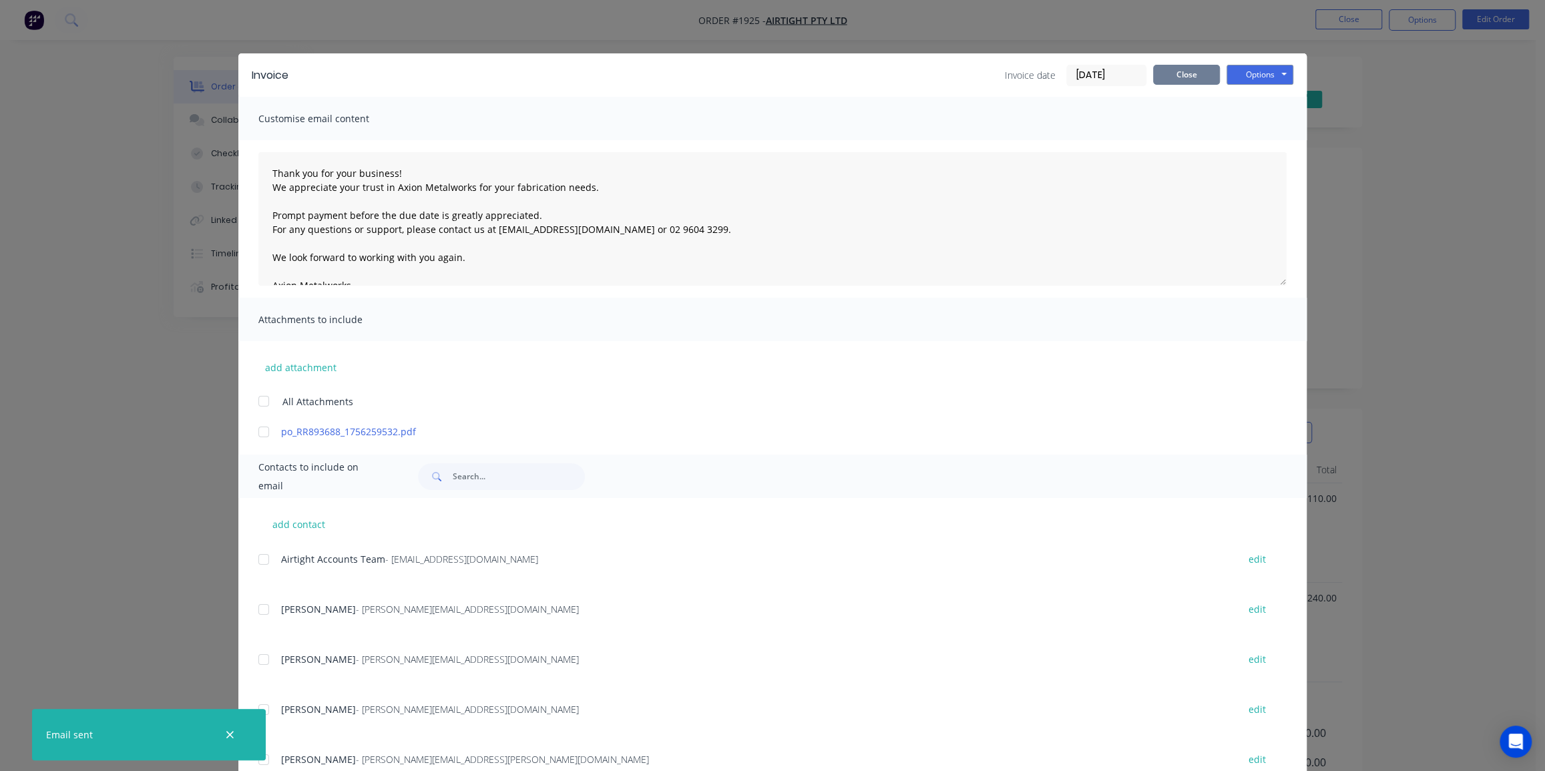
click at [1187, 81] on button "Close" at bounding box center [1186, 75] width 67 height 20
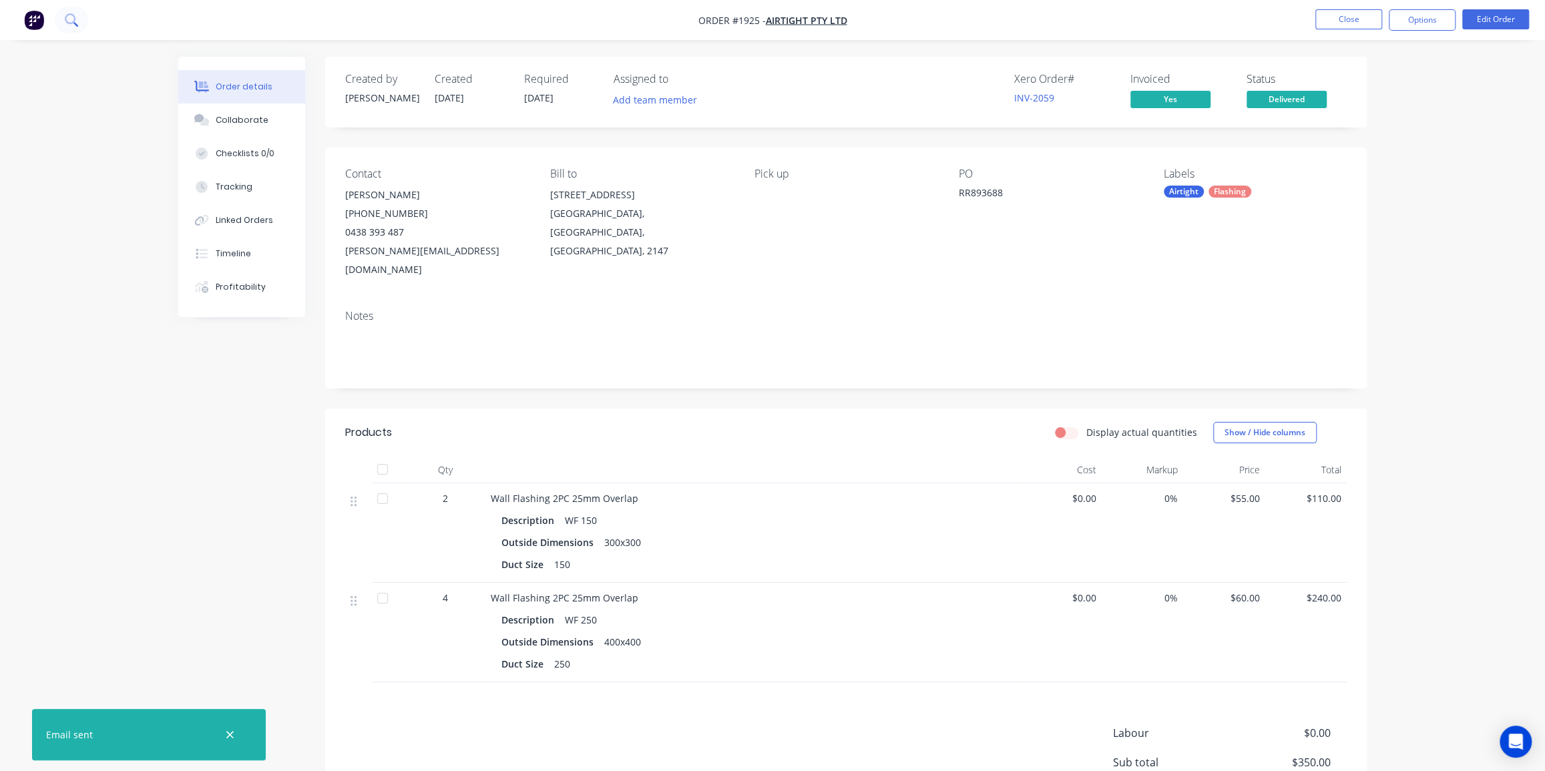
click at [59, 17] on button at bounding box center [71, 20] width 33 height 27
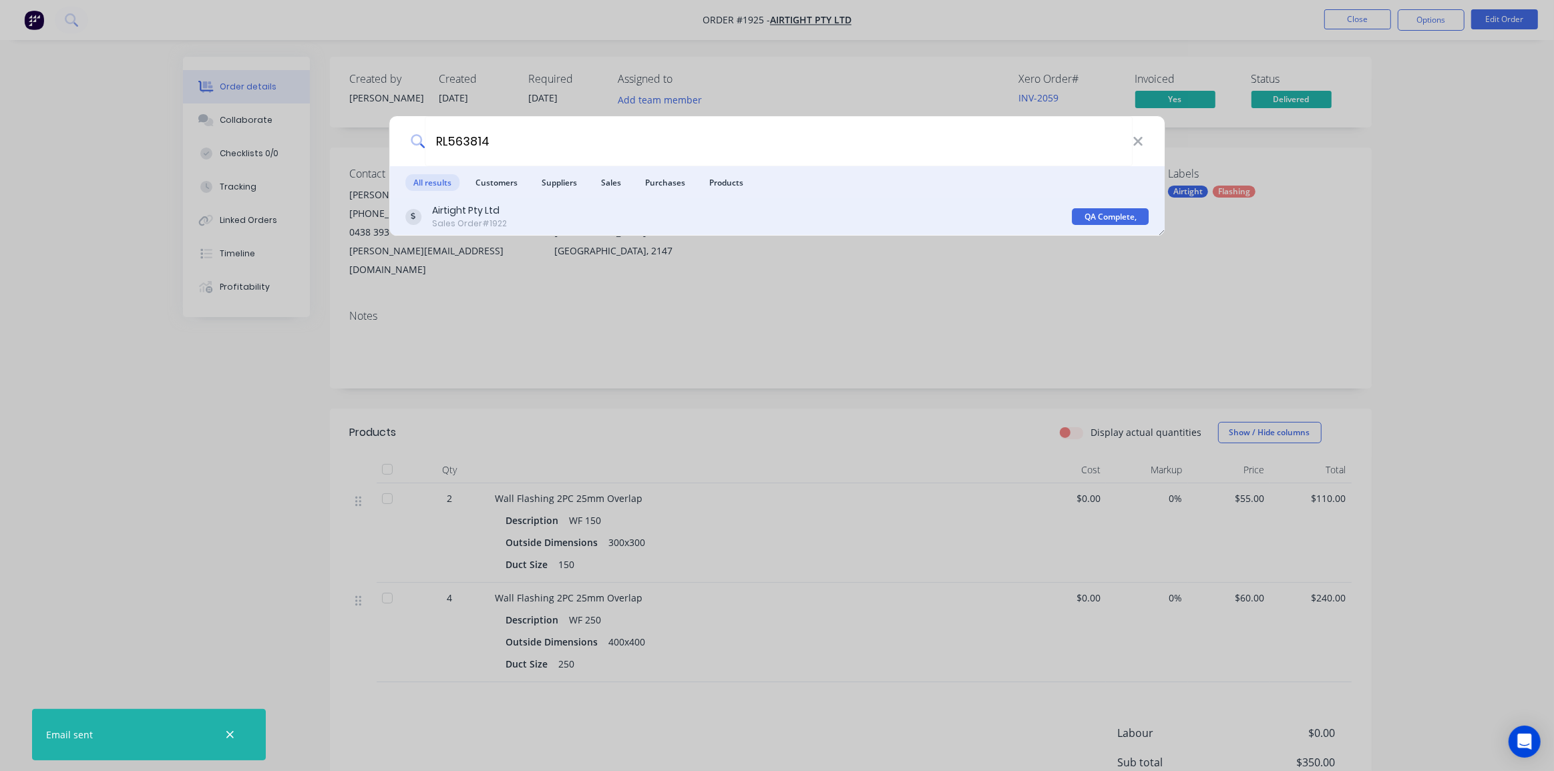
type input "RL563814"
click at [808, 214] on div "Airtight Pty Ltd Sales Order #1922" at bounding box center [738, 217] width 667 height 26
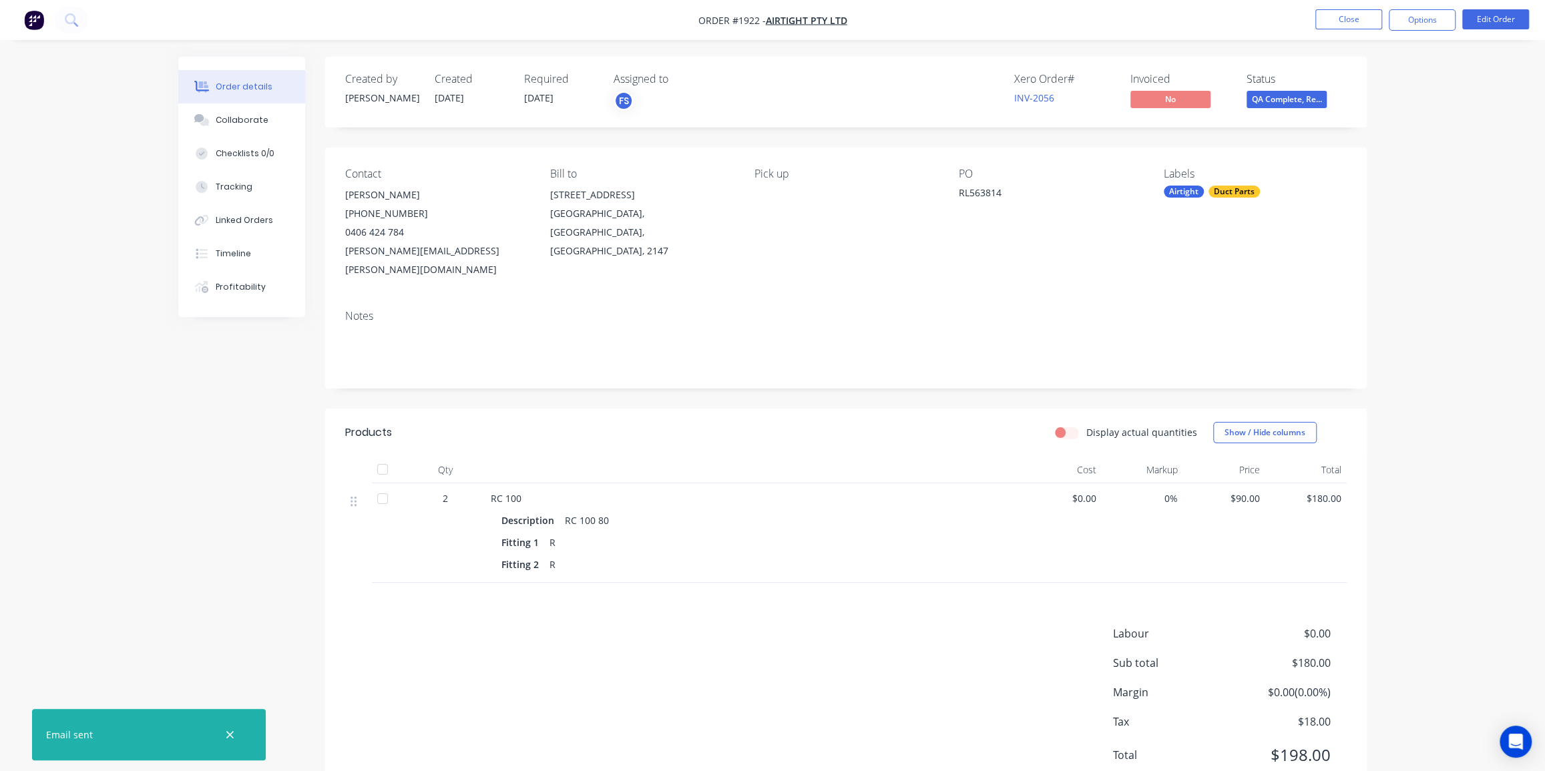
drag, startPoint x: 1380, startPoint y: 228, endPoint x: 1424, endPoint y: 254, distance: 51.8
click at [1380, 228] on div "Order details Collaborate Checklists 0/0 Tracking Linked Orders Timeline Profit…" at bounding box center [772, 439] width 1215 height 764
click at [1290, 89] on span at bounding box center [1287, 88] width 9 height 4
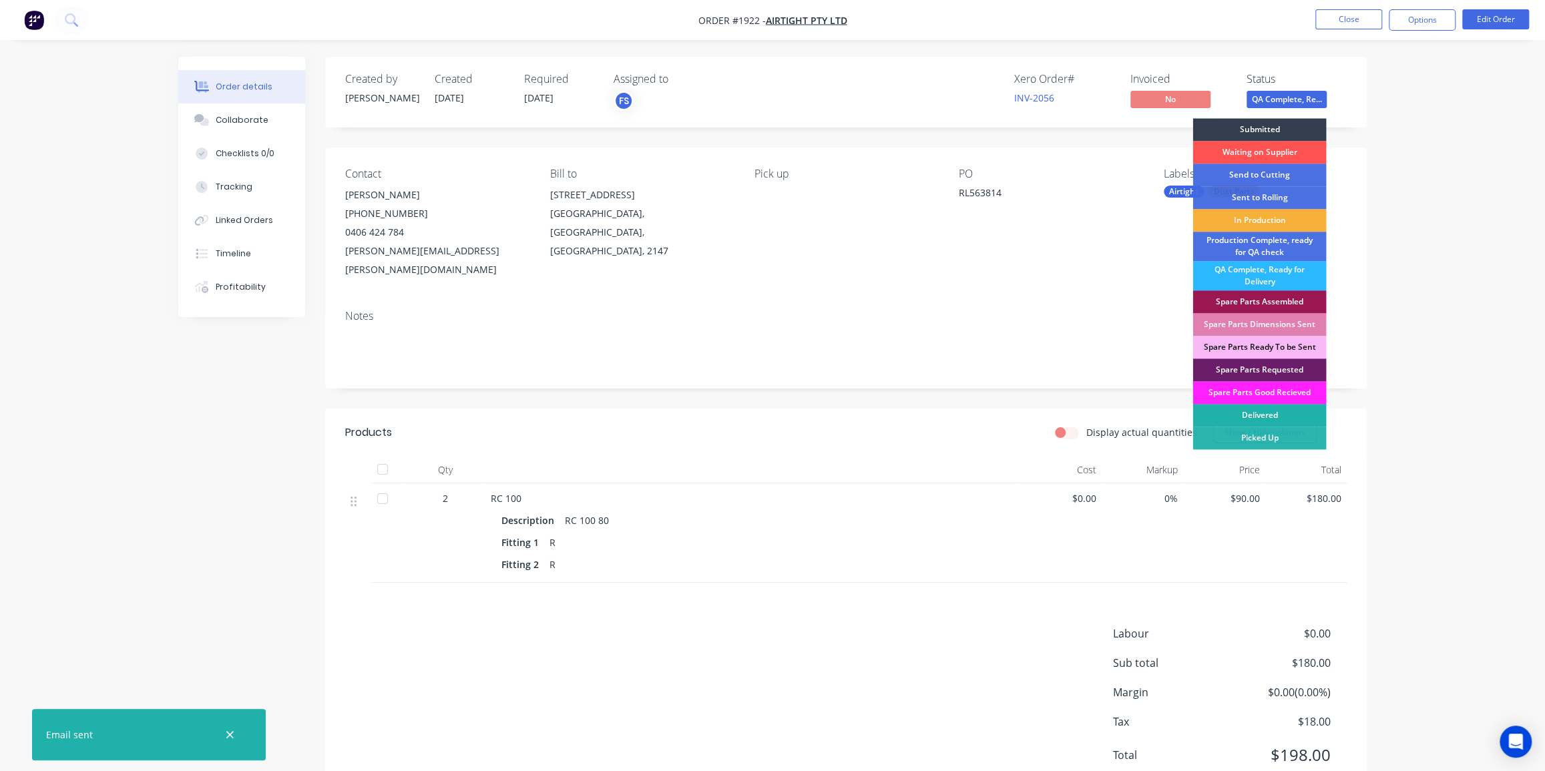
click at [1275, 407] on div "Delivered" at bounding box center [1260, 415] width 134 height 23
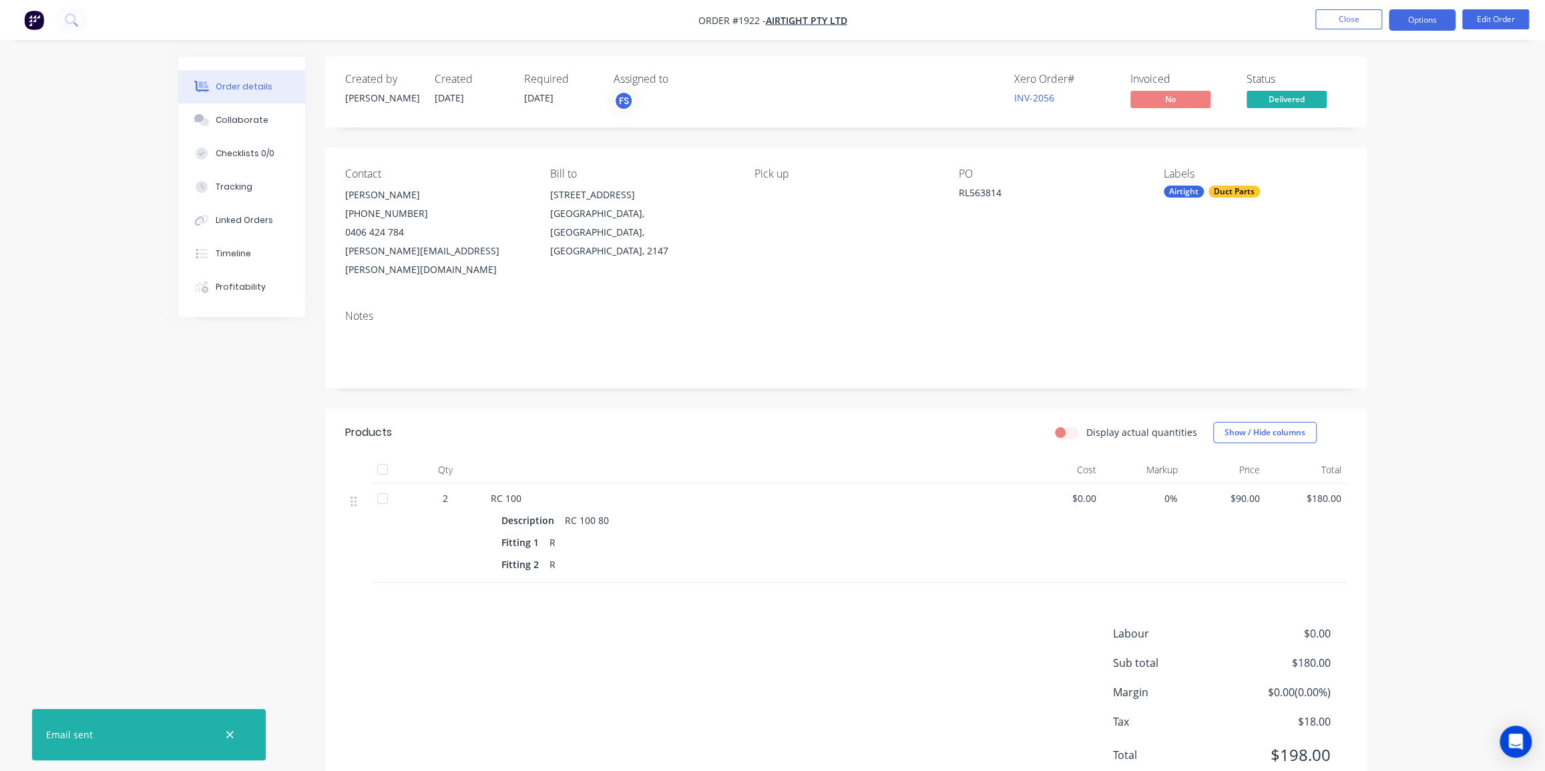
click at [1422, 22] on button "Options" at bounding box center [1422, 19] width 67 height 21
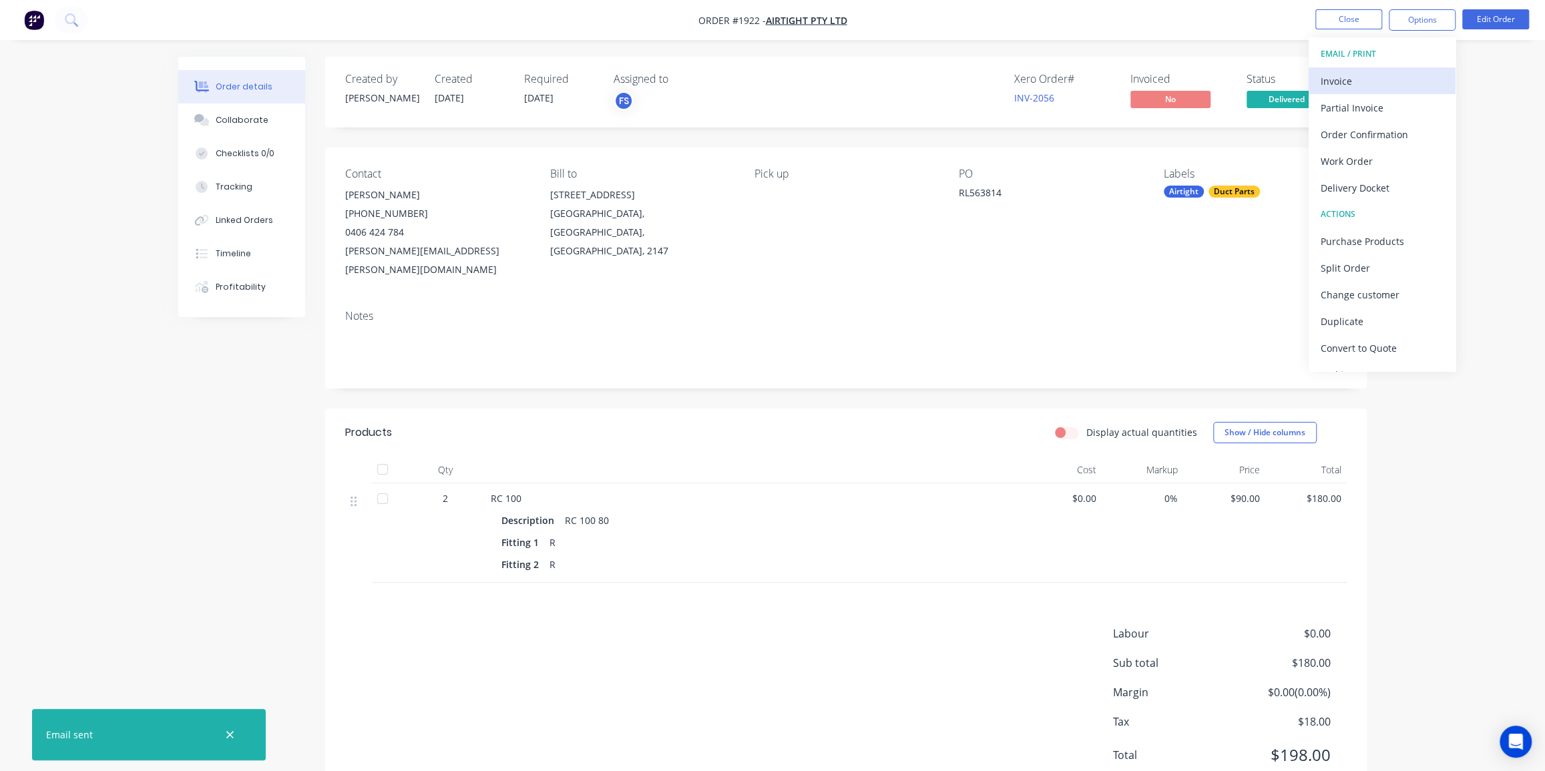
click at [1346, 86] on div "Invoice" at bounding box center [1382, 80] width 123 height 19
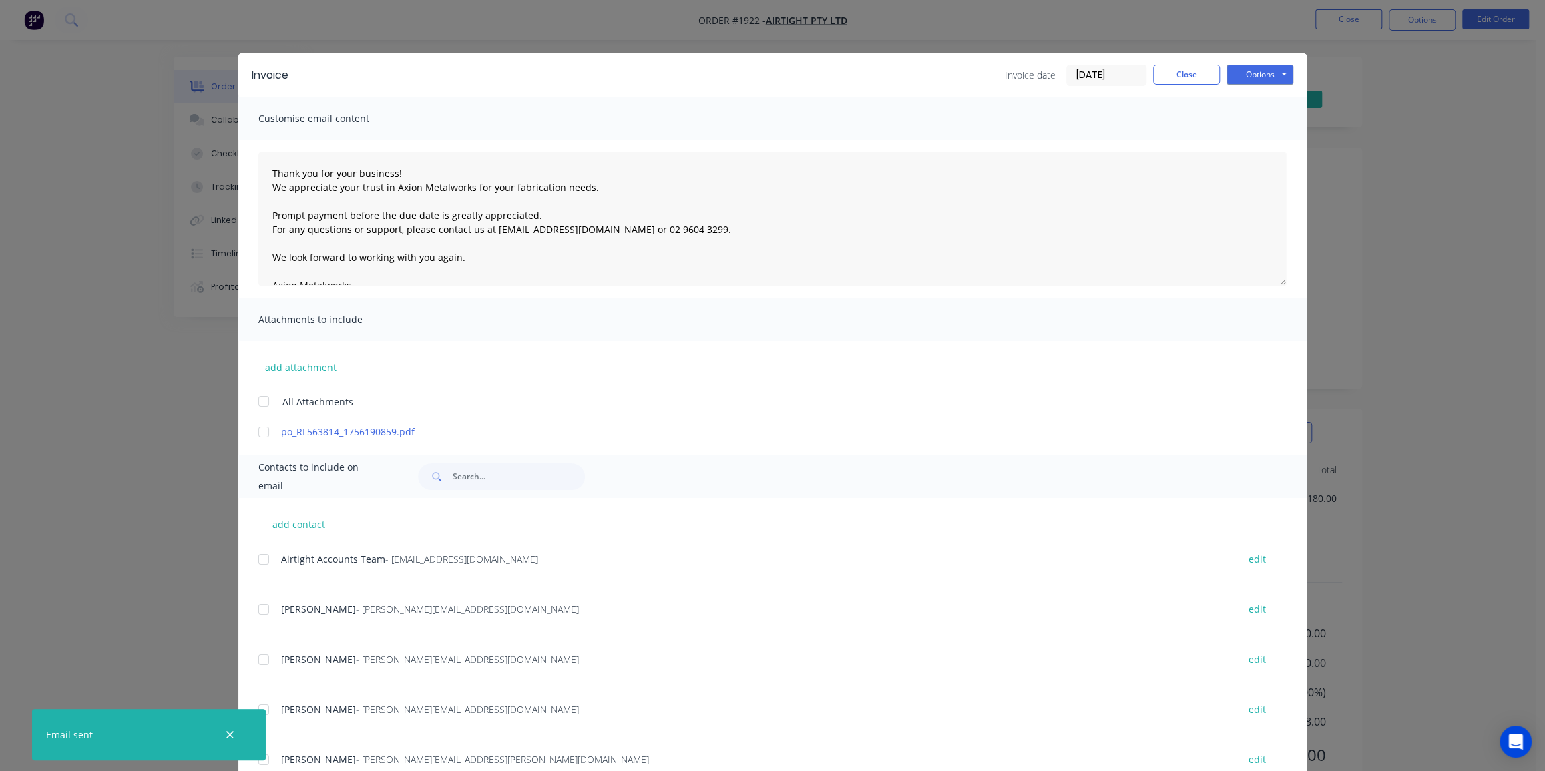
click at [254, 403] on div at bounding box center [263, 401] width 27 height 27
drag, startPoint x: 254, startPoint y: 558, endPoint x: 373, endPoint y: 542, distance: 119.9
click at [256, 557] on div at bounding box center [263, 559] width 27 height 27
click at [1117, 72] on input "[DATE]" at bounding box center [1106, 75] width 79 height 20
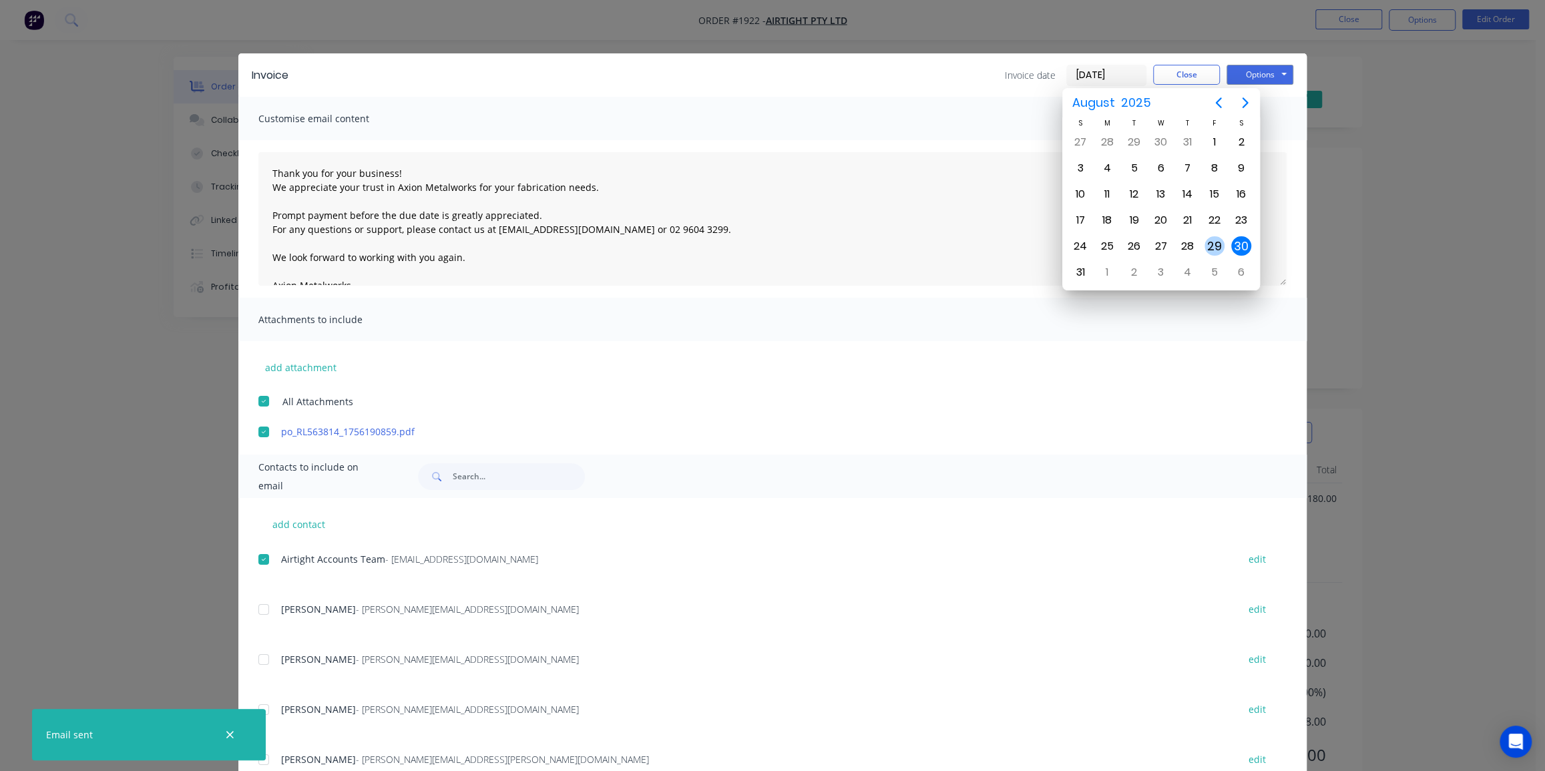
click at [1221, 242] on div "29" at bounding box center [1215, 246] width 20 height 20
type input "[DATE]"
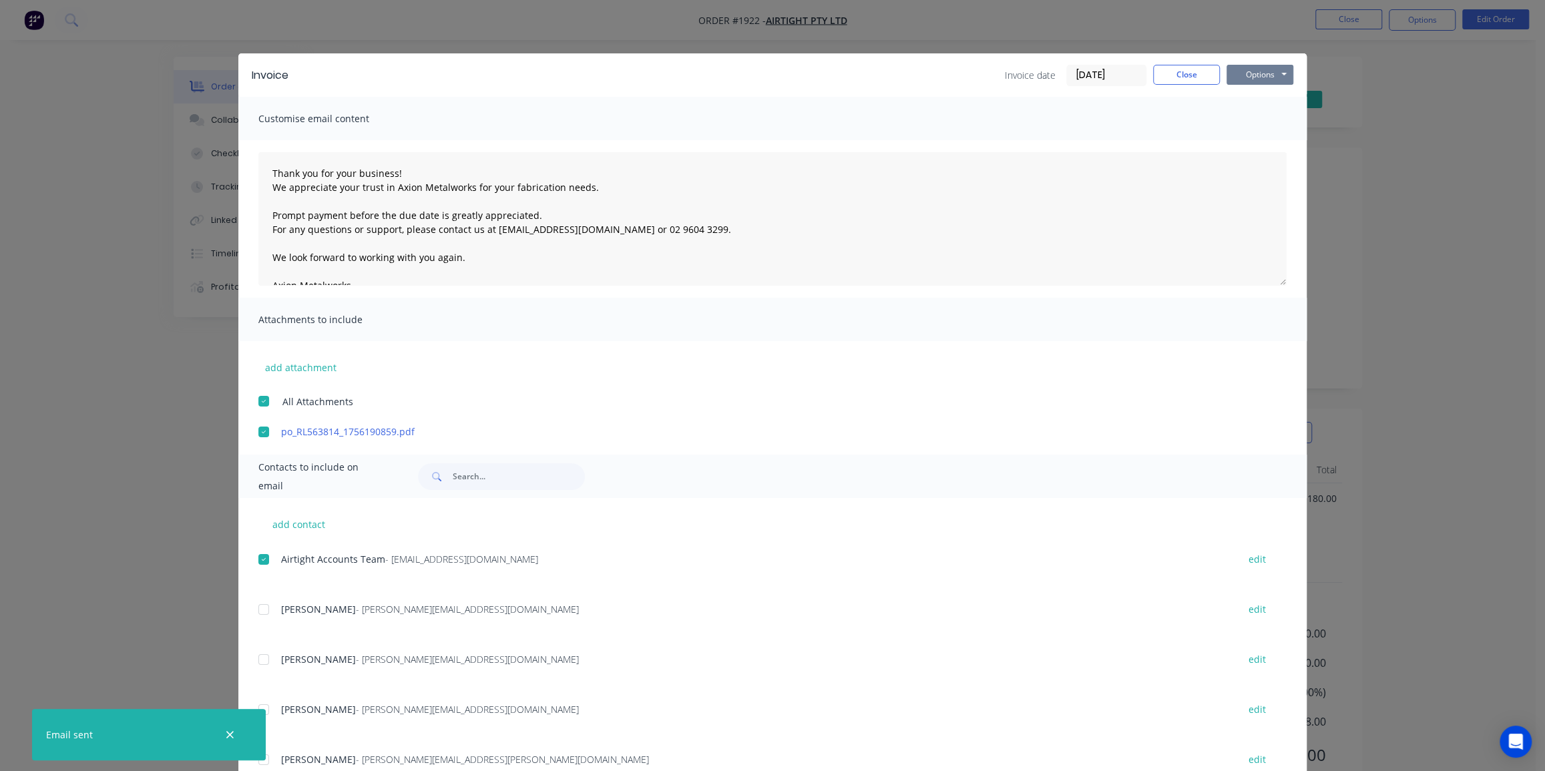
click at [1255, 73] on button "Options" at bounding box center [1260, 75] width 67 height 20
click at [1260, 142] on button "Email" at bounding box center [1269, 143] width 85 height 22
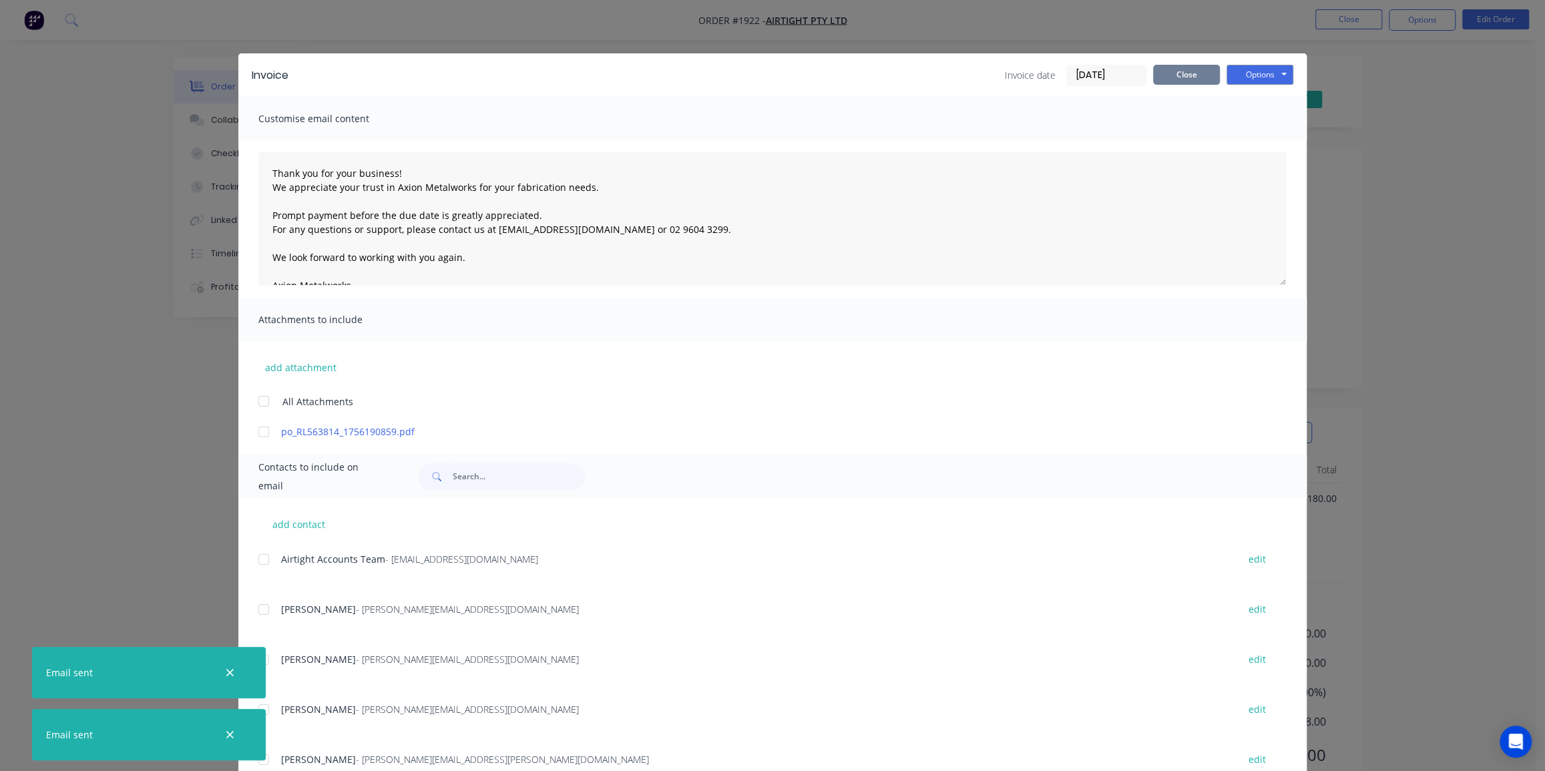
click at [1195, 76] on button "Close" at bounding box center [1186, 75] width 67 height 20
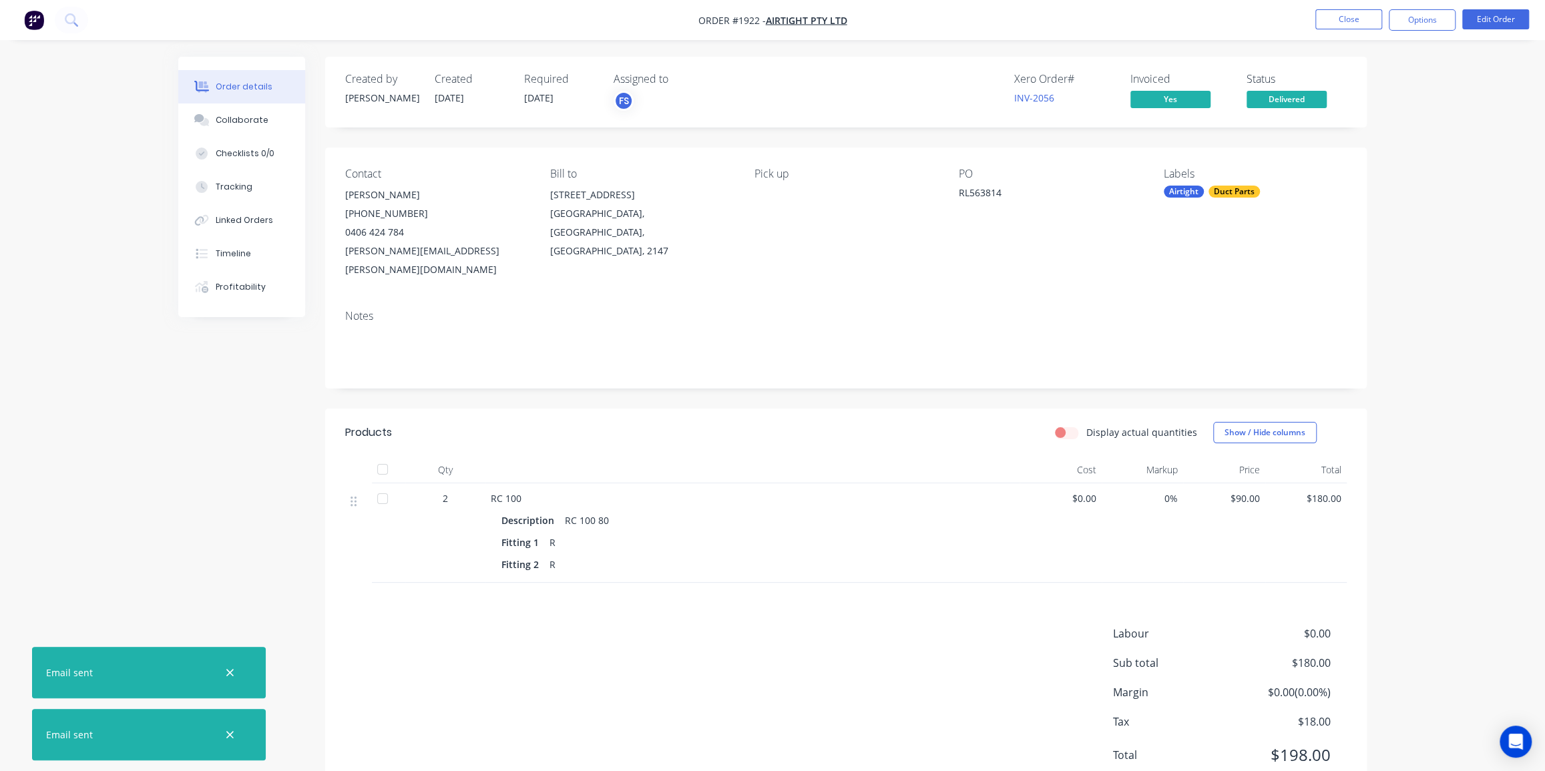
click at [1425, 60] on div "Order details Collaborate Checklists 0/0 Tracking Linked Orders Timeline Profit…" at bounding box center [772, 410] width 1545 height 821
click at [1365, 23] on button "Close" at bounding box center [1349, 19] width 67 height 20
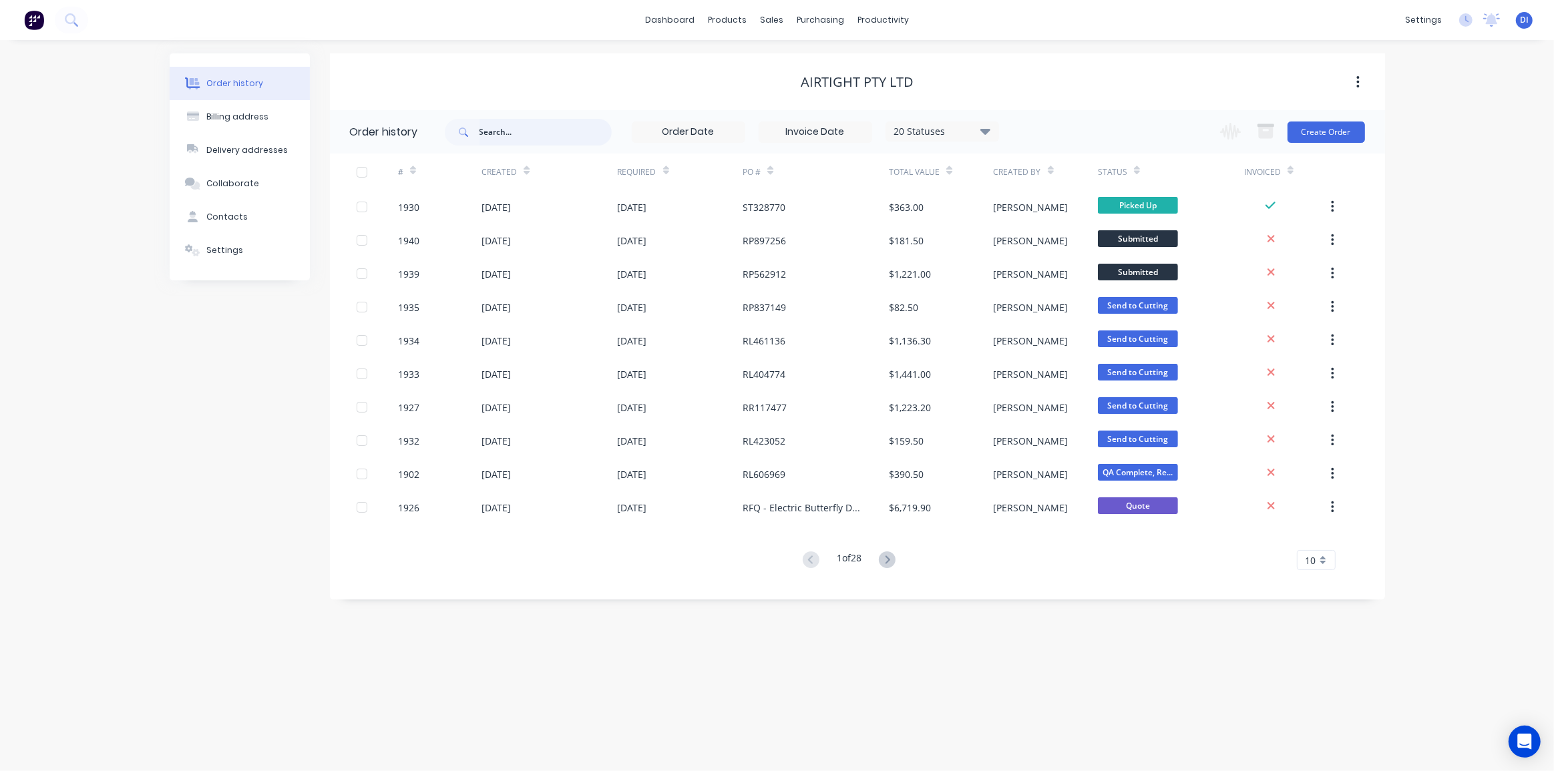
click at [488, 130] on input "text" at bounding box center [545, 132] width 132 height 27
click at [475, 122] on span at bounding box center [462, 132] width 35 height 27
drag, startPoint x: 634, startPoint y: 149, endPoint x: 589, endPoint y: 146, distance: 45.5
click at [634, 149] on div "20 Statuses Invoice Status Invoiced Not Invoiced Partial Order Status All Archi…" at bounding box center [722, 131] width 554 height 43
click at [565, 136] on input "text" at bounding box center [545, 132] width 132 height 27
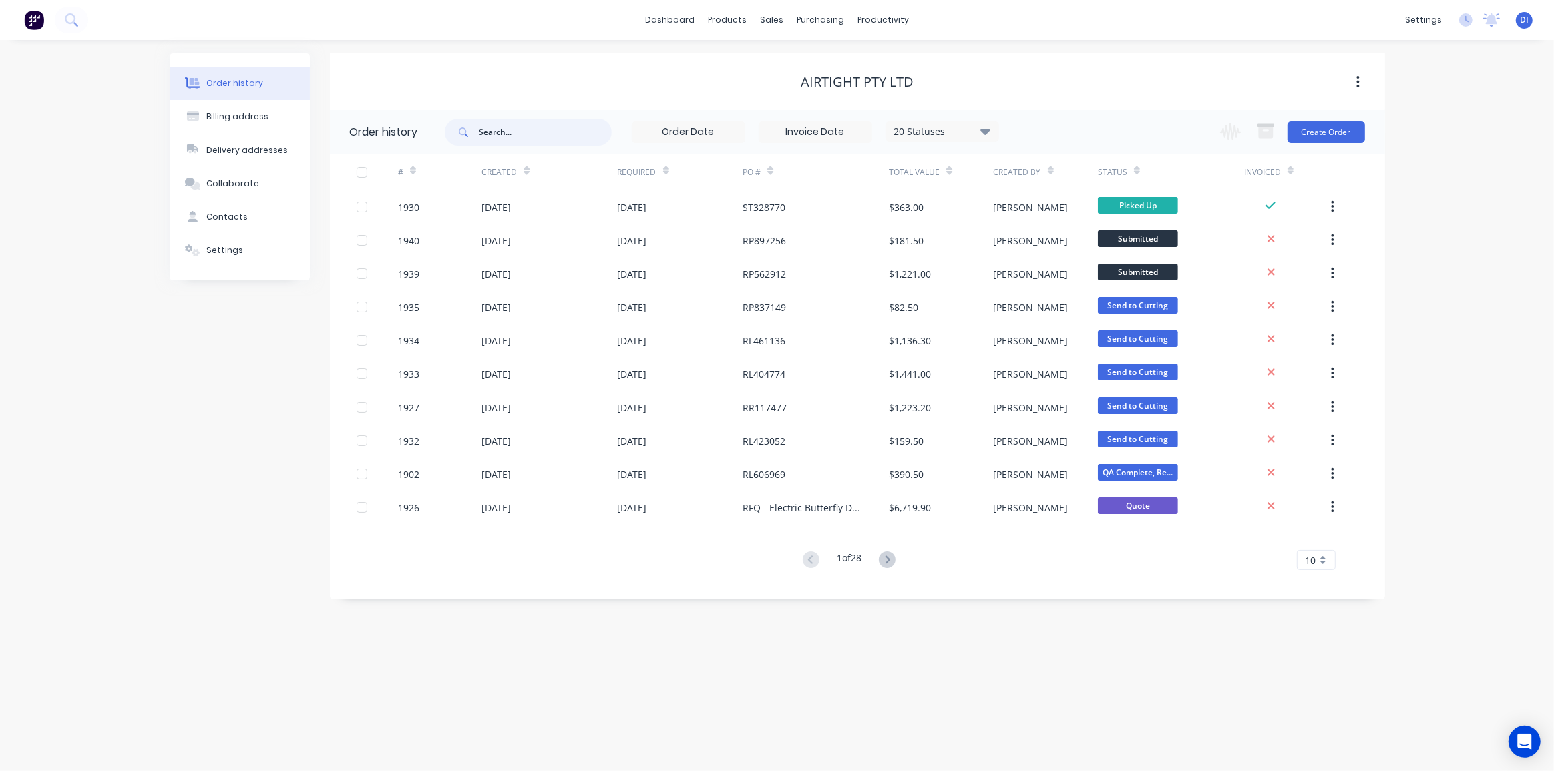
paste input "RL563814"
type input "RL563814"
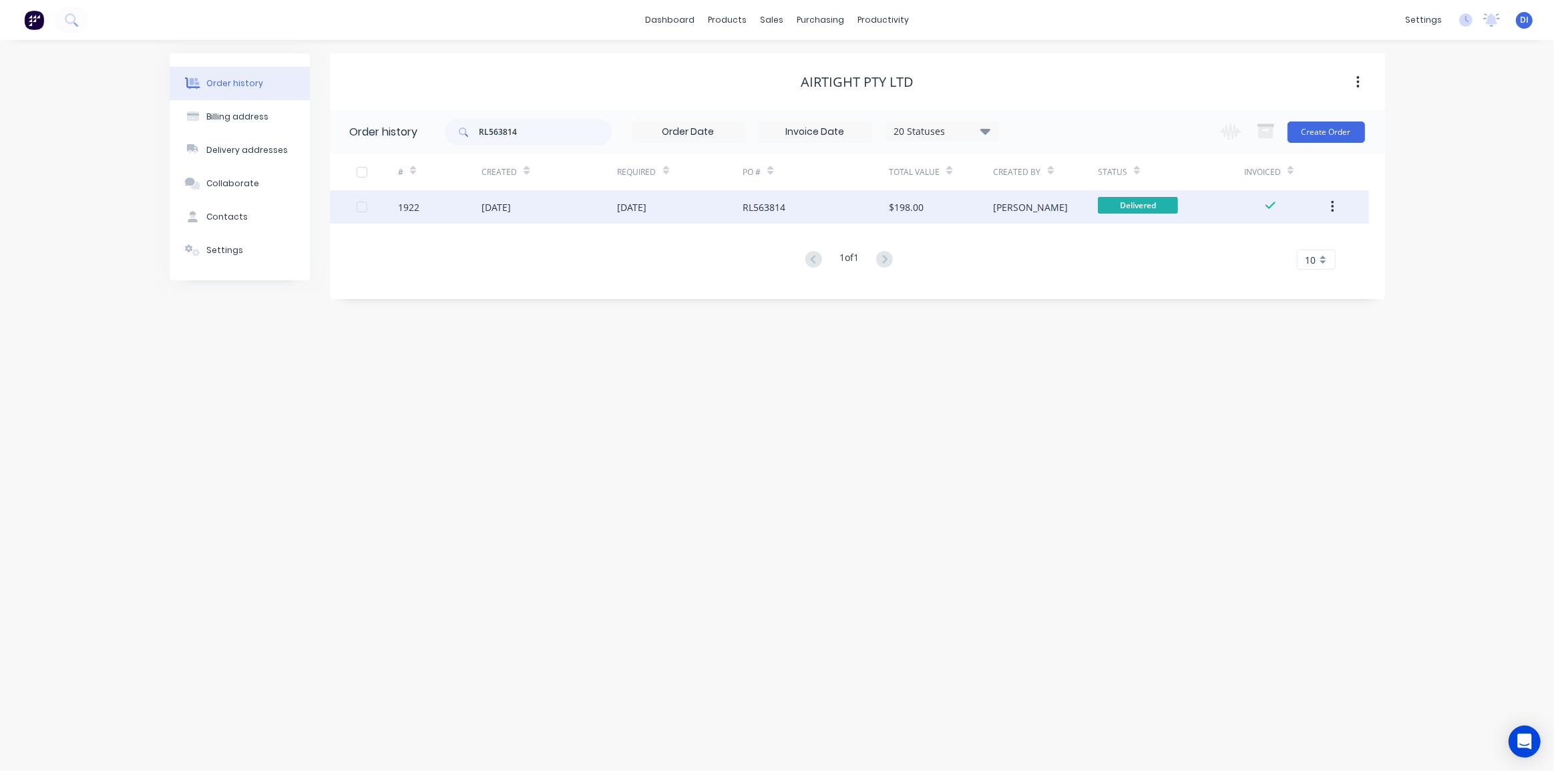
click at [1024, 207] on div "[PERSON_NAME]" at bounding box center [1046, 206] width 104 height 33
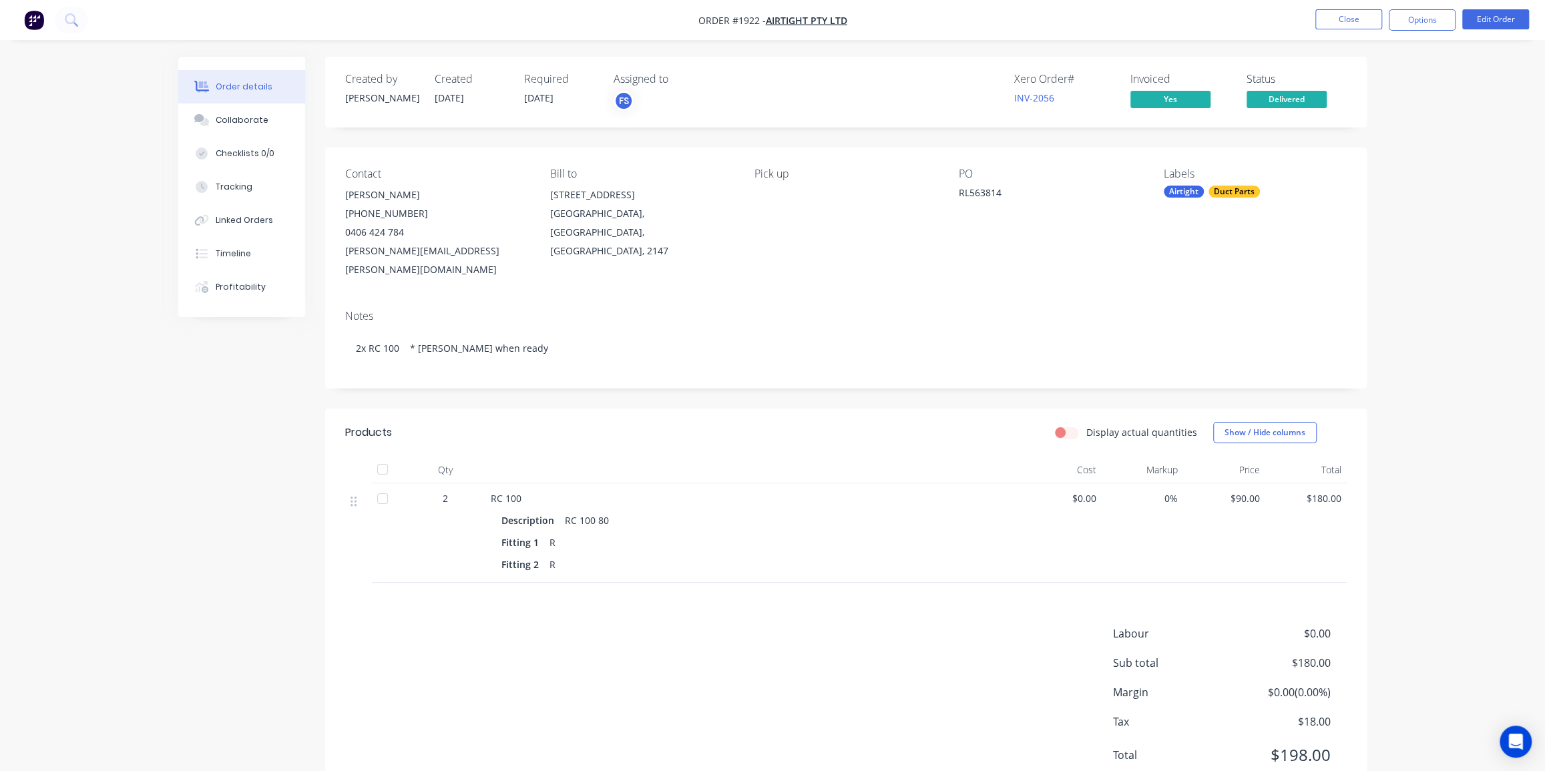
drag, startPoint x: 1396, startPoint y: 207, endPoint x: 1370, endPoint y: 206, distance: 26.7
click at [1396, 207] on div "Order details Collaborate Checklists 0/0 Tracking Linked Orders Timeline Profit…" at bounding box center [772, 410] width 1545 height 821
click at [231, 258] on div "Timeline" at bounding box center [233, 254] width 35 height 12
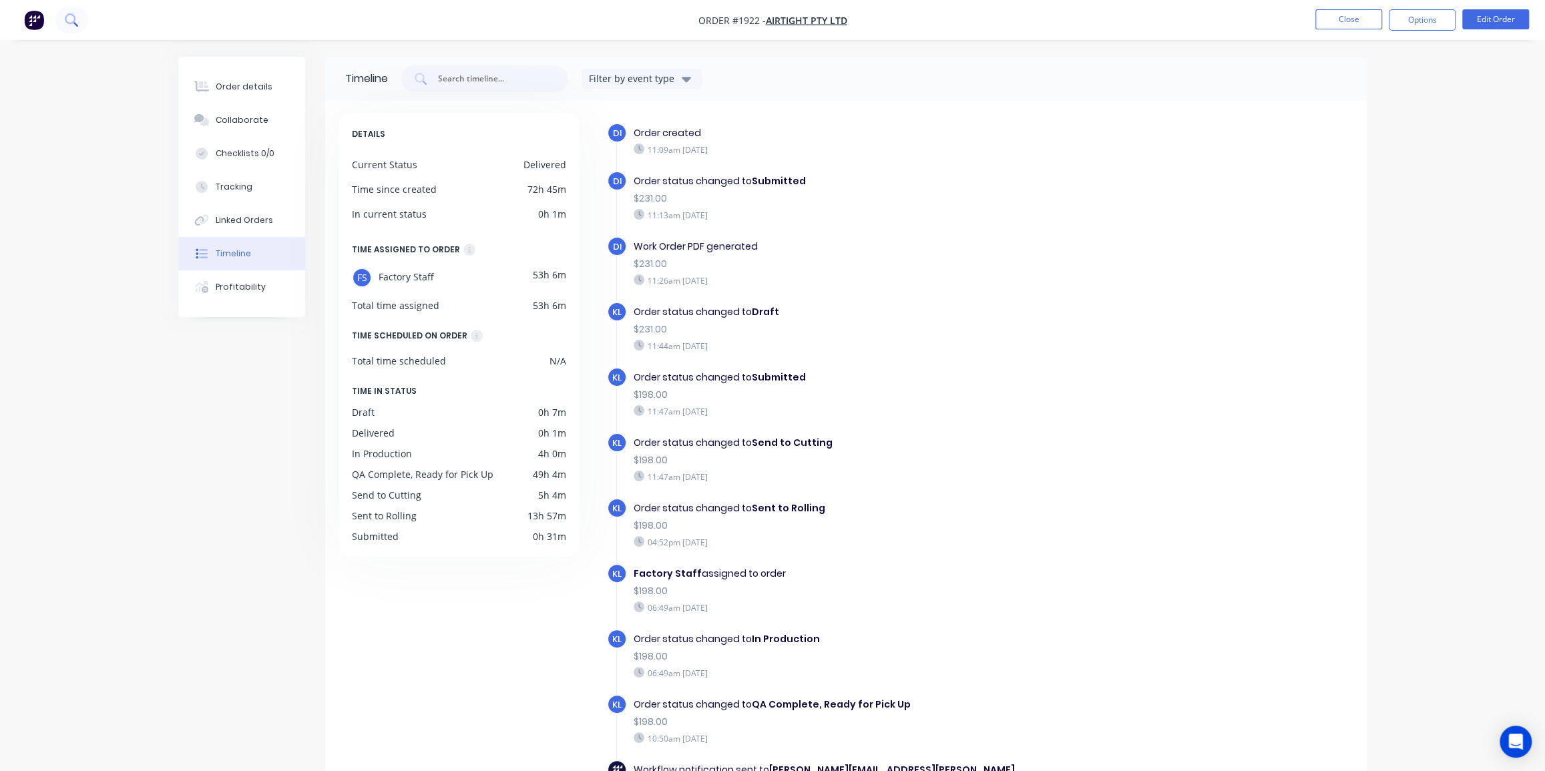
click at [69, 17] on icon at bounding box center [71, 19] width 13 height 13
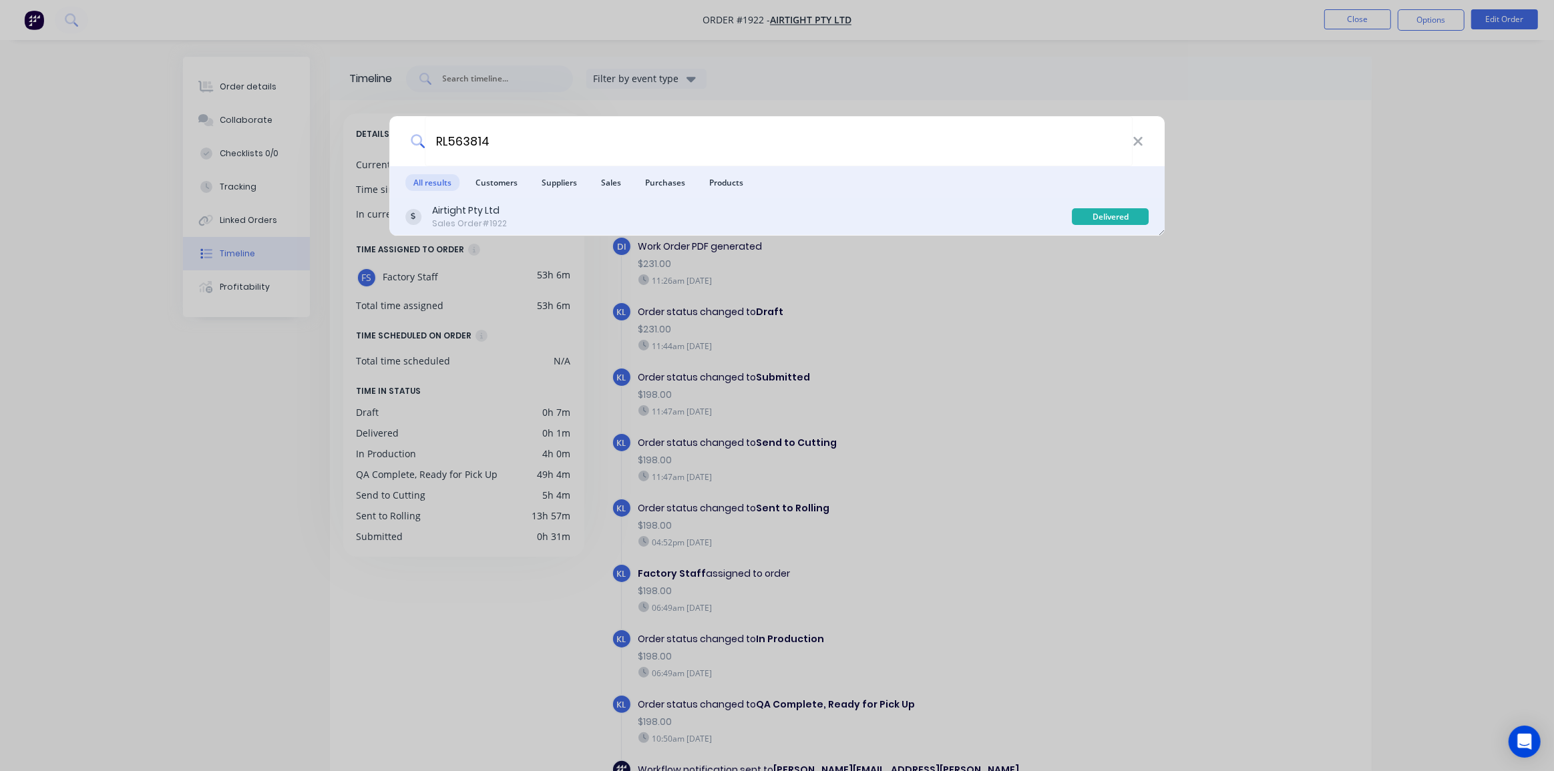
type input "RL563814"
click at [766, 216] on div "Airtight Pty Ltd Sales Order #1922" at bounding box center [738, 217] width 667 height 26
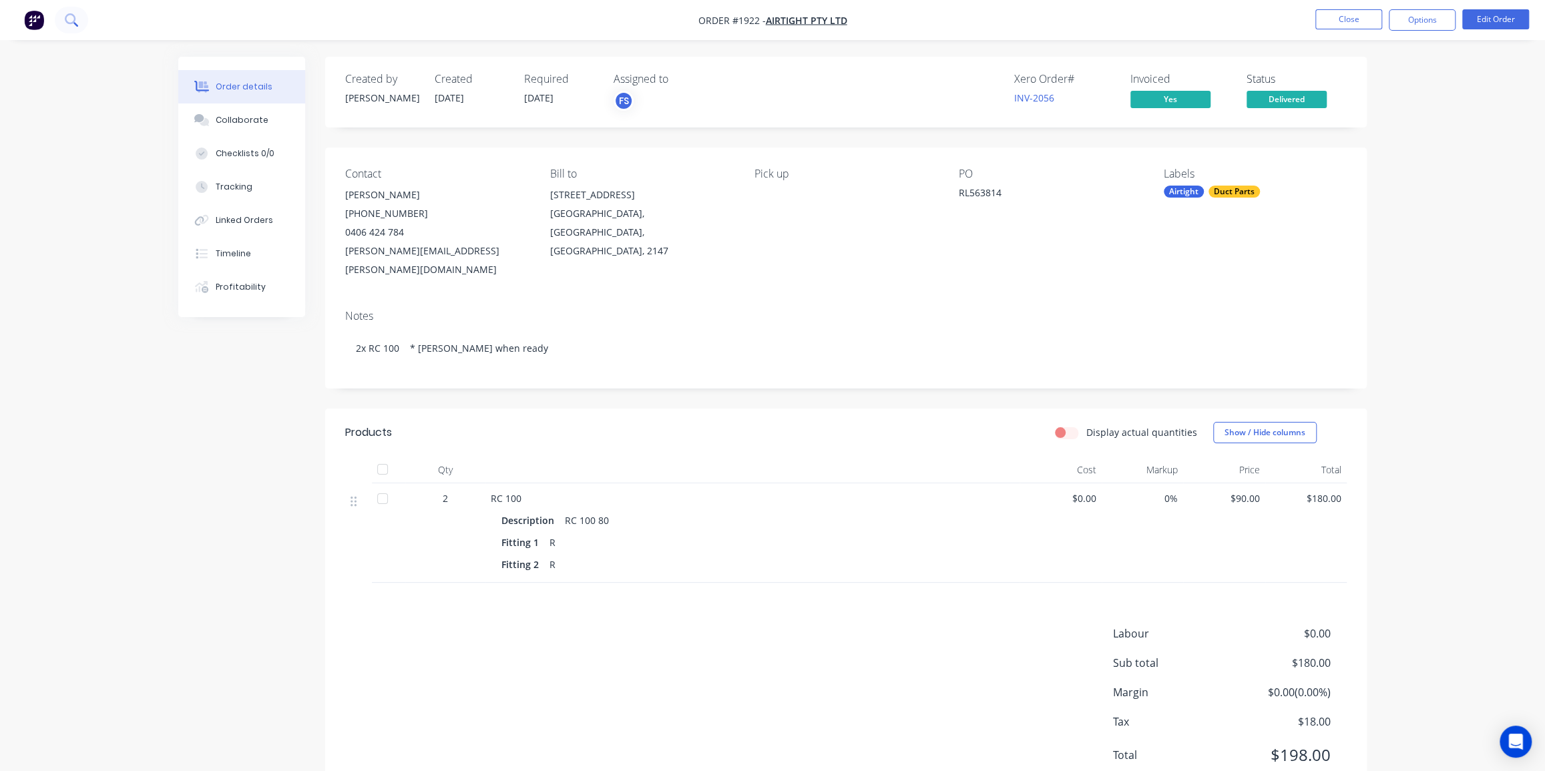
click at [73, 13] on icon at bounding box center [71, 19] width 13 height 13
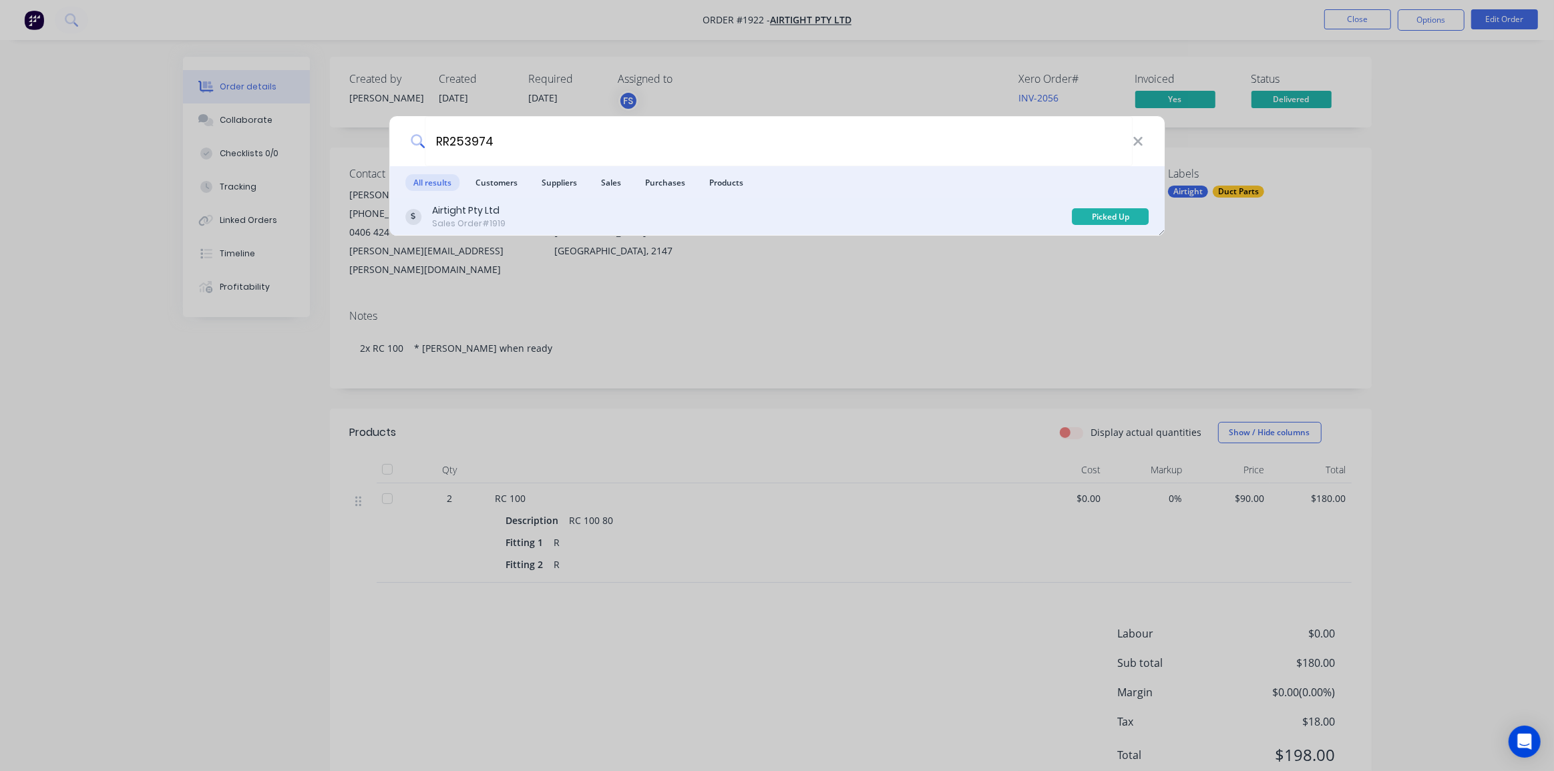
type input "RR253974"
click at [721, 222] on div "Airtight Pty Ltd Sales Order #1919" at bounding box center [738, 217] width 667 height 26
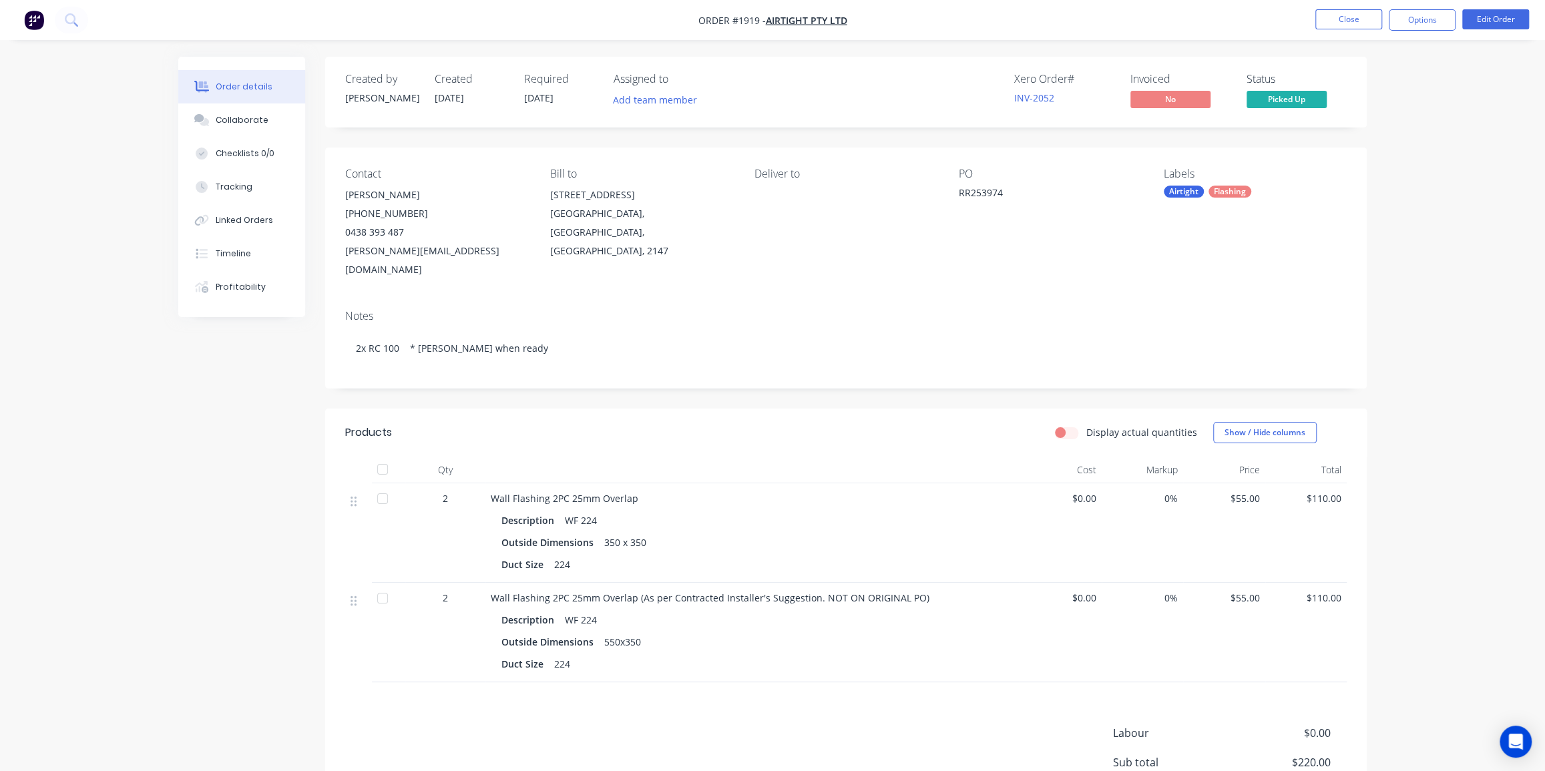
click at [1489, 300] on div "Order details Collaborate Checklists 0/0 Tracking Linked Orders Timeline Profit…" at bounding box center [772, 460] width 1545 height 920
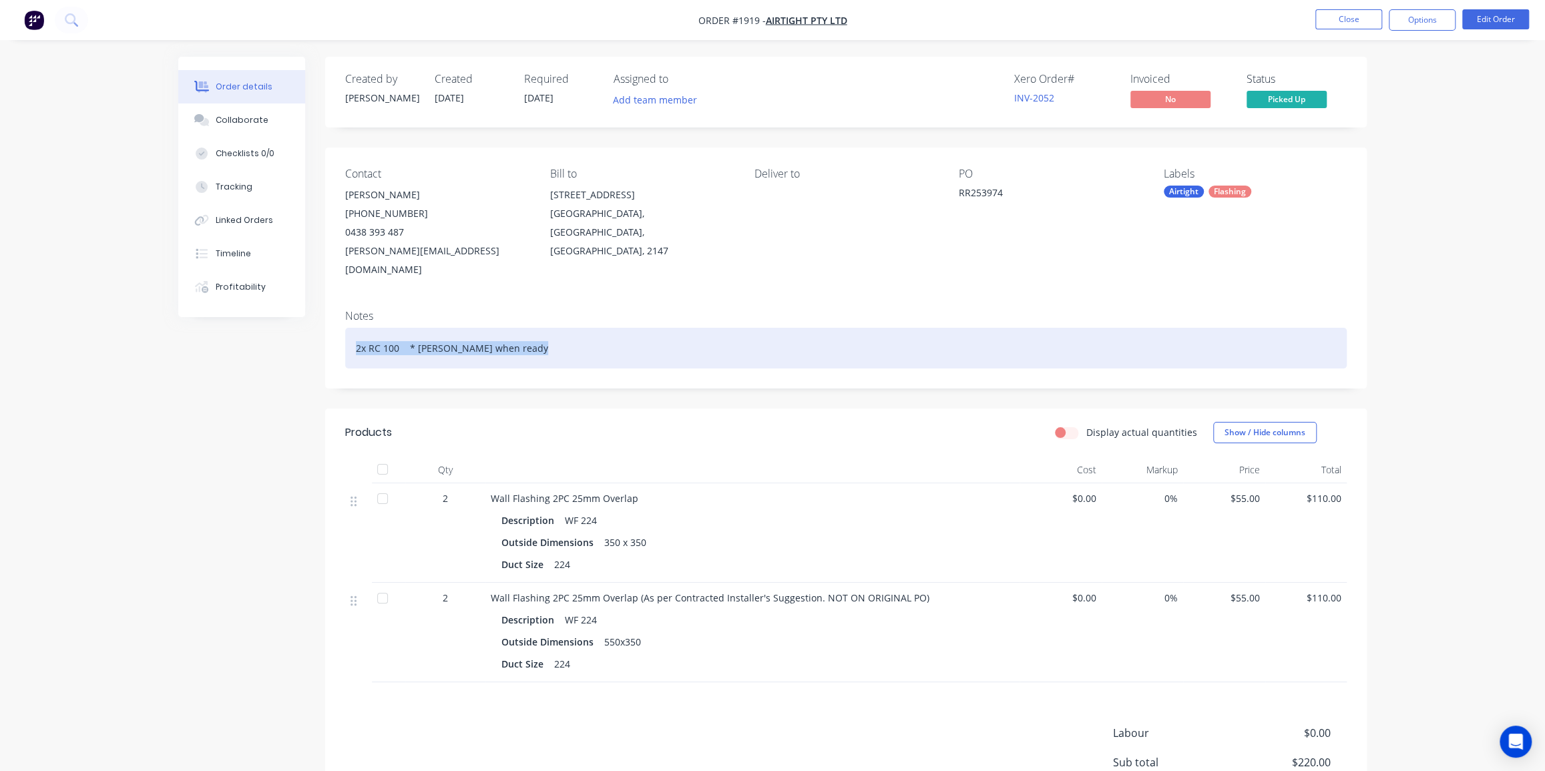
drag, startPoint x: 532, startPoint y: 338, endPoint x: 347, endPoint y: 333, distance: 185.0
click at [347, 333] on div "2x RC 100 * [PERSON_NAME] when ready" at bounding box center [846, 348] width 1002 height 41
click at [397, 339] on div "2x RC 100 * [PERSON_NAME] when ready" at bounding box center [846, 348] width 1002 height 41
click at [409, 332] on div "2x RC 100 * [PERSON_NAME] when ready" at bounding box center [846, 348] width 1002 height 41
drag, startPoint x: 406, startPoint y: 327, endPoint x: 347, endPoint y: 327, distance: 58.8
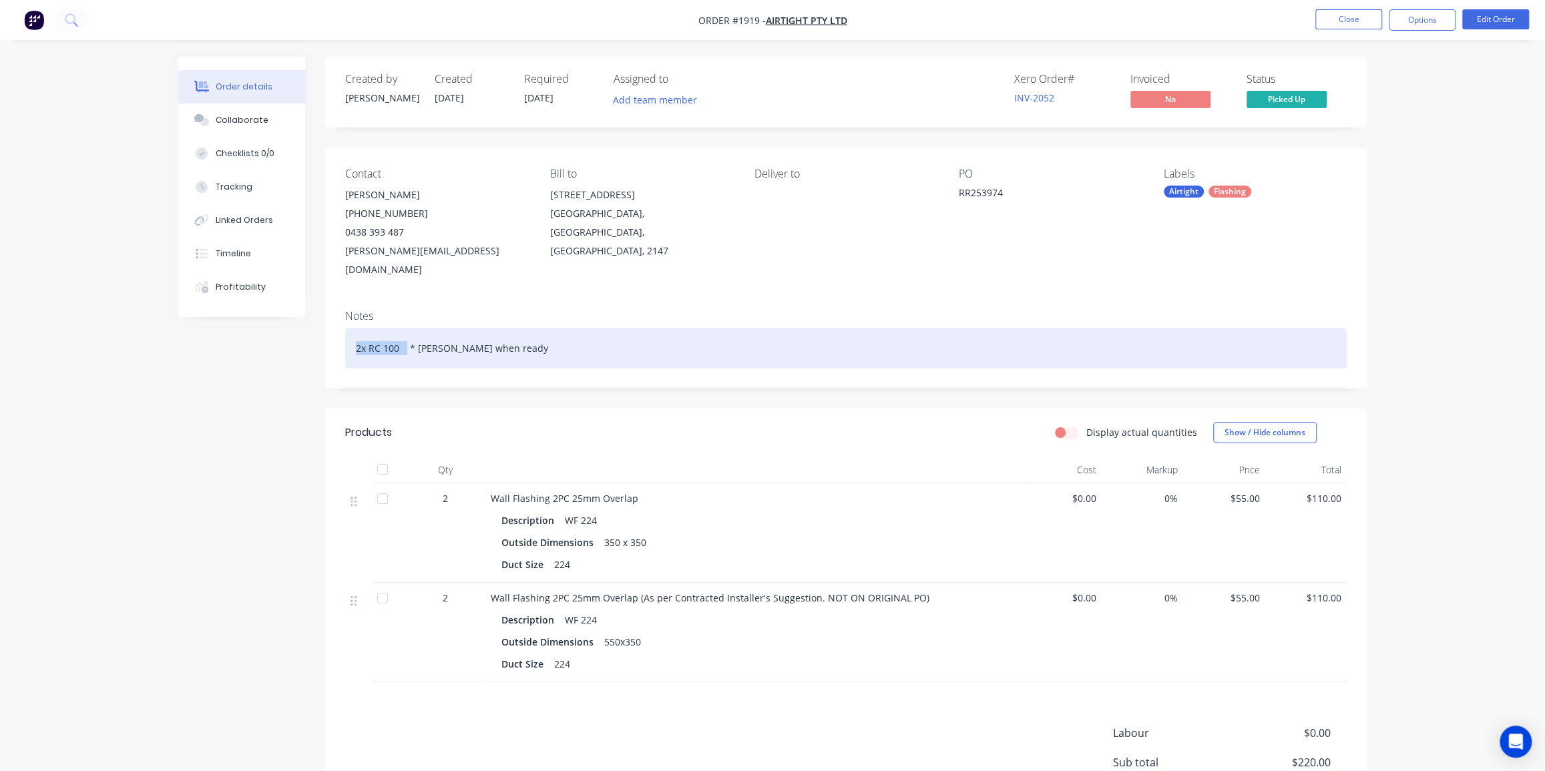
click at [347, 328] on div "2x RC 100 * [PERSON_NAME] when ready" at bounding box center [846, 348] width 1002 height 41
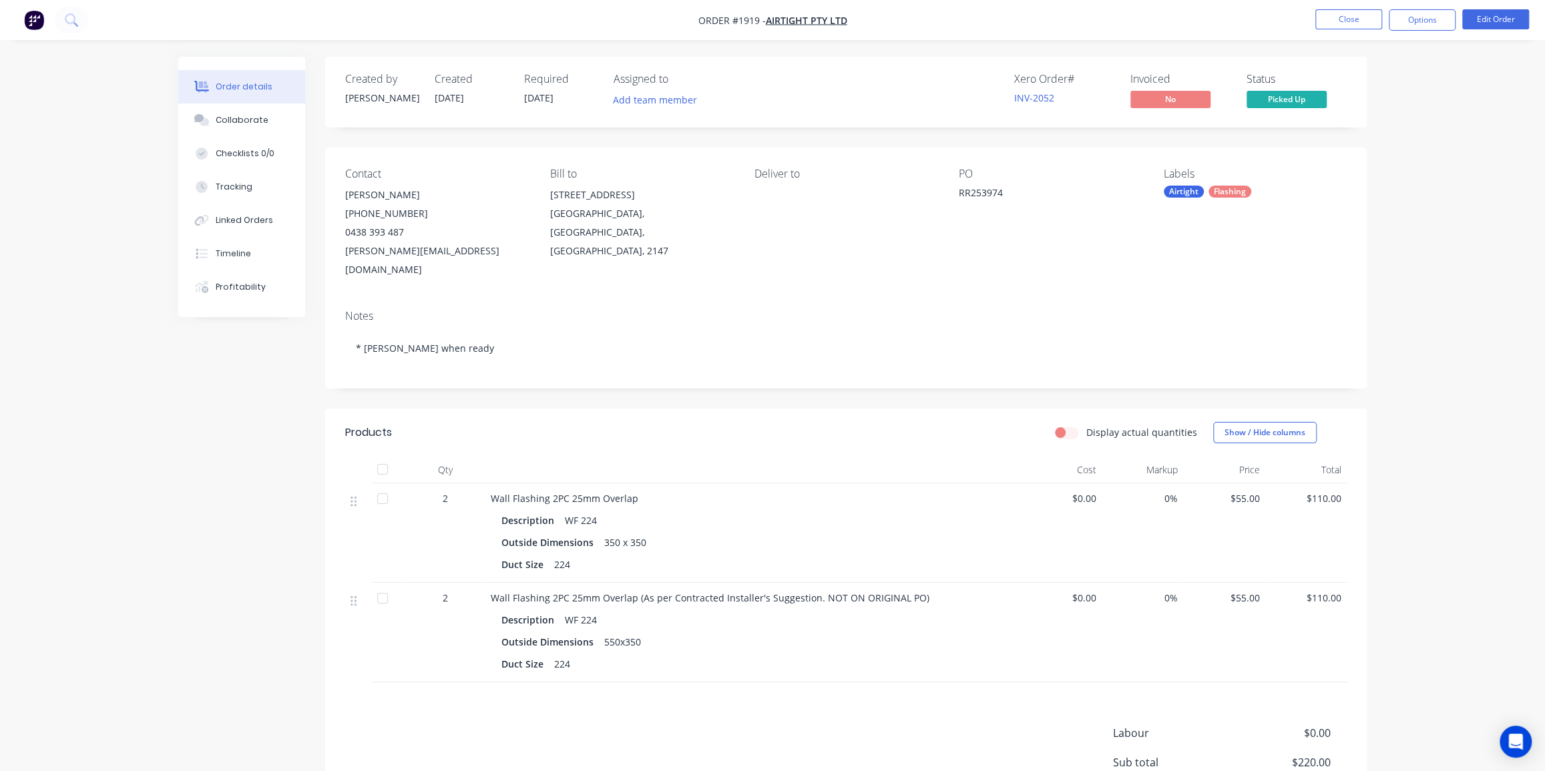
click at [293, 365] on div "Created by [PERSON_NAME] Created [DATE] Required [DATE] Assigned to Add team me…" at bounding box center [772, 489] width 1189 height 864
click at [232, 259] on div "Timeline" at bounding box center [233, 254] width 35 height 12
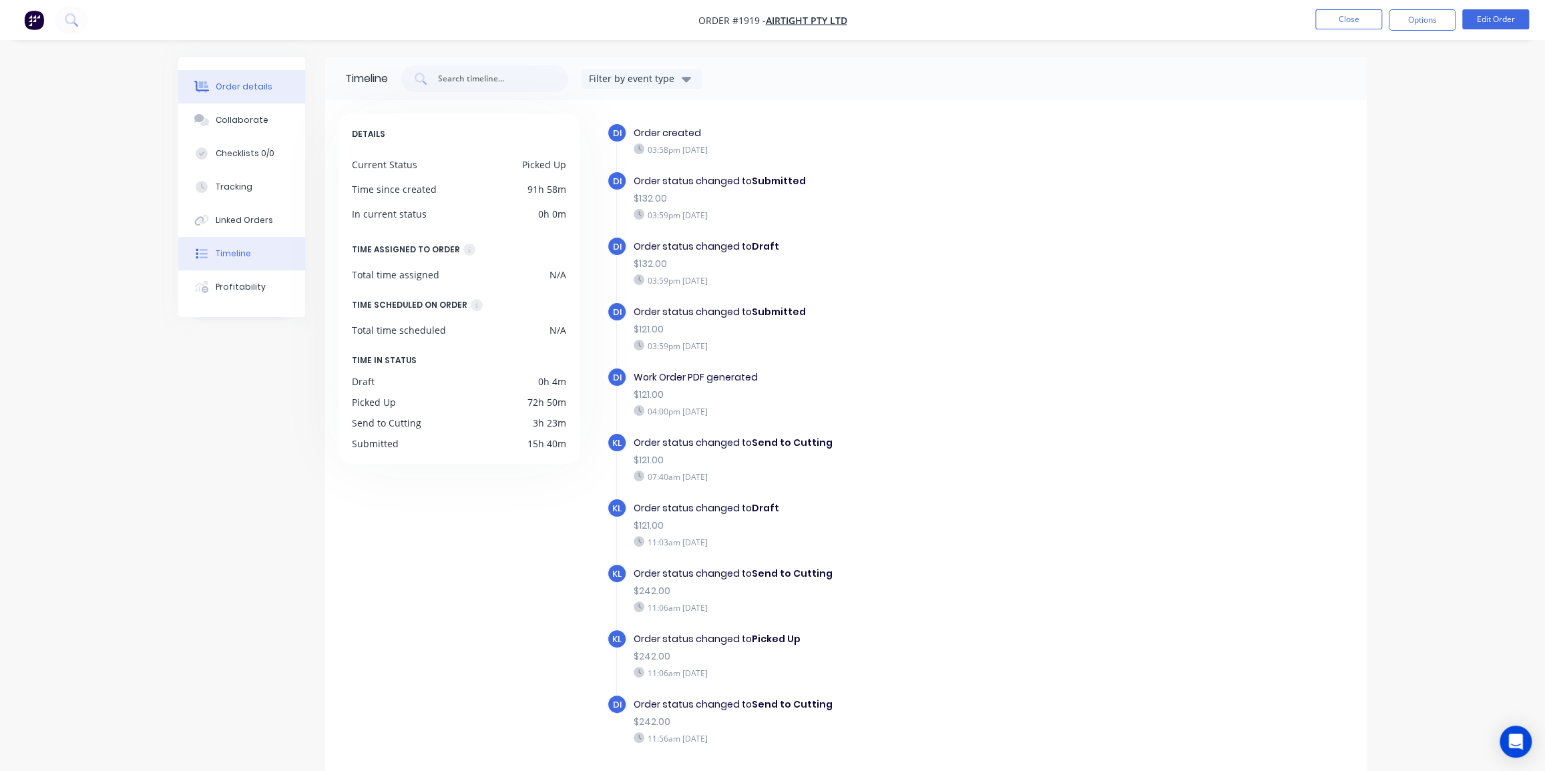
click at [234, 87] on div "Order details" at bounding box center [244, 87] width 57 height 12
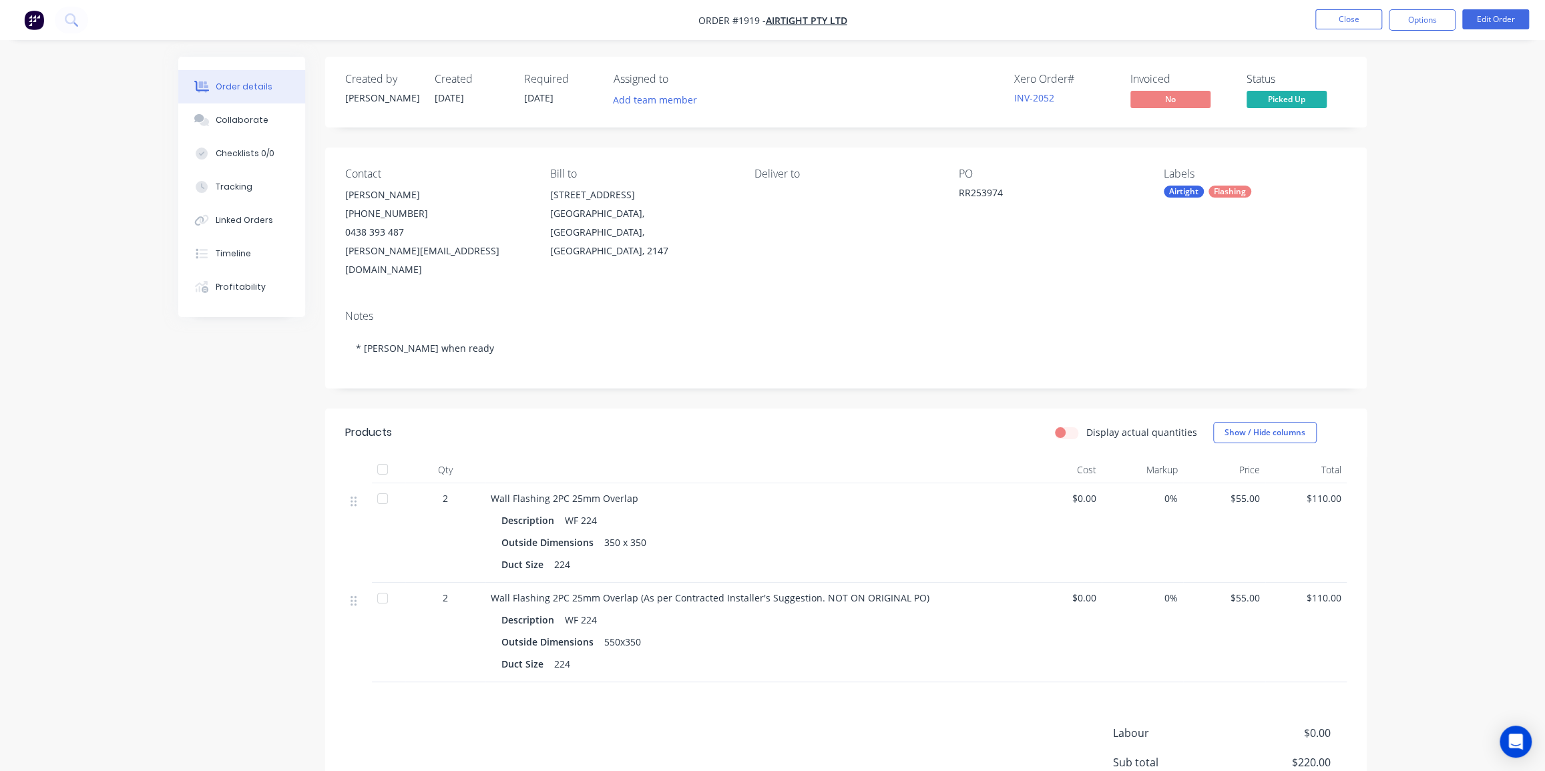
click at [1427, 154] on div "Order details Collaborate Checklists 0/0 Tracking Linked Orders Timeline Profit…" at bounding box center [772, 460] width 1545 height 920
click at [1356, 194] on div "Contact [PERSON_NAME] [PHONE_NUMBER] [PERSON_NAME][EMAIL_ADDRESS][DOMAIN_NAME] …" at bounding box center [846, 224] width 1042 height 152
click at [1421, 22] on button "Options" at bounding box center [1422, 19] width 67 height 21
click at [1362, 77] on div "Invoice" at bounding box center [1382, 80] width 123 height 19
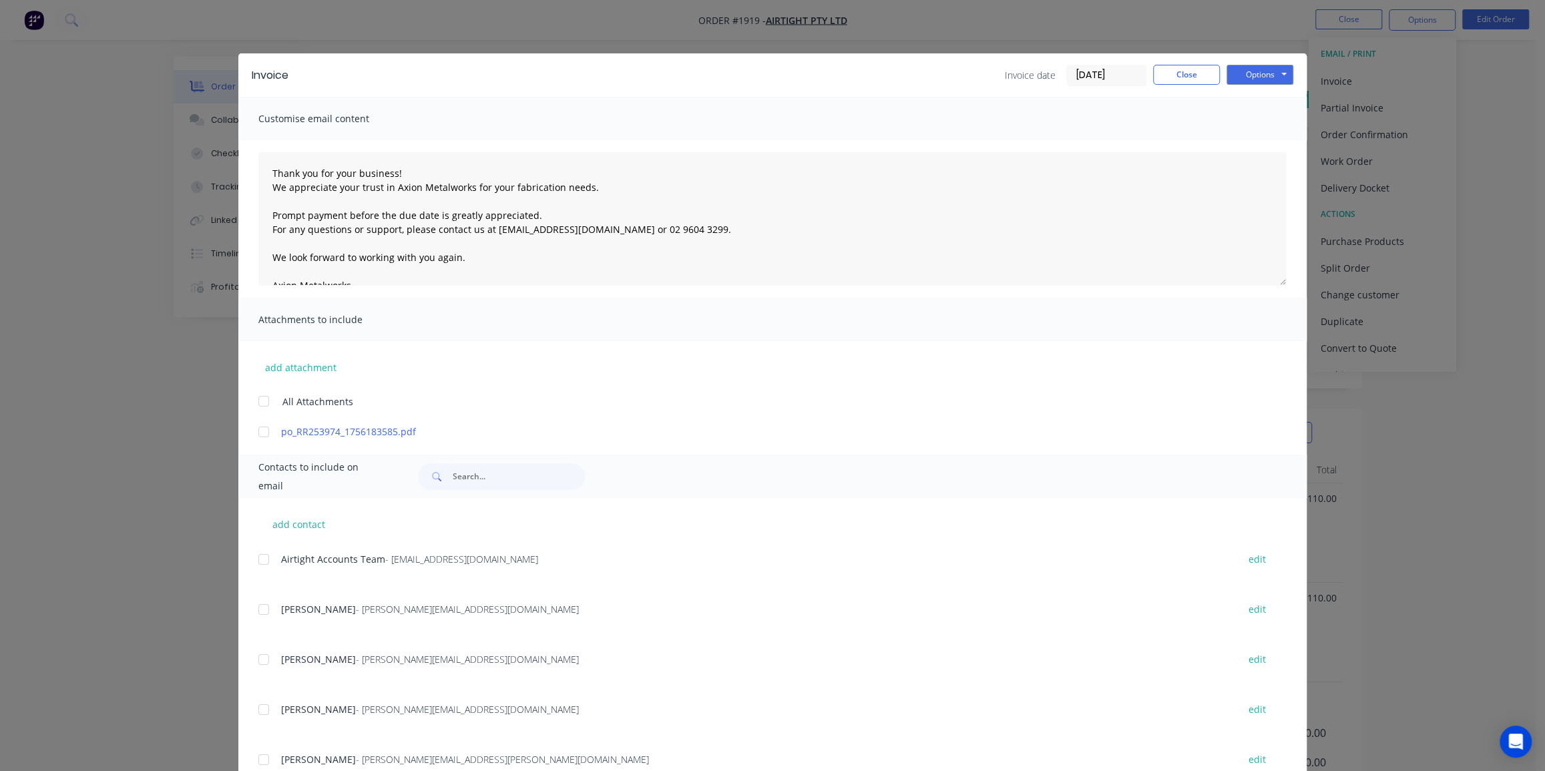
click at [258, 400] on div at bounding box center [263, 401] width 27 height 27
drag, startPoint x: 254, startPoint y: 561, endPoint x: 286, endPoint y: 550, distance: 34.6
click at [259, 559] on div at bounding box center [263, 559] width 27 height 27
click at [1092, 80] on input "[DATE]" at bounding box center [1106, 75] width 79 height 20
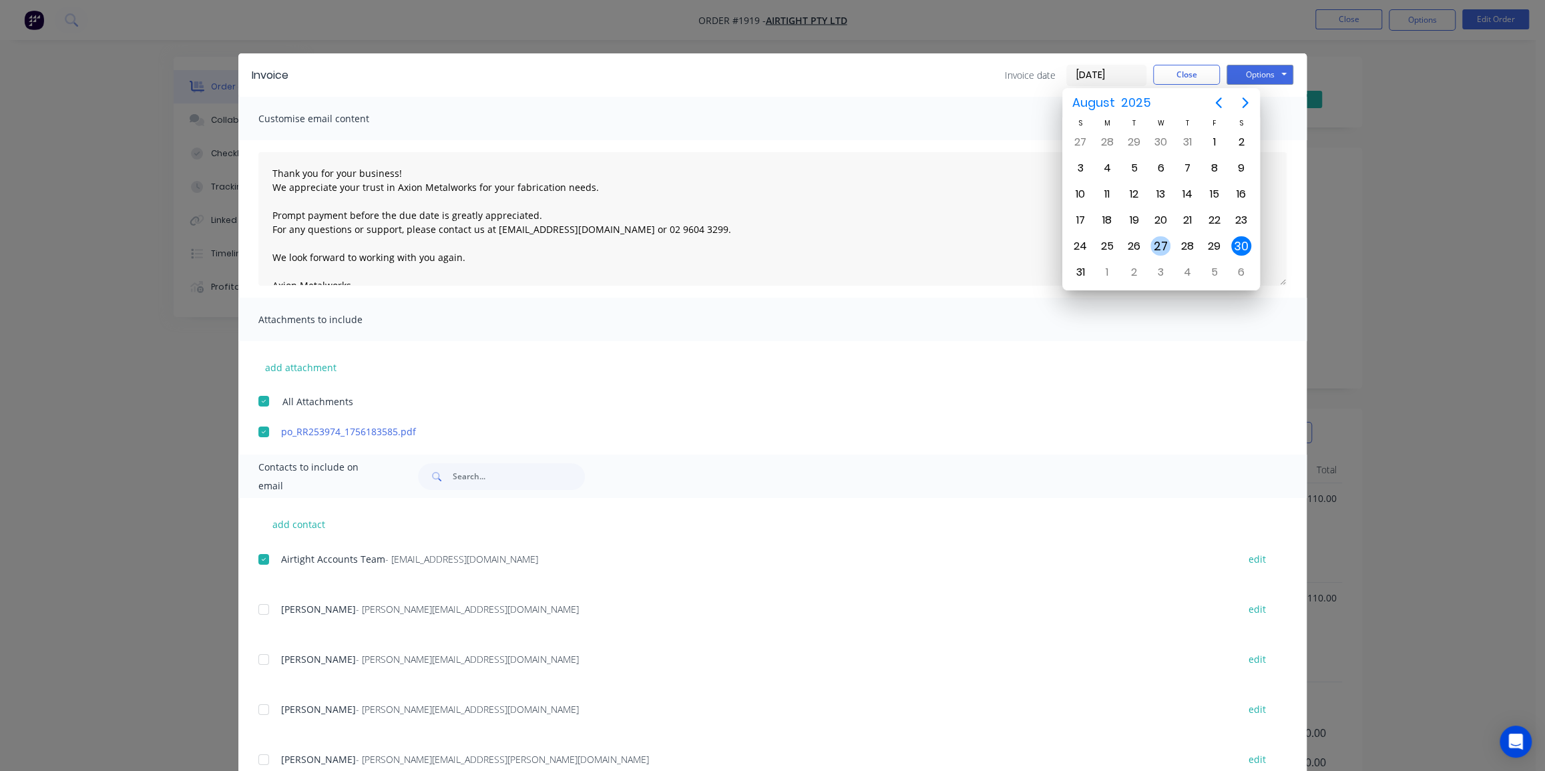
click at [1170, 243] on div "27" at bounding box center [1161, 246] width 20 height 20
type input "[DATE]"
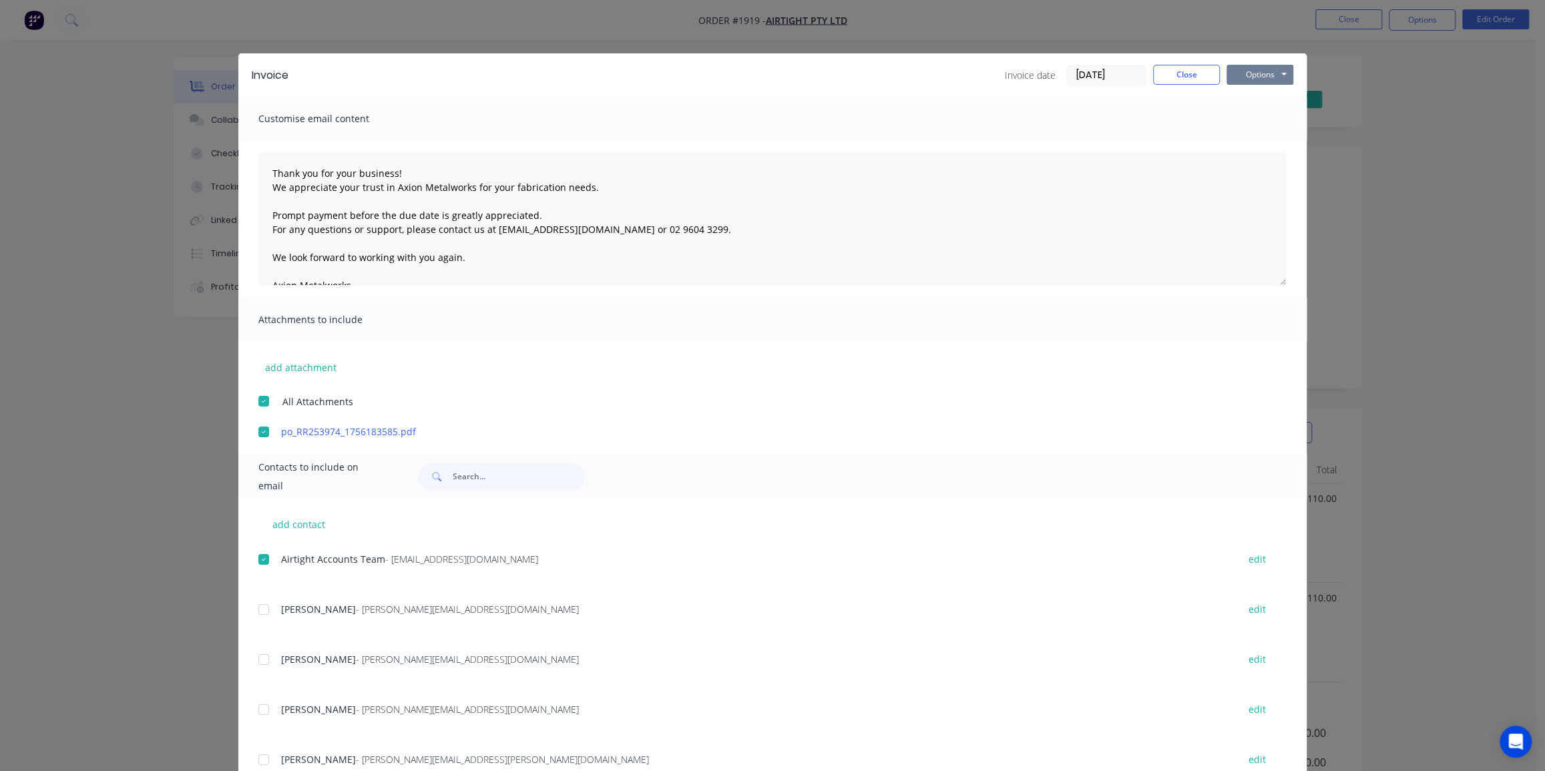
click at [1260, 73] on button "Options" at bounding box center [1260, 75] width 67 height 20
click at [1256, 138] on button "Email" at bounding box center [1269, 143] width 85 height 22
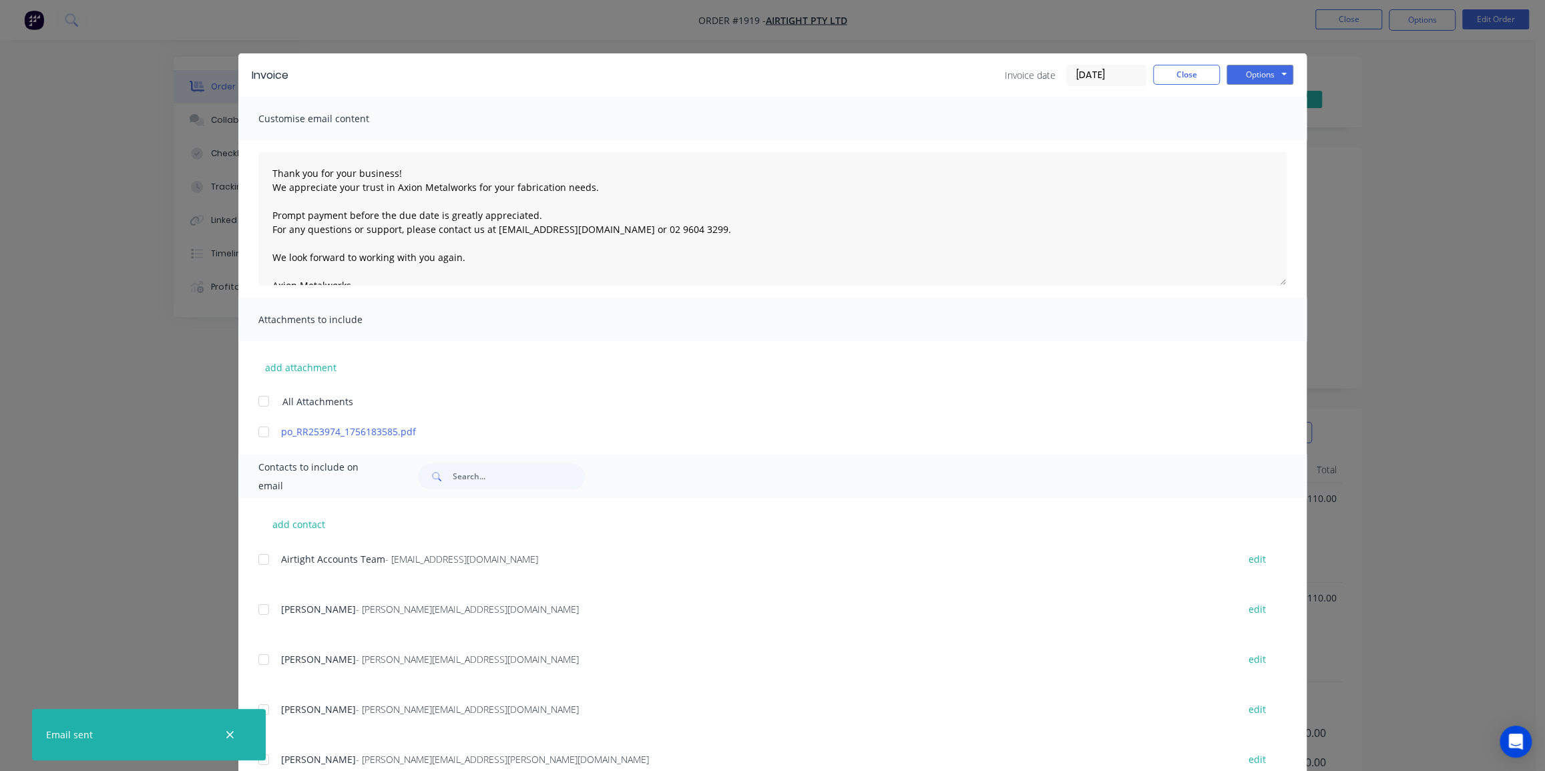
click at [1406, 187] on div "Invoice Invoice date [DATE] Close Options Preview Print Email Customise email c…" at bounding box center [772, 385] width 1545 height 771
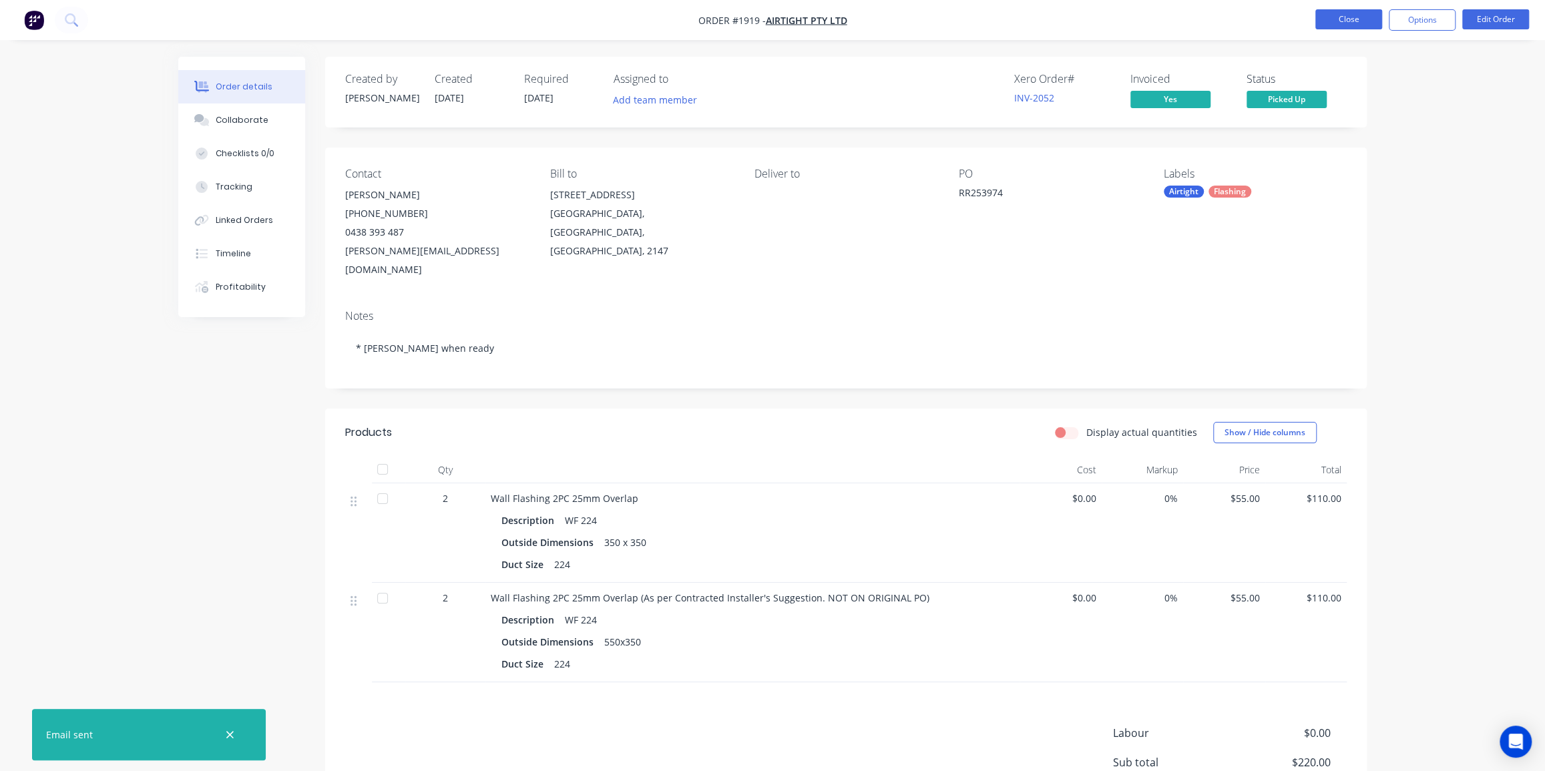
click at [1370, 23] on button "Close" at bounding box center [1349, 19] width 67 height 20
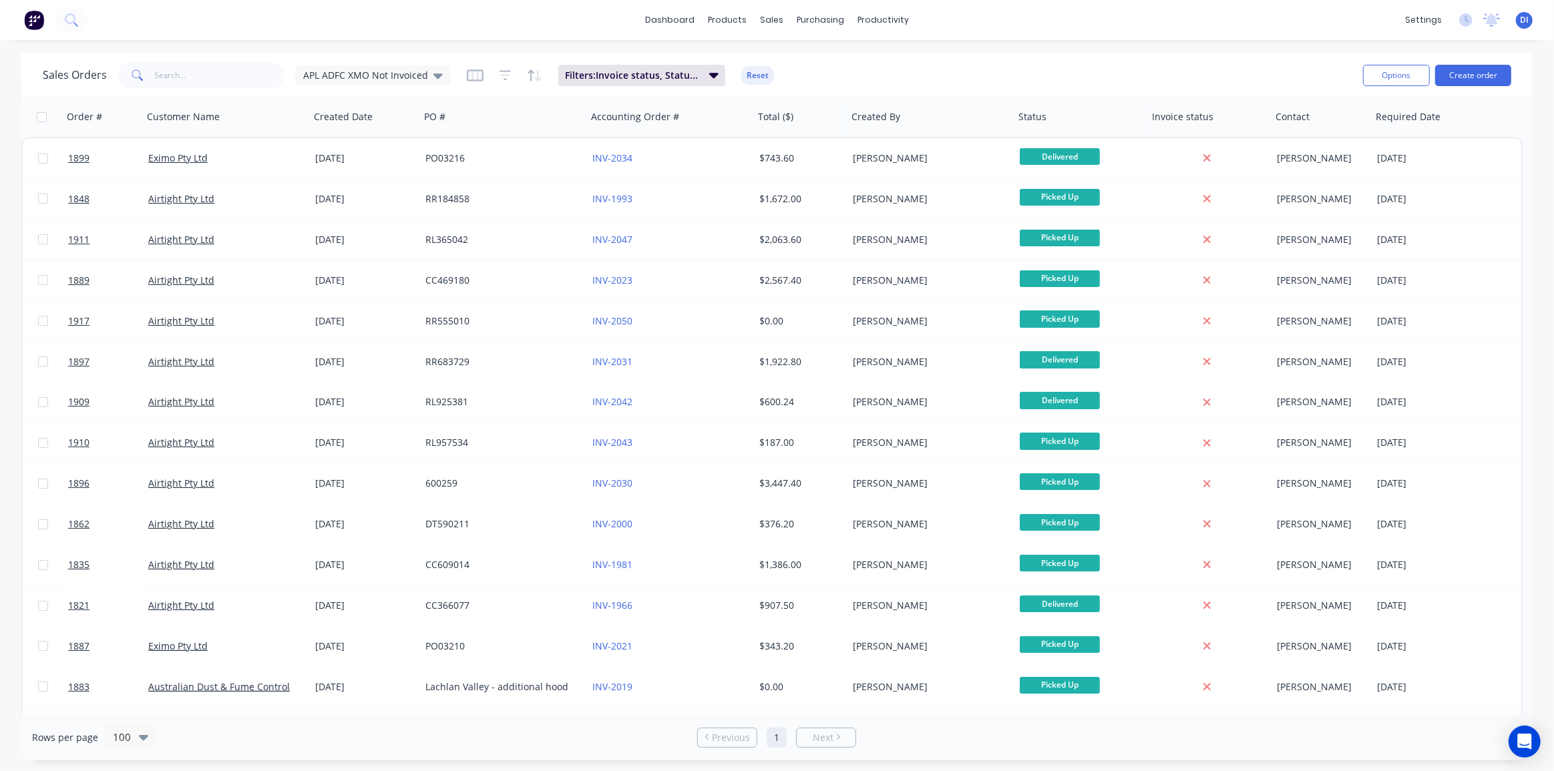
click at [91, 19] on div "dashboard products sales purchasing productivity dashboard products Product Cat…" at bounding box center [777, 20] width 1554 height 40
click at [73, 21] on icon at bounding box center [70, 18] width 11 height 11
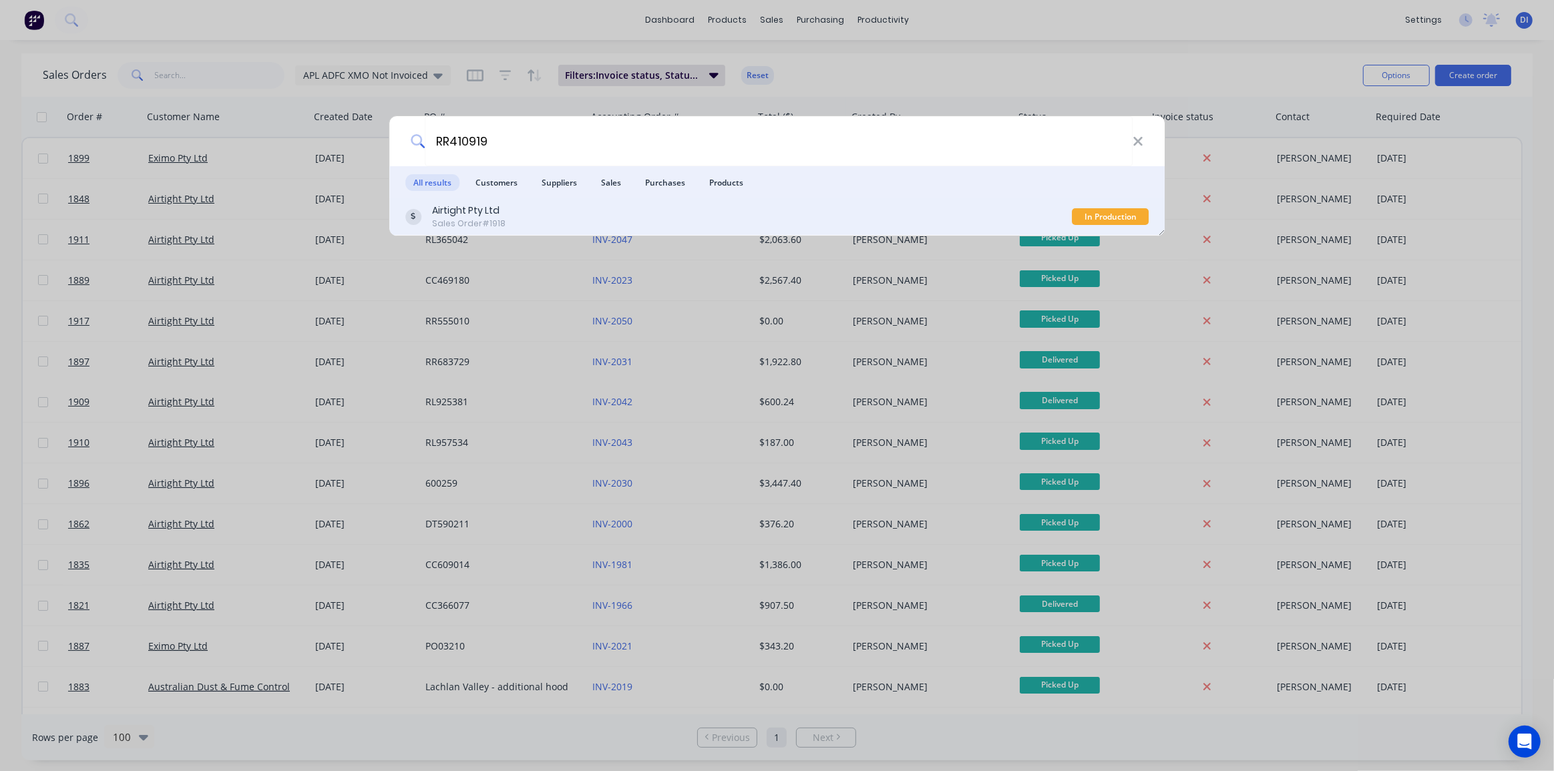
type input "RR410919"
click at [788, 222] on div "Airtight Pty Ltd Sales Order #1918" at bounding box center [738, 217] width 667 height 26
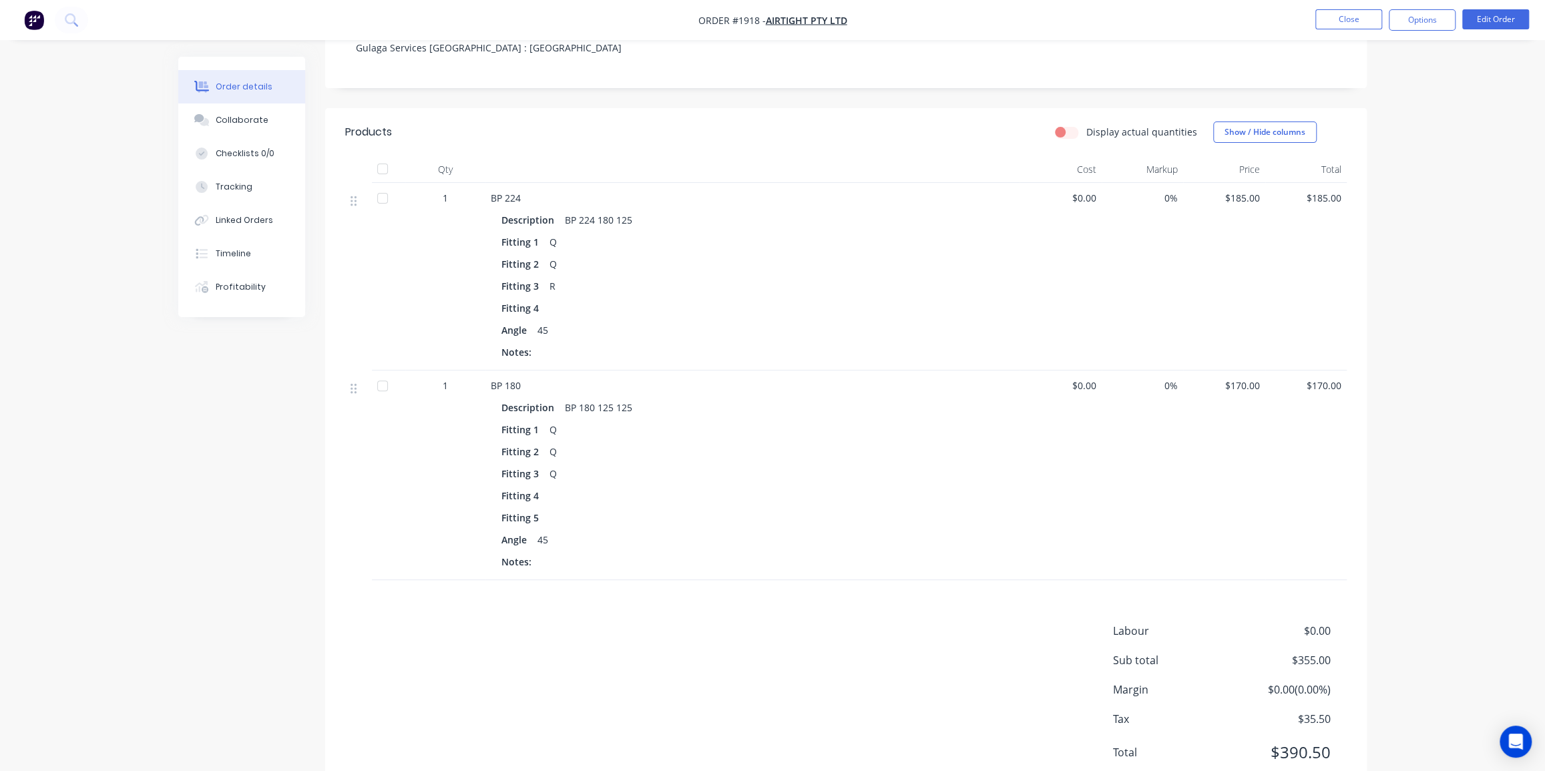
scroll to position [146, 0]
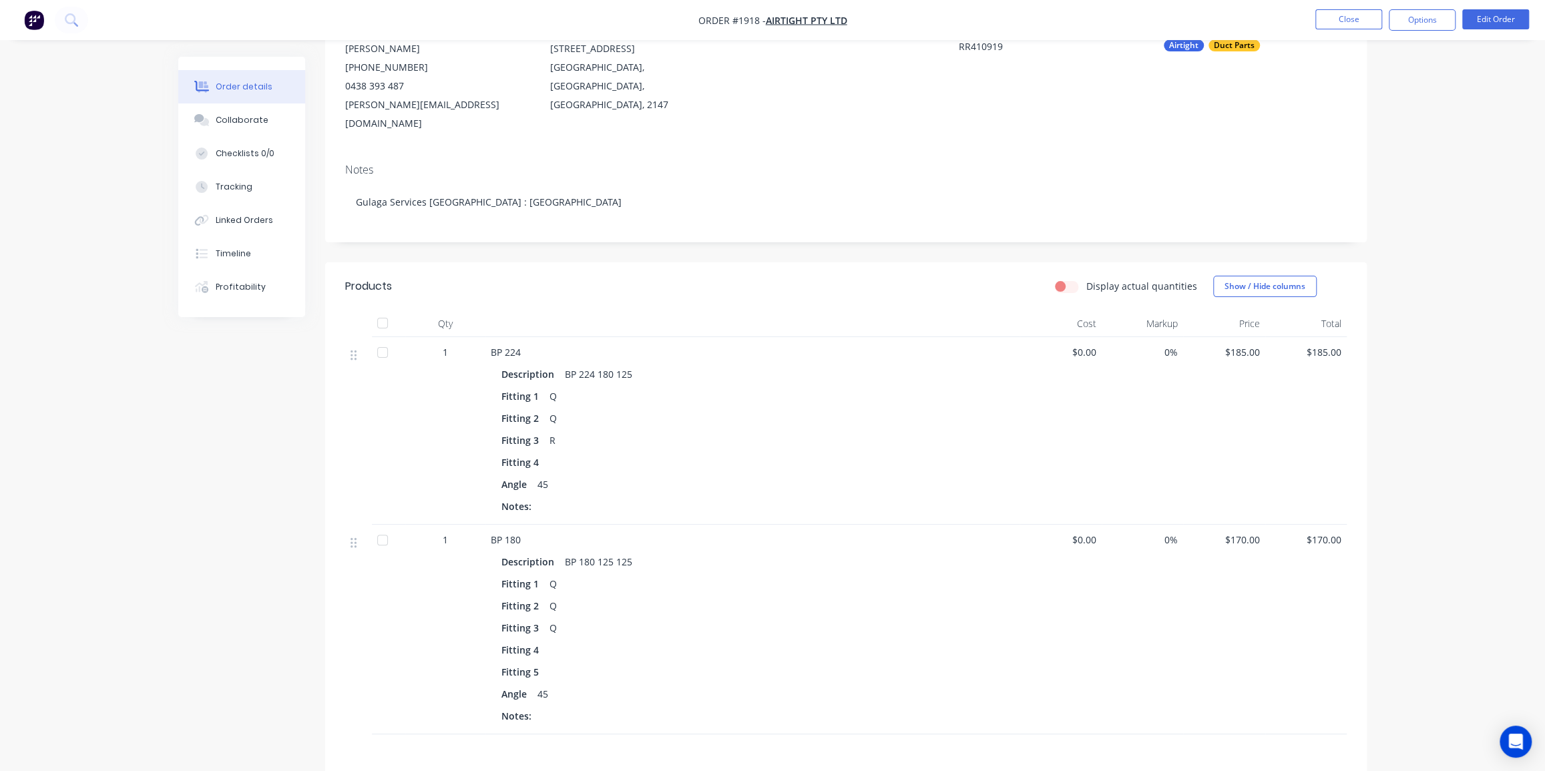
click at [118, 19] on nav "Order #1918 - Airtight Pty Ltd Close Options Edit Order" at bounding box center [772, 20] width 1545 height 40
click at [69, 14] on icon at bounding box center [70, 18] width 11 height 11
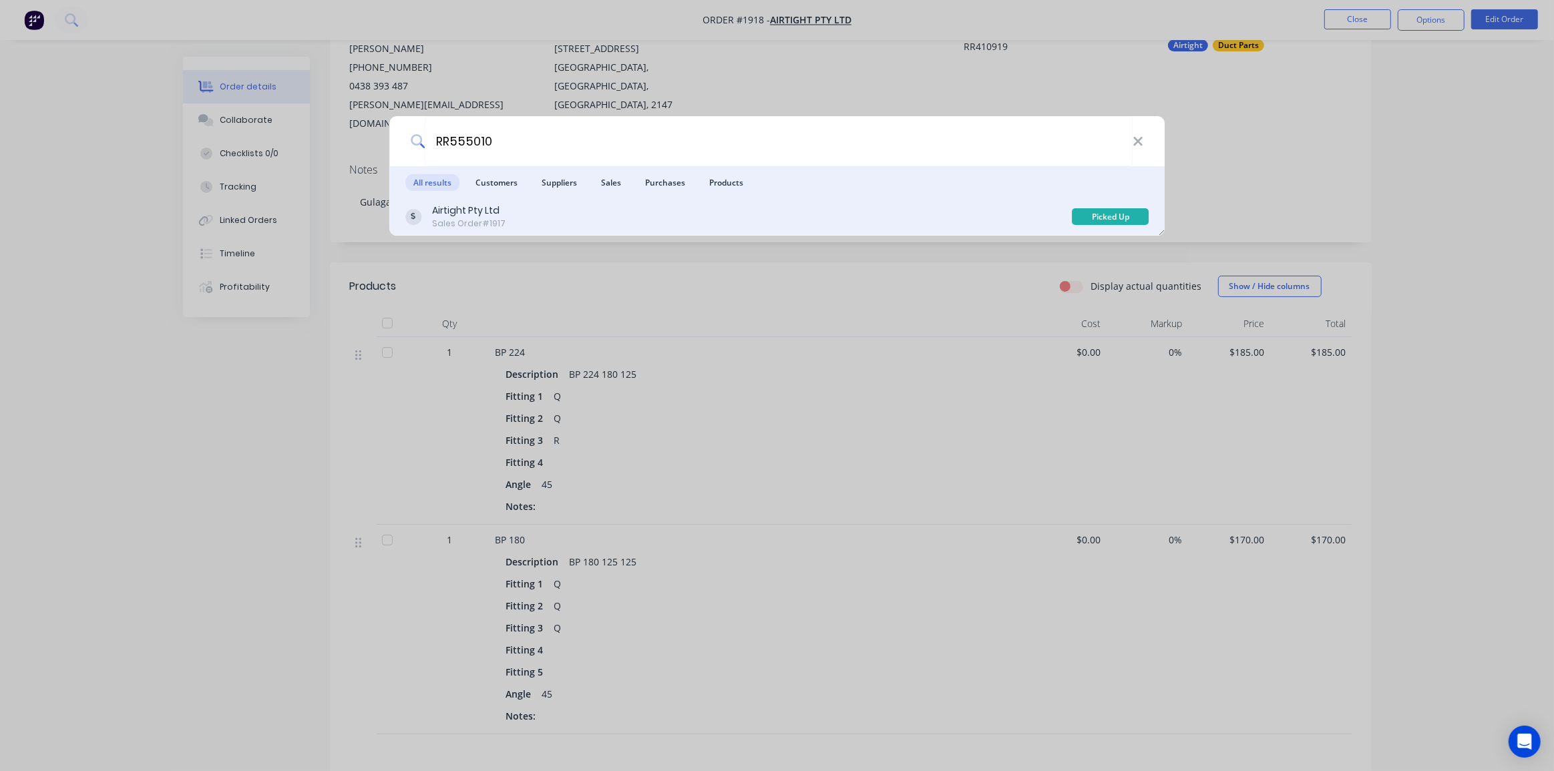
type input "RR555010"
click at [752, 206] on div "Airtight Pty Ltd Sales Order #1917" at bounding box center [738, 217] width 667 height 26
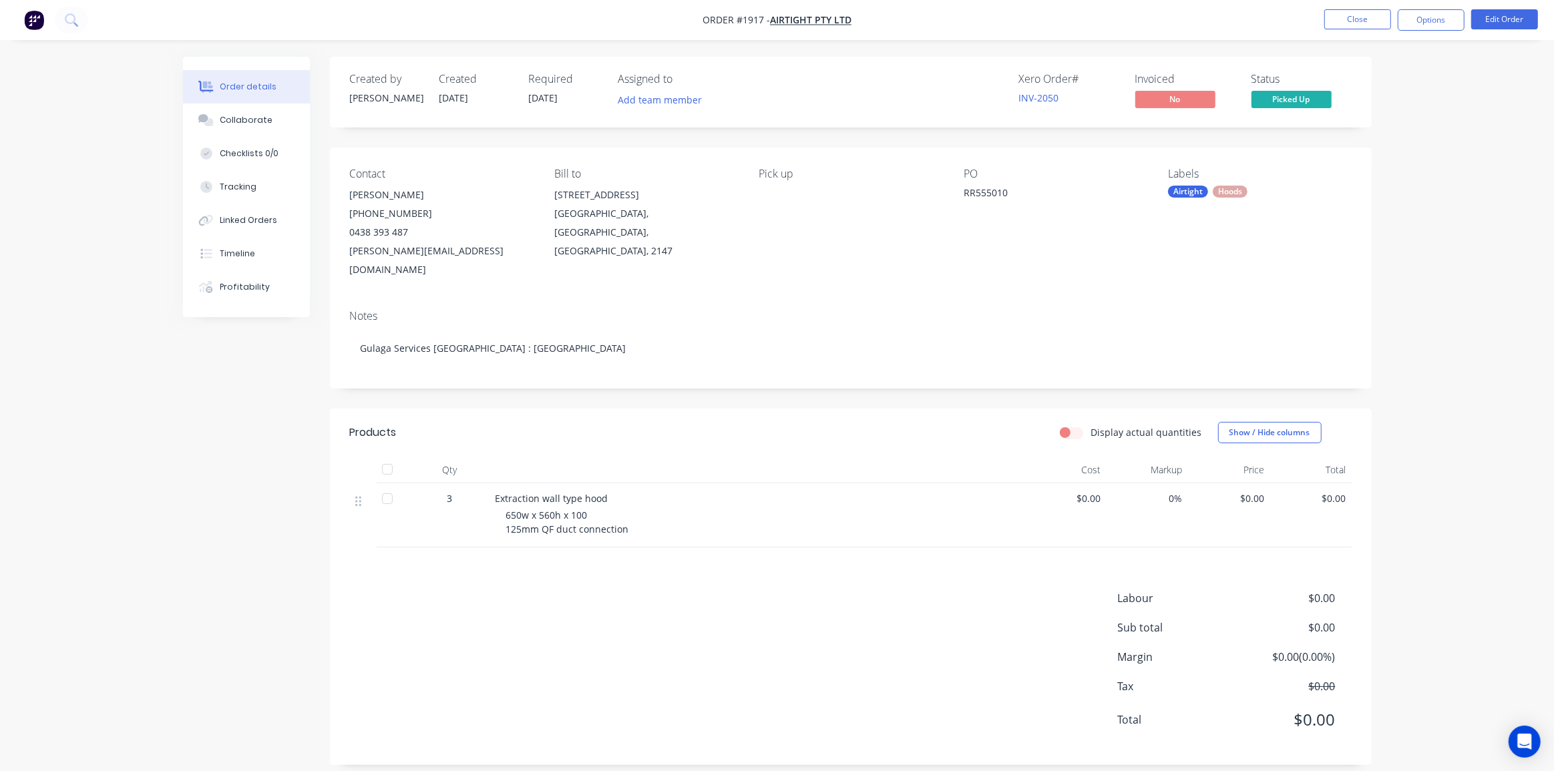
click at [1460, 222] on div "Order details Collaborate Checklists 0/0 Tracking Linked Orders Timeline Profit…" at bounding box center [777, 392] width 1554 height 785
click at [1093, 492] on span "$0.00" at bounding box center [1065, 499] width 71 height 14
click at [1089, 492] on span "$0.00" at bounding box center [1065, 499] width 71 height 14
click at [1093, 492] on span "$0.00" at bounding box center [1065, 499] width 71 height 14
click at [1497, 19] on button "Edit Order" at bounding box center [1504, 19] width 67 height 20
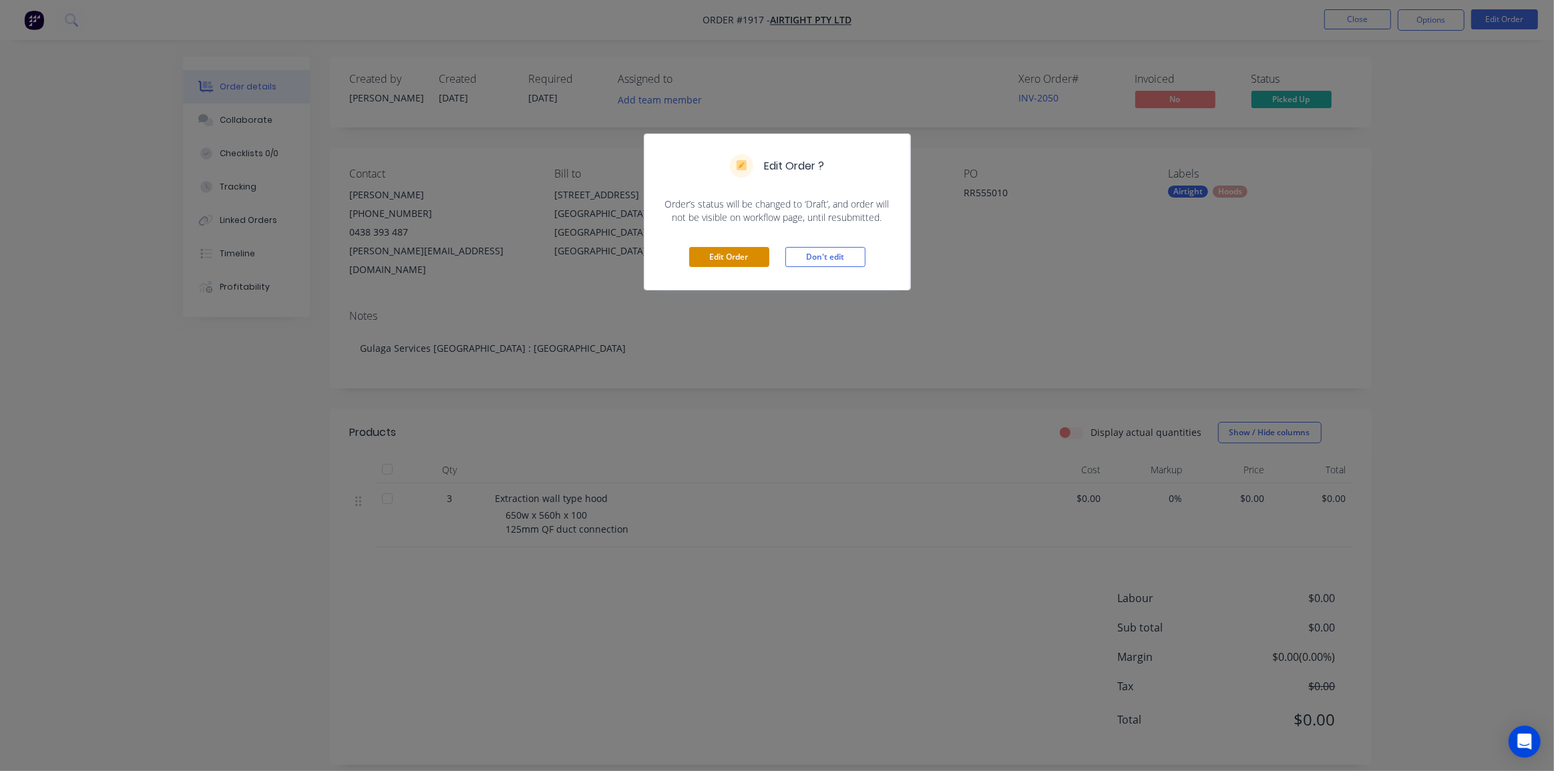
click at [741, 257] on button "Edit Order" at bounding box center [729, 257] width 80 height 20
